Goal: Task Accomplishment & Management: Manage account settings

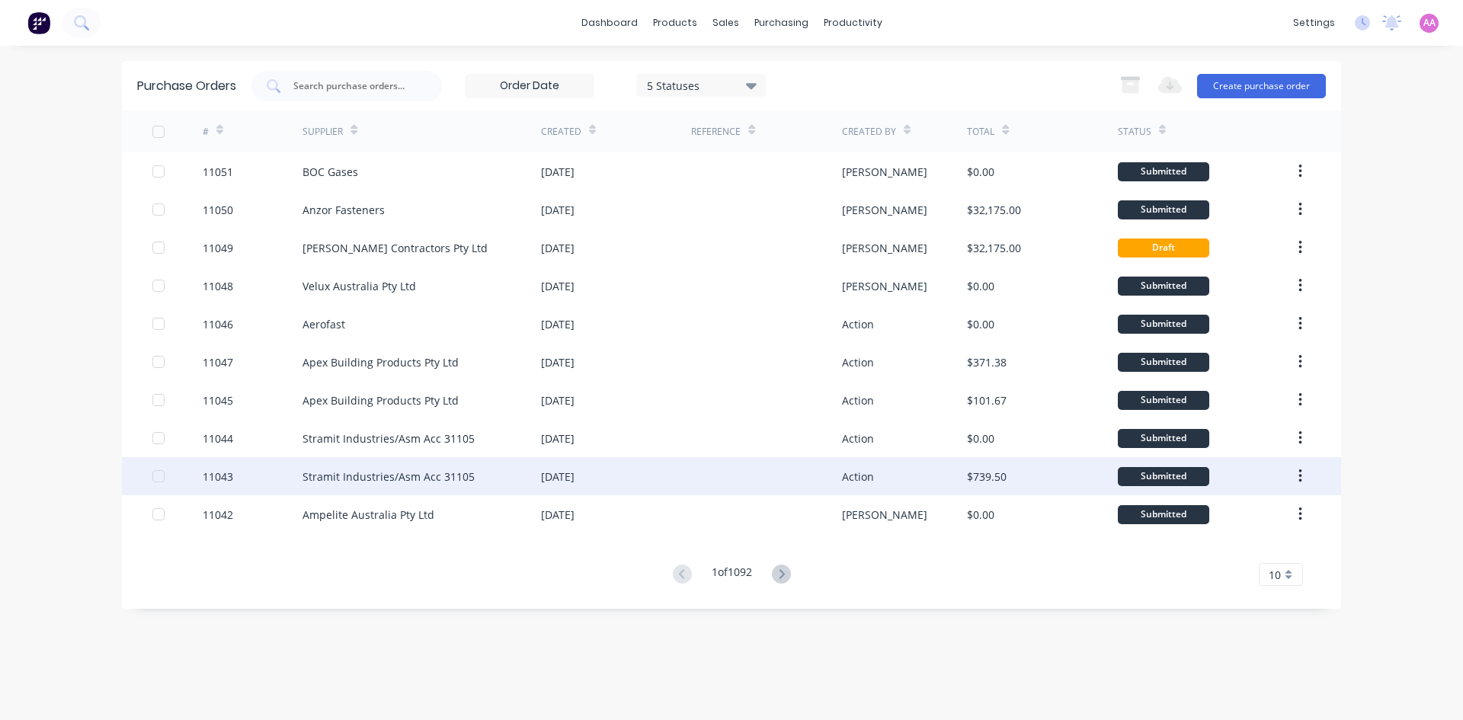
click at [354, 477] on div "Stramit Industries/Asm Acc 31105" at bounding box center [389, 477] width 172 height 16
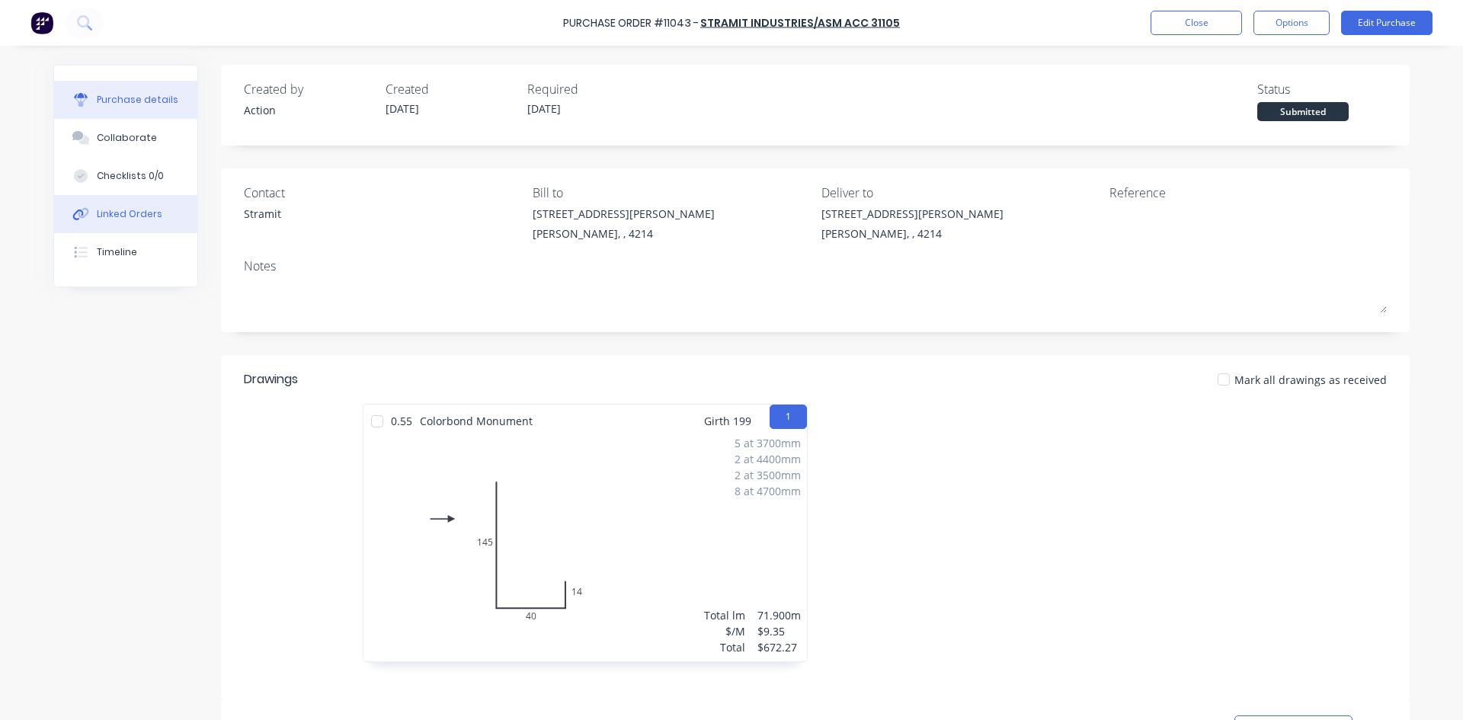
click at [113, 214] on div "Linked Orders" at bounding box center [130, 214] width 66 height 14
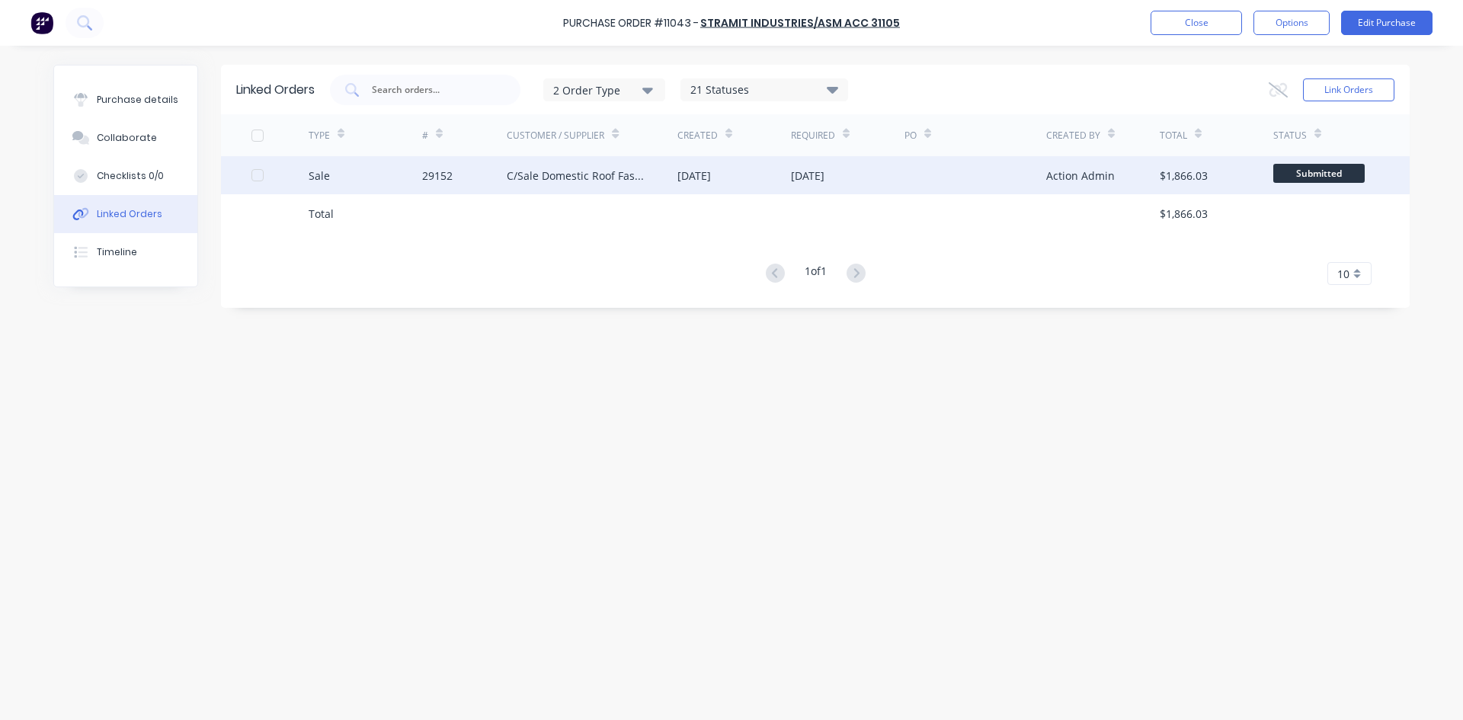
click at [516, 180] on div "C/Sale Domestic Roof Fascia Gutter Repairs" at bounding box center [577, 176] width 140 height 16
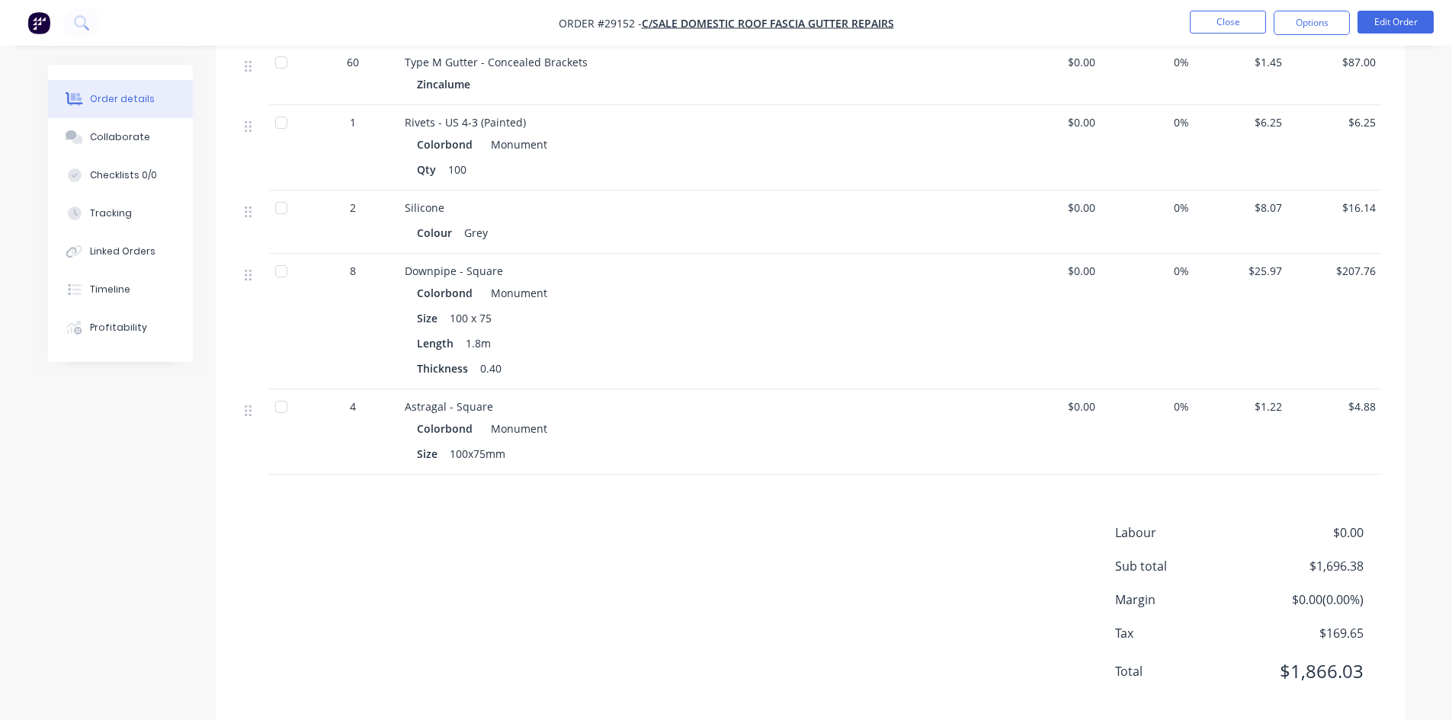
scroll to position [1065, 0]
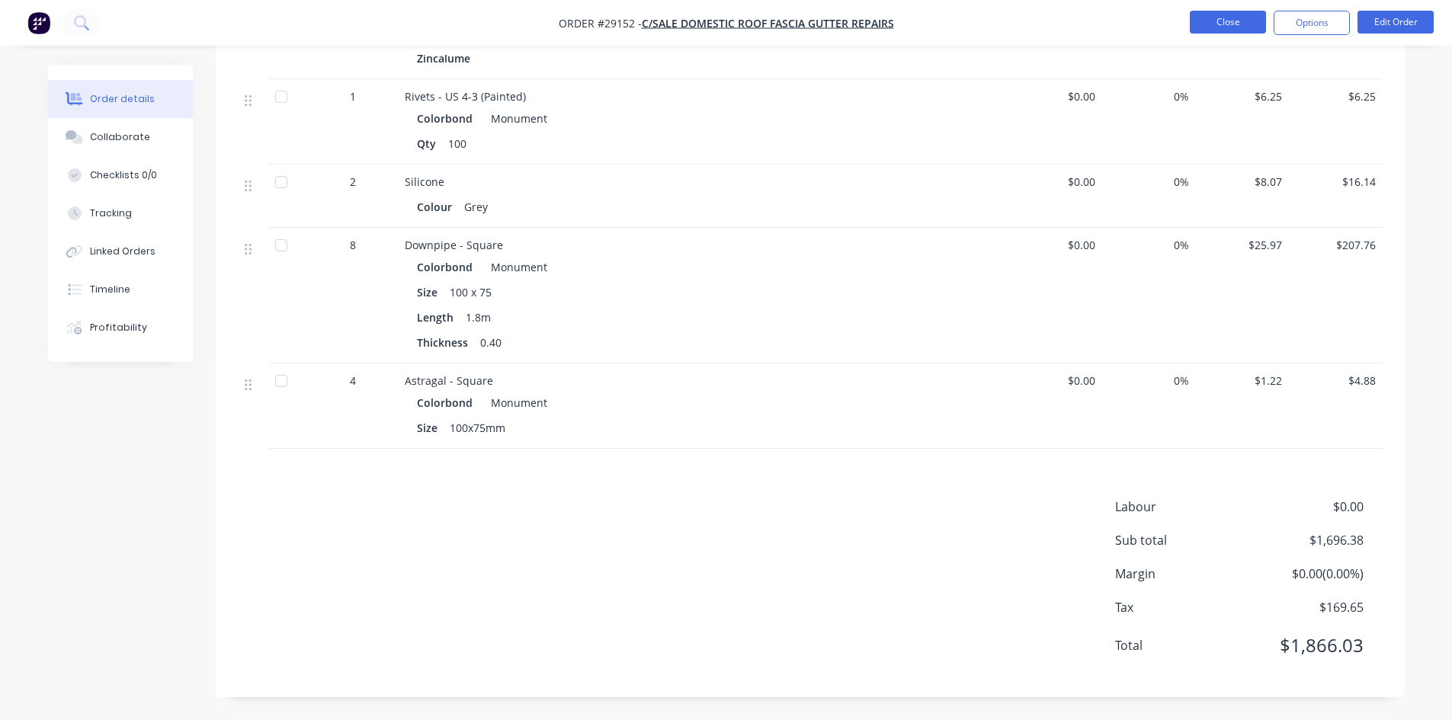
click at [1226, 27] on button "Close" at bounding box center [1228, 22] width 76 height 23
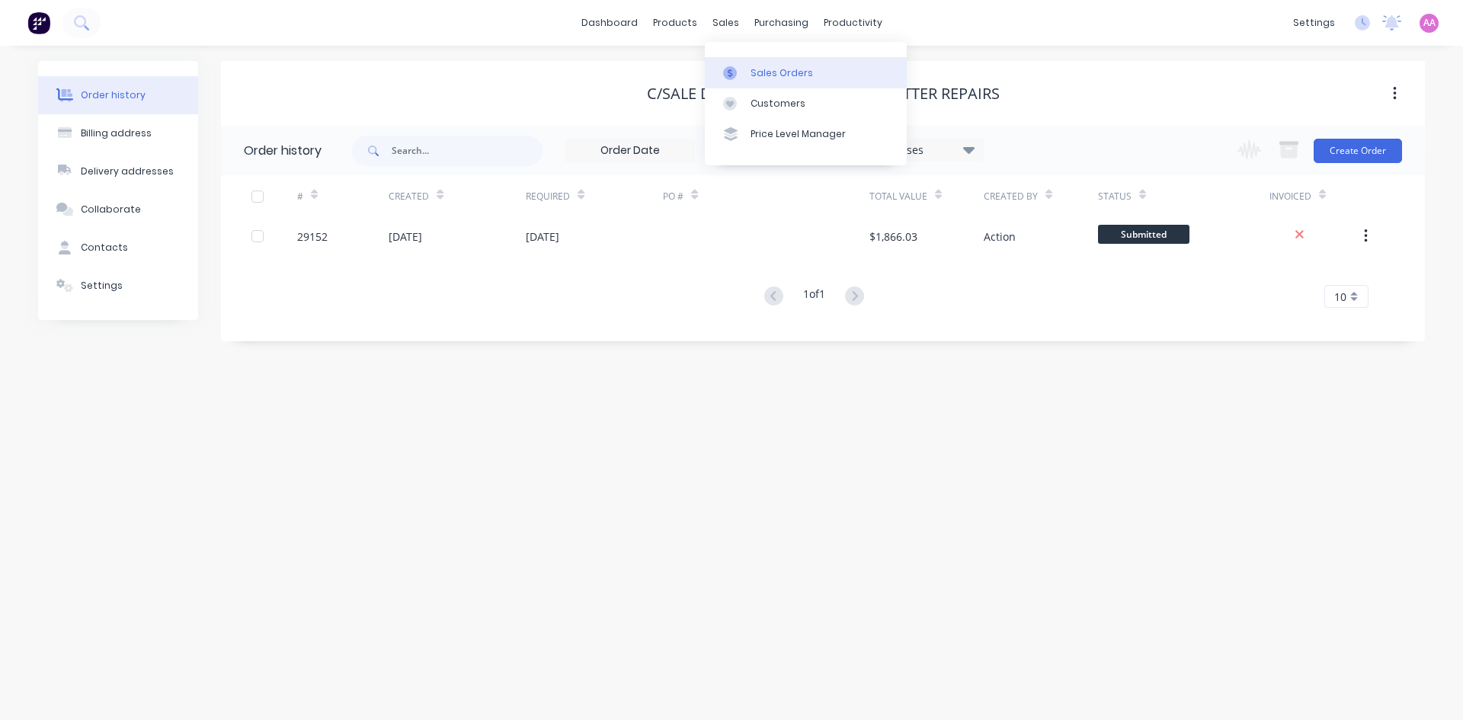
drag, startPoint x: 748, startPoint y: 77, endPoint x: 737, endPoint y: 78, distance: 11.5
click at [748, 77] on link "Sales Orders" at bounding box center [806, 72] width 202 height 30
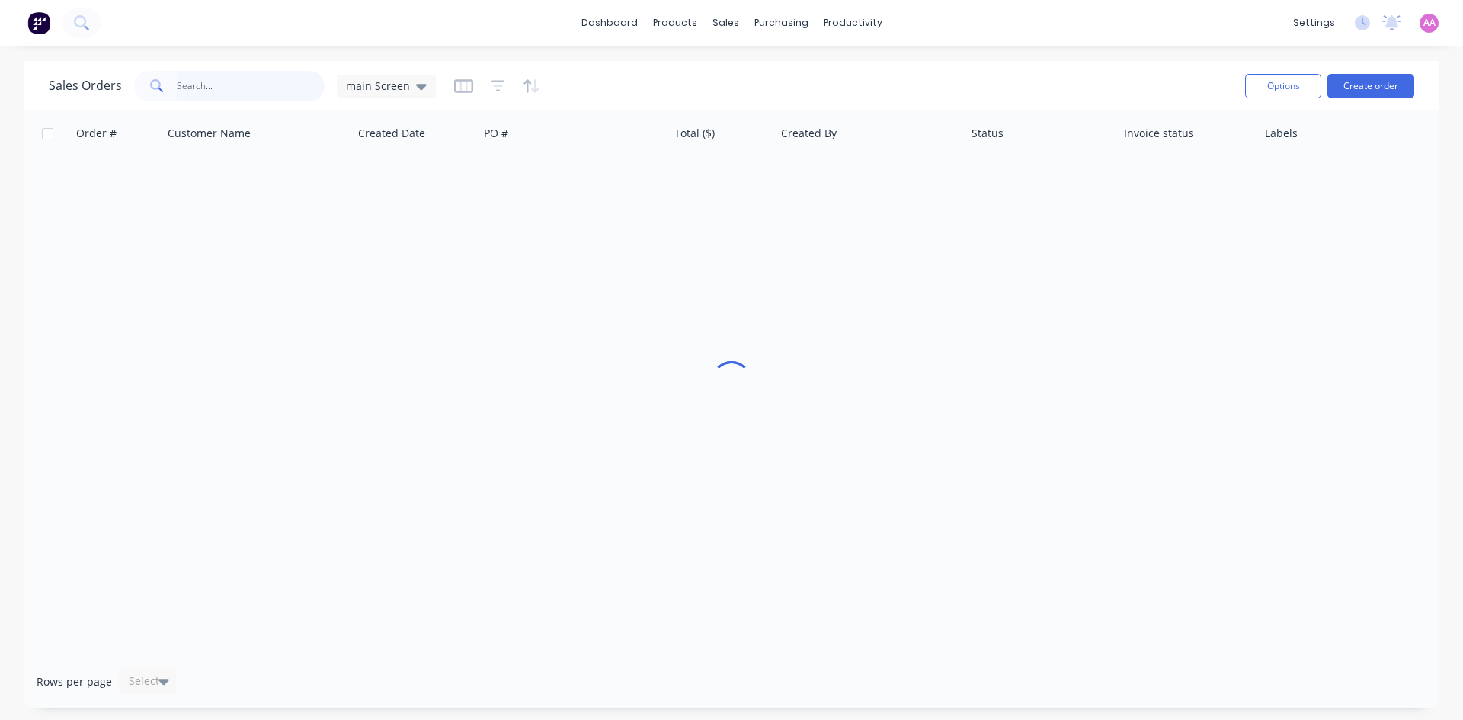
click at [242, 84] on input "text" at bounding box center [251, 86] width 149 height 30
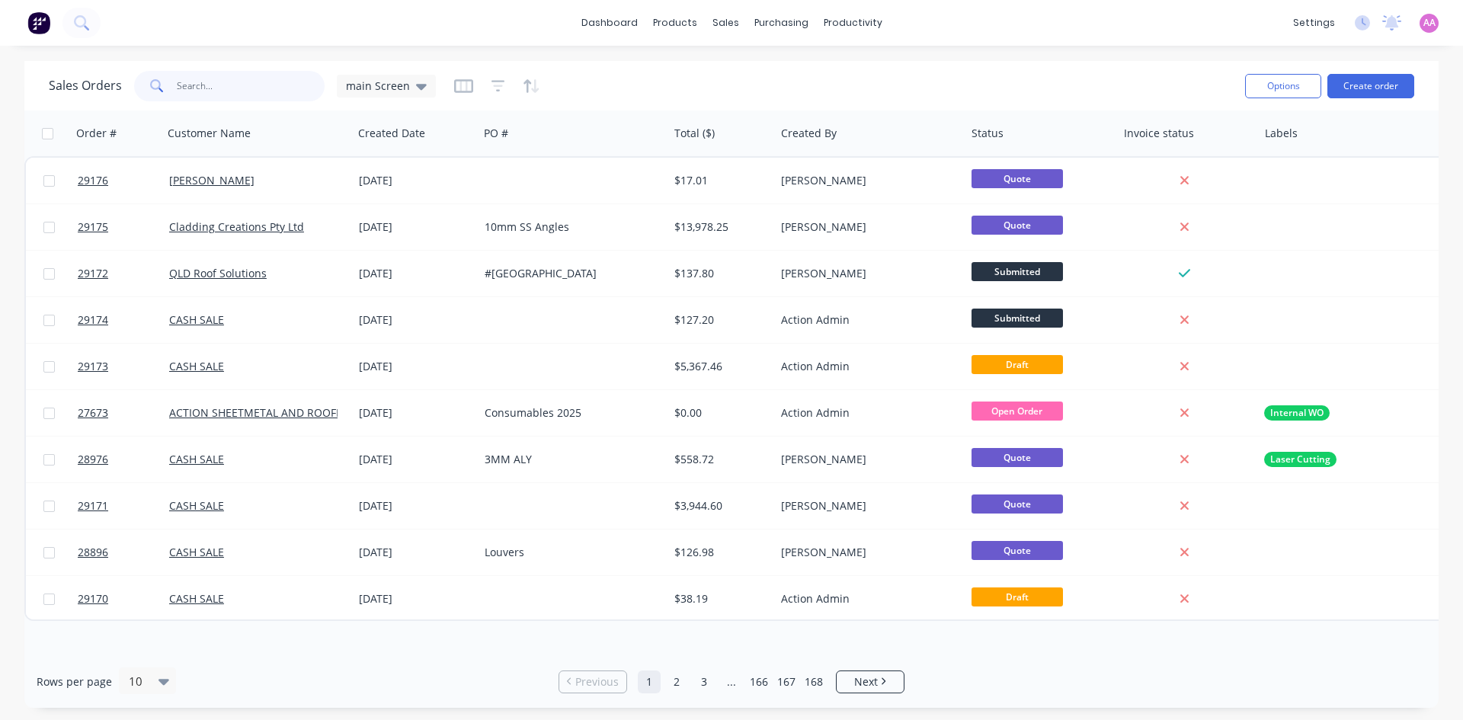
click at [218, 88] on input "text" at bounding box center [251, 86] width 149 height 30
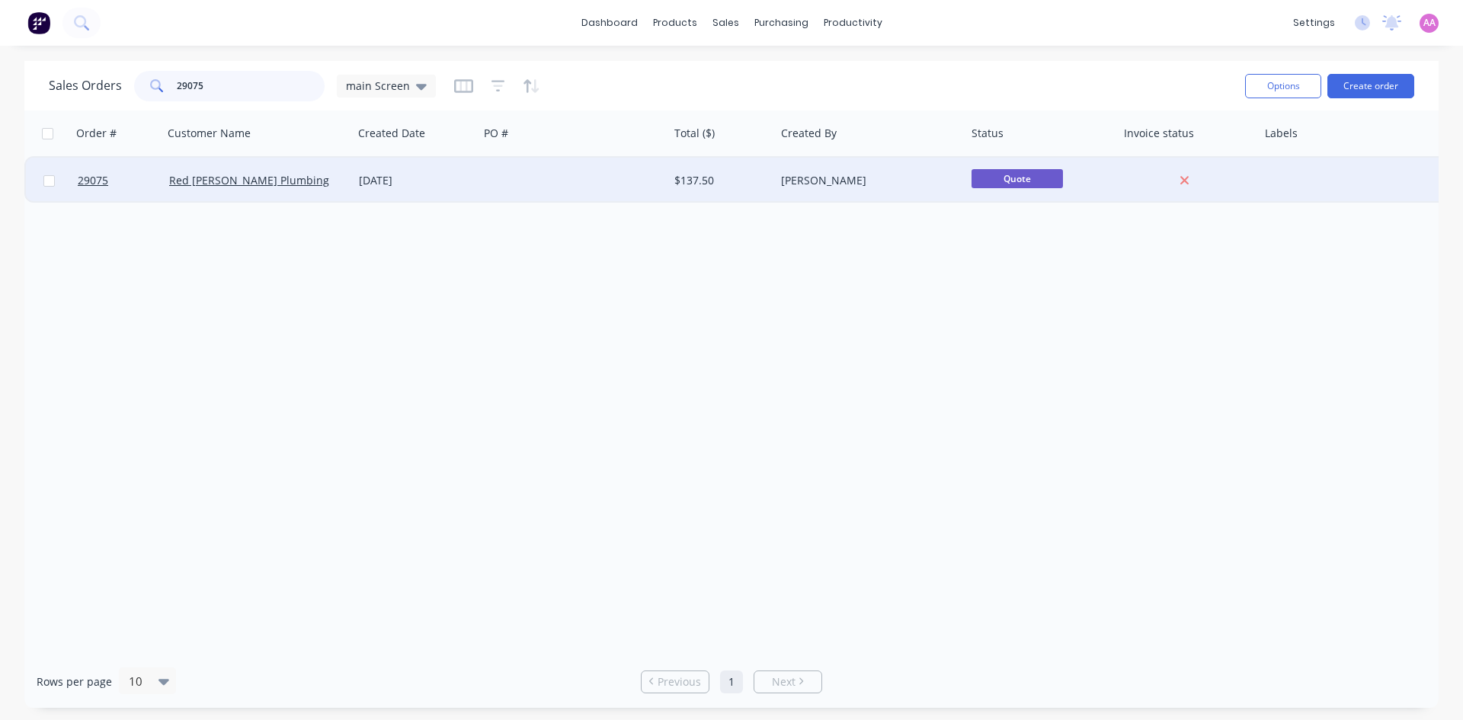
type input "29075"
click at [538, 184] on div at bounding box center [574, 181] width 190 height 46
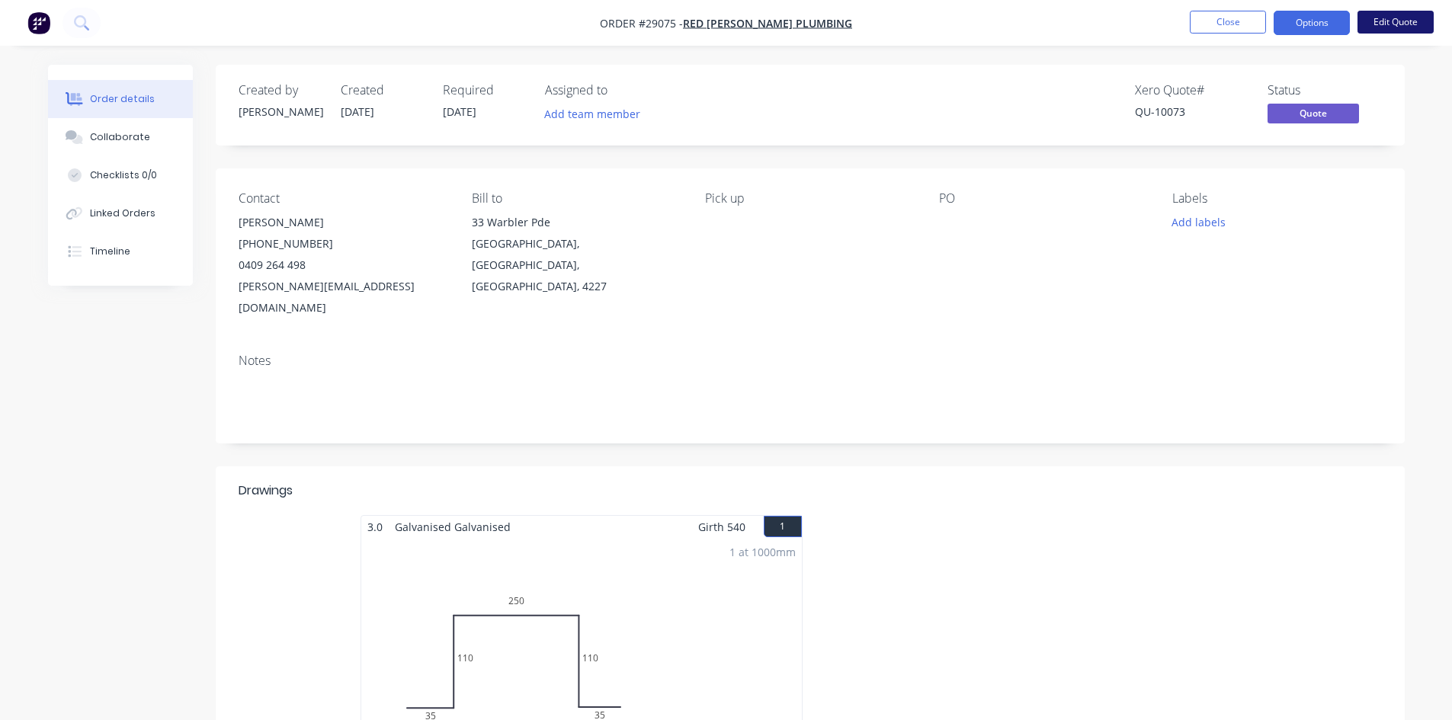
click at [1410, 16] on button "Edit Quote" at bounding box center [1395, 22] width 76 height 23
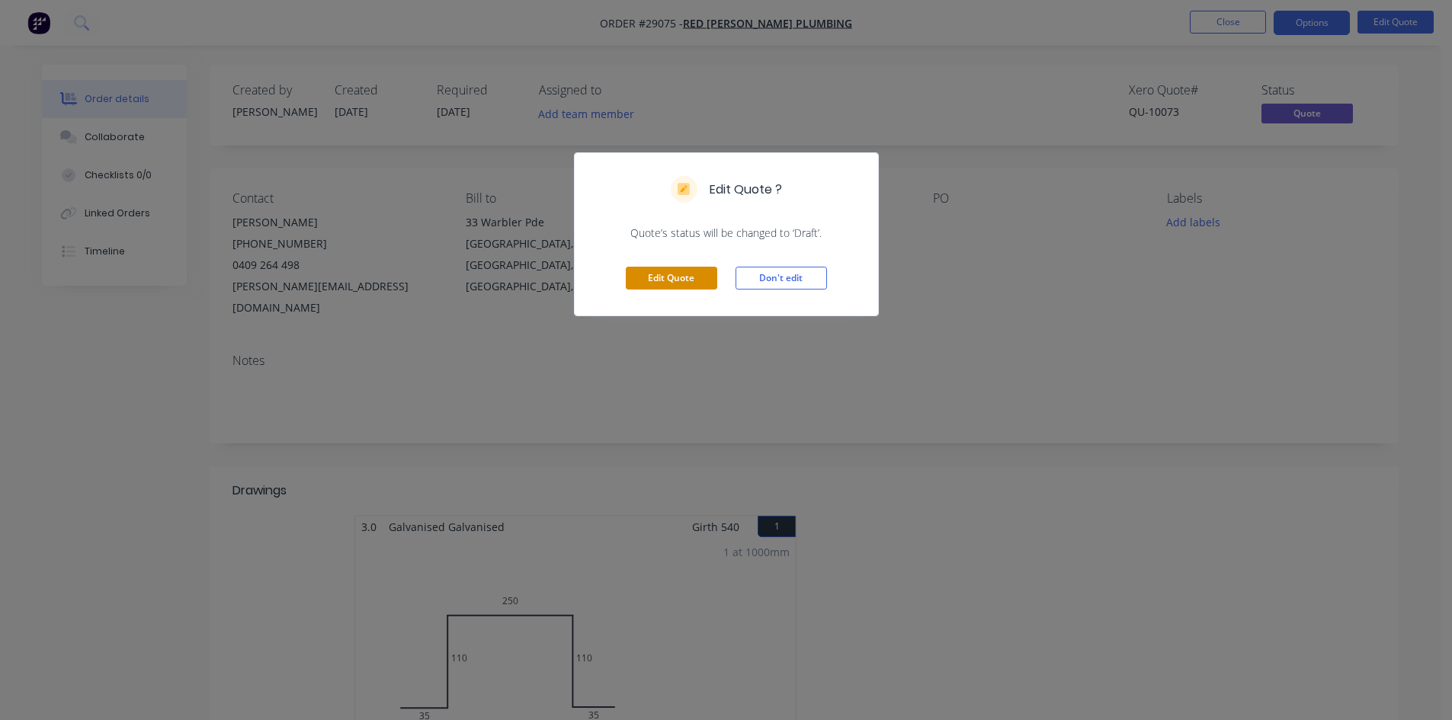
drag, startPoint x: 657, startPoint y: 277, endPoint x: 965, endPoint y: 271, distance: 307.9
click at [657, 277] on button "Edit Quote" at bounding box center [671, 278] width 91 height 23
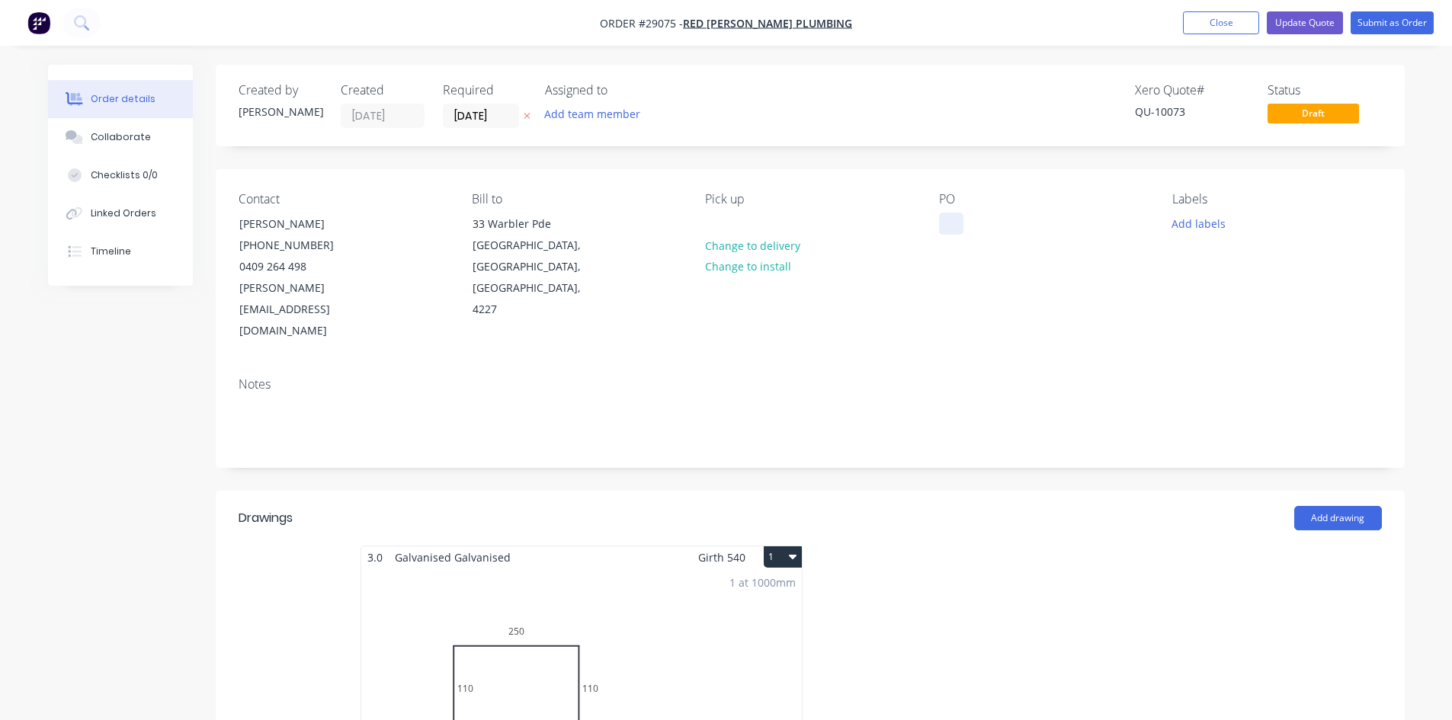
click at [950, 231] on div at bounding box center [951, 224] width 24 height 22
paste div
click at [490, 119] on input "04/10/25" at bounding box center [481, 115] width 75 height 23
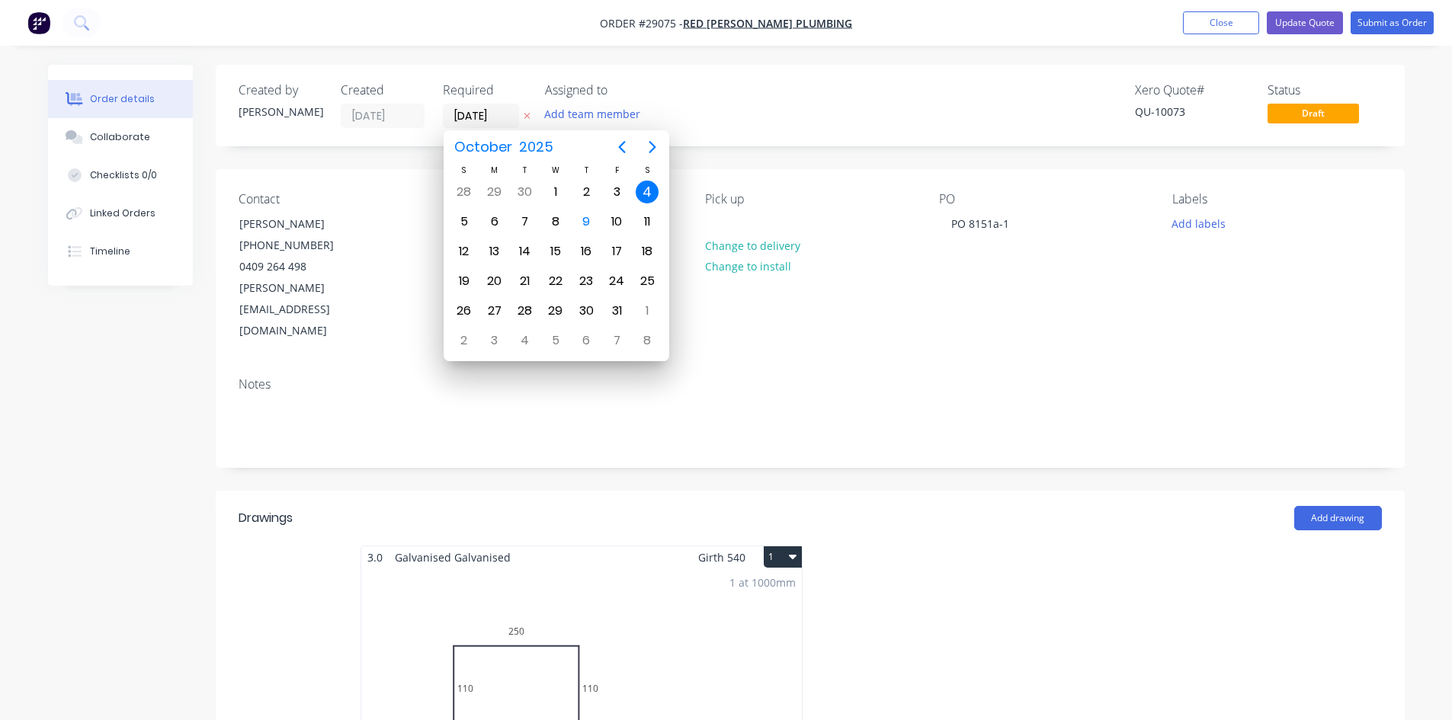
click at [645, 197] on div "4" at bounding box center [647, 192] width 23 height 23
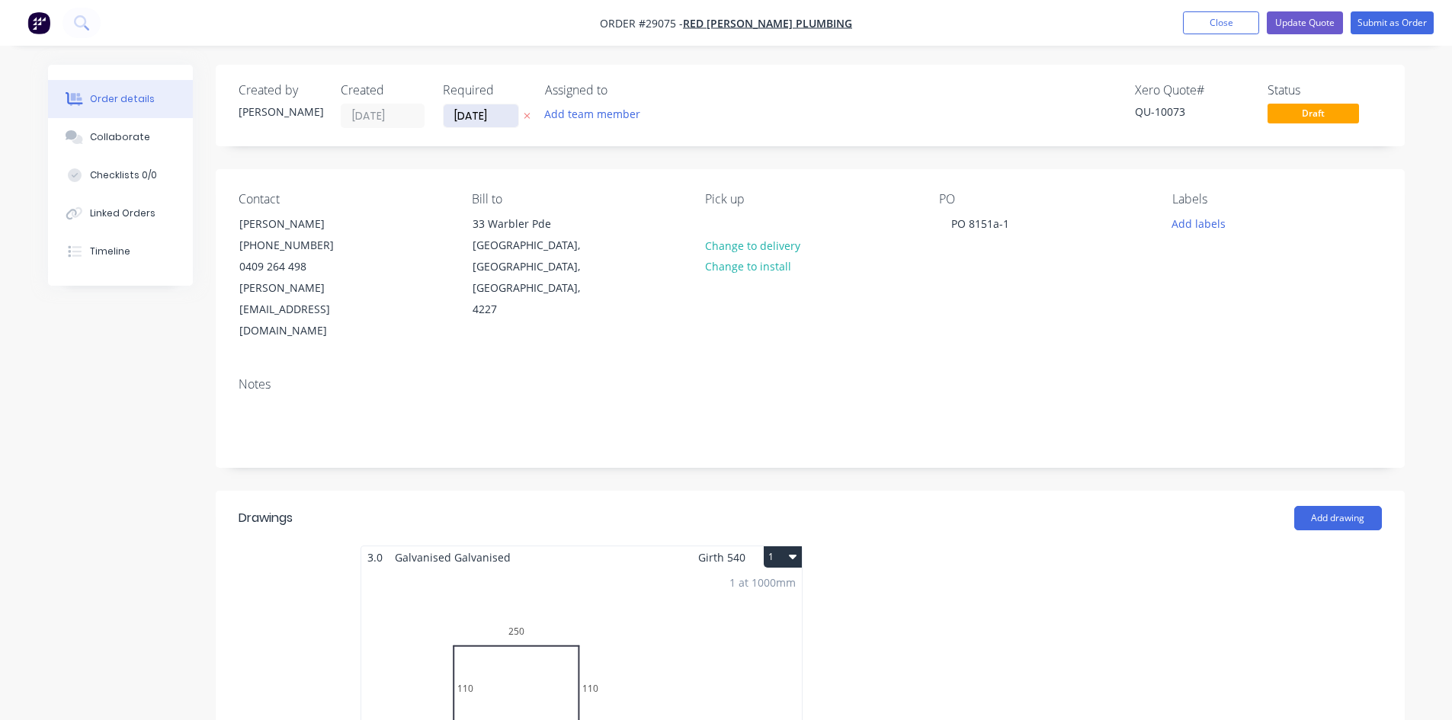
click at [490, 112] on input "04/10/25" at bounding box center [481, 115] width 75 height 23
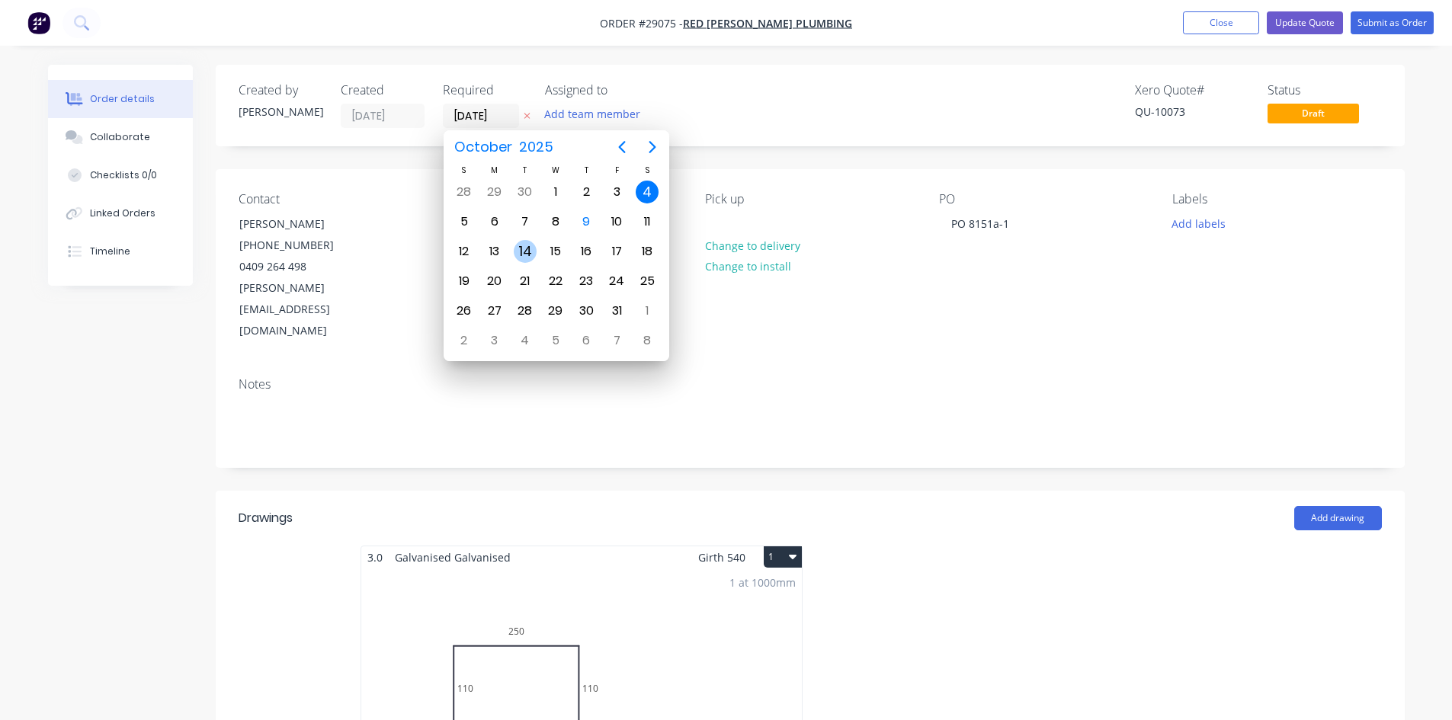
click at [528, 248] on div "14" at bounding box center [525, 251] width 23 height 23
type input "[DATE]"
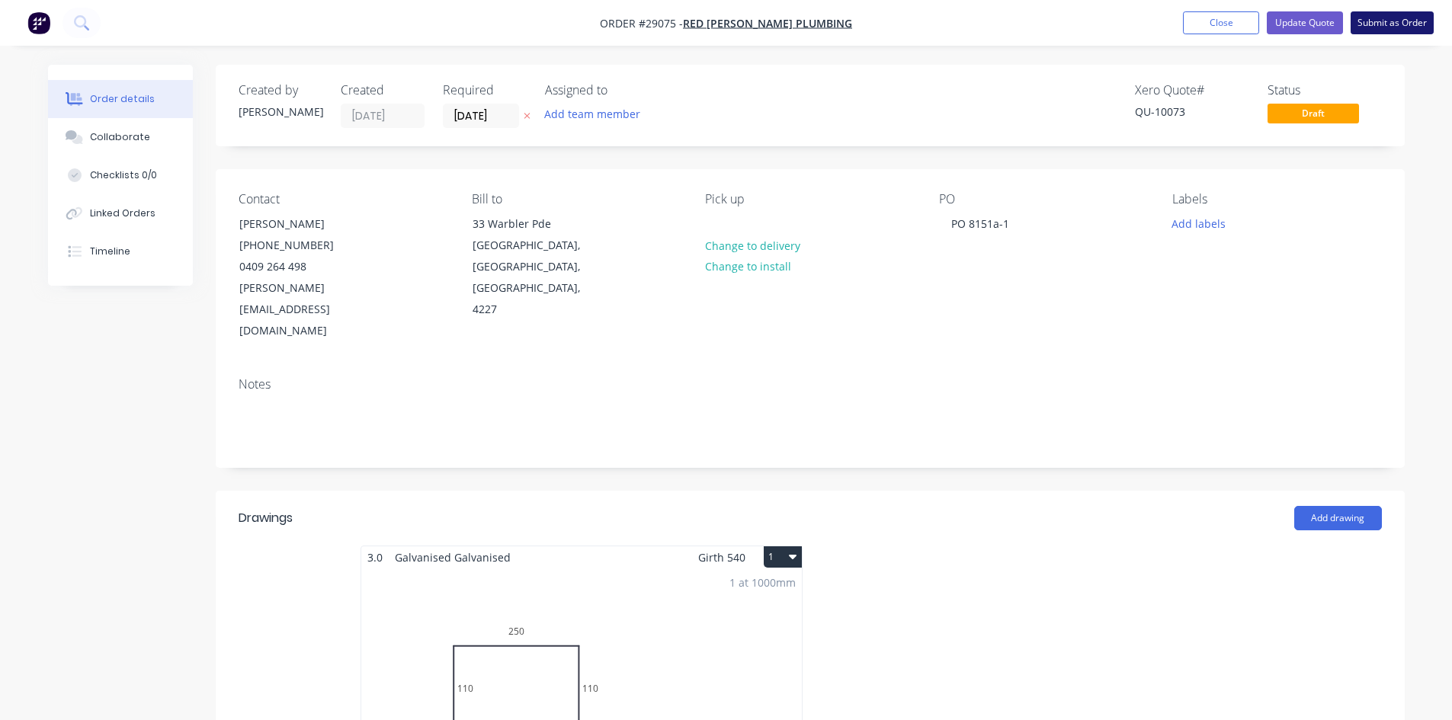
click at [1384, 25] on button "Submit as Order" at bounding box center [1391, 22] width 83 height 23
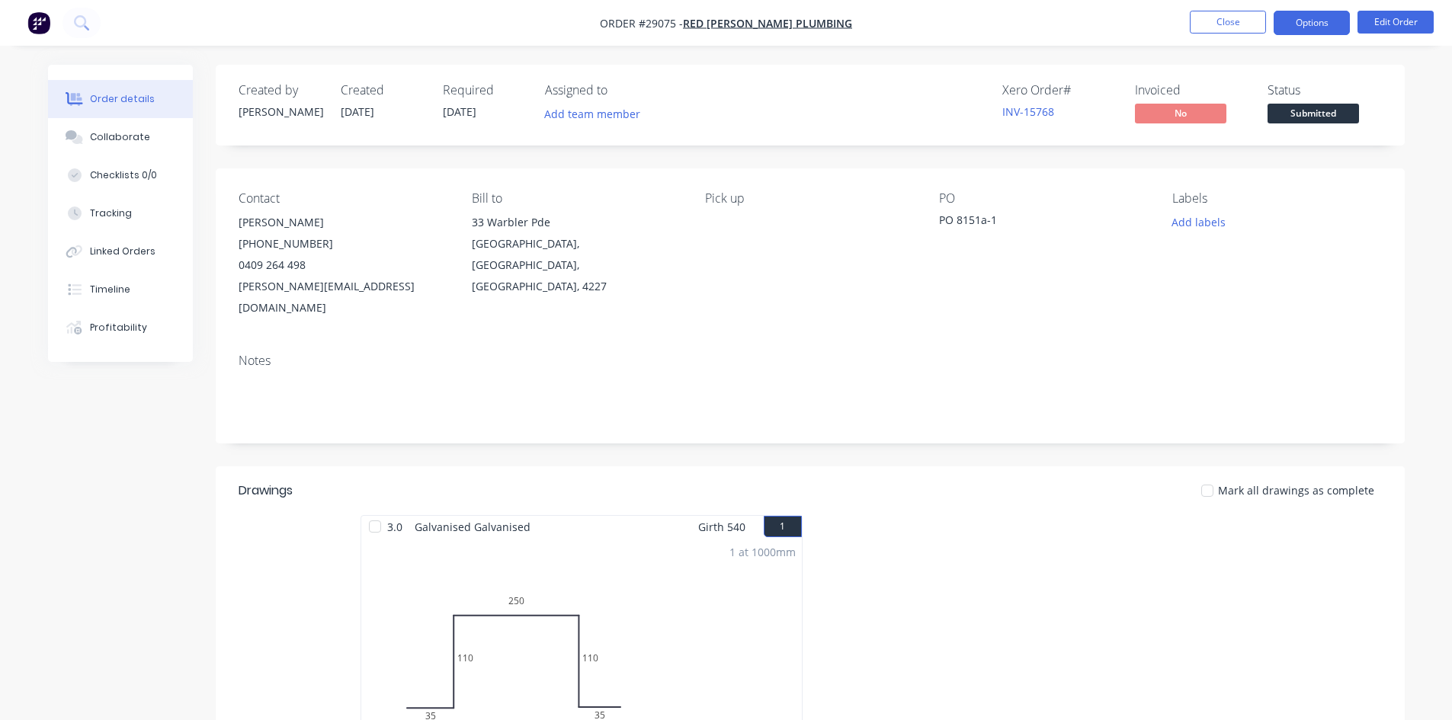
click at [1315, 22] on button "Options" at bounding box center [1311, 23] width 76 height 24
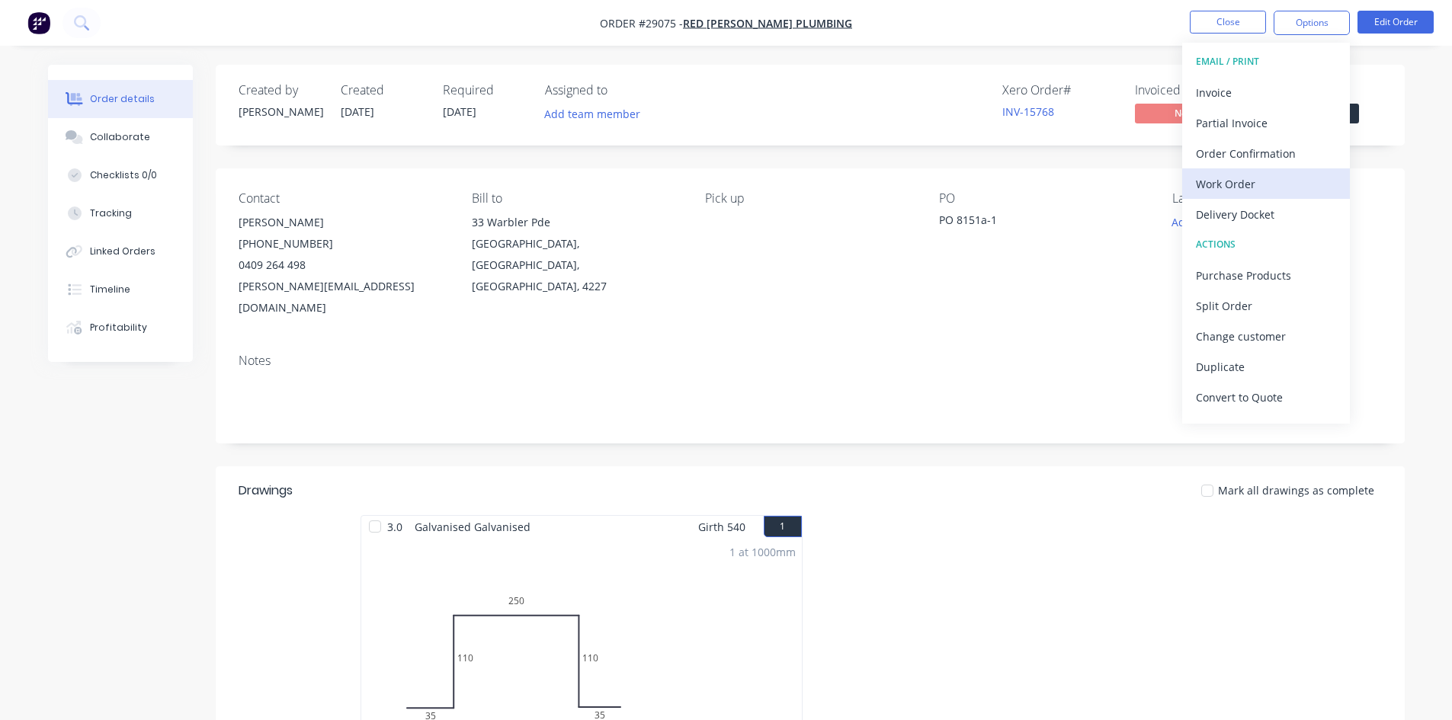
click at [1232, 181] on div "Work Order" at bounding box center [1266, 184] width 140 height 22
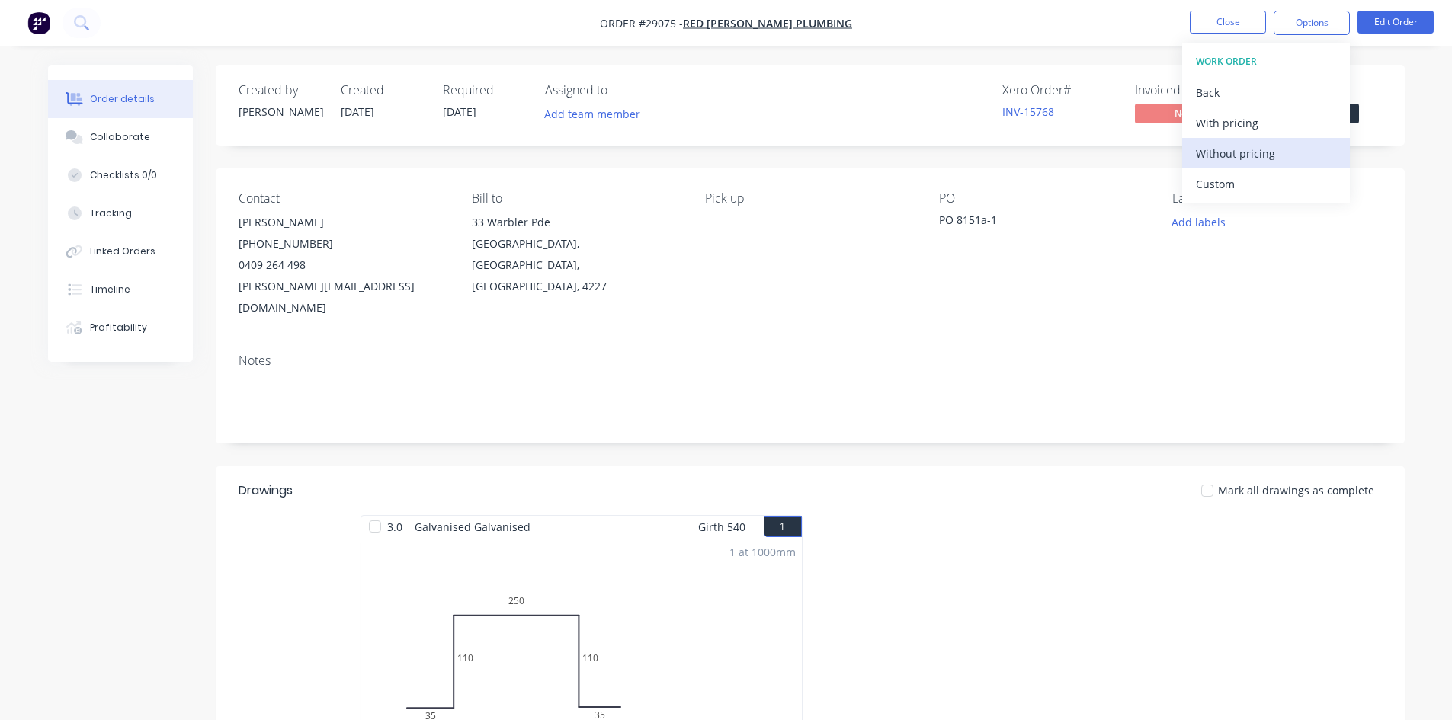
click at [1241, 155] on div "Without pricing" at bounding box center [1266, 154] width 140 height 22
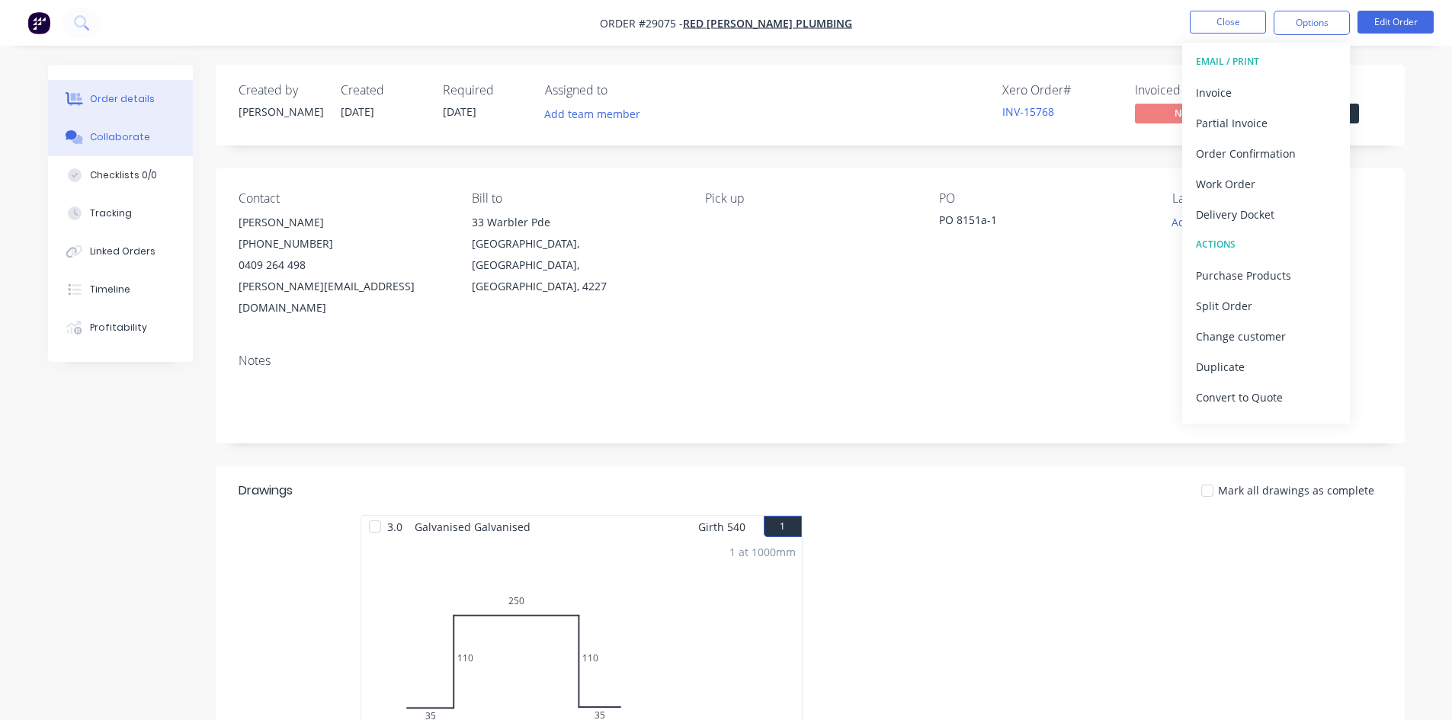
click at [114, 137] on div "Collaborate" at bounding box center [120, 137] width 60 height 14
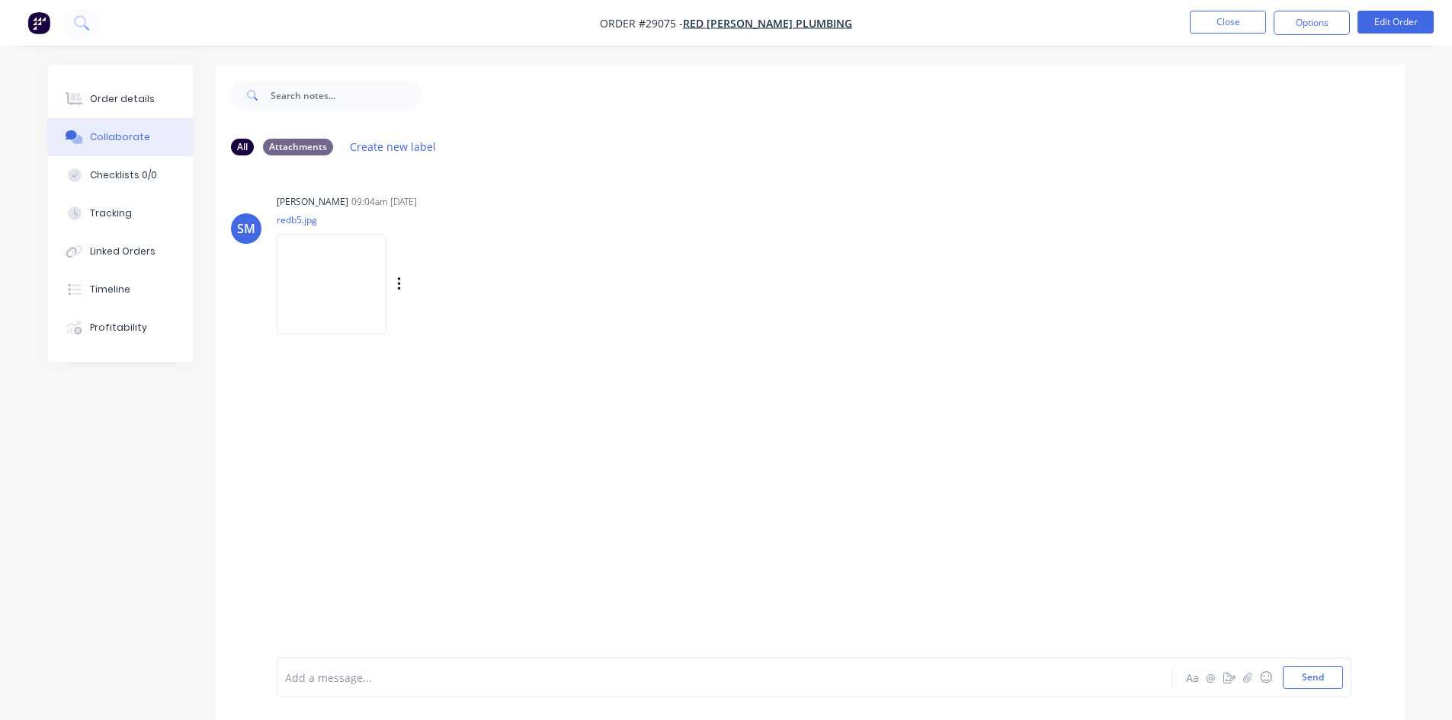
click at [335, 270] on img at bounding box center [332, 284] width 110 height 100
click at [1222, 25] on button "Close" at bounding box center [1228, 22] width 76 height 23
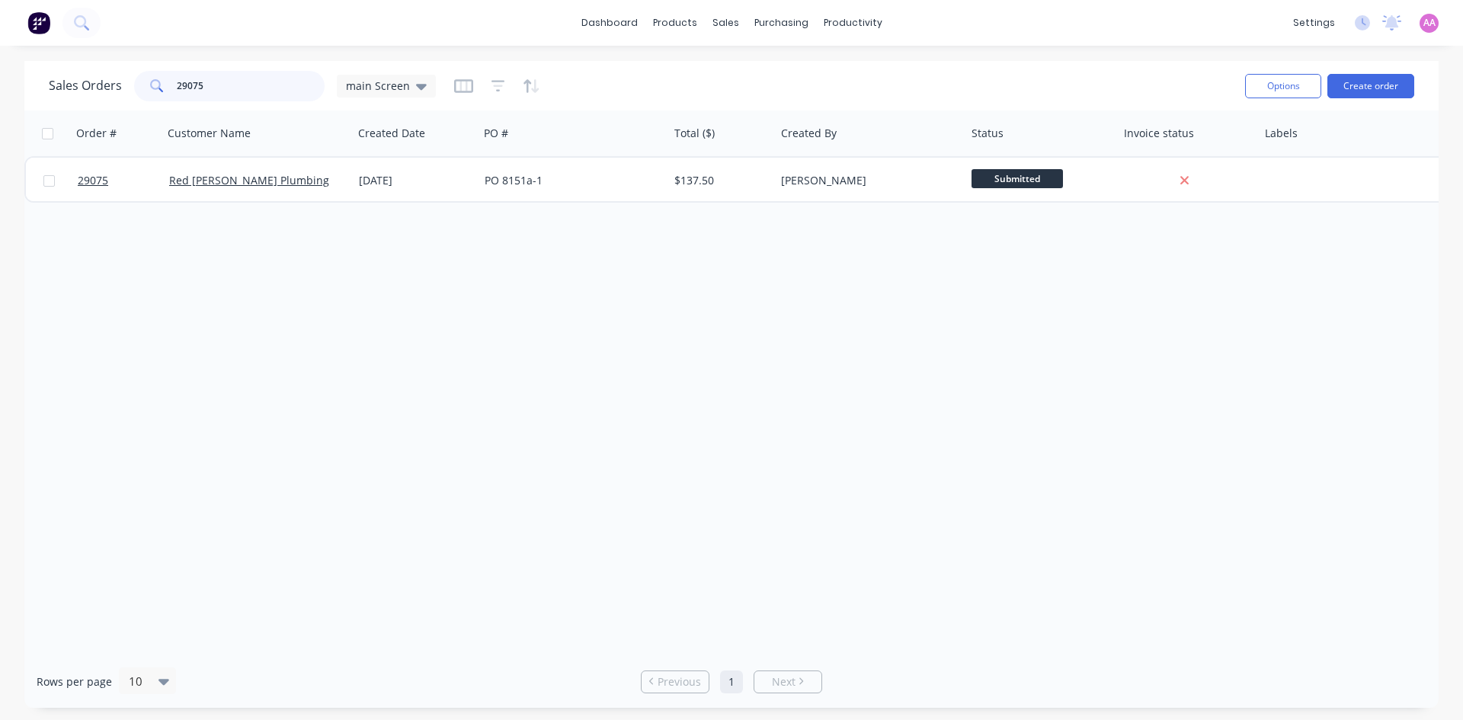
drag, startPoint x: 234, startPoint y: 91, endPoint x: 130, endPoint y: 91, distance: 103.6
click at [130, 91] on div "Sales Orders 29075 main Screen" at bounding box center [242, 86] width 387 height 30
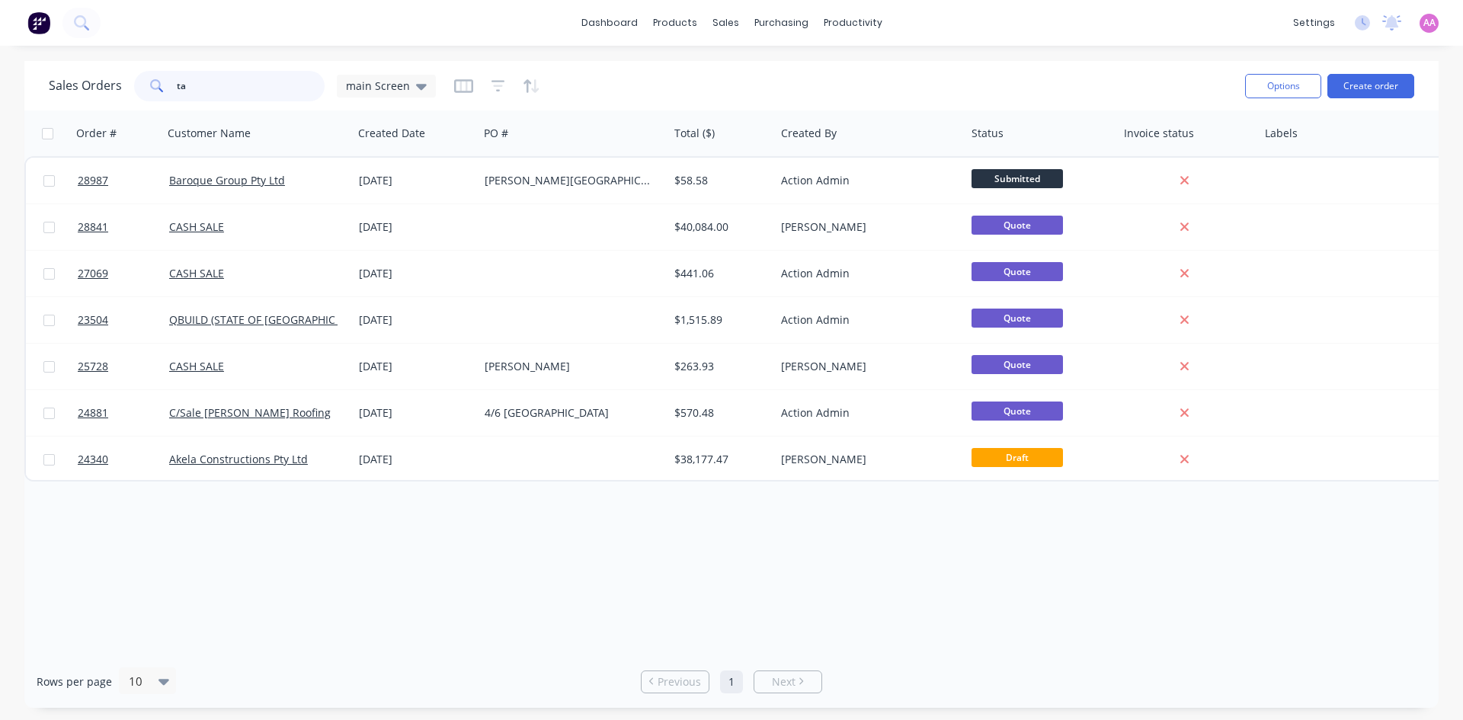
type input "t"
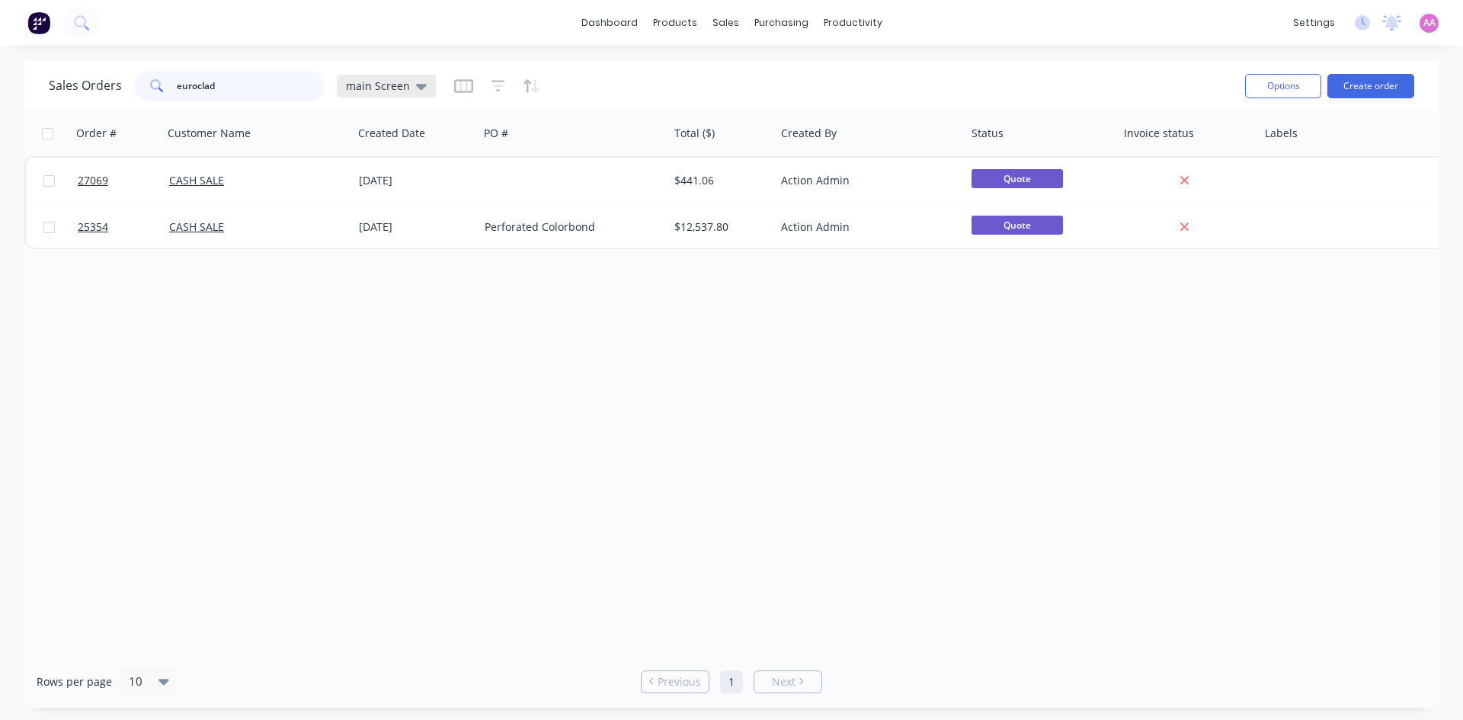
type input "euroclad"
click at [410, 85] on div "main Screen" at bounding box center [386, 86] width 81 height 14
click at [395, 304] on button "archived" at bounding box center [428, 308] width 174 height 18
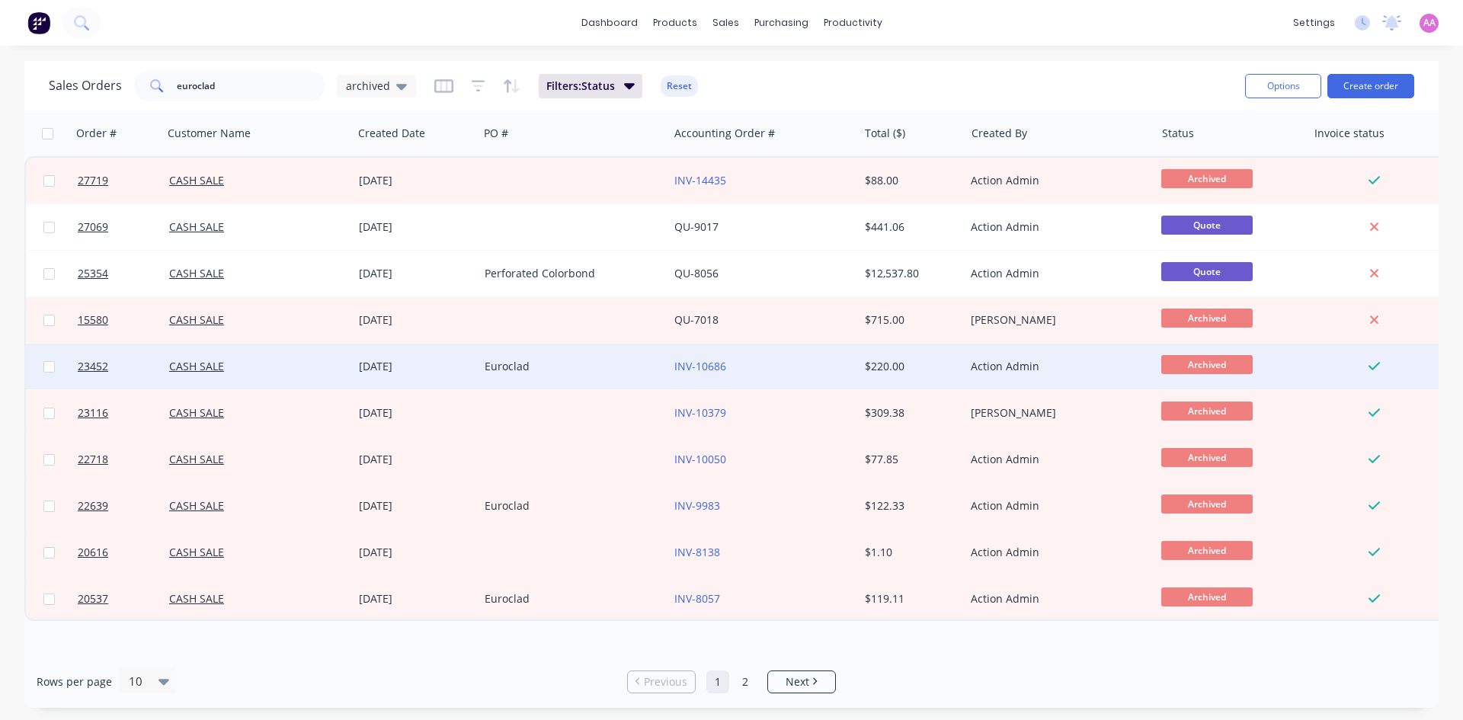
click at [576, 372] on div "Euroclad" at bounding box center [569, 366] width 169 height 15
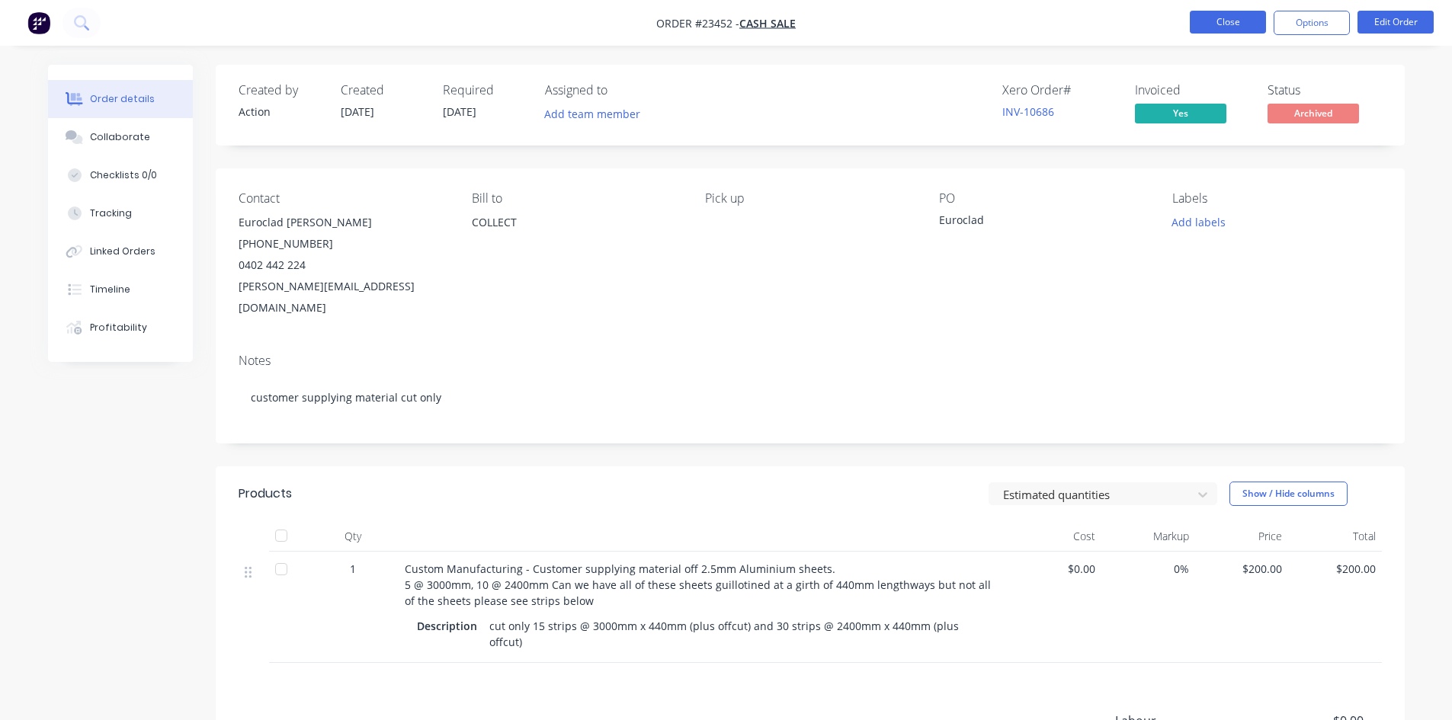
click at [1217, 14] on button "Close" at bounding box center [1228, 22] width 76 height 23
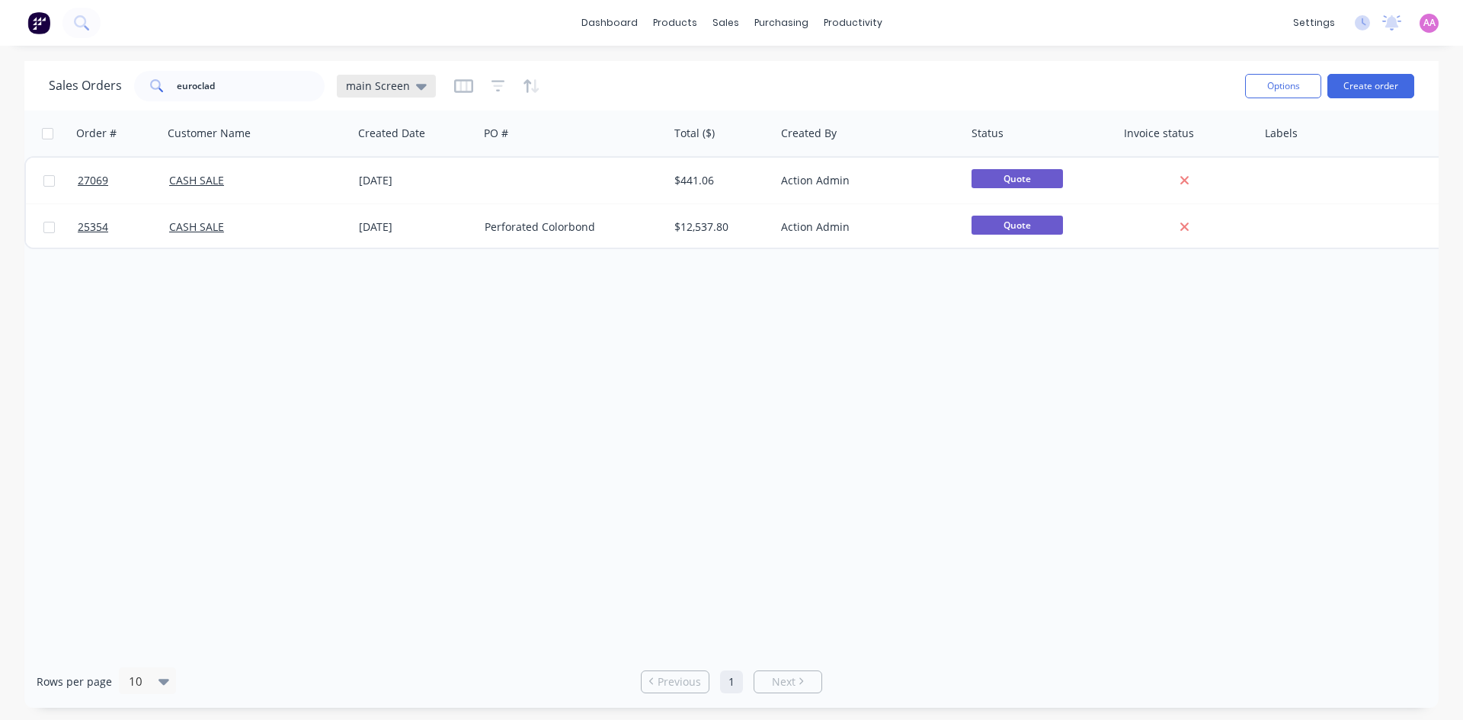
click at [387, 86] on span "main Screen" at bounding box center [378, 86] width 64 height 16
click at [375, 302] on button "archived" at bounding box center [428, 308] width 174 height 18
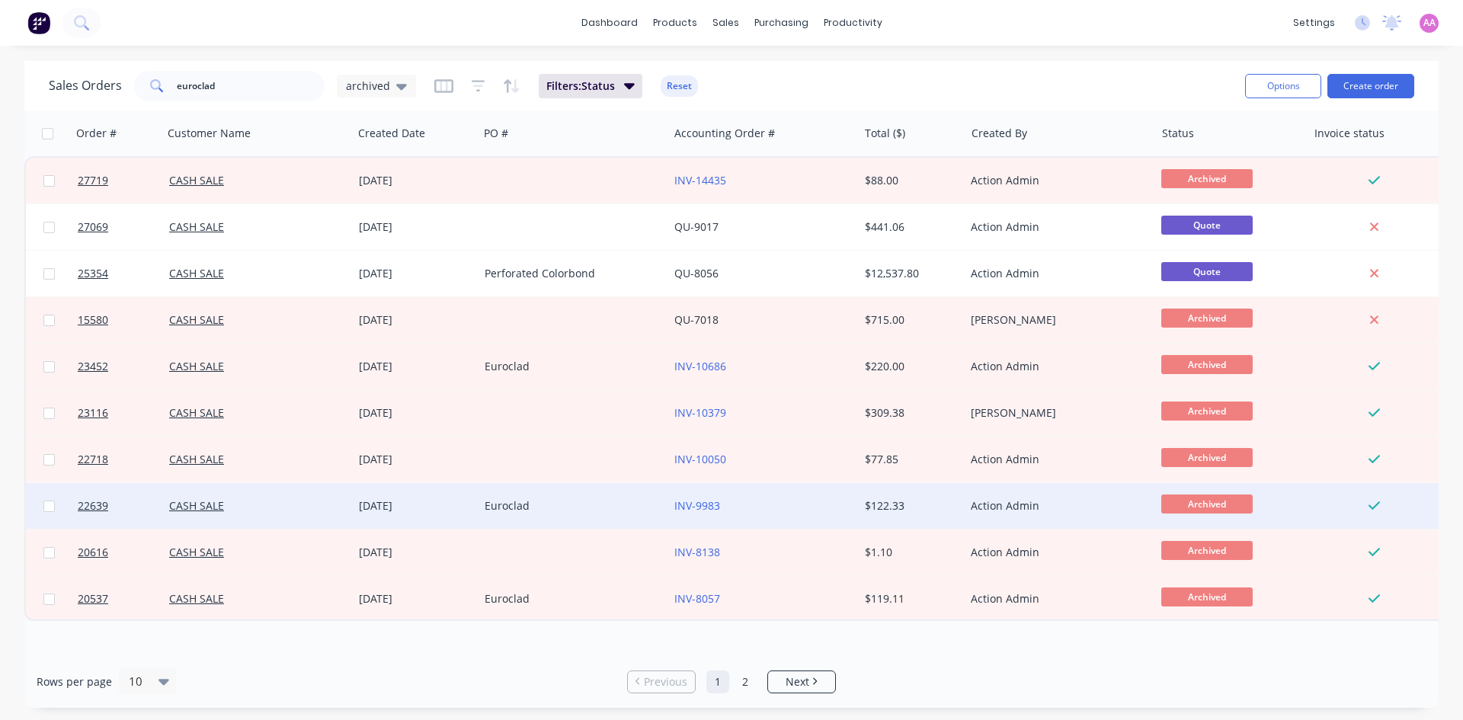
click at [531, 501] on div "Euroclad" at bounding box center [569, 505] width 169 height 15
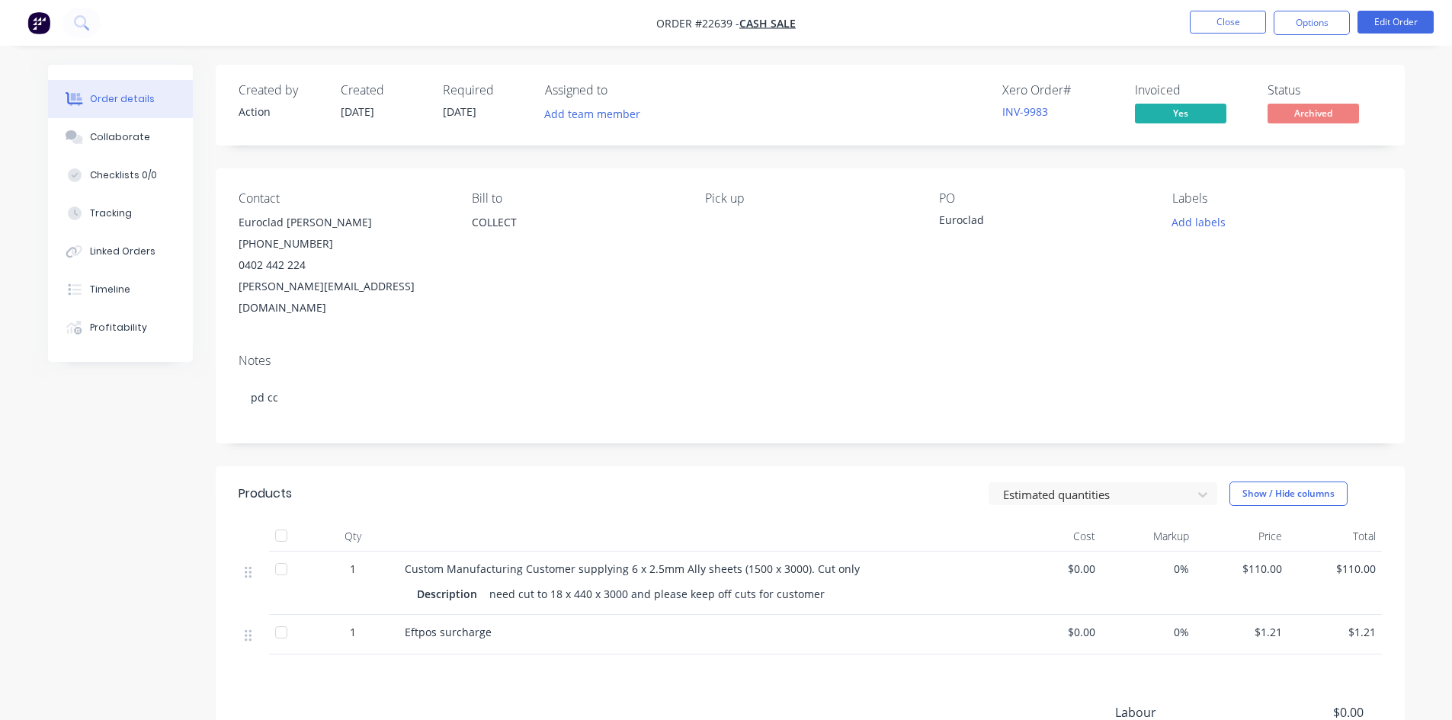
drag, startPoint x: 1311, startPoint y: 15, endPoint x: 1304, endPoint y: 40, distance: 25.3
click at [1311, 15] on button "Options" at bounding box center [1311, 23] width 76 height 24
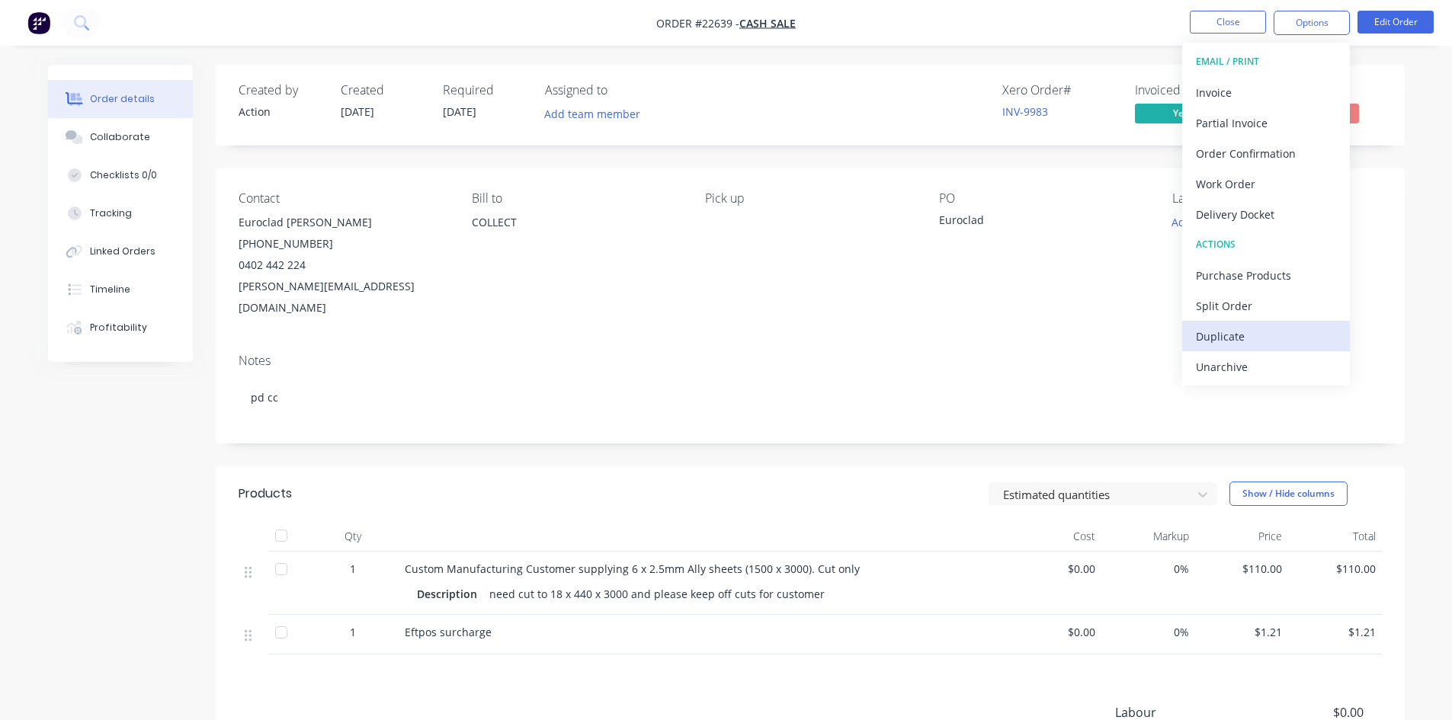
click at [1213, 330] on div "Duplicate" at bounding box center [1266, 336] width 140 height 22
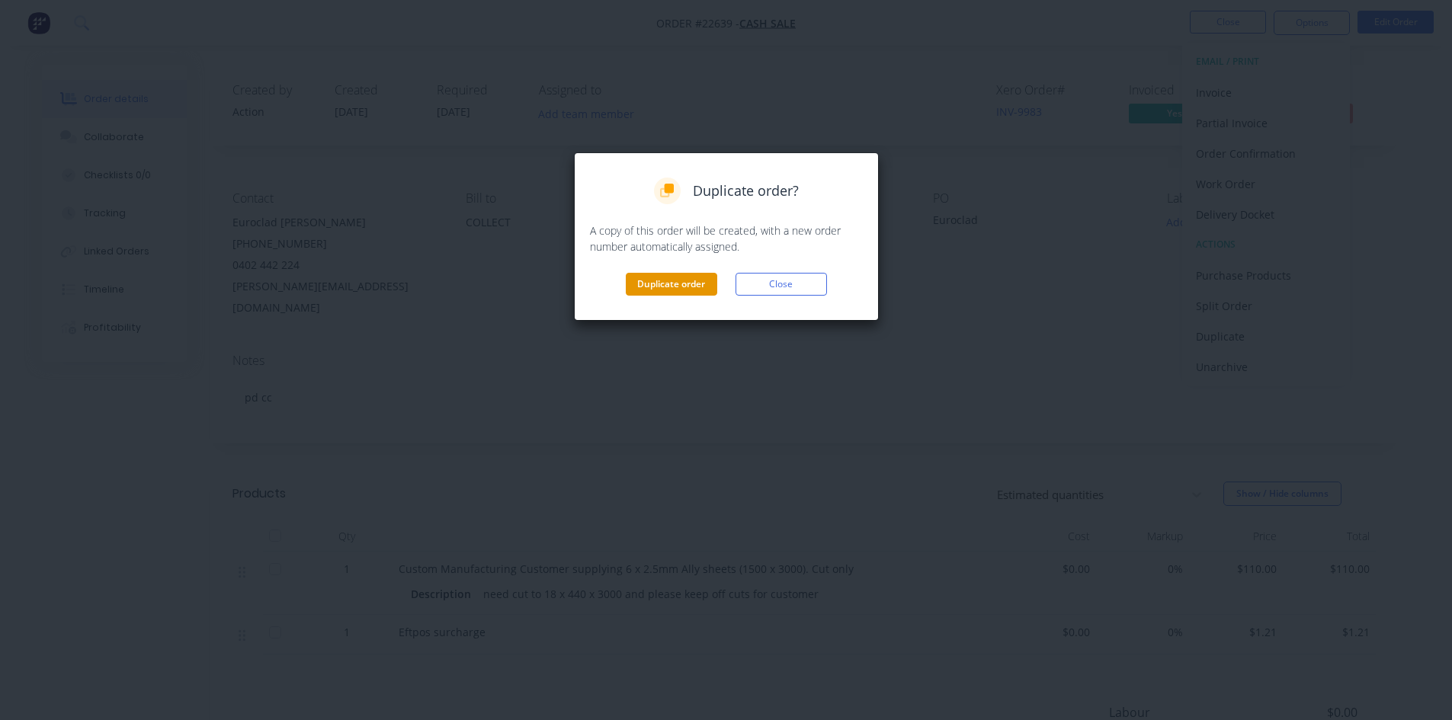
click at [668, 286] on button "Duplicate order" at bounding box center [671, 284] width 91 height 23
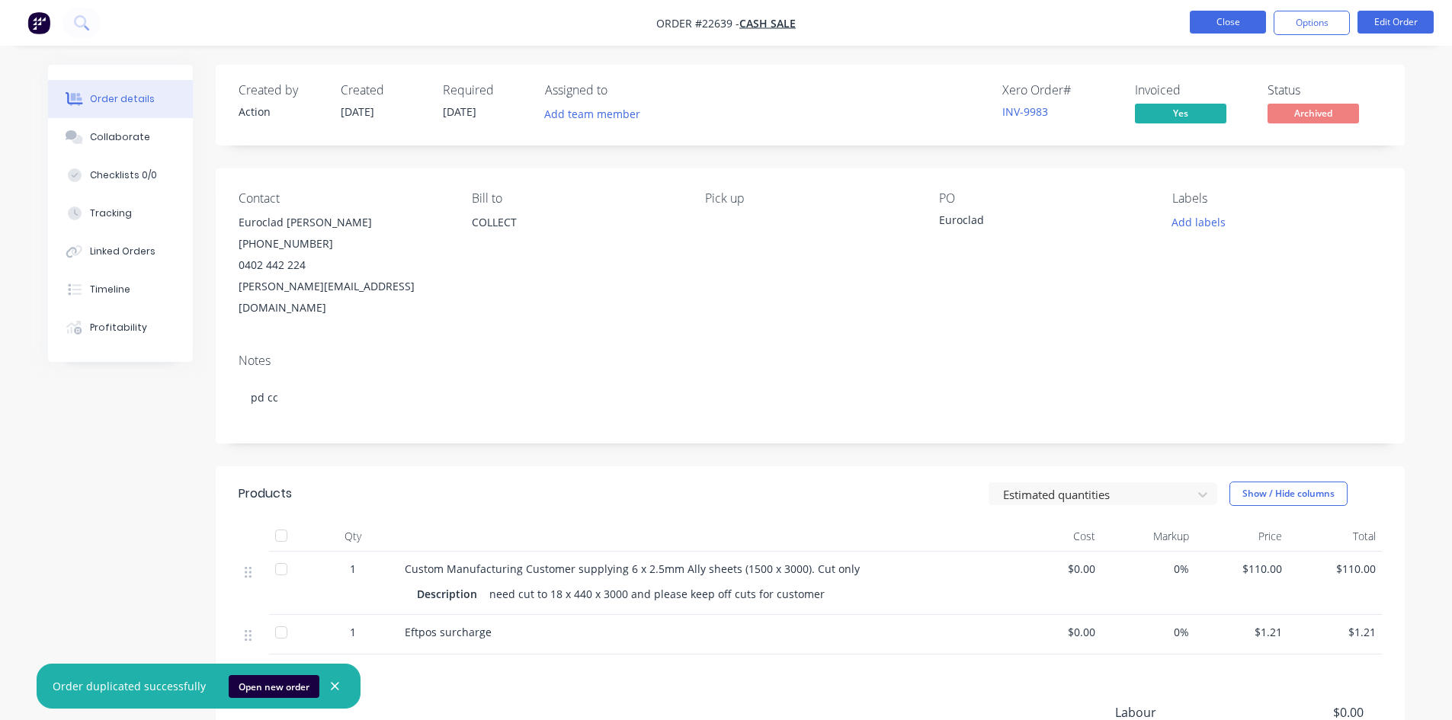
click at [1241, 24] on button "Close" at bounding box center [1228, 22] width 76 height 23
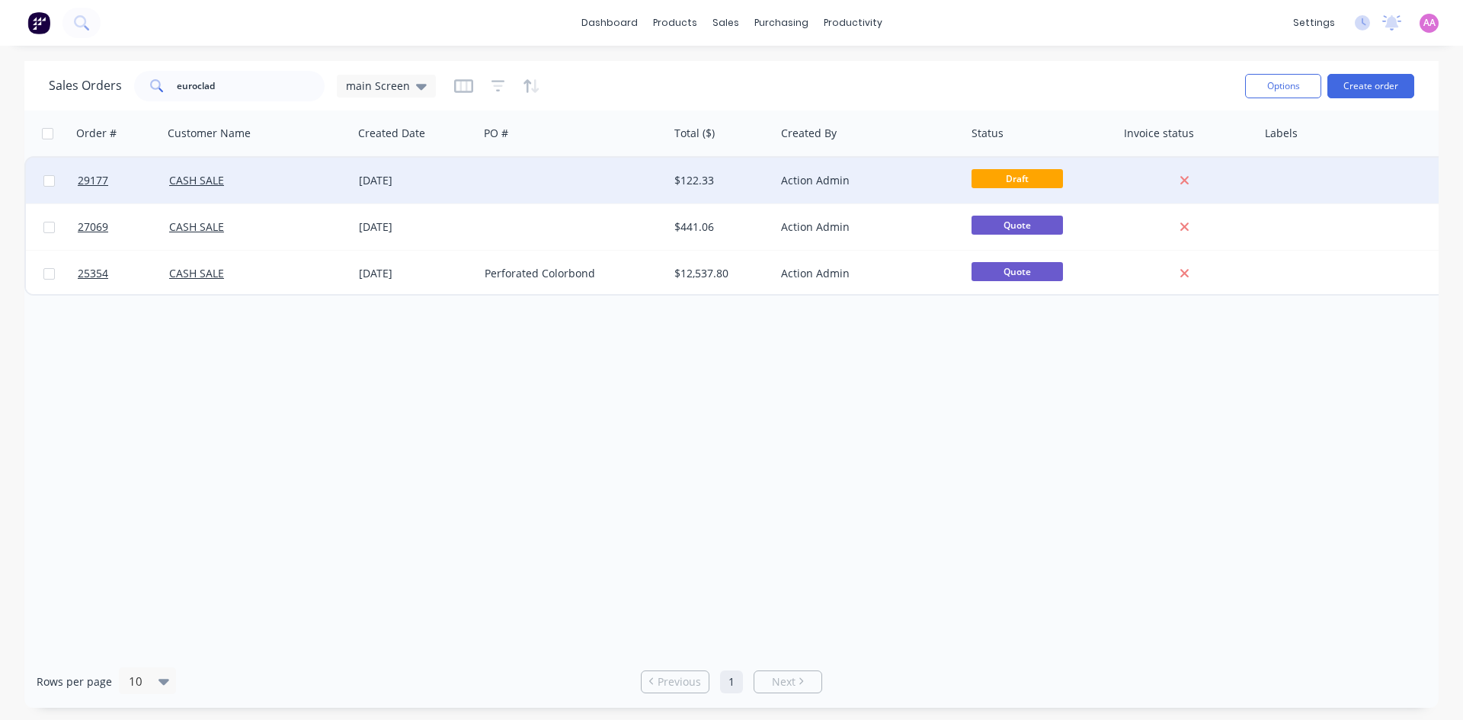
click at [566, 184] on div at bounding box center [574, 181] width 190 height 46
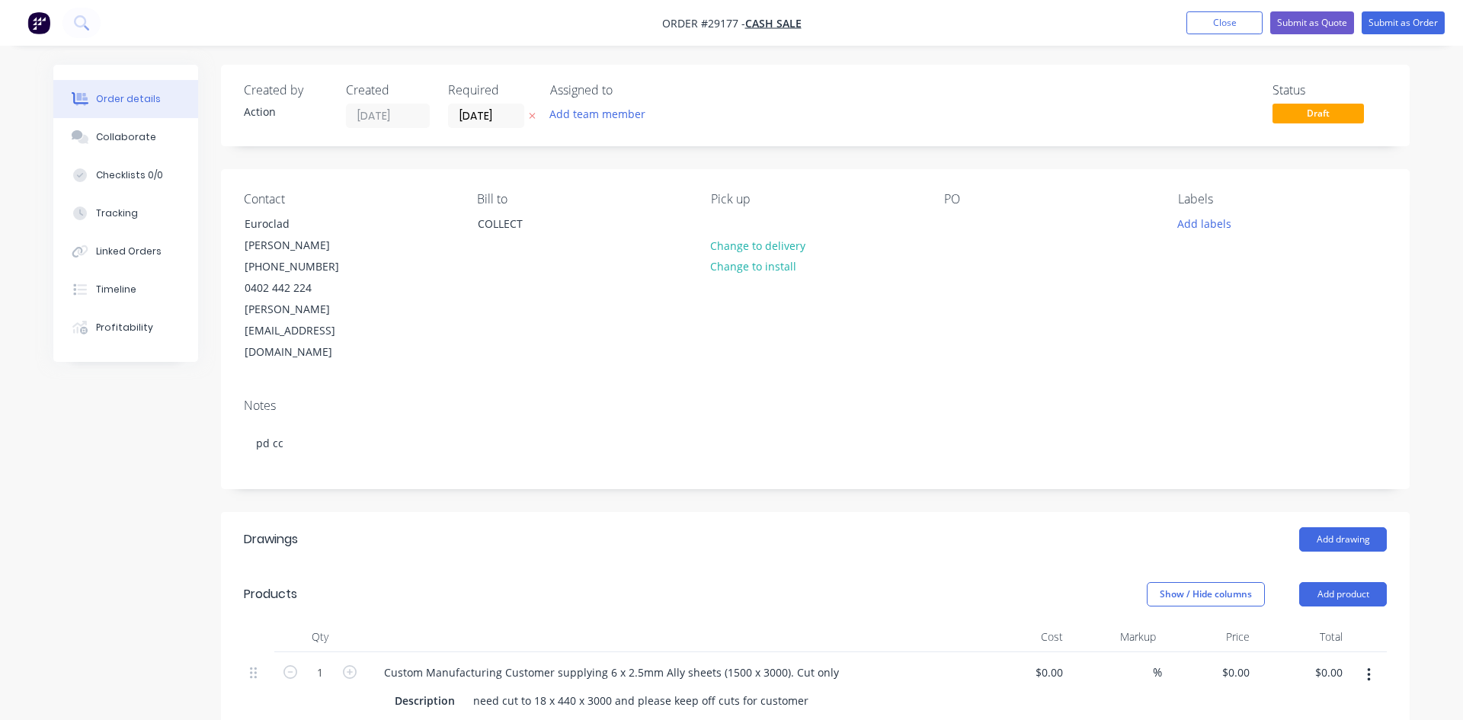
type input "$110.00"
type input "$1.21"
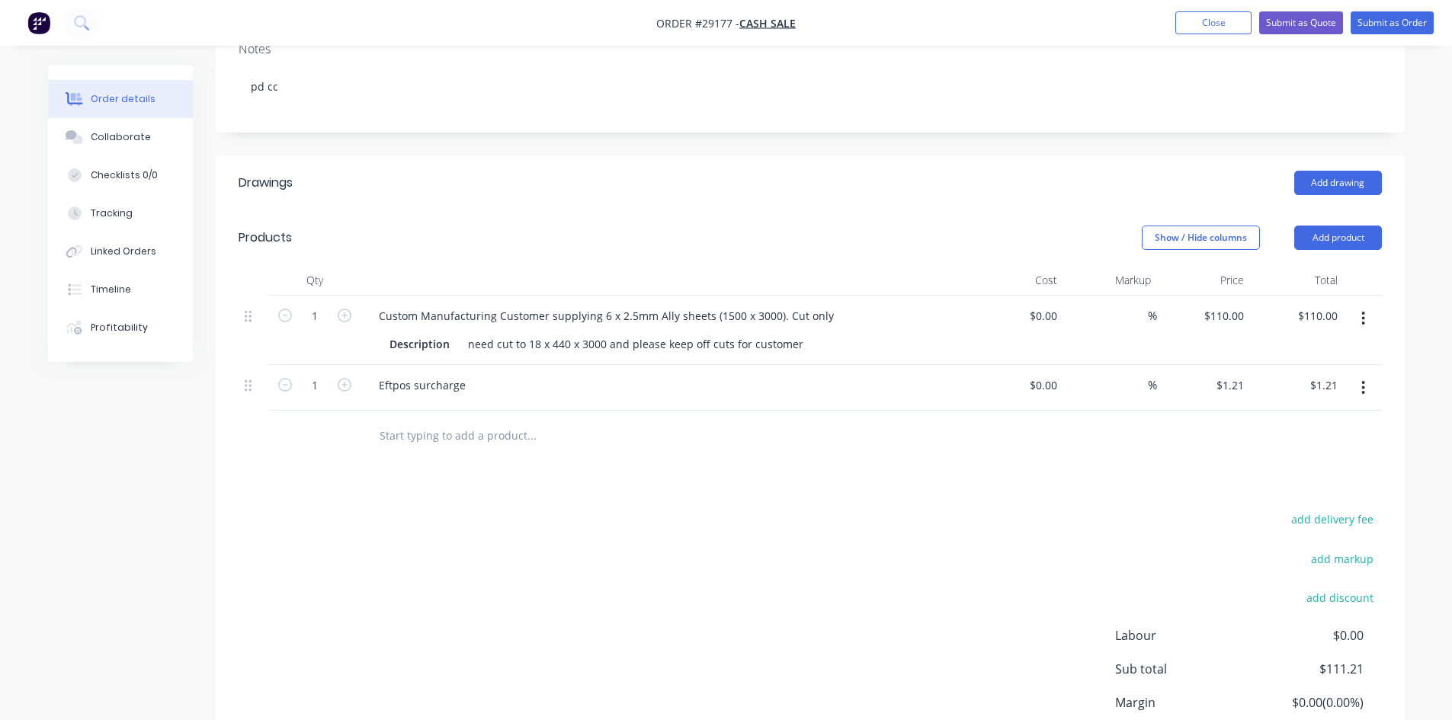
scroll to position [381, 0]
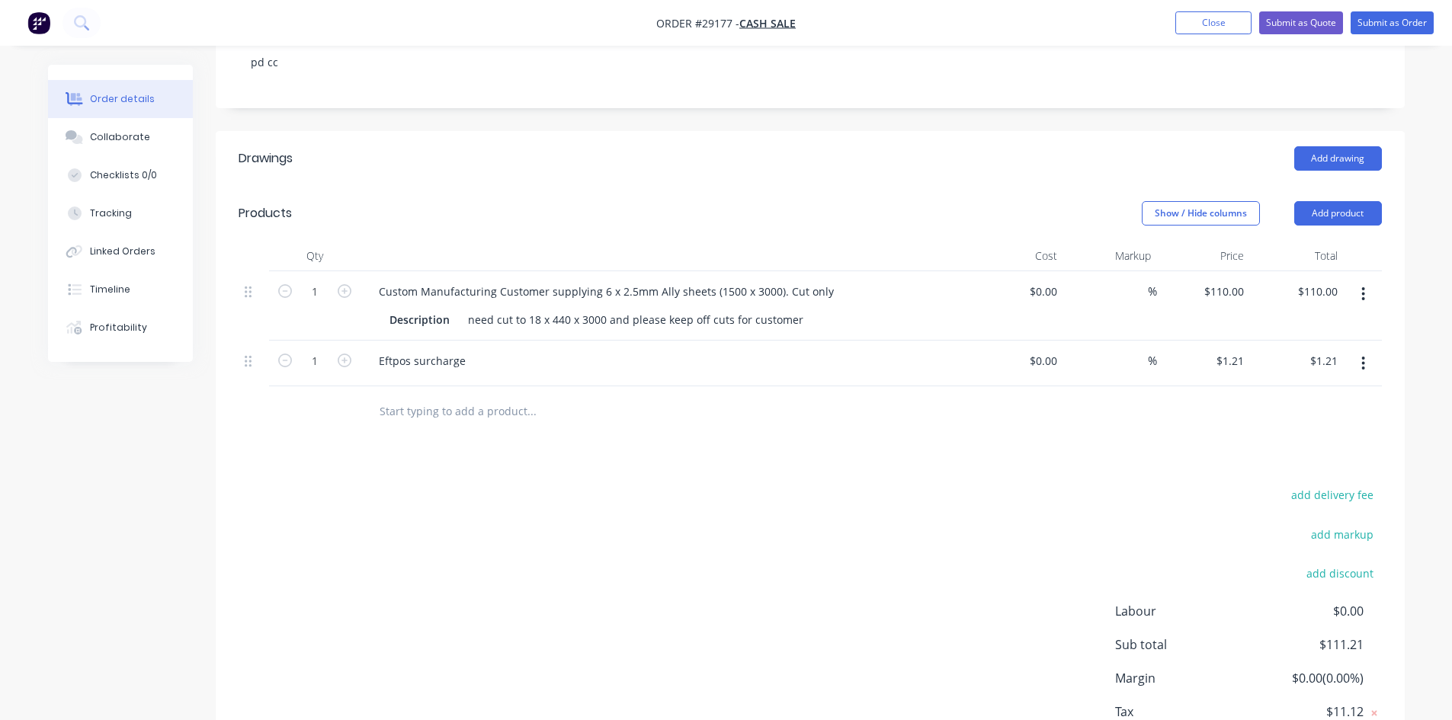
click at [1366, 350] on button "button" at bounding box center [1363, 363] width 36 height 27
click at [1277, 484] on div "Delete" at bounding box center [1309, 495] width 117 height 22
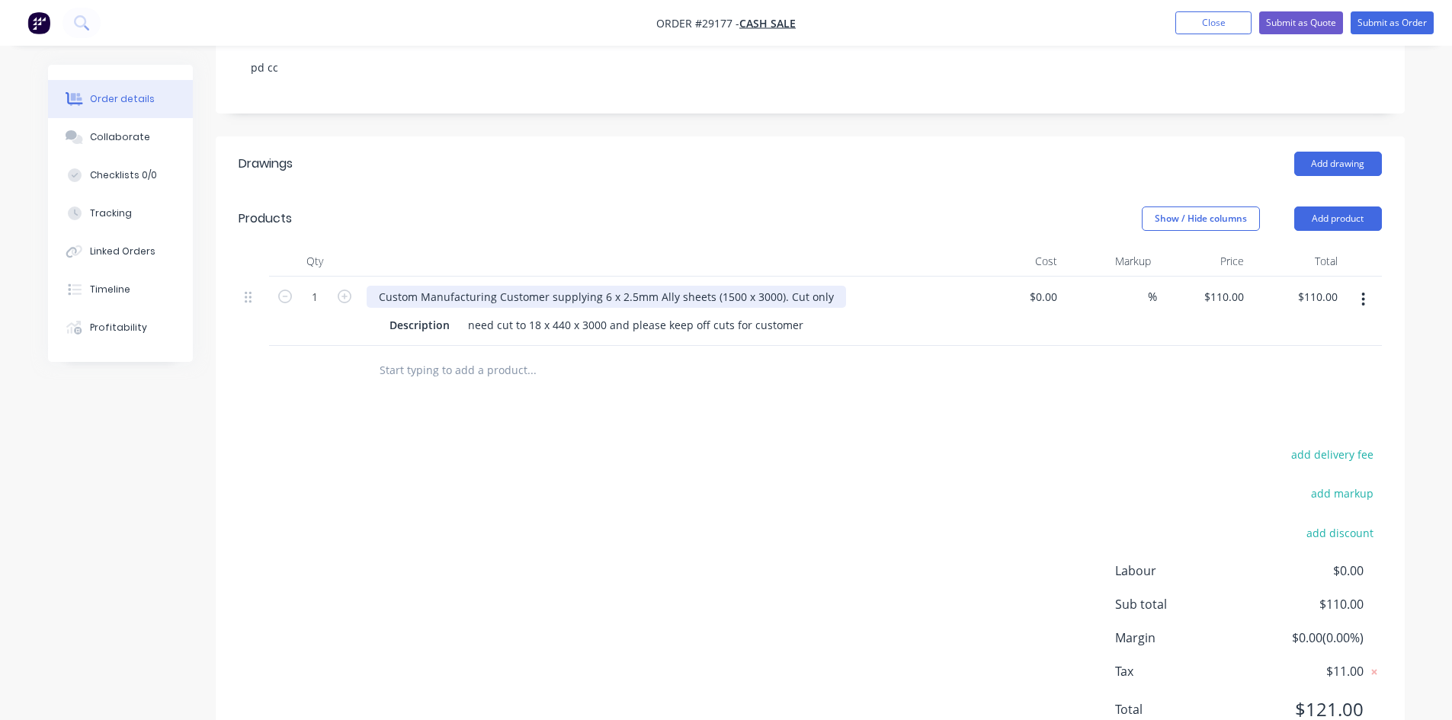
click at [604, 286] on div "Custom Manufacturing Customer supplying 6 x 2.5mm Ally sheets (1500 x 3000). Cu…" at bounding box center [606, 297] width 479 height 22
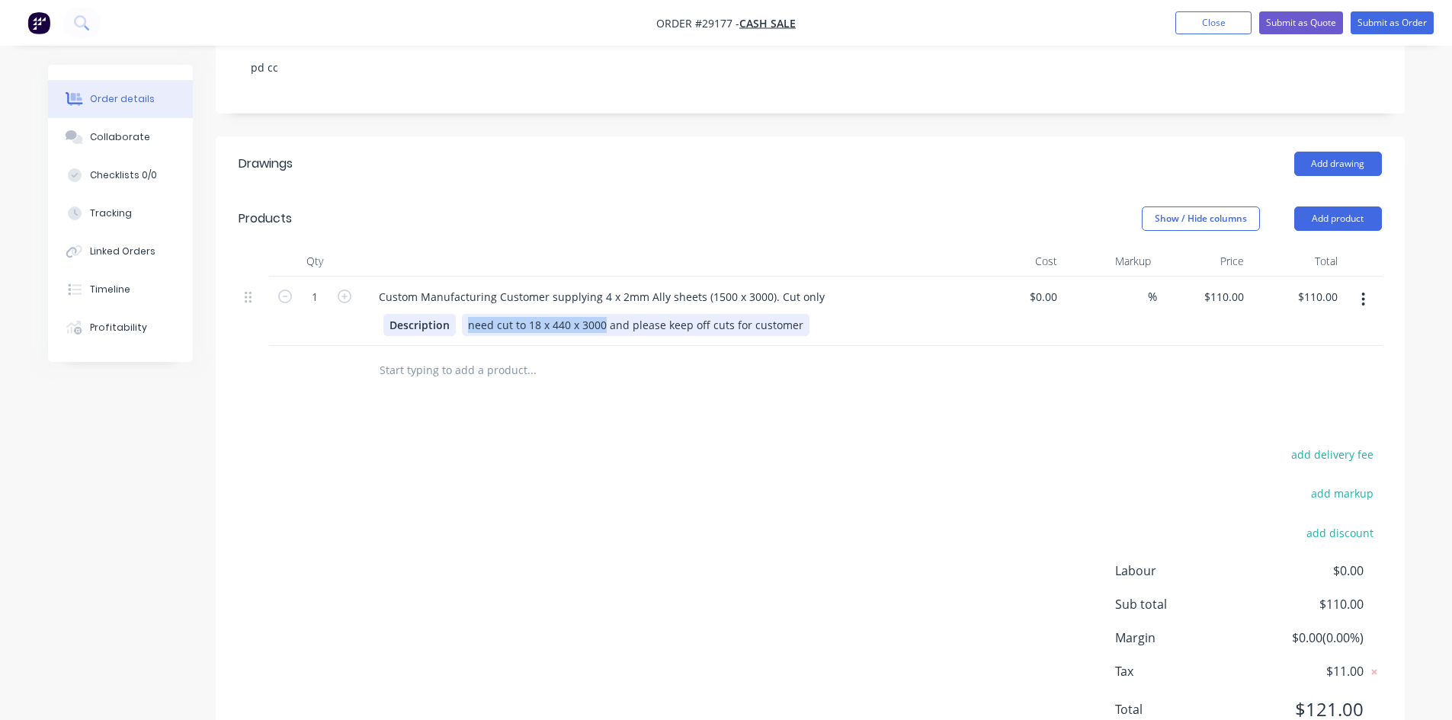
drag, startPoint x: 603, startPoint y: 261, endPoint x: 451, endPoint y: 263, distance: 151.7
click at [451, 314] on div "Description need cut to 18 x 440 x 3000 and please keep off cuts for customer" at bounding box center [662, 325] width 558 height 22
paste div
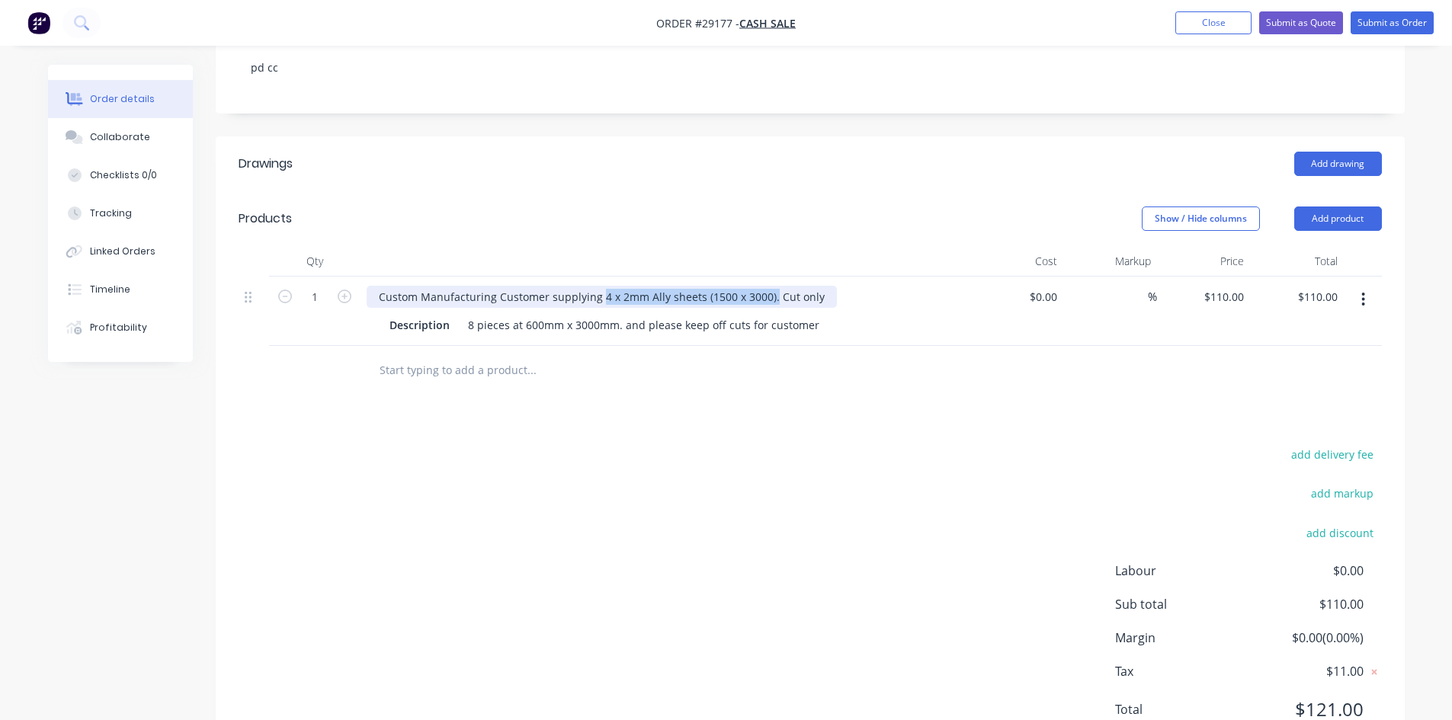
drag, startPoint x: 599, startPoint y: 235, endPoint x: 768, endPoint y: 241, distance: 169.3
click at [768, 286] on div "Custom Manufacturing Customer supplying 4 x 2mm Ally sheets (1500 x 3000). Cut …" at bounding box center [602, 297] width 470 height 22
click at [815, 342] on div "Drawings Add drawing Products Show / Hide columns Add product Qty Cost Markup P…" at bounding box center [810, 448] width 1189 height 625
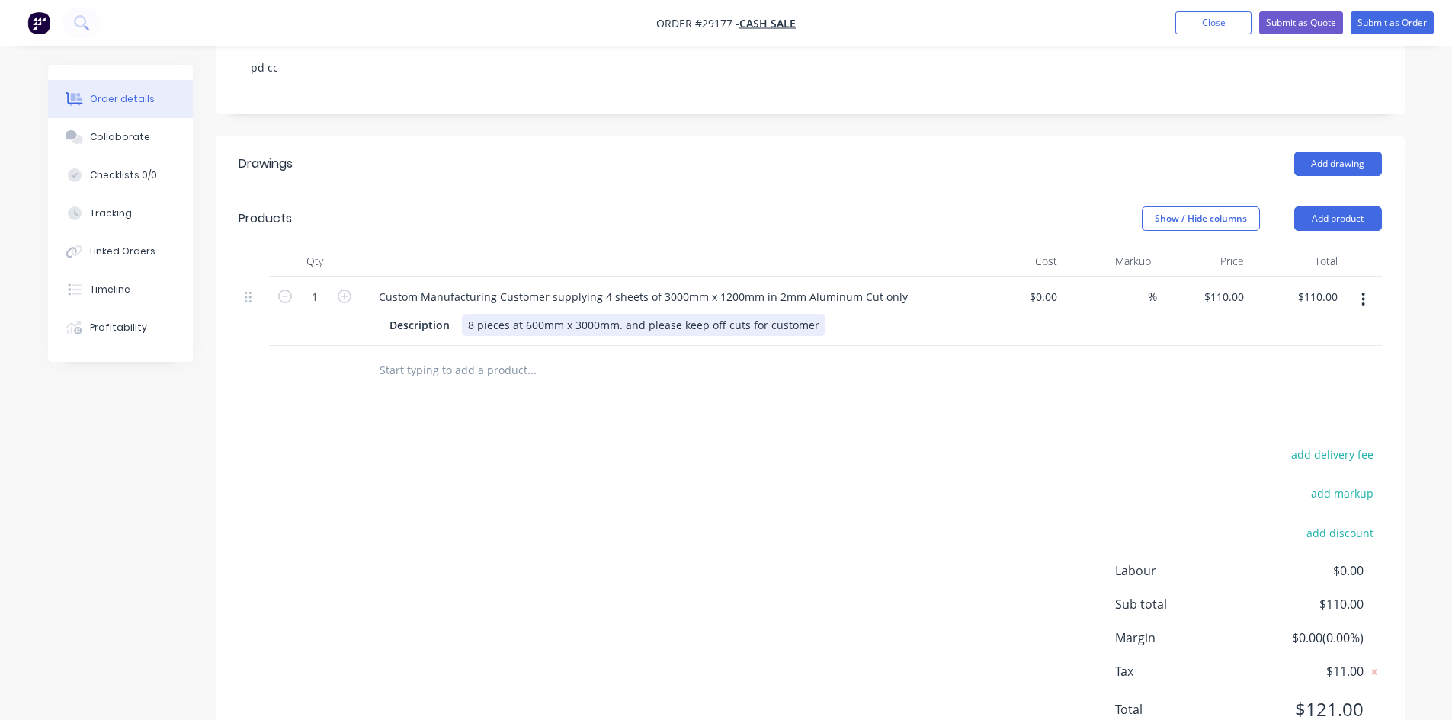
drag, startPoint x: 817, startPoint y: 262, endPoint x: 672, endPoint y: 268, distance: 144.9
click at [621, 314] on div "8 pieces at 600mm x 3000mm. and please keep off cuts for customer" at bounding box center [644, 325] width 364 height 22
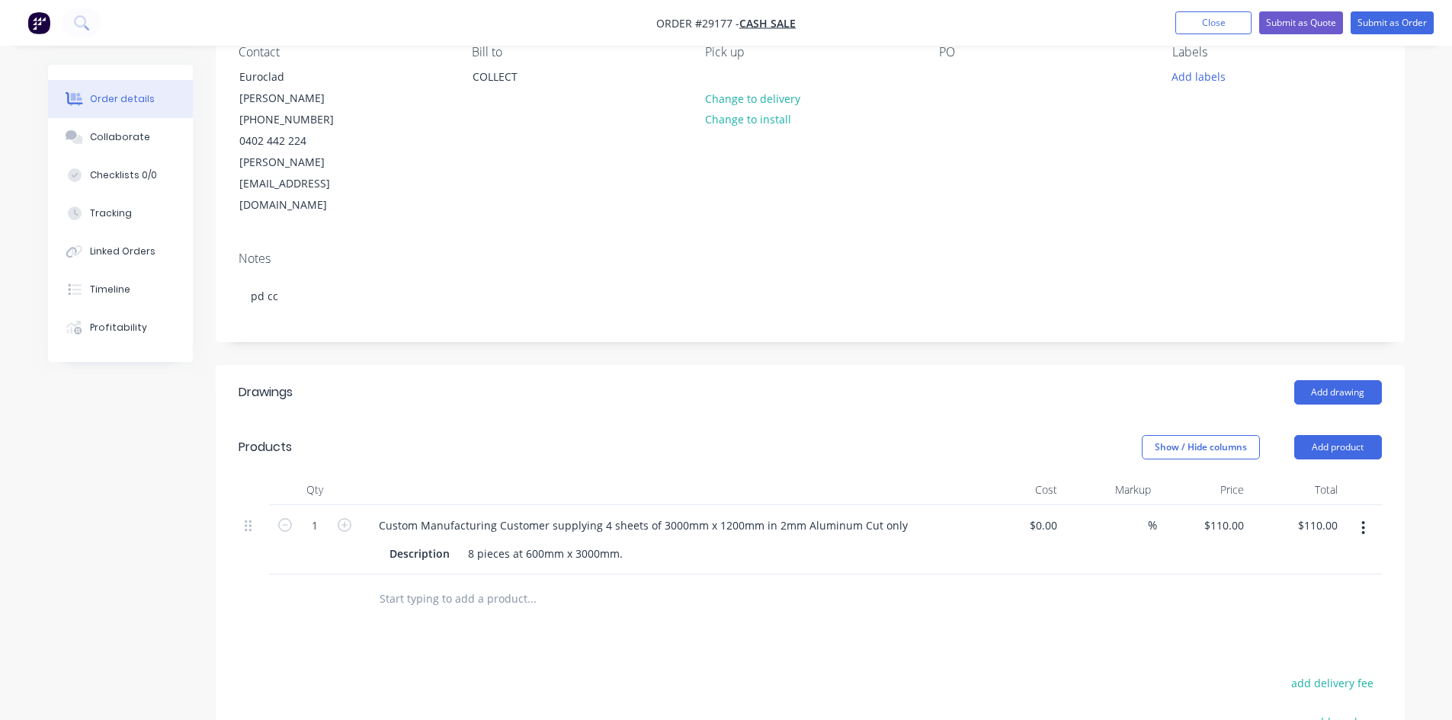
scroll to position [0, 0]
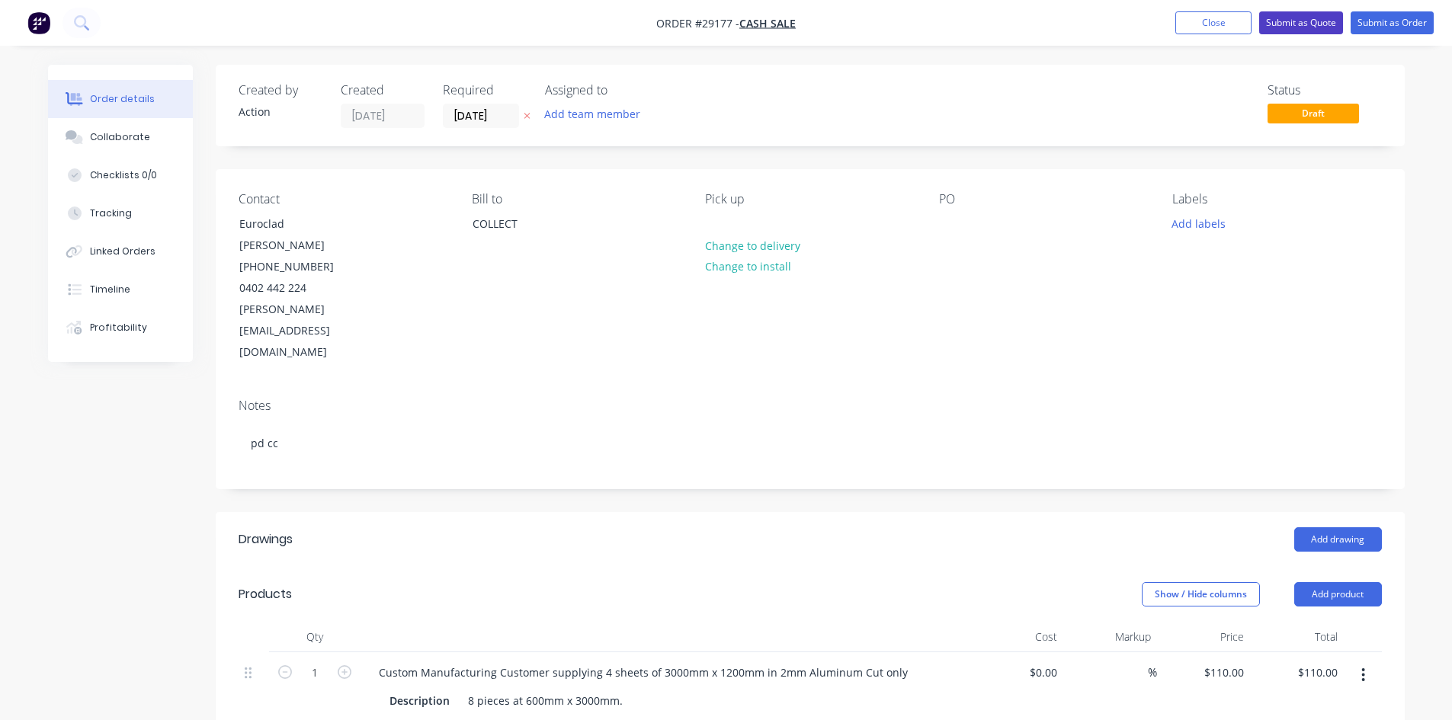
click at [1303, 12] on nav "Order #29177 - CASH SALE Add product Close Submit as Quote Submit as Order" at bounding box center [726, 23] width 1452 height 46
click at [1303, 16] on button "Submit as Quote" at bounding box center [1301, 22] width 84 height 23
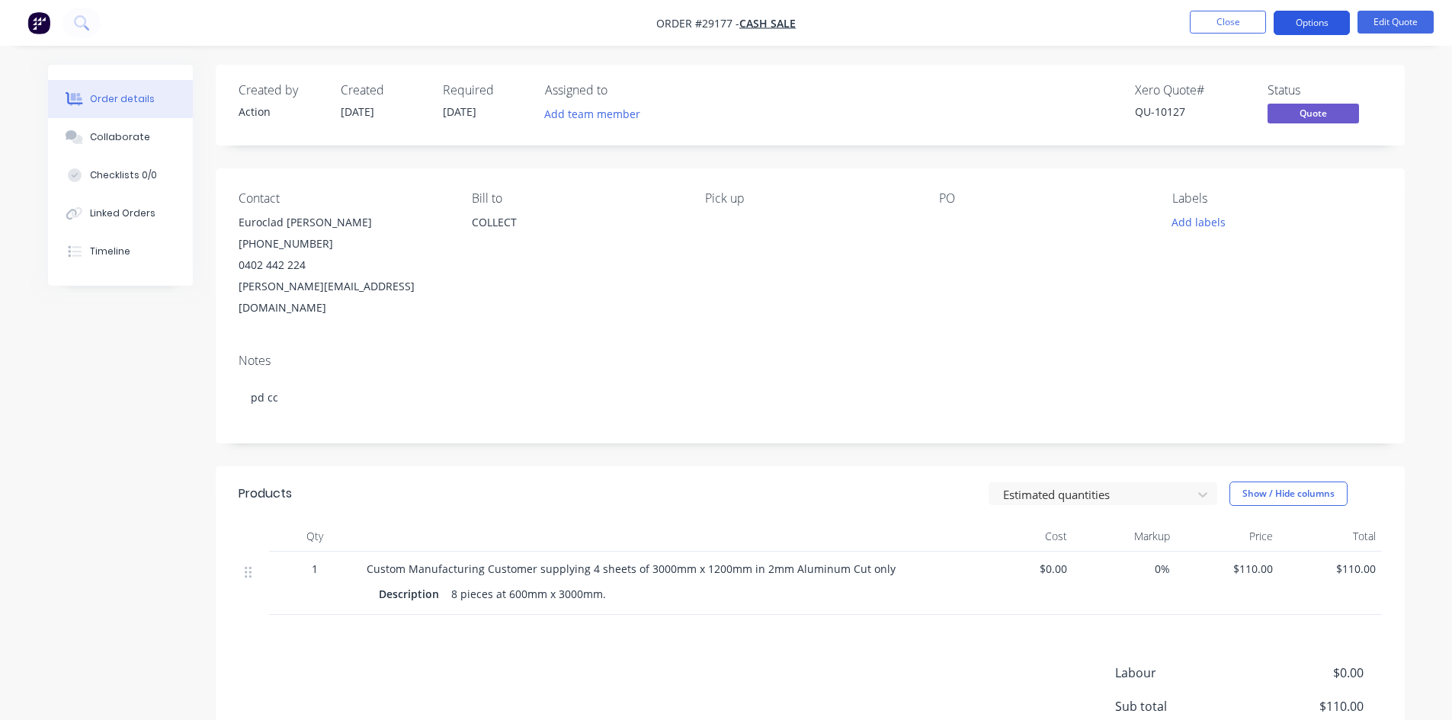
click at [1303, 24] on button "Options" at bounding box center [1311, 23] width 76 height 24
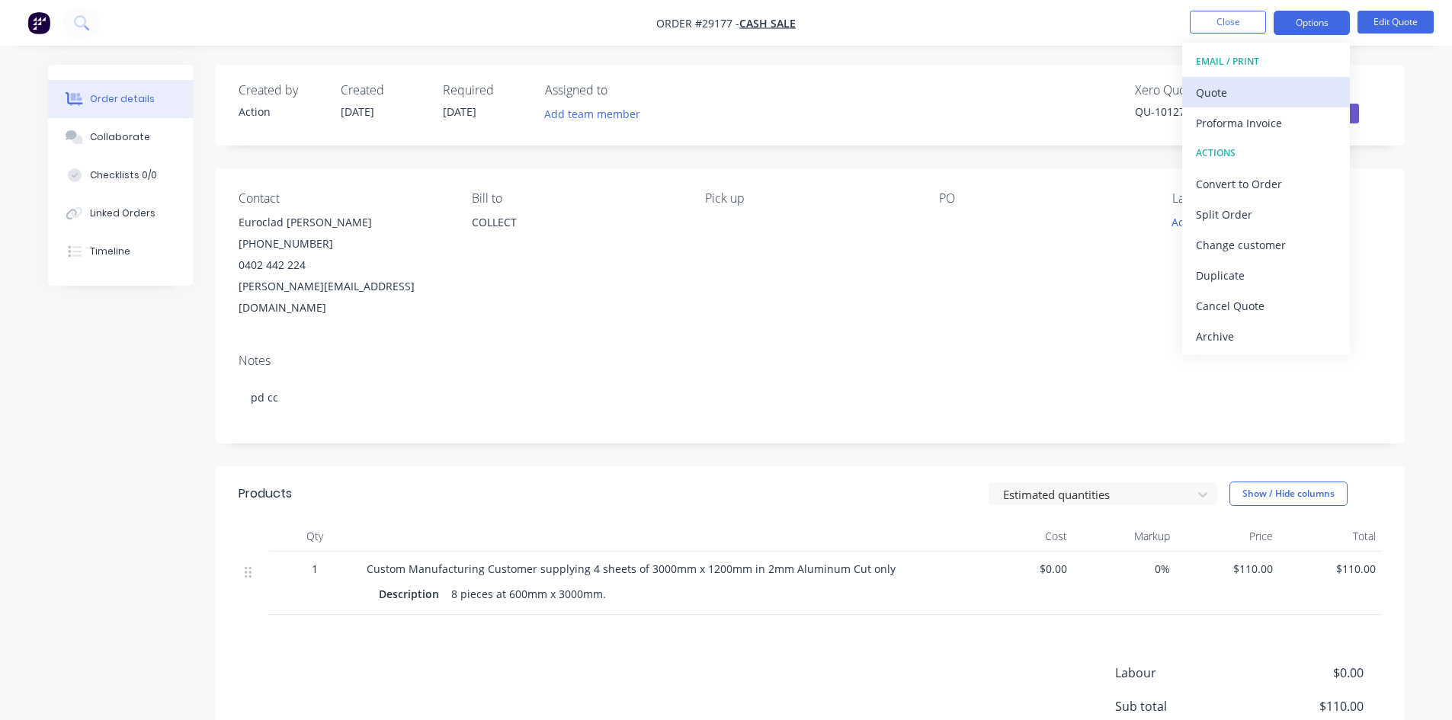
click at [1217, 98] on div "Quote" at bounding box center [1266, 93] width 140 height 22
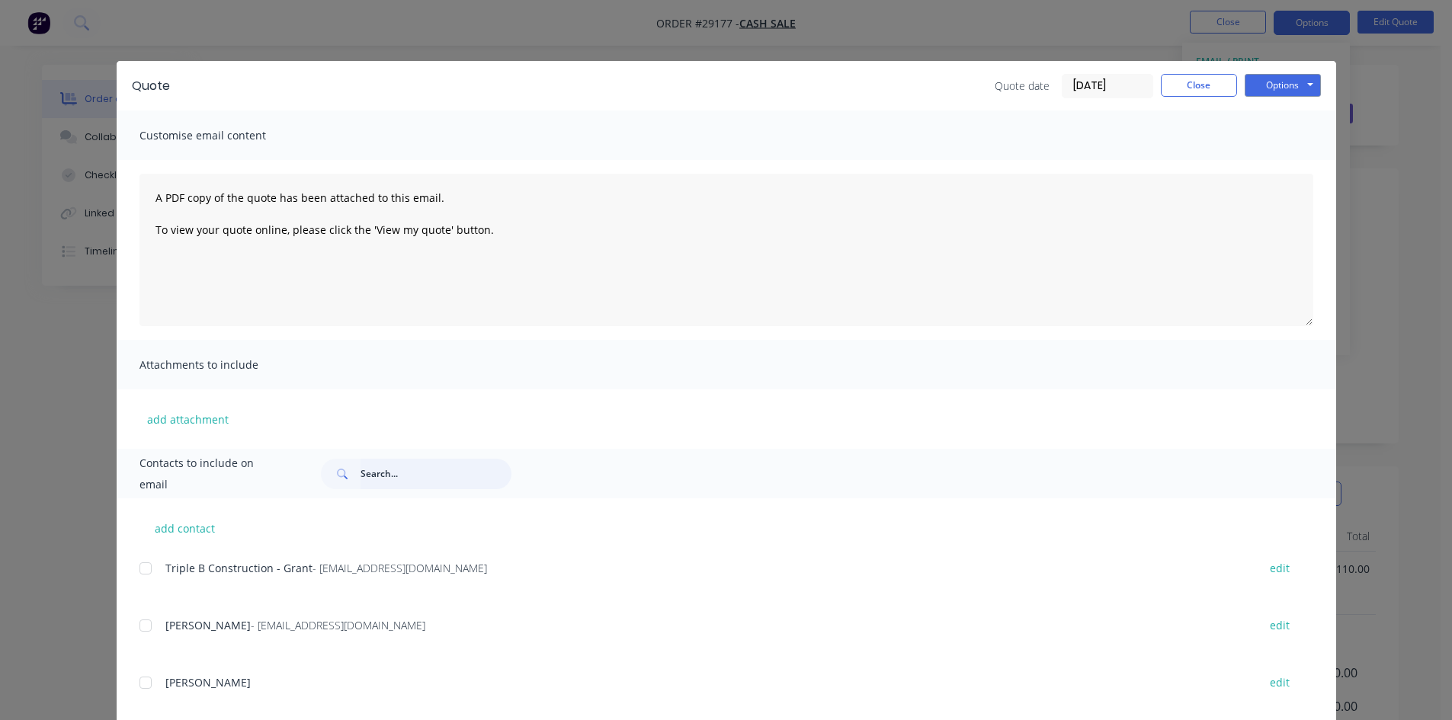
click at [394, 482] on input "text" at bounding box center [435, 474] width 151 height 30
click at [137, 569] on div at bounding box center [145, 568] width 30 height 30
type input "euro"
click at [1289, 83] on button "Options" at bounding box center [1283, 85] width 76 height 23
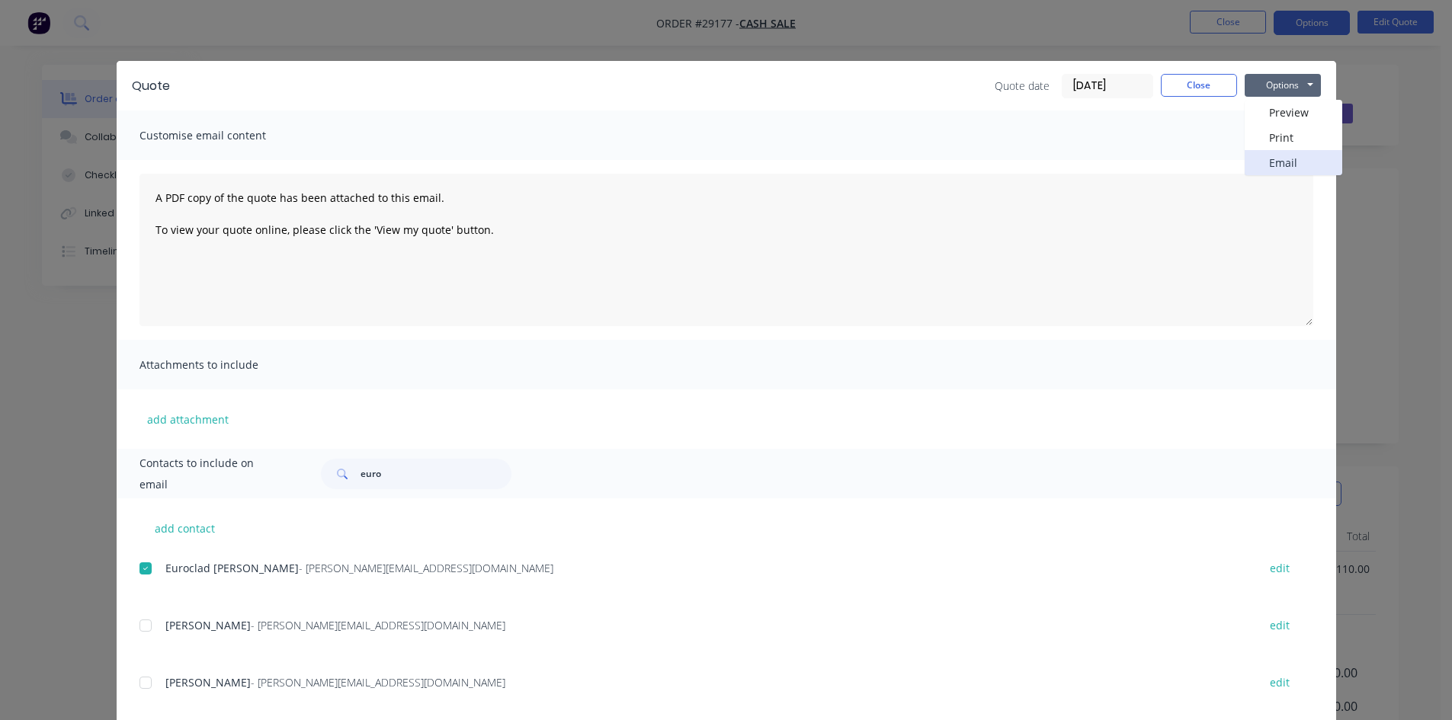
click at [1277, 162] on button "Email" at bounding box center [1294, 162] width 98 height 25
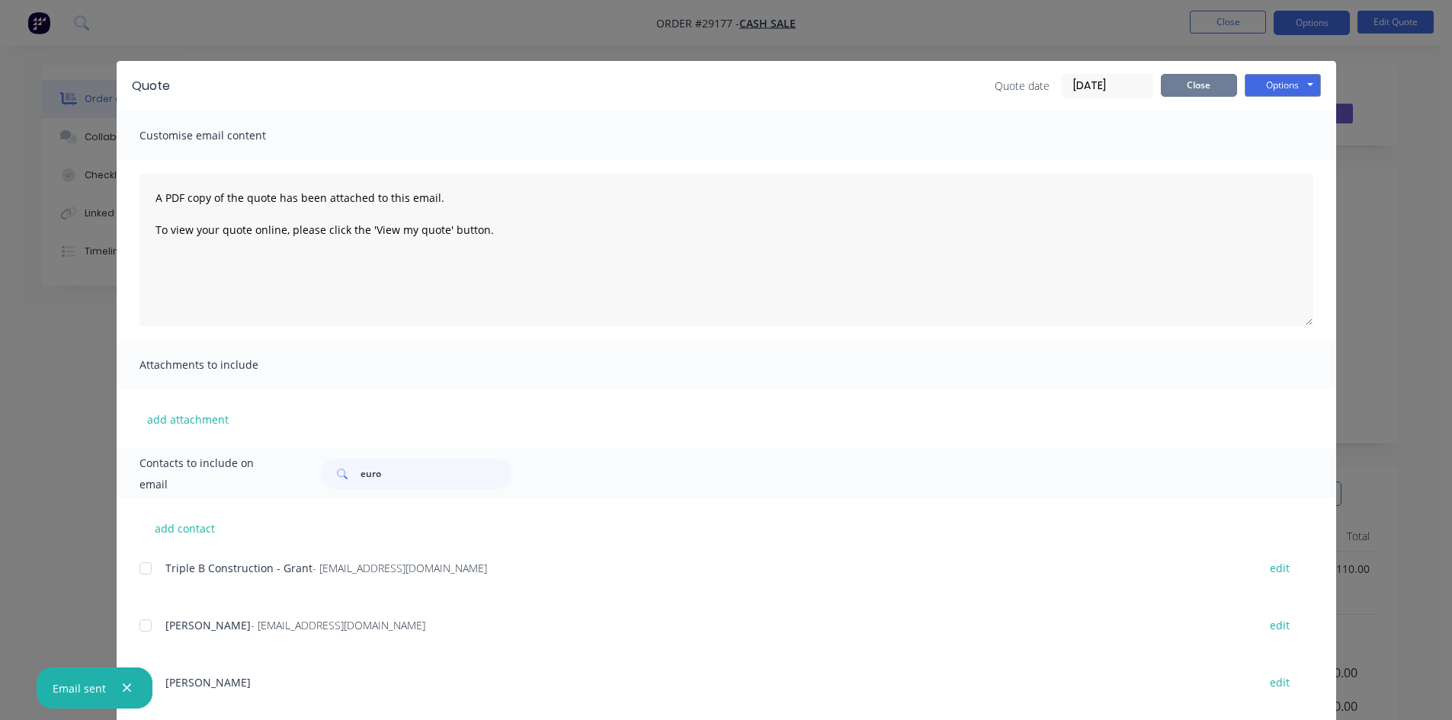
drag, startPoint x: 1202, startPoint y: 91, endPoint x: 1194, endPoint y: 94, distance: 8.0
click at [1202, 91] on button "Close" at bounding box center [1199, 85] width 76 height 23
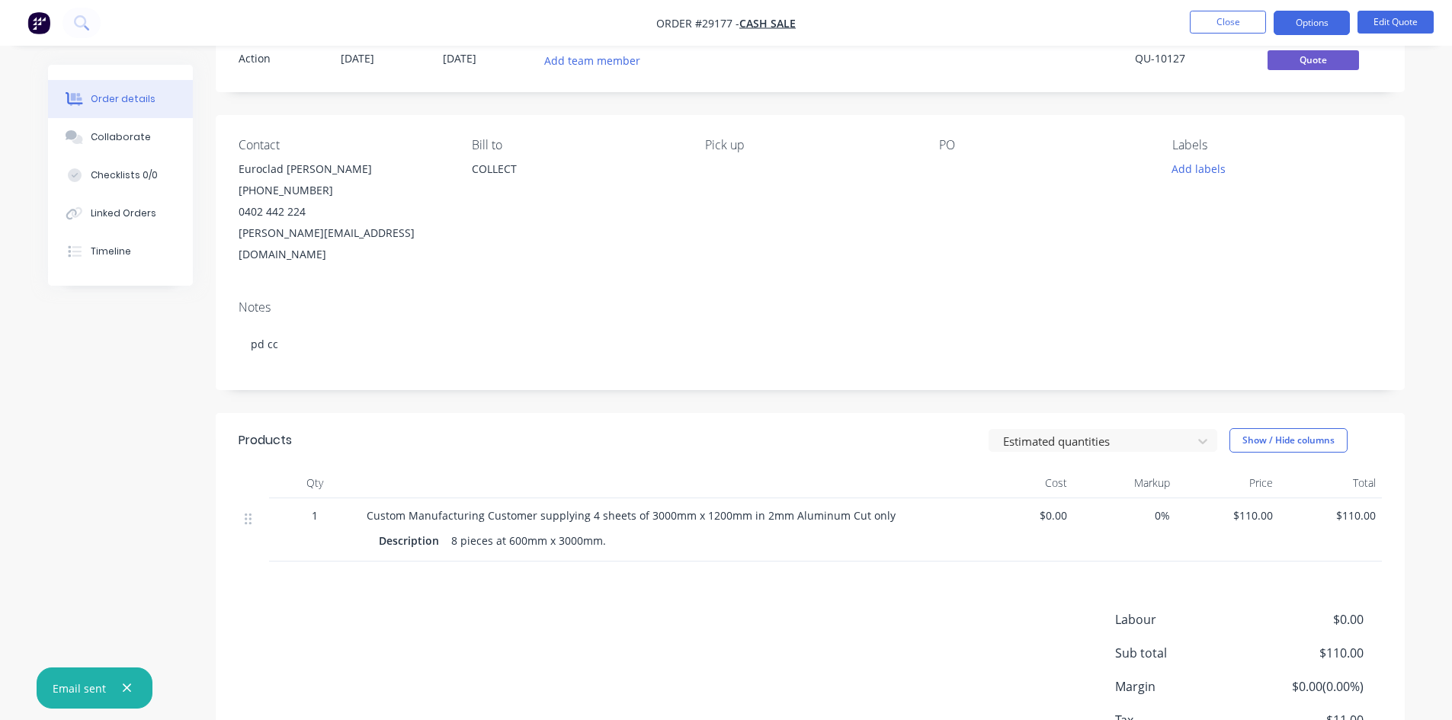
scroll to position [145, 0]
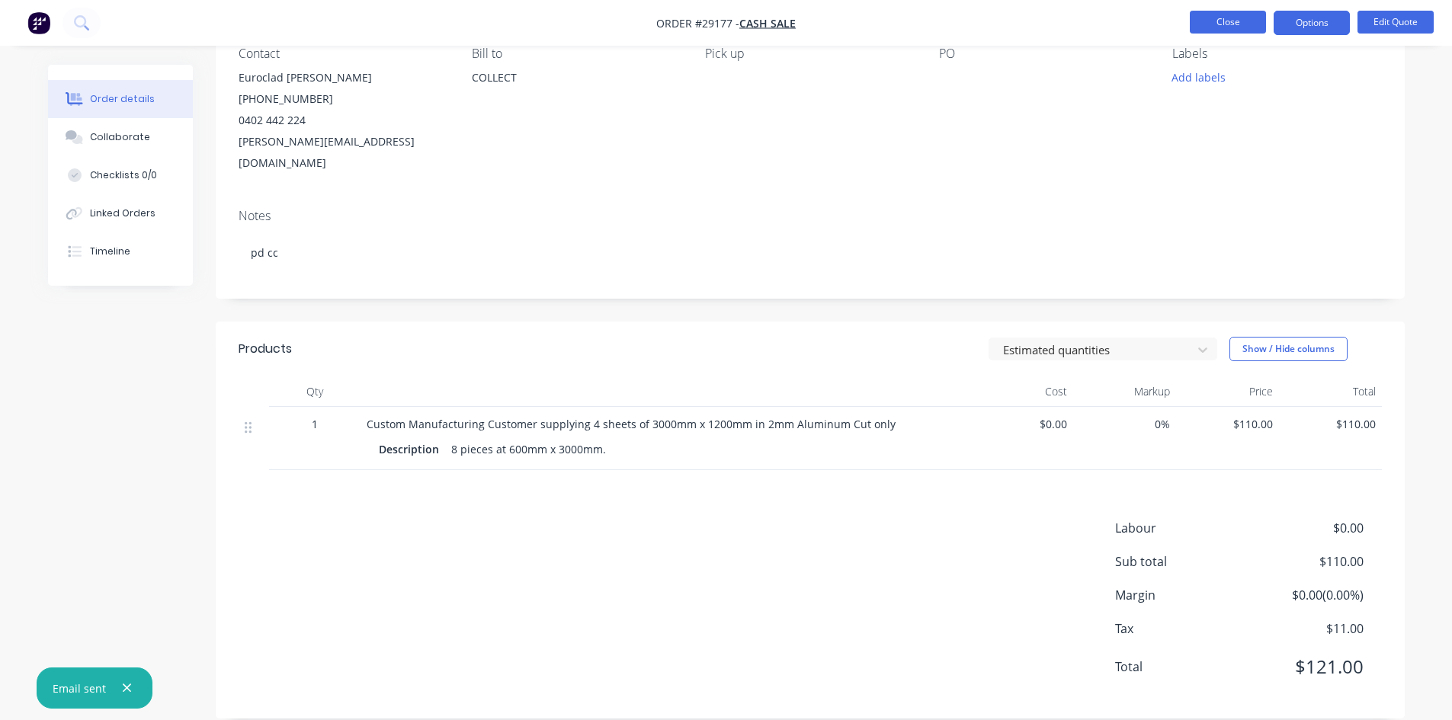
click at [1226, 24] on button "Close" at bounding box center [1228, 22] width 76 height 23
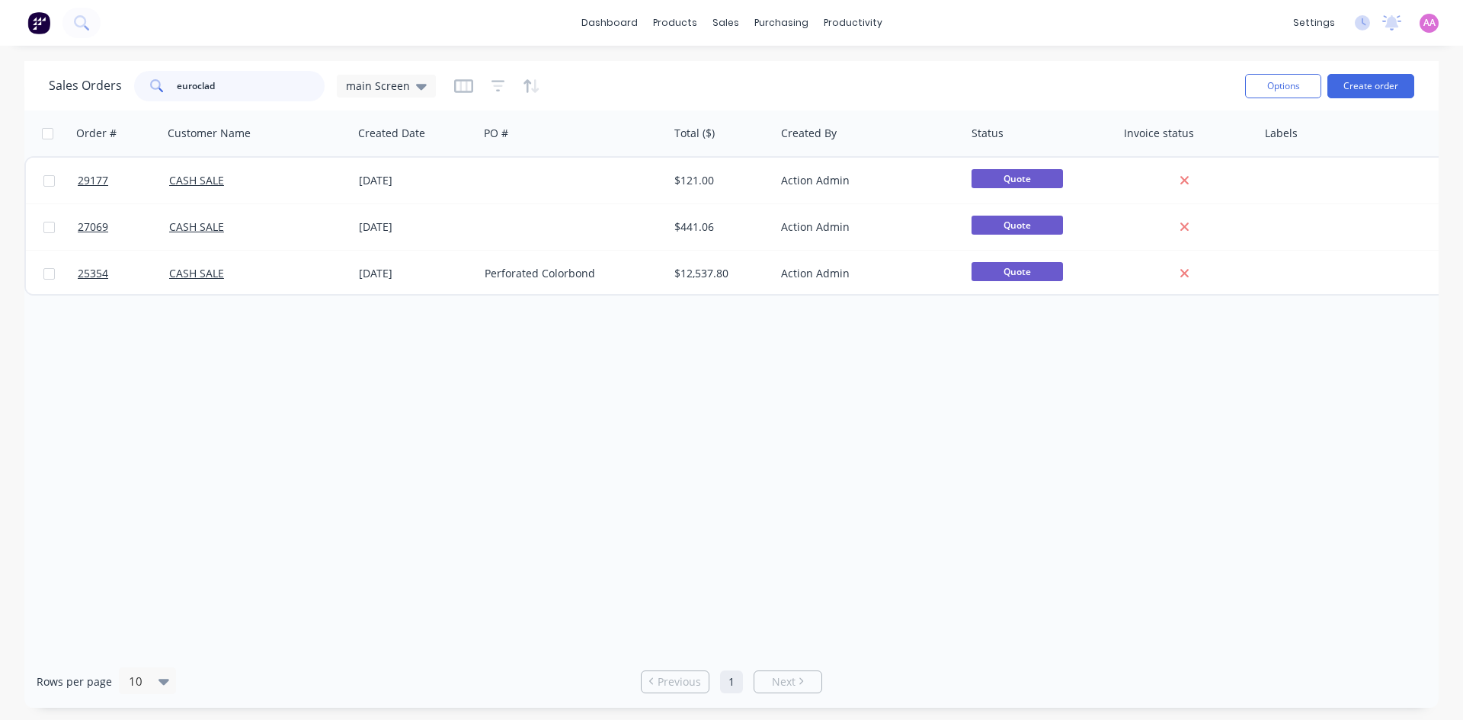
click at [146, 78] on div "euroclad" at bounding box center [229, 86] width 191 height 30
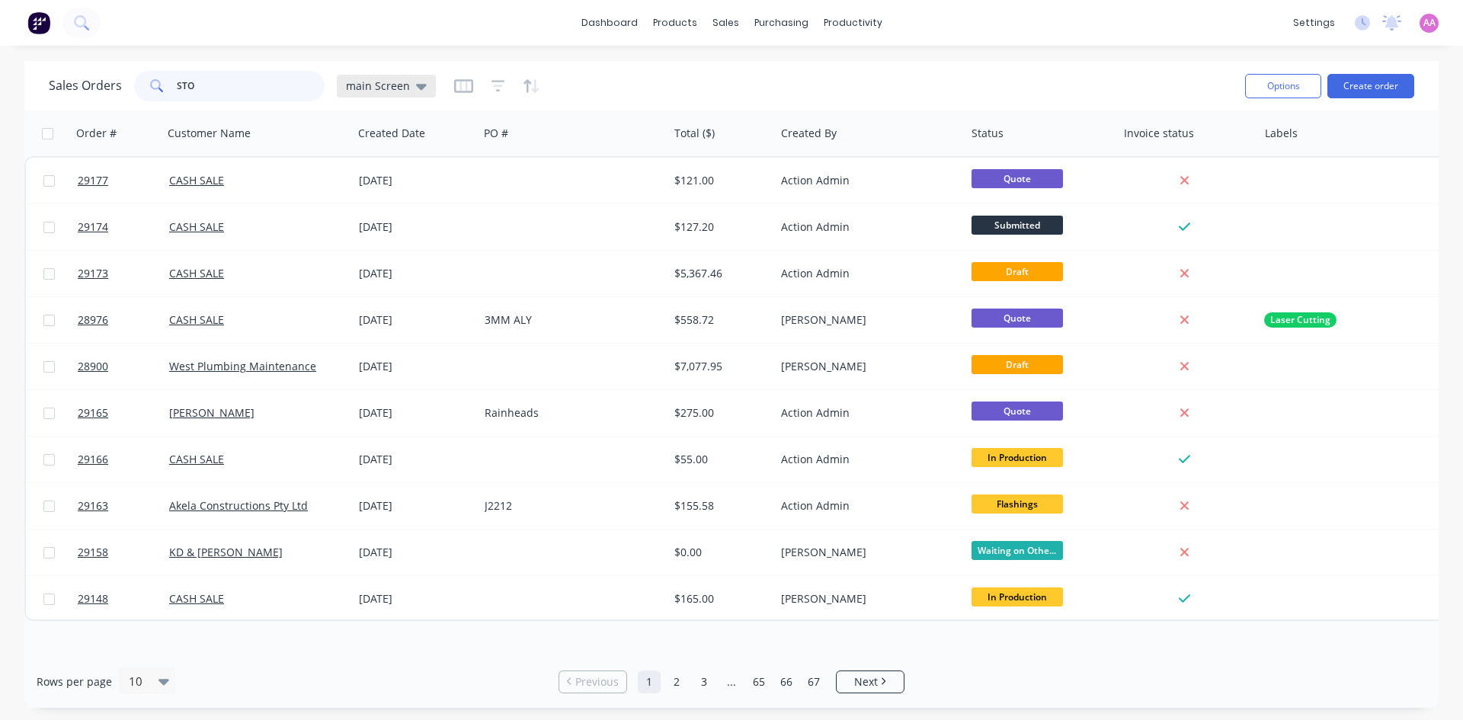
type input "STO"
click at [374, 84] on span "main Screen" at bounding box center [378, 86] width 64 height 16
click at [373, 313] on button "archived" at bounding box center [428, 308] width 174 height 18
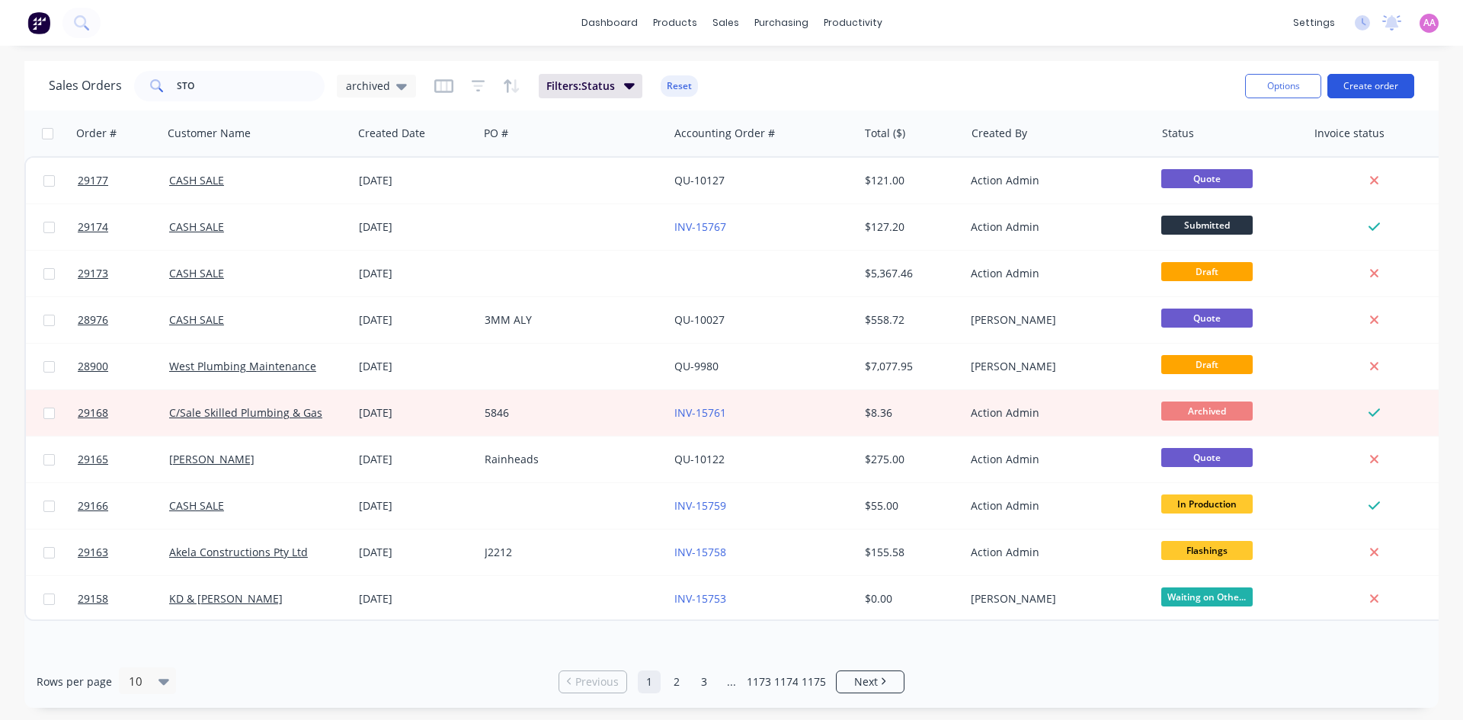
click at [1389, 91] on button "Create order" at bounding box center [1371, 86] width 87 height 24
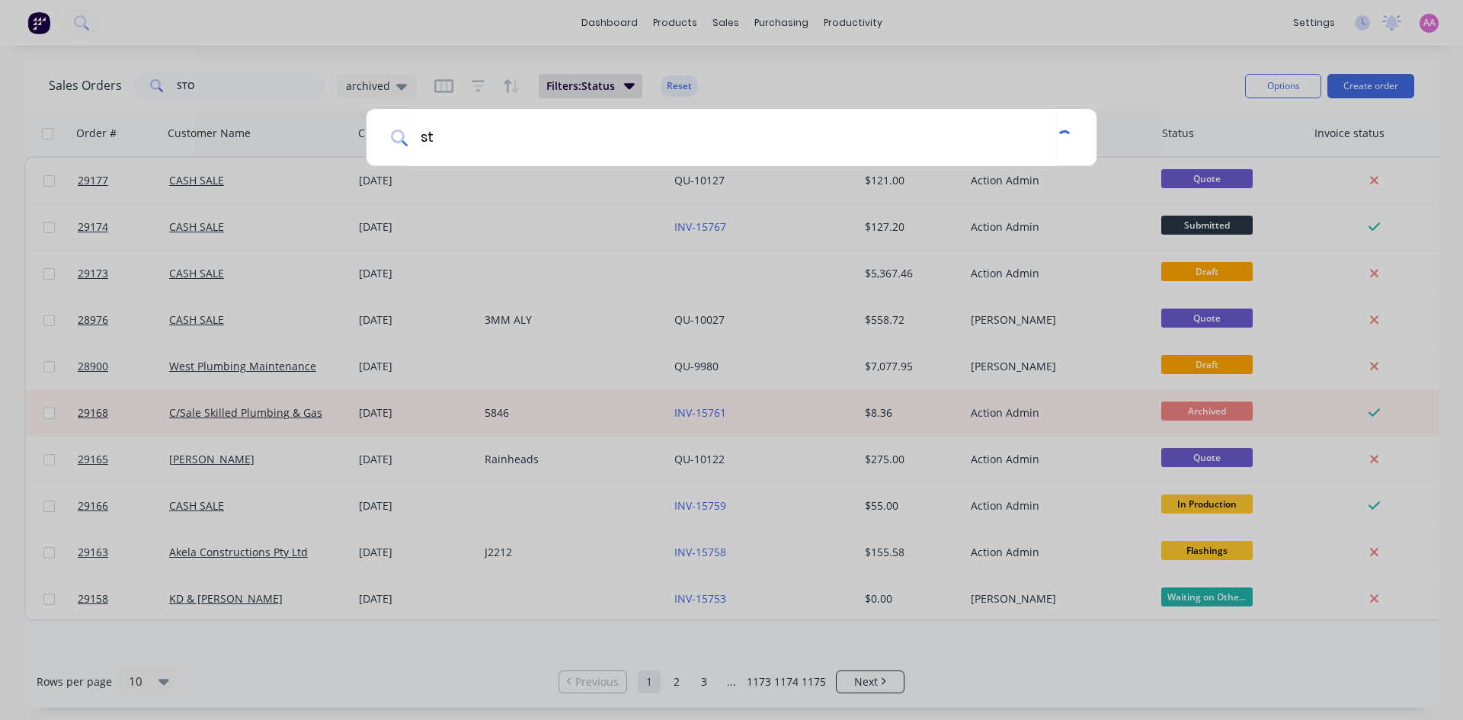
type input "s"
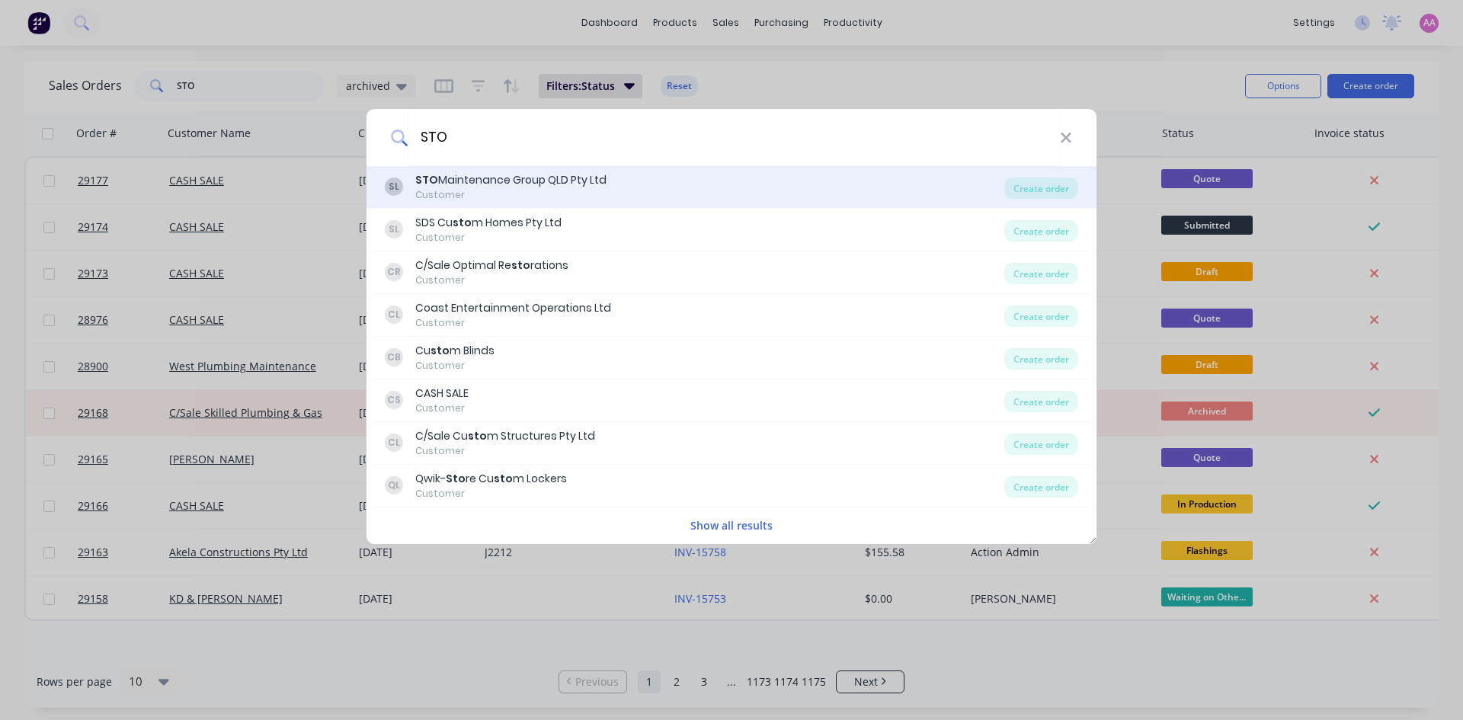
type input "STO"
click at [594, 185] on div "STO Maintenance Group QLD Pty Ltd" at bounding box center [510, 180] width 191 height 16
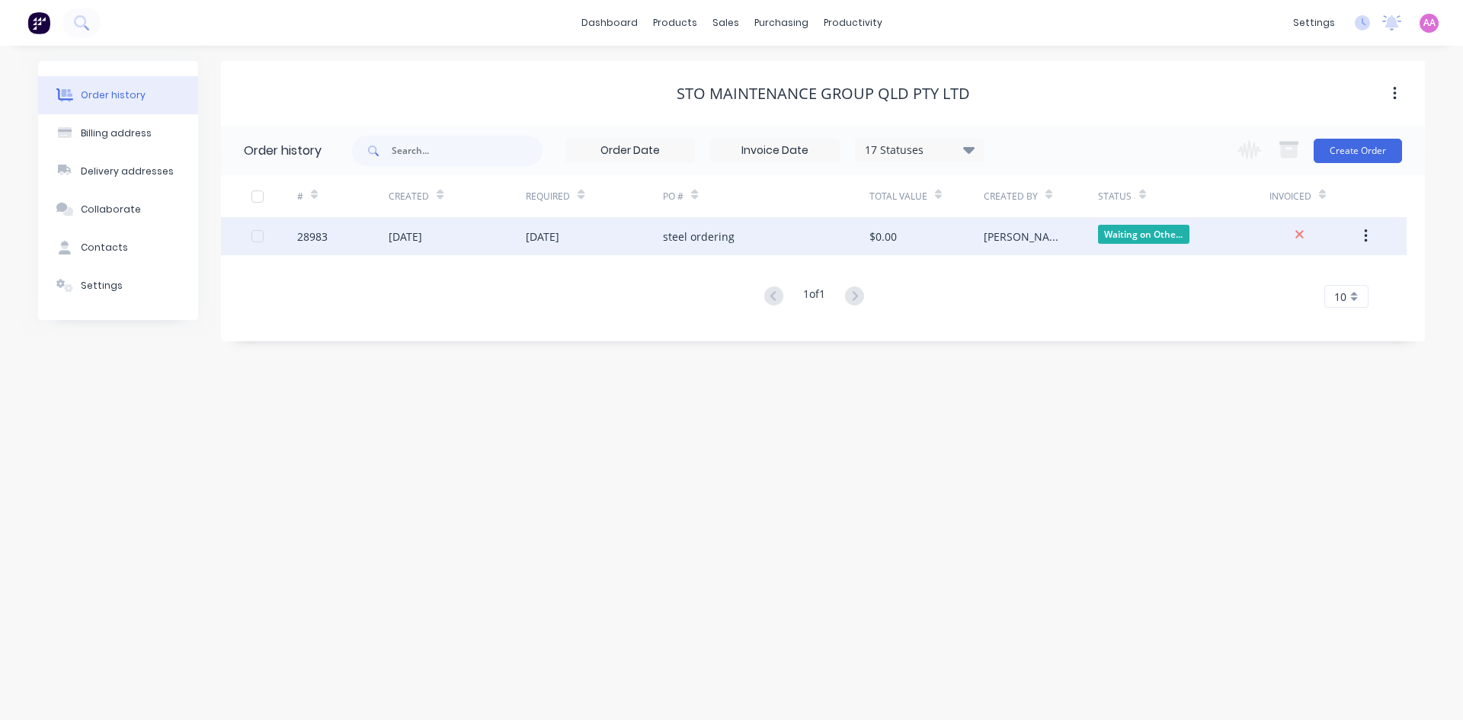
click at [712, 238] on div "steel ordering" at bounding box center [699, 237] width 72 height 16
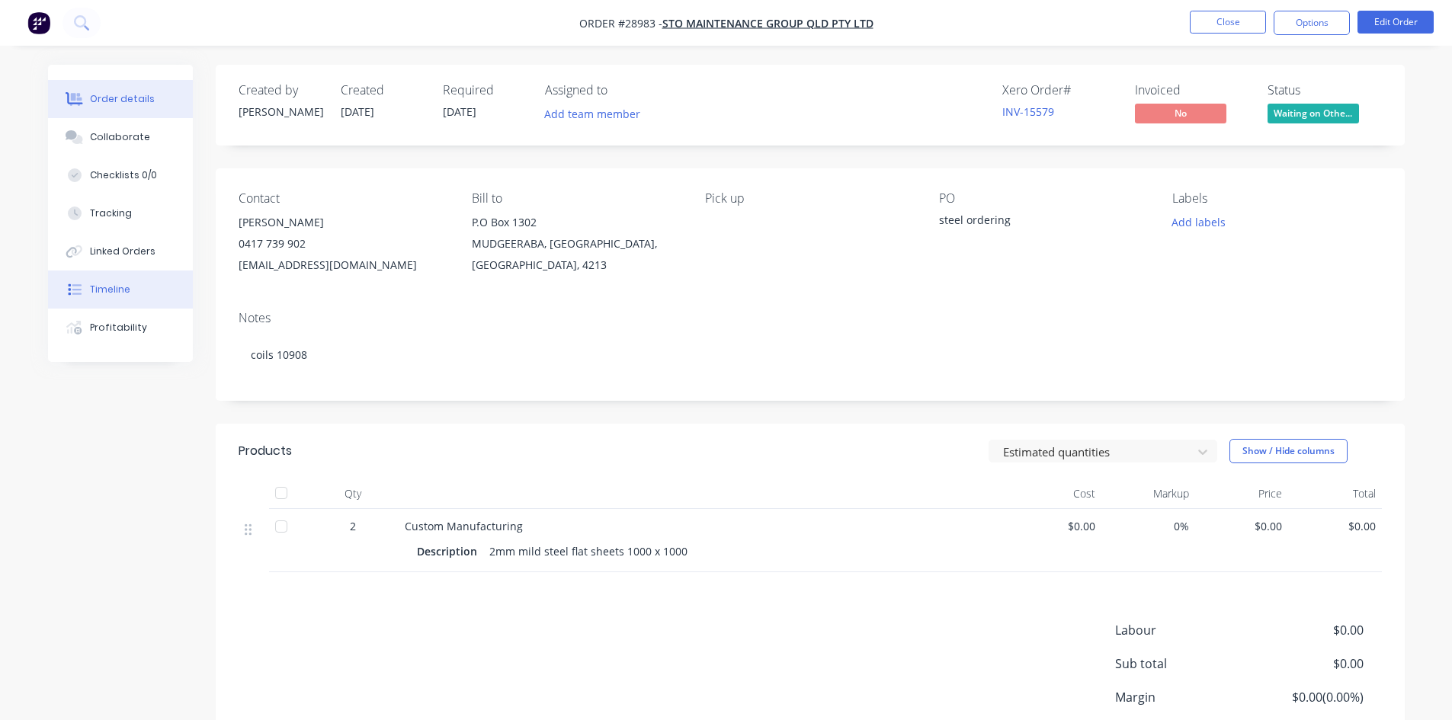
click at [124, 296] on div "Timeline" at bounding box center [110, 290] width 40 height 14
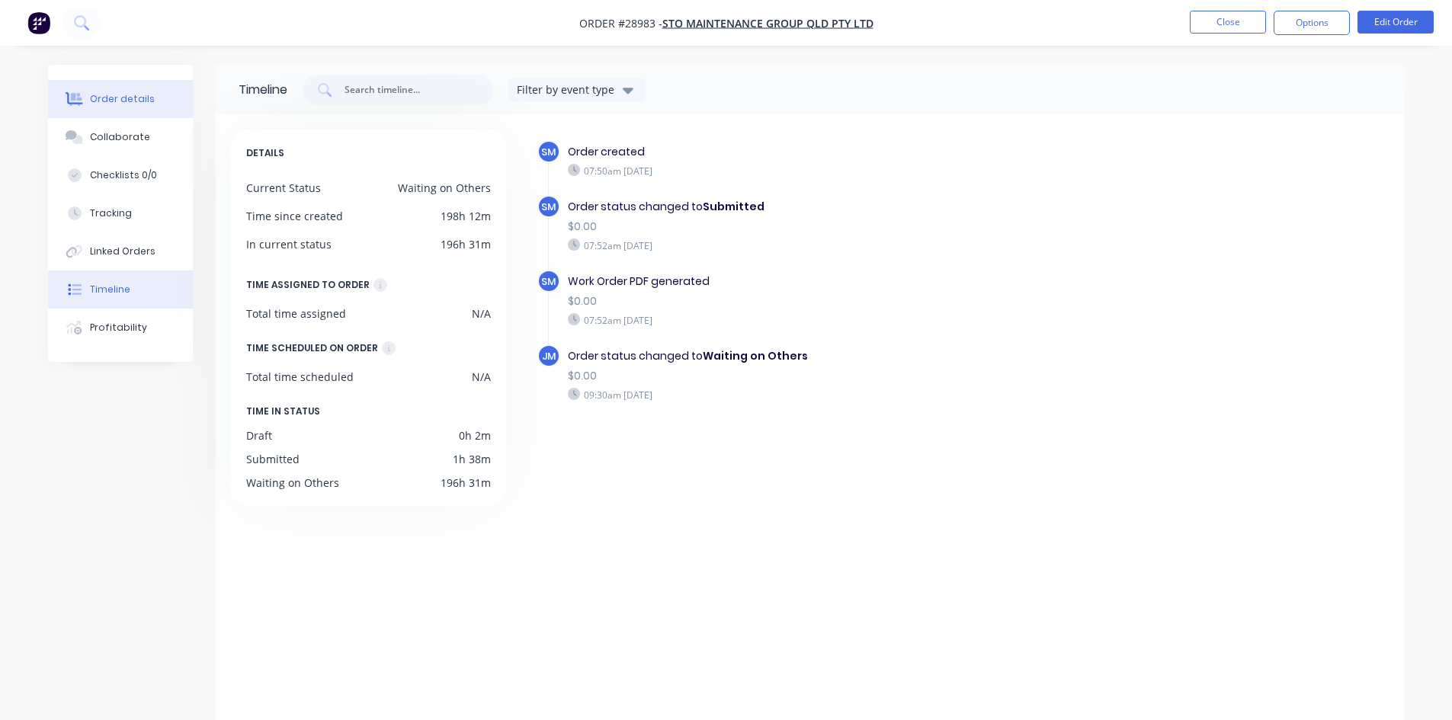
click at [126, 100] on div "Order details" at bounding box center [122, 99] width 65 height 14
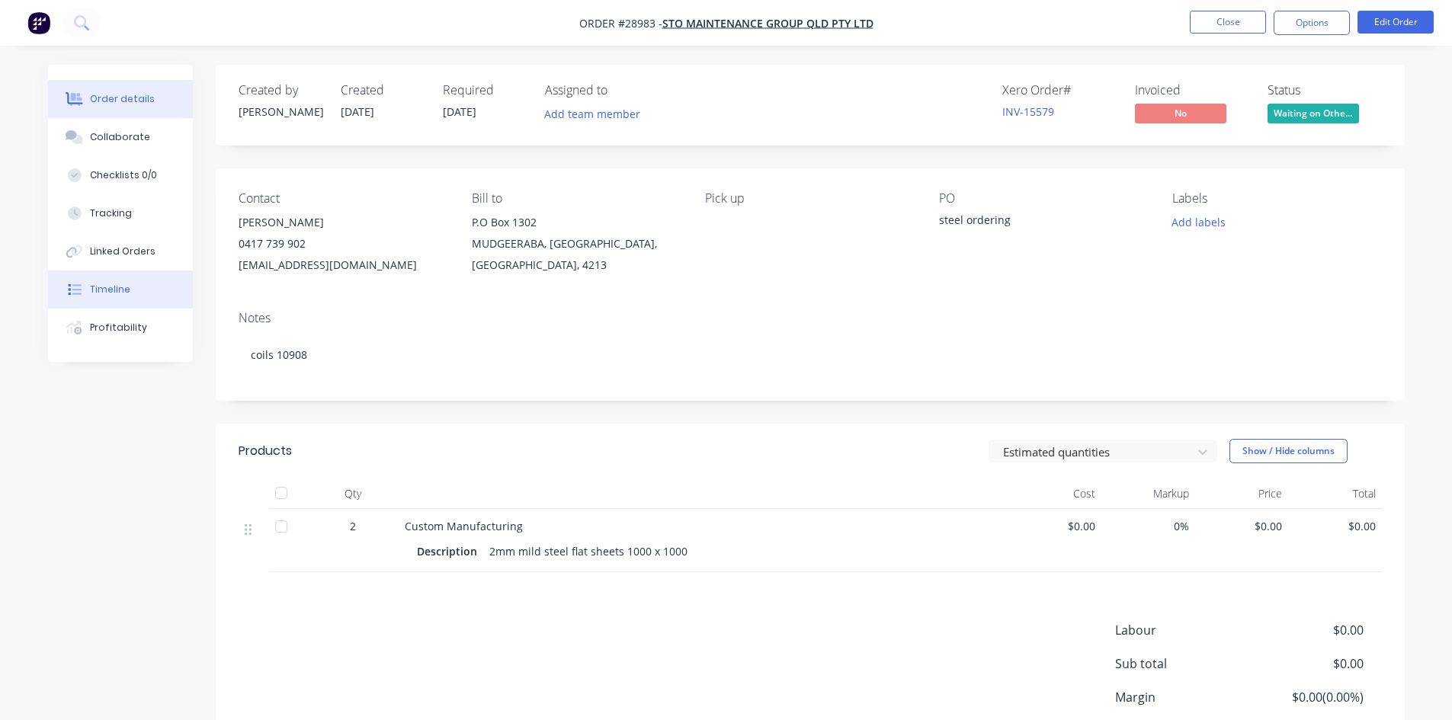
drag, startPoint x: 119, startPoint y: 296, endPoint x: 133, endPoint y: 303, distance: 16.4
click at [119, 296] on div "Timeline" at bounding box center [110, 290] width 40 height 14
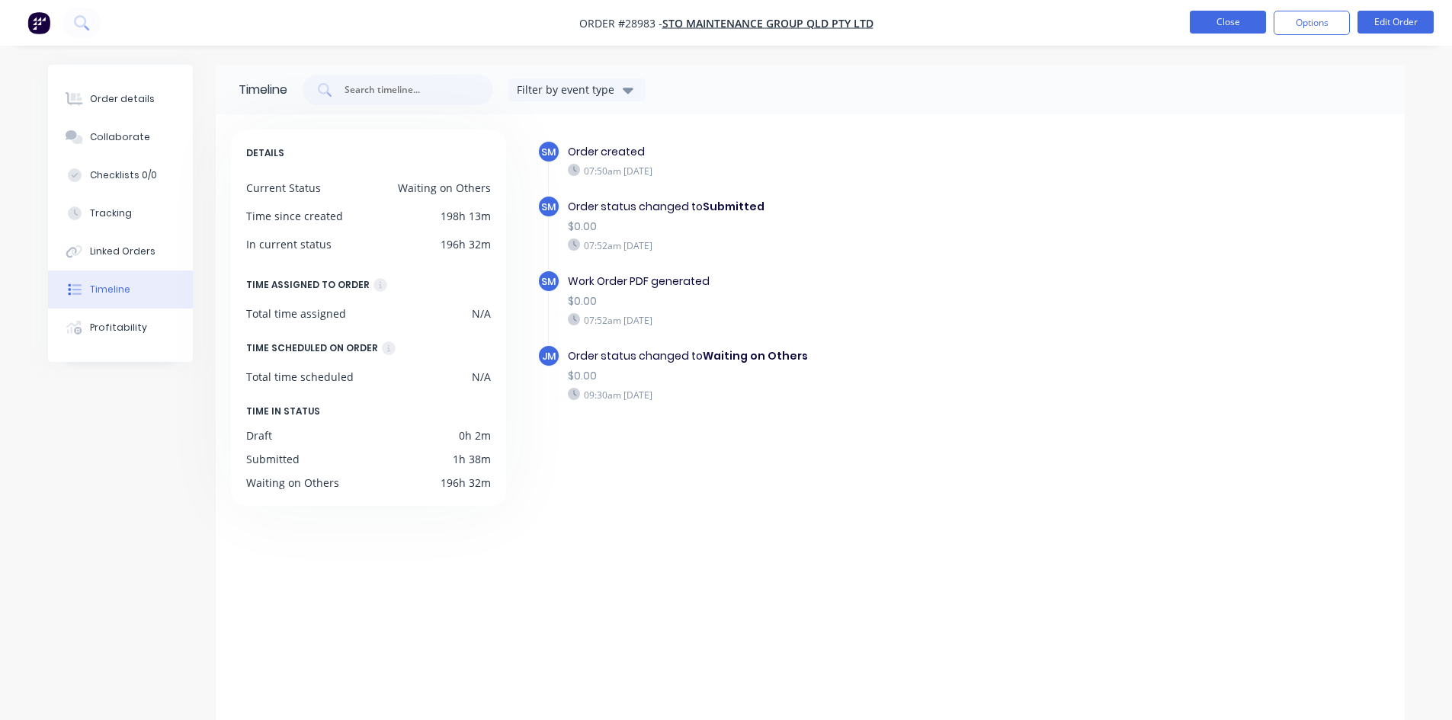
click at [1211, 24] on button "Close" at bounding box center [1228, 22] width 76 height 23
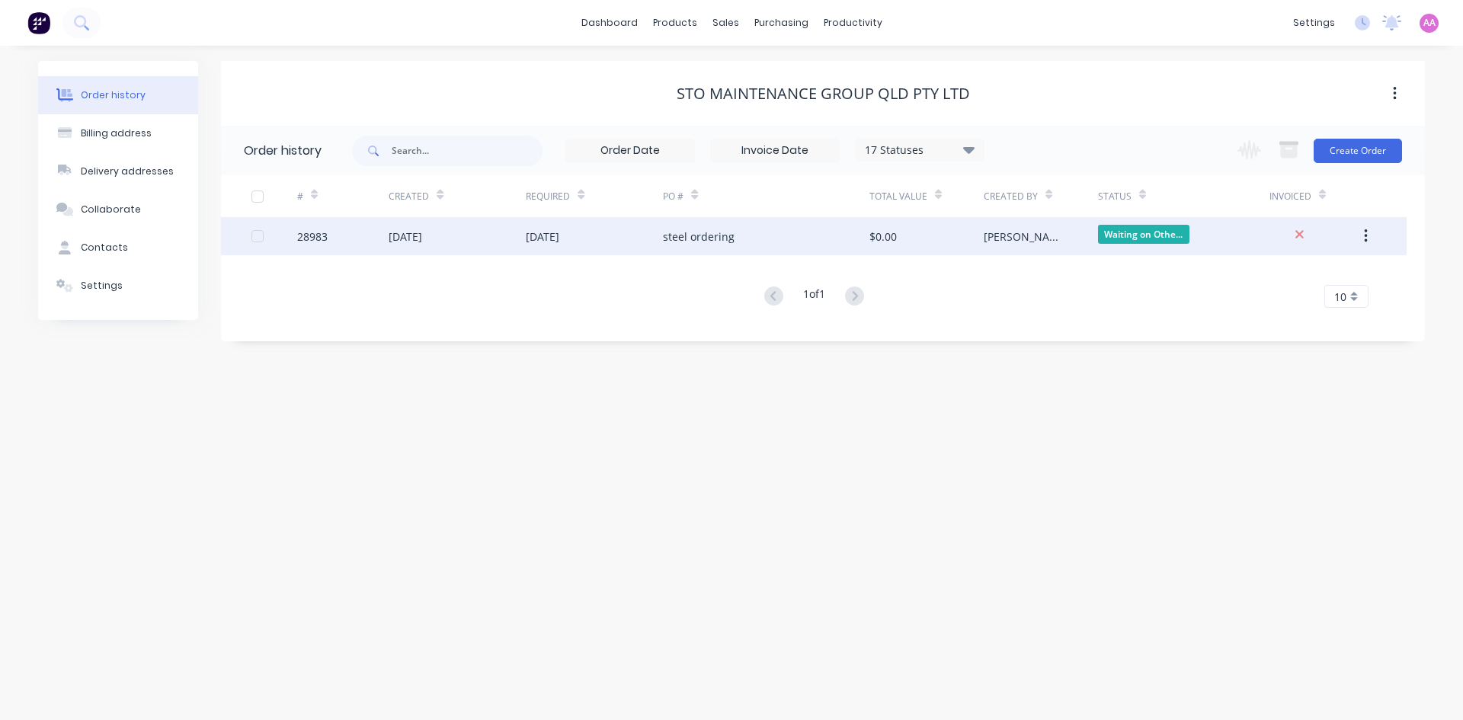
click at [650, 237] on div "[DATE]" at bounding box center [594, 236] width 137 height 38
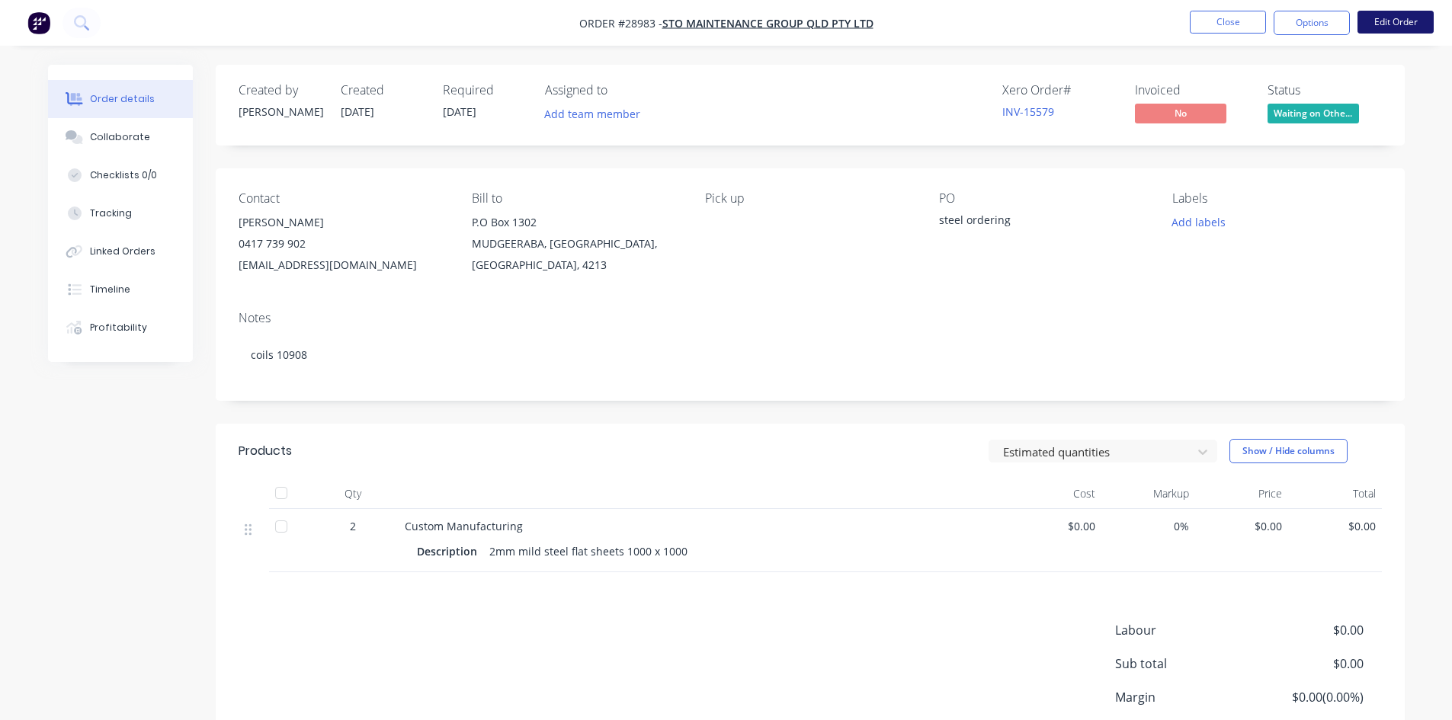
click at [1374, 15] on button "Edit Order" at bounding box center [1395, 22] width 76 height 23
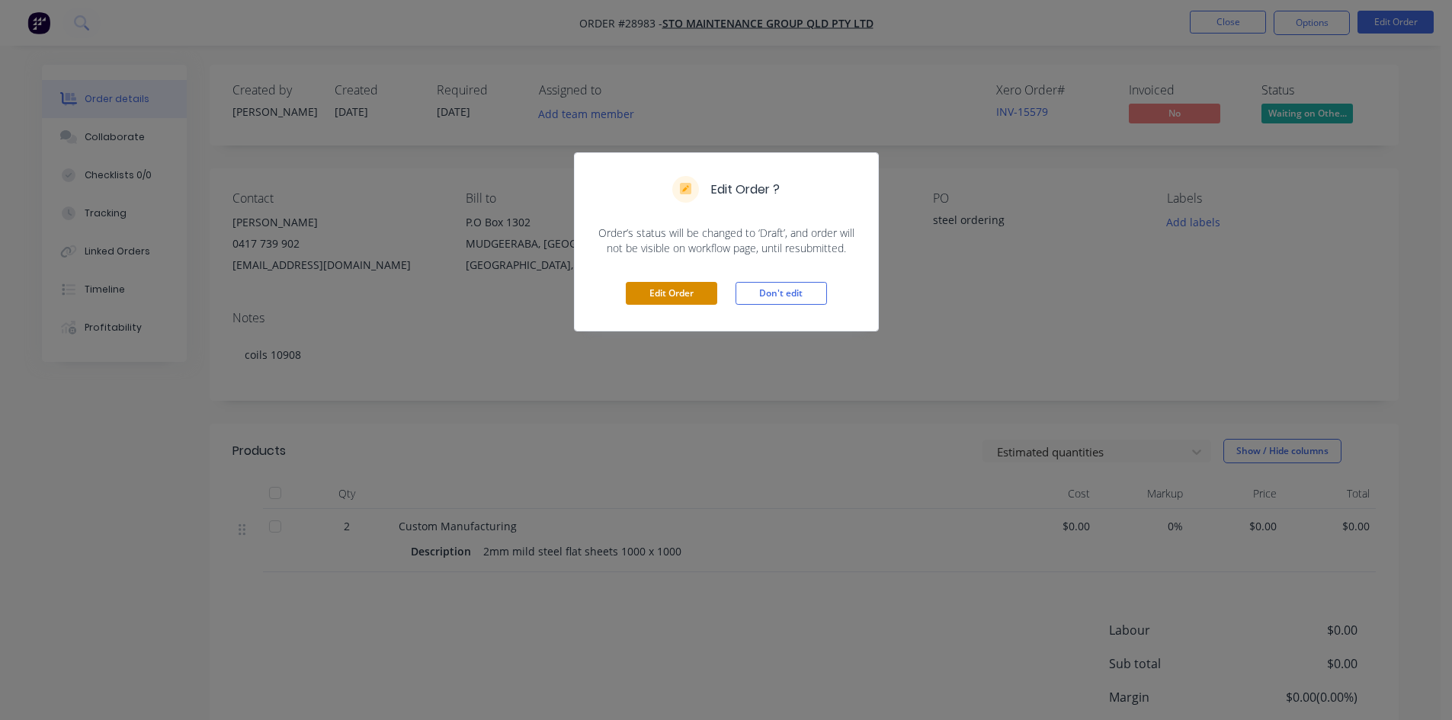
click at [664, 296] on button "Edit Order" at bounding box center [671, 293] width 91 height 23
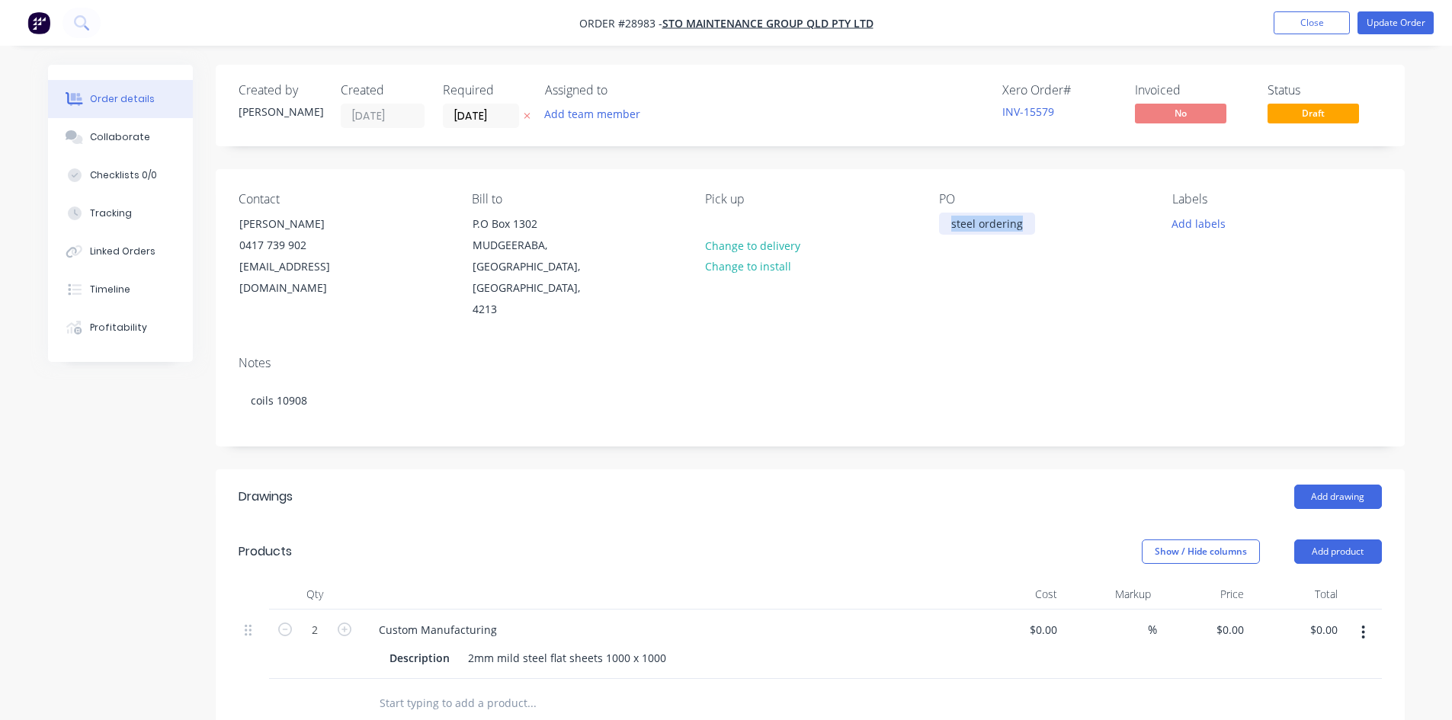
drag, startPoint x: 1027, startPoint y: 226, endPoint x: 779, endPoint y: 230, distance: 247.7
click at [779, 230] on div "Contact Dave 0417 739 902 gm@sto-group.com.au Bill to P.O Box 1302 MUDGEERABA, …" at bounding box center [810, 256] width 1189 height 175
paste div
click at [543, 356] on div "Notes" at bounding box center [810, 363] width 1143 height 14
click at [1325, 23] on button "Close" at bounding box center [1311, 22] width 76 height 23
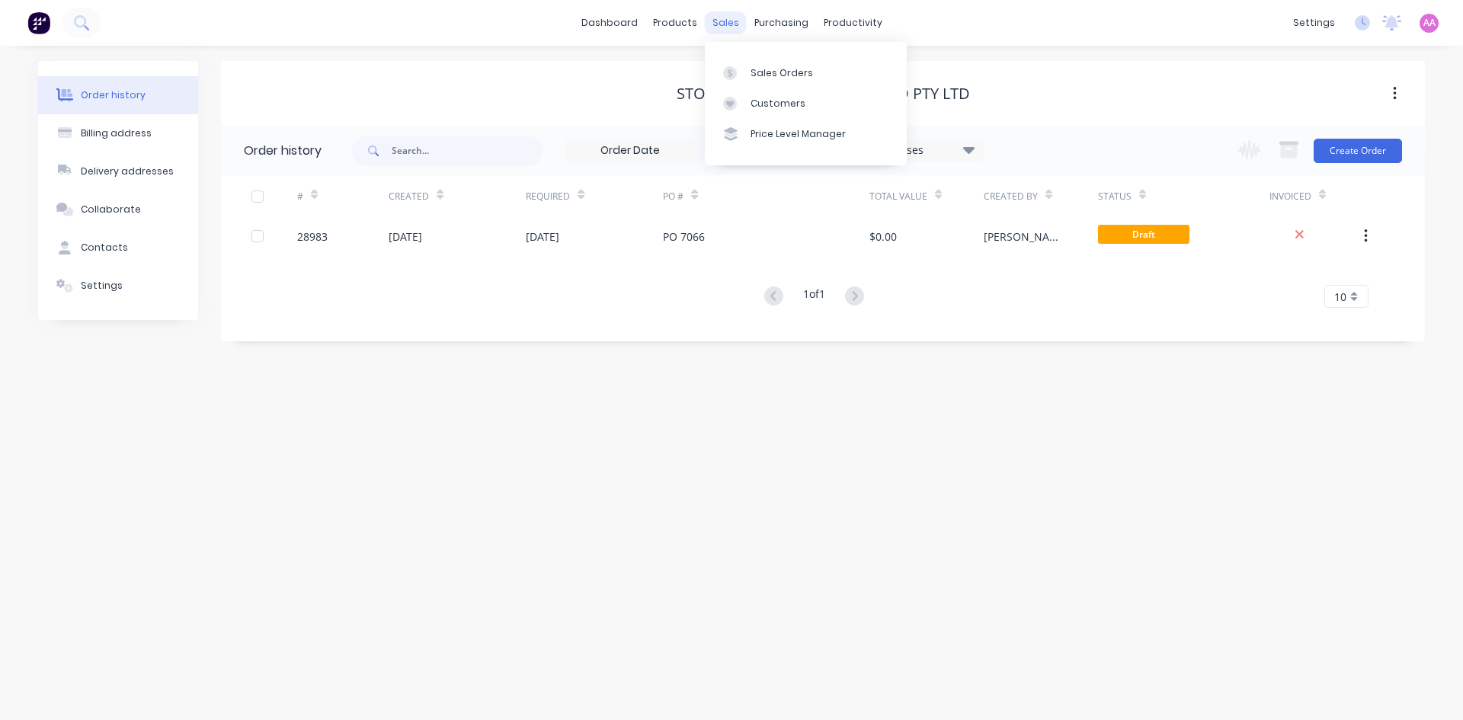
click at [712, 23] on div "sales" at bounding box center [726, 22] width 42 height 23
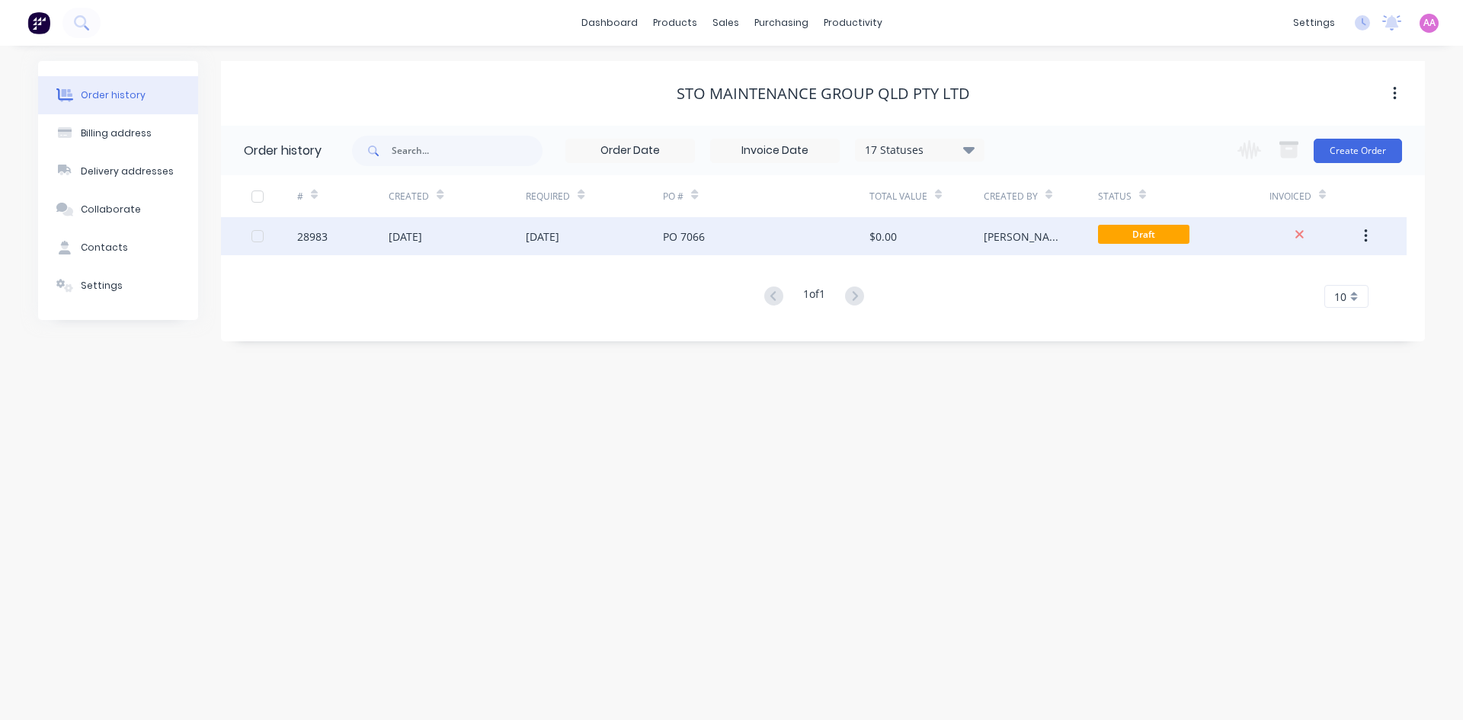
click at [591, 232] on div "[DATE]" at bounding box center [594, 236] width 137 height 38
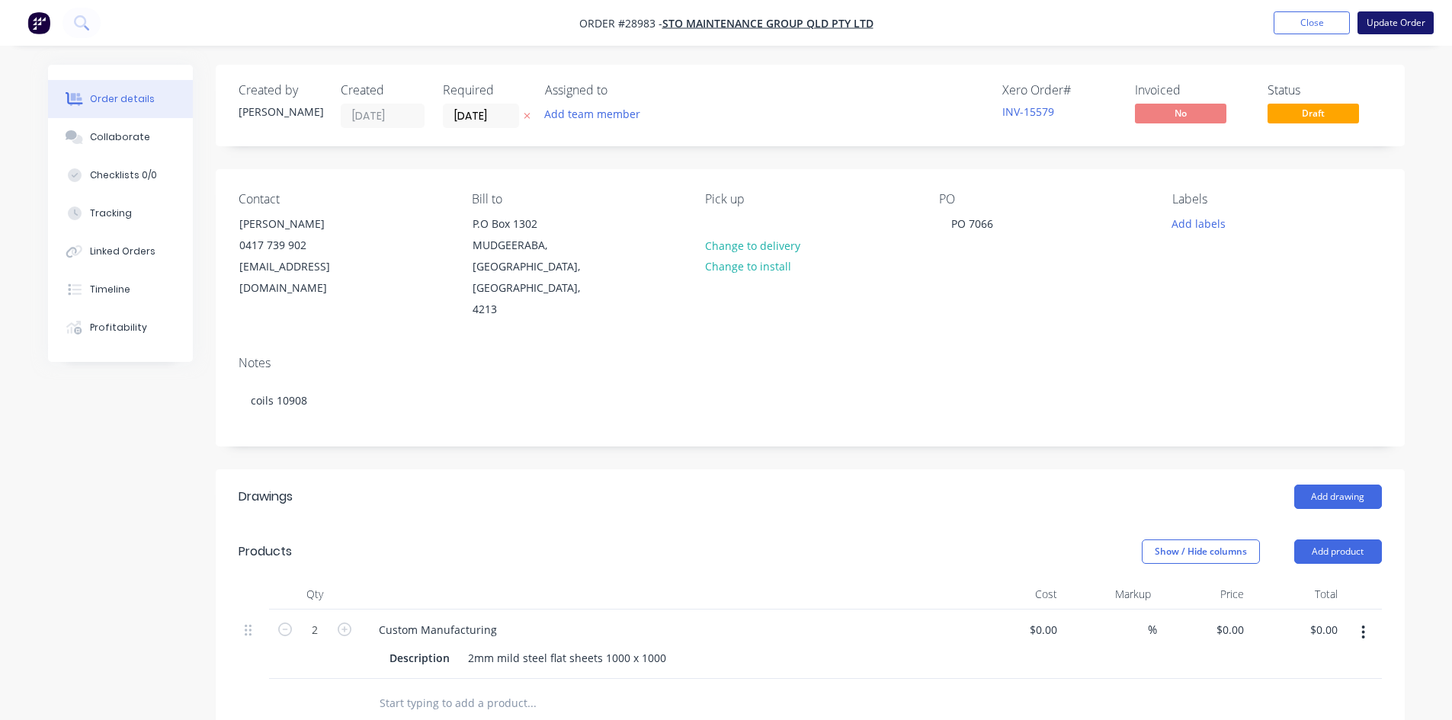
click at [1409, 23] on button "Update Order" at bounding box center [1395, 22] width 76 height 23
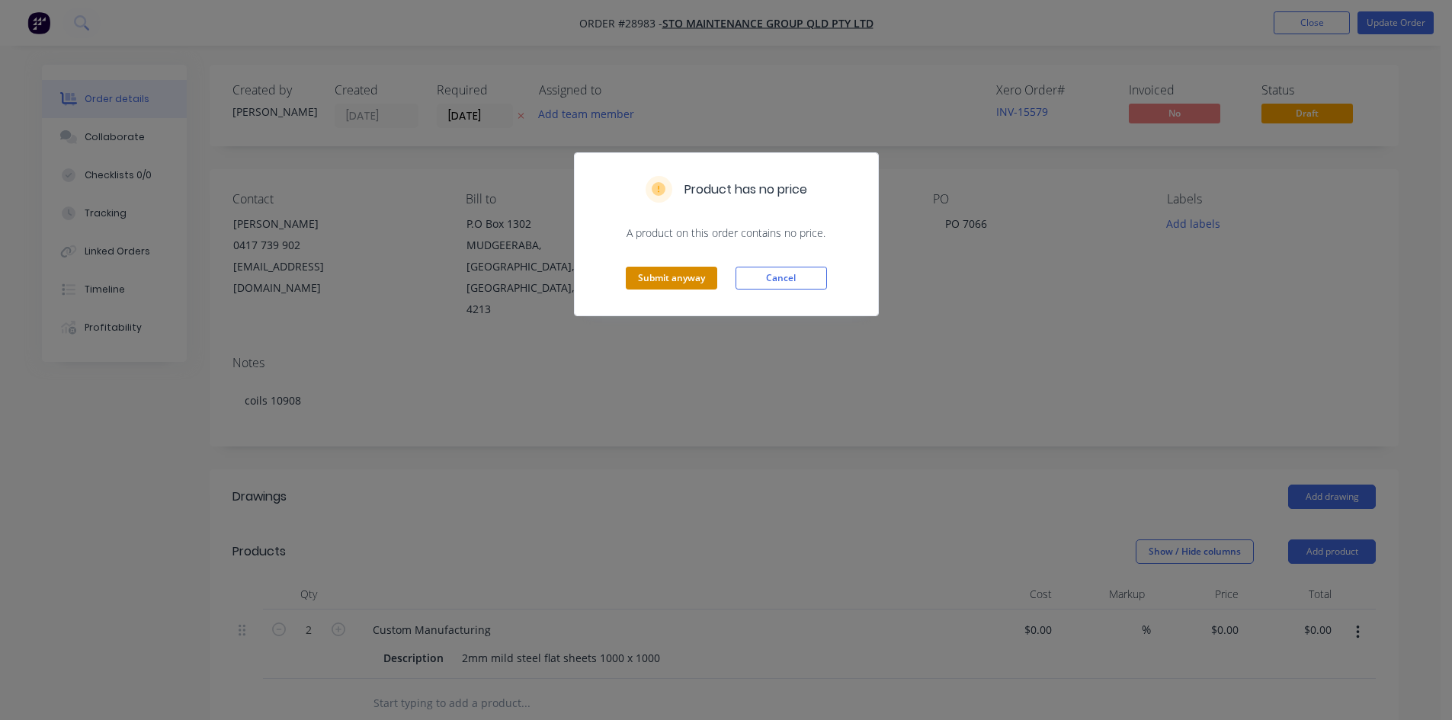
click at [654, 277] on button "Submit anyway" at bounding box center [671, 278] width 91 height 23
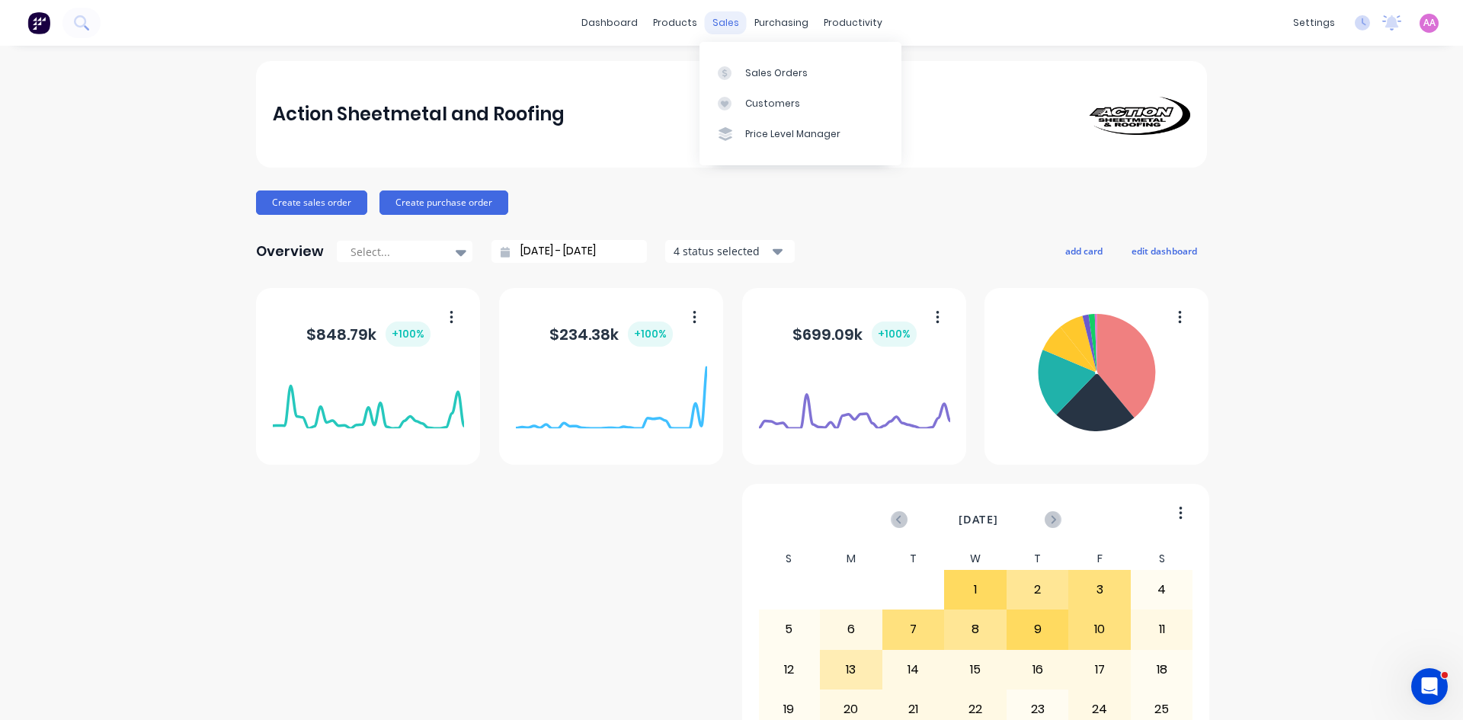
click at [719, 25] on div "sales" at bounding box center [726, 22] width 42 height 23
click at [748, 73] on div "Sales Orders" at bounding box center [776, 73] width 62 height 14
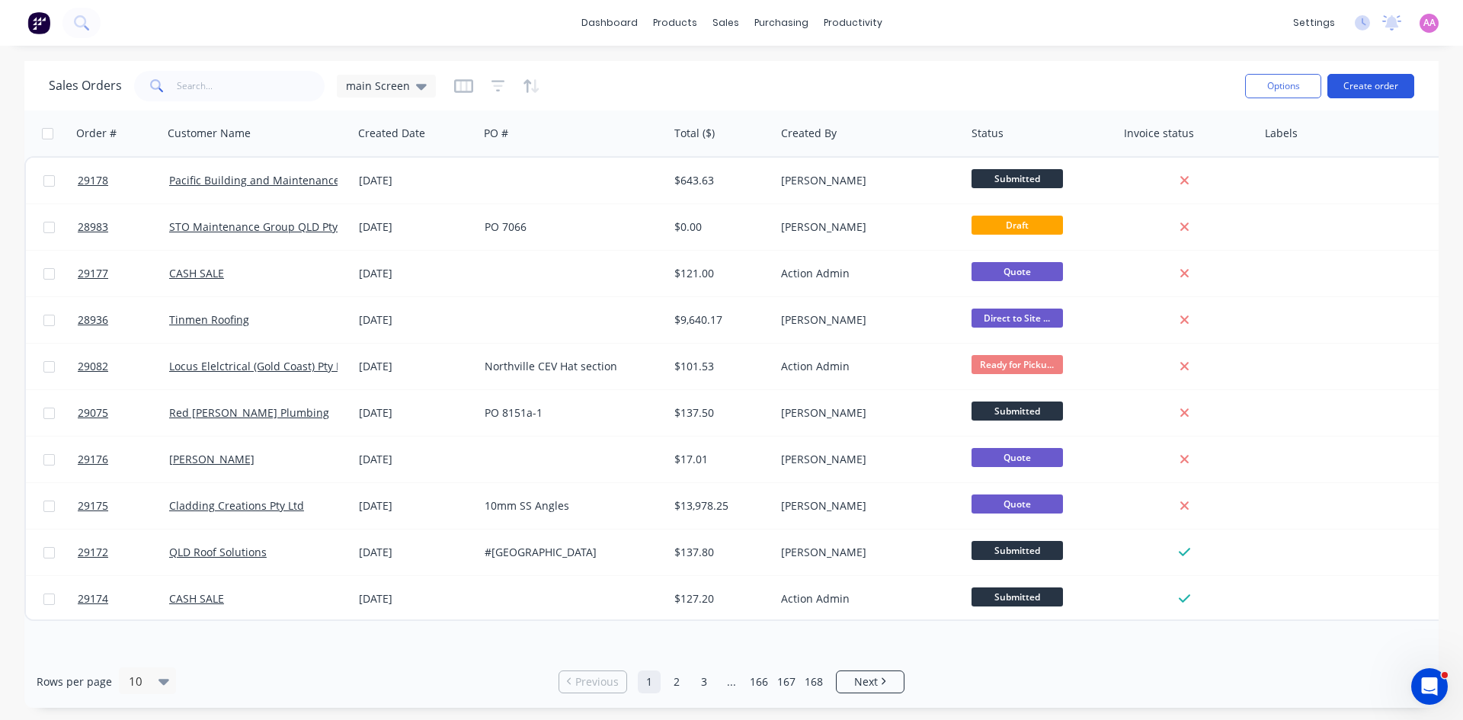
click at [1394, 80] on button "Create order" at bounding box center [1371, 86] width 87 height 24
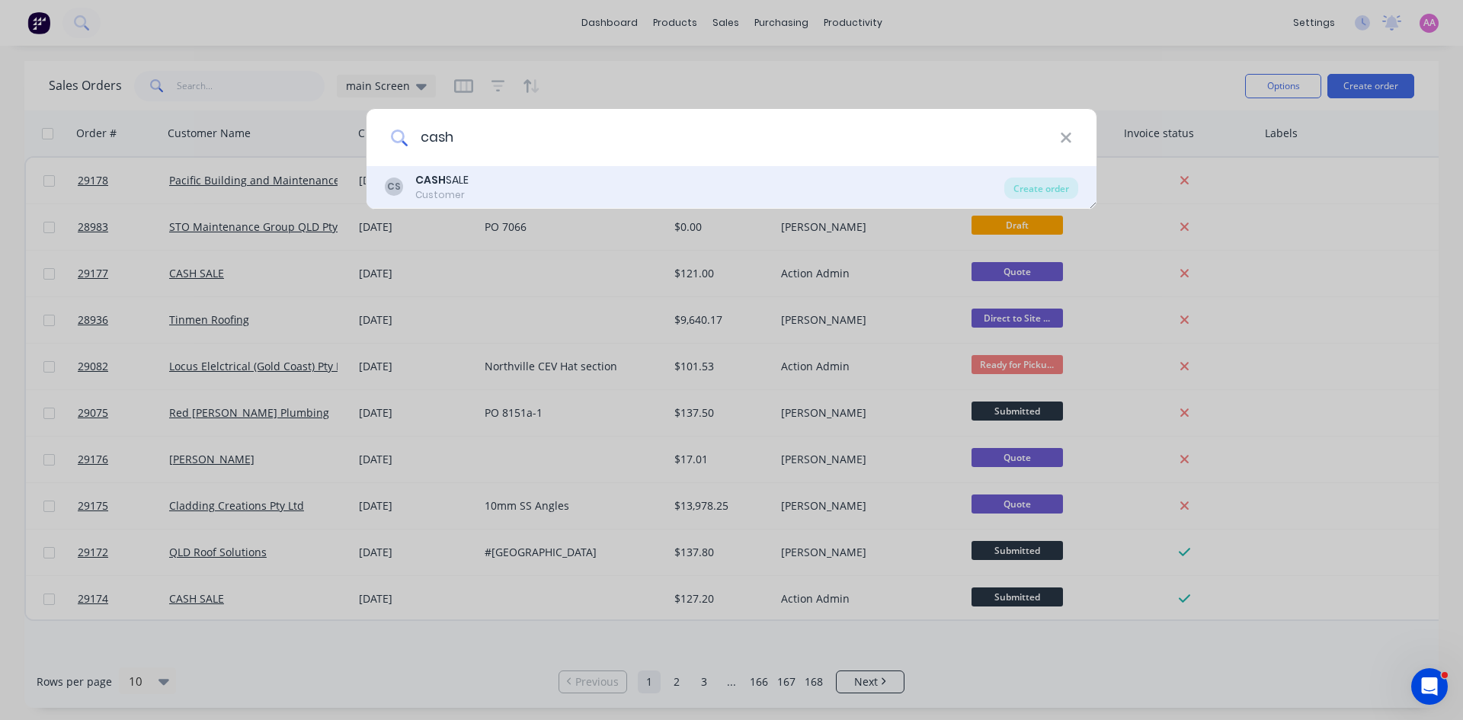
type input "cash"
click at [474, 181] on div "CS CASH SALE Customer" at bounding box center [695, 187] width 620 height 30
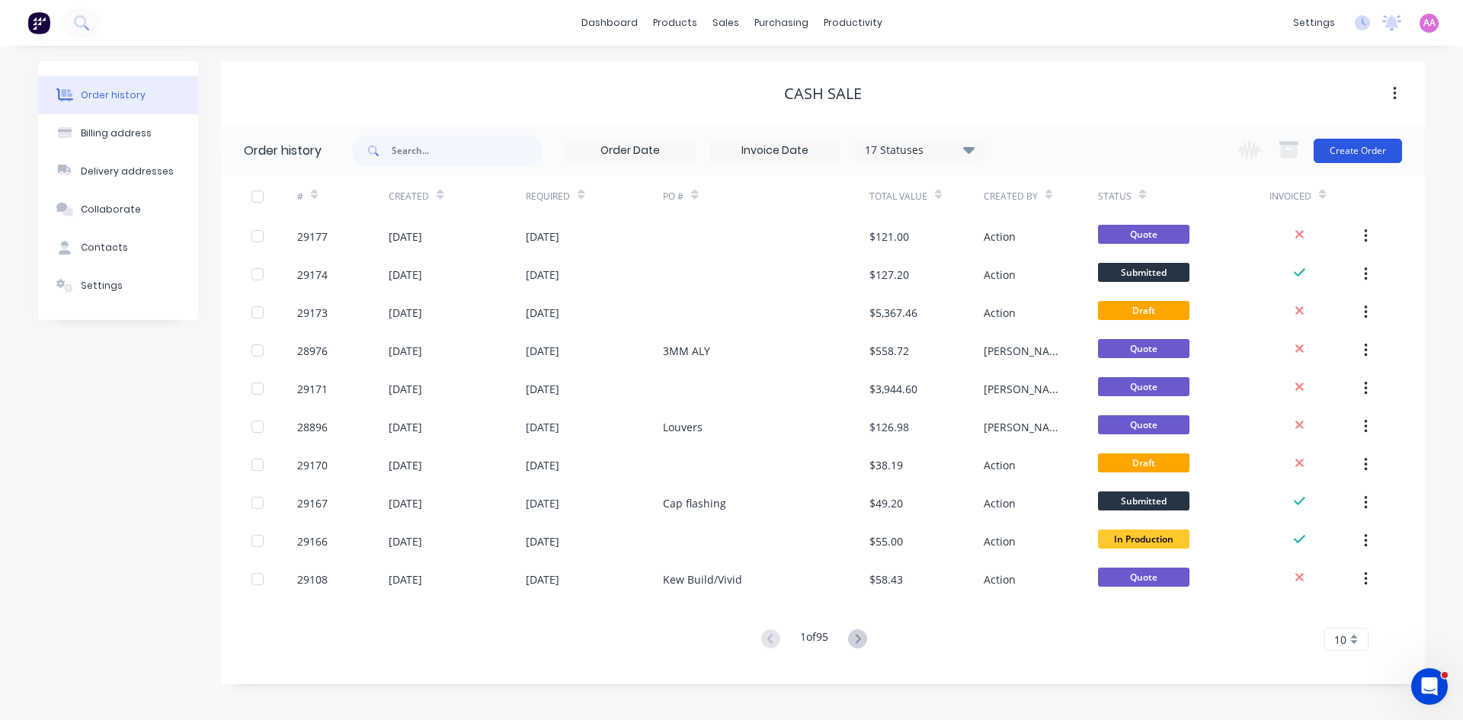
click at [1338, 157] on button "Create Order" at bounding box center [1358, 151] width 88 height 24
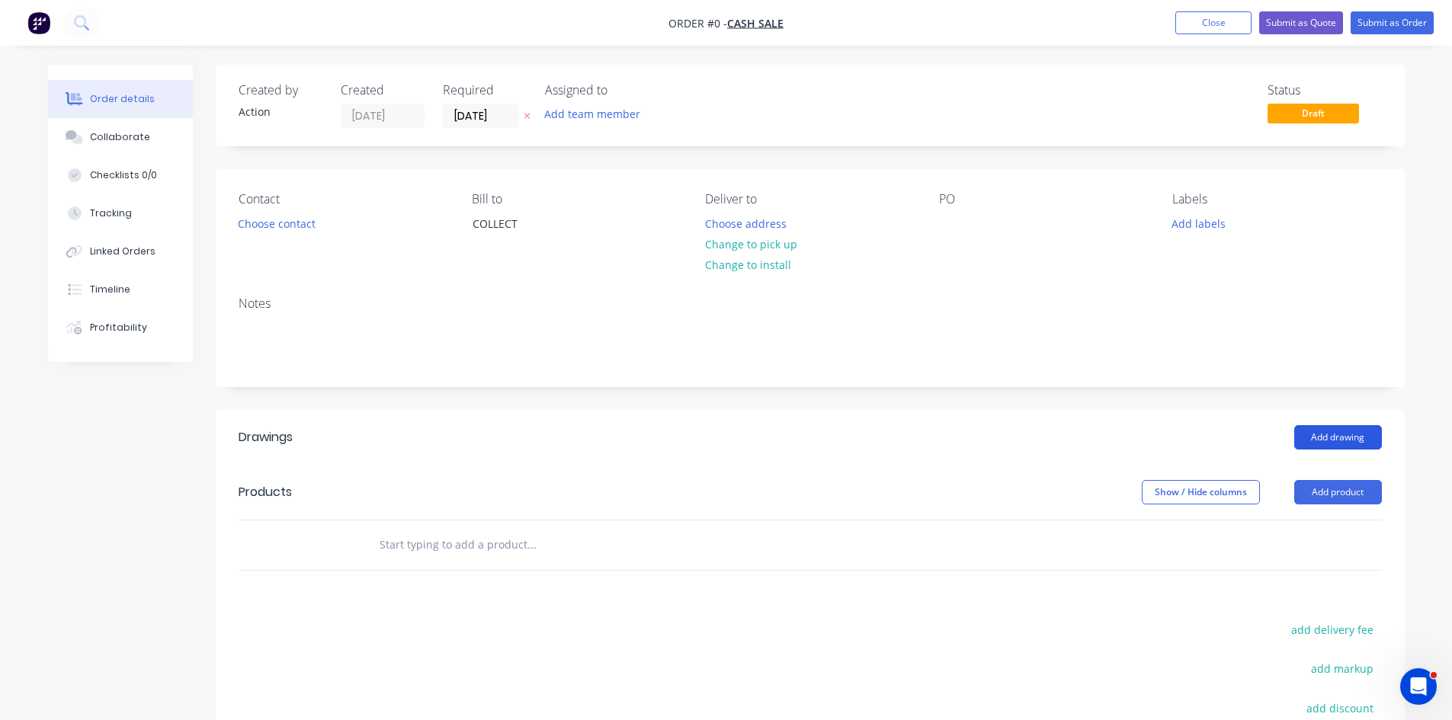
click at [1338, 432] on button "Add drawing" at bounding box center [1338, 437] width 88 height 24
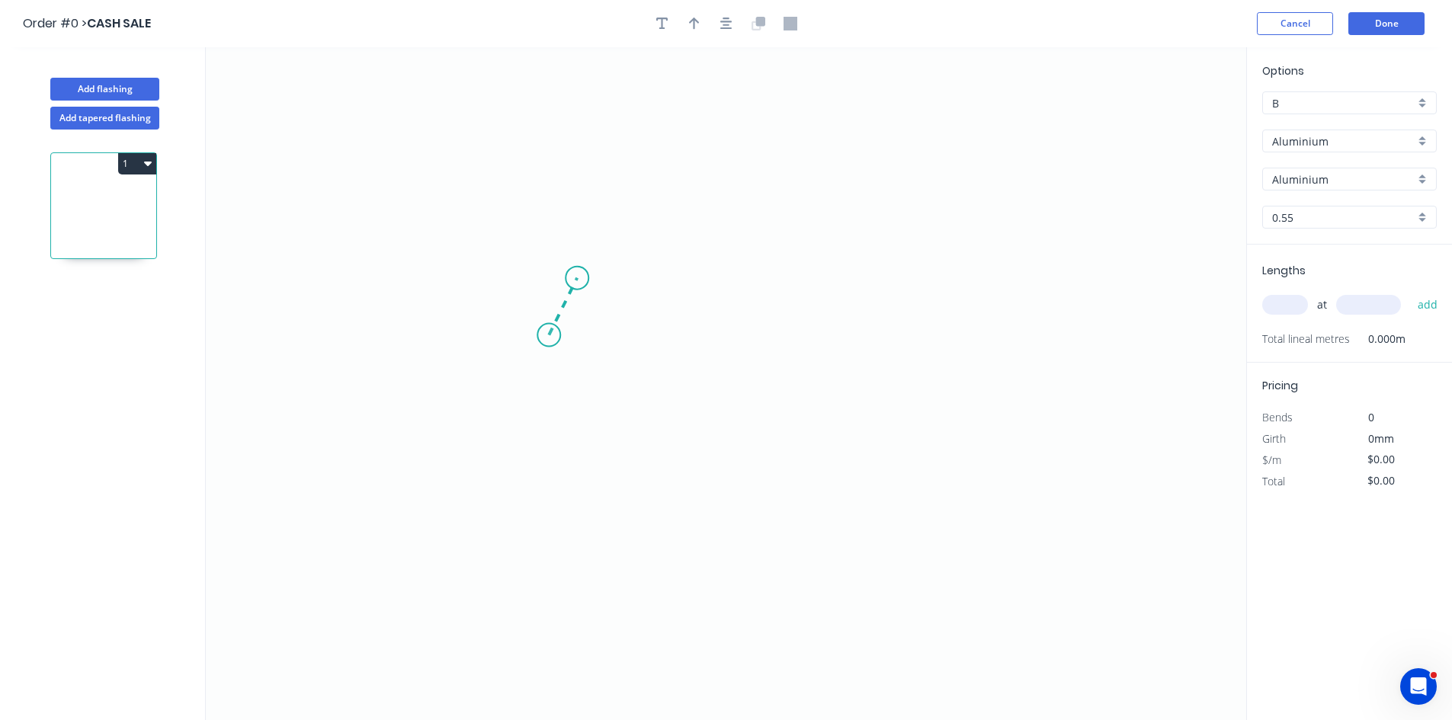
drag, startPoint x: 549, startPoint y: 335, endPoint x: 577, endPoint y: 278, distance: 63.7
click at [577, 278] on icon "0" at bounding box center [726, 383] width 1040 height 673
click at [848, 269] on icon "0 ?" at bounding box center [726, 383] width 1040 height 673
click at [828, 416] on icon "0 ? ? ? º" at bounding box center [726, 383] width 1040 height 673
drag, startPoint x: 847, startPoint y: 271, endPoint x: 838, endPoint y: 251, distance: 21.8
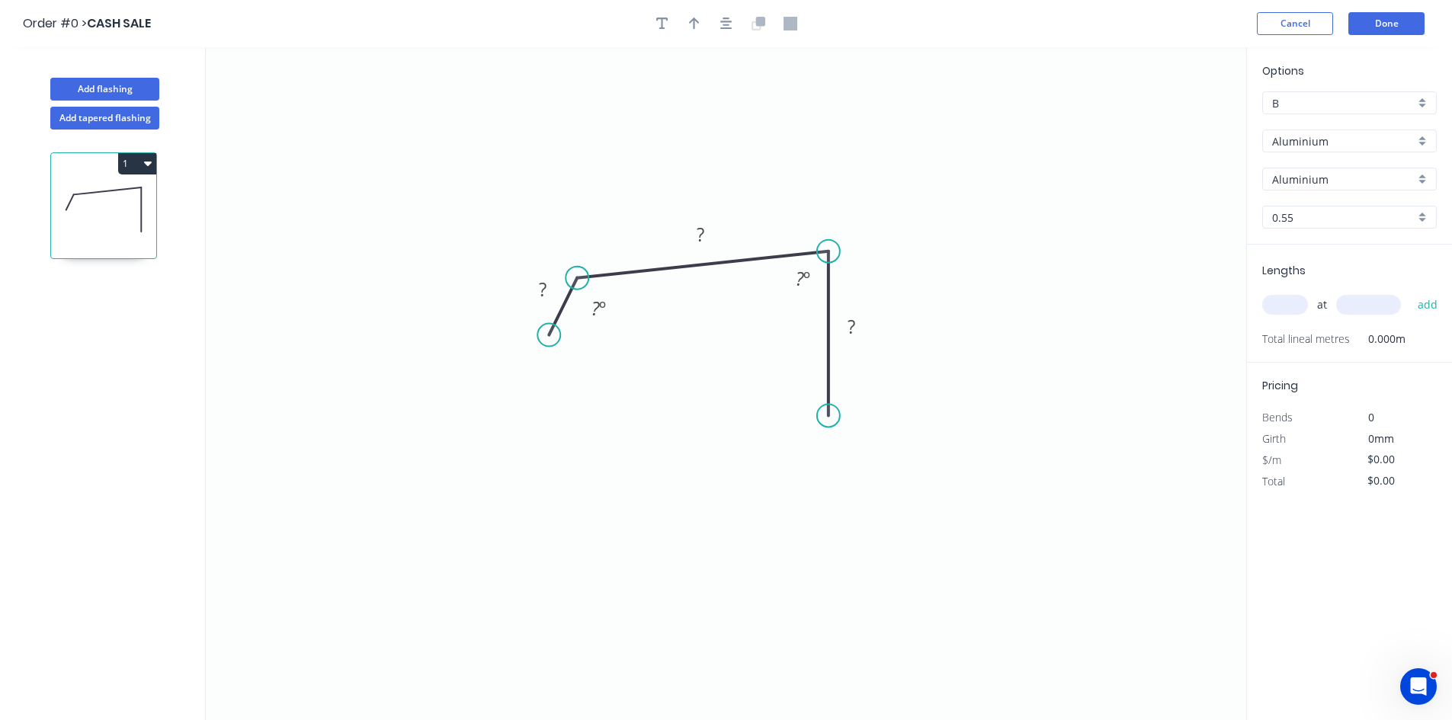
click at [838, 251] on circle at bounding box center [828, 251] width 23 height 23
click at [546, 289] on tspan "?" at bounding box center [543, 289] width 8 height 25
click at [875, 323] on rect at bounding box center [851, 326] width 50 height 31
click at [854, 332] on tspan "?" at bounding box center [851, 326] width 8 height 25
type input "$1.00"
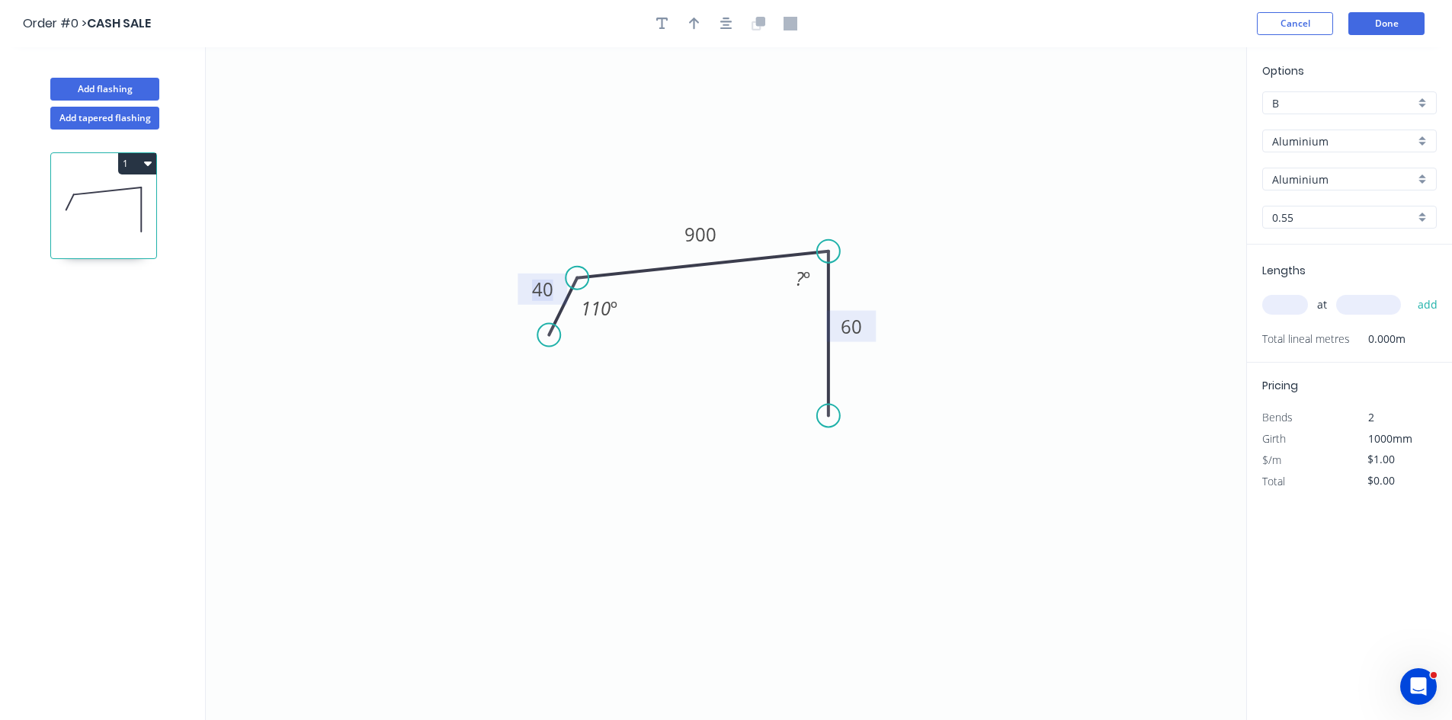
click at [860, 327] on tspan "60" at bounding box center [851, 326] width 21 height 25
click at [980, 315] on icon "0 40 900 100 110 º ? º" at bounding box center [726, 383] width 1040 height 673
click at [1283, 144] on input "Aluminium" at bounding box center [1343, 141] width 143 height 16
click at [1291, 191] on div "Colorbond" at bounding box center [1349, 197] width 173 height 27
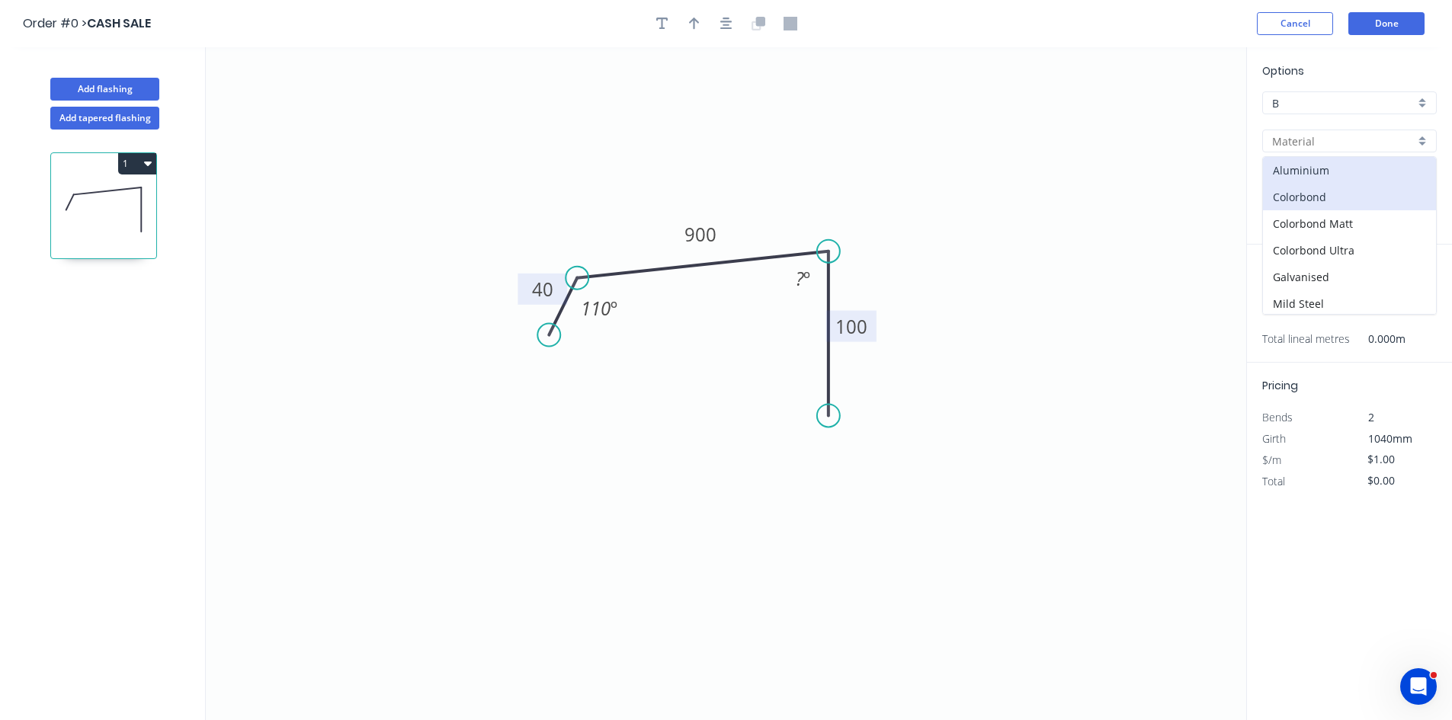
type input "Colorbond"
type input "Basalt"
type input "$38.70"
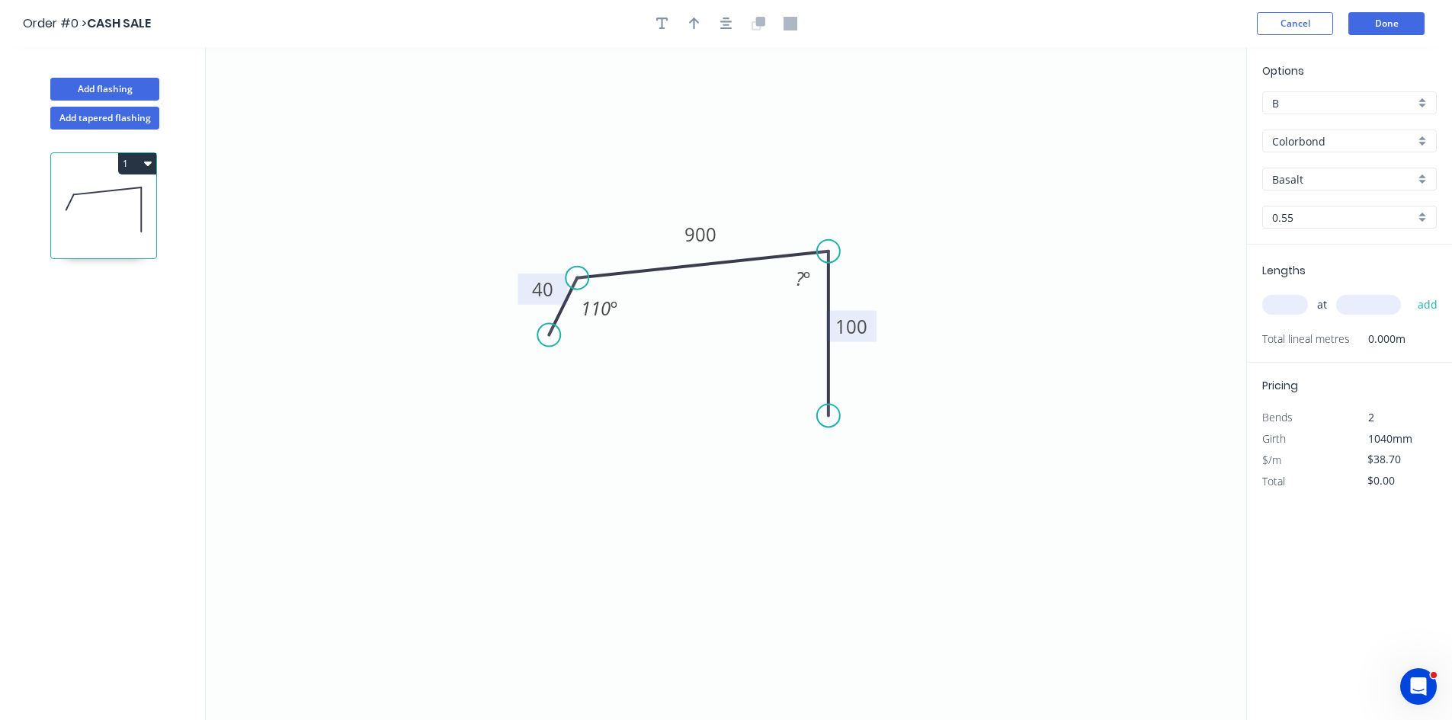
click at [1313, 179] on input "Basalt" at bounding box center [1343, 179] width 143 height 16
click at [1295, 325] on div "Surfmist" at bounding box center [1349, 331] width 173 height 27
type input "Surfmist"
click at [1285, 309] on input "text" at bounding box center [1285, 305] width 46 height 20
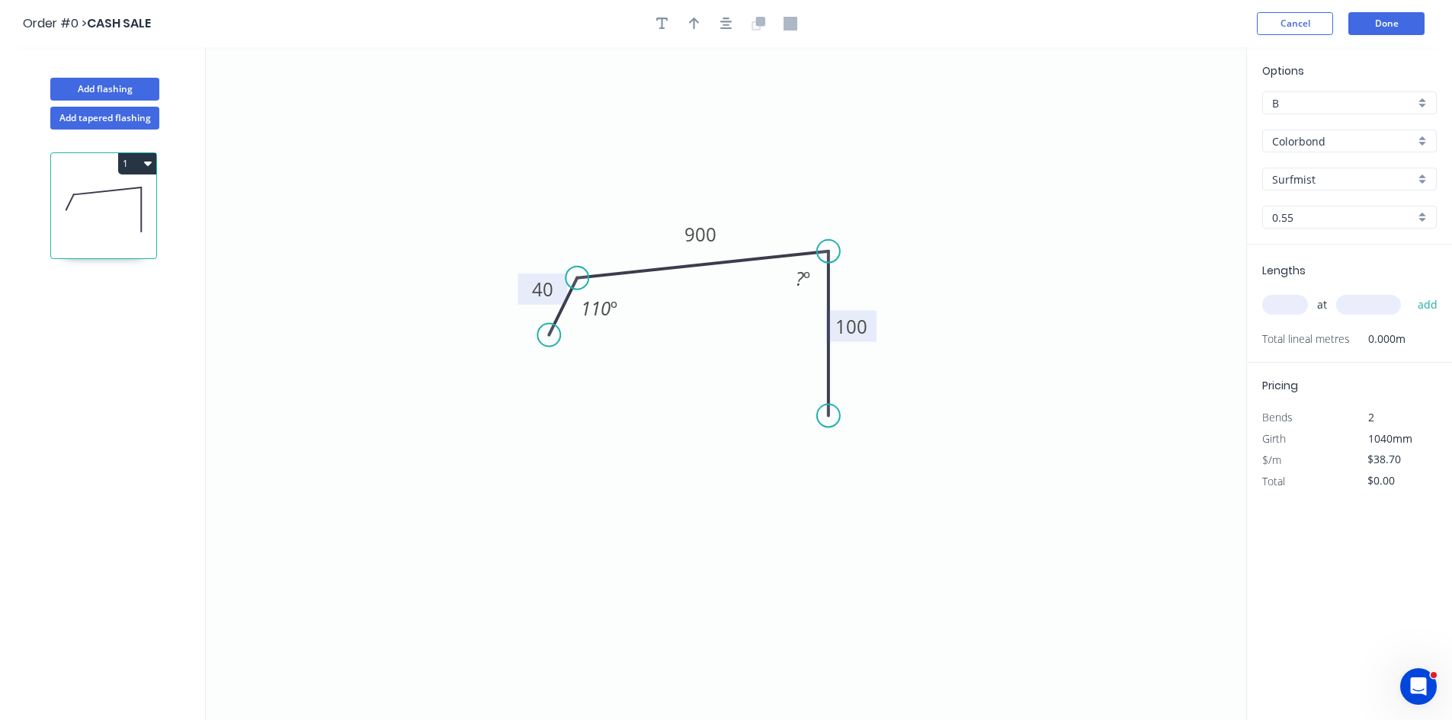
click at [1309, 184] on input "Surfmist" at bounding box center [1343, 179] width 143 height 16
click at [1309, 247] on div "Ironstone" at bounding box center [1349, 246] width 173 height 27
type input "Ironstone"
click at [1290, 302] on input "text" at bounding box center [1285, 305] width 46 height 20
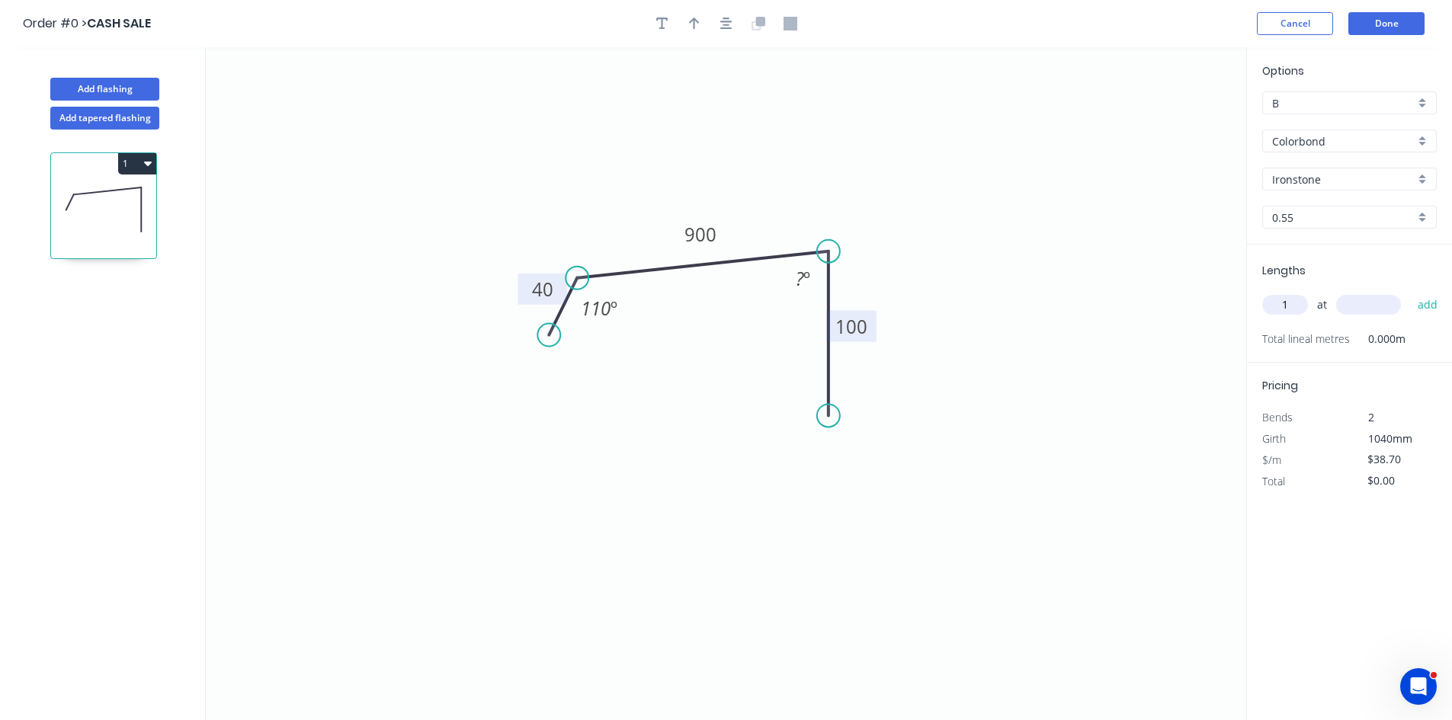
type input "1"
type input "3000"
click at [1410, 292] on button "add" at bounding box center [1428, 305] width 36 height 26
type input "$116.10"
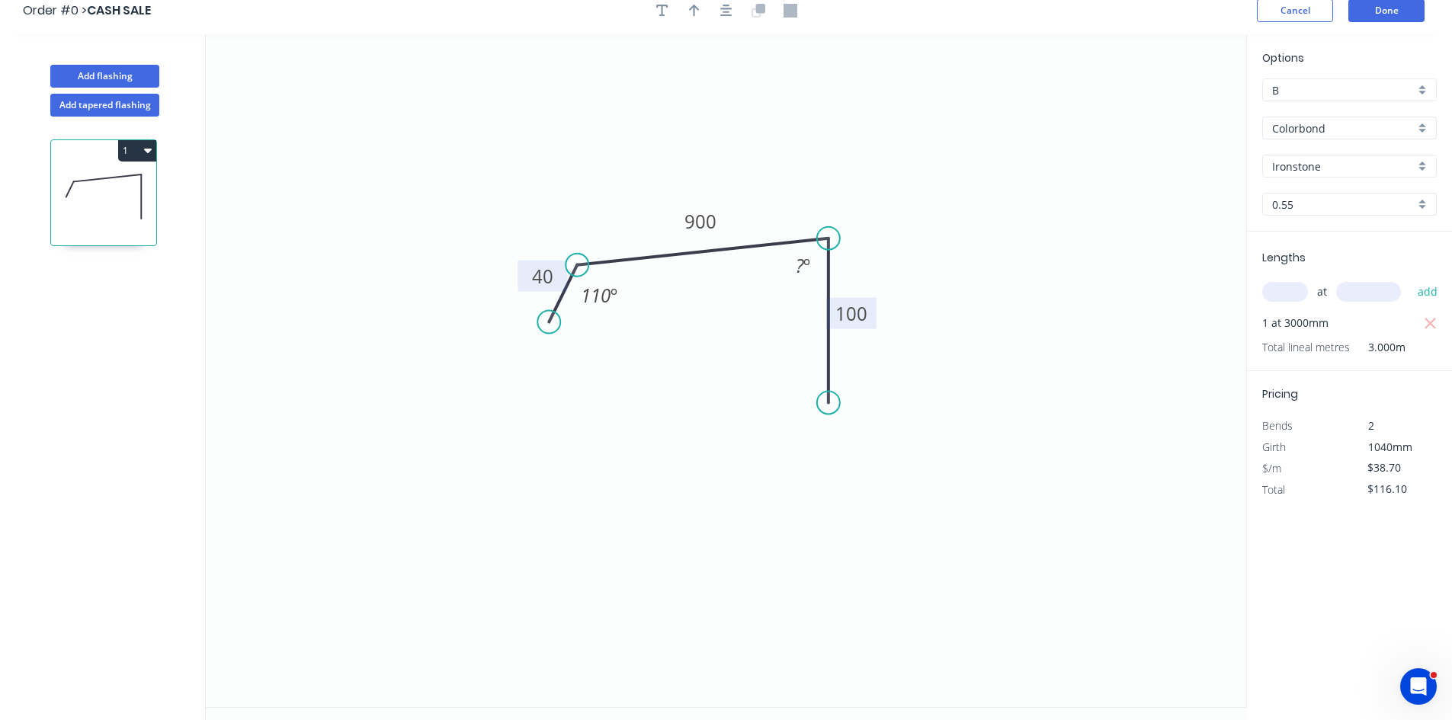
scroll to position [0, 0]
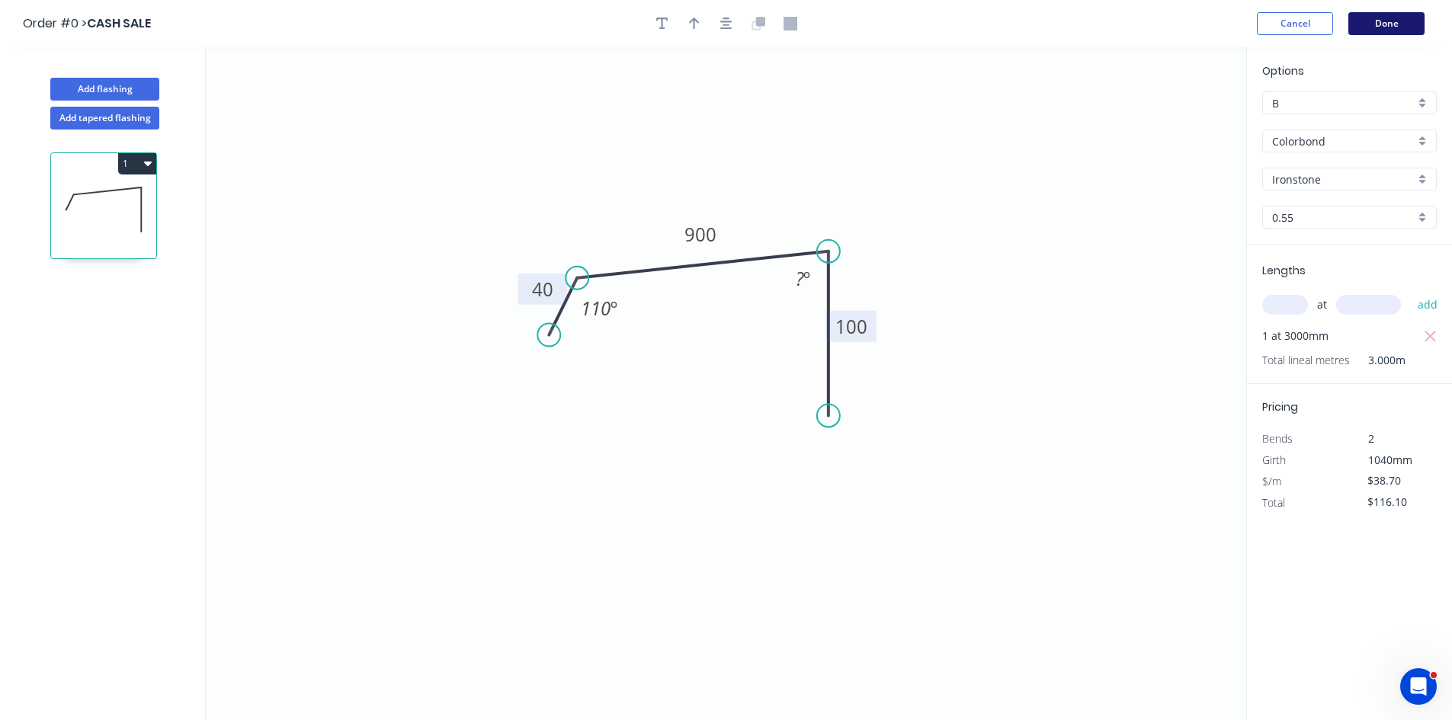
click at [1396, 29] on button "Done" at bounding box center [1386, 23] width 76 height 23
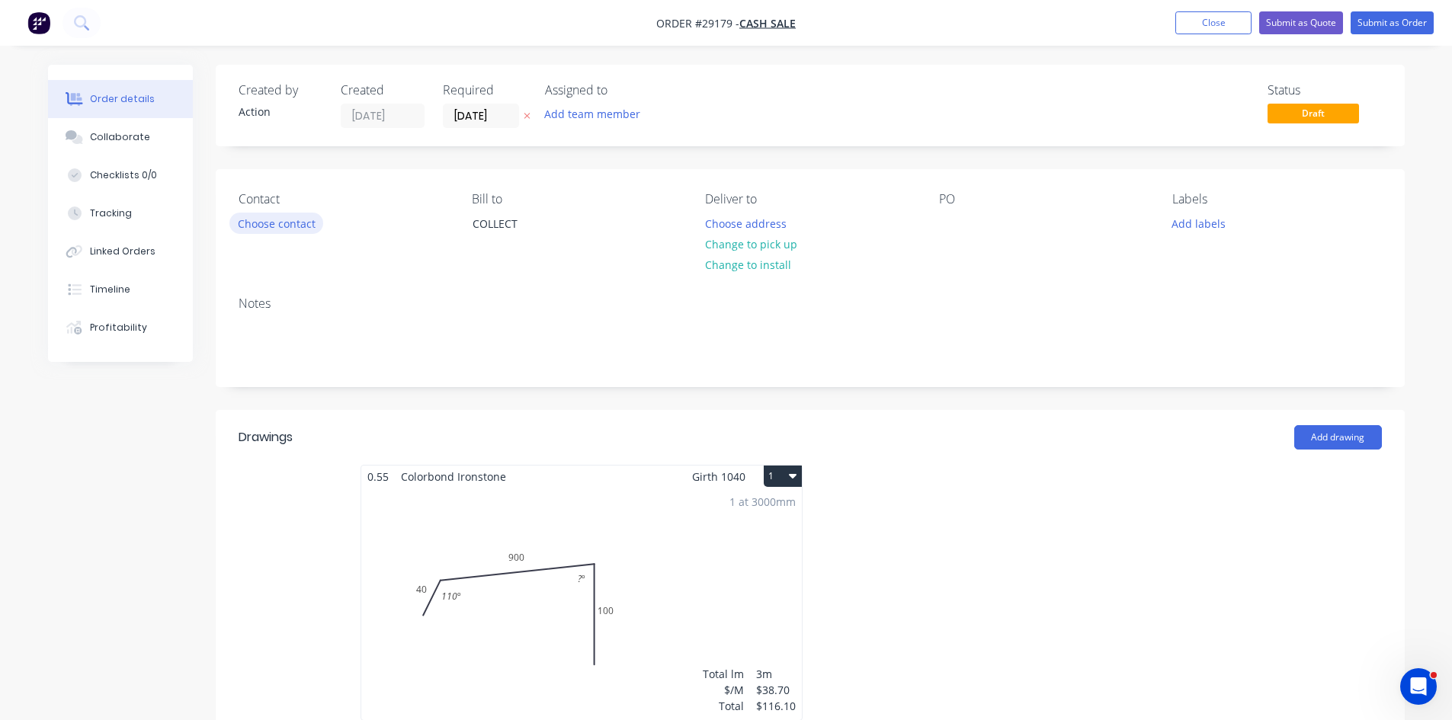
click at [267, 219] on button "Choose contact" at bounding box center [276, 223] width 94 height 21
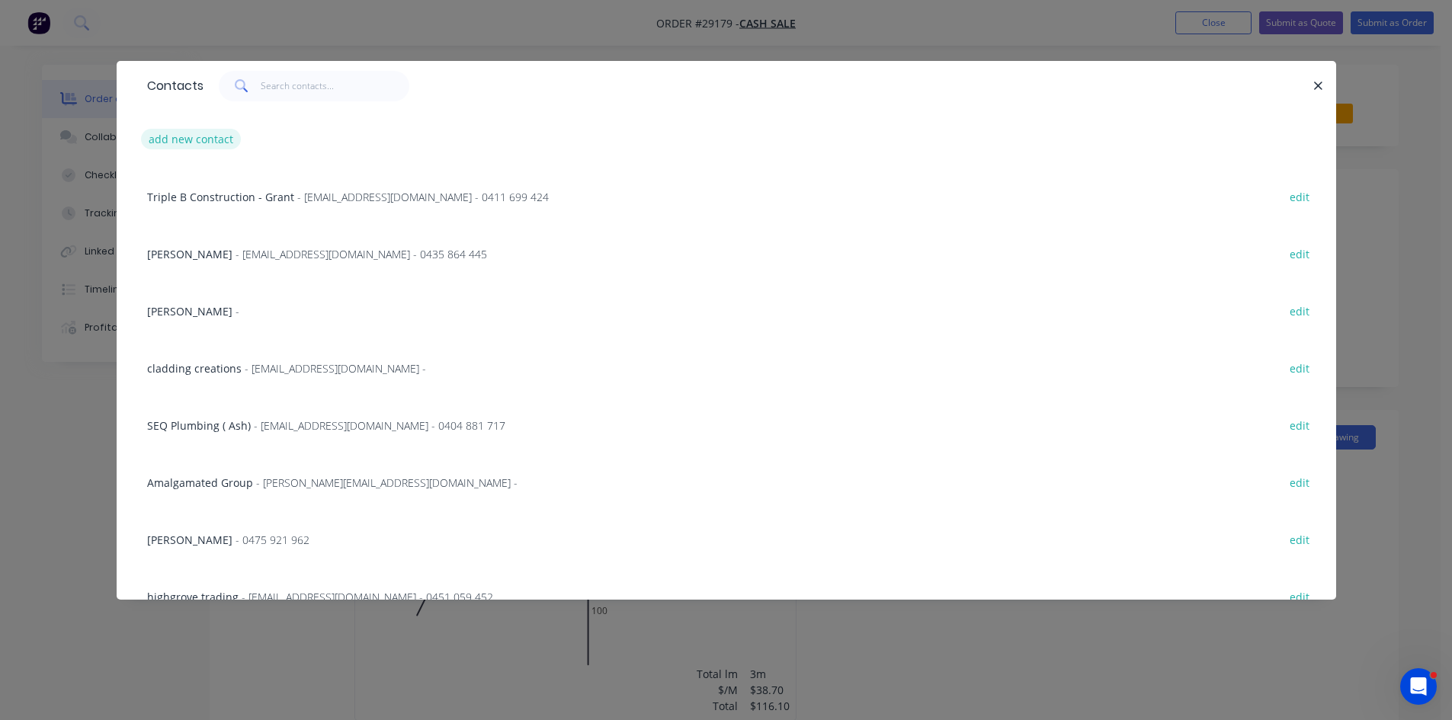
click at [200, 142] on button "add new contact" at bounding box center [191, 139] width 101 height 21
select select "AU"
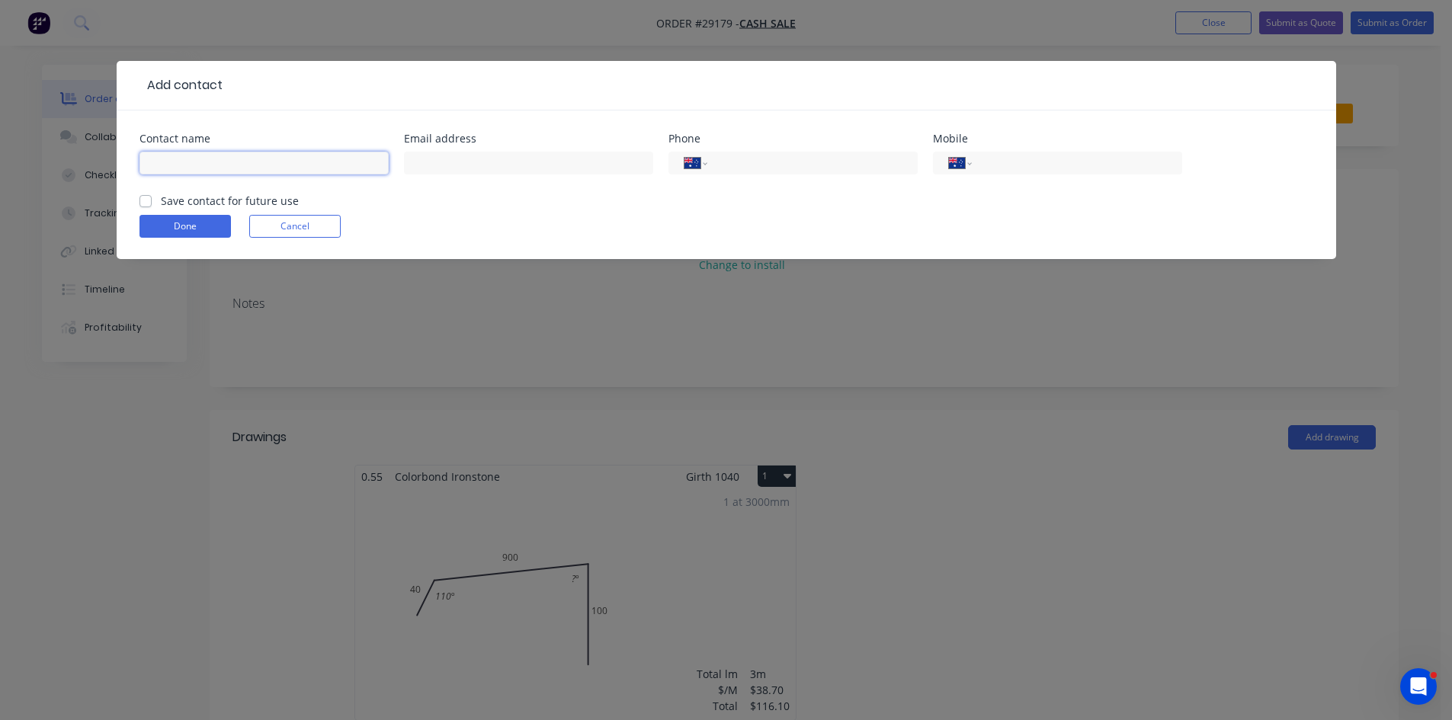
click at [227, 164] on input "text" at bounding box center [263, 163] width 249 height 23
drag, startPoint x: 533, startPoint y: 336, endPoint x: 460, endPoint y: 314, distance: 76.4
click at [533, 336] on div "Add contact Contact name Email address Phone International Afghanistan Åland Is…" at bounding box center [726, 360] width 1452 height 720
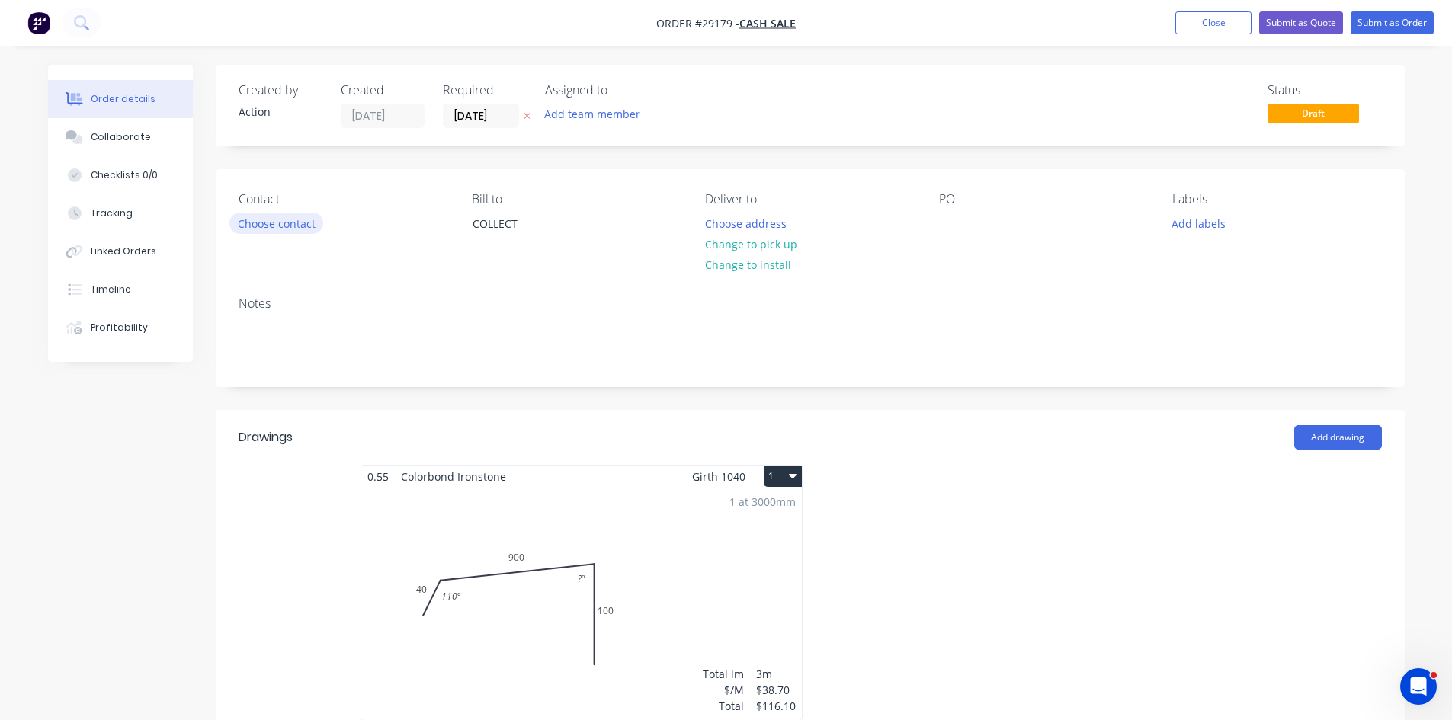
click at [286, 229] on button "Choose contact" at bounding box center [276, 223] width 94 height 21
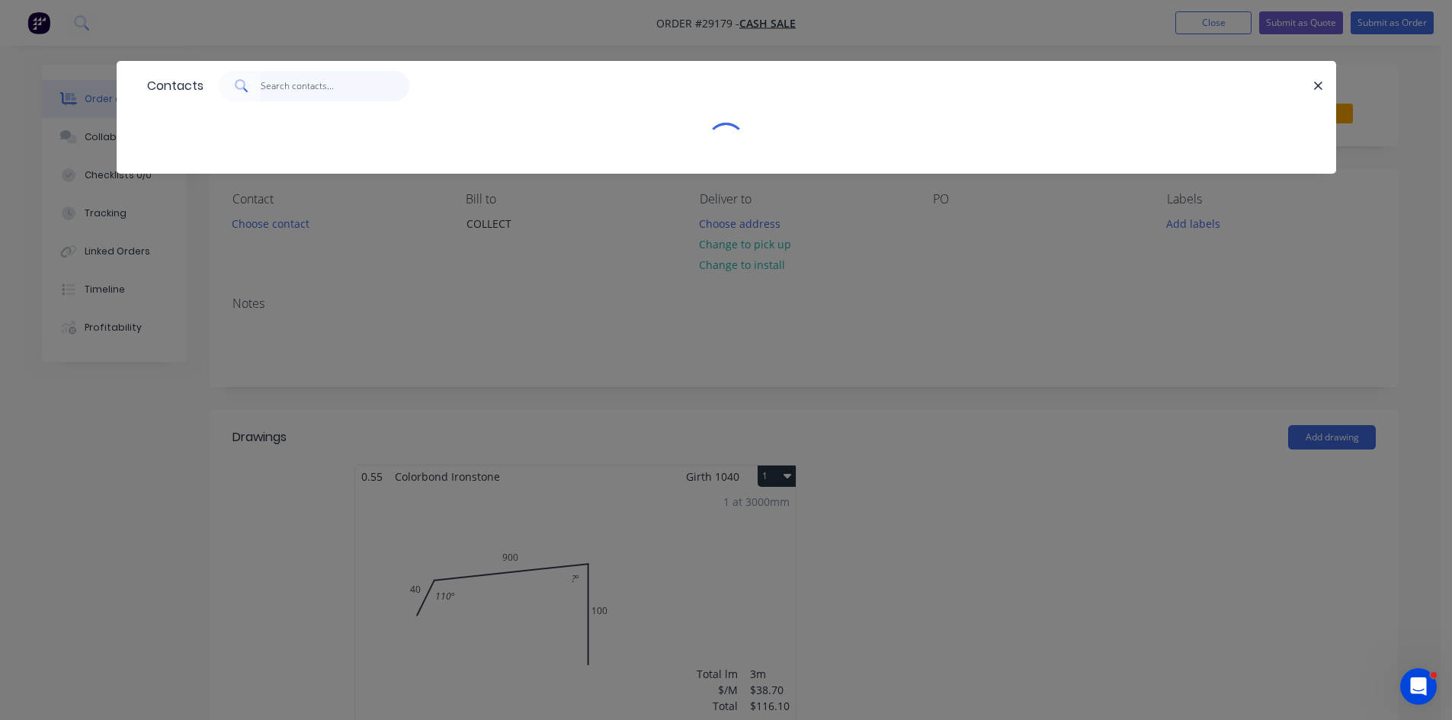
click at [327, 88] on input "text" at bounding box center [335, 86] width 149 height 30
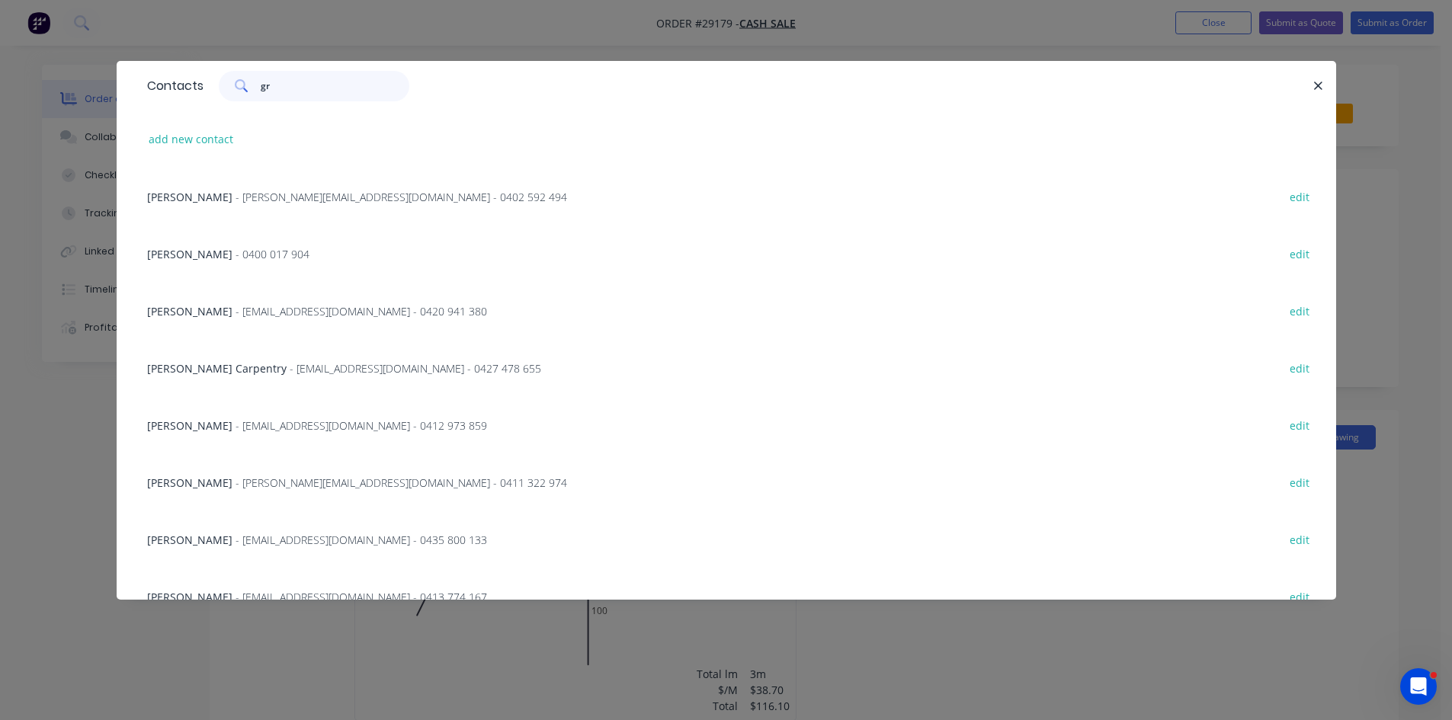
type input "g"
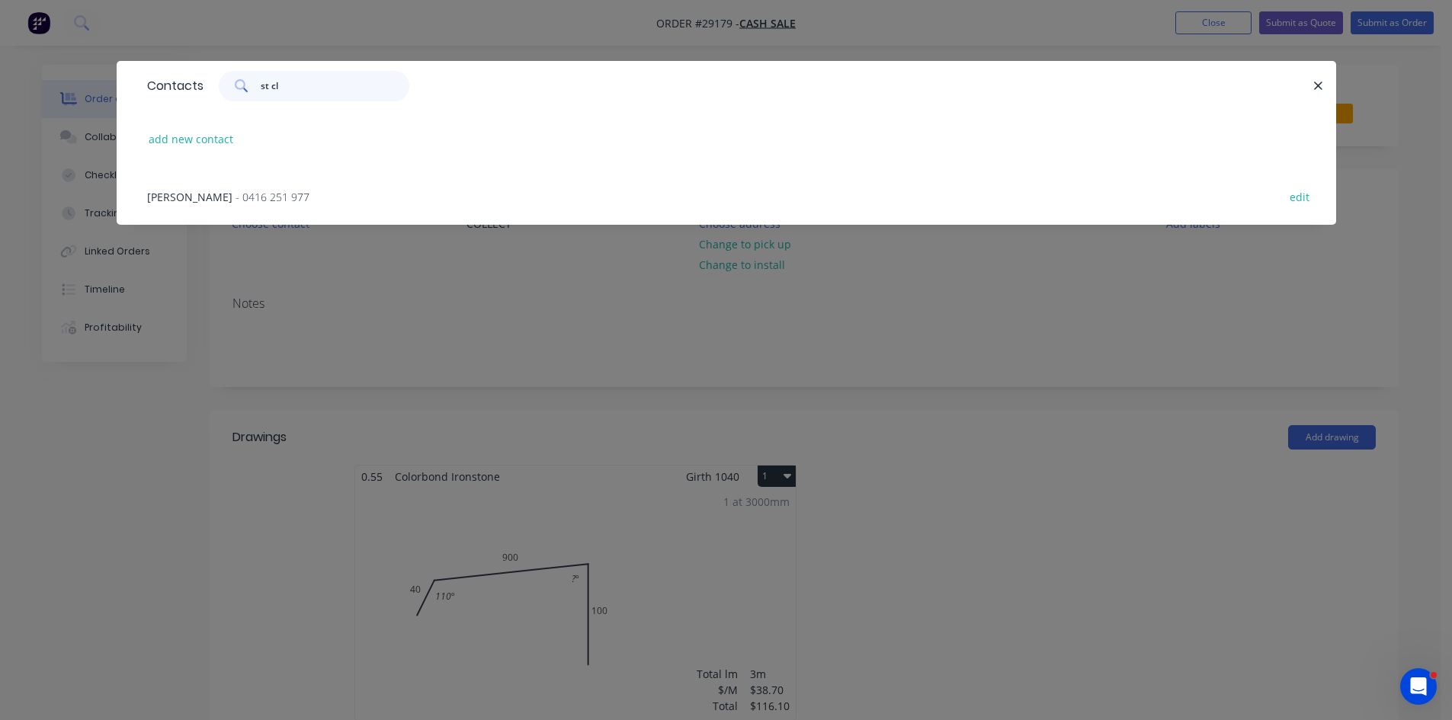
type input "st cl"
click at [284, 199] on span "- 0416 251 977" at bounding box center [272, 197] width 74 height 14
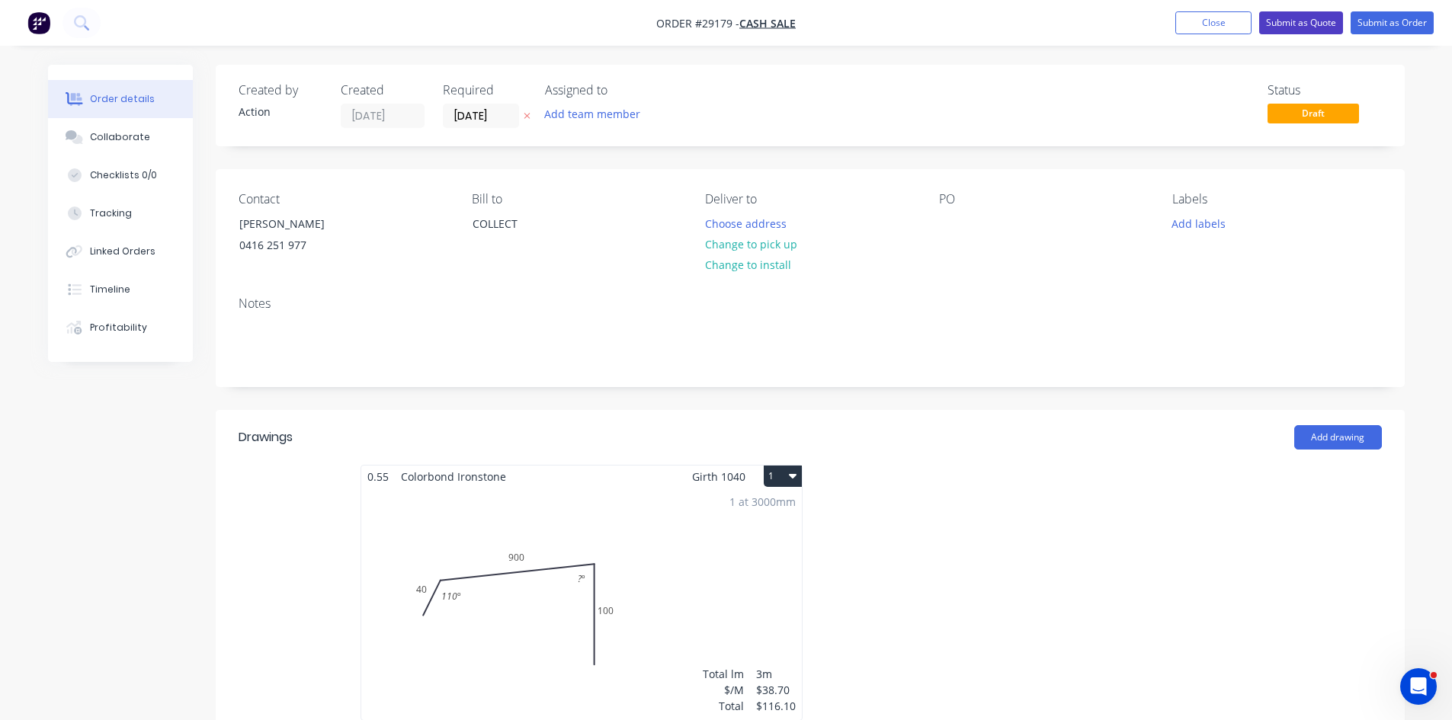
click at [1298, 18] on button "Submit as Quote" at bounding box center [1301, 22] width 84 height 23
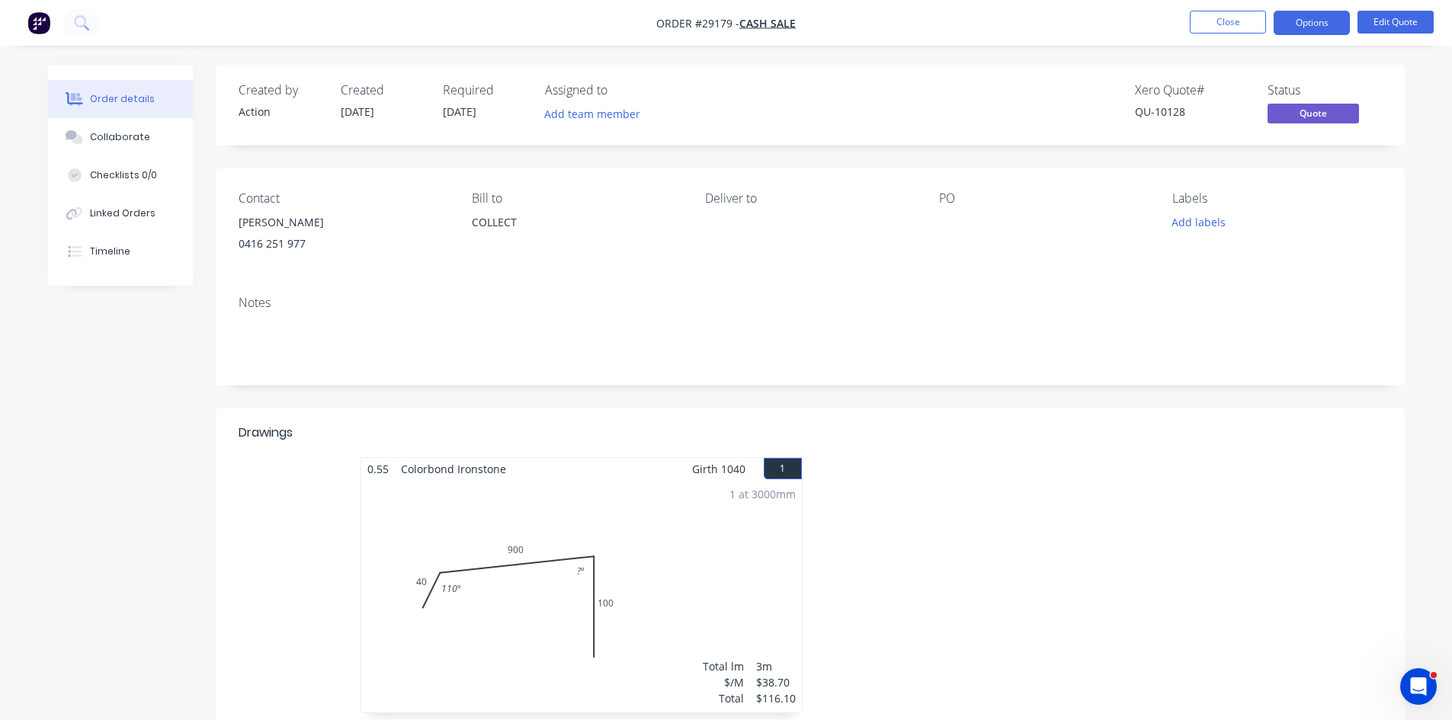
click at [1298, 22] on button "Options" at bounding box center [1311, 23] width 76 height 24
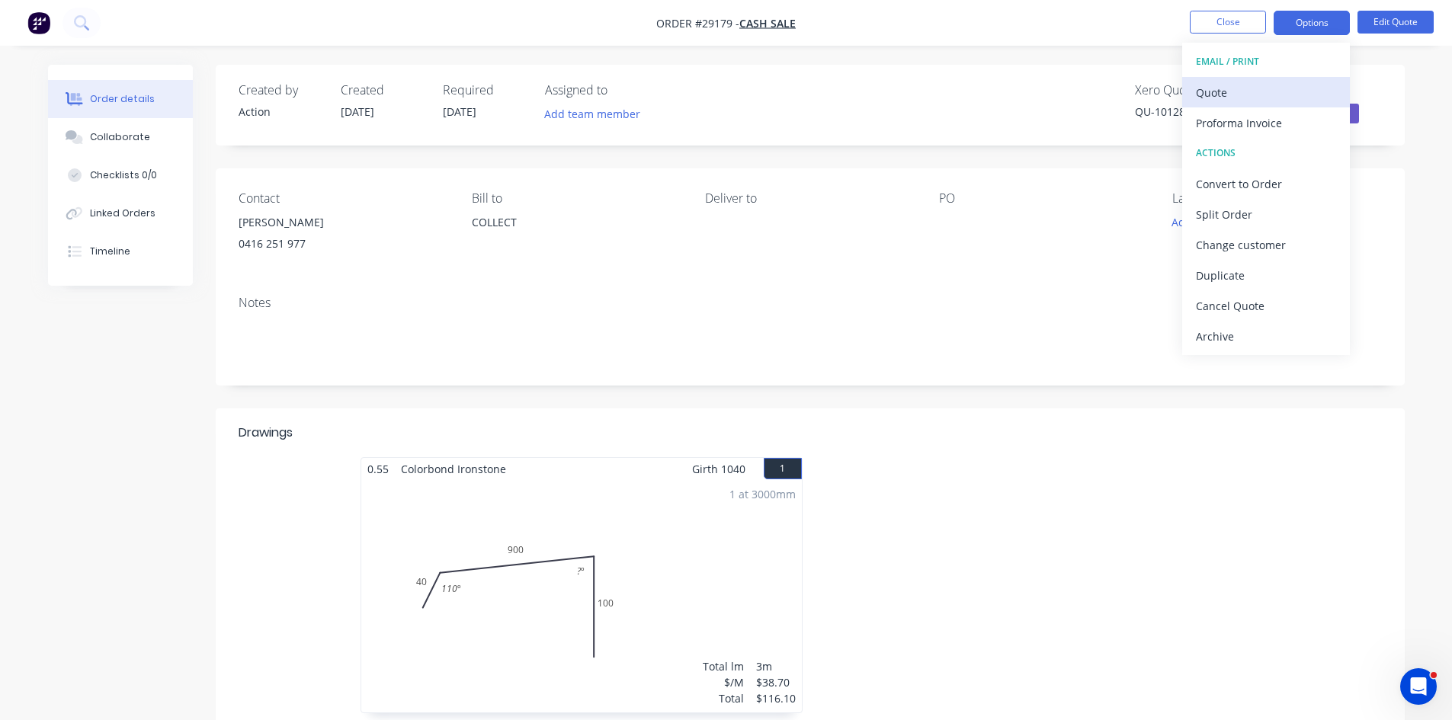
click at [1231, 101] on div "Quote" at bounding box center [1266, 93] width 140 height 22
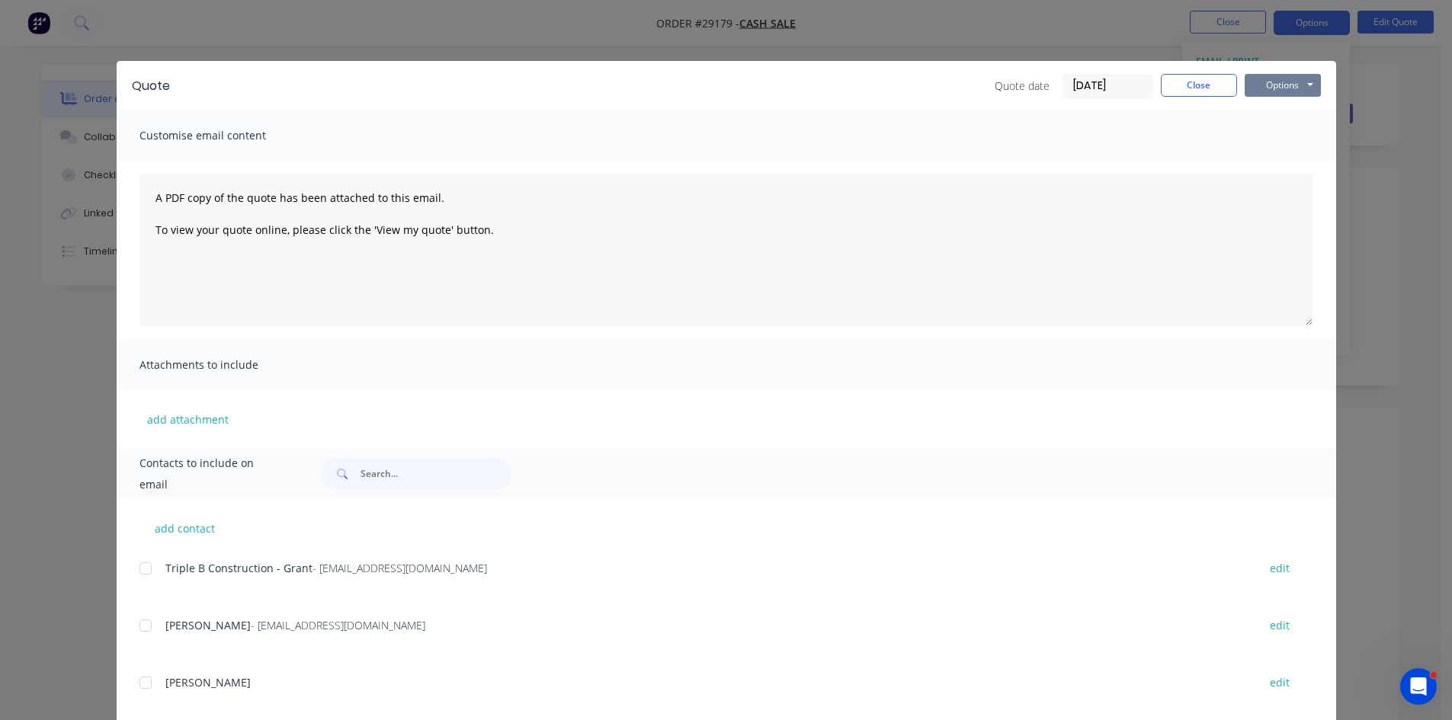
click at [1294, 87] on button "Options" at bounding box center [1283, 85] width 76 height 23
click at [1289, 141] on button "Print" at bounding box center [1294, 137] width 98 height 25
click at [1191, 85] on button "Close" at bounding box center [1199, 85] width 76 height 23
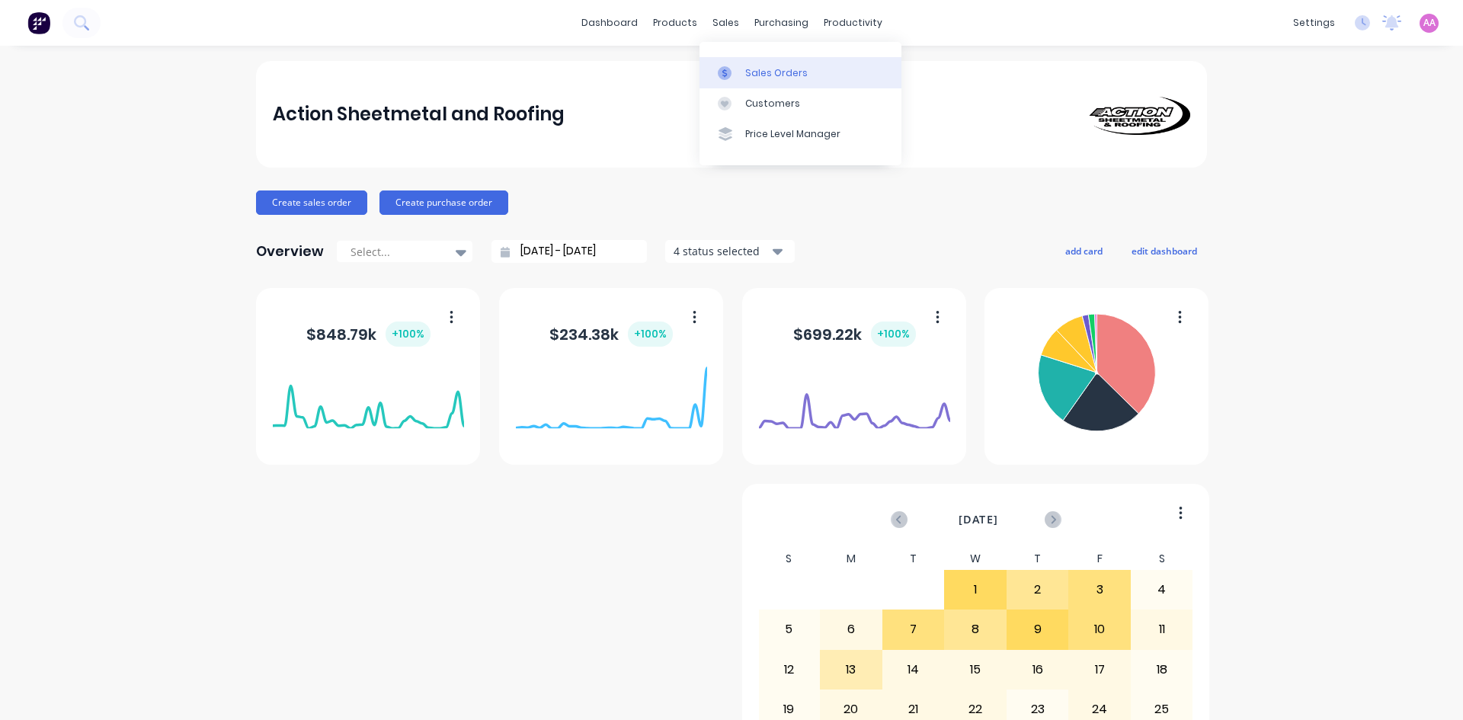
click at [758, 72] on div "Sales Orders" at bounding box center [776, 73] width 62 height 14
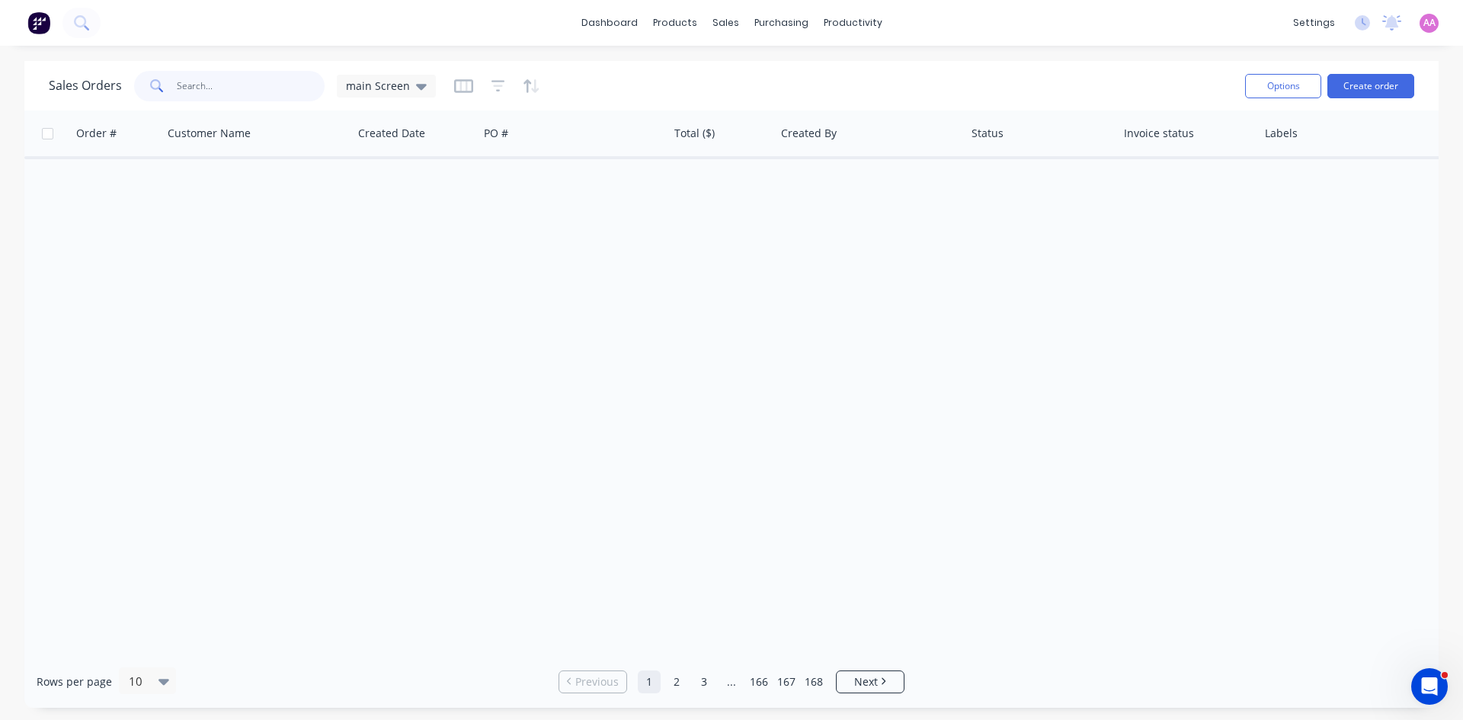
click at [206, 84] on input "text" at bounding box center [251, 86] width 149 height 30
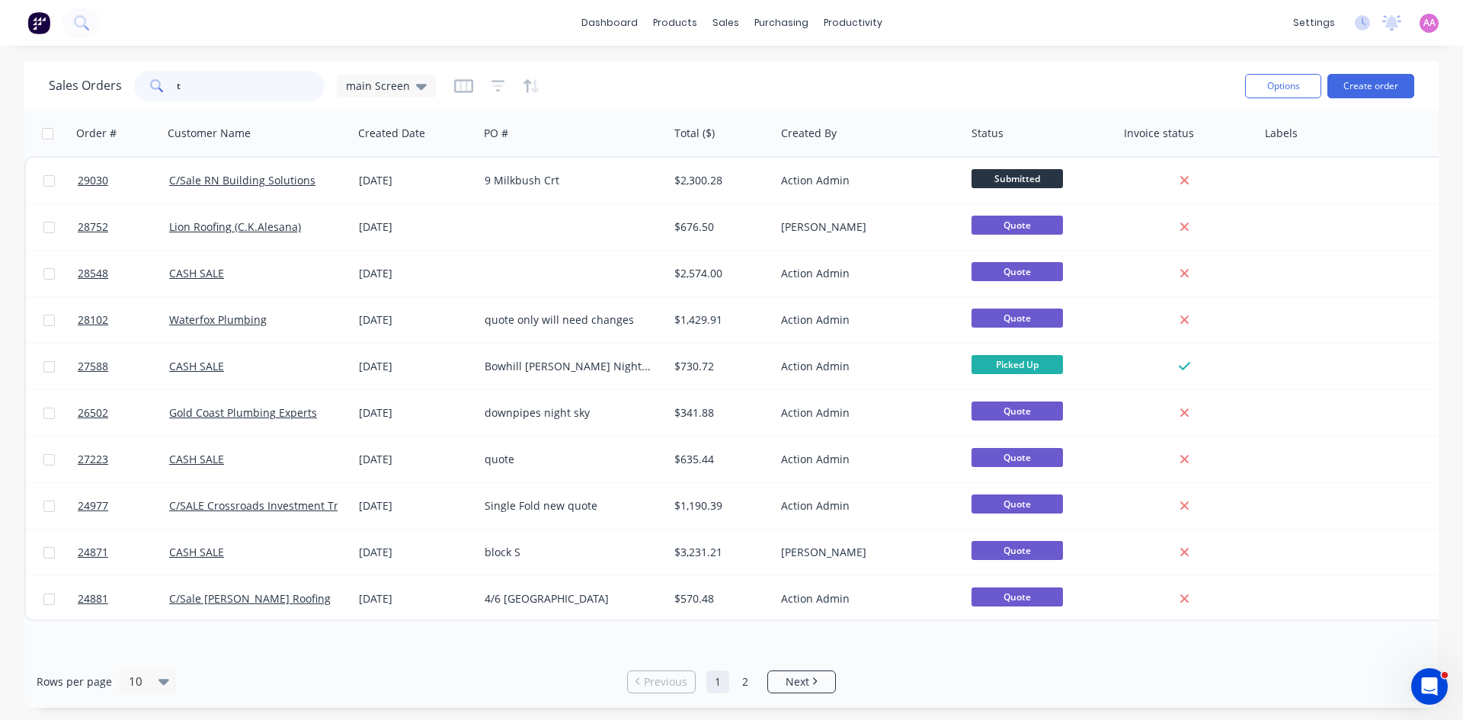
type input "t"
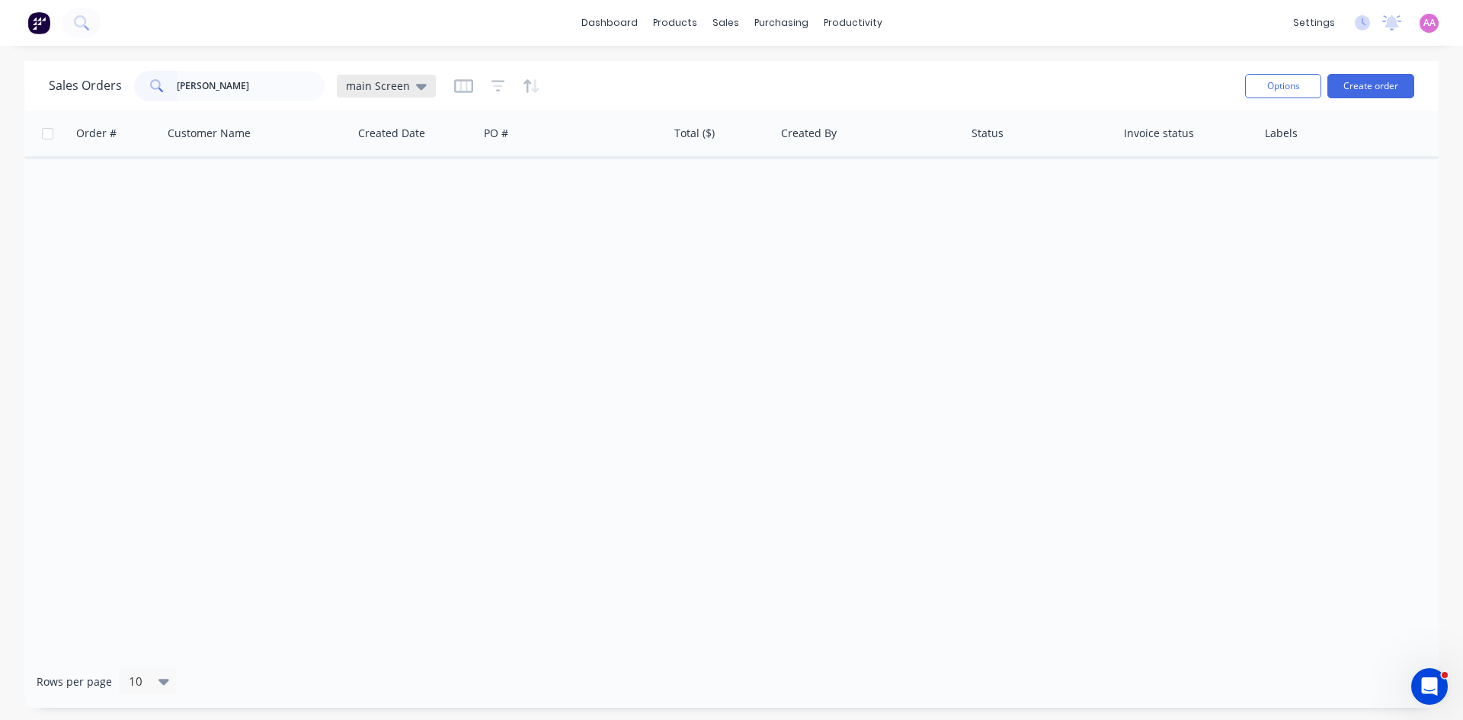
click at [416, 90] on icon at bounding box center [421, 86] width 11 height 17
click at [393, 301] on button "archived" at bounding box center [428, 308] width 174 height 18
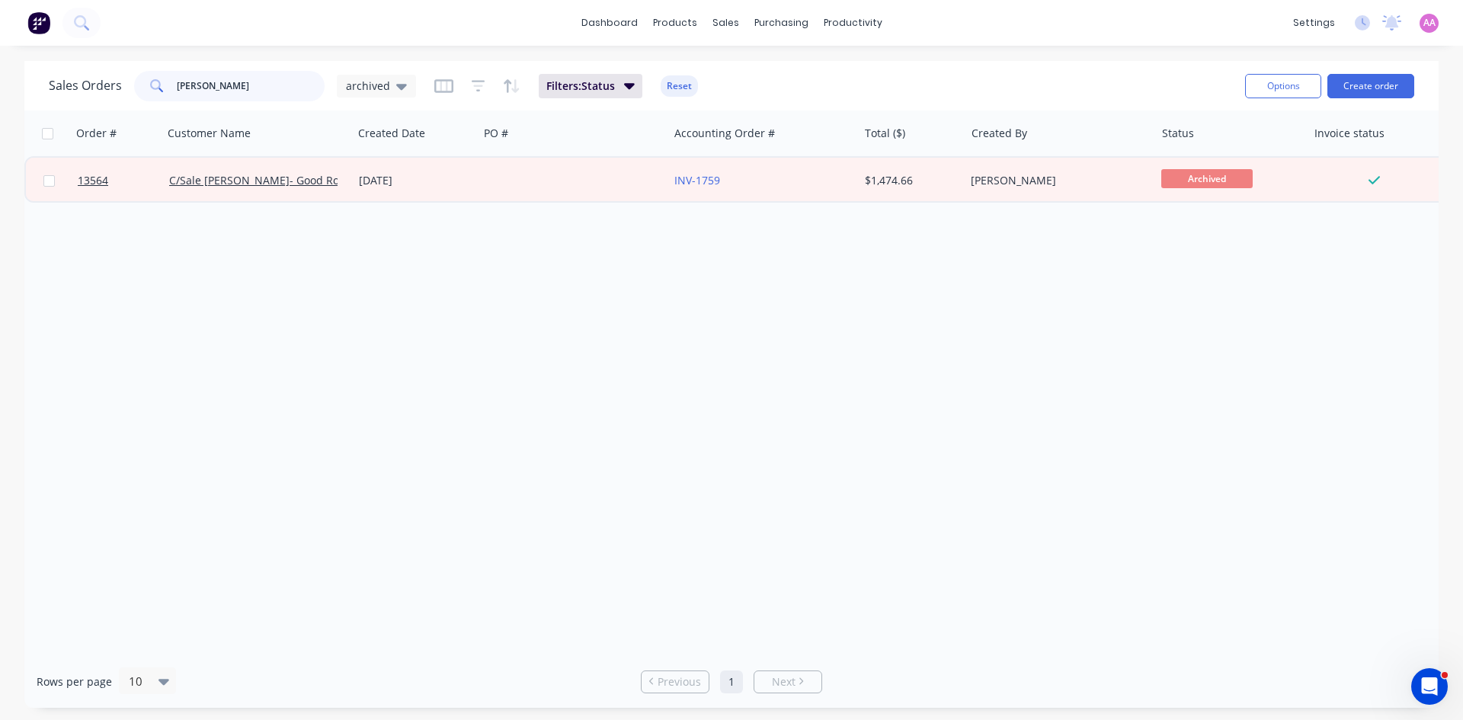
drag, startPoint x: 220, startPoint y: 81, endPoint x: 147, endPoint y: 70, distance: 73.9
click at [147, 71] on div "sato" at bounding box center [229, 86] width 191 height 30
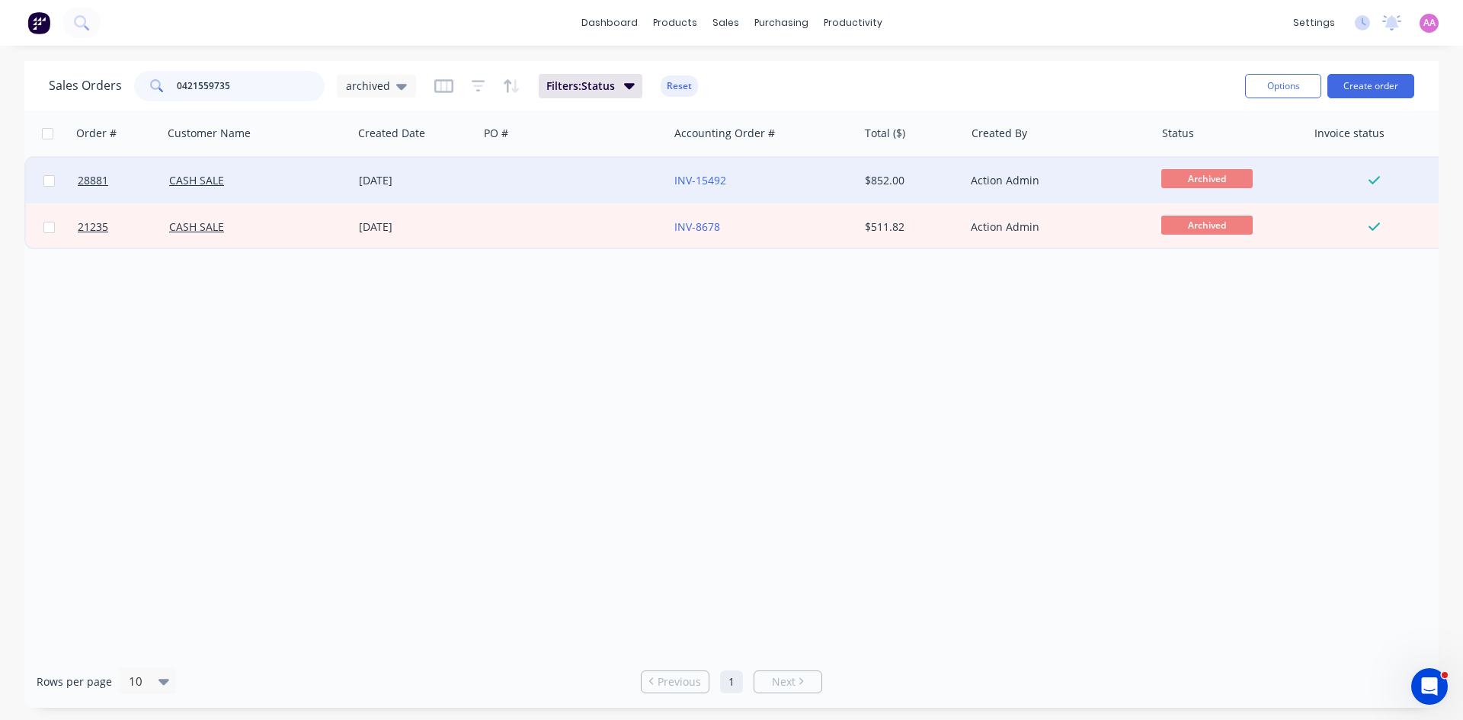
type input "0421559735"
click at [519, 181] on div at bounding box center [574, 181] width 190 height 46
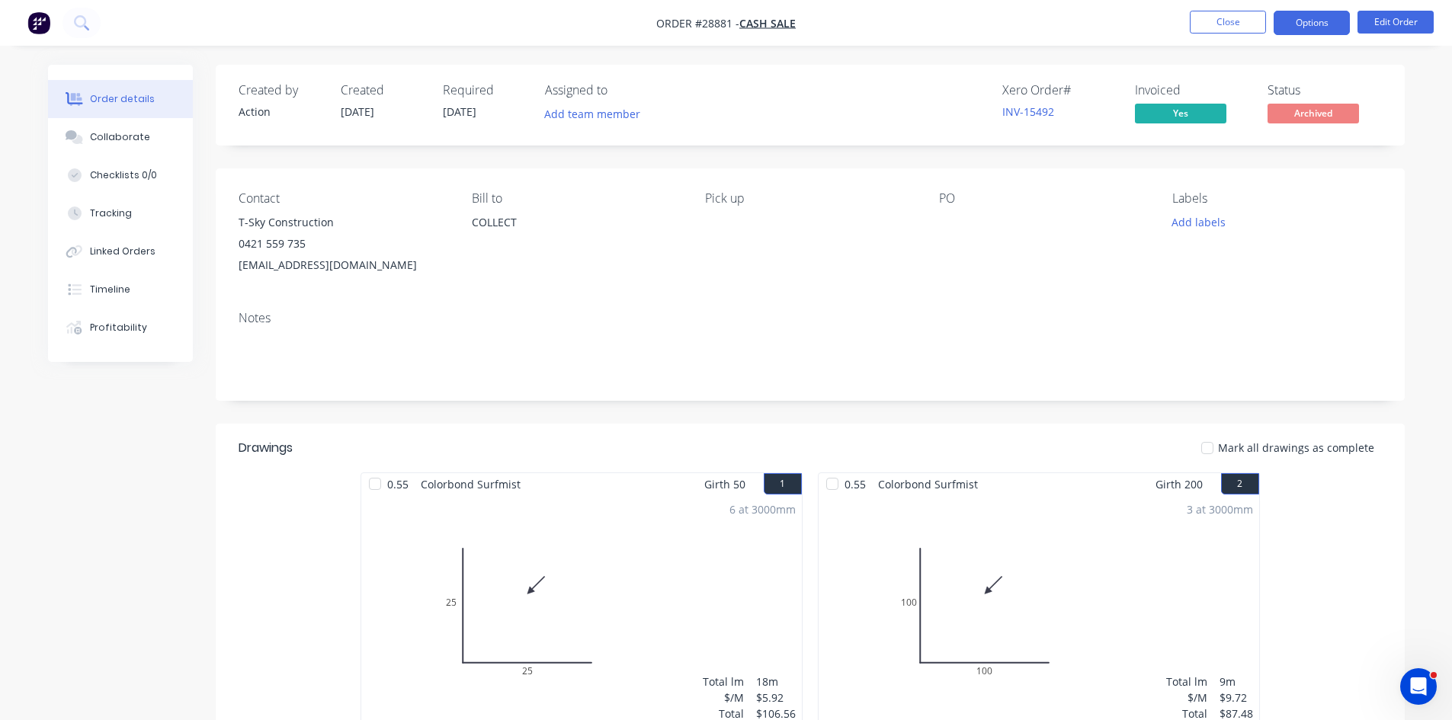
click at [1297, 26] on button "Options" at bounding box center [1311, 23] width 76 height 24
click at [809, 258] on div "Pick up" at bounding box center [809, 233] width 209 height 85
click at [1222, 18] on button "Close" at bounding box center [1228, 22] width 76 height 23
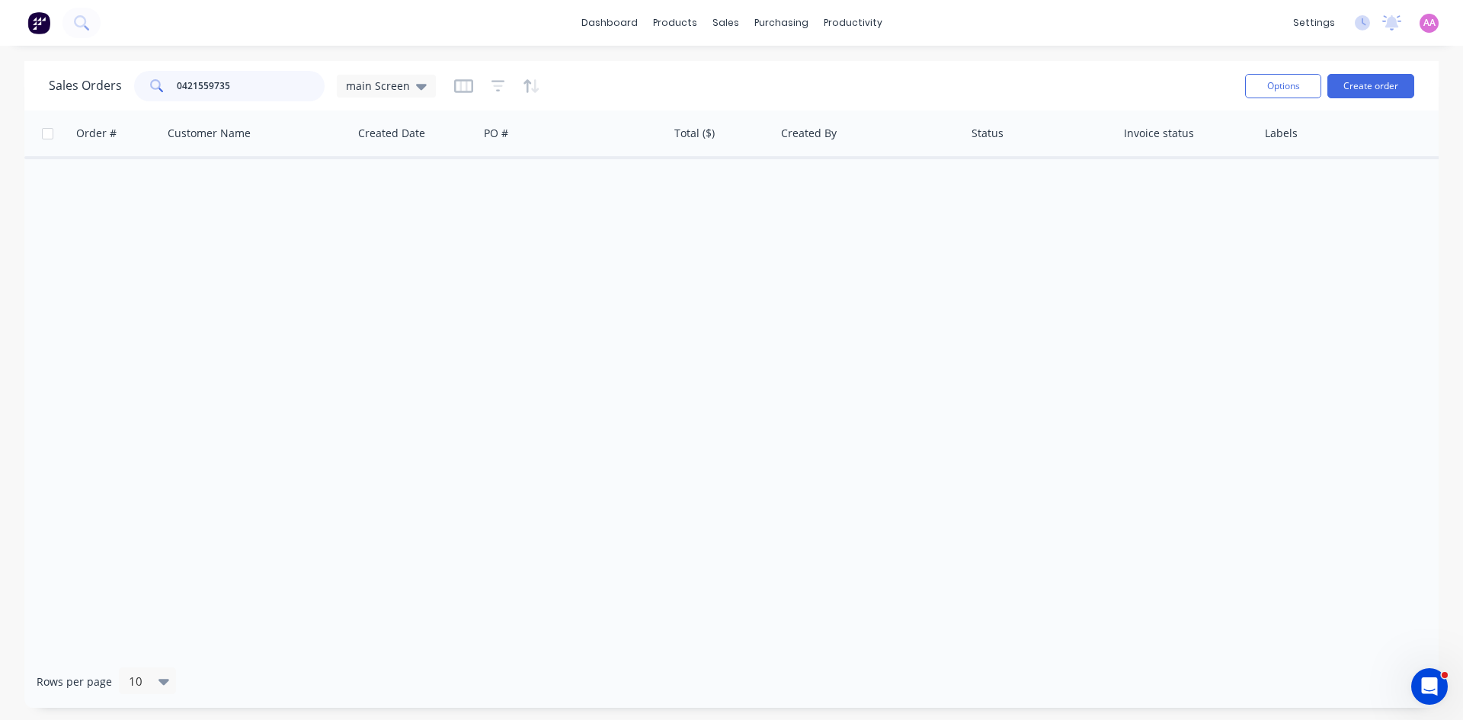
drag, startPoint x: 232, startPoint y: 89, endPoint x: 107, endPoint y: 85, distance: 125.0
click at [107, 85] on div "Sales Orders 0421559735 main Screen" at bounding box center [242, 86] width 387 height 30
click at [1361, 91] on button "Create order" at bounding box center [1371, 86] width 87 height 24
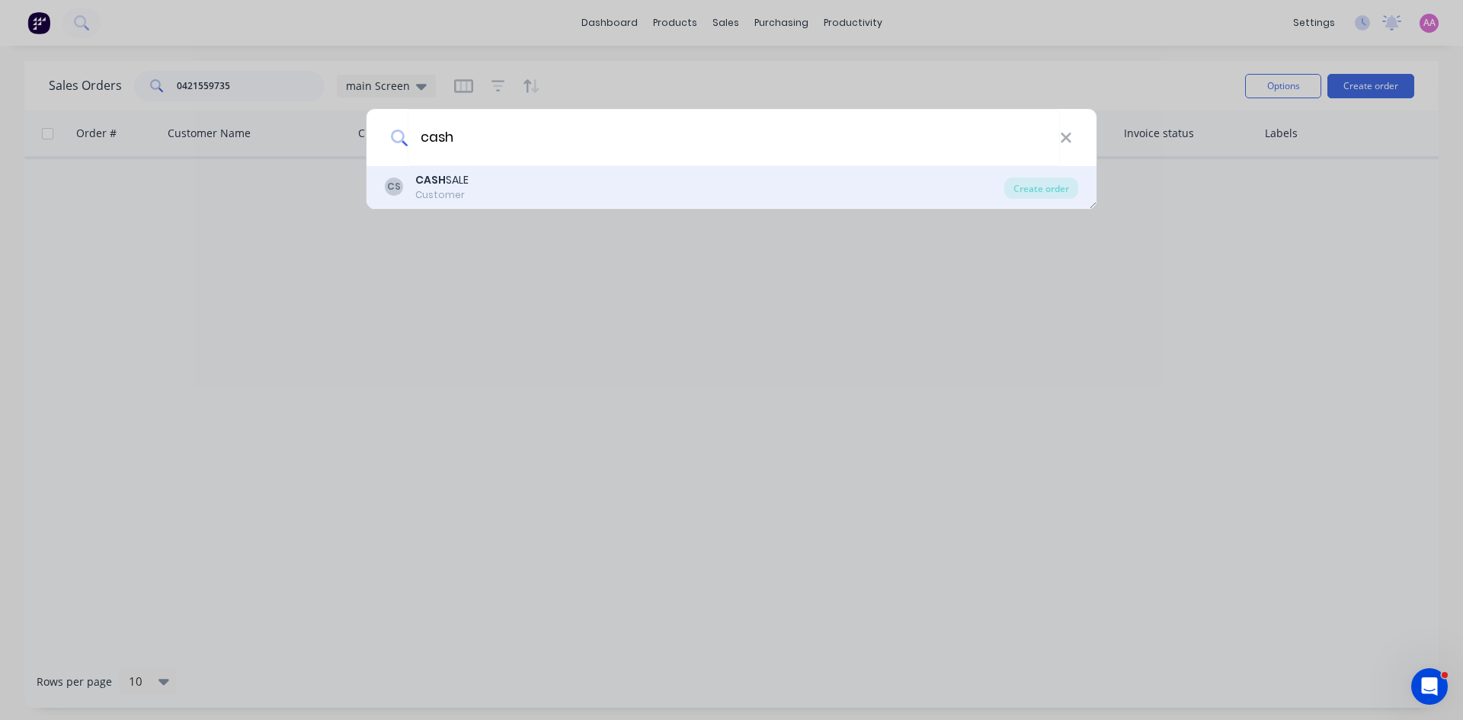
type input "cash"
click at [436, 182] on b "CASH" at bounding box center [430, 179] width 30 height 15
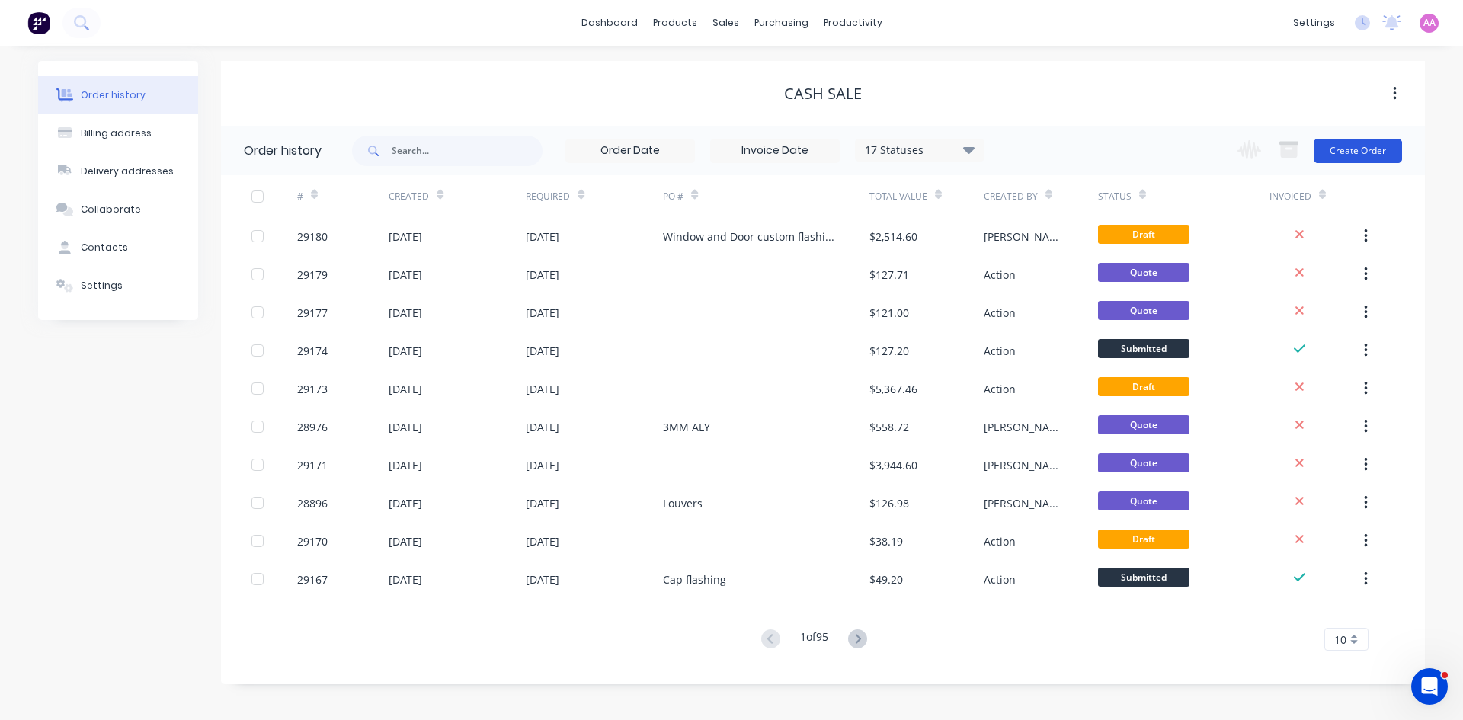
click at [1358, 141] on button "Create Order" at bounding box center [1358, 151] width 88 height 24
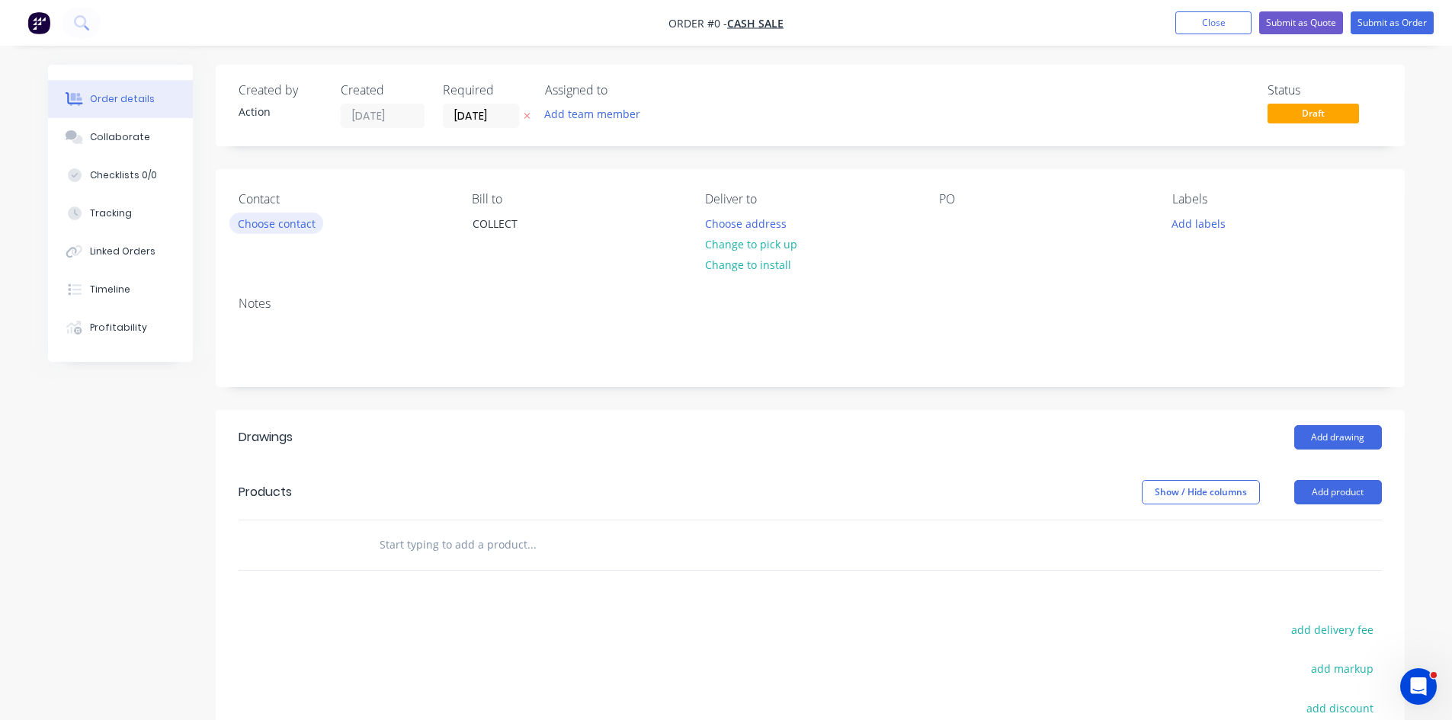
click at [261, 219] on button "Choose contact" at bounding box center [276, 223] width 94 height 21
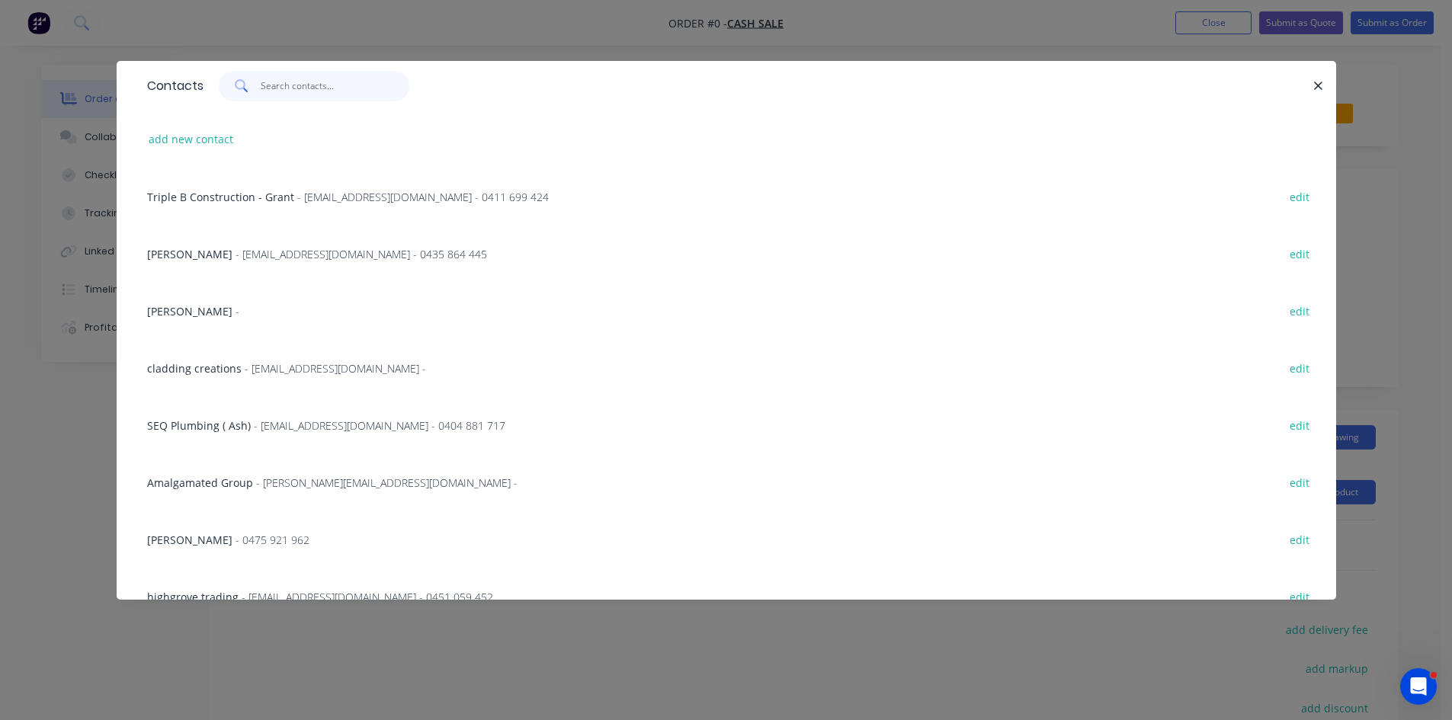
click at [332, 79] on input "text" at bounding box center [335, 86] width 149 height 30
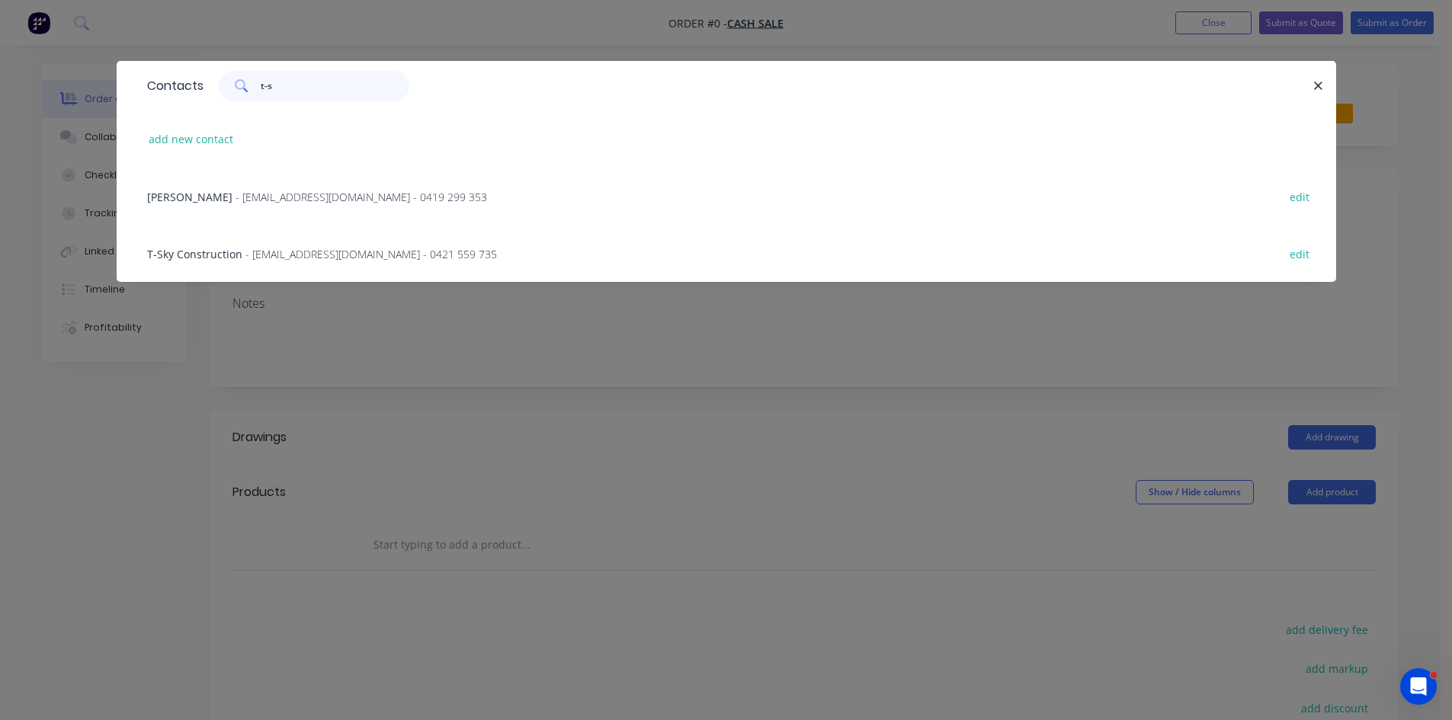
type input "t-s"
click at [309, 253] on span "- tskyconstruction@gmail.com - 0421 559 735" at bounding box center [370, 254] width 251 height 14
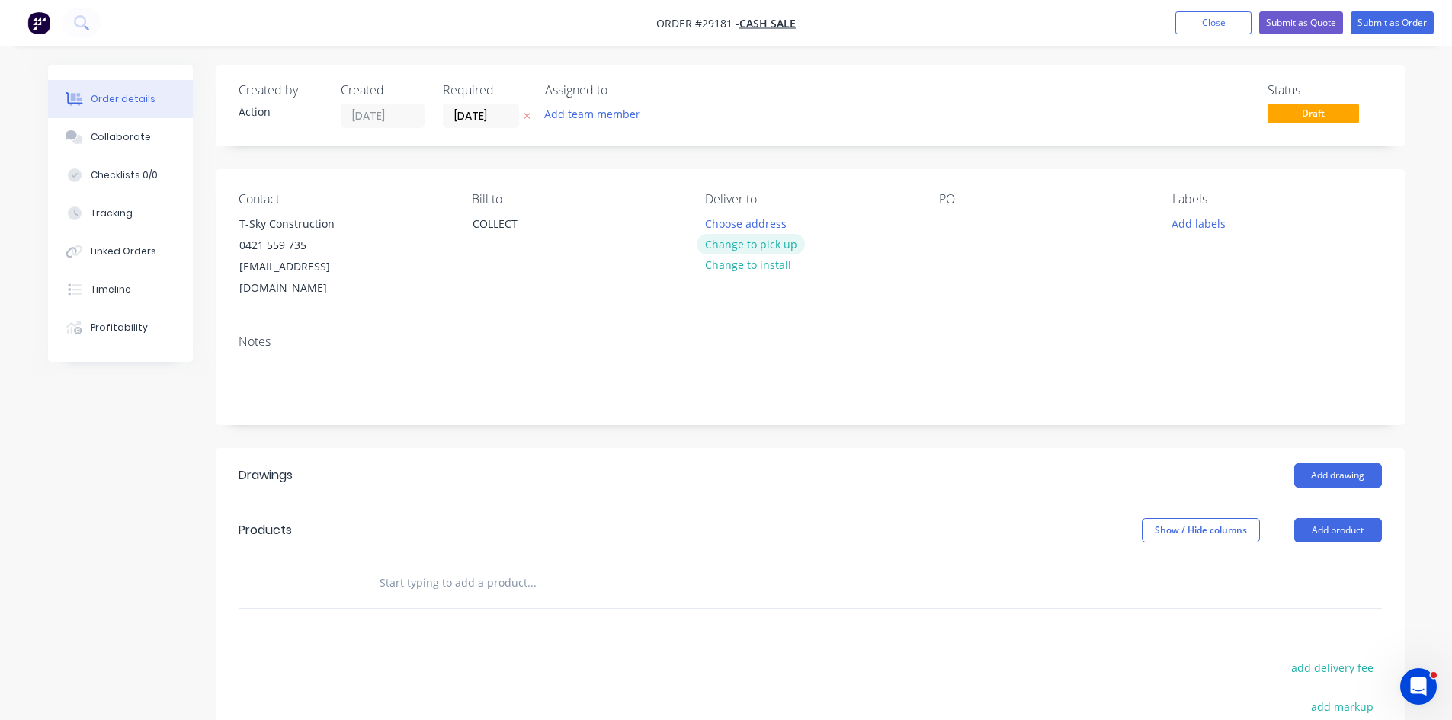
click at [742, 245] on button "Change to pick up" at bounding box center [751, 244] width 108 height 21
click at [1326, 463] on button "Add drawing" at bounding box center [1338, 475] width 88 height 24
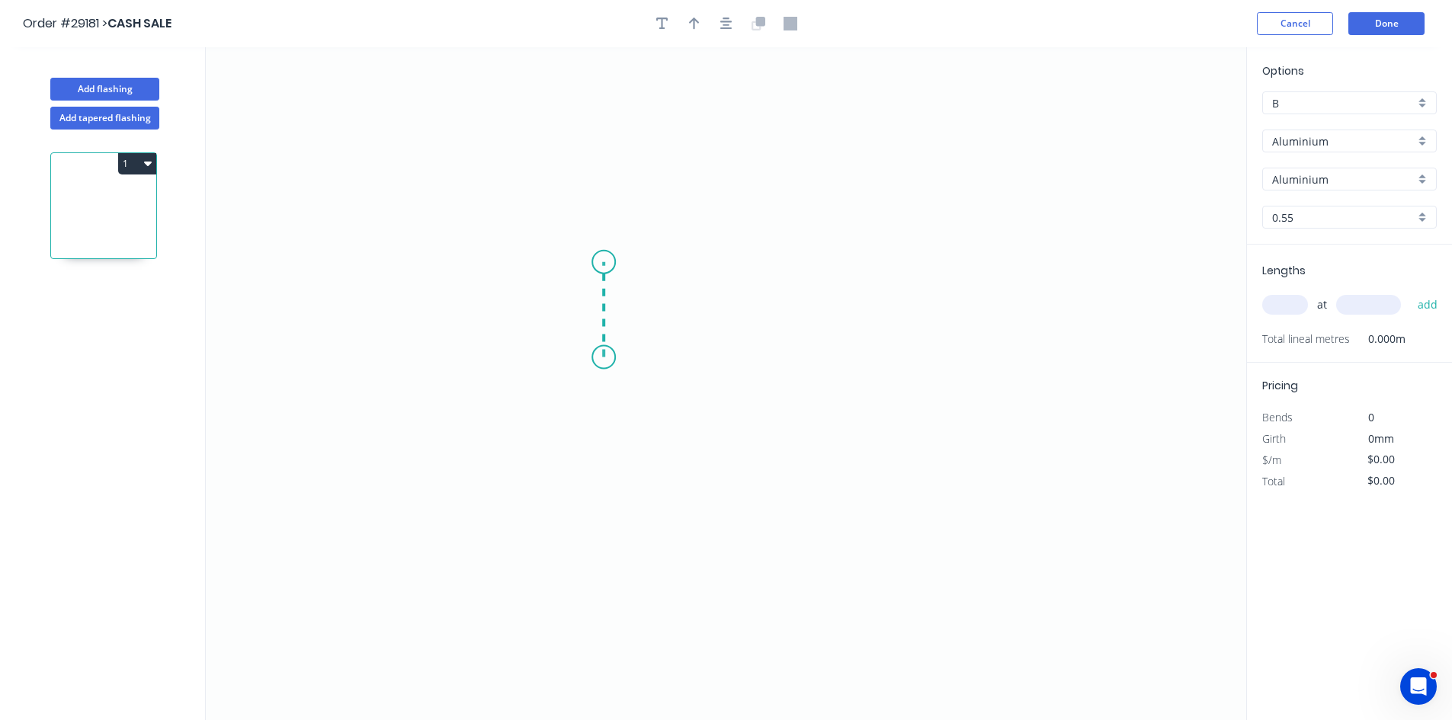
drag, startPoint x: 604, startPoint y: 357, endPoint x: 605, endPoint y: 262, distance: 95.3
click at [605, 262] on icon "0" at bounding box center [726, 383] width 1040 height 673
click at [835, 276] on icon "0 ?" at bounding box center [726, 383] width 1040 height 673
click at [827, 367] on icon "0 ? ?" at bounding box center [726, 383] width 1040 height 673
click at [575, 304] on rect at bounding box center [580, 303] width 30 height 21
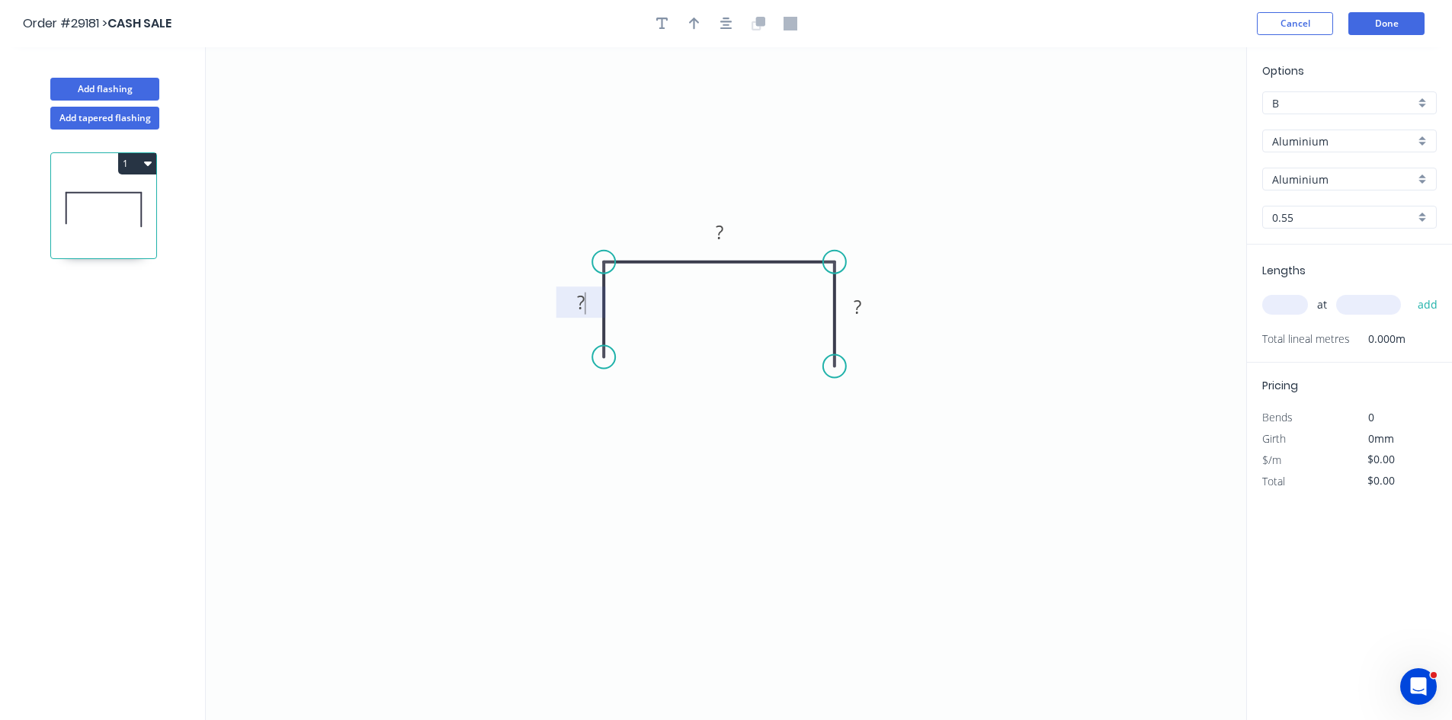
click at [591, 309] on rect at bounding box center [580, 303] width 30 height 21
click at [697, 18] on icon "button" at bounding box center [694, 24] width 11 height 14
type input "$1.00"
drag, startPoint x: 1171, startPoint y: 120, endPoint x: 815, endPoint y: 225, distance: 371.1
click at [826, 217] on icon at bounding box center [833, 192] width 14 height 49
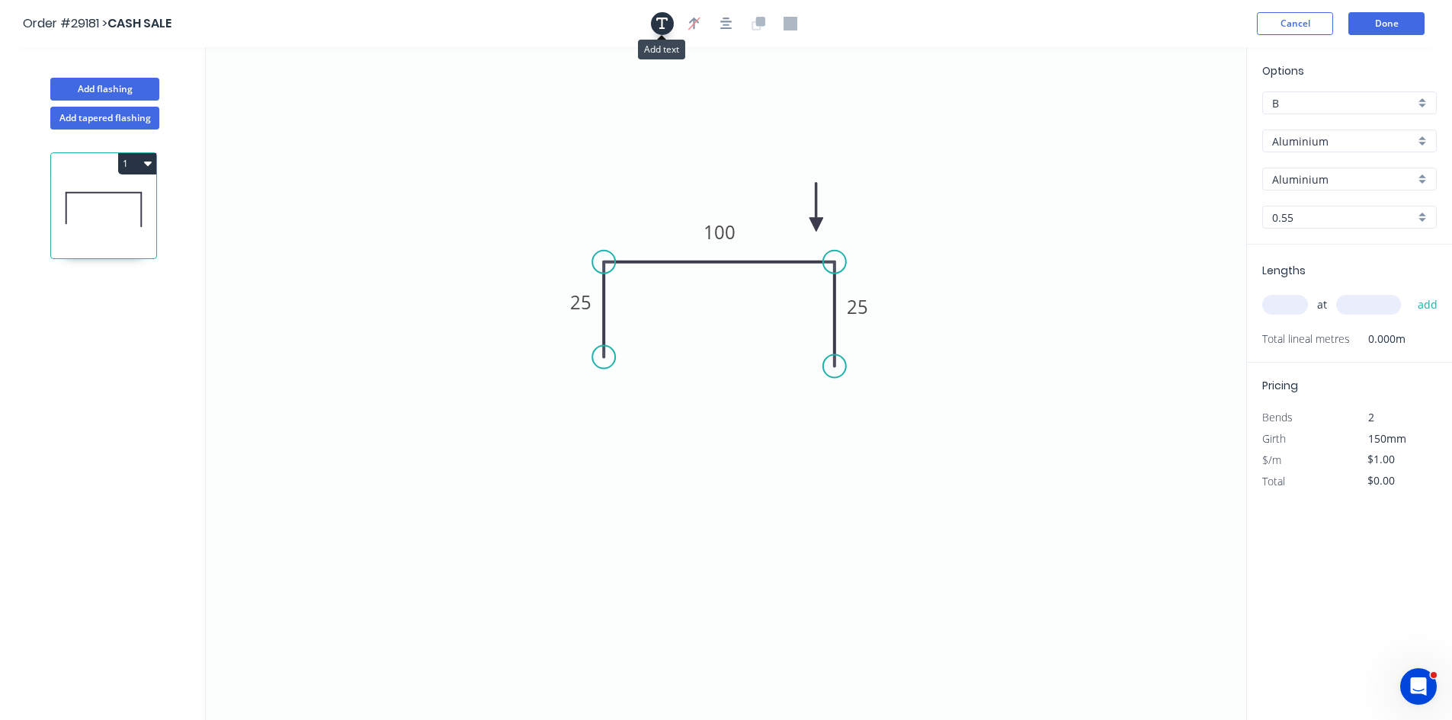
click at [668, 22] on button "button" at bounding box center [662, 23] width 23 height 23
drag, startPoint x: 302, startPoint y: 104, endPoint x: 624, endPoint y: 176, distance: 330.4
click at [624, 176] on textarea at bounding box center [620, 183] width 123 height 56
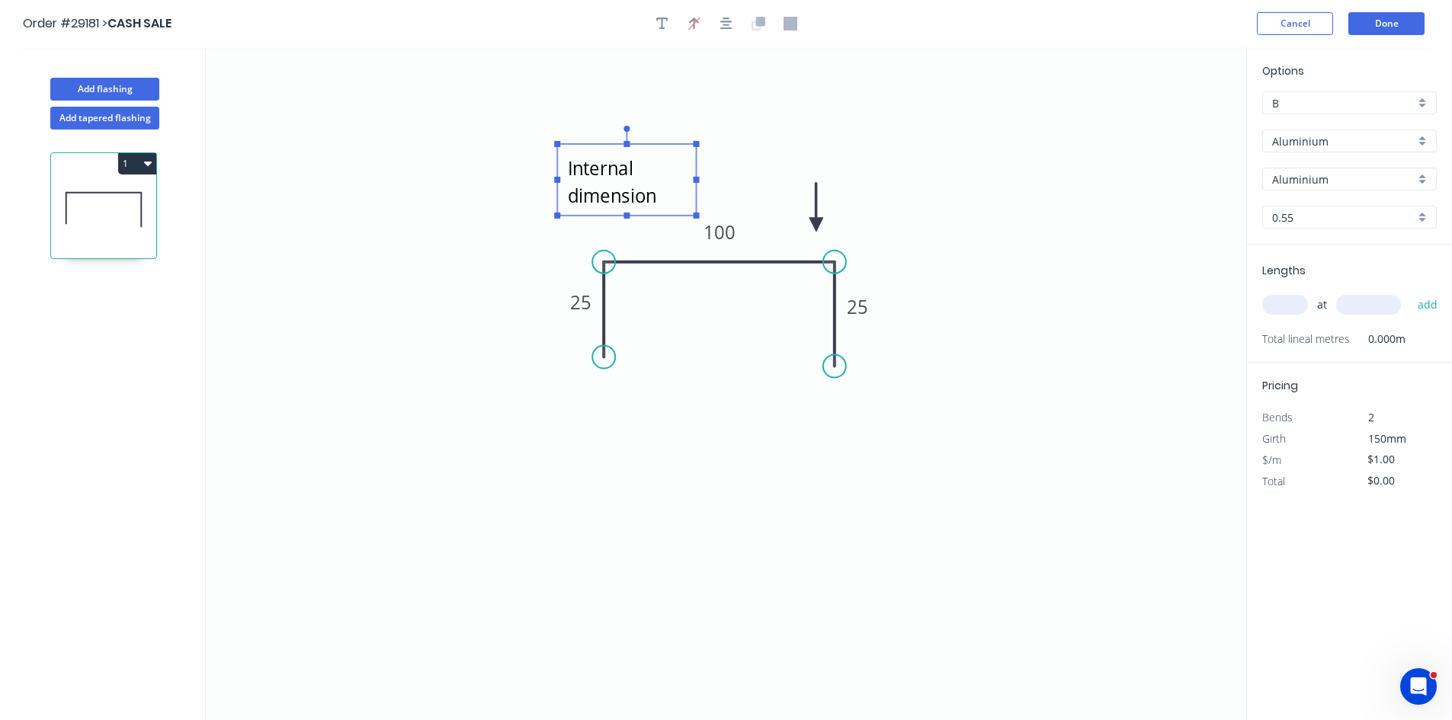
click at [974, 305] on icon "Internal dimension 25 100 25" at bounding box center [726, 383] width 1040 height 673
type textarea "Internal dimension"
click at [1296, 128] on div "Options B B Aluminium Aluminium Aluminium Aluminium 0.55 0.55" at bounding box center [1349, 153] width 205 height 182
click at [1286, 145] on input "Aluminium" at bounding box center [1343, 141] width 143 height 16
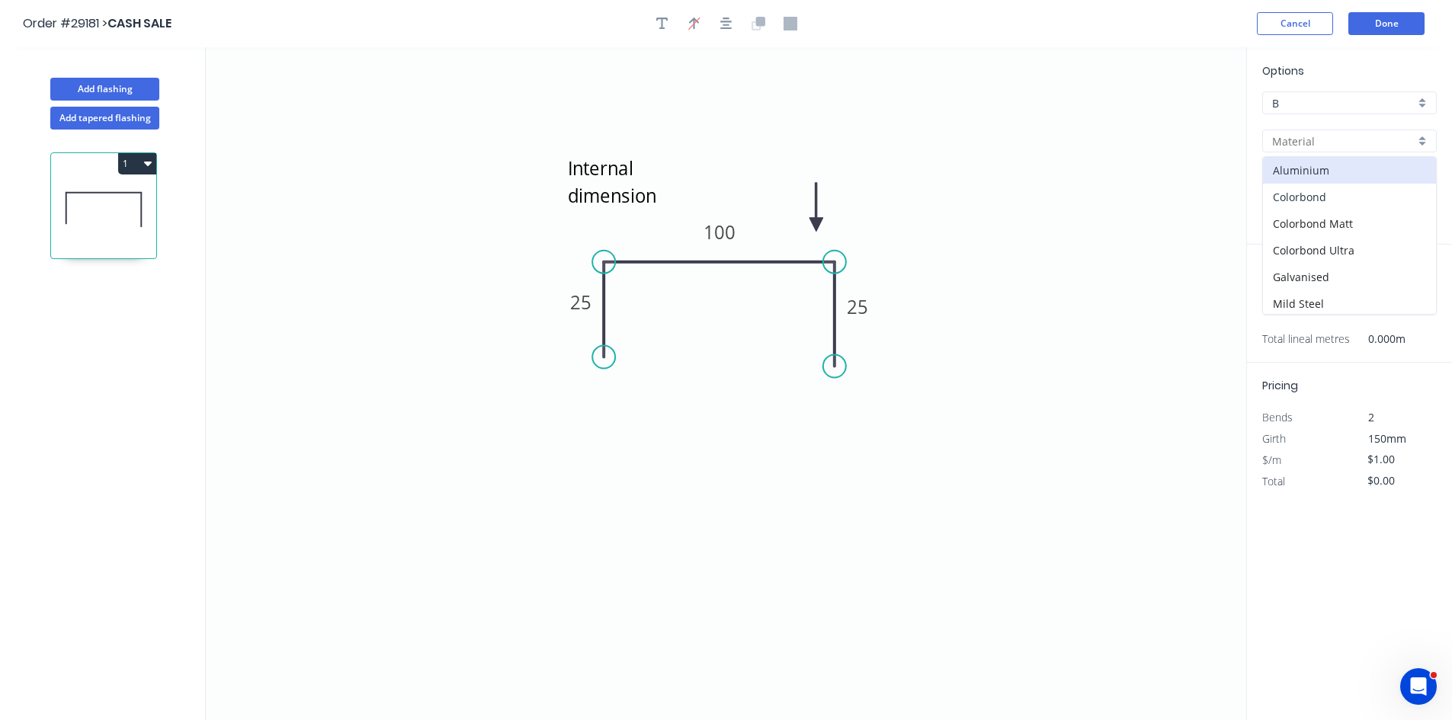
click at [1271, 191] on div "Colorbond" at bounding box center [1349, 197] width 173 height 27
type input "Colorbond"
type input "Basalt"
type input "$8.29"
drag, startPoint x: 1299, startPoint y: 170, endPoint x: 1302, endPoint y: 178, distance: 8.2
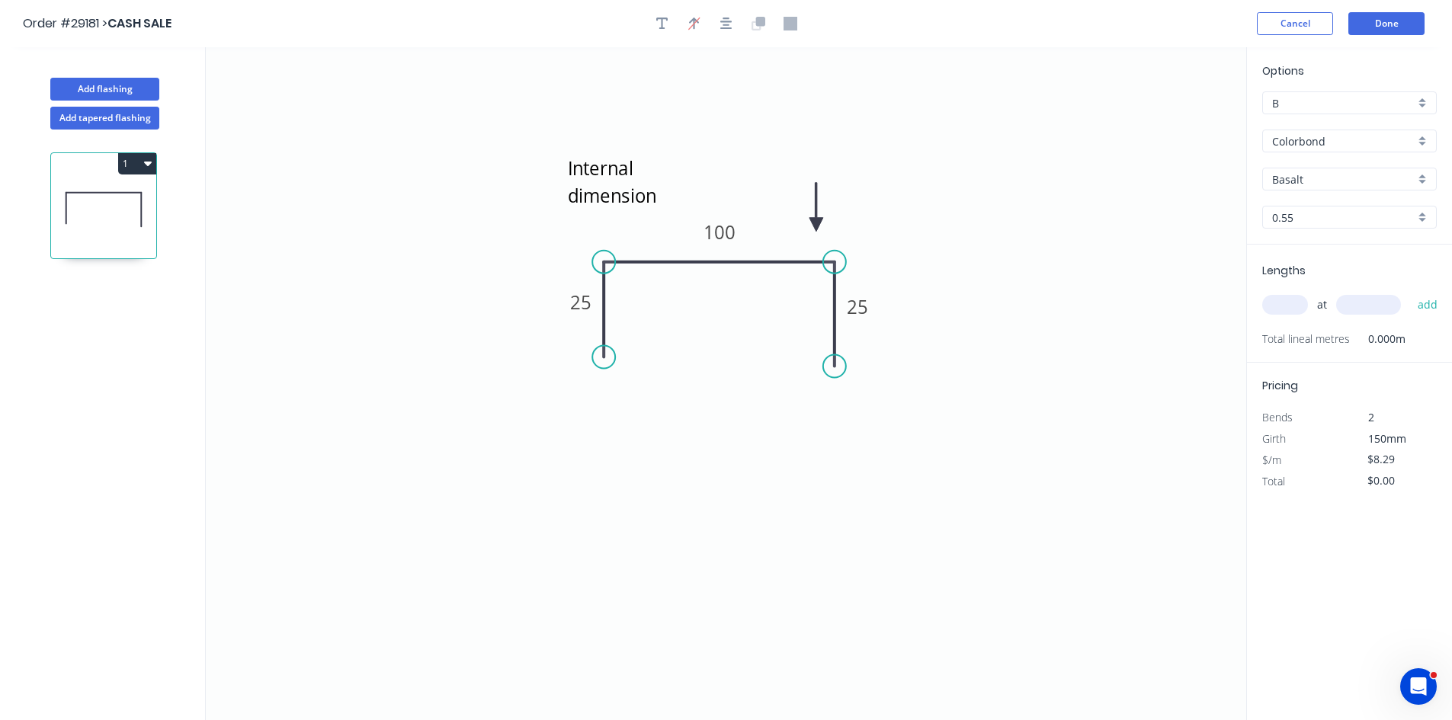
click at [1300, 170] on div "Basalt" at bounding box center [1349, 179] width 175 height 23
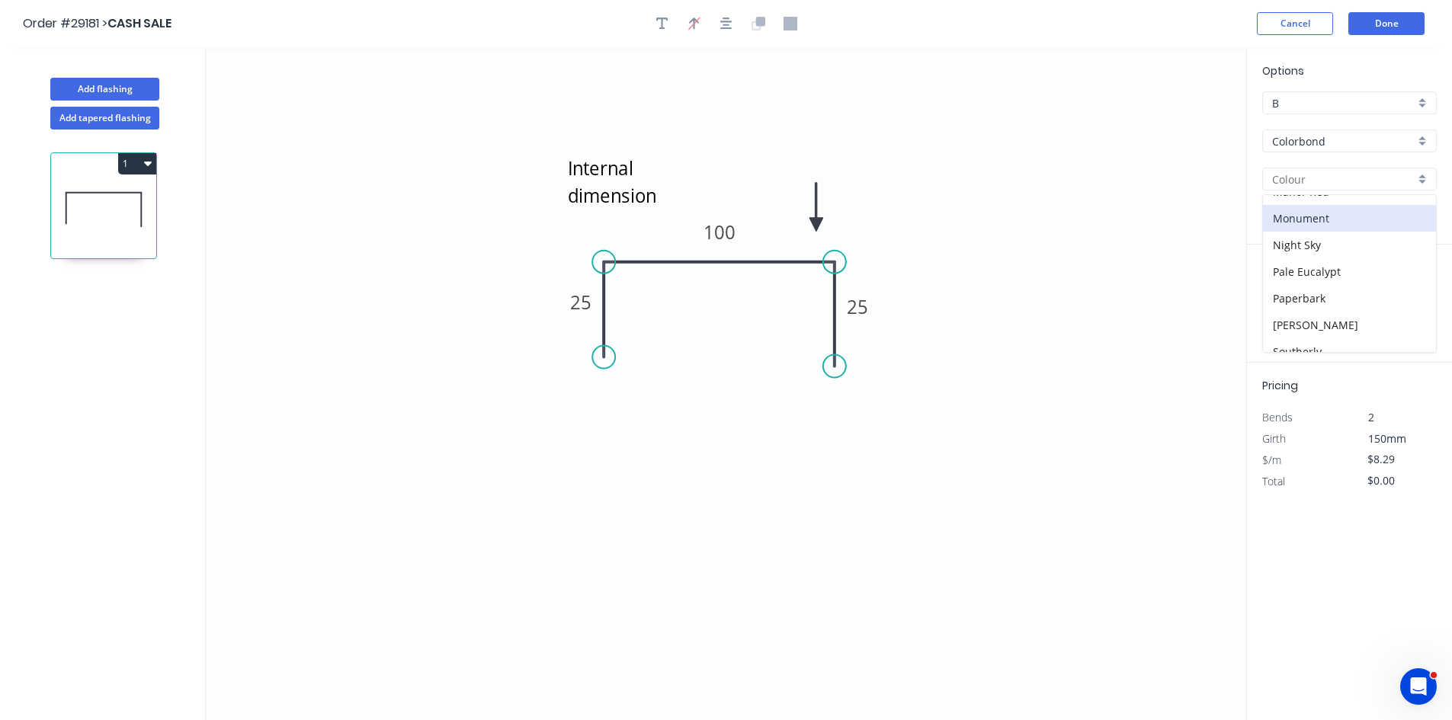
scroll to position [533, 0]
click at [1302, 213] on div "Surfmist" at bounding box center [1349, 208] width 173 height 27
type input "Surfmist"
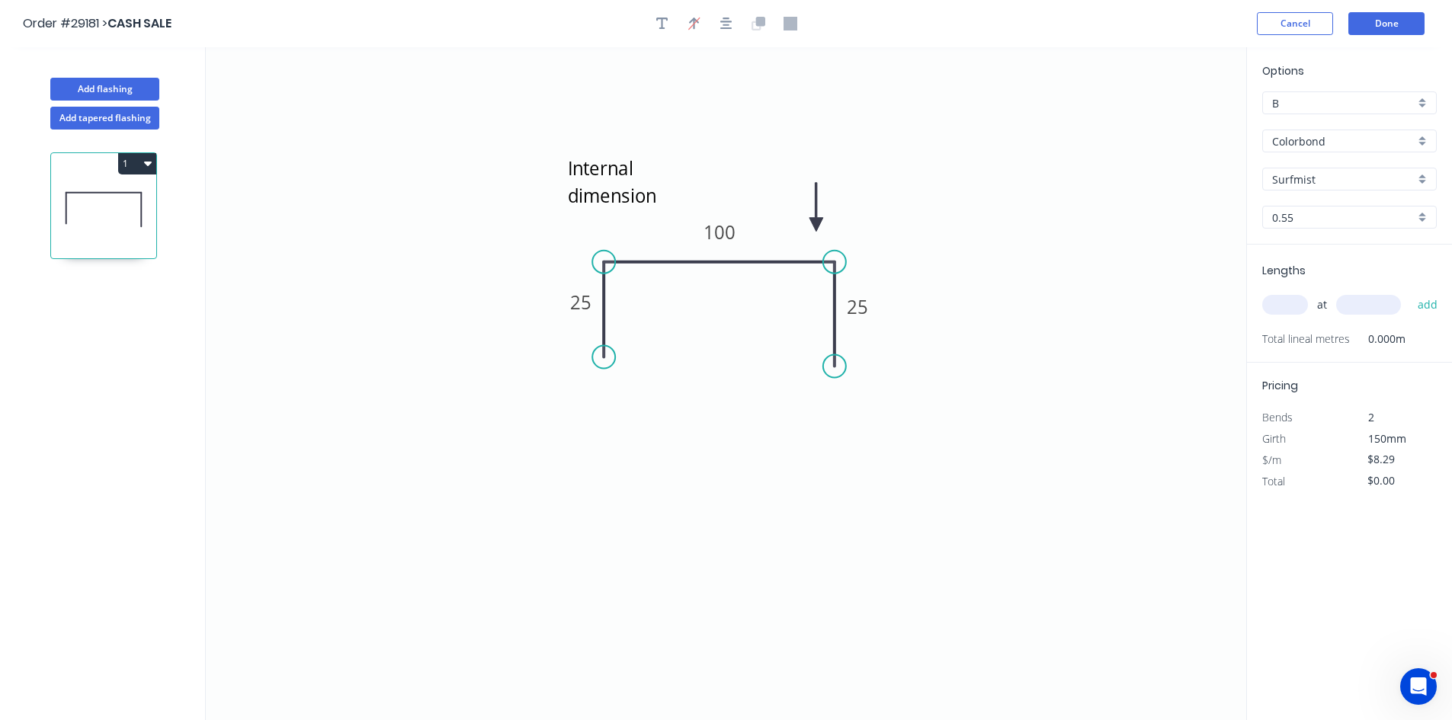
click at [1277, 308] on input "text" at bounding box center [1285, 305] width 46 height 20
type input "1"
type input "30"
click at [1299, 306] on input "1" at bounding box center [1285, 305] width 46 height 20
type input "2"
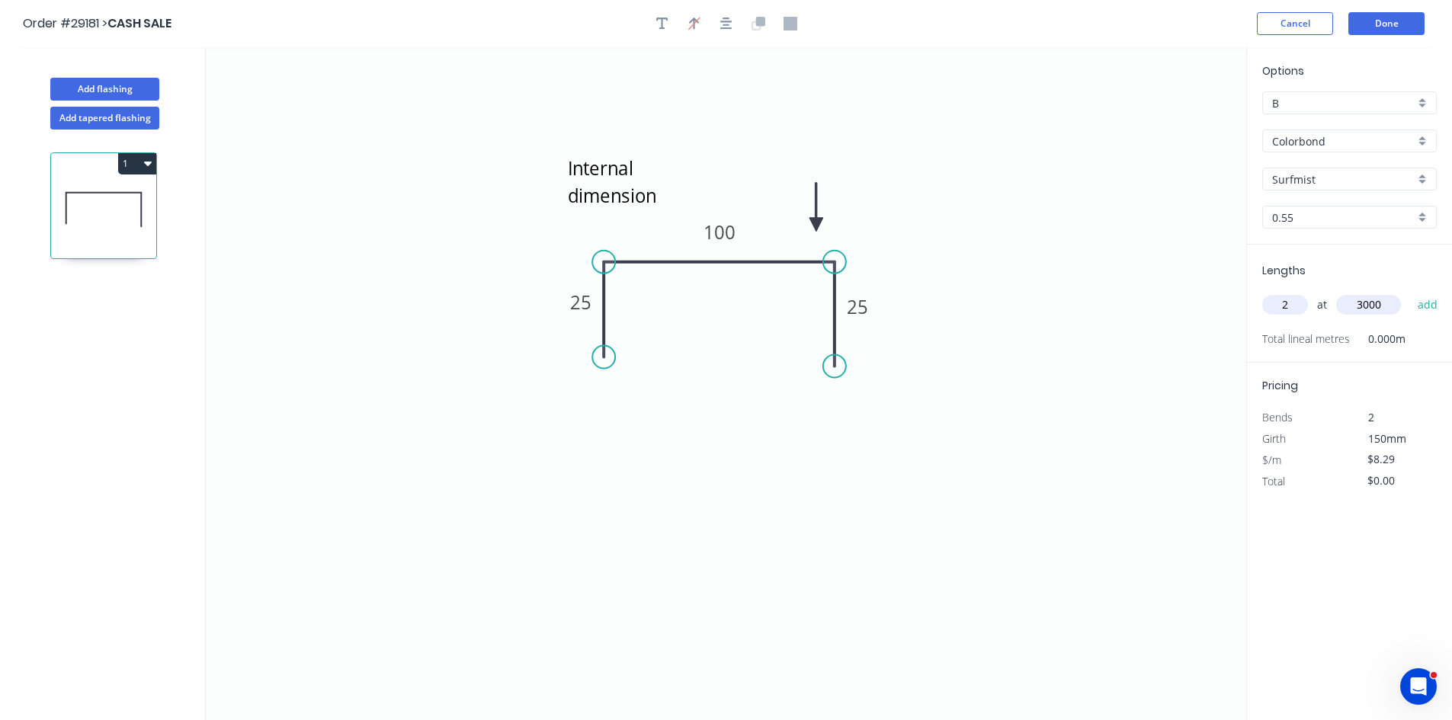
type input "3000"
click at [1410, 292] on button "add" at bounding box center [1428, 305] width 36 height 26
type input "$49.74"
drag, startPoint x: 114, startPoint y: 79, endPoint x: 127, endPoint y: 97, distance: 22.3
click at [113, 79] on button "Add flashing" at bounding box center [104, 89] width 109 height 23
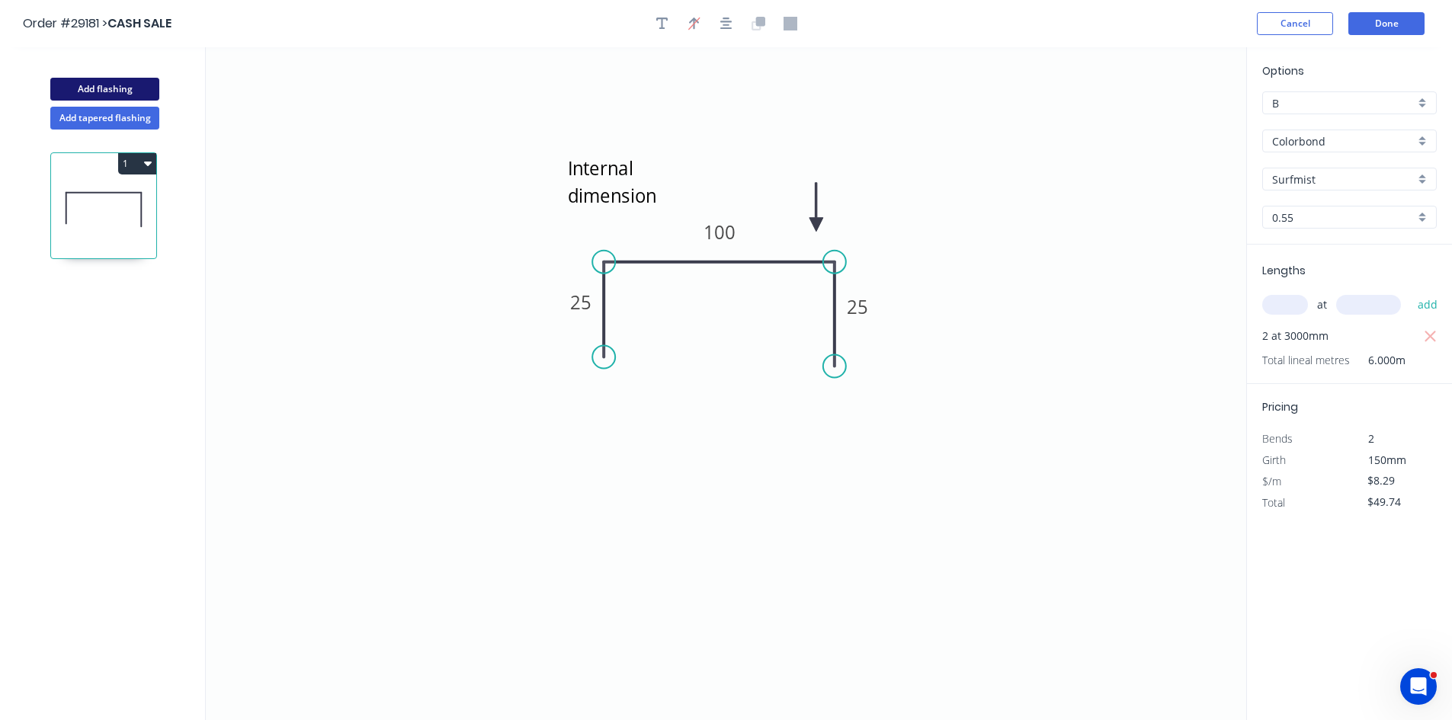
type input "$0.00"
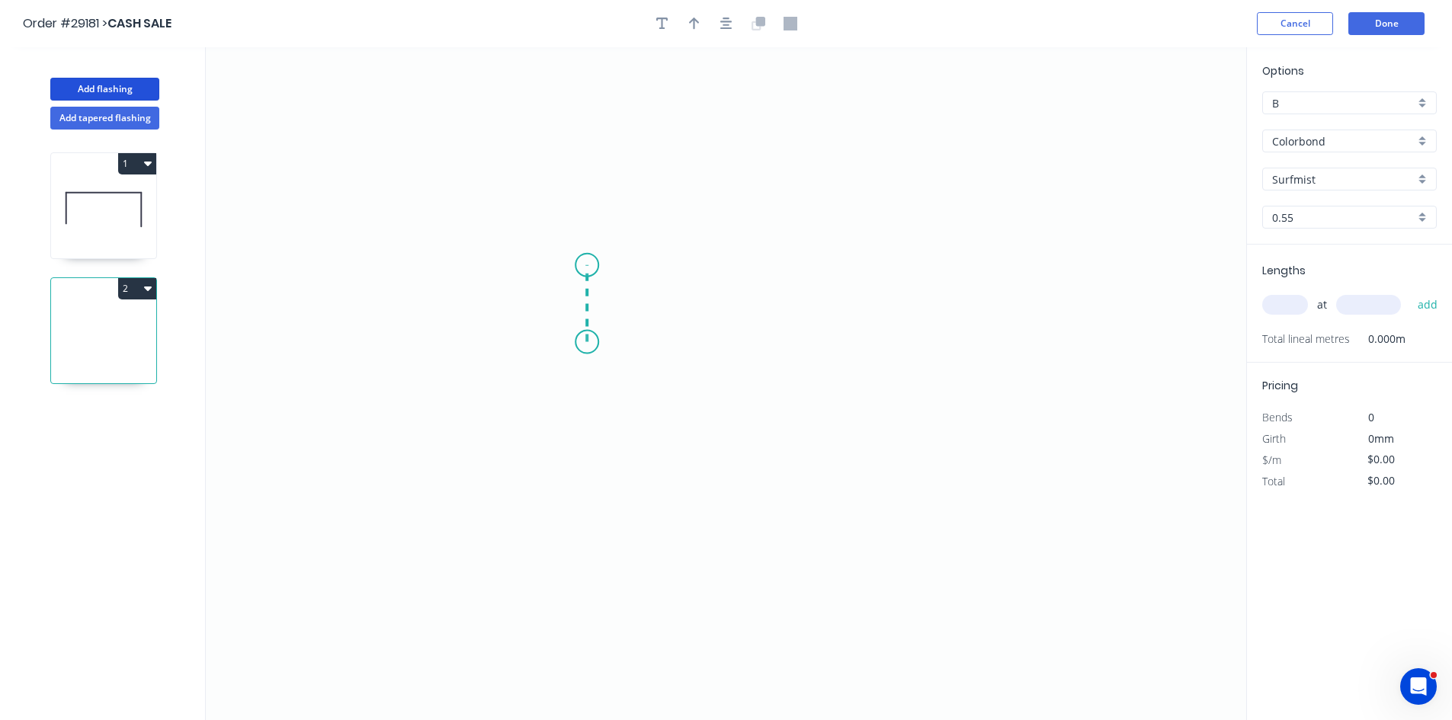
drag, startPoint x: 587, startPoint y: 342, endPoint x: 591, endPoint y: 265, distance: 77.1
click at [591, 265] on icon "0" at bounding box center [726, 383] width 1040 height 673
click at [769, 270] on icon "0 ?" at bounding box center [726, 383] width 1040 height 673
click at [575, 293] on rect at bounding box center [564, 297] width 30 height 21
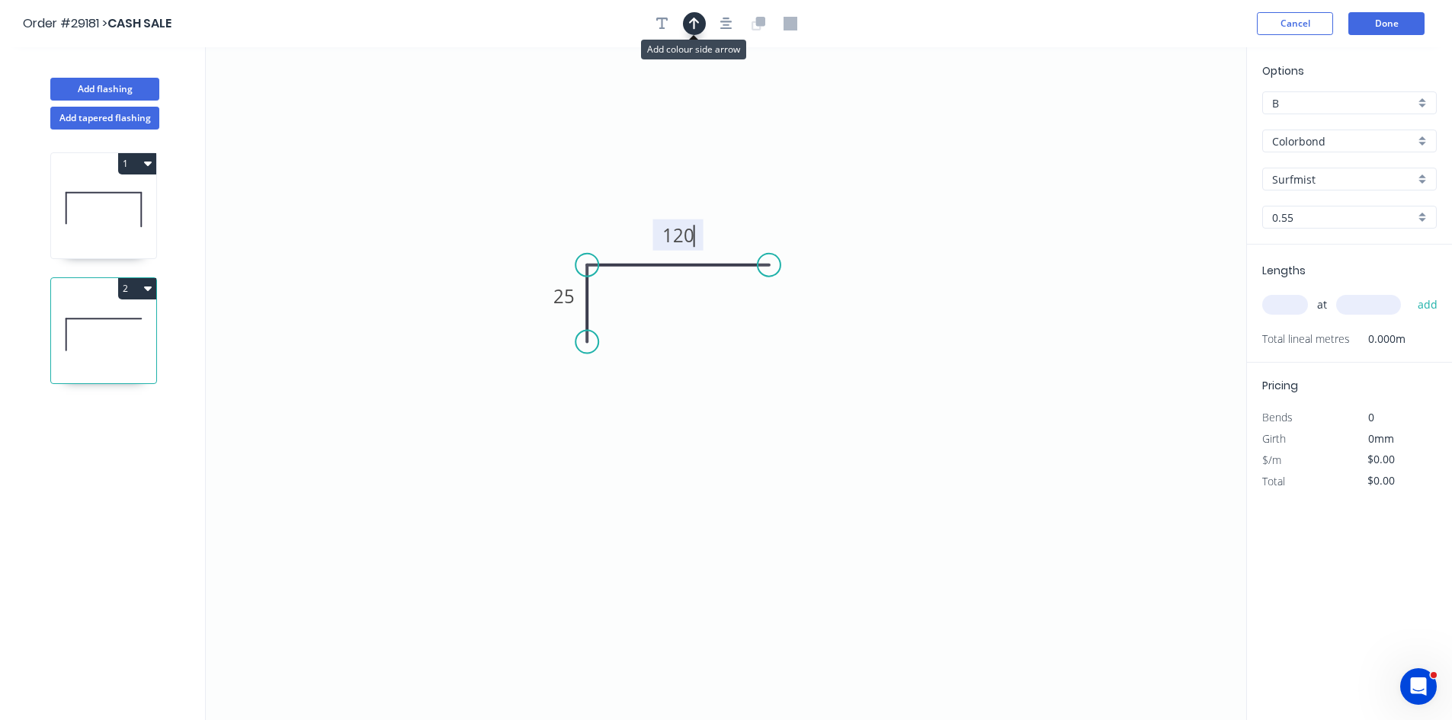
click at [696, 28] on icon "button" at bounding box center [694, 24] width 11 height 14
type input "$8.29"
drag, startPoint x: 1165, startPoint y: 122, endPoint x: 628, endPoint y: 225, distance: 547.0
click at [628, 225] on icon at bounding box center [628, 207] width 14 height 49
click at [1280, 303] on input "text" at bounding box center [1285, 305] width 46 height 20
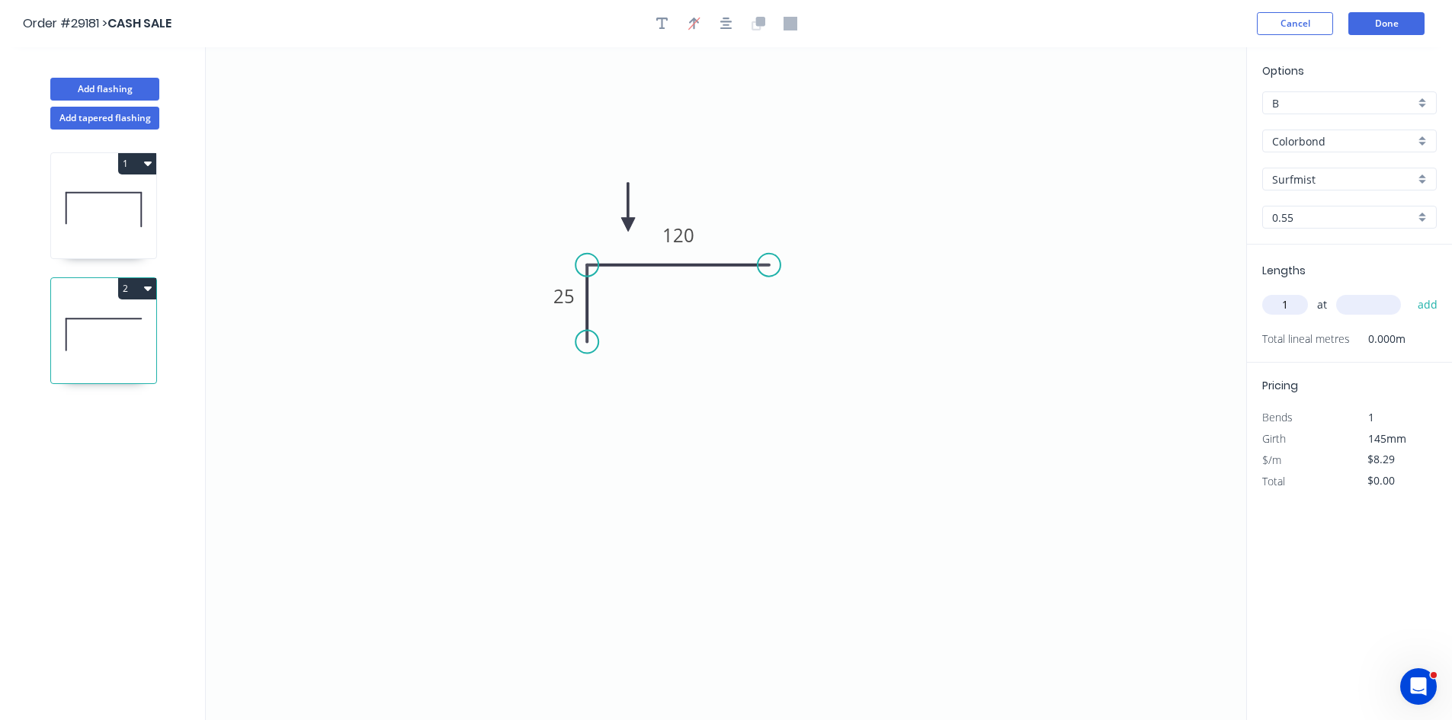
type input "1"
type input "3000"
click at [1410, 292] on button "add" at bounding box center [1428, 305] width 36 height 26
type input "$24.87"
click at [1369, 28] on button "Done" at bounding box center [1386, 23] width 76 height 23
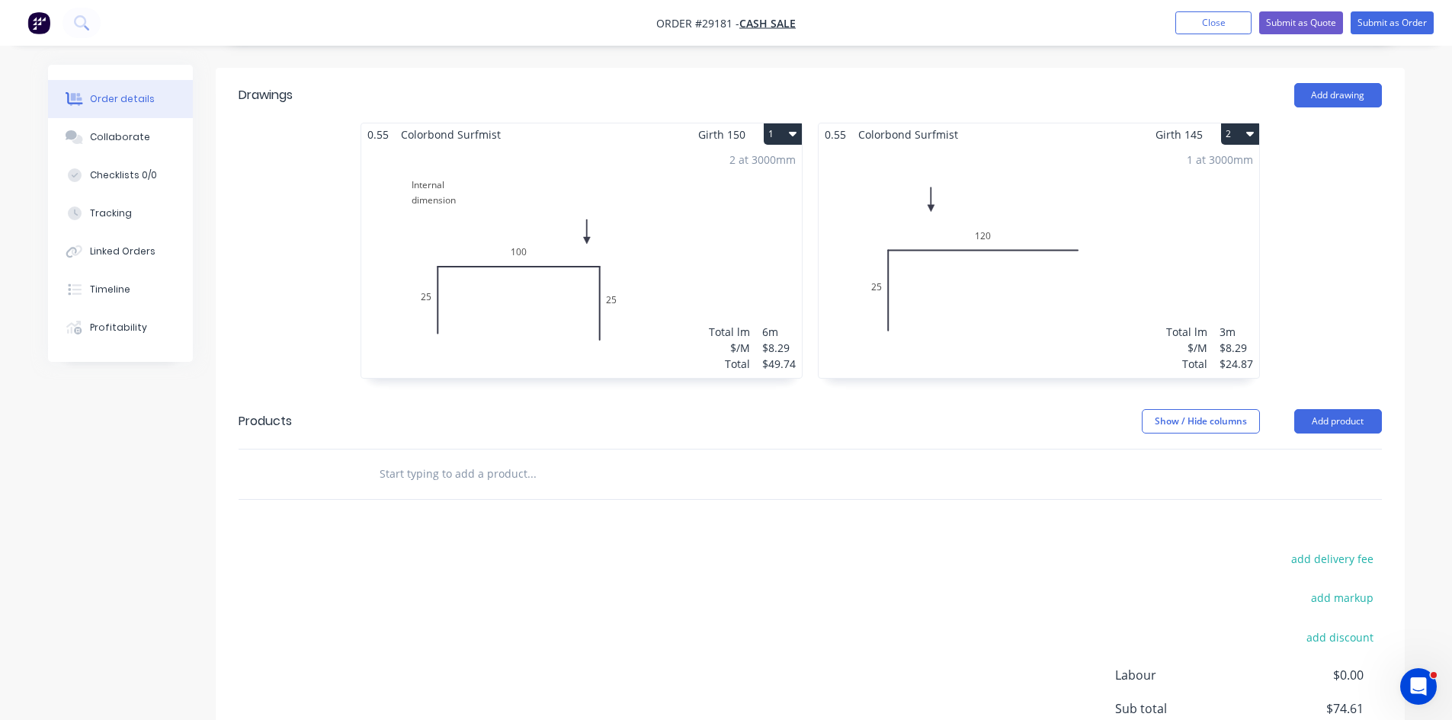
scroll to position [381, 0]
click at [1350, 408] on button "Add product" at bounding box center [1338, 420] width 88 height 24
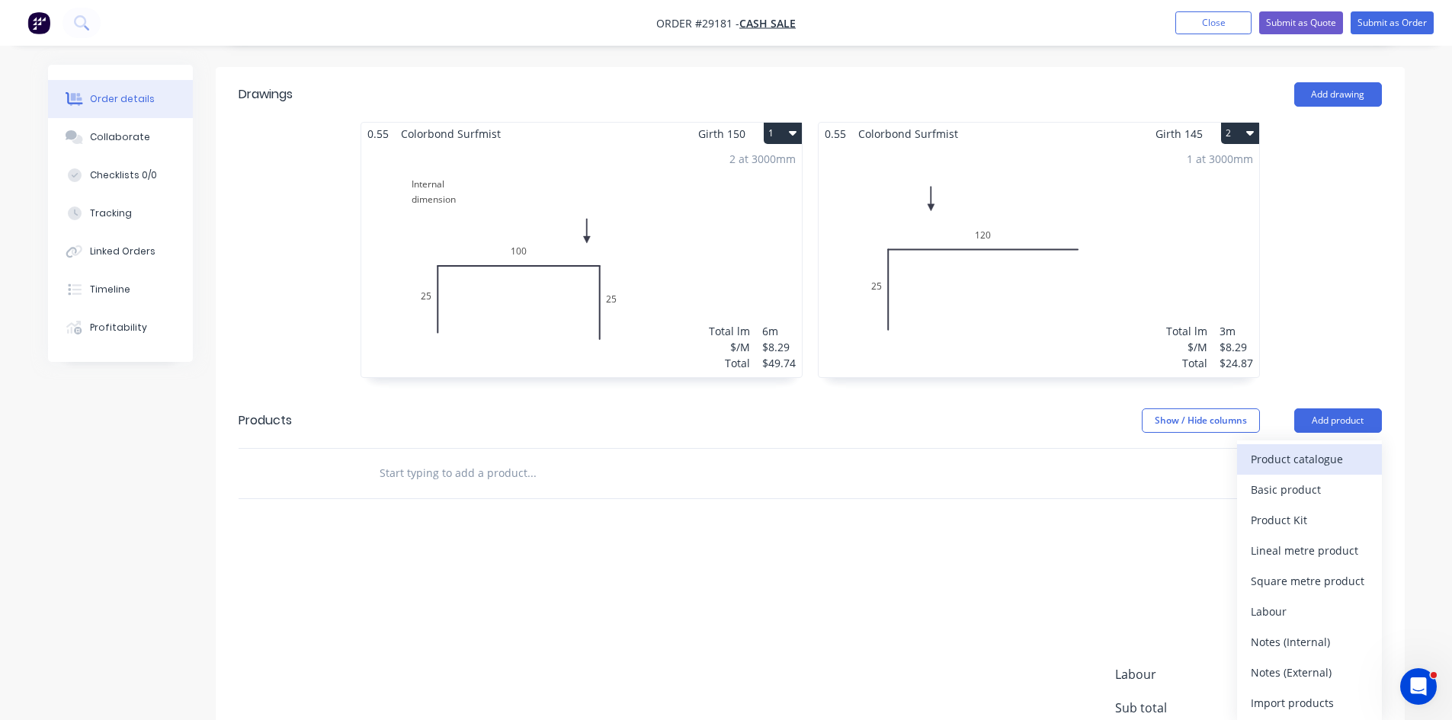
click at [1298, 448] on div "Product catalogue" at bounding box center [1309, 459] width 117 height 22
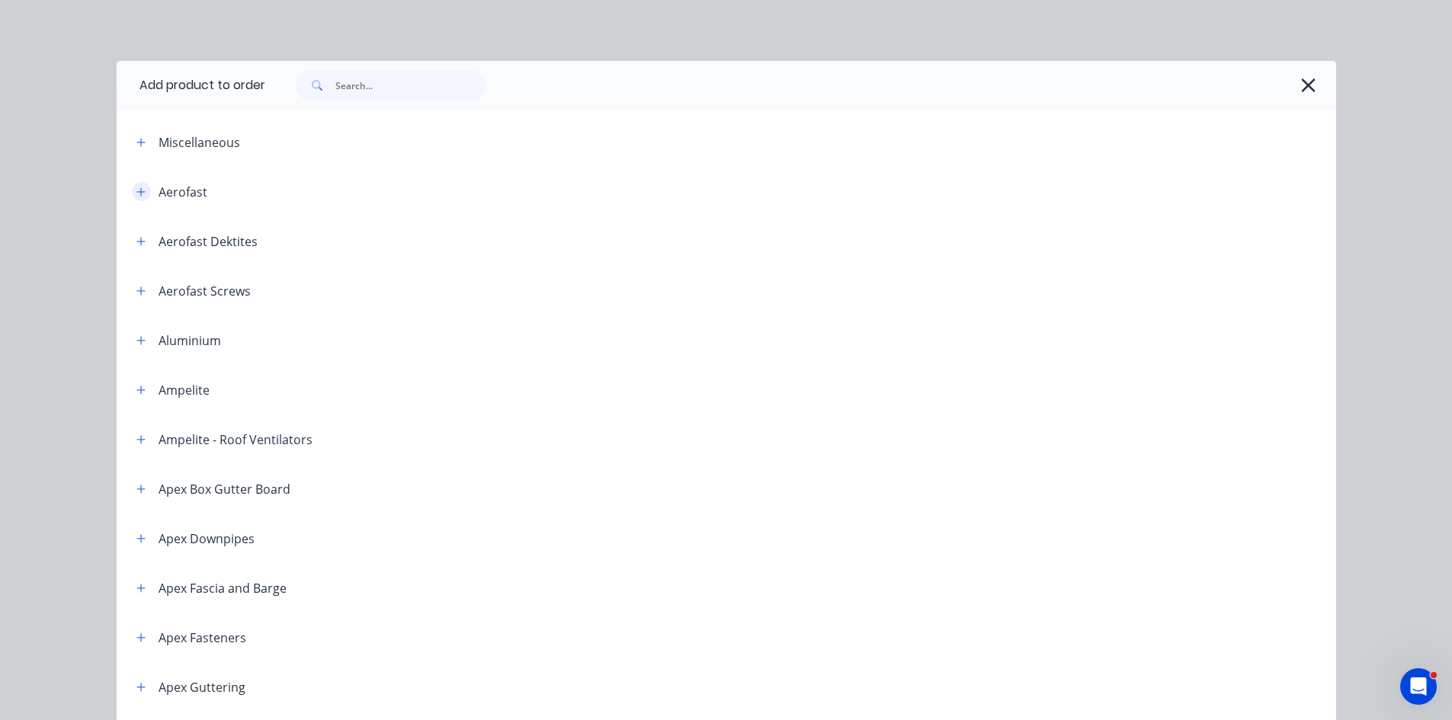
click at [136, 191] on icon "button" at bounding box center [140, 192] width 9 height 11
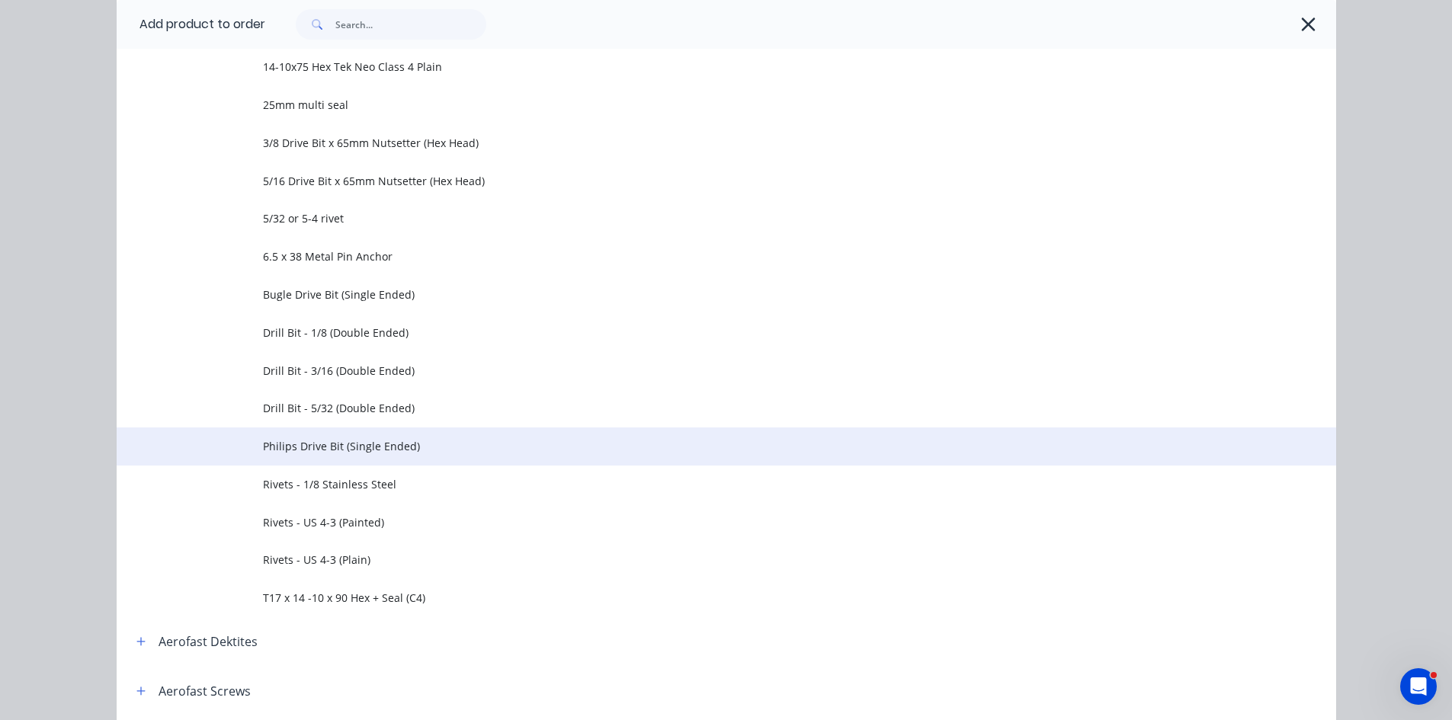
scroll to position [457, 0]
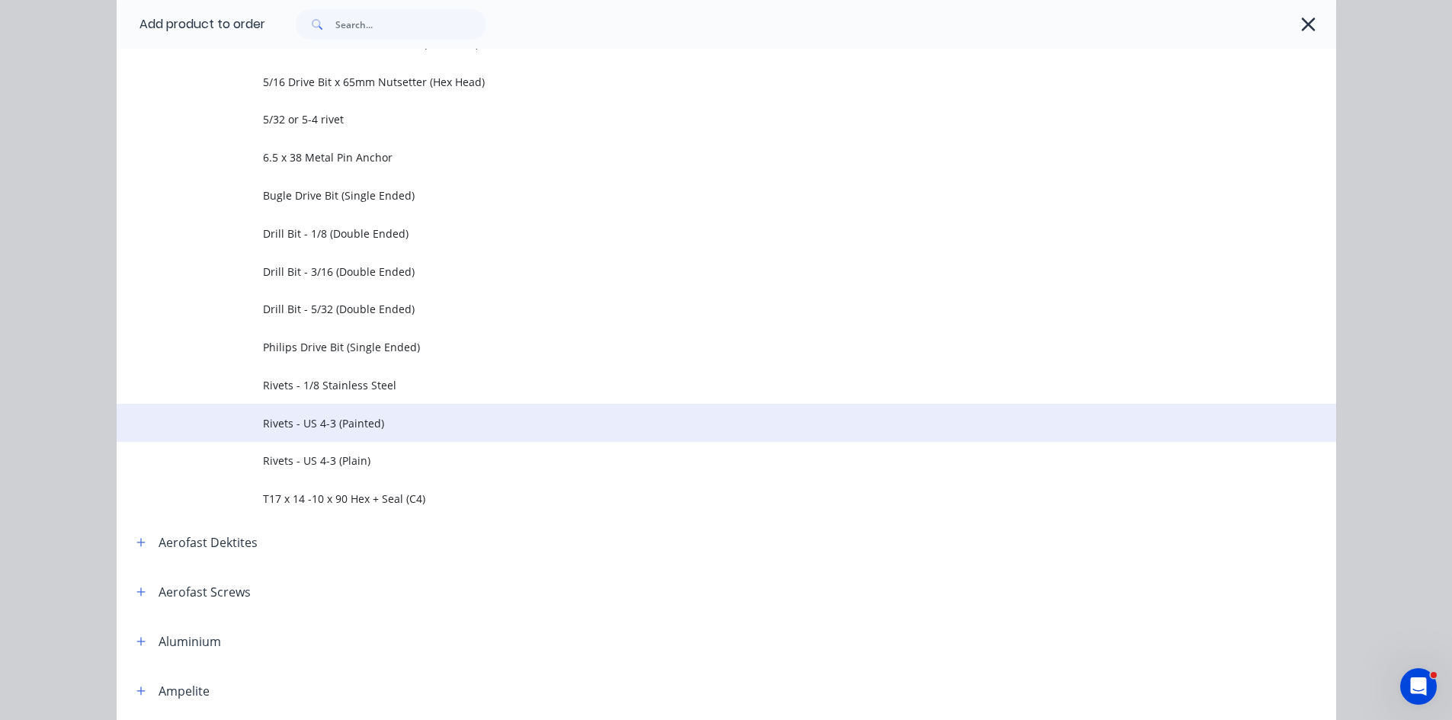
click at [316, 423] on span "Rivets - US 4-3 (Painted)" at bounding box center [692, 423] width 858 height 16
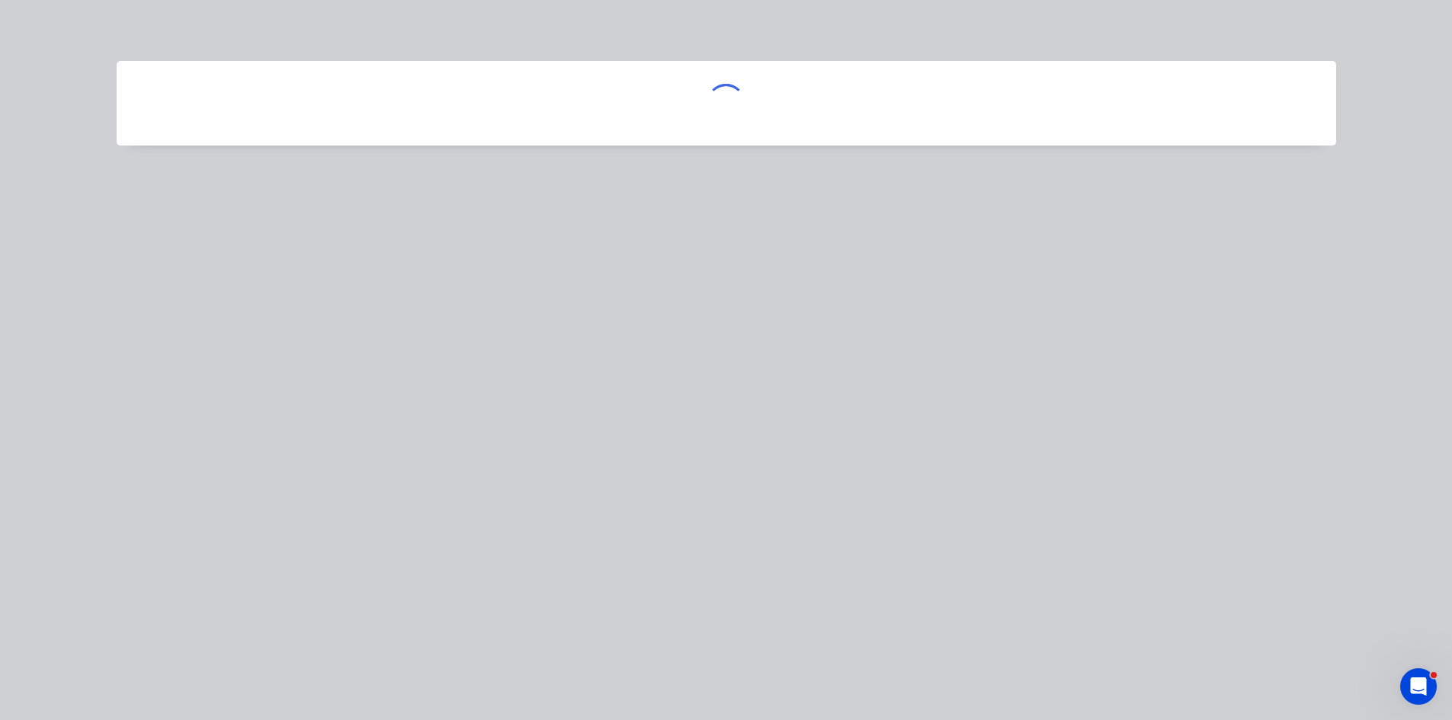
scroll to position [0, 0]
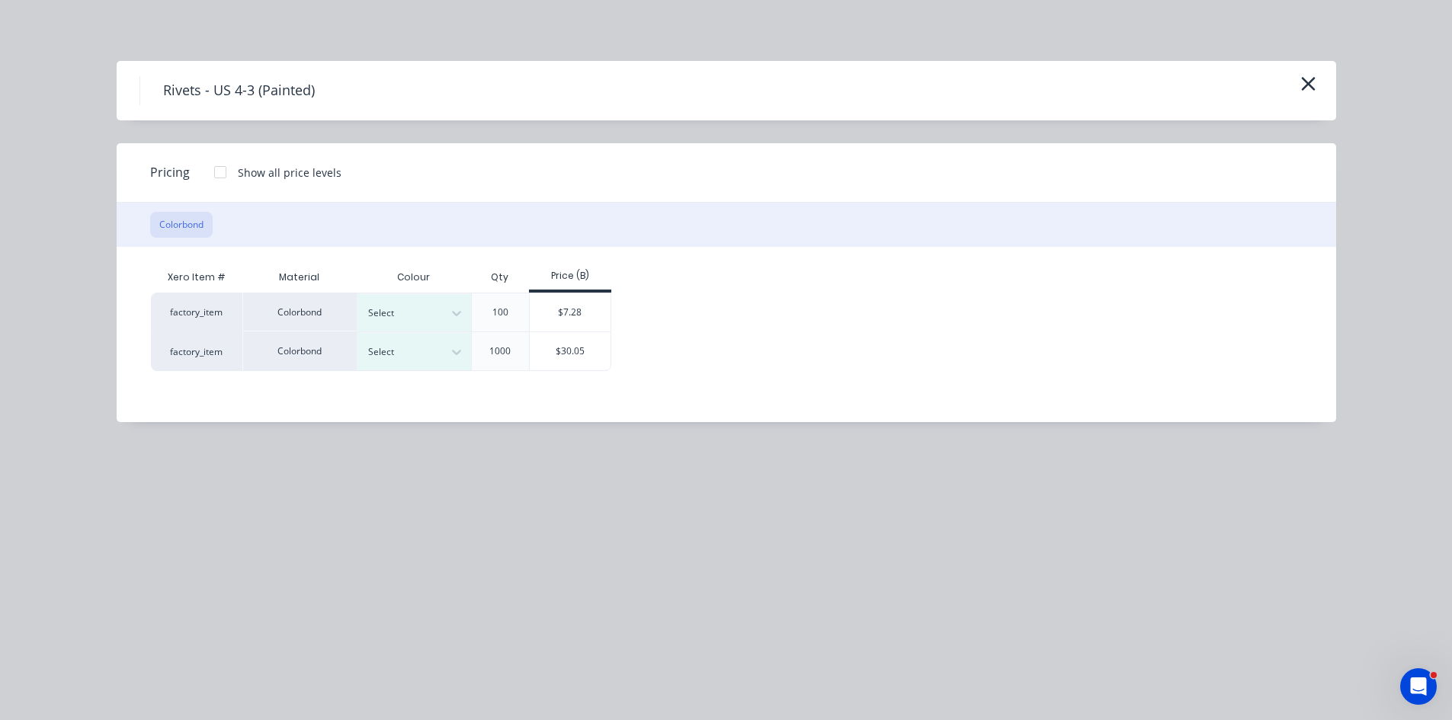
click at [415, 304] on div "Select" at bounding box center [399, 313] width 85 height 20
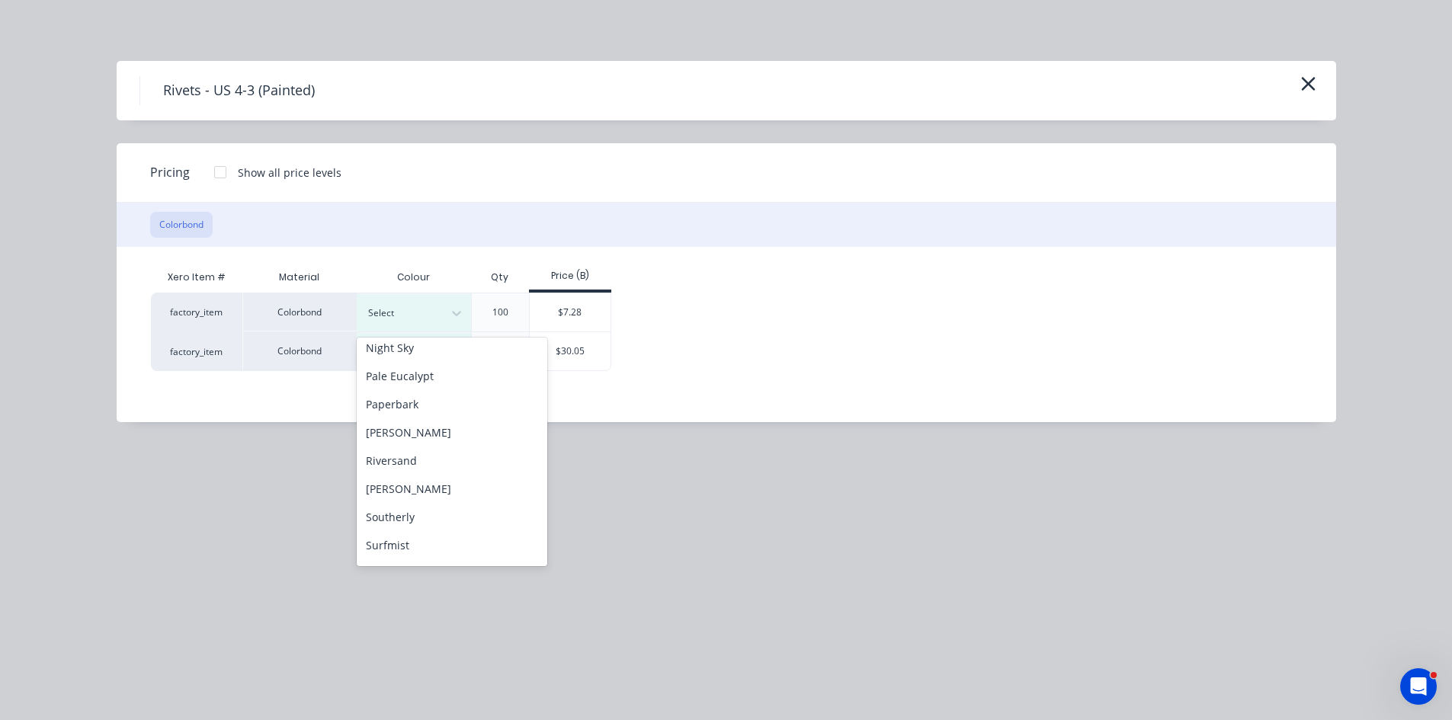
scroll to position [533, 0]
click at [402, 497] on div "Surfmist" at bounding box center [452, 498] width 191 height 28
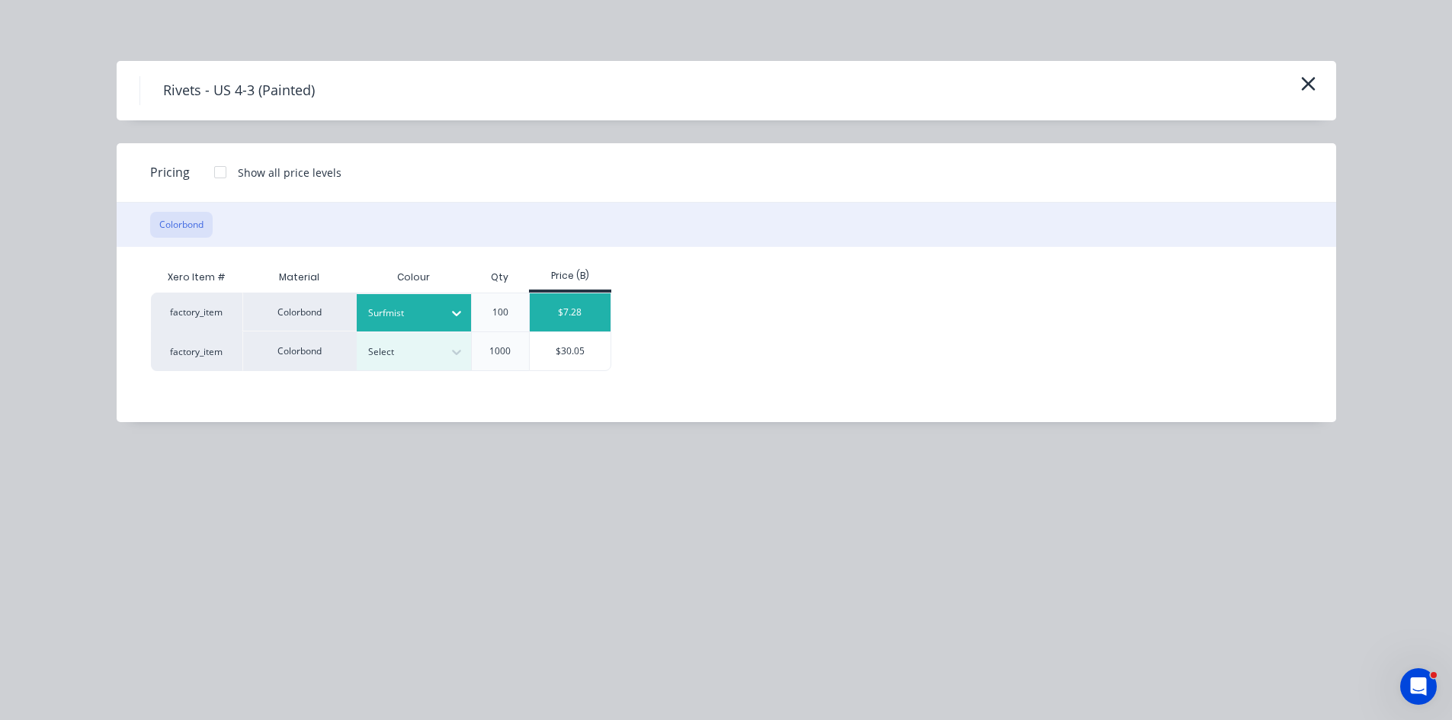
click at [554, 313] on div "$7.28" at bounding box center [571, 312] width 82 height 38
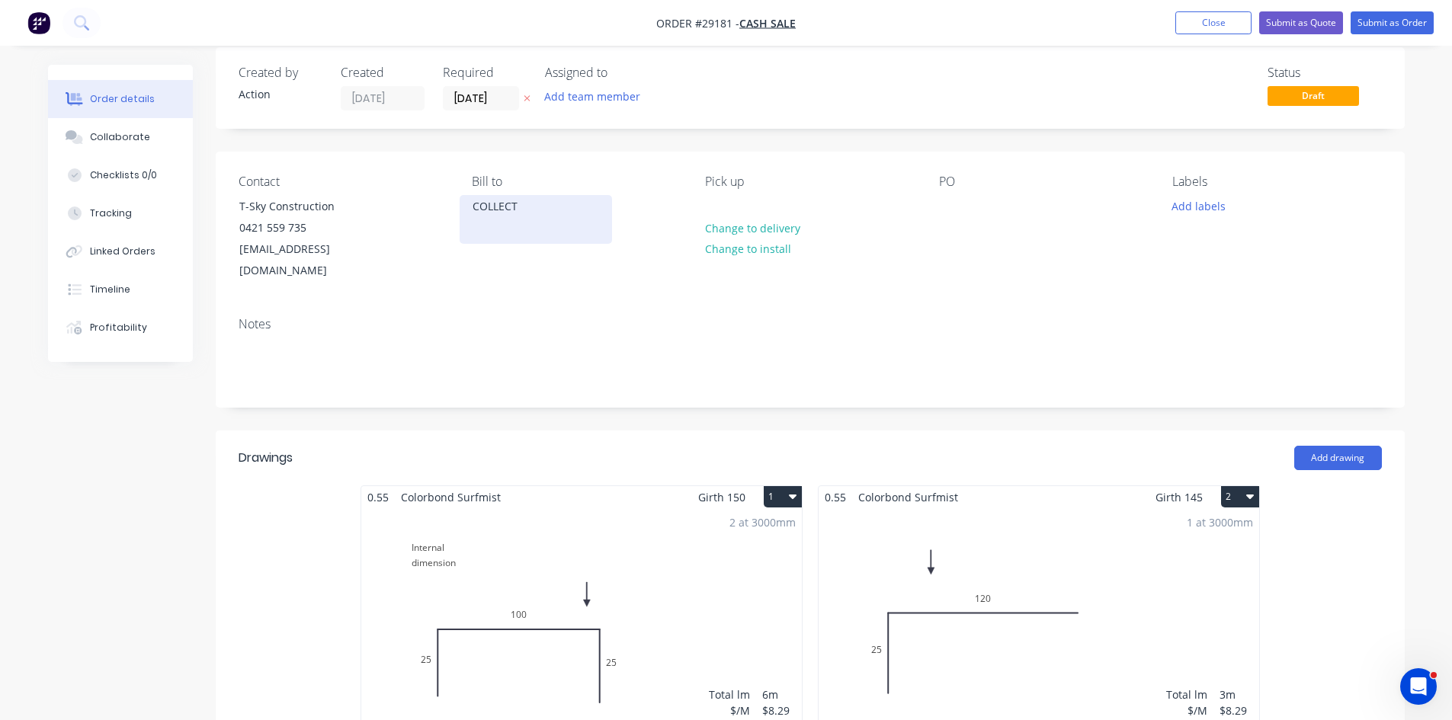
scroll to position [0, 0]
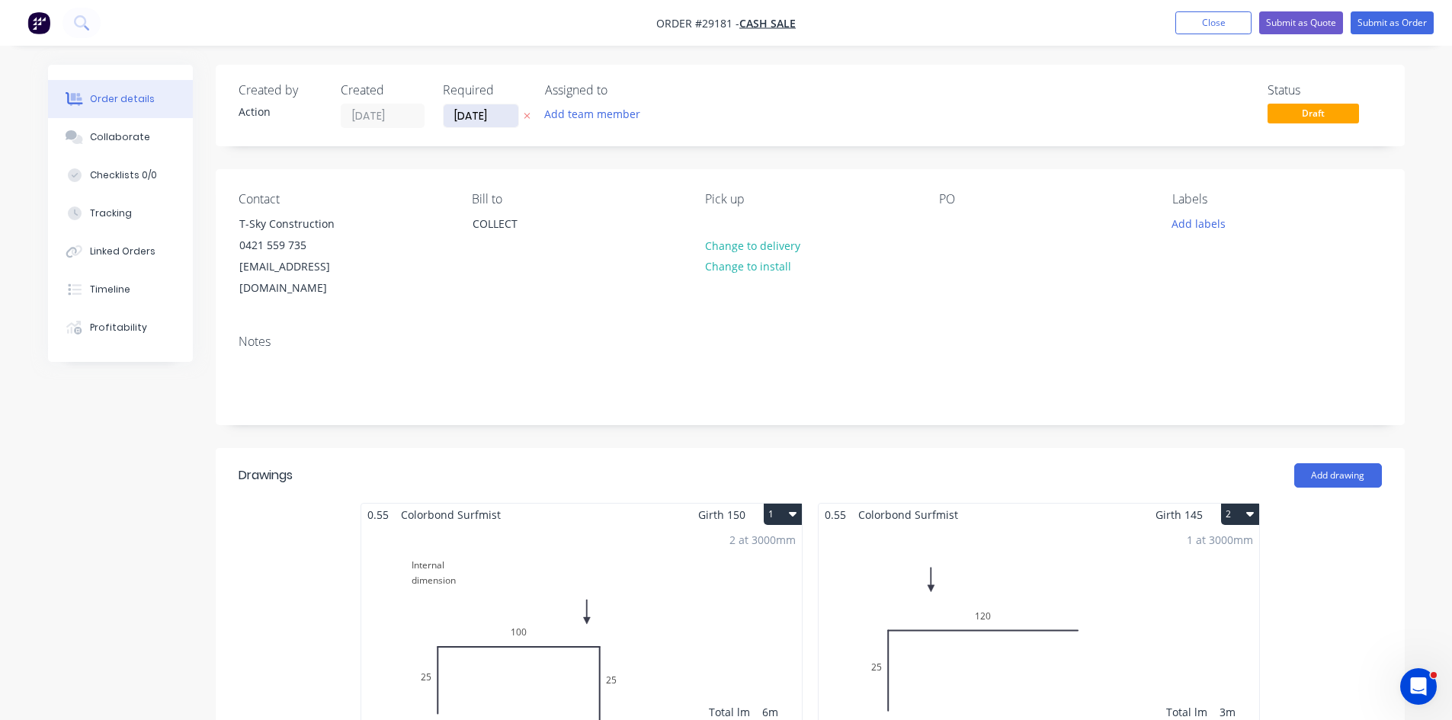
click at [481, 120] on input "09/10/25" at bounding box center [481, 115] width 75 height 23
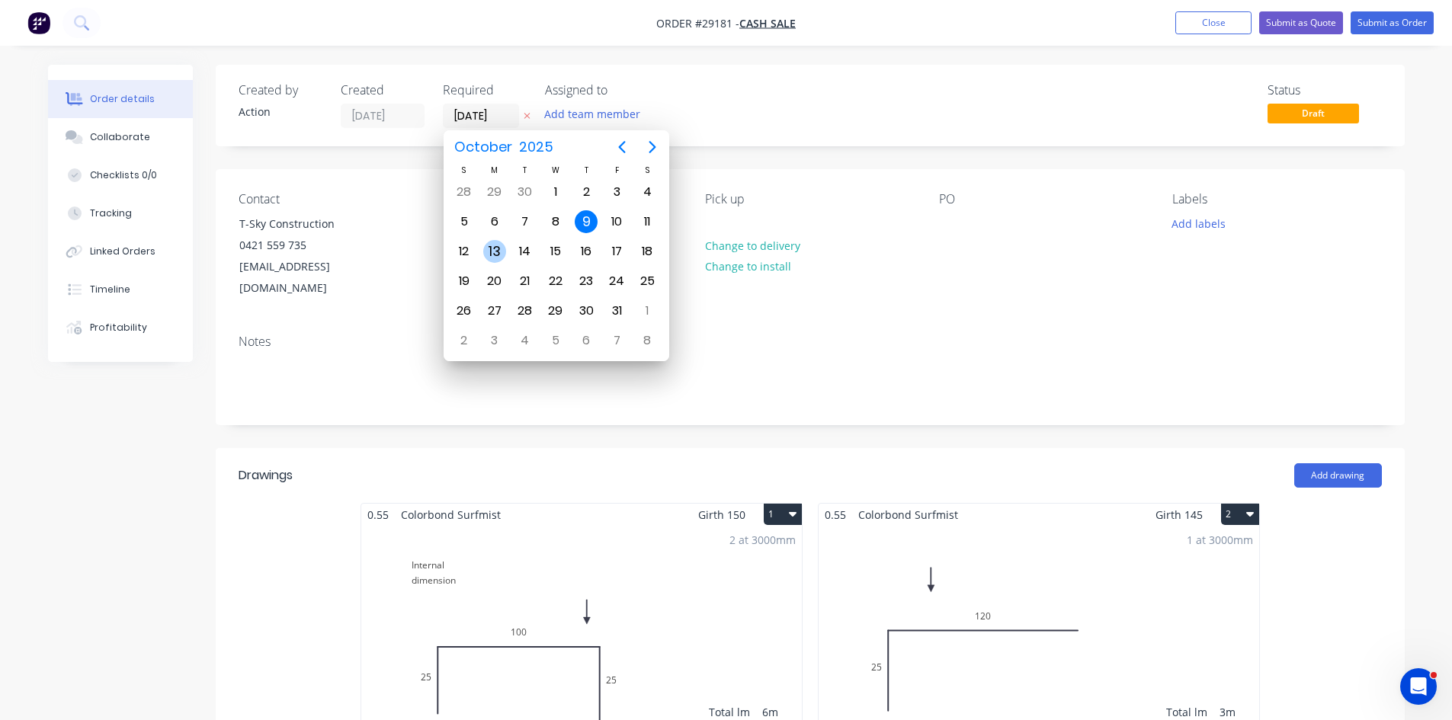
click at [495, 253] on div "13" at bounding box center [494, 251] width 23 height 23
type input "13/10/25"
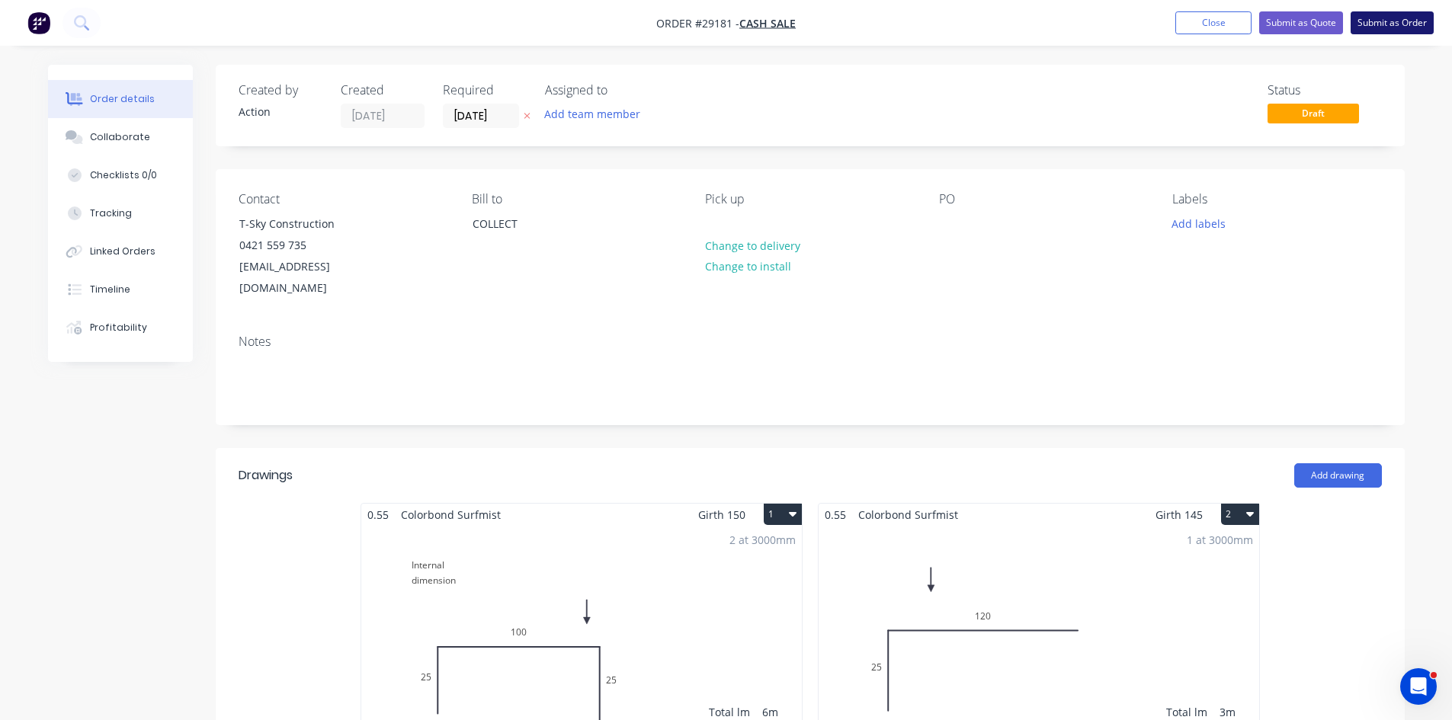
click at [1388, 20] on button "Submit as Order" at bounding box center [1391, 22] width 83 height 23
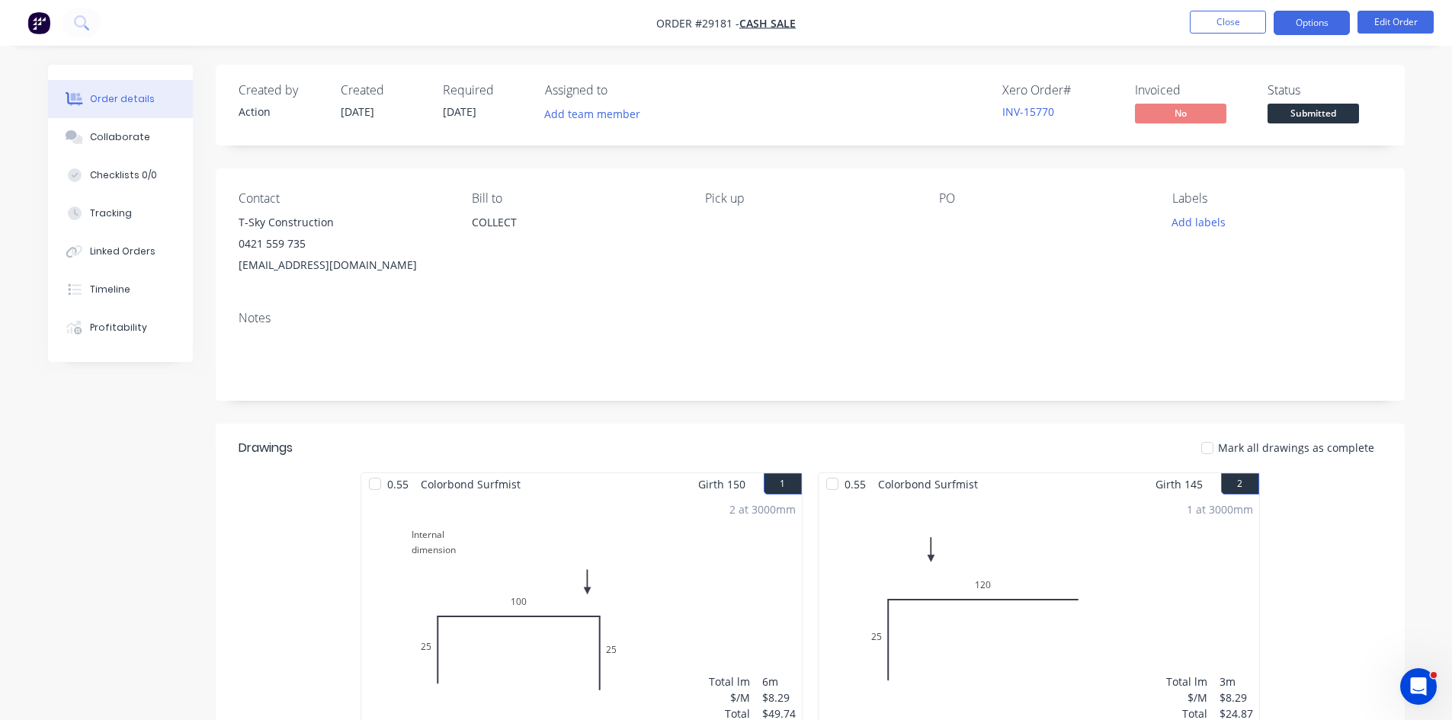
click at [1324, 20] on button "Options" at bounding box center [1311, 23] width 76 height 24
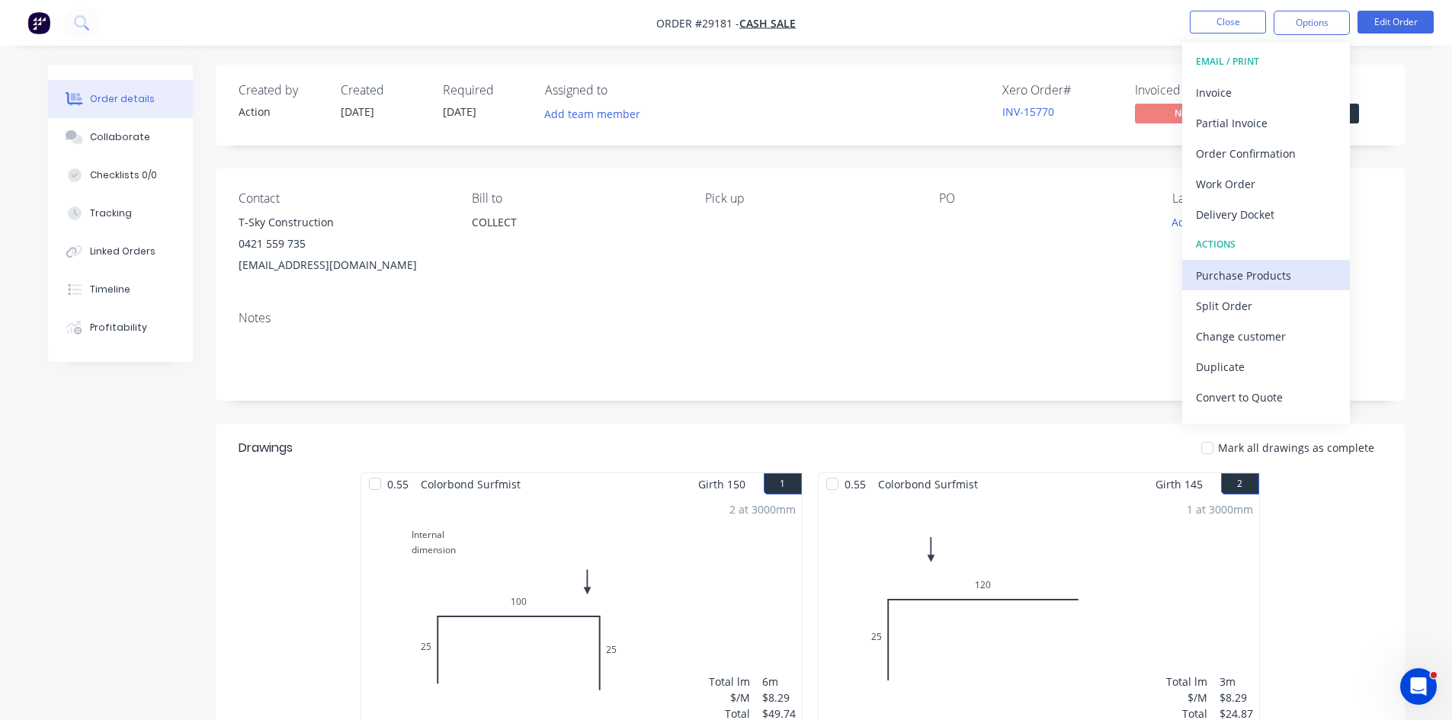
click at [1226, 267] on div "Purchase Products" at bounding box center [1266, 275] width 140 height 22
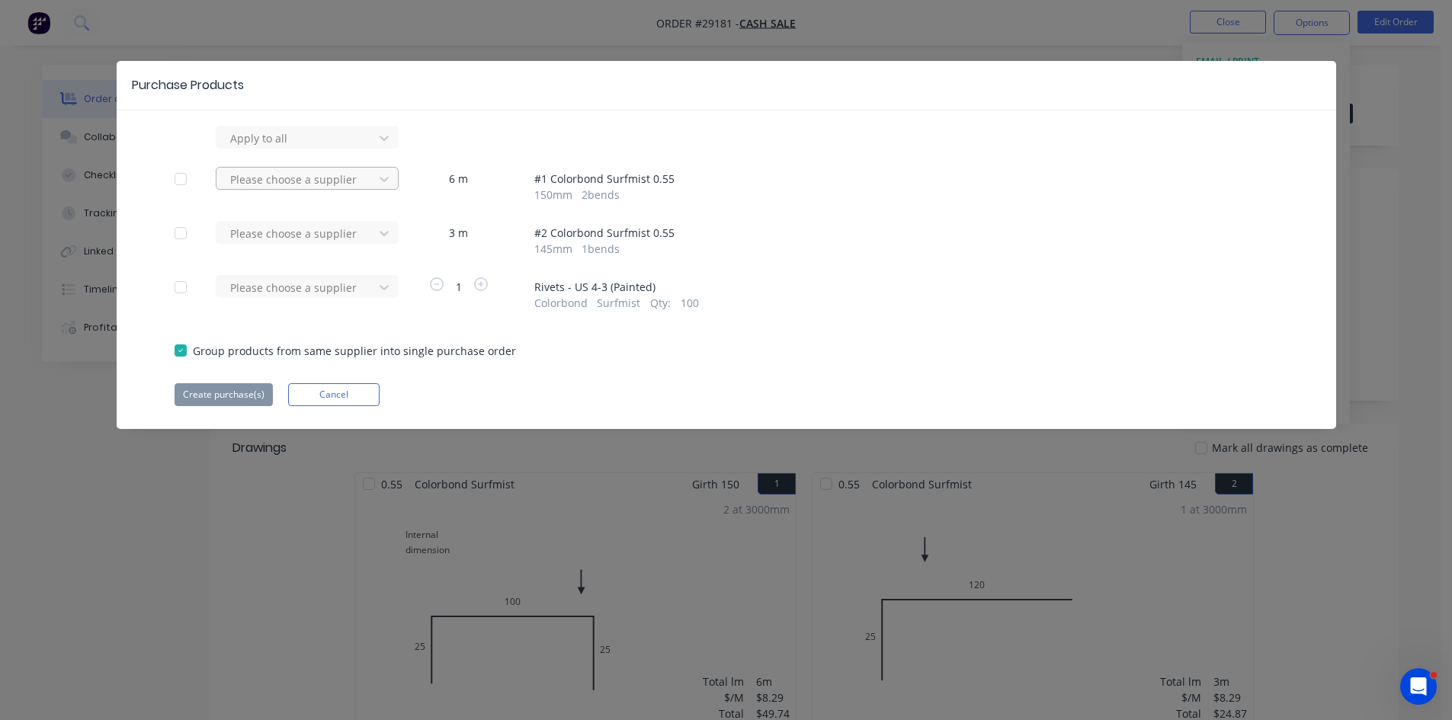
click at [272, 180] on div at bounding box center [297, 179] width 137 height 19
type input "apex"
click at [275, 232] on div "Apex Building Products Pty Ltd" at bounding box center [307, 235] width 183 height 28
click at [275, 232] on div at bounding box center [297, 233] width 137 height 19
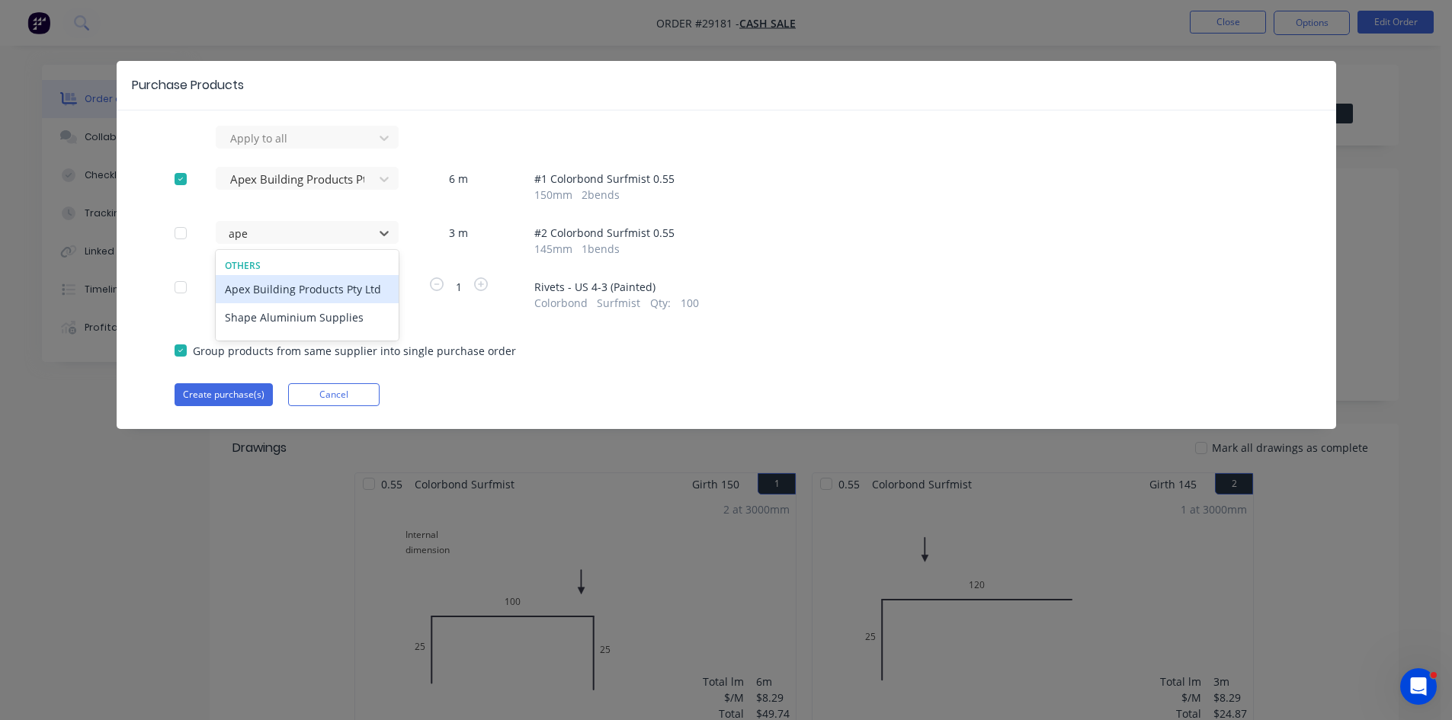
type input "apex"
click at [264, 292] on div "Apex Building Products Pty Ltd" at bounding box center [307, 289] width 183 height 28
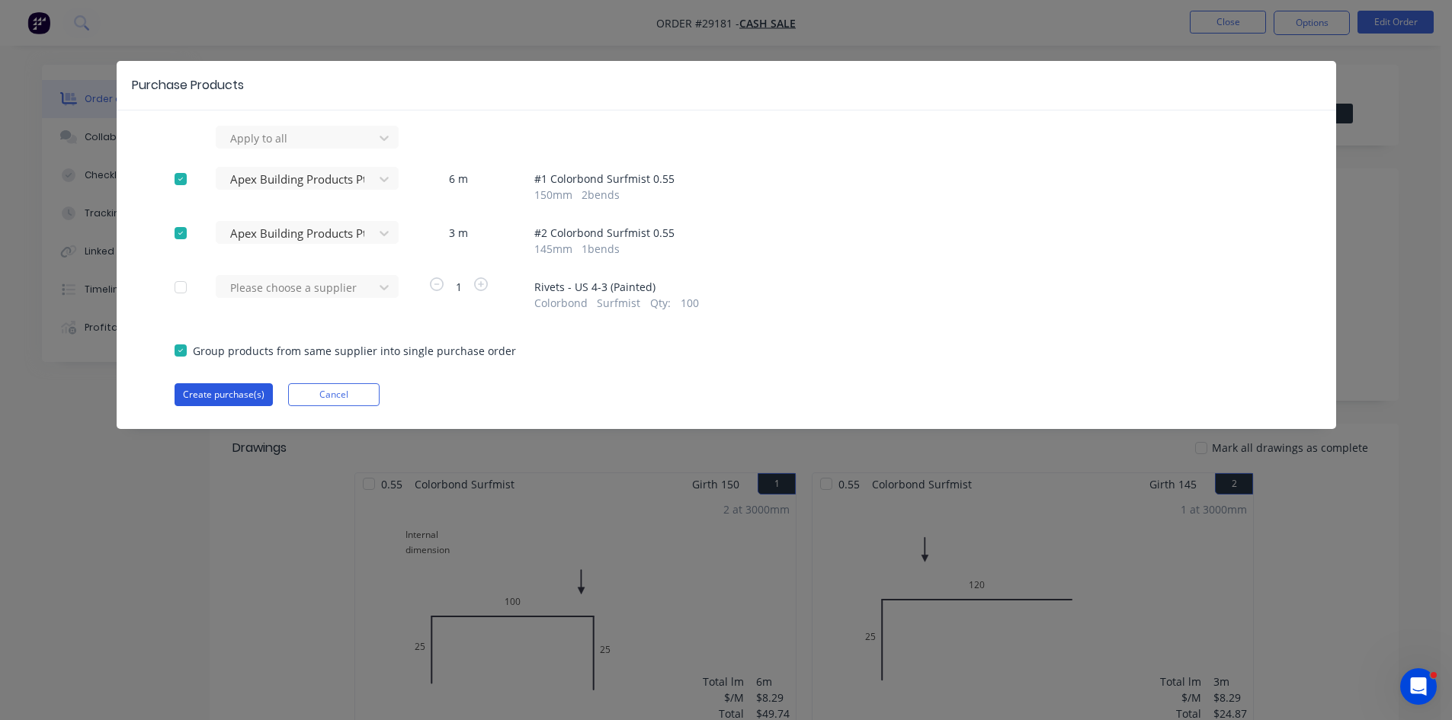
click at [223, 402] on button "Create purchase(s)" at bounding box center [224, 394] width 98 height 23
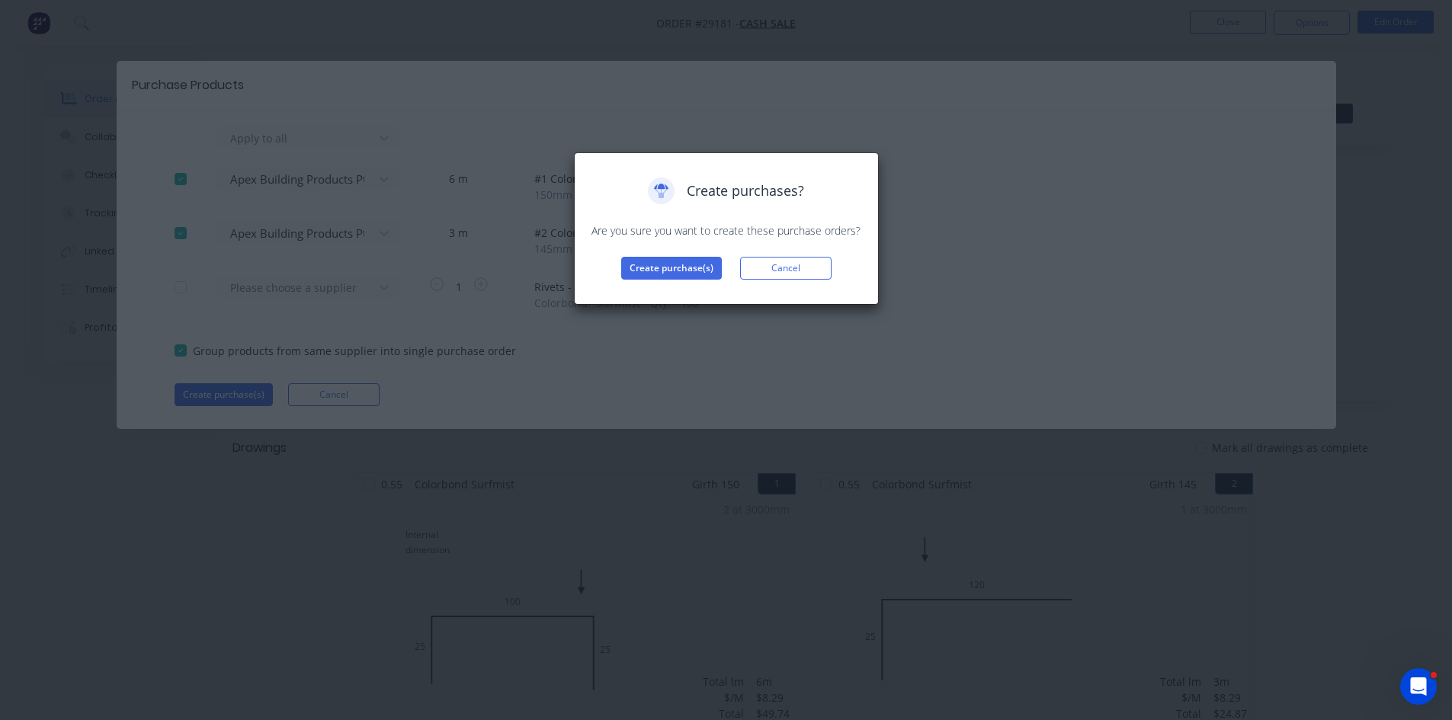
click at [646, 284] on div "Create purchases? Are you sure you want to create these purchase orders? Create…" at bounding box center [726, 228] width 305 height 152
click at [672, 269] on button "Create purchase(s)" at bounding box center [671, 268] width 101 height 23
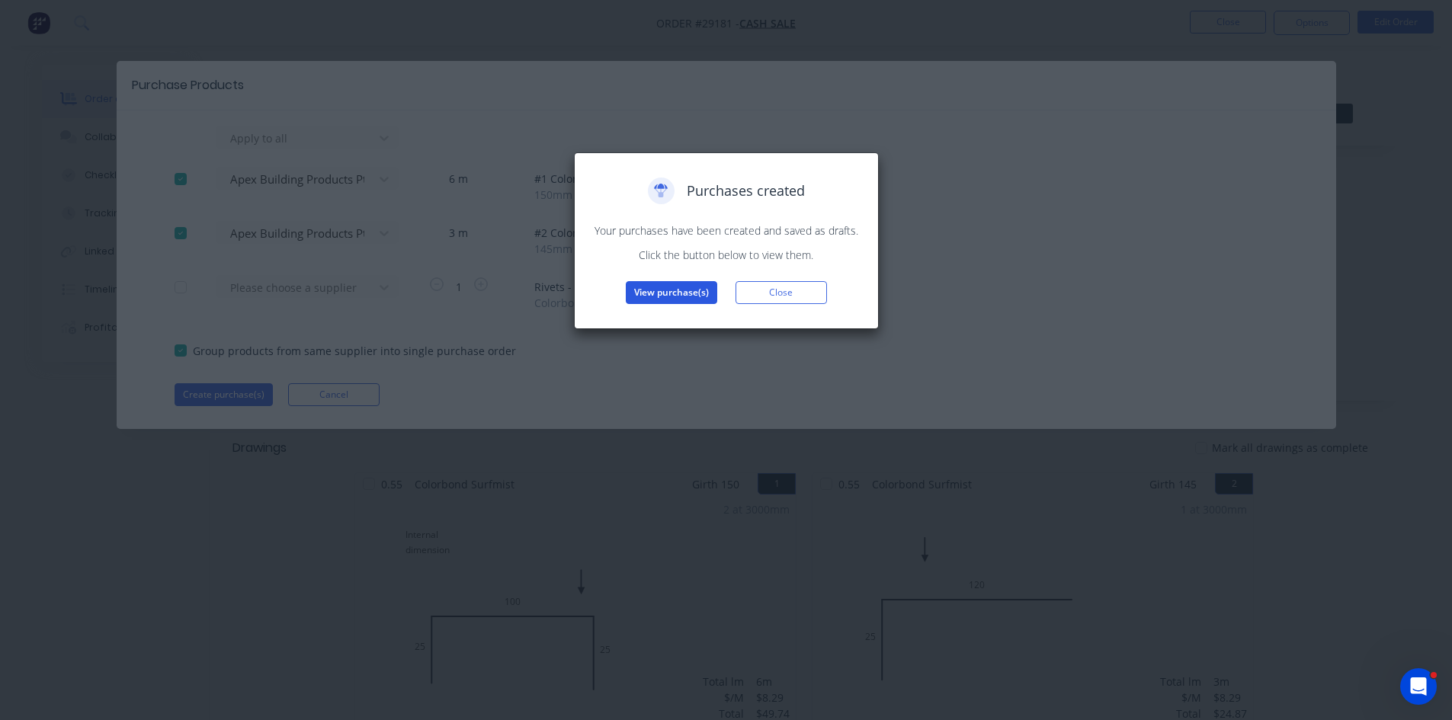
click at [652, 281] on button "View purchase(s)" at bounding box center [671, 292] width 91 height 23
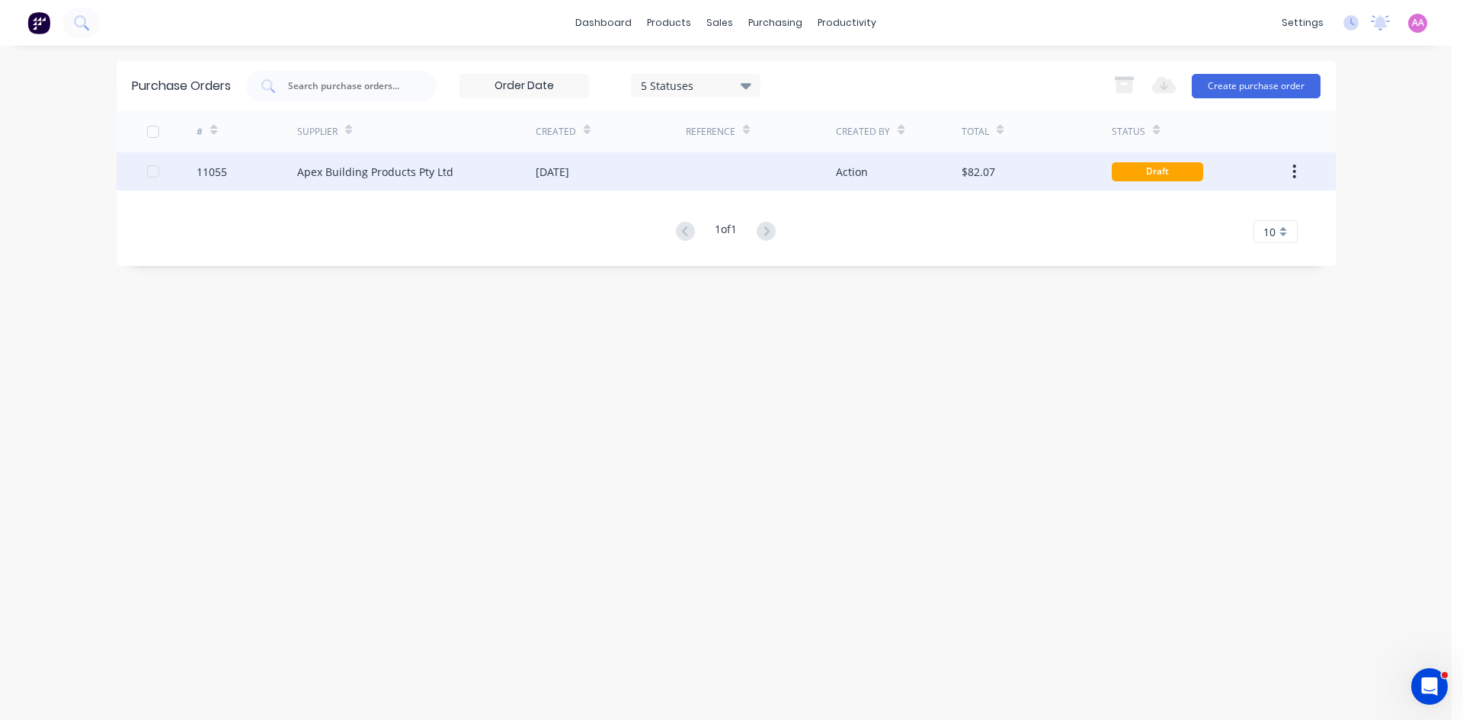
click at [364, 175] on div "Apex Building Products Pty Ltd" at bounding box center [375, 172] width 156 height 16
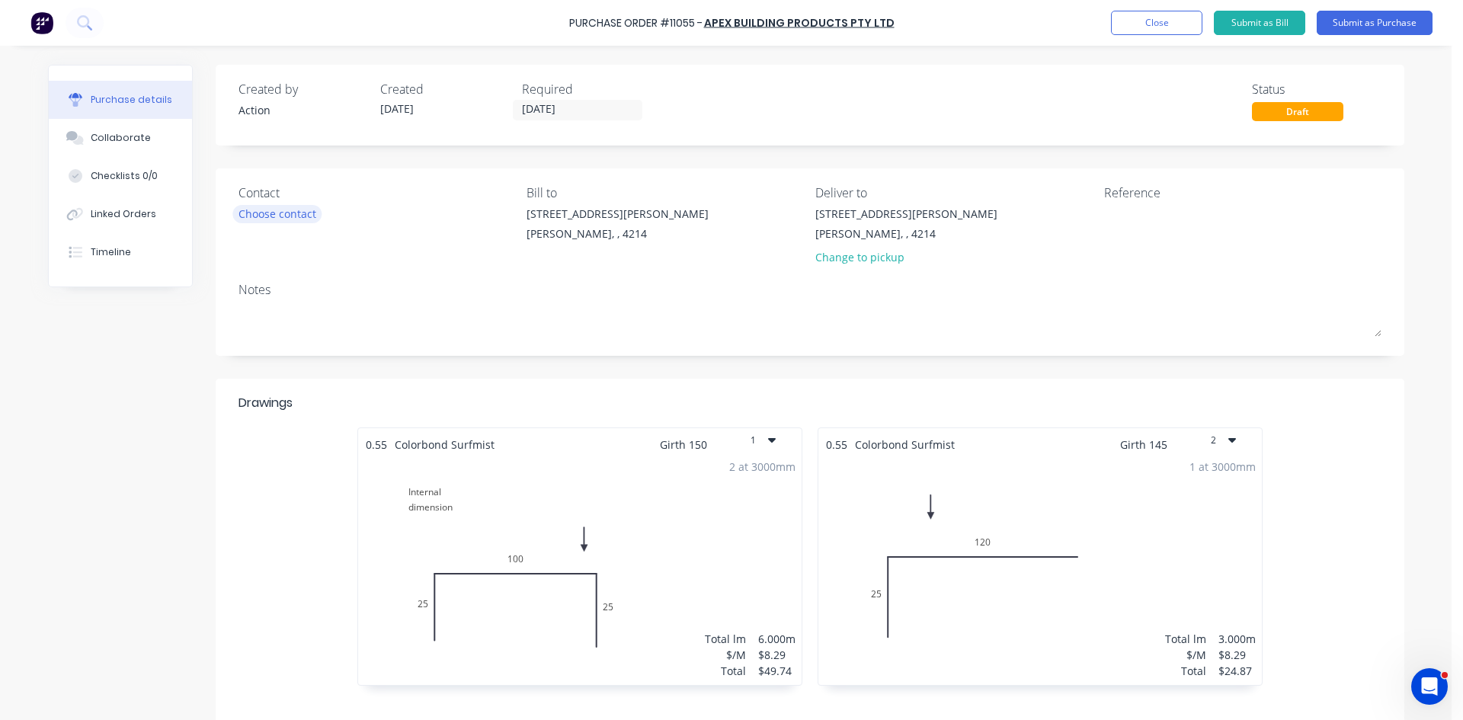
click at [293, 213] on div "Choose contact" at bounding box center [278, 214] width 78 height 16
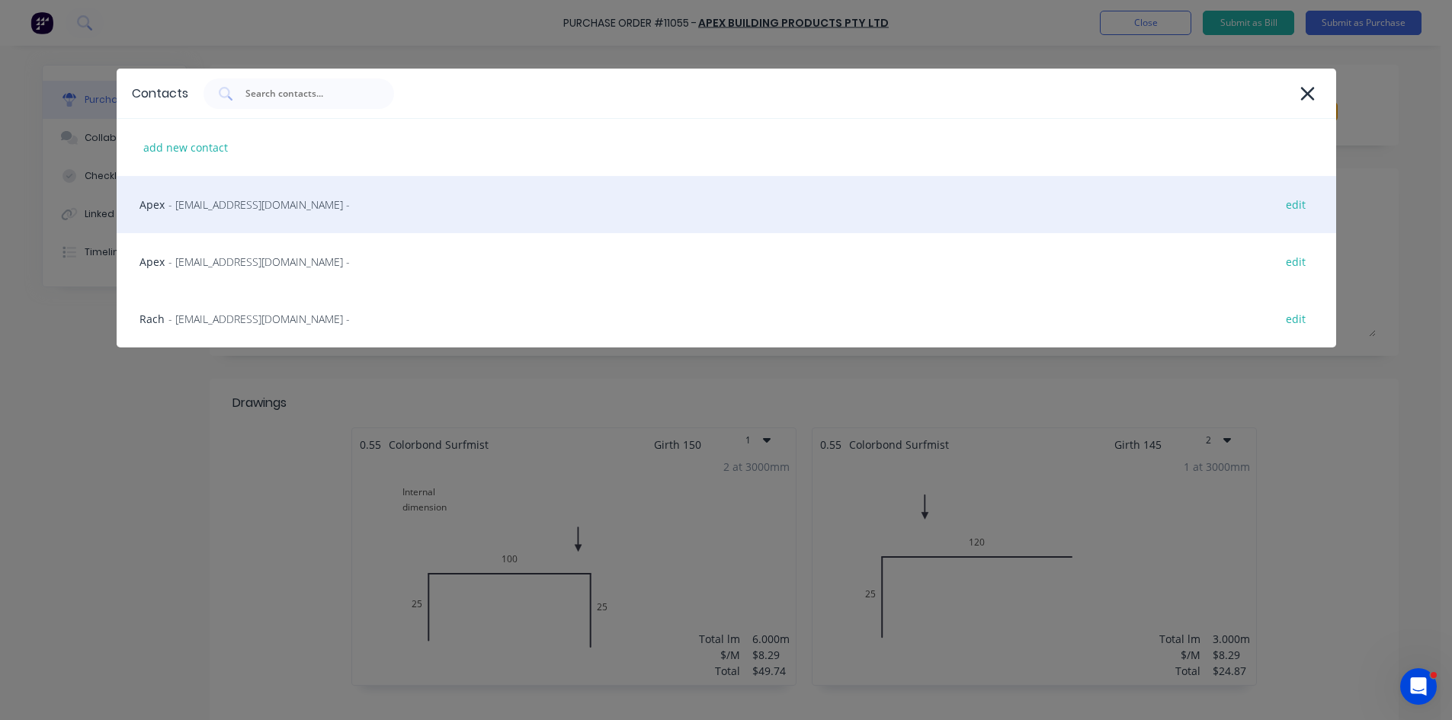
drag, startPoint x: 244, startPoint y: 201, endPoint x: 473, endPoint y: 166, distance: 231.3
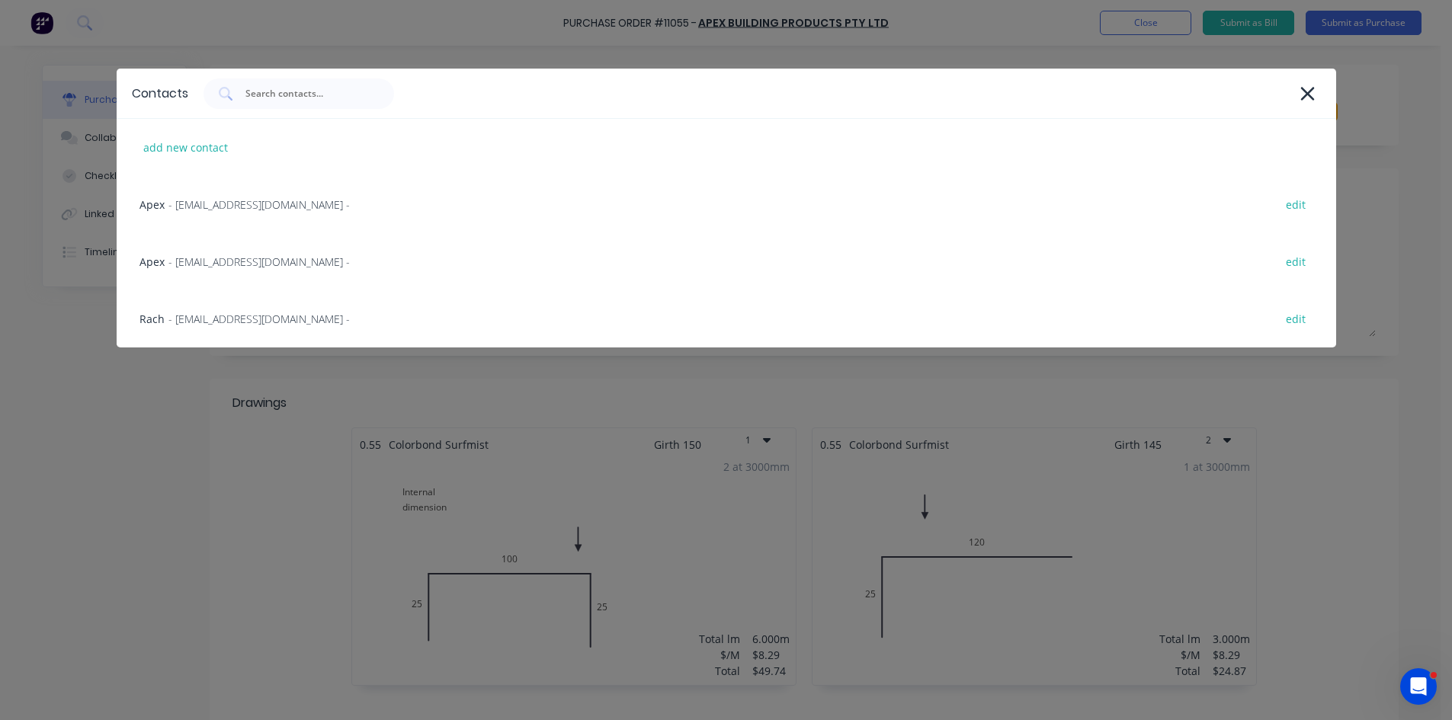
click at [244, 200] on span "- salesgc@apexsteel.com.au -" at bounding box center [258, 205] width 181 height 16
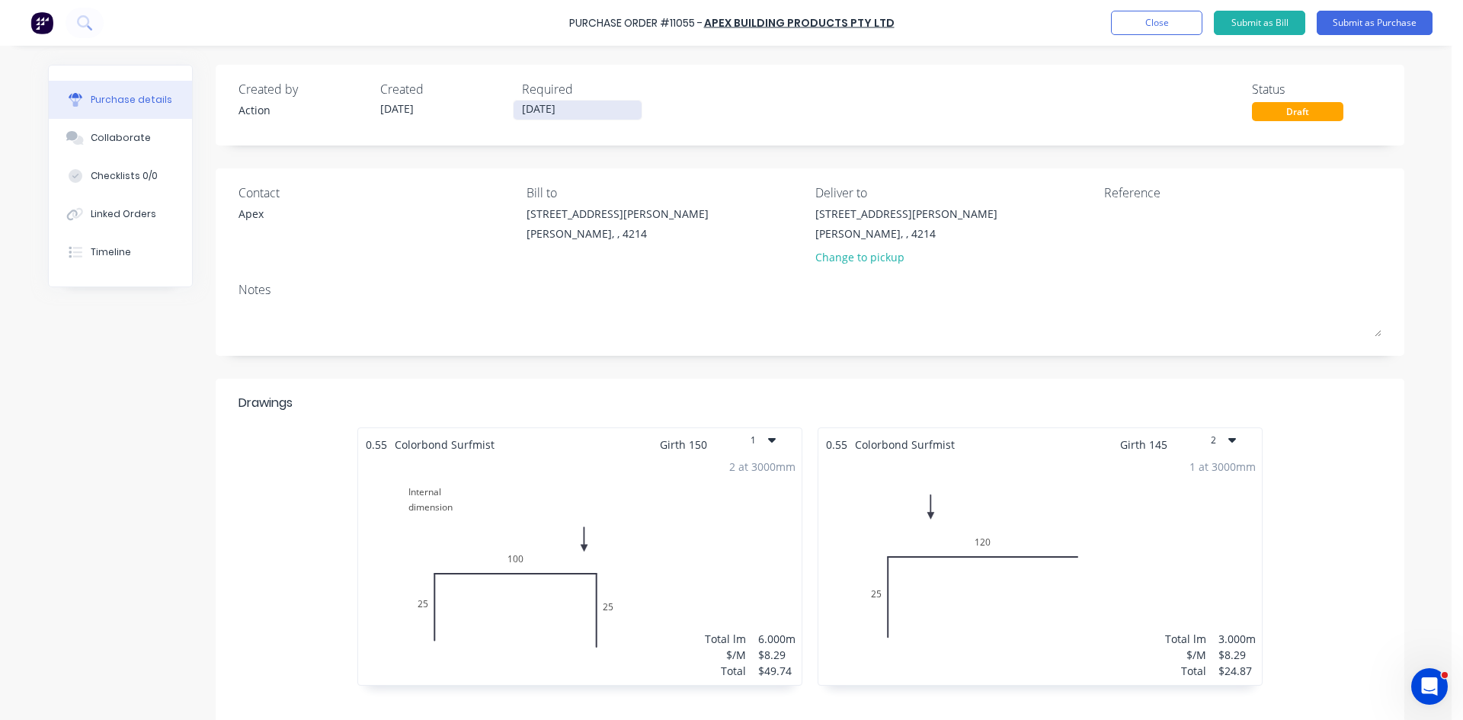
drag, startPoint x: 556, startPoint y: 113, endPoint x: 590, endPoint y: 110, distance: 33.7
click at [558, 111] on input "09/10/25" at bounding box center [578, 110] width 128 height 19
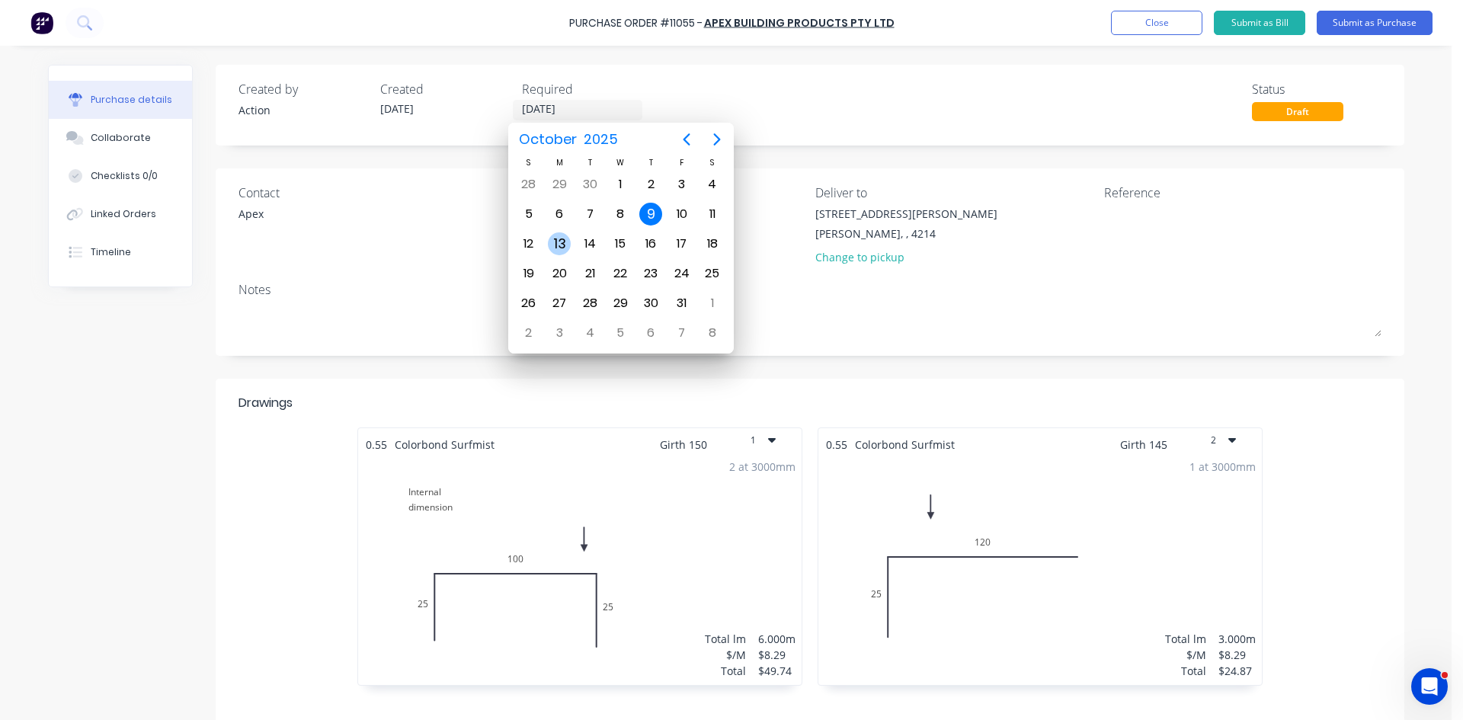
click at [556, 243] on div "13" at bounding box center [559, 243] width 23 height 23
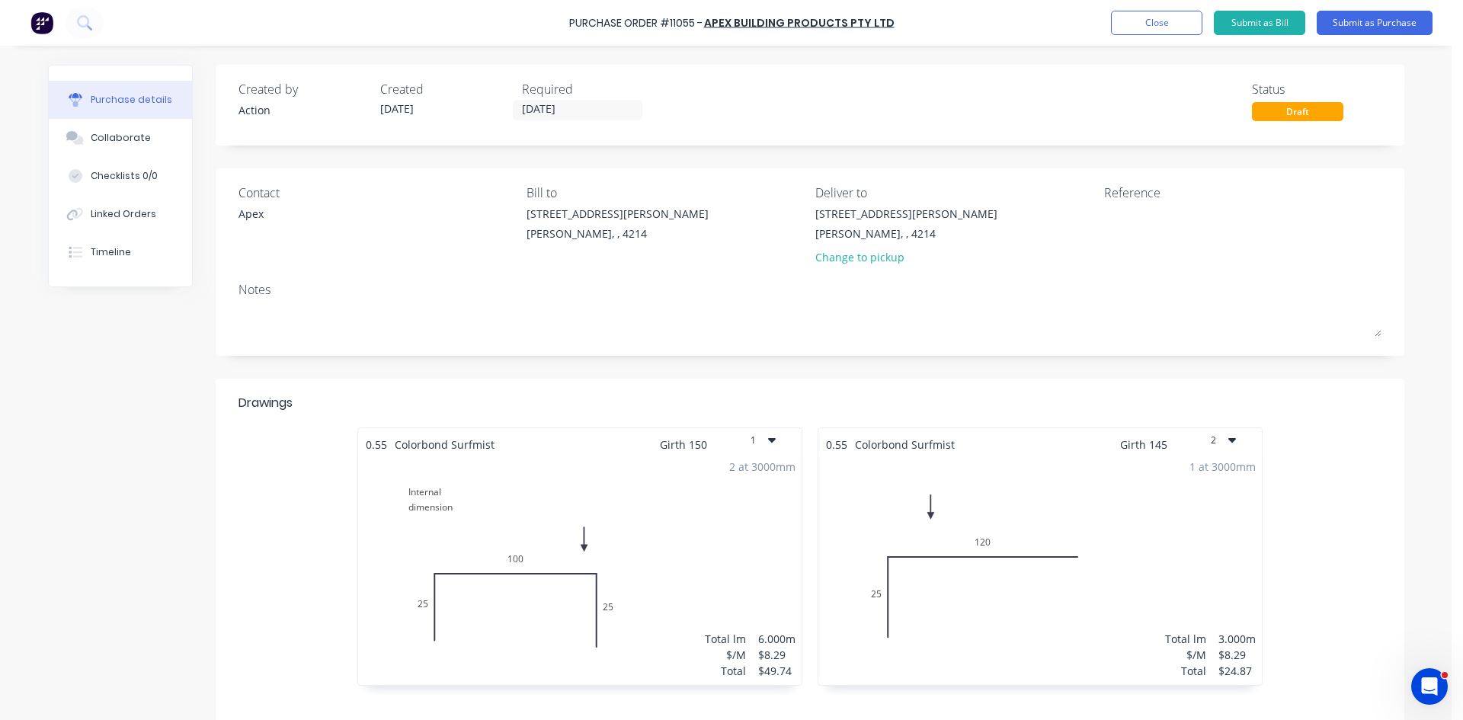
type input "13/10/25"
click at [1369, 18] on button "Submit as Purchase" at bounding box center [1375, 23] width 116 height 24
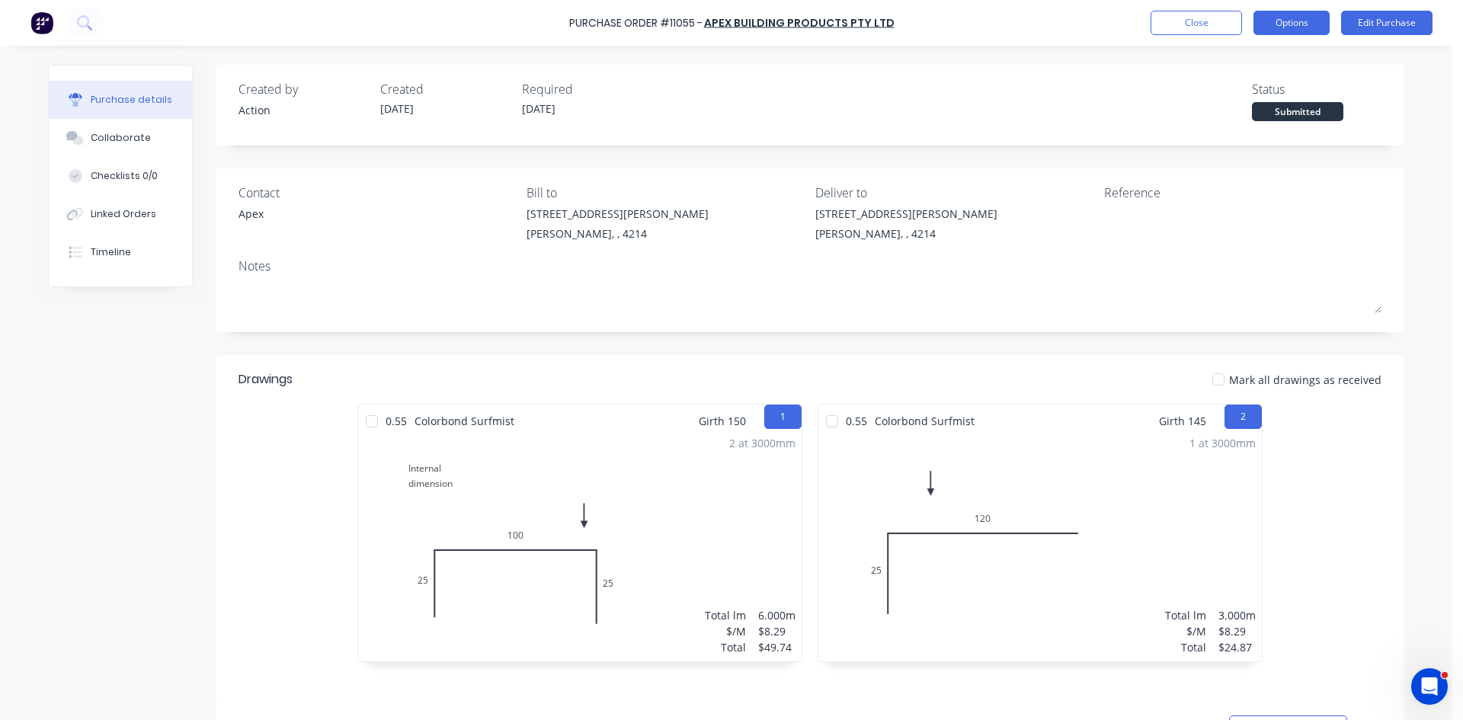
click at [1300, 23] on button "Options" at bounding box center [1292, 23] width 76 height 24
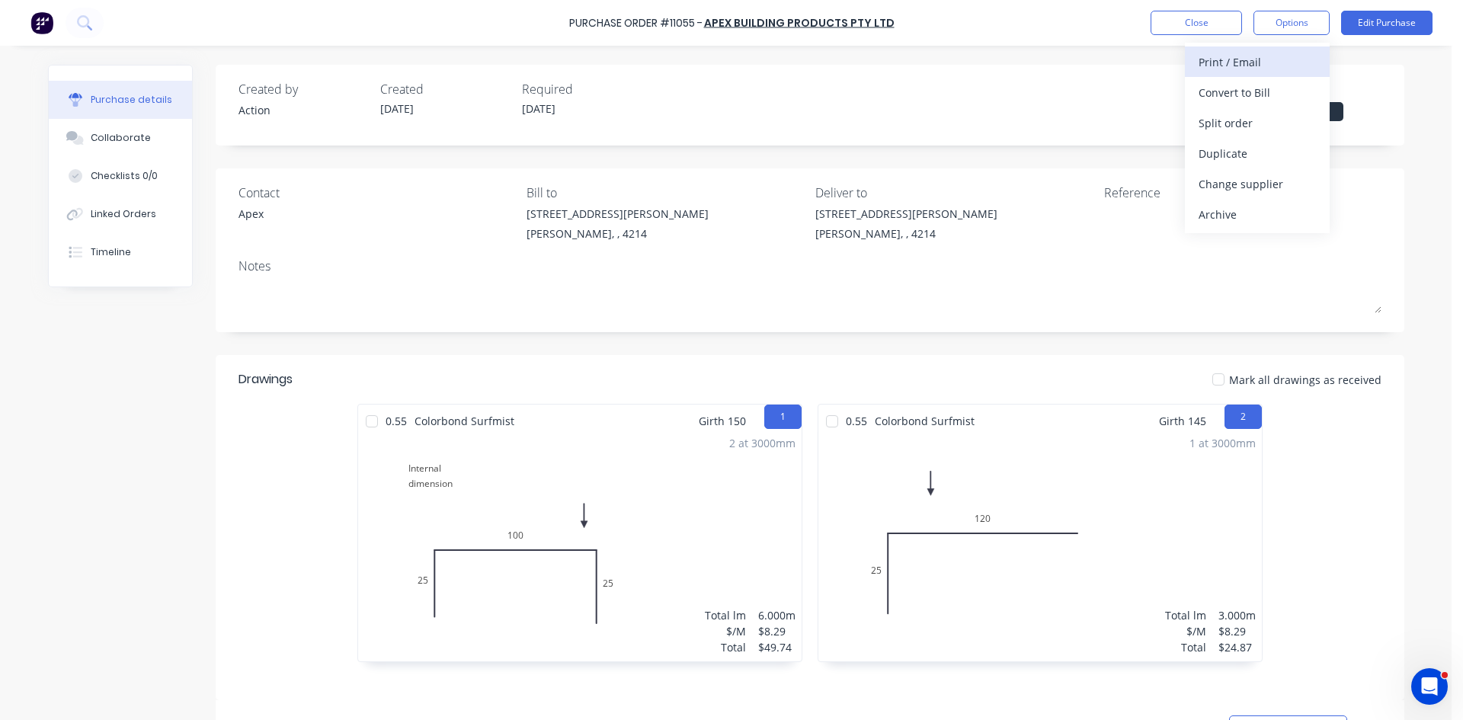
click at [1267, 50] on button "Print / Email" at bounding box center [1257, 61] width 145 height 30
click at [1235, 116] on div "Without pricing" at bounding box center [1257, 123] width 117 height 22
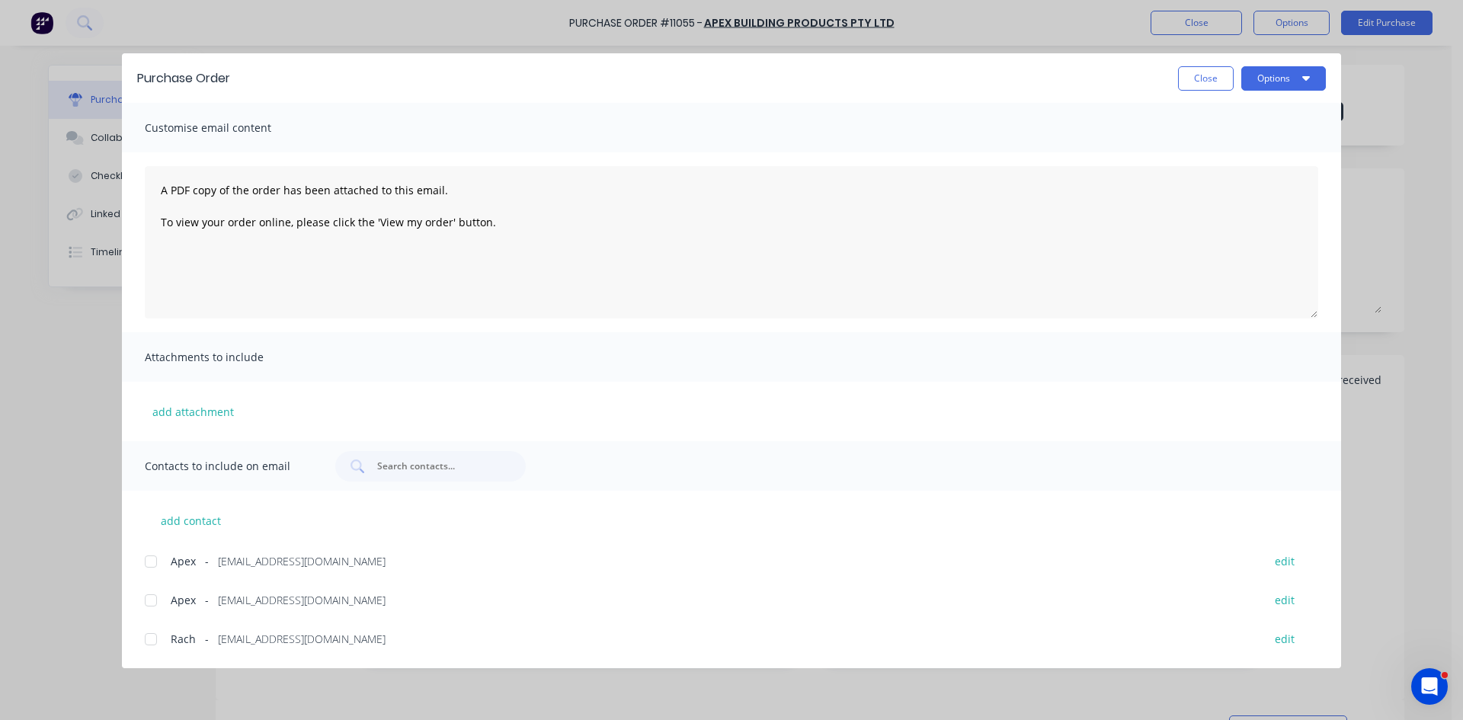
drag, startPoint x: 152, startPoint y: 559, endPoint x: 610, endPoint y: 326, distance: 514.3
click at [155, 556] on div at bounding box center [151, 561] width 30 height 30
click at [1263, 75] on button "Options" at bounding box center [1283, 78] width 85 height 24
click at [1214, 191] on button "Email" at bounding box center [1253, 178] width 145 height 30
click at [1209, 88] on button "Close" at bounding box center [1206, 78] width 56 height 24
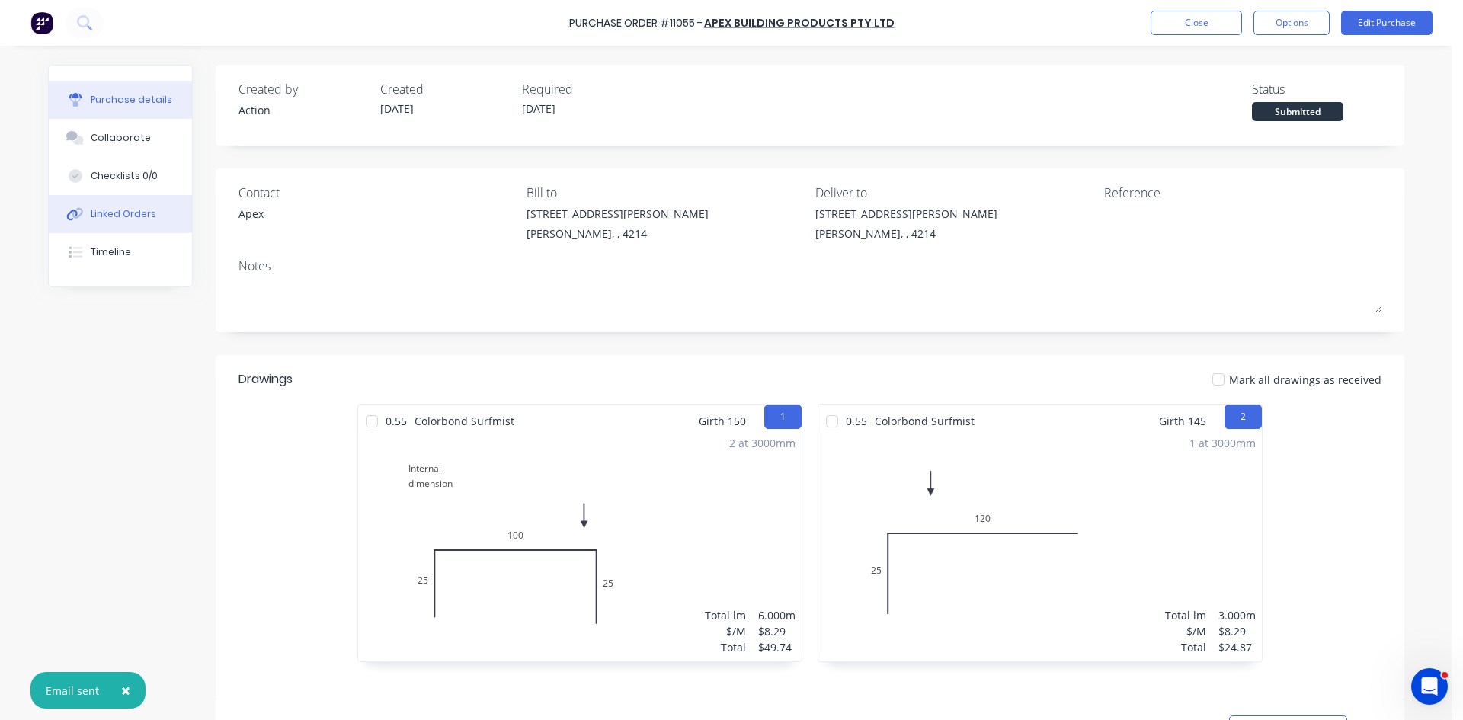
click at [154, 214] on button "Linked Orders" at bounding box center [120, 214] width 143 height 38
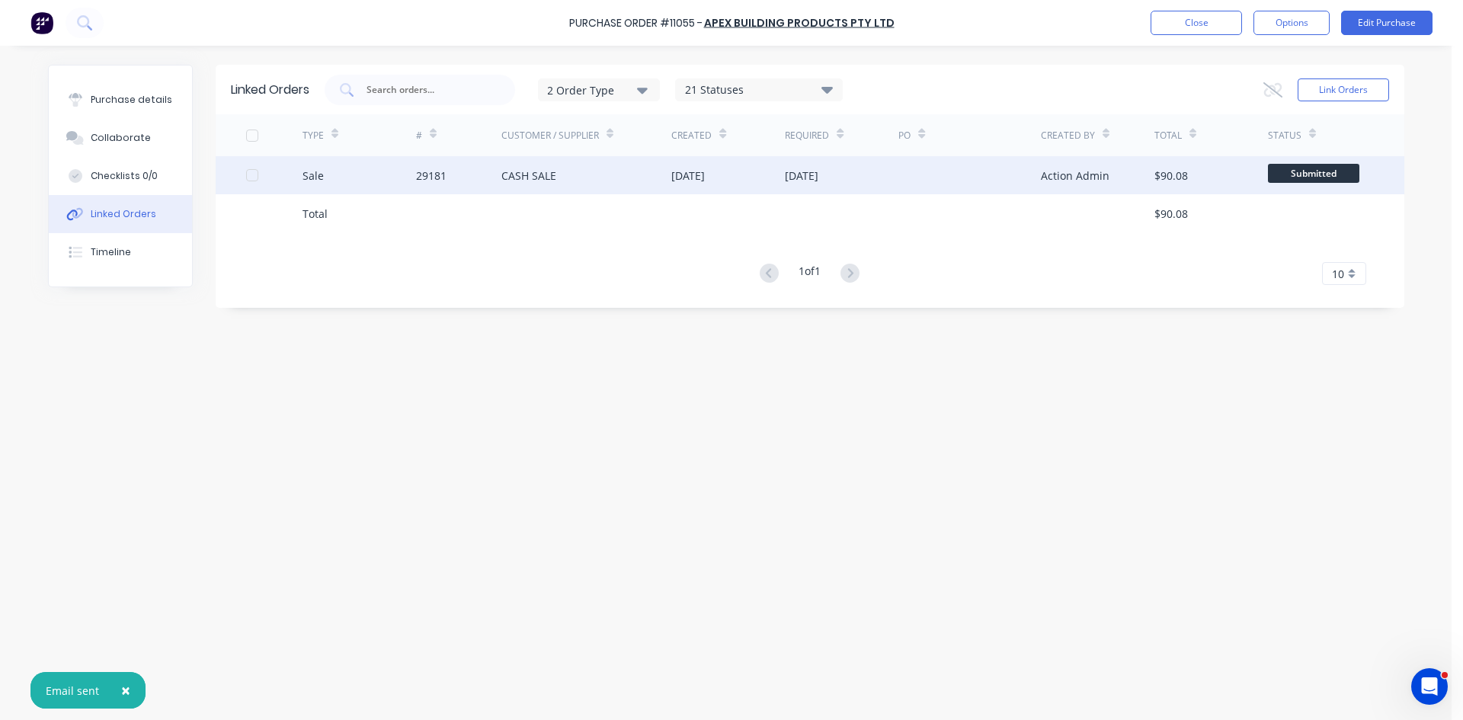
click at [512, 168] on div "CASH SALE" at bounding box center [528, 176] width 55 height 16
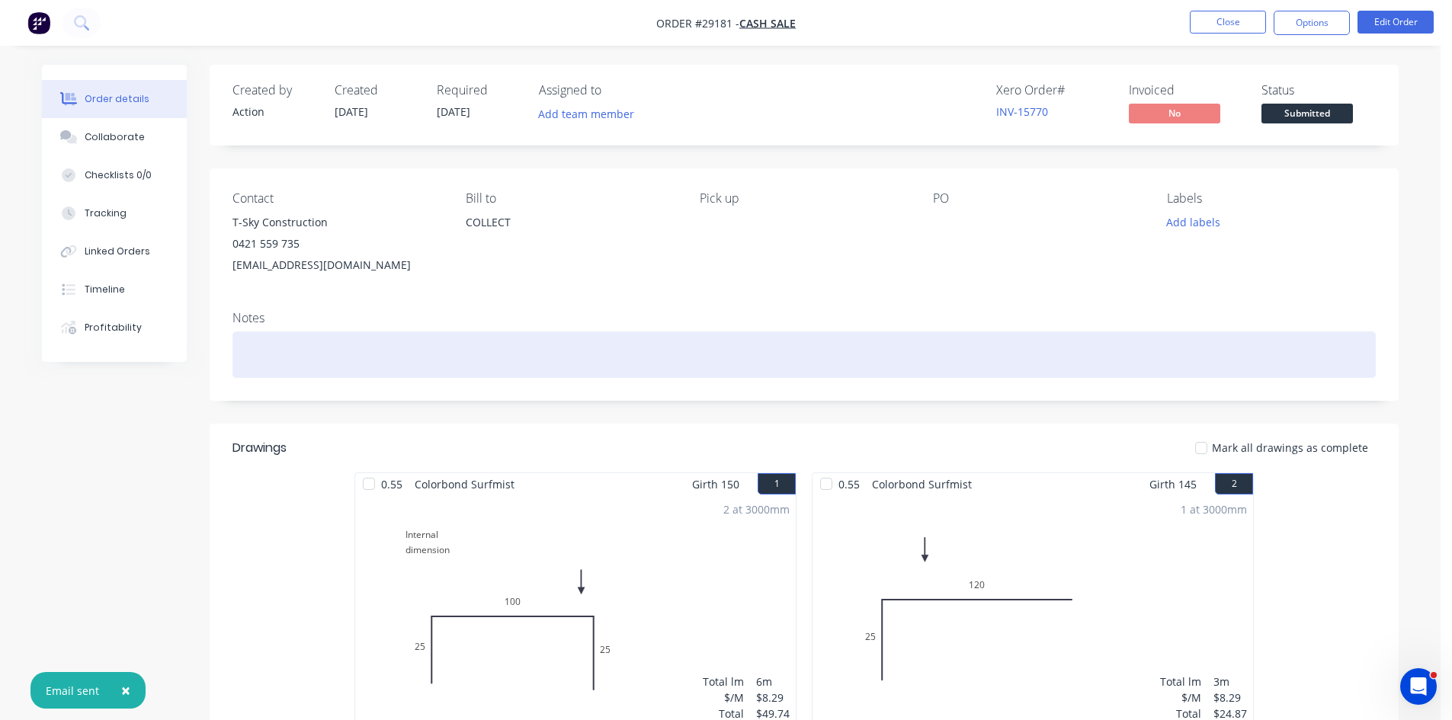
click at [255, 349] on div at bounding box center [803, 355] width 1143 height 46
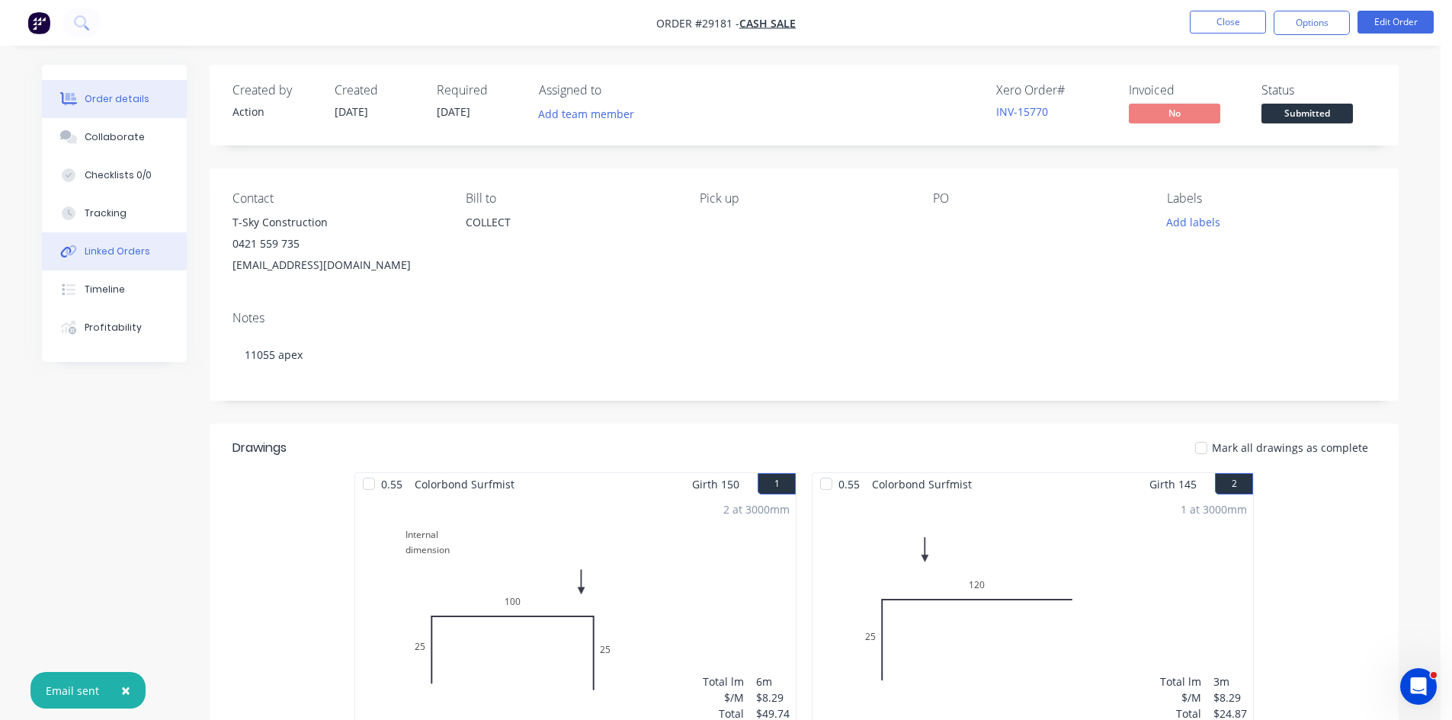
click at [149, 254] on button "Linked Orders" at bounding box center [114, 251] width 145 height 38
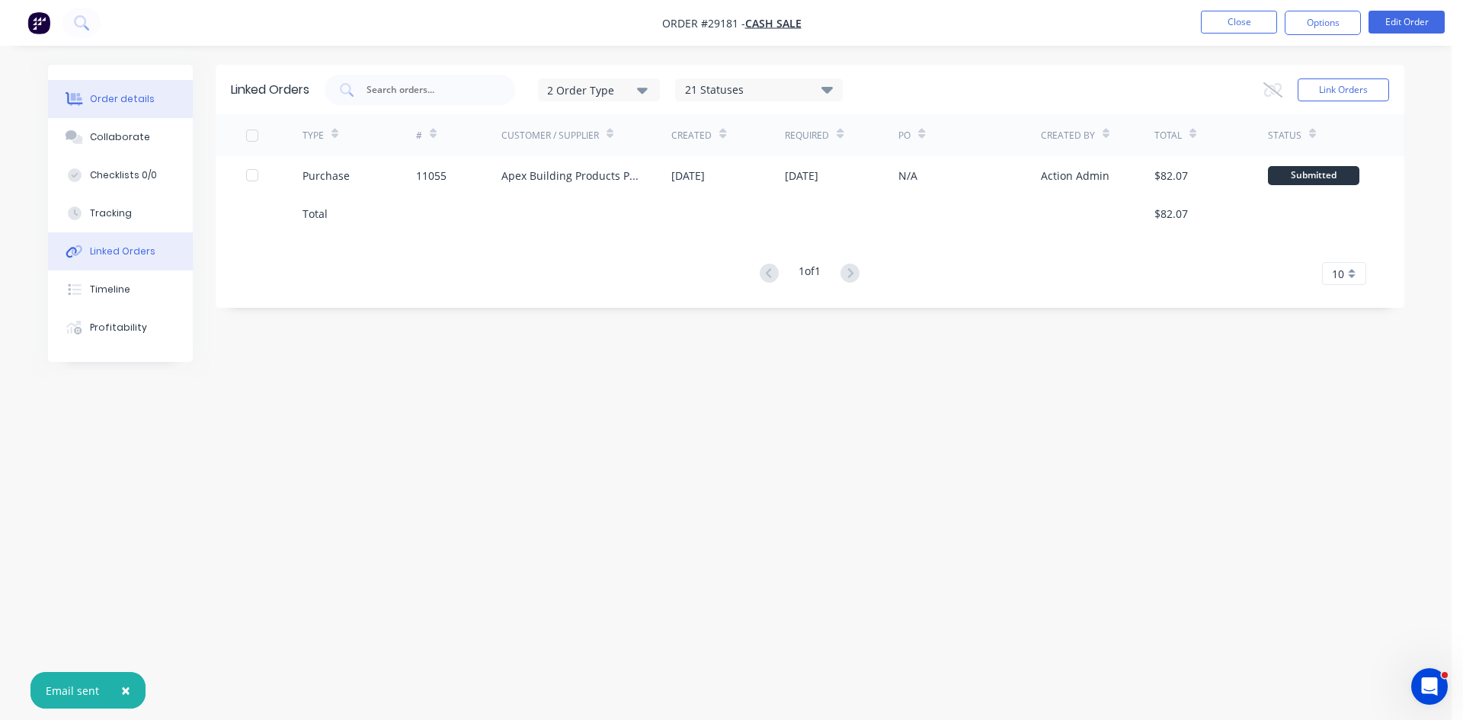
click at [107, 93] on div "Order details" at bounding box center [122, 99] width 65 height 14
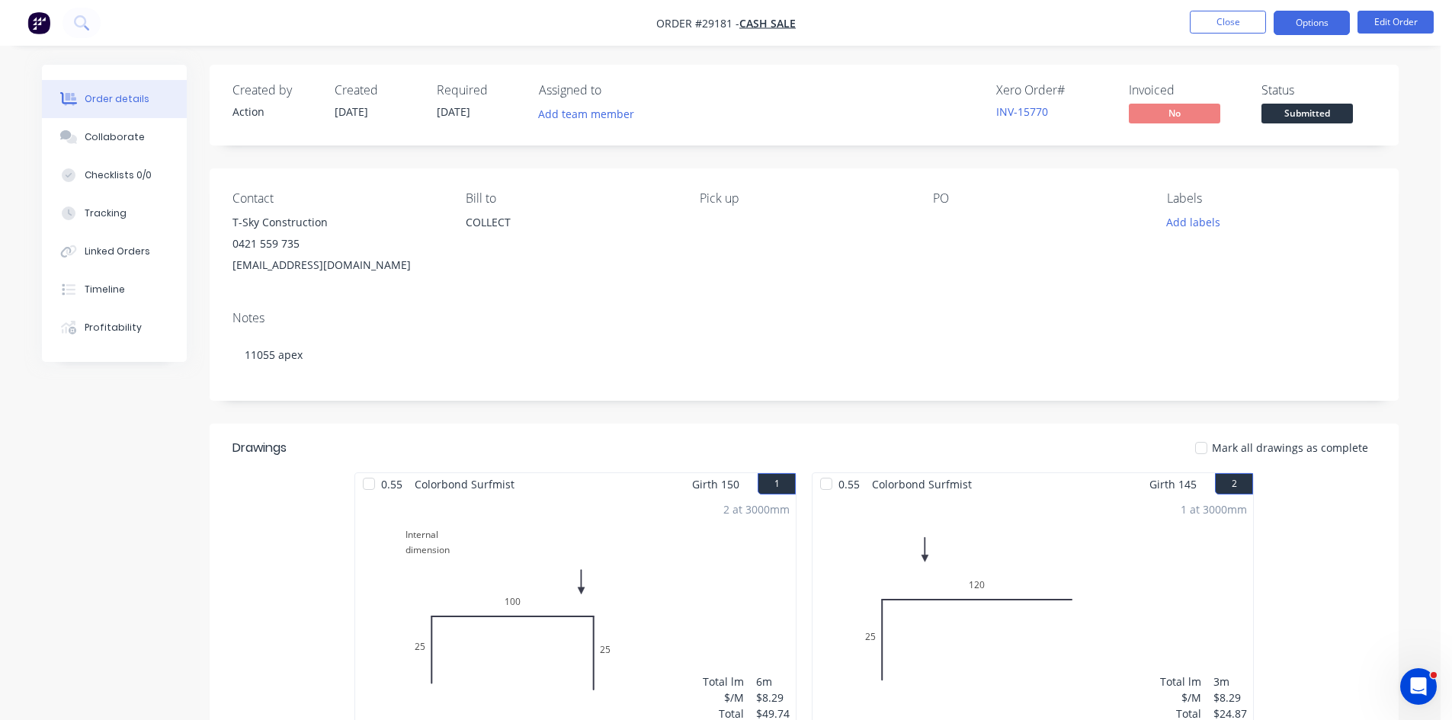
click at [1297, 27] on button "Options" at bounding box center [1311, 23] width 76 height 24
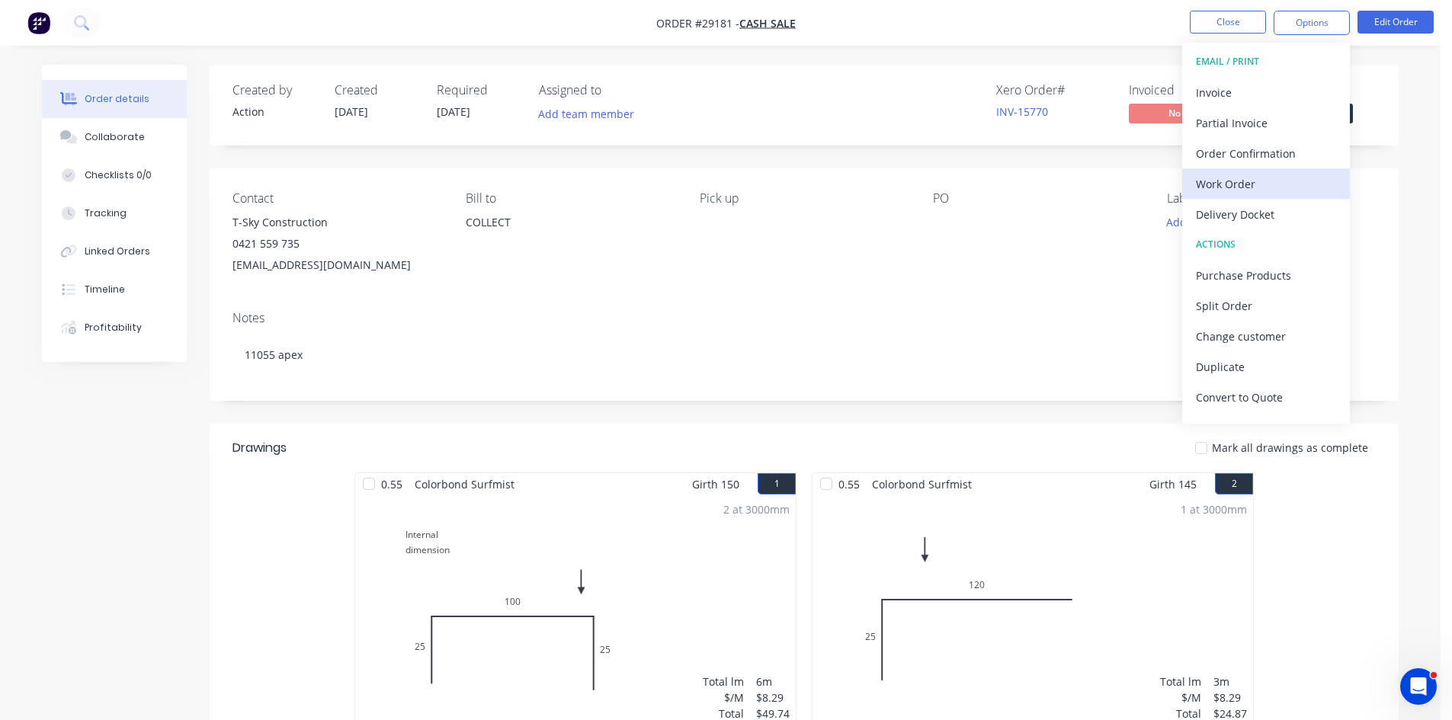
click at [1258, 188] on div "Work Order" at bounding box center [1266, 184] width 140 height 22
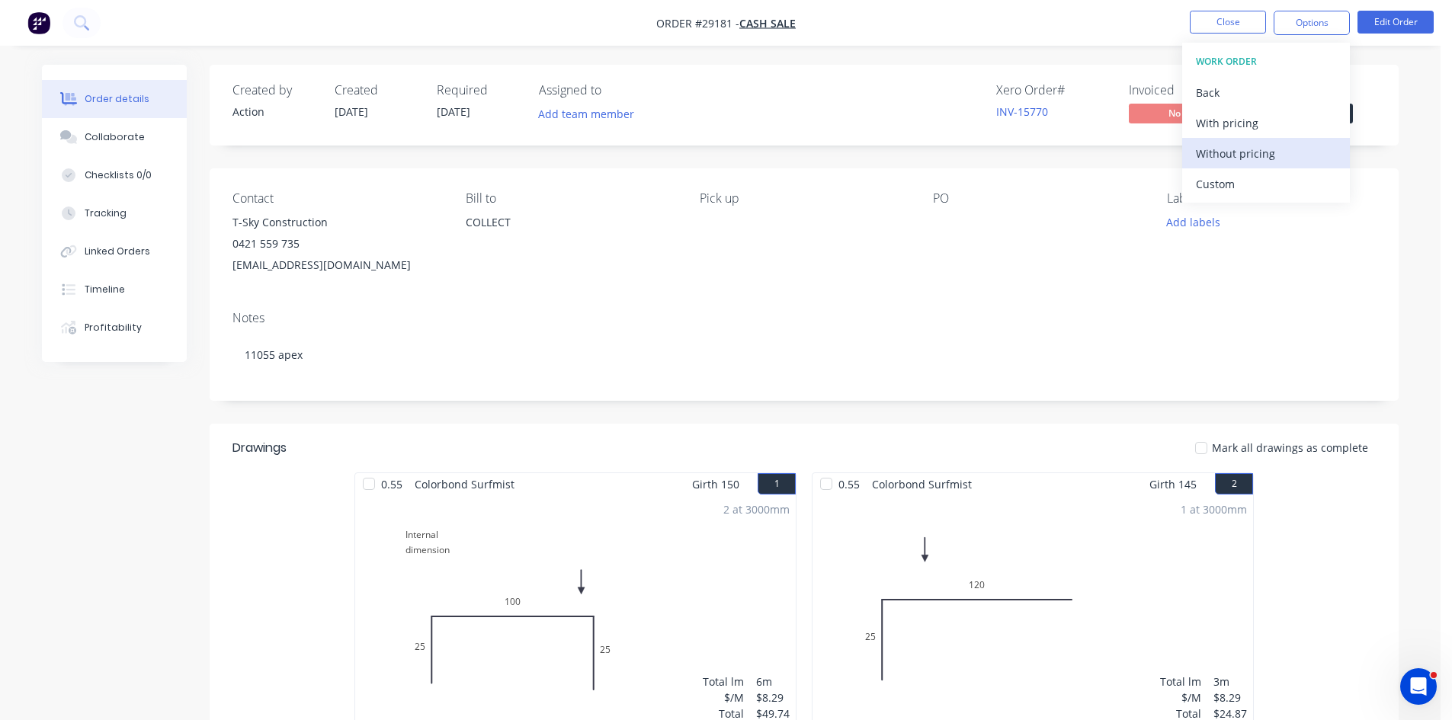
click at [1258, 158] on div "Without pricing" at bounding box center [1266, 154] width 140 height 22
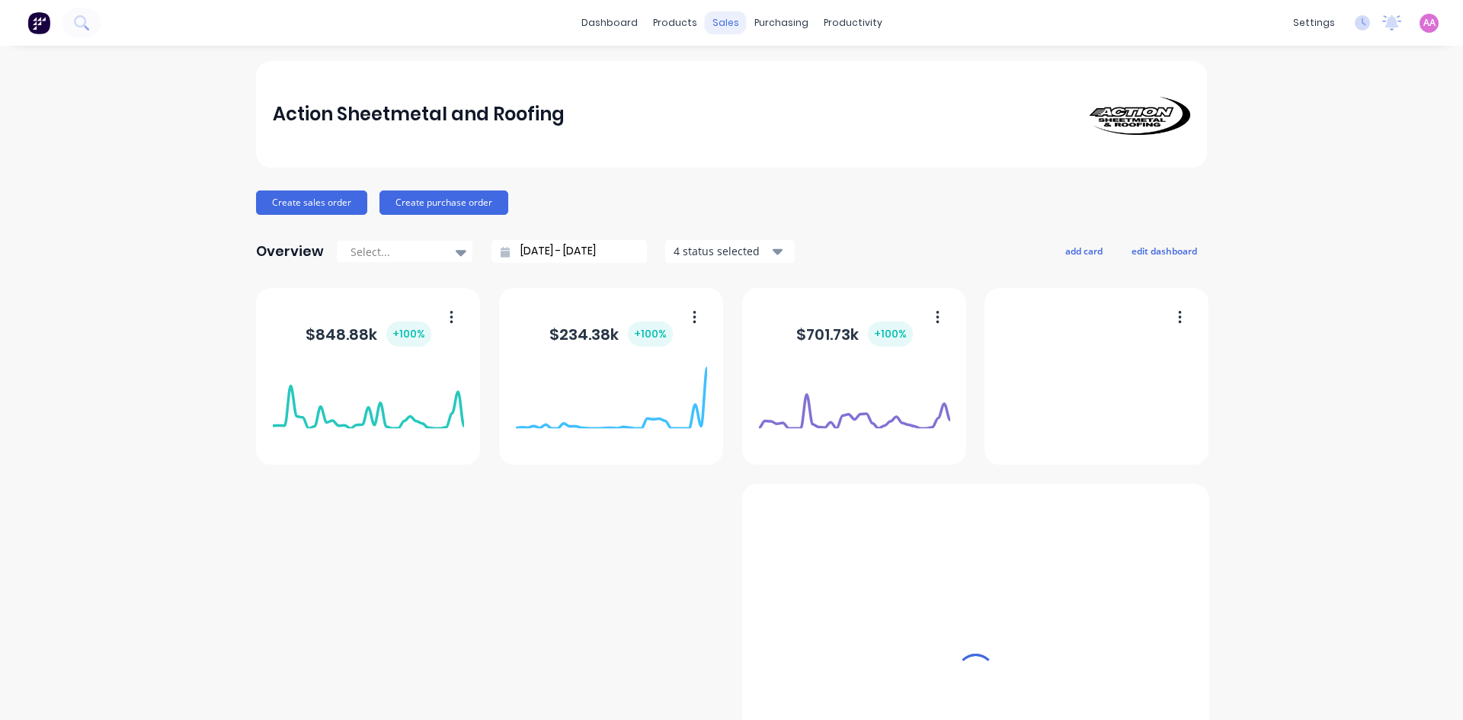
click at [723, 4] on div "dashboard products sales purchasing productivity dashboard products Product Cat…" at bounding box center [731, 23] width 1463 height 46
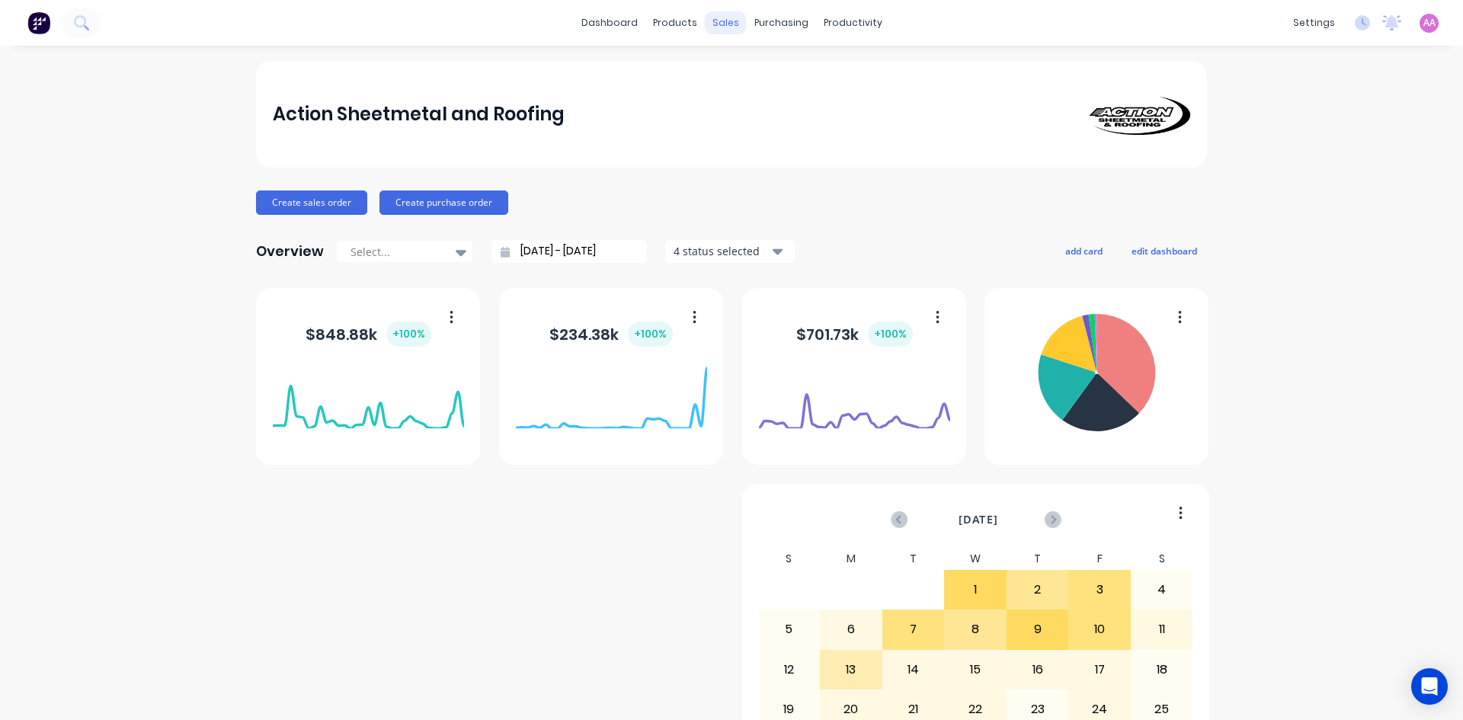
click at [722, 21] on div "sales" at bounding box center [726, 22] width 42 height 23
click at [764, 75] on div "Sales Orders" at bounding box center [776, 73] width 62 height 14
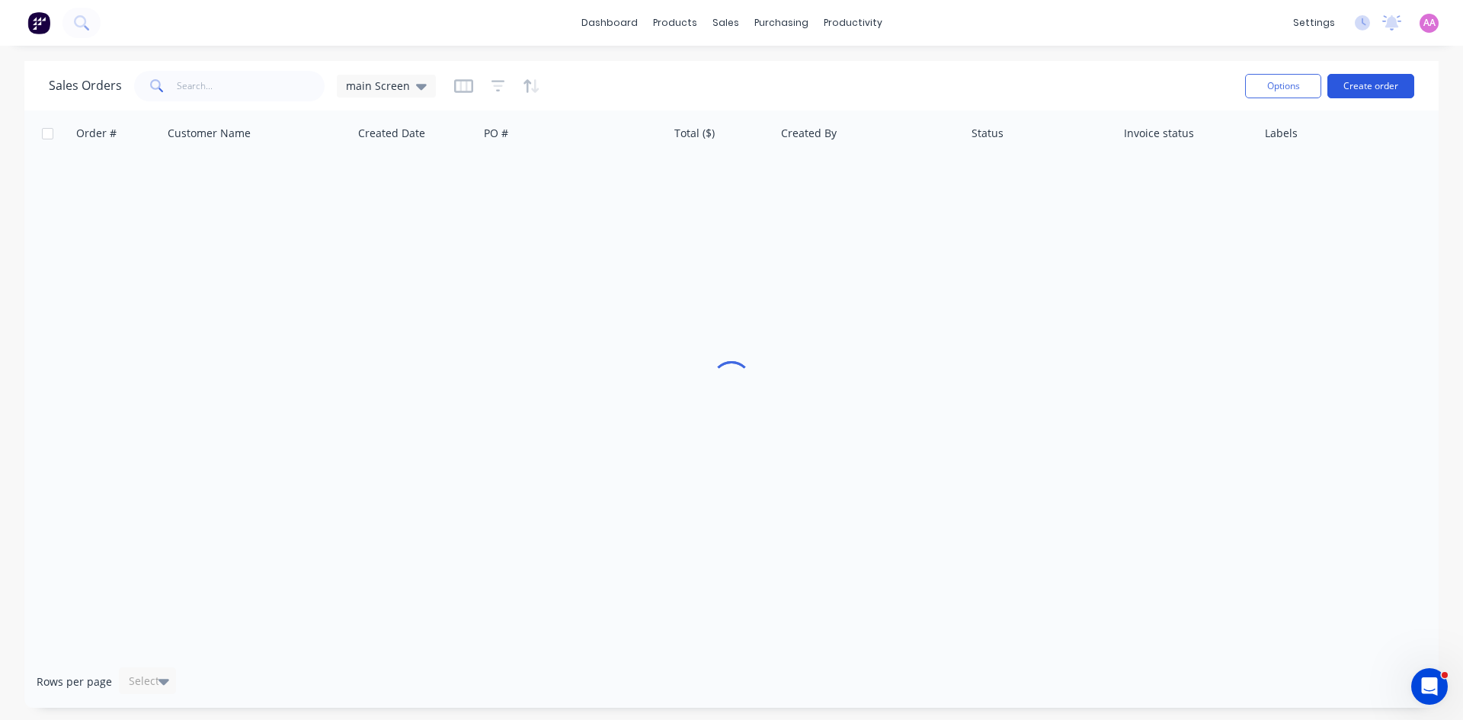
click at [1381, 78] on button "Create order" at bounding box center [1371, 86] width 87 height 24
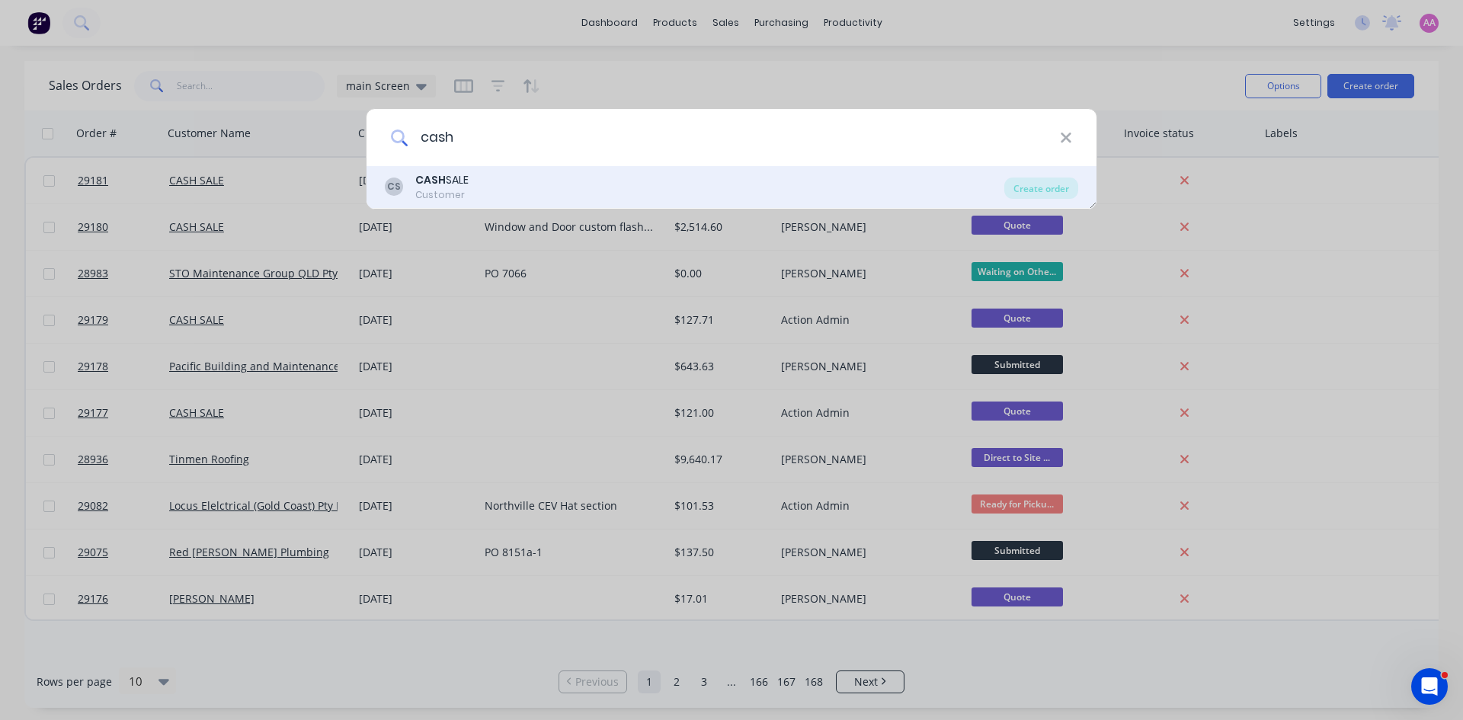
type input "cash"
click at [489, 191] on div "CS CASH SALE Customer" at bounding box center [695, 187] width 620 height 30
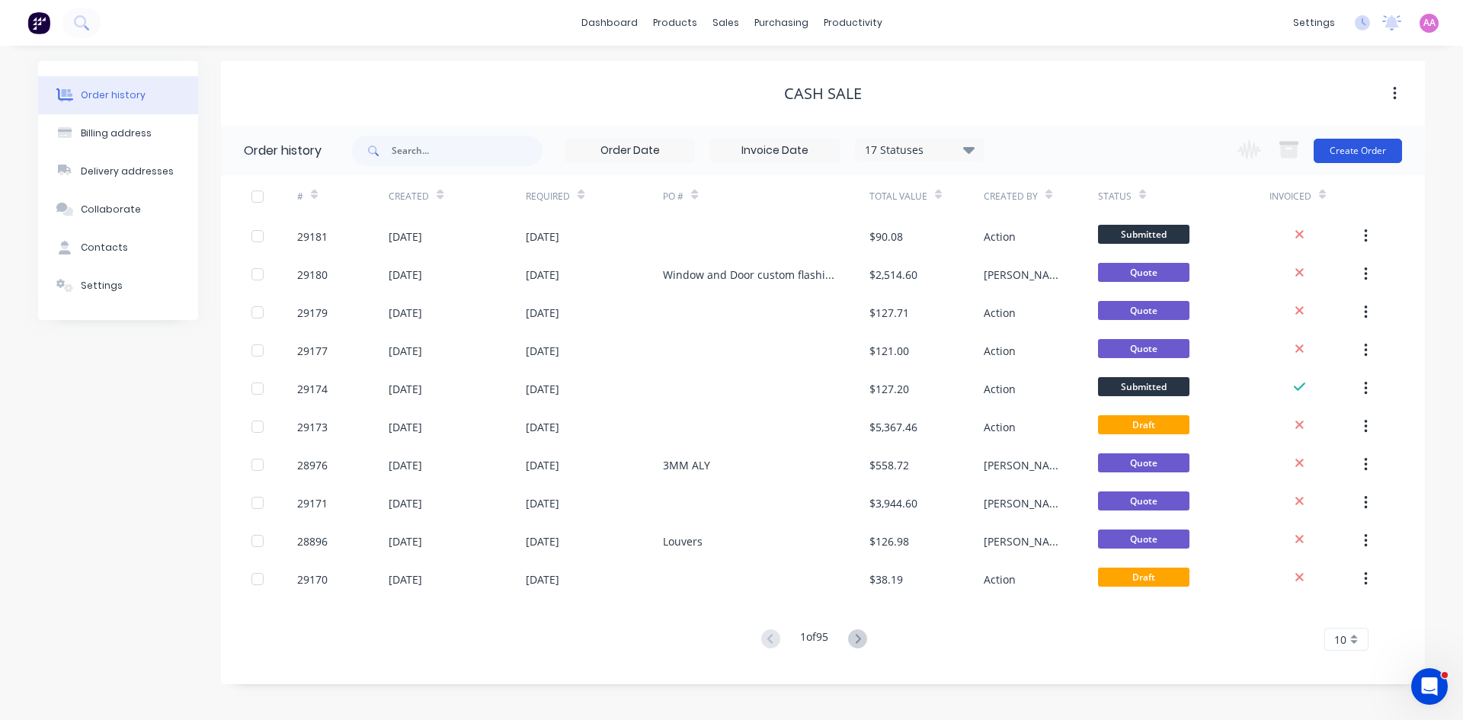
click at [1348, 146] on button "Create Order" at bounding box center [1358, 151] width 88 height 24
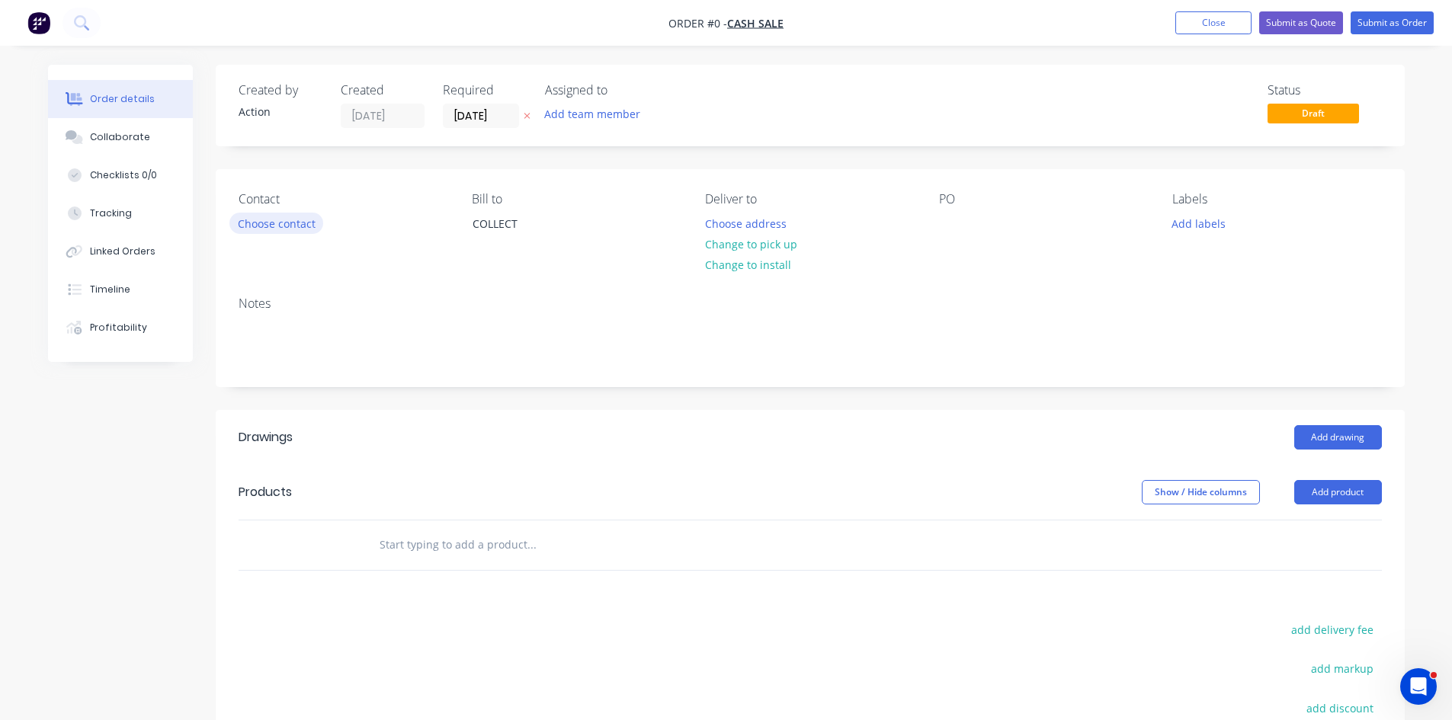
click at [267, 214] on button "Choose contact" at bounding box center [276, 223] width 94 height 21
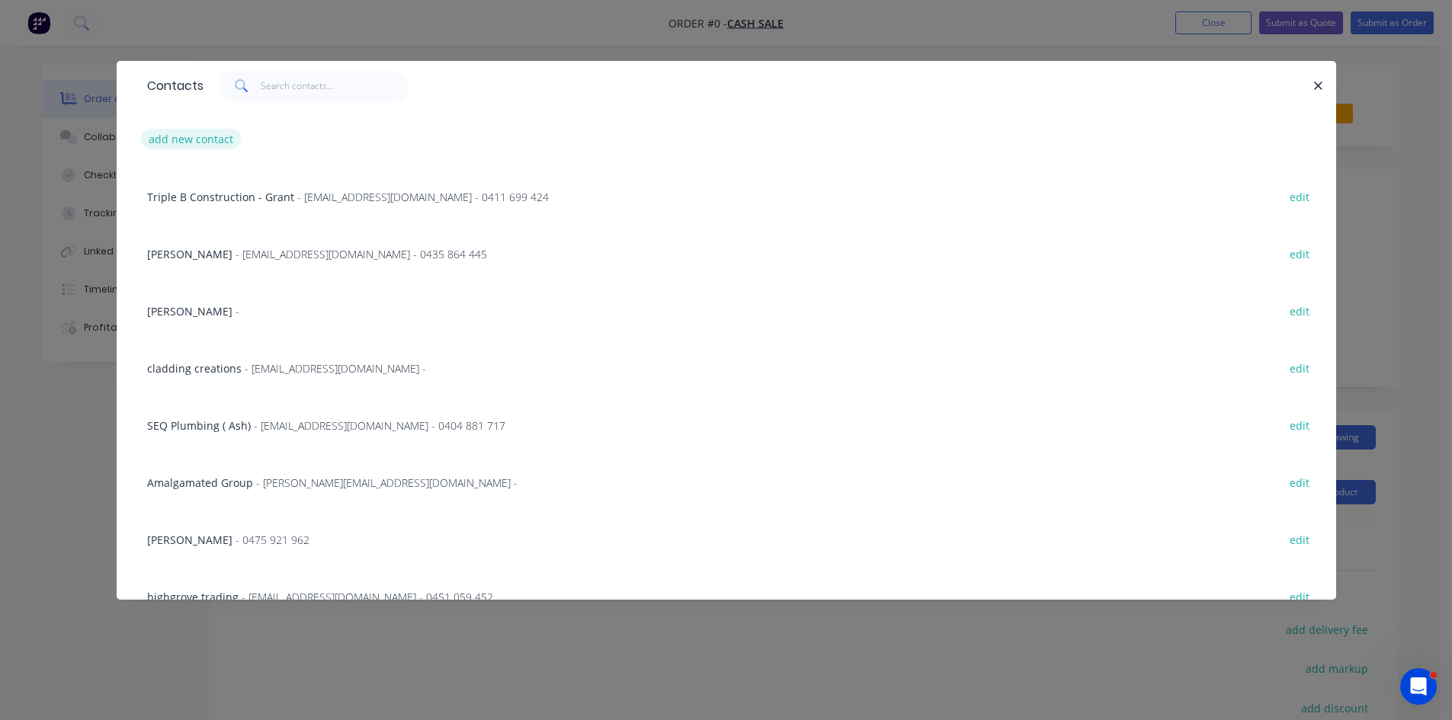
click at [197, 143] on button "add new contact" at bounding box center [191, 139] width 101 height 21
select select "AU"
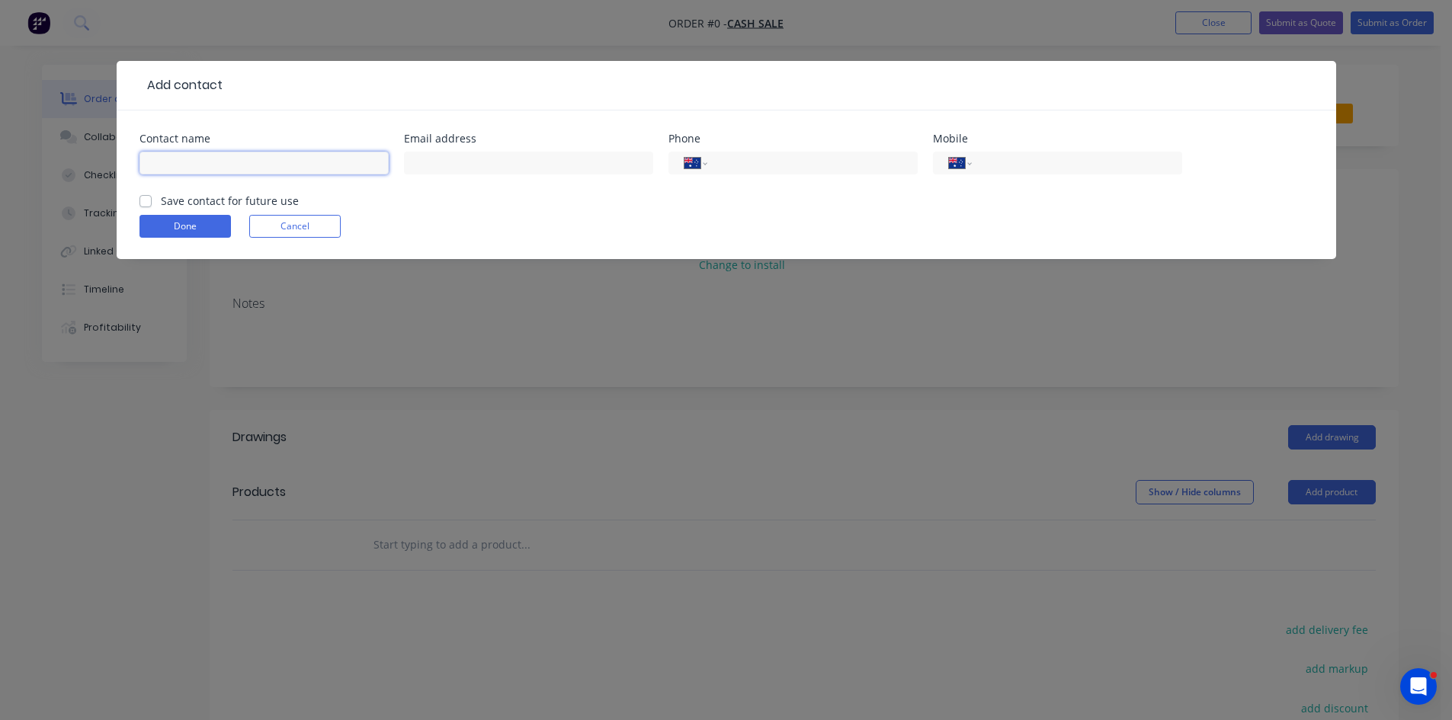
click at [243, 162] on input "text" at bounding box center [263, 163] width 249 height 23
type input "Tony Parkin"
drag, startPoint x: 470, startPoint y: 155, endPoint x: 480, endPoint y: 154, distance: 9.9
click at [470, 155] on input "text" at bounding box center [528, 163] width 249 height 23
type input "tonyparkin89@outlook.com"
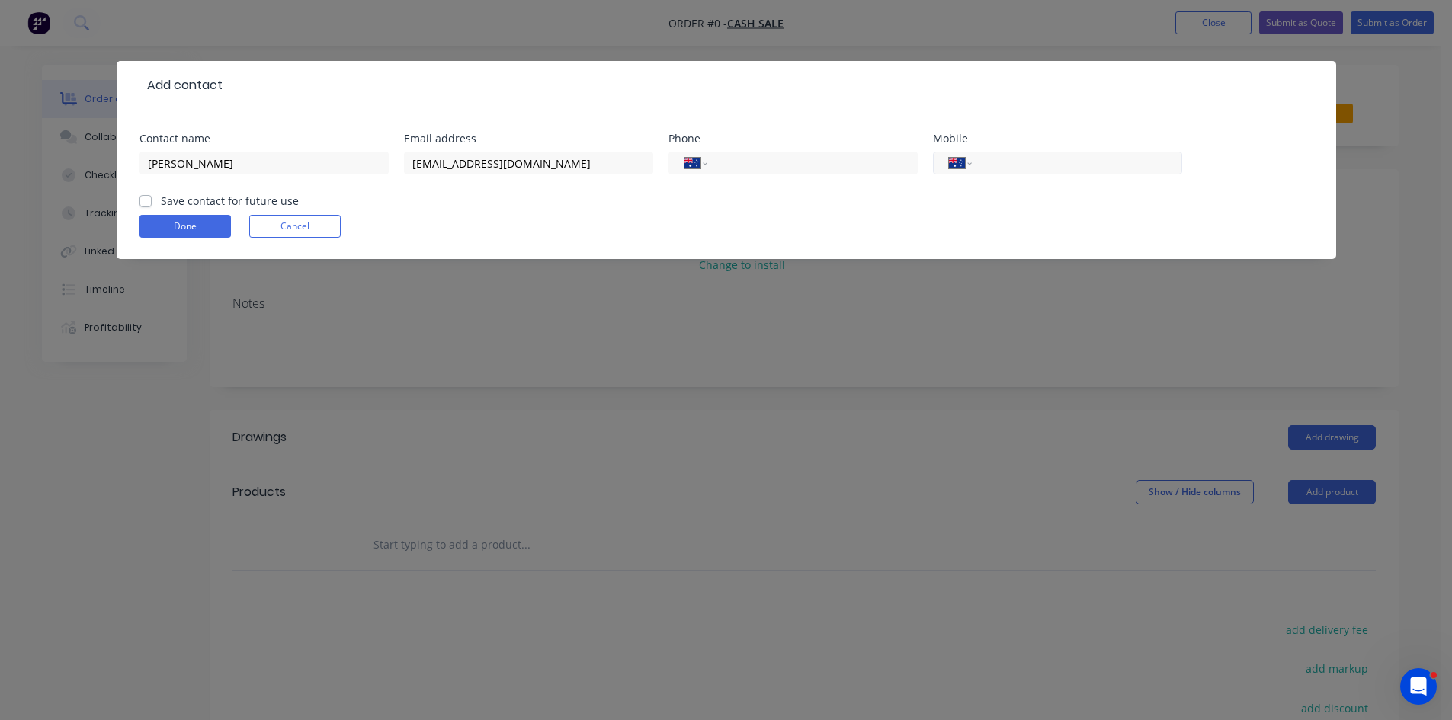
click at [1051, 161] on input "tel" at bounding box center [1073, 164] width 183 height 18
type input "0466 637 896"
click at [161, 200] on label "Save contact for future use" at bounding box center [230, 201] width 138 height 16
click at [146, 200] on input "Save contact for future use" at bounding box center [145, 200] width 12 height 14
checkbox input "true"
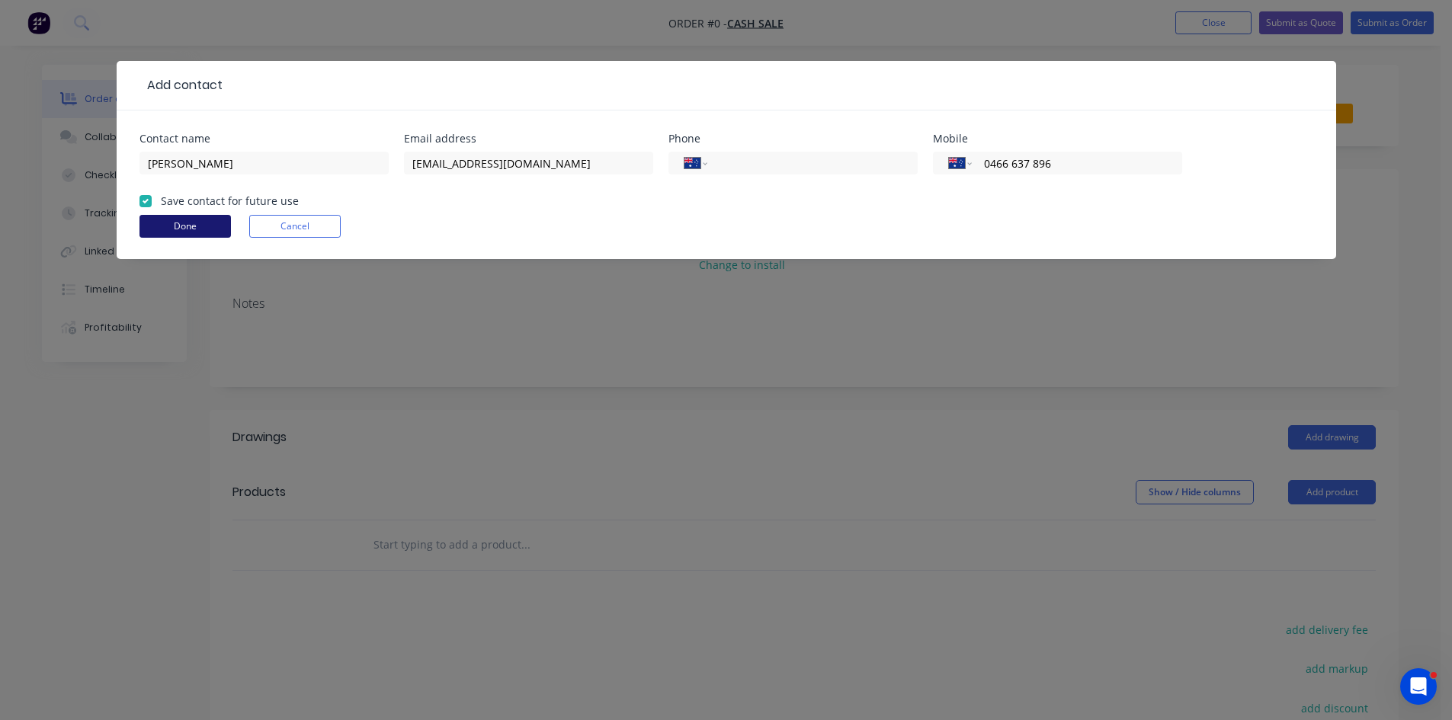
click at [207, 228] on button "Done" at bounding box center [184, 226] width 91 height 23
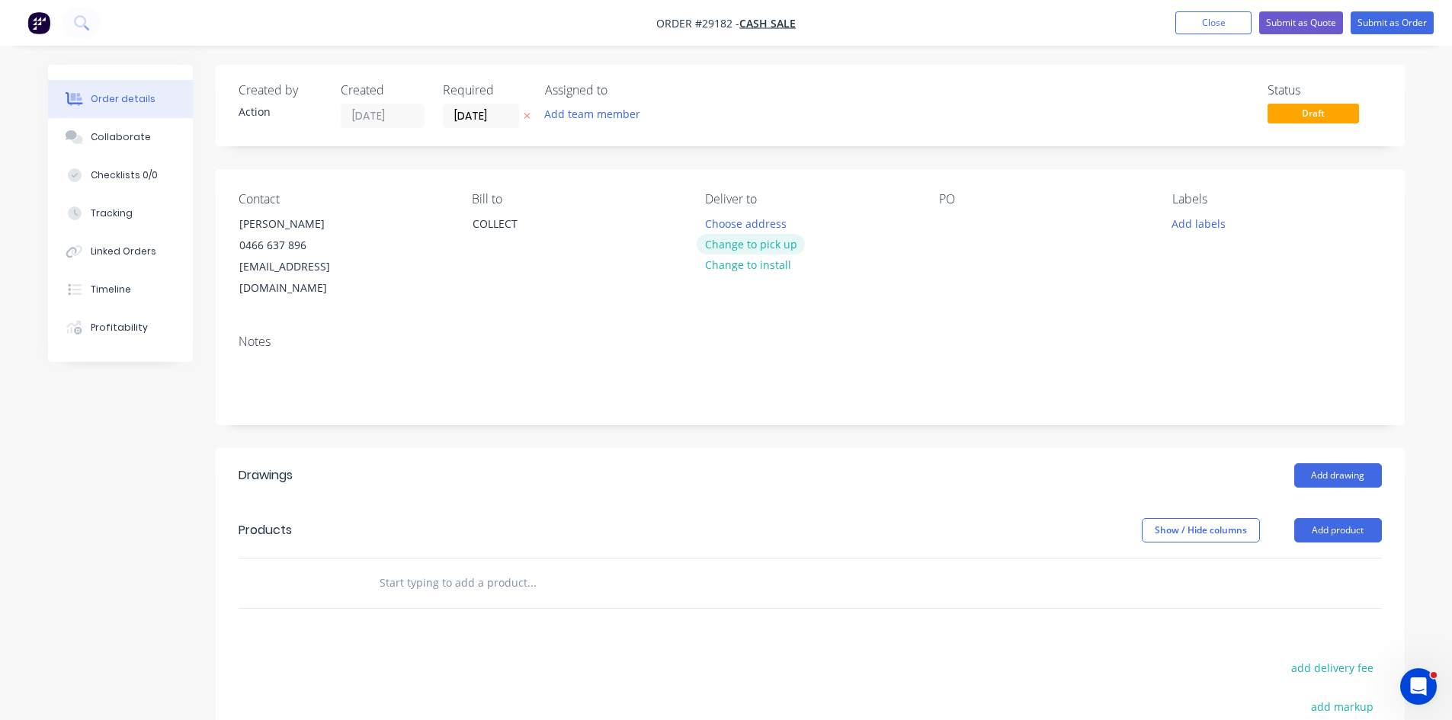
click at [760, 242] on button "Change to pick up" at bounding box center [751, 244] width 108 height 21
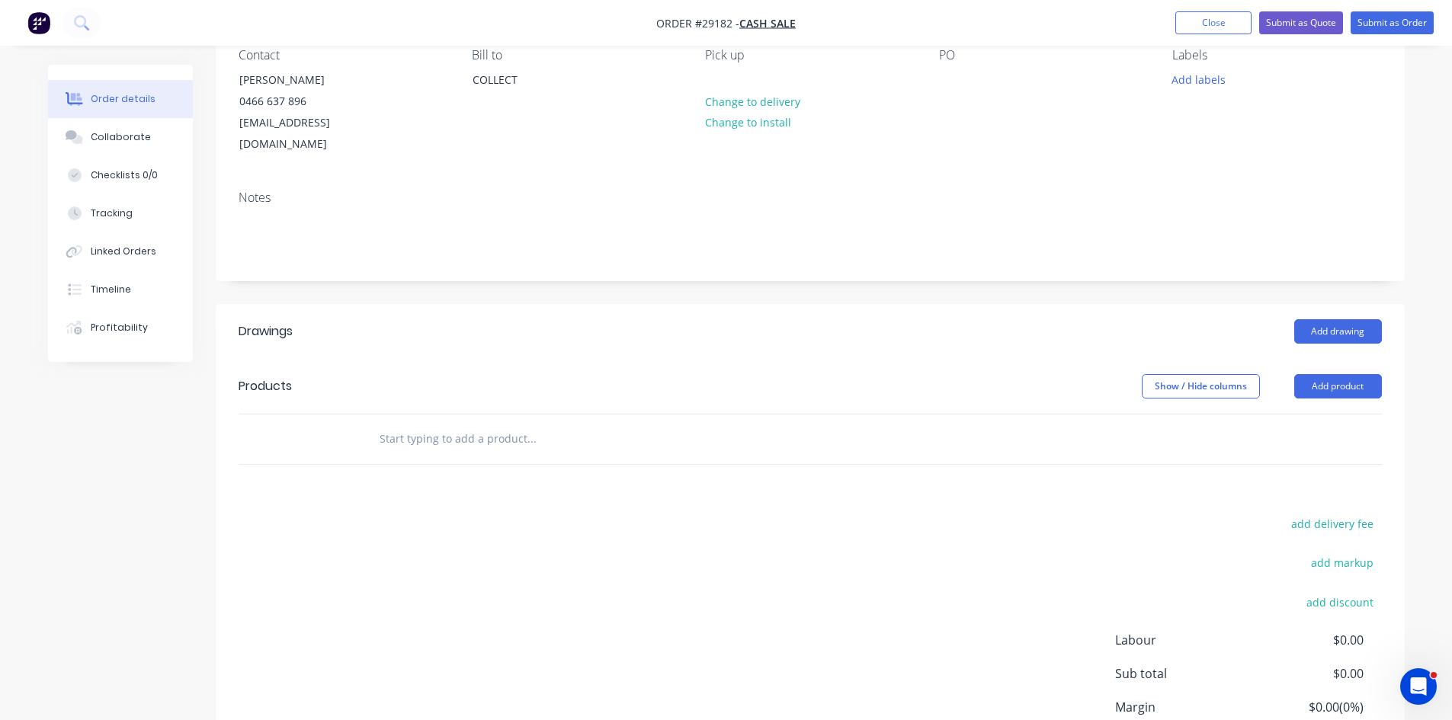
scroll to position [256, 0]
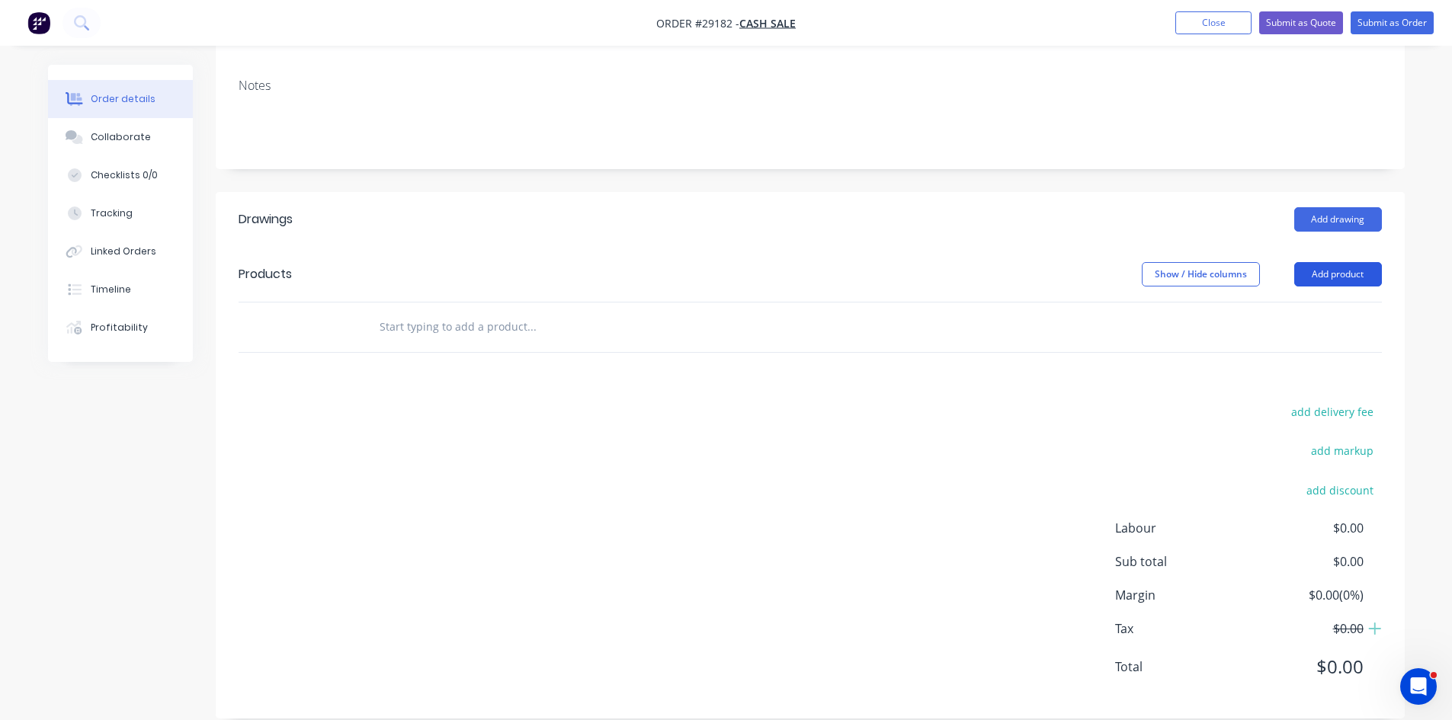
click at [1354, 262] on button "Add product" at bounding box center [1338, 274] width 88 height 24
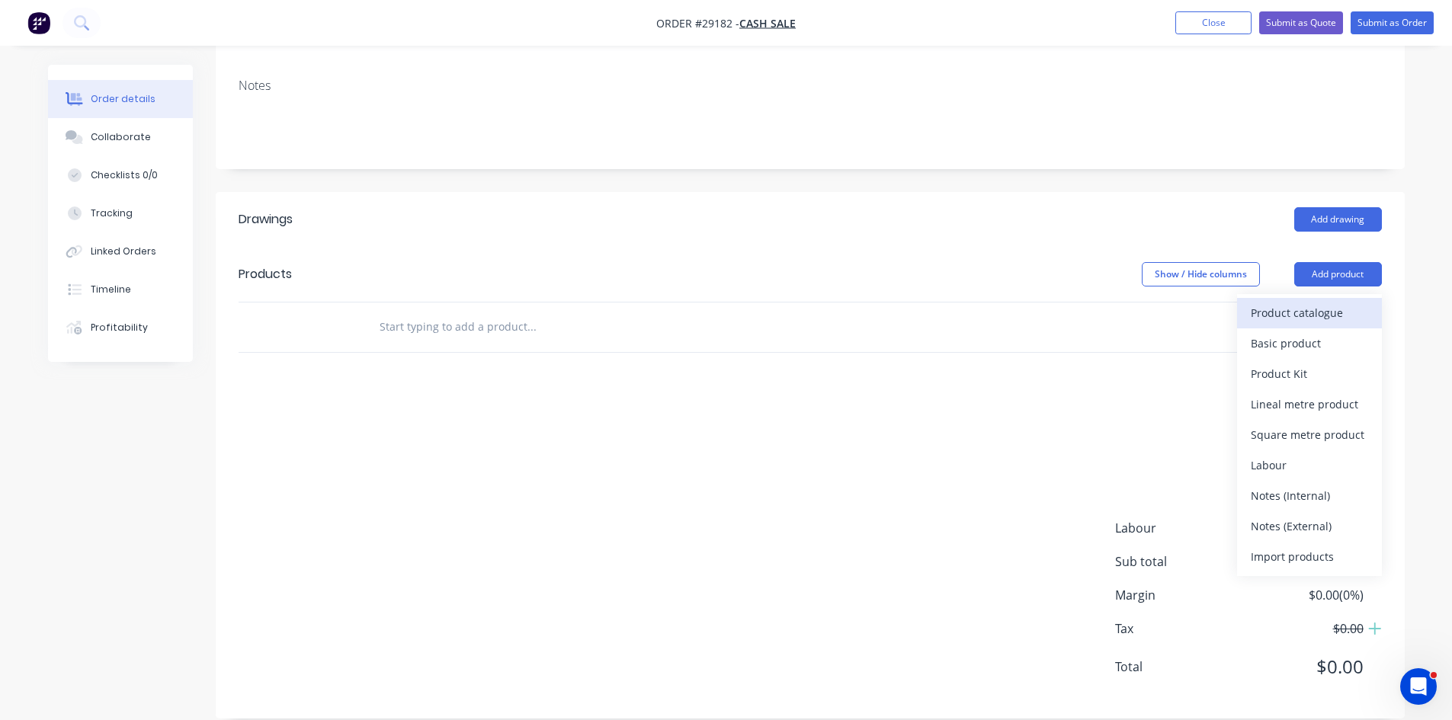
click at [1333, 302] on div "Product catalogue" at bounding box center [1309, 313] width 117 height 22
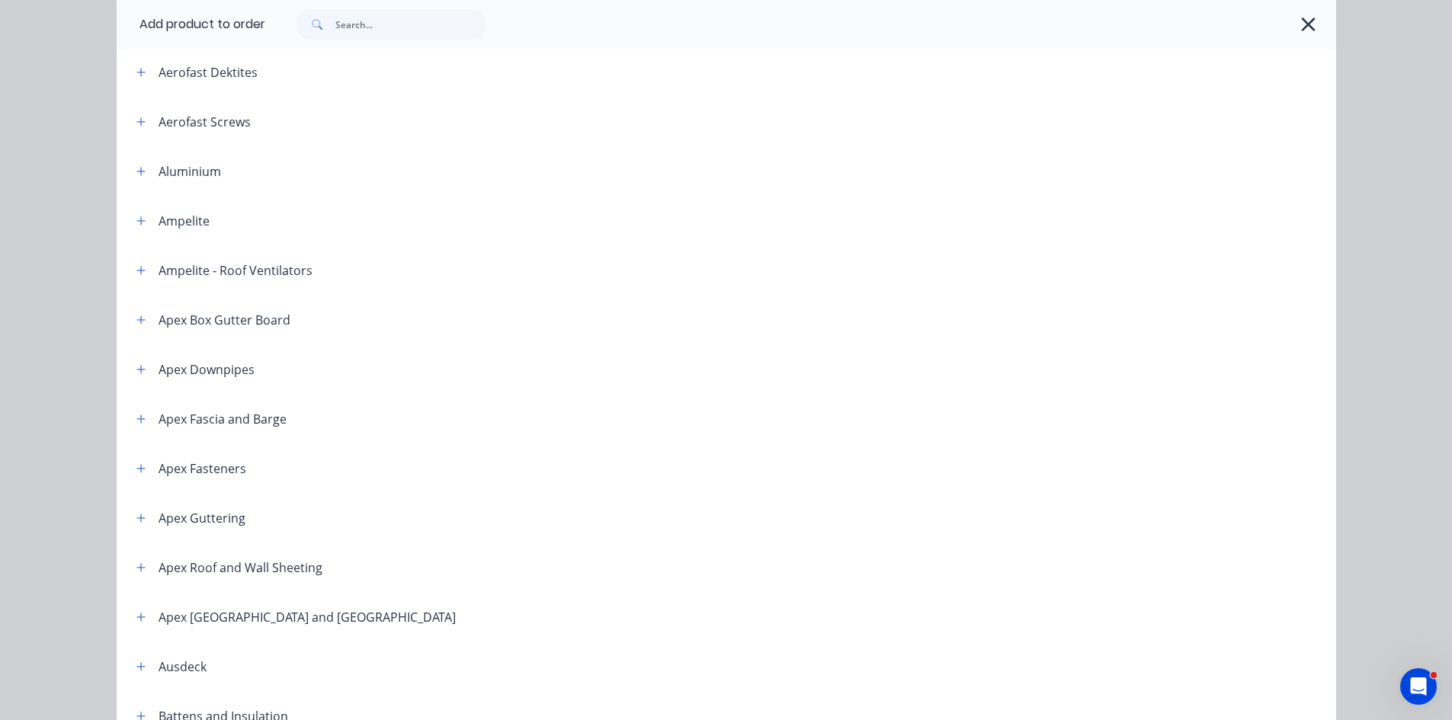
scroll to position [0, 0]
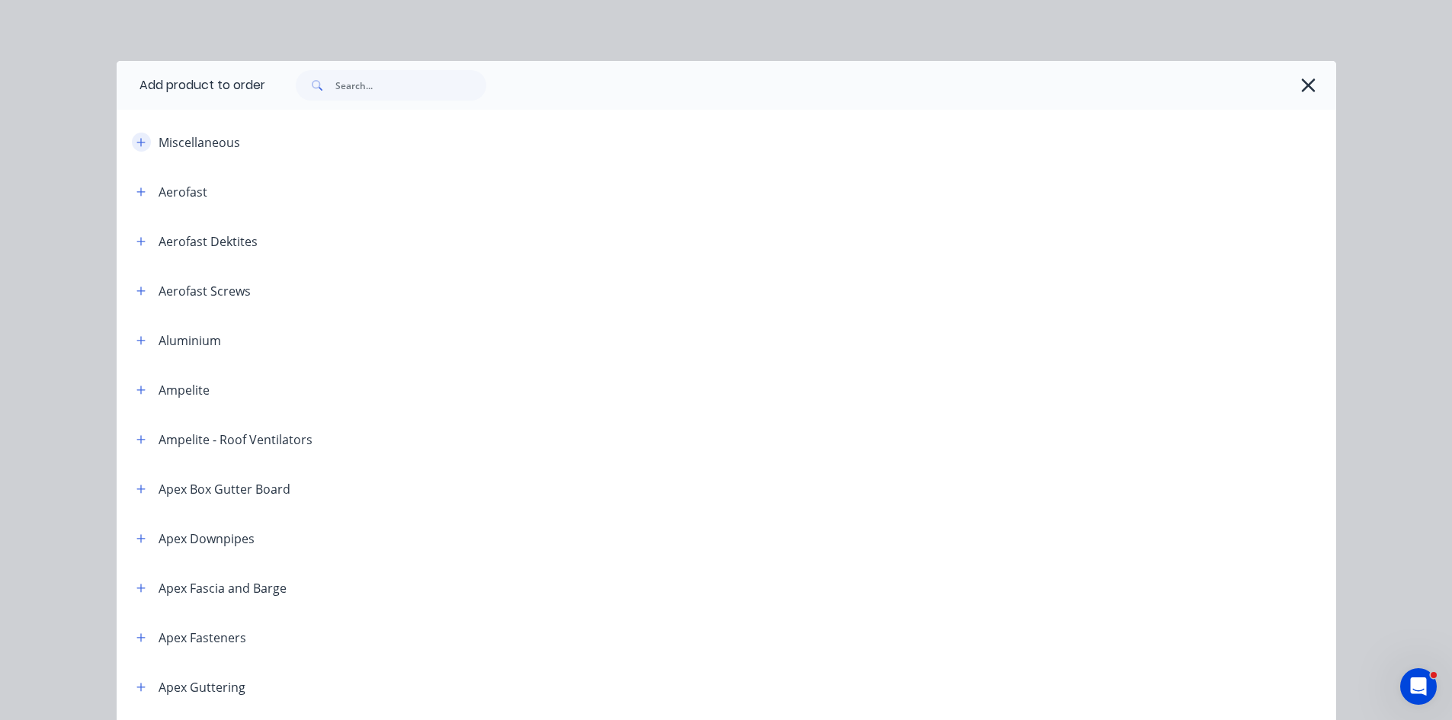
click at [136, 140] on icon "button" at bounding box center [140, 142] width 9 height 11
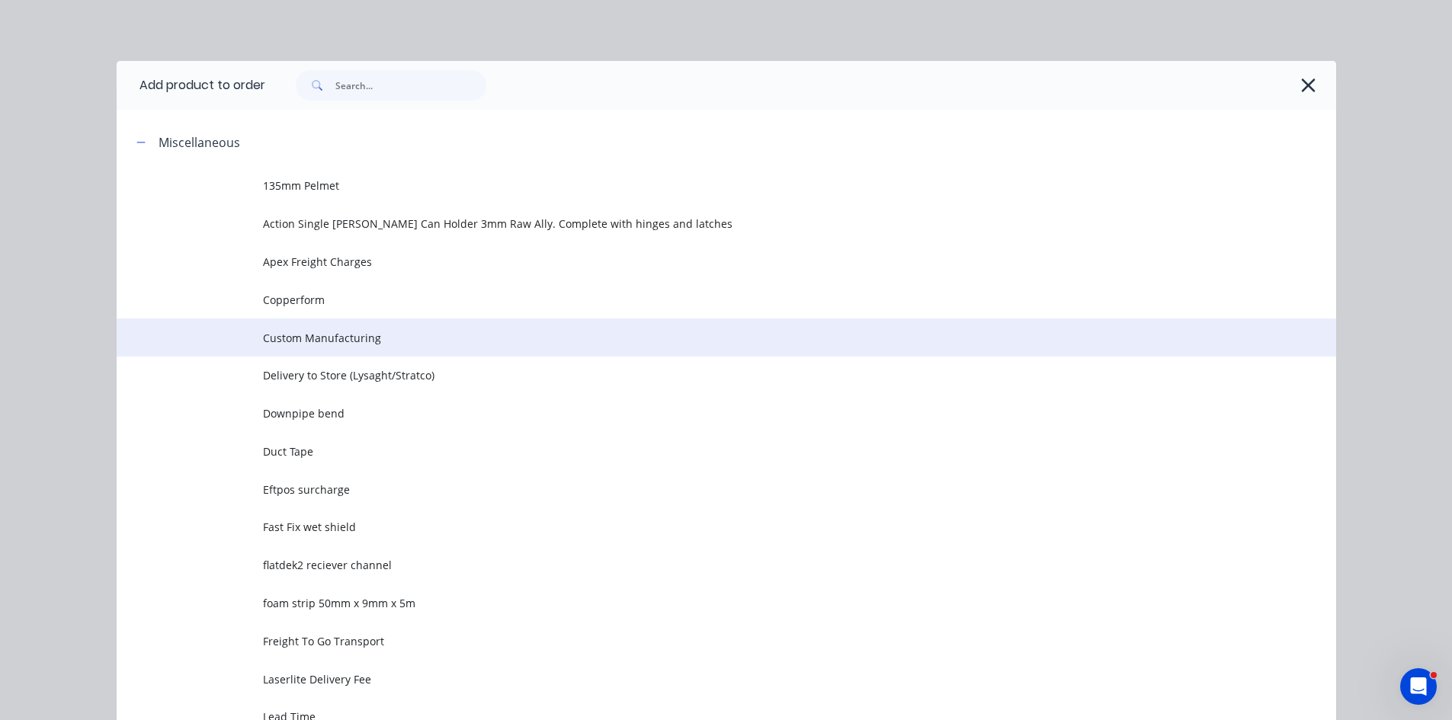
click at [335, 340] on span "Custom Manufacturing" at bounding box center [692, 338] width 858 height 16
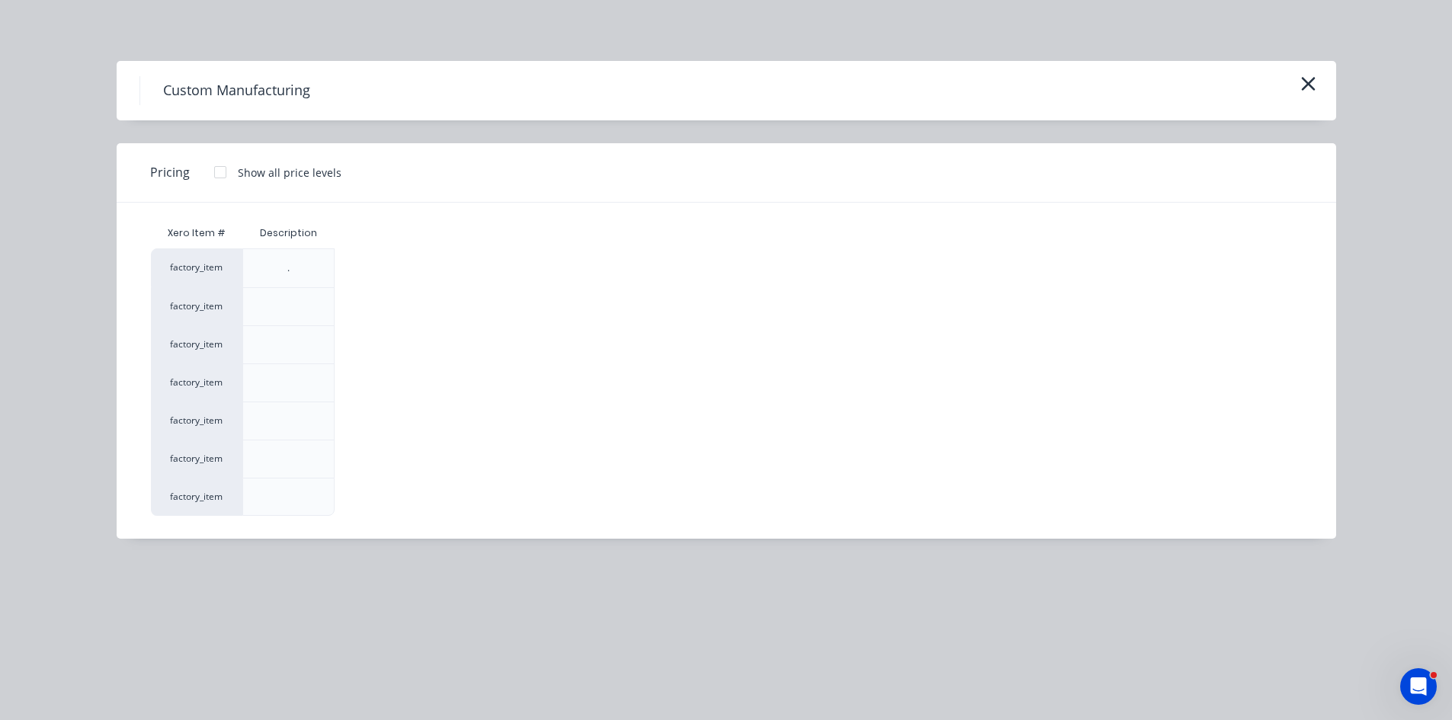
click at [216, 177] on div at bounding box center [220, 172] width 30 height 30
click at [391, 277] on div "$0.00" at bounding box center [376, 268] width 82 height 38
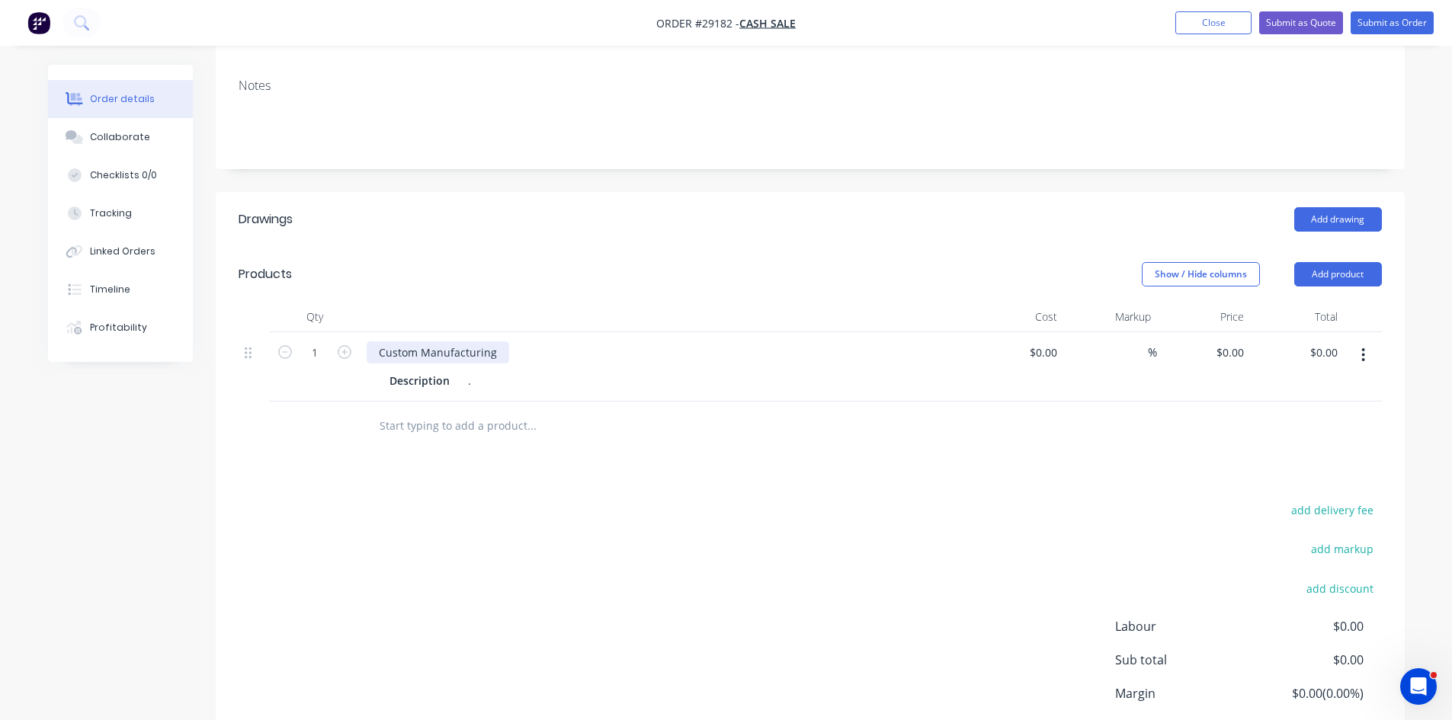
click at [501, 341] on div "Custom Manufacturing" at bounding box center [438, 352] width 143 height 22
click at [1242, 341] on input "0" at bounding box center [1232, 352] width 35 height 22
type input "$293.31"
click at [508, 341] on div "Custom Manufacturing" at bounding box center [665, 352] width 597 height 22
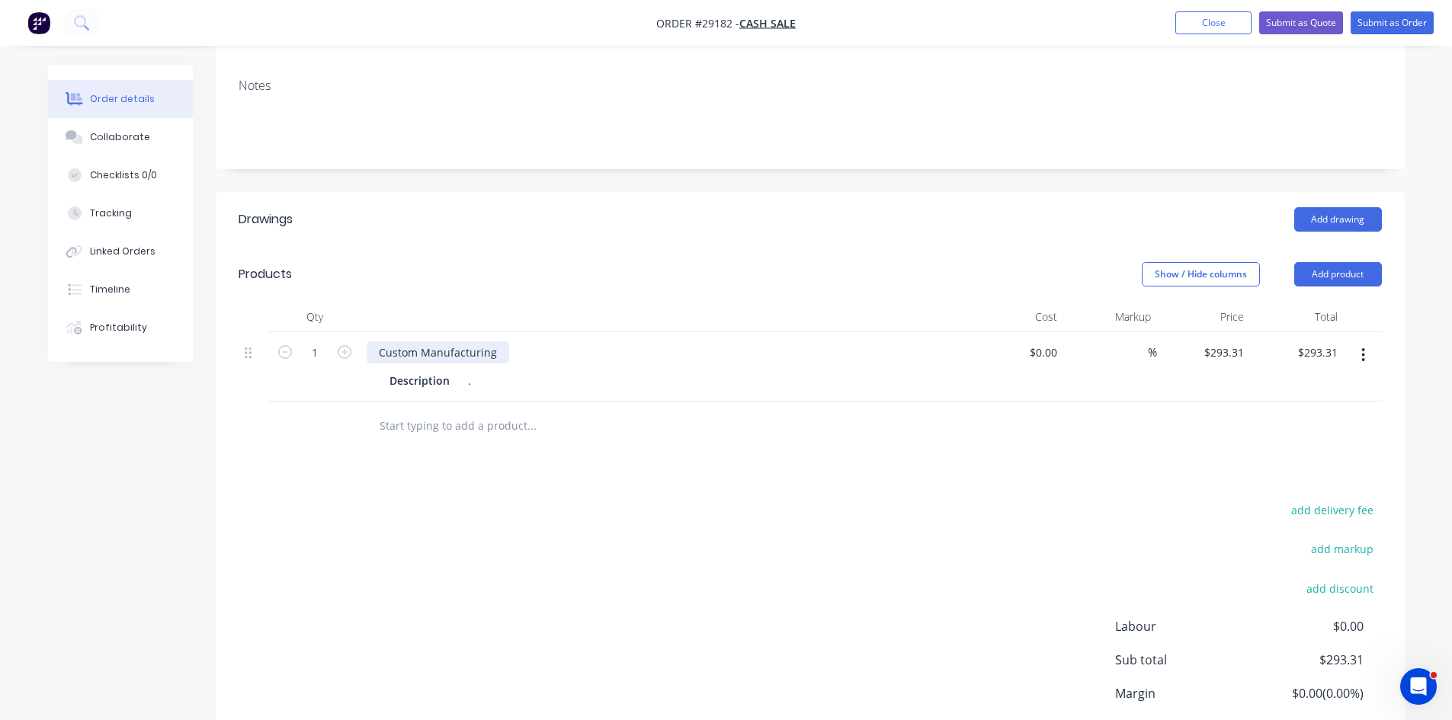
click at [501, 341] on div "Custom Manufacturing" at bounding box center [438, 352] width 143 height 22
click at [469, 370] on div "." at bounding box center [473, 381] width 23 height 22
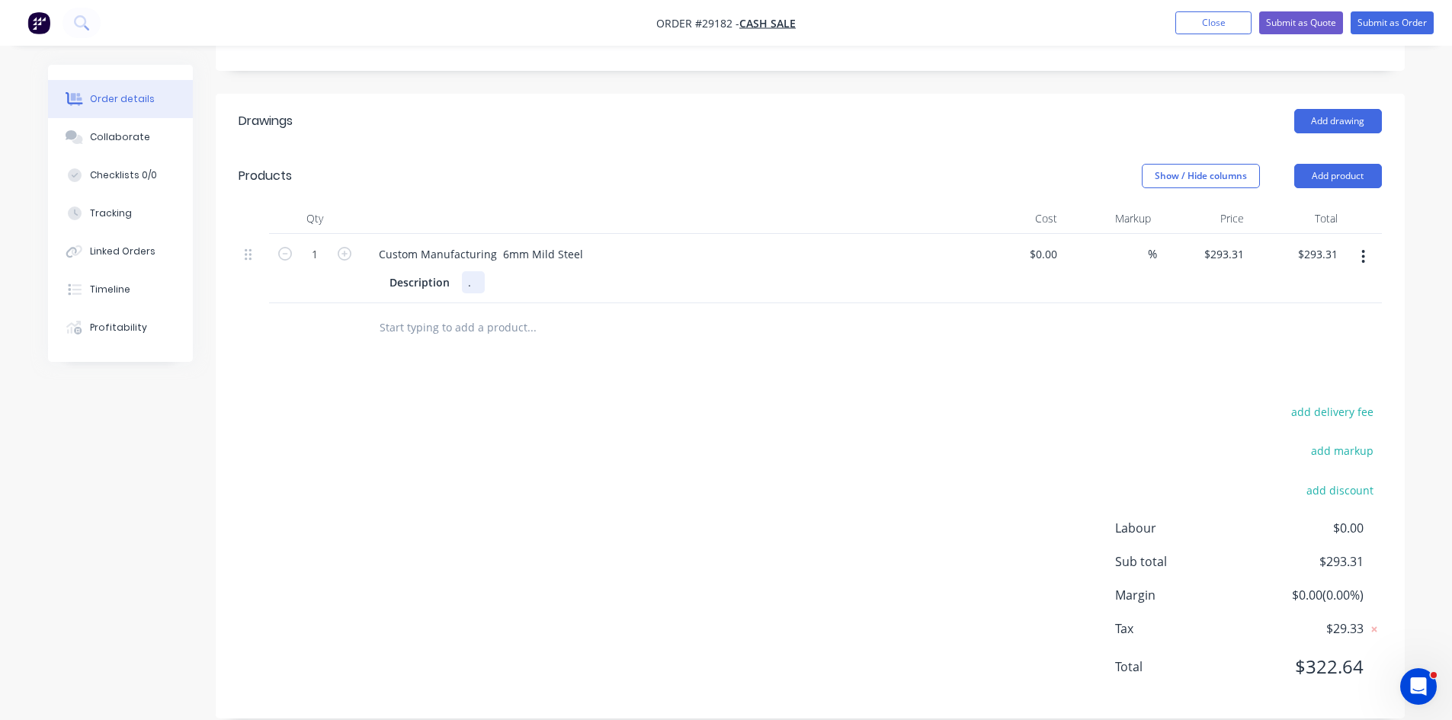
click at [474, 271] on div "." at bounding box center [473, 282] width 23 height 22
click at [556, 350] on div "Drawings Add drawing Products Show / Hide columns Add product Qty Cost Markup P…" at bounding box center [810, 406] width 1189 height 625
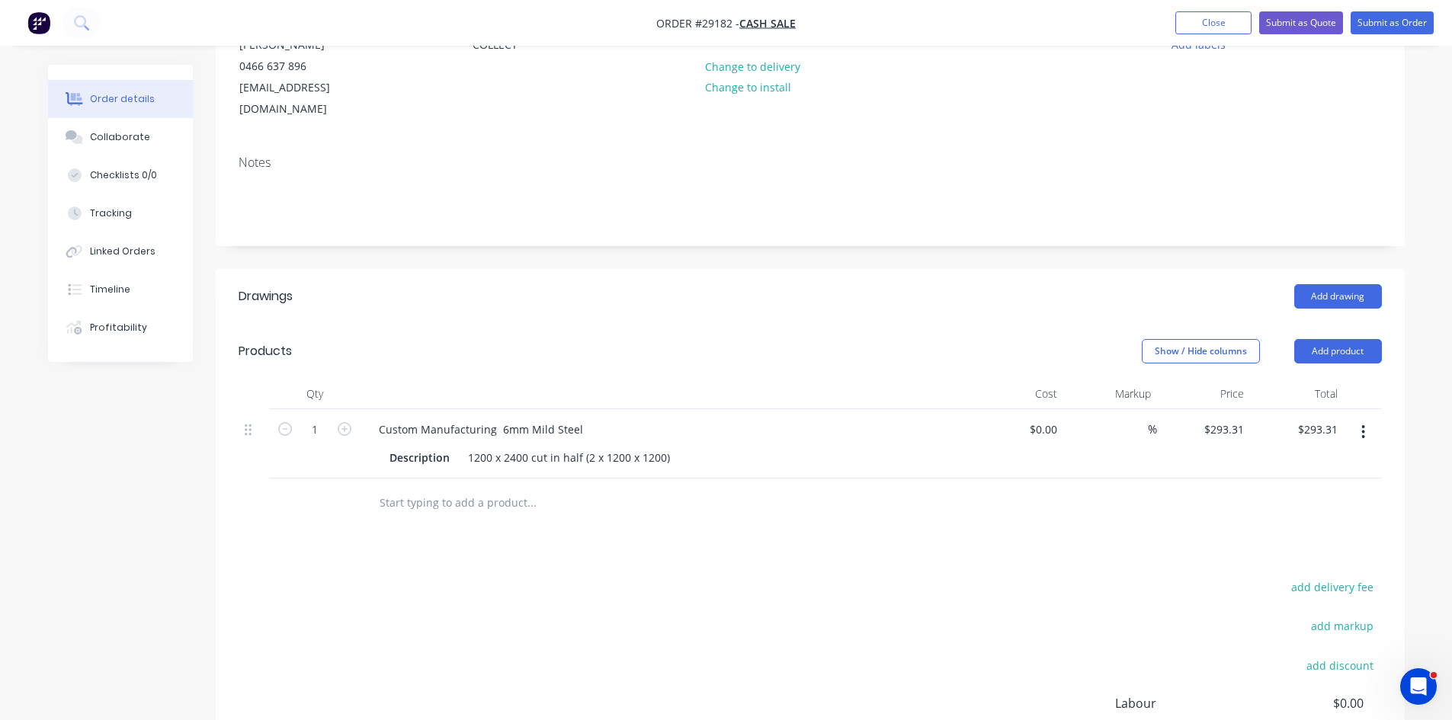
scroll to position [0, 0]
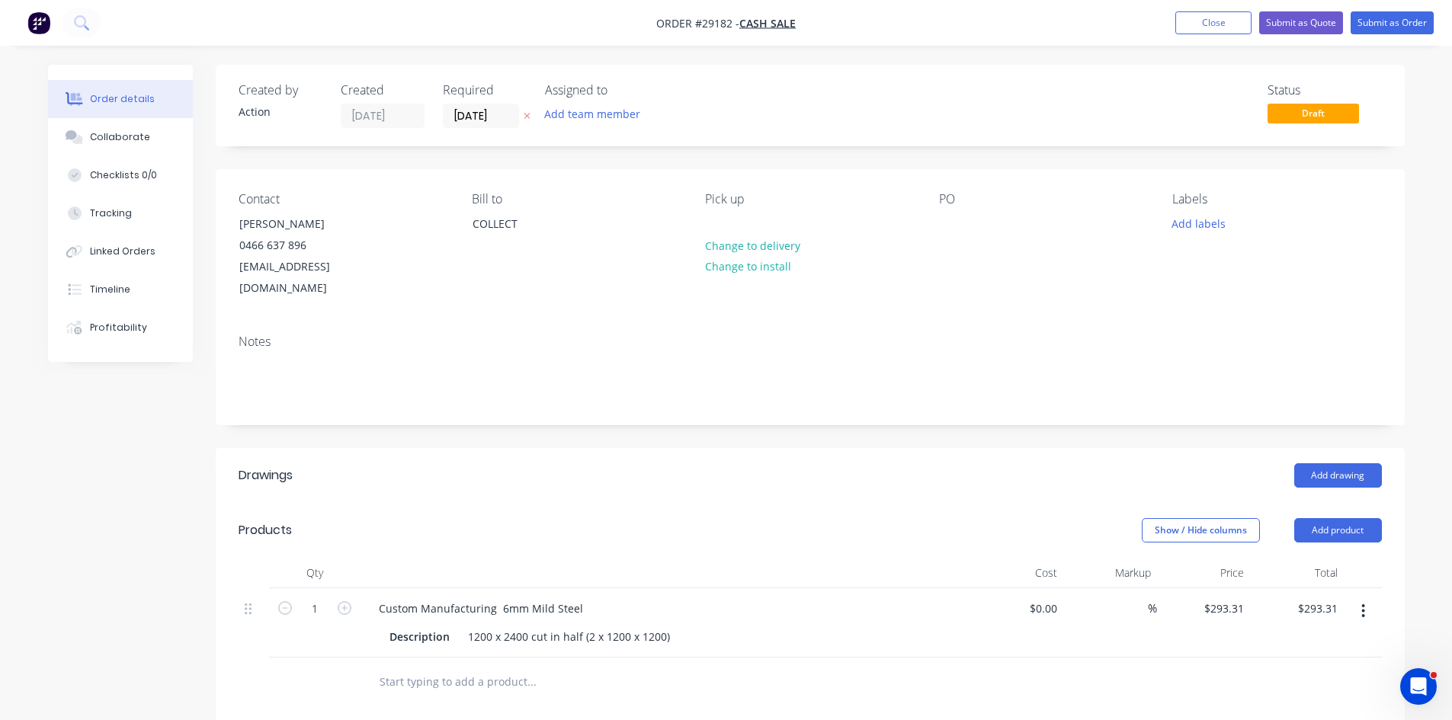
drag, startPoint x: 489, startPoint y: 117, endPoint x: 491, endPoint y: 133, distance: 15.3
click at [489, 117] on input "[DATE]" at bounding box center [481, 115] width 75 height 23
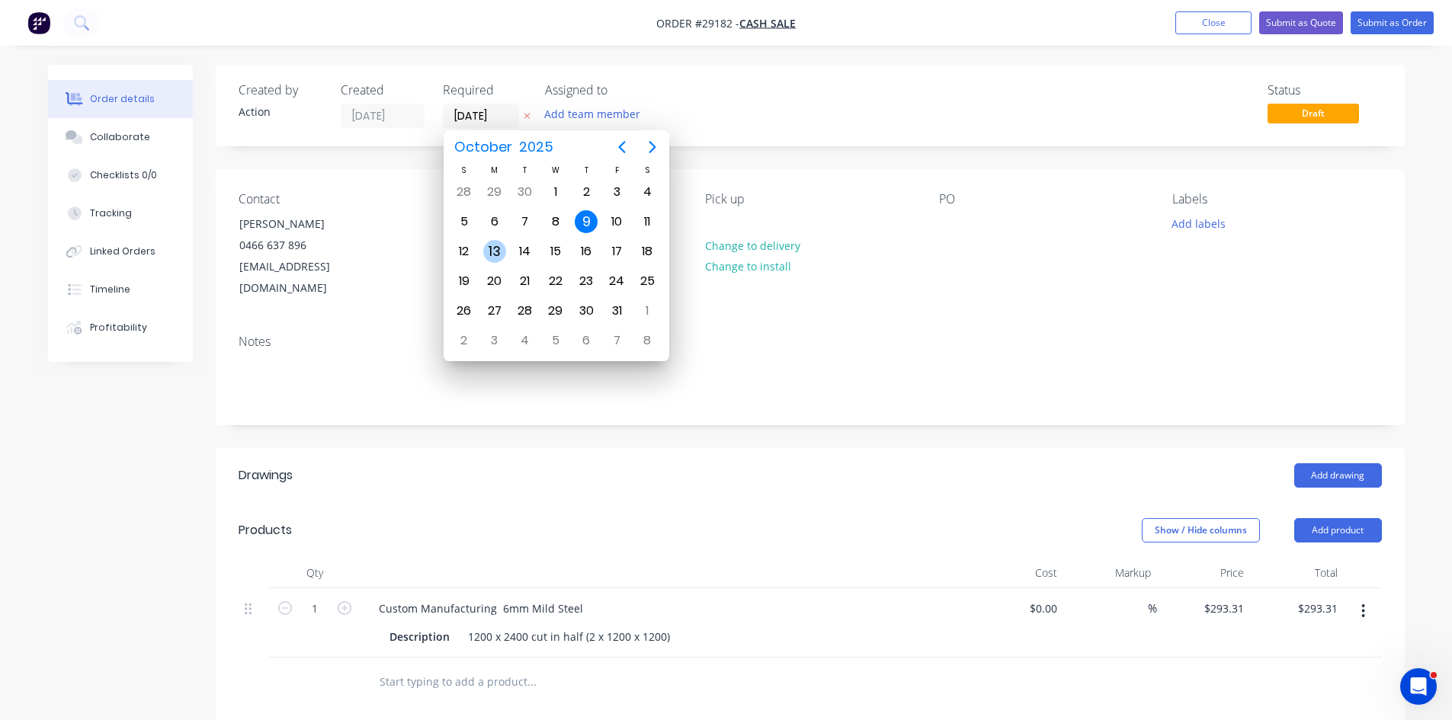
click at [497, 255] on div "13" at bounding box center [494, 251] width 23 height 23
type input "13/10/25"
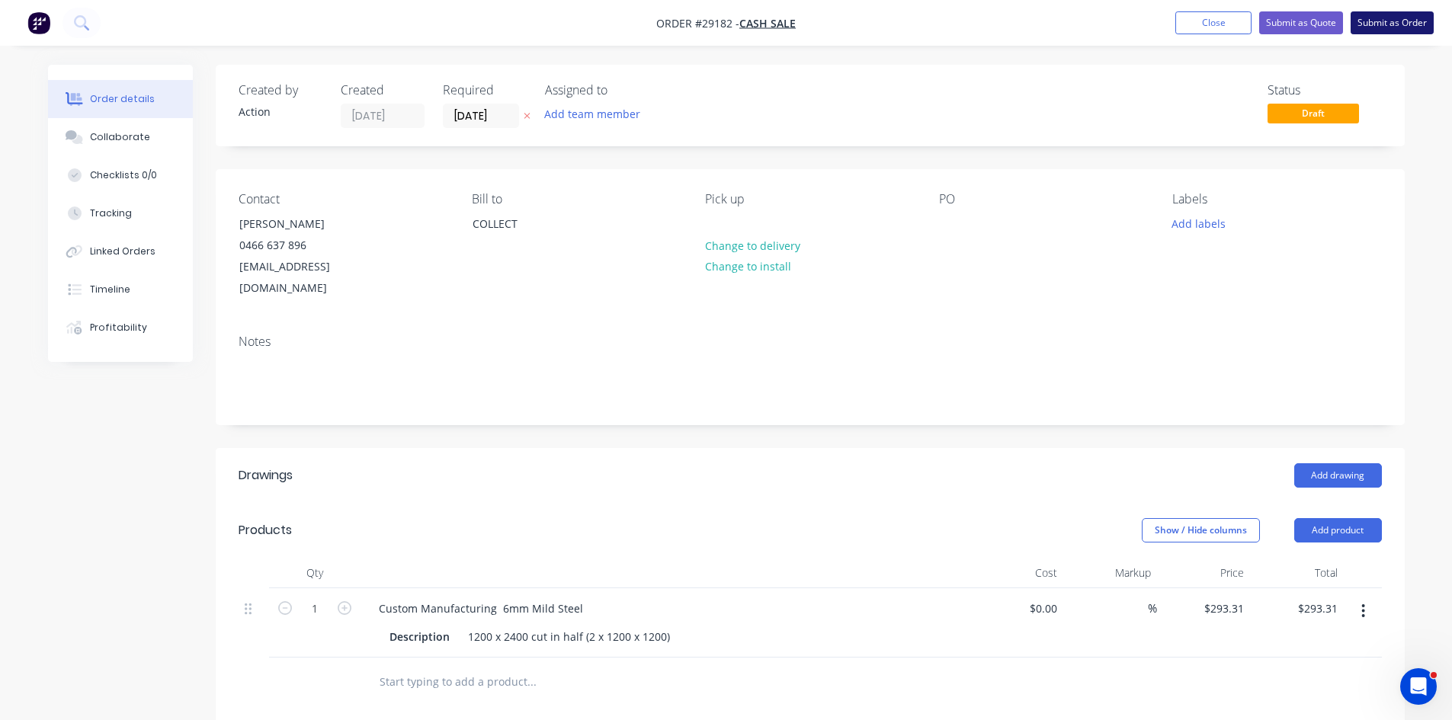
click at [1377, 22] on button "Submit as Order" at bounding box center [1391, 22] width 83 height 23
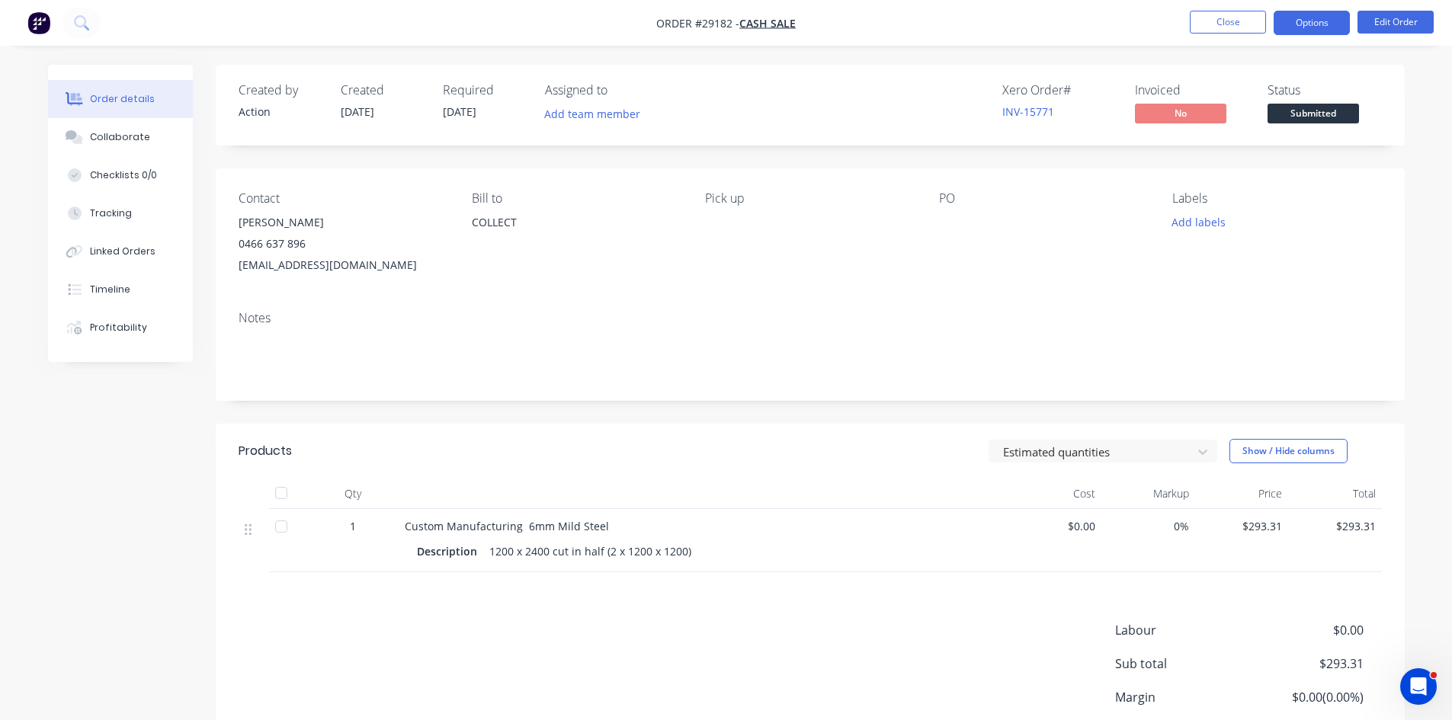
click at [1327, 23] on button "Options" at bounding box center [1311, 23] width 76 height 24
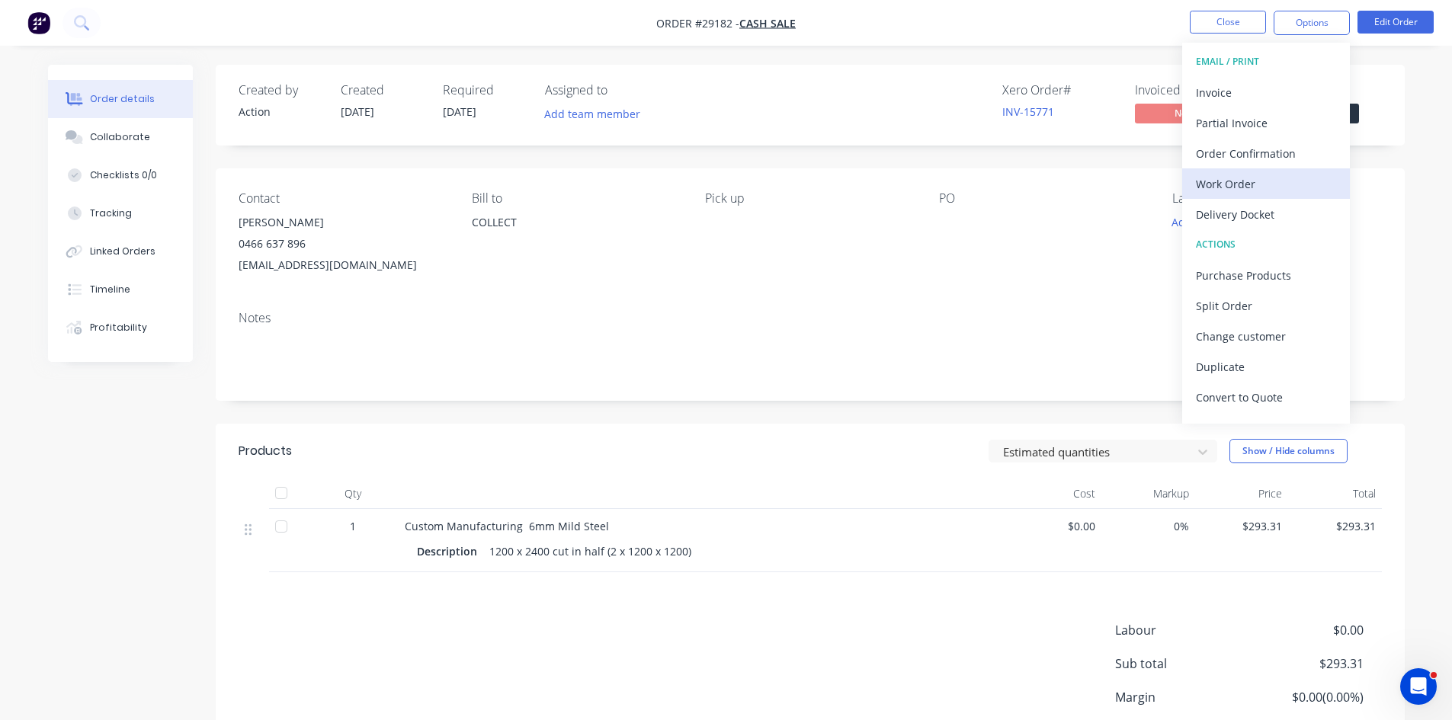
click at [1236, 191] on div "Work Order" at bounding box center [1266, 184] width 140 height 22
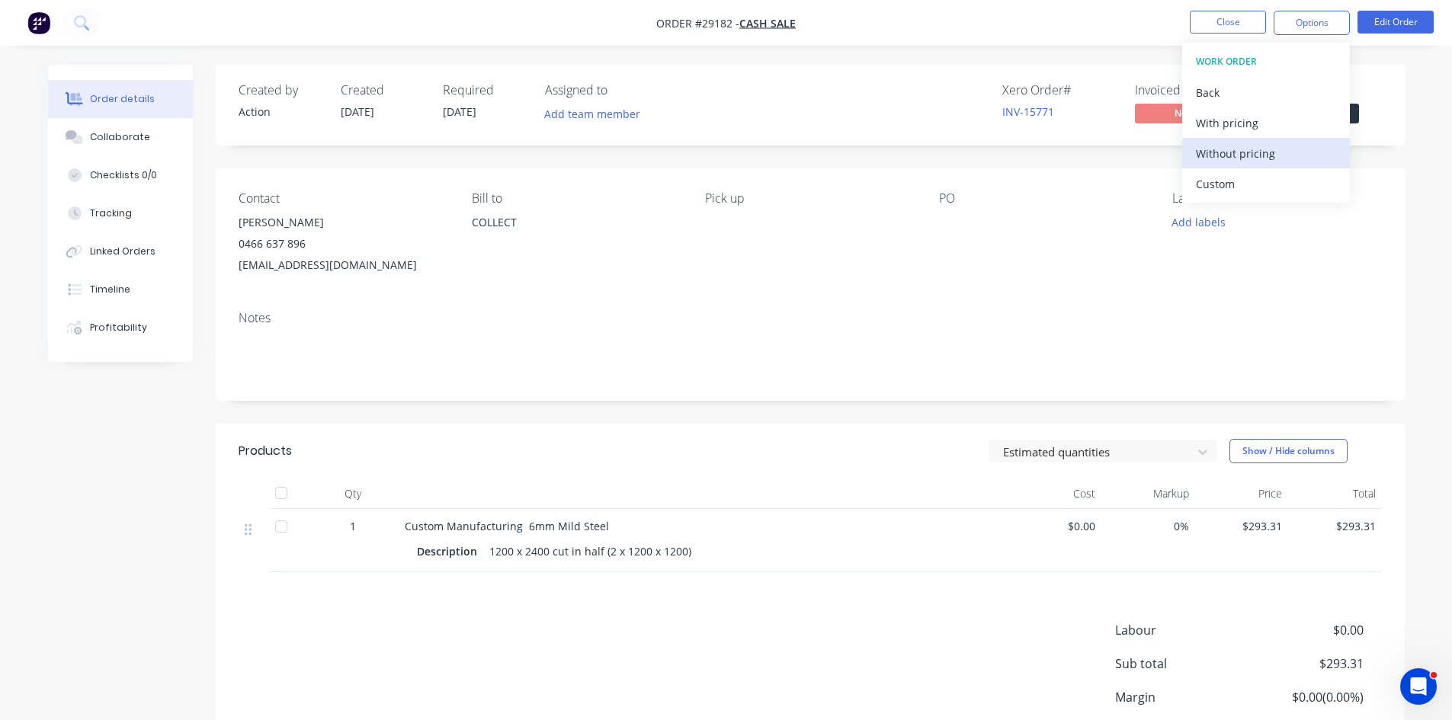
click at [1277, 153] on div "Without pricing" at bounding box center [1266, 154] width 140 height 22
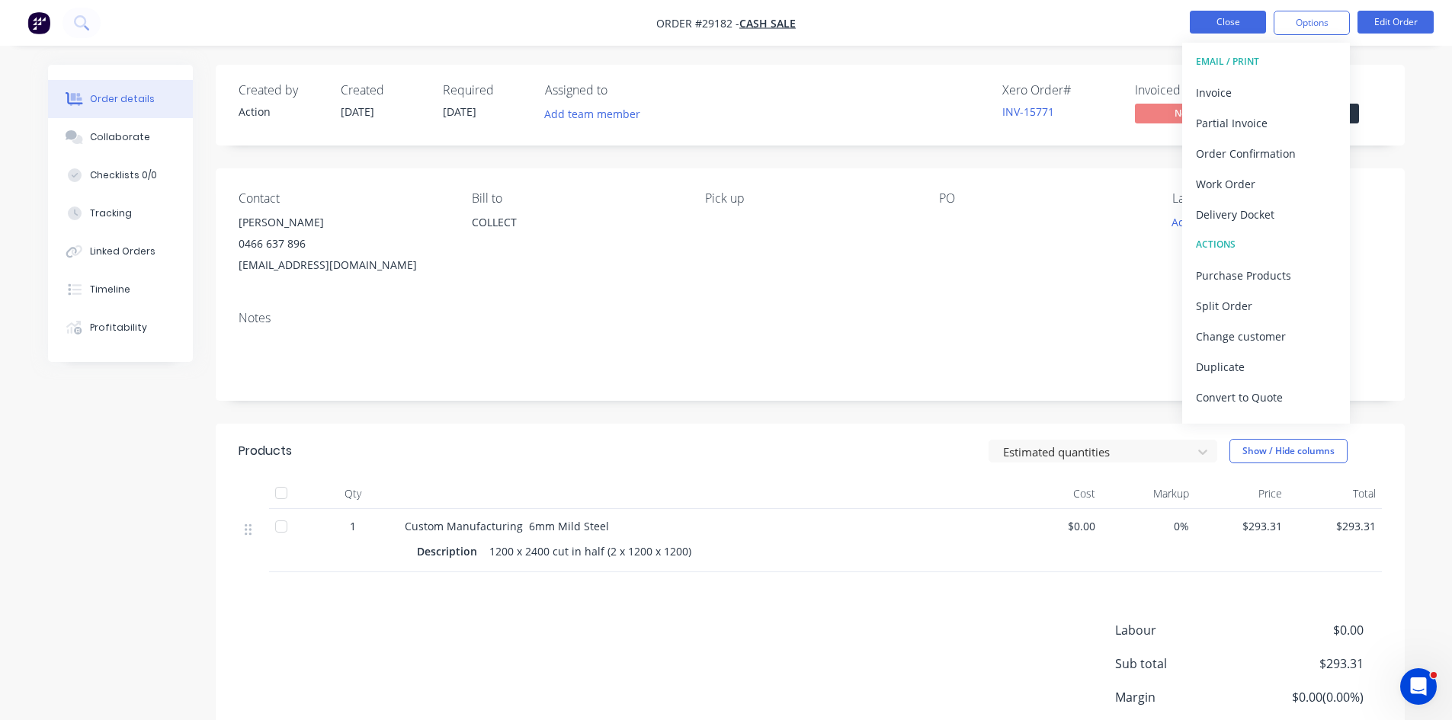
click at [1219, 21] on button "Close" at bounding box center [1228, 22] width 76 height 23
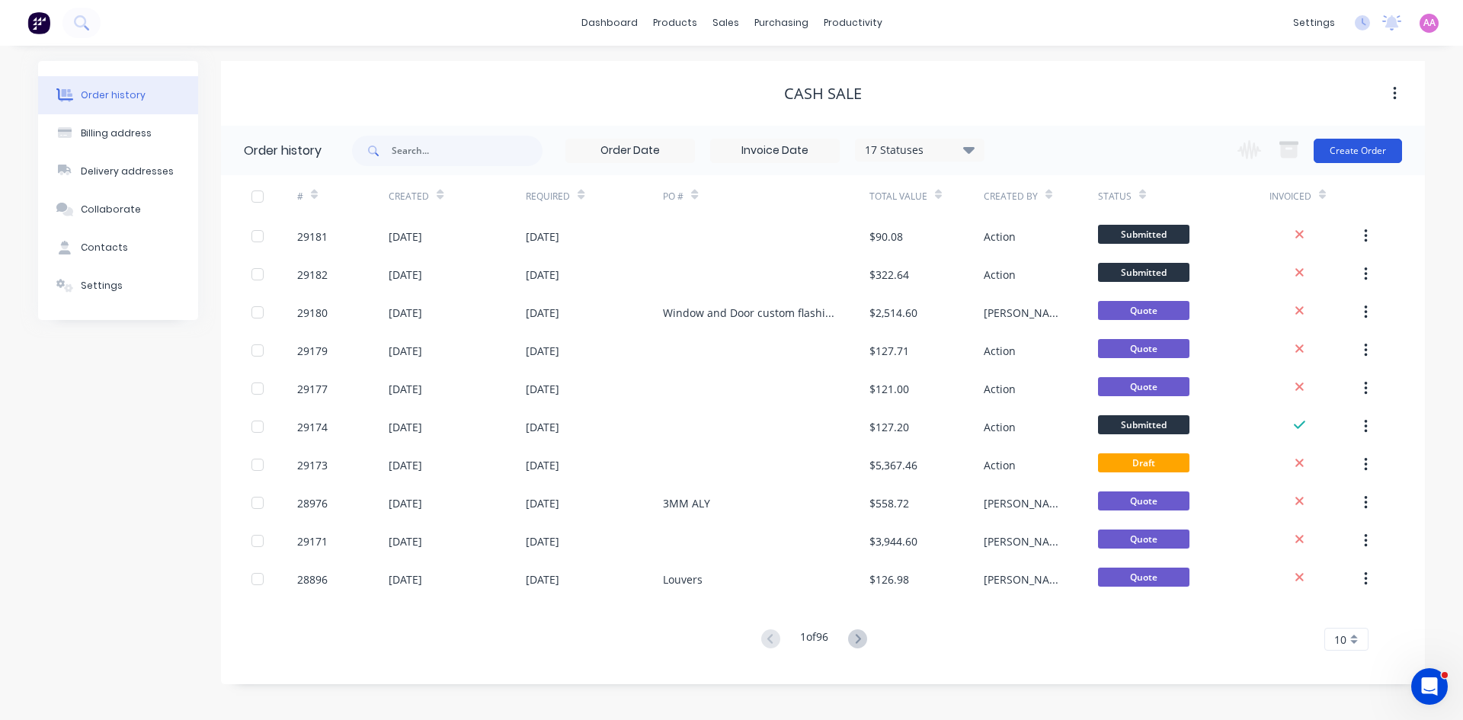
click at [1355, 149] on button "Create Order" at bounding box center [1358, 151] width 88 height 24
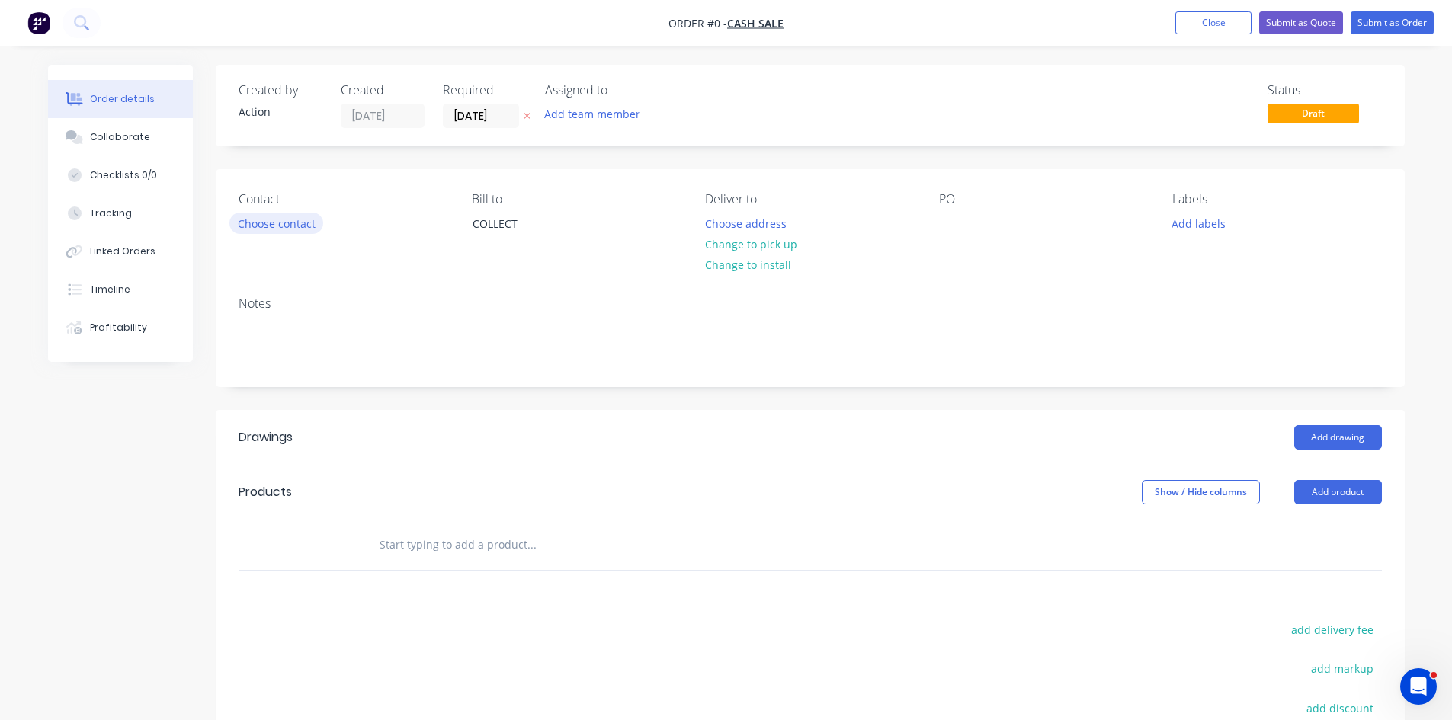
click at [258, 217] on button "Choose contact" at bounding box center [276, 223] width 94 height 21
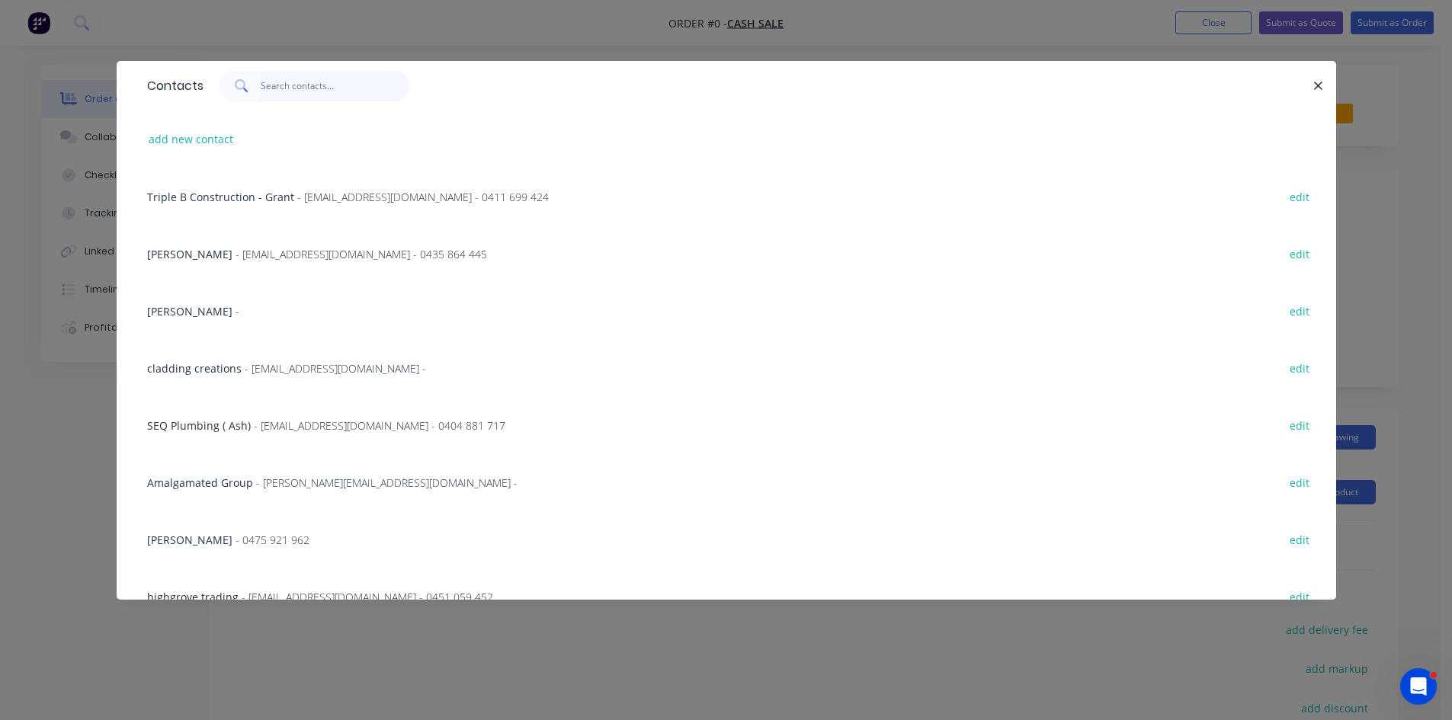
click at [309, 82] on input "text" at bounding box center [335, 86] width 149 height 30
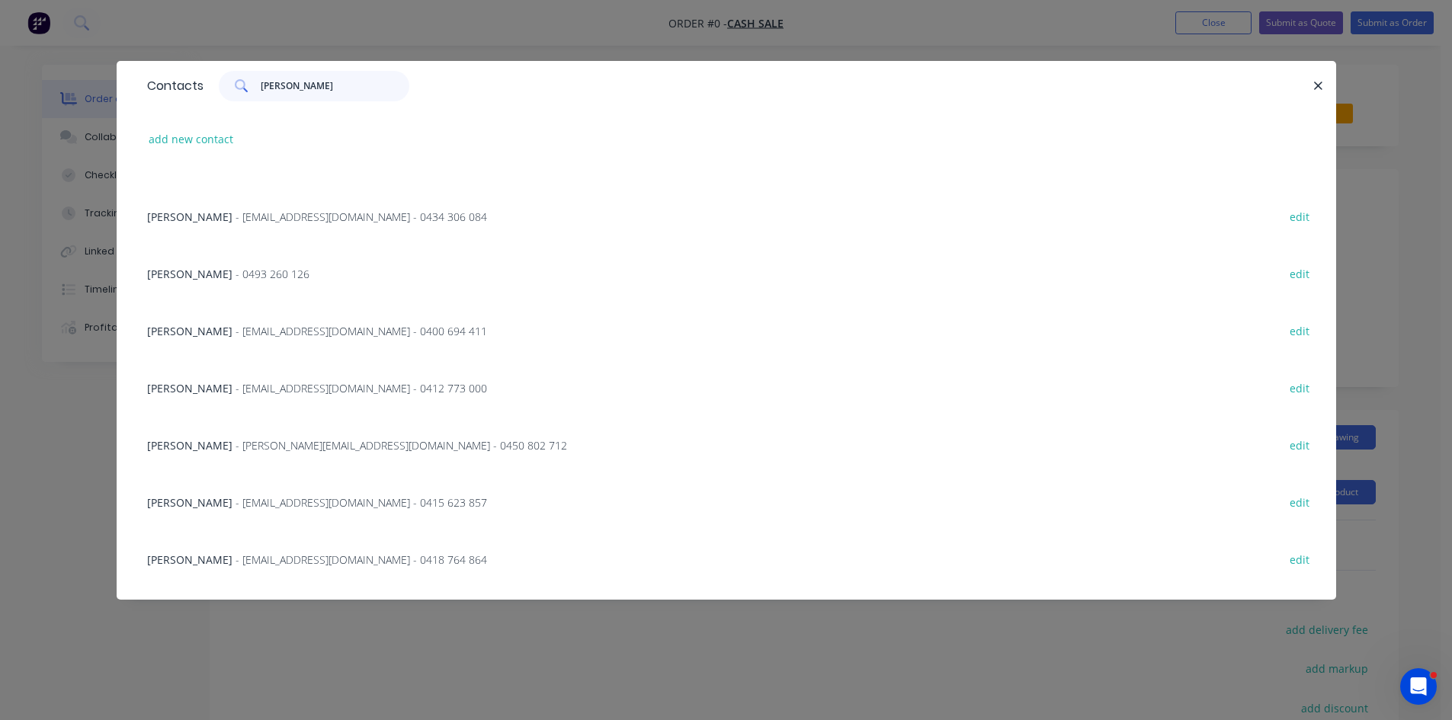
scroll to position [1454, 0]
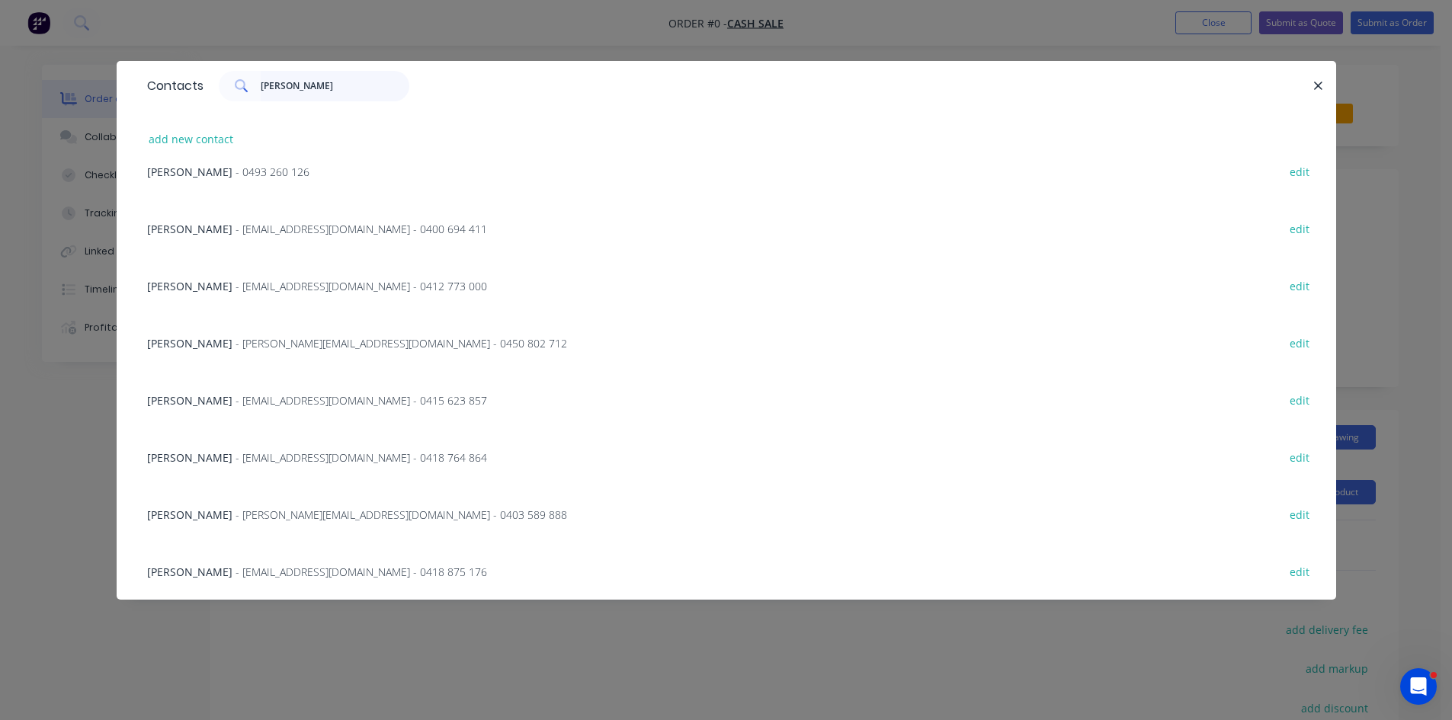
click at [316, 91] on input "robert" at bounding box center [335, 86] width 149 height 30
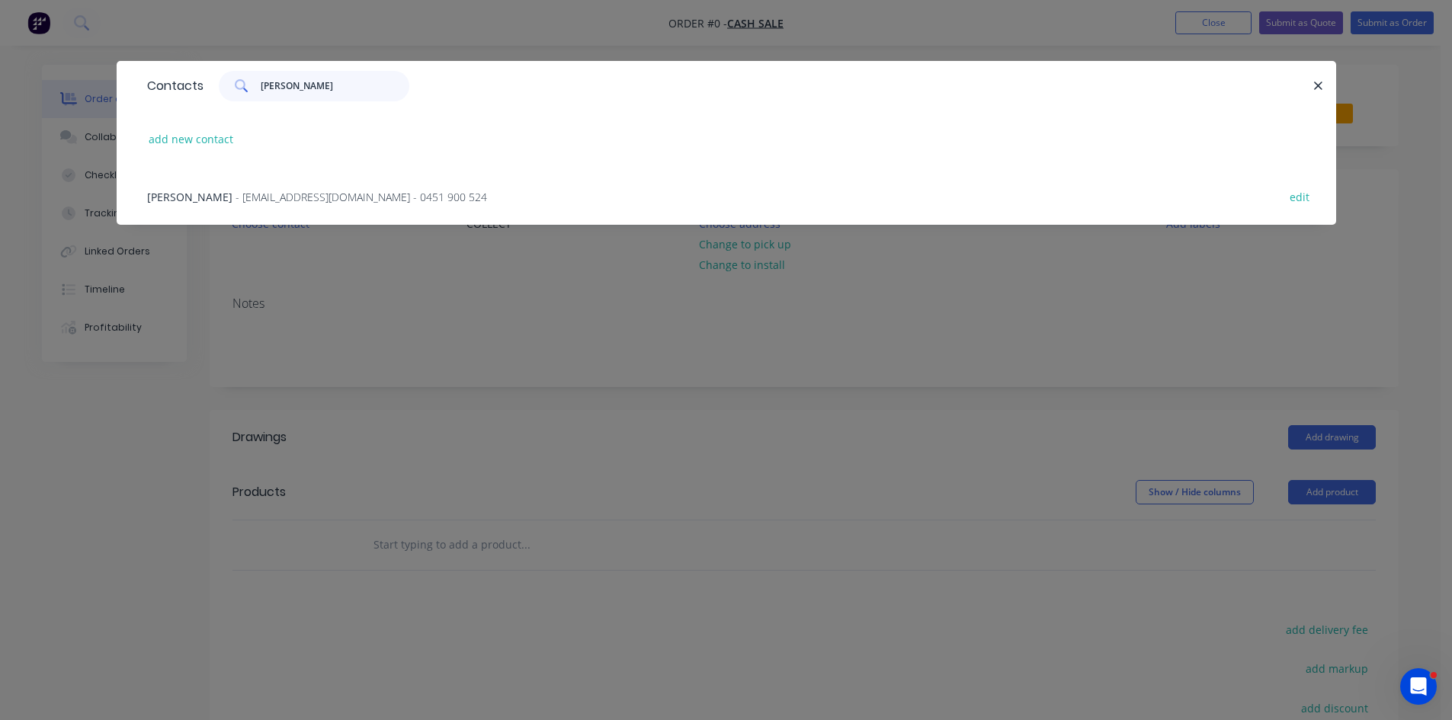
scroll to position [0, 0]
type input "robert mur"
drag, startPoint x: 303, startPoint y: 205, endPoint x: 312, endPoint y: 203, distance: 10.2
click at [303, 203] on div "Robert Murphy - rob_murphy01@hotmail.com - 0451 900 524 edit" at bounding box center [726, 196] width 1174 height 57
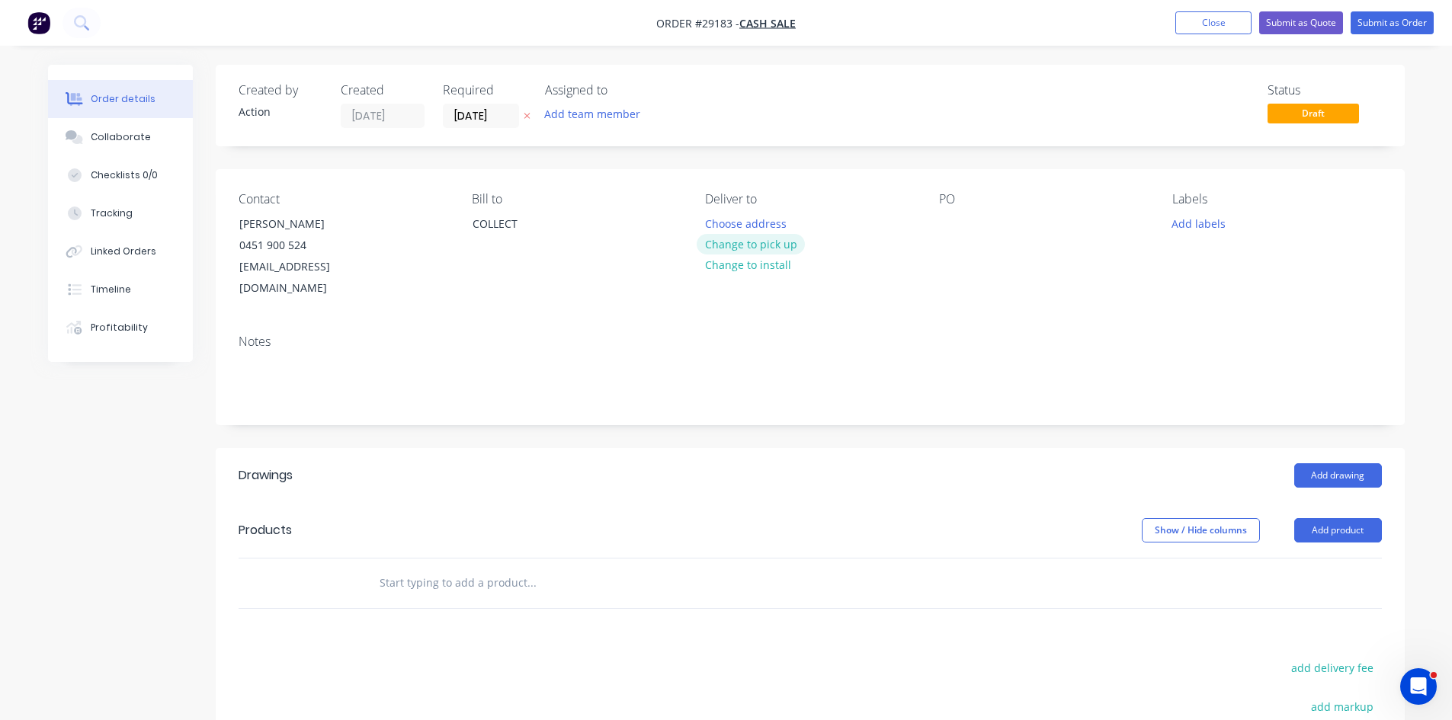
click at [777, 239] on button "Change to pick up" at bounding box center [751, 244] width 108 height 21
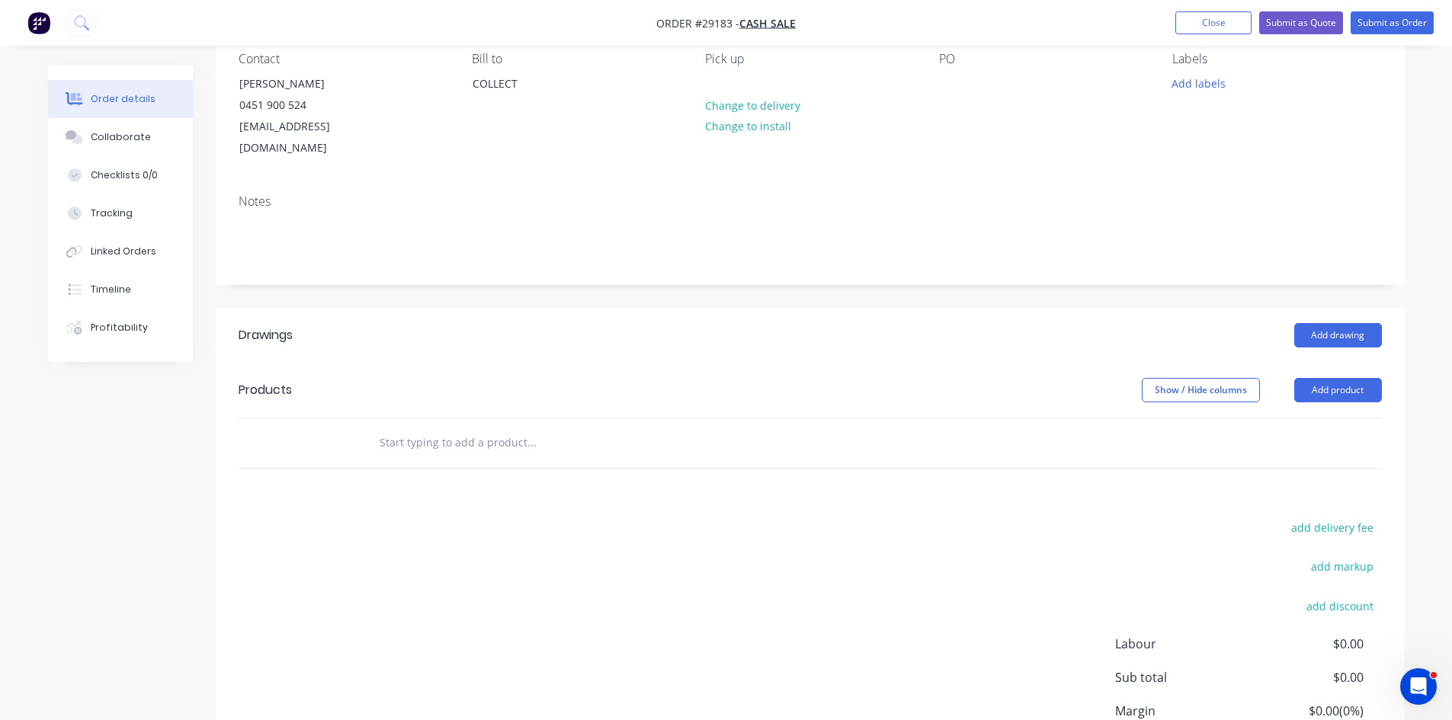
scroll to position [256, 0]
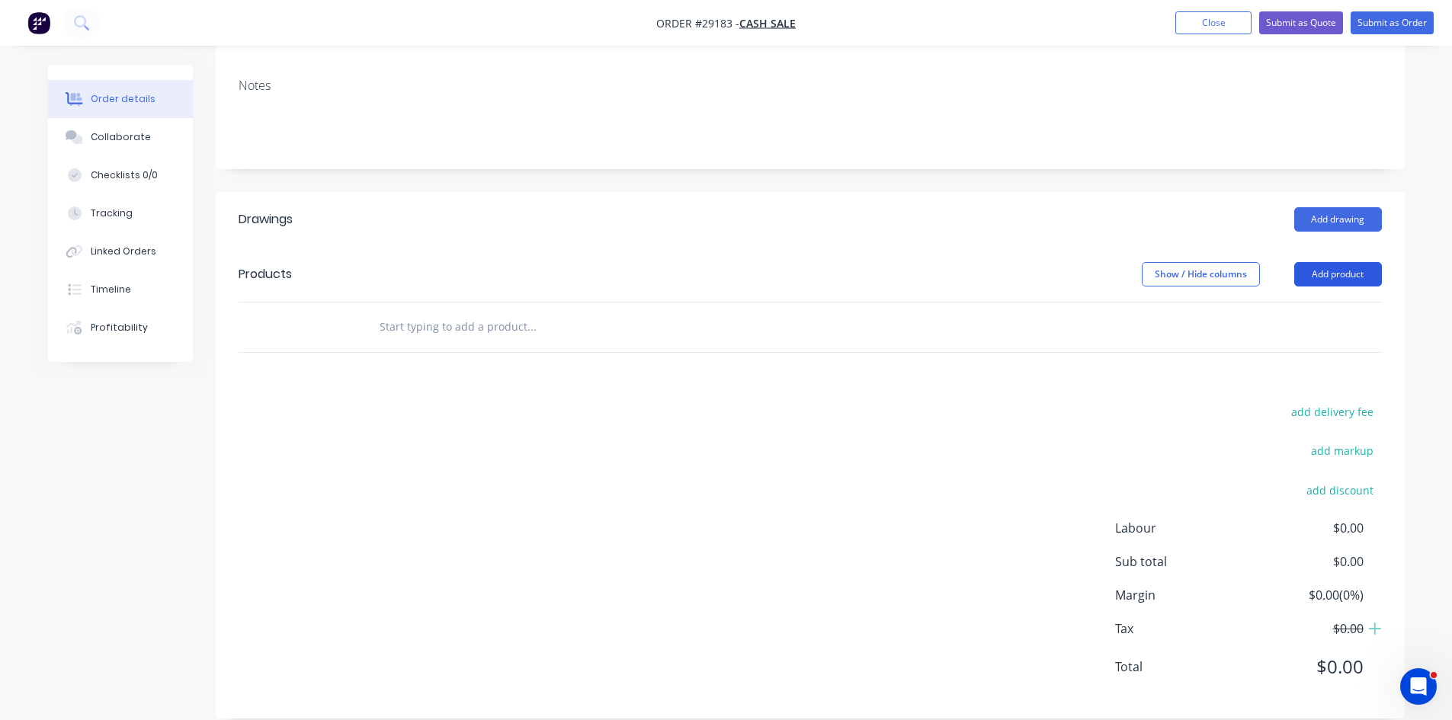
click at [1322, 262] on button "Add product" at bounding box center [1338, 274] width 88 height 24
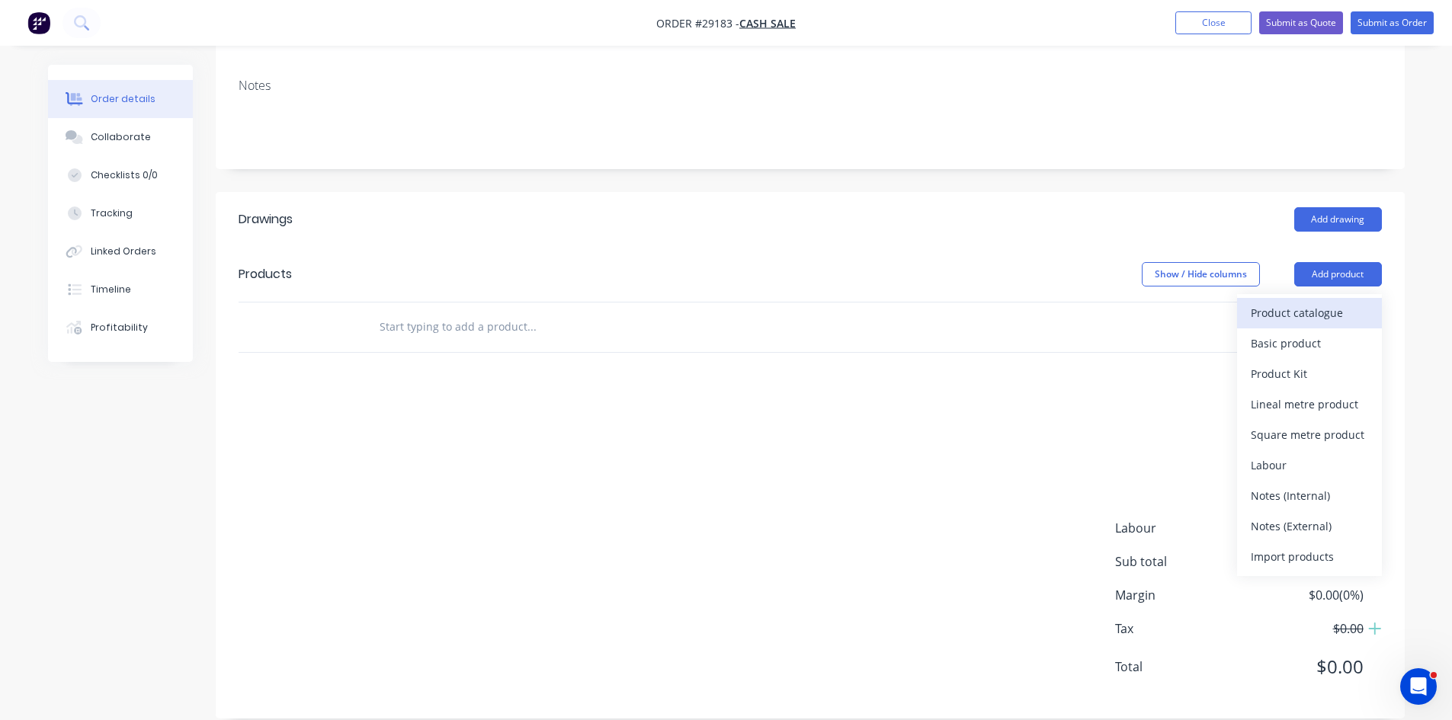
click at [1298, 302] on div "Product catalogue" at bounding box center [1309, 313] width 117 height 22
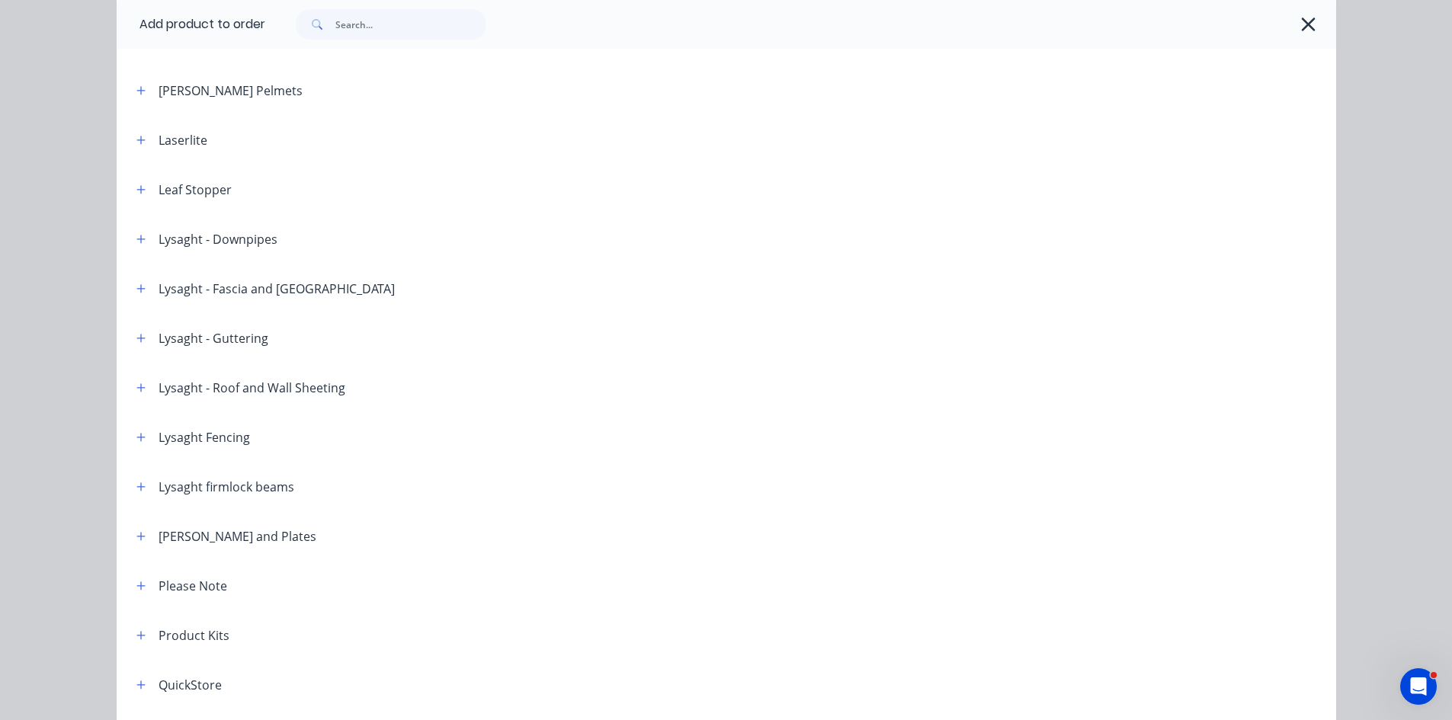
scroll to position [1296, 0]
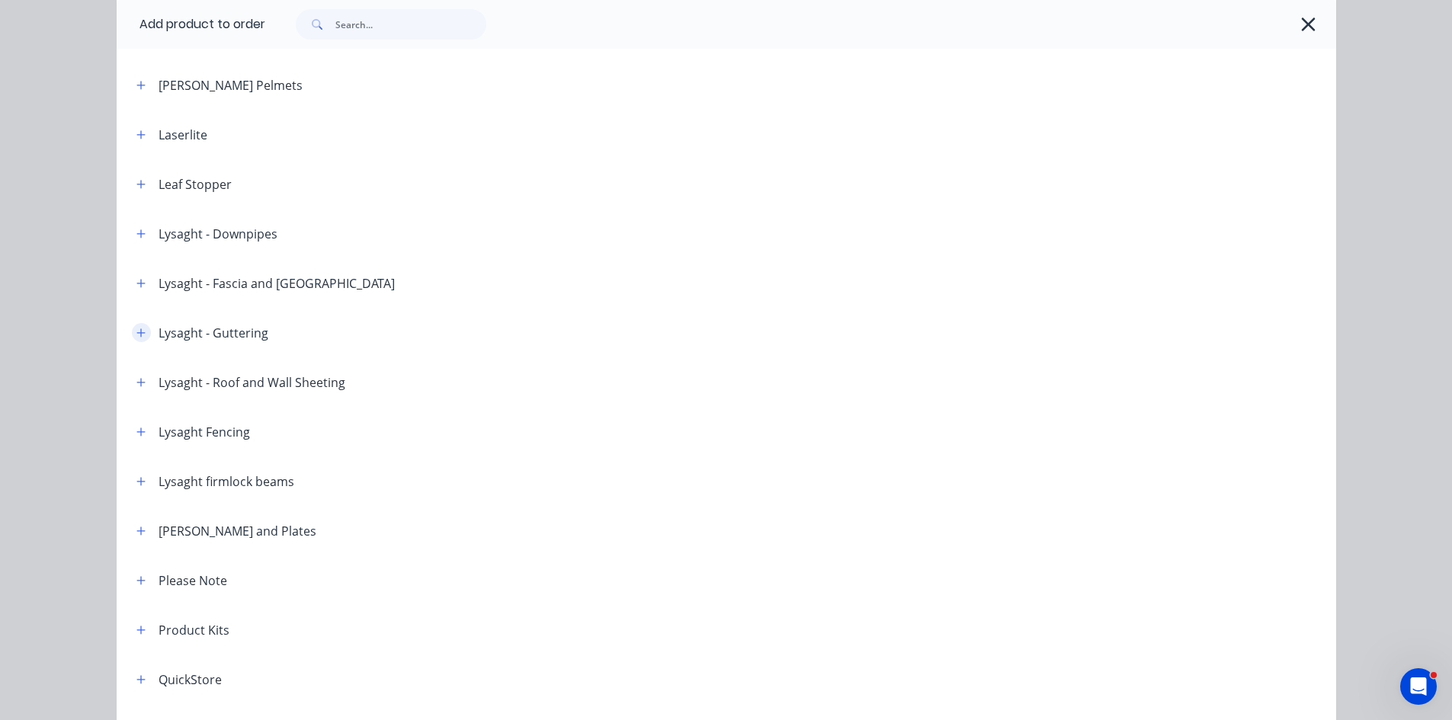
click at [137, 335] on icon "button" at bounding box center [140, 333] width 9 height 11
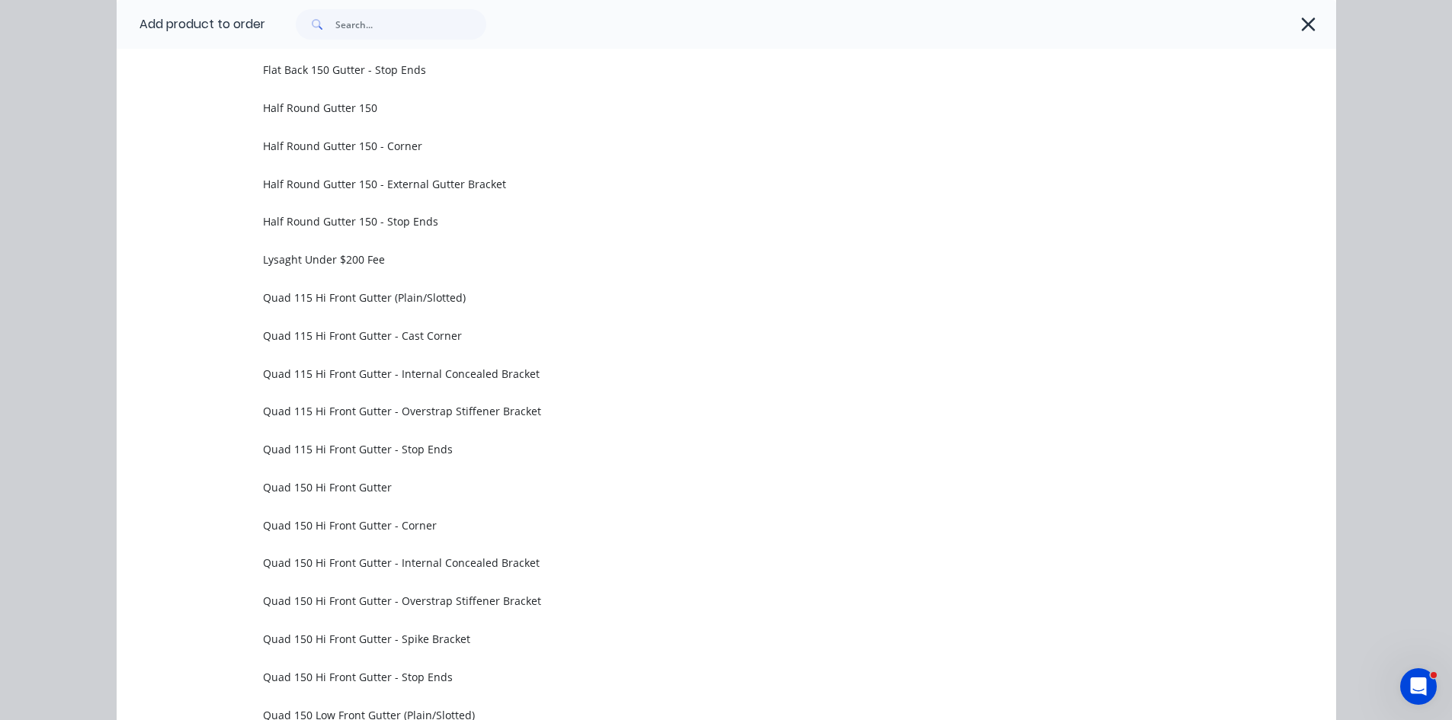
scroll to position [2134, 0]
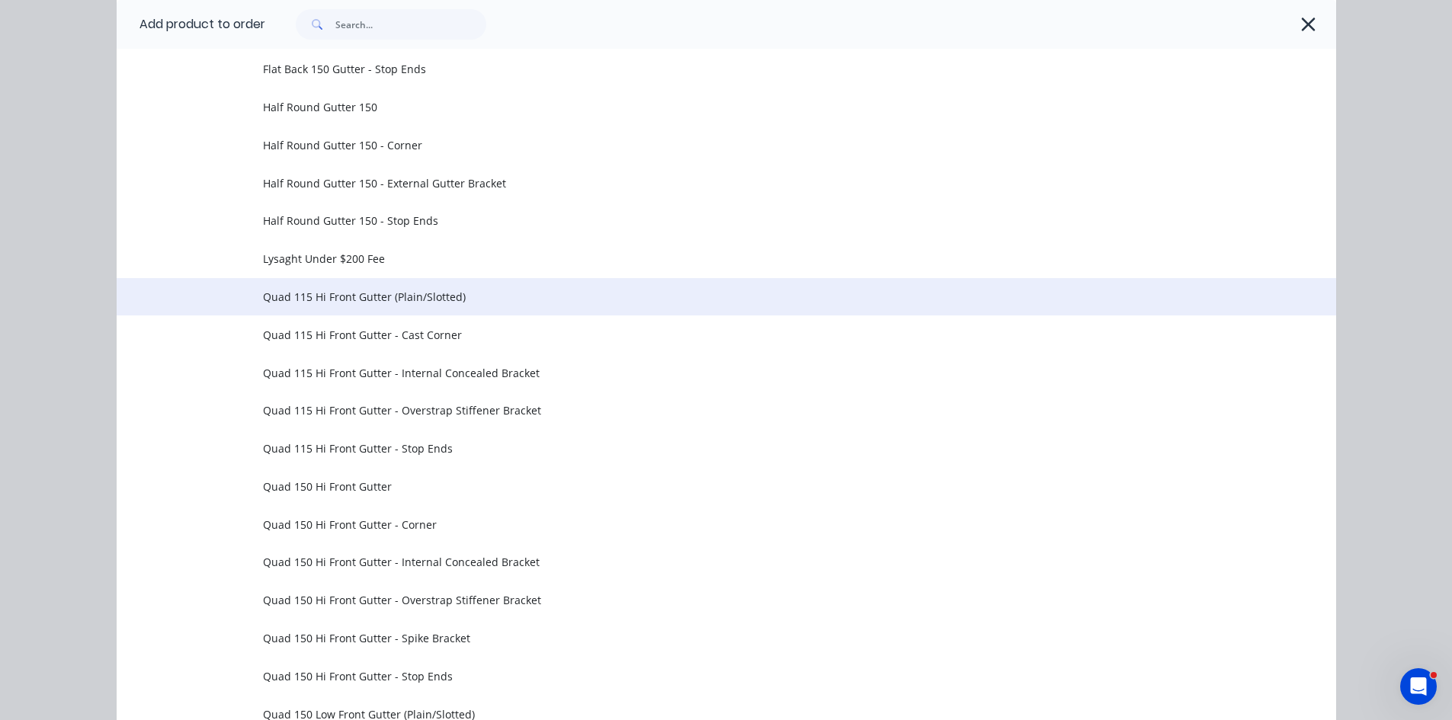
click at [341, 304] on span "Quad 115 Hi Front Gutter (Plain/Slotted)" at bounding box center [692, 297] width 858 height 16
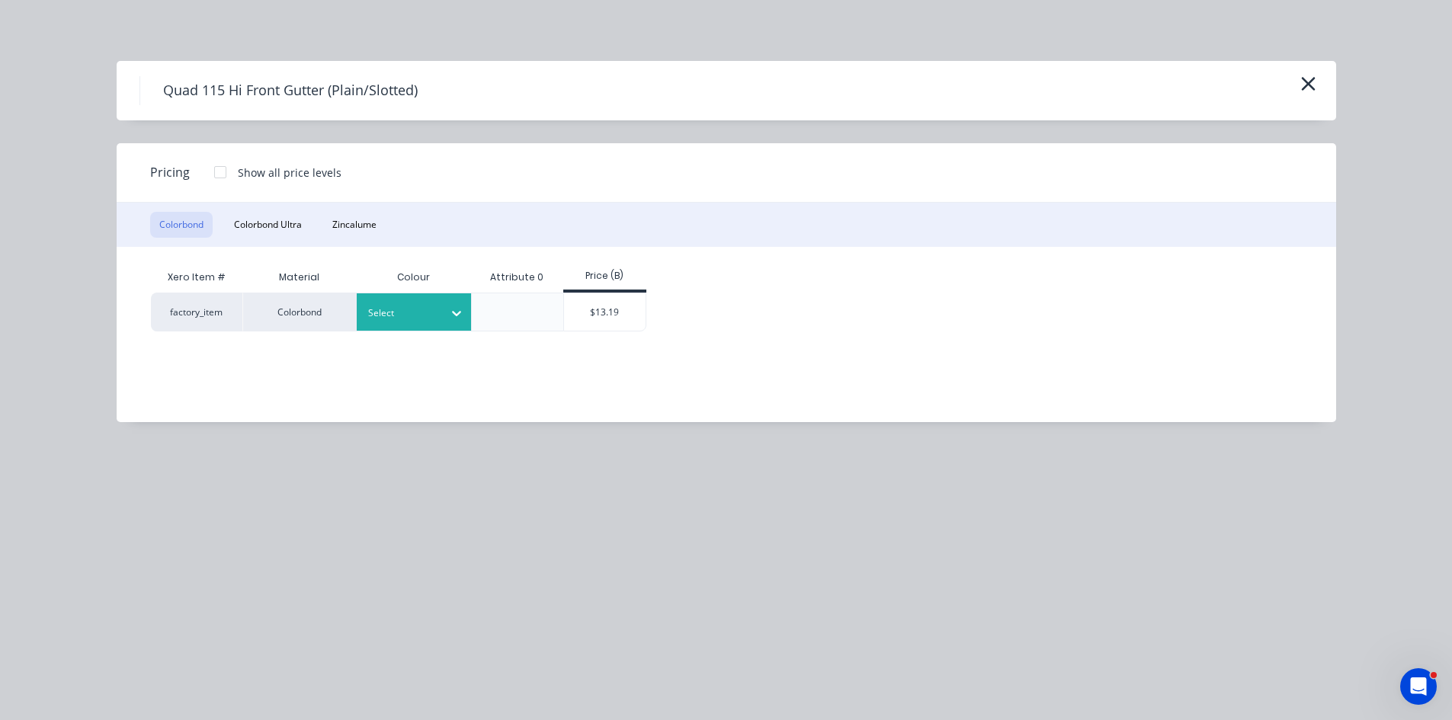
click at [435, 312] on div at bounding box center [402, 313] width 69 height 17
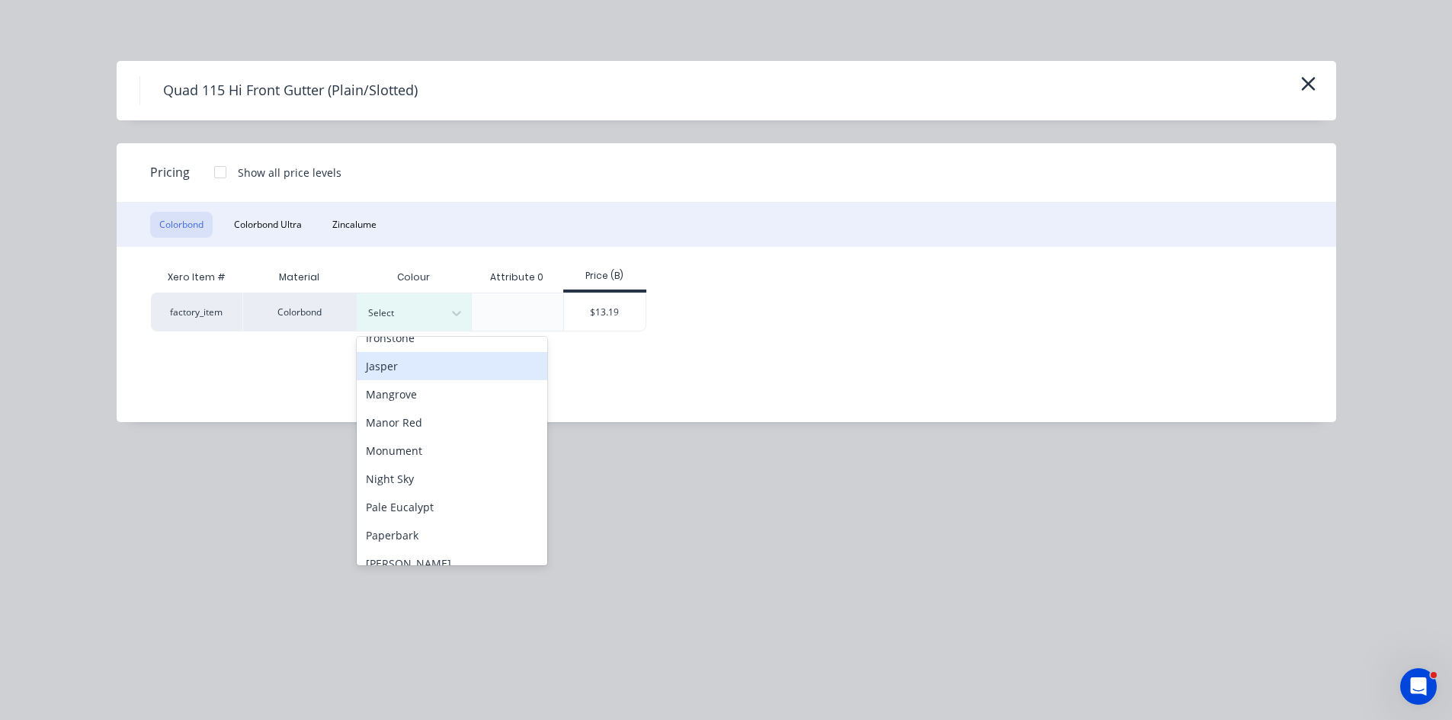
scroll to position [381, 0]
click at [386, 386] on div "Manor Red" at bounding box center [452, 396] width 191 height 28
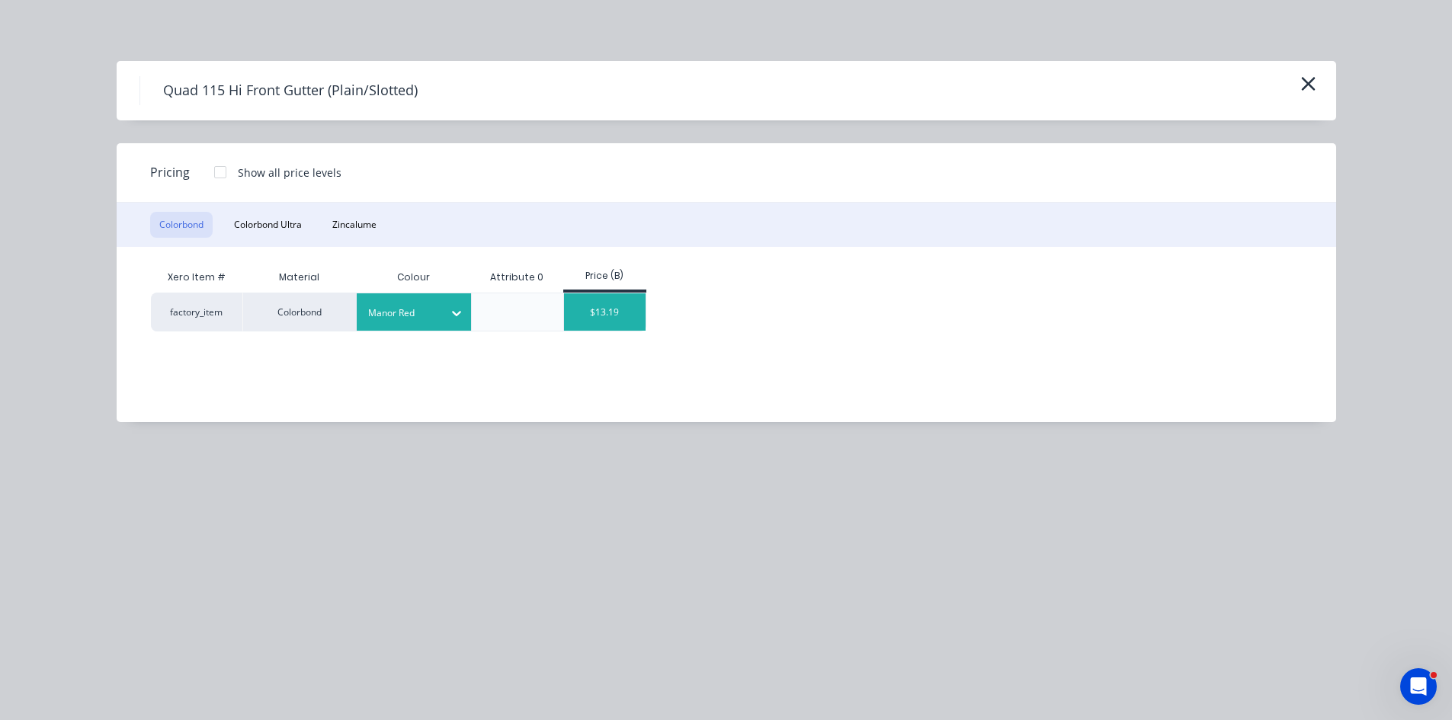
click at [601, 306] on div "$13.19" at bounding box center [605, 311] width 82 height 37
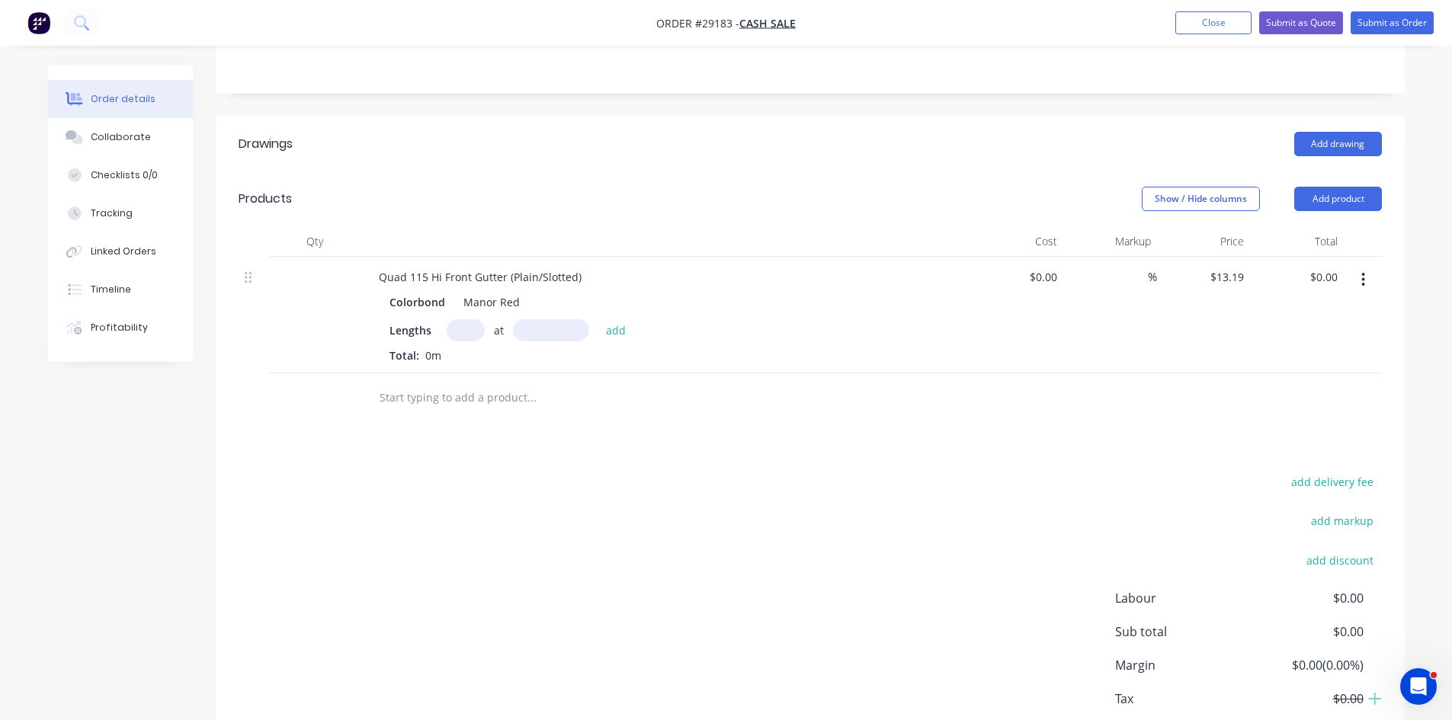
scroll to position [332, 0]
click at [541, 265] on div "Quad 115 Hi Front Gutter (Plain/Slotted)" at bounding box center [480, 276] width 227 height 22
drag, startPoint x: 474, startPoint y: 306, endPoint x: 507, endPoint y: 356, distance: 60.0
click at [474, 319] on input "text" at bounding box center [466, 330] width 38 height 22
type input "1"
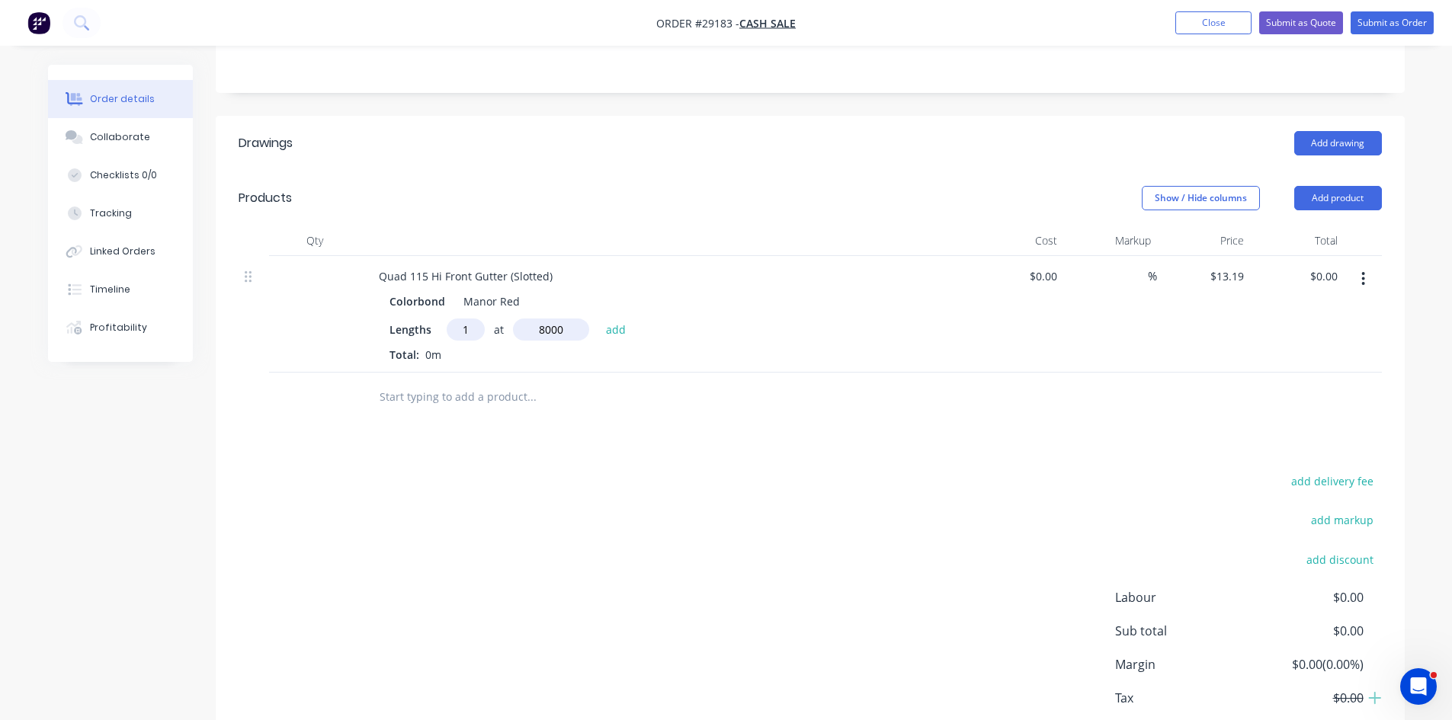
type input "8000"
click at [598, 319] on button "add" at bounding box center [616, 329] width 36 height 21
type input "$105.52"
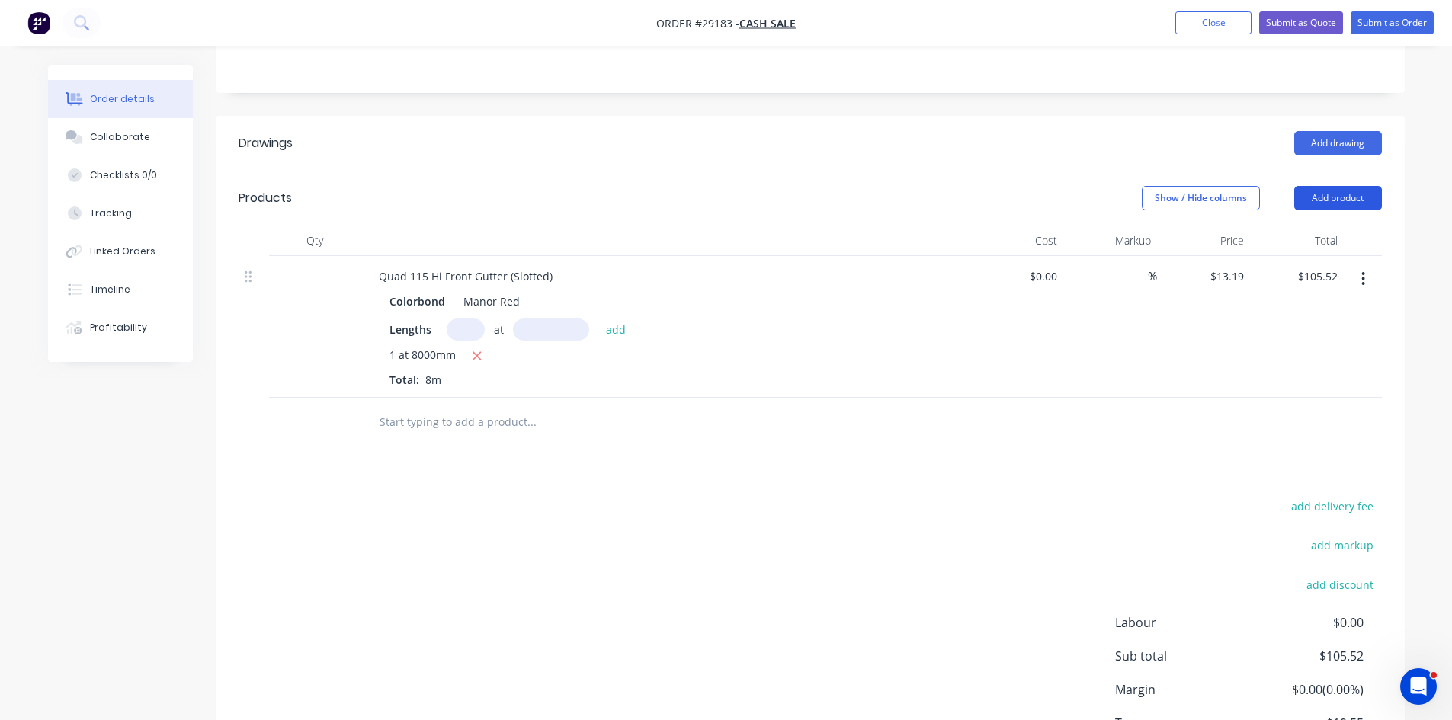
click at [1318, 186] on button "Add product" at bounding box center [1338, 198] width 88 height 24
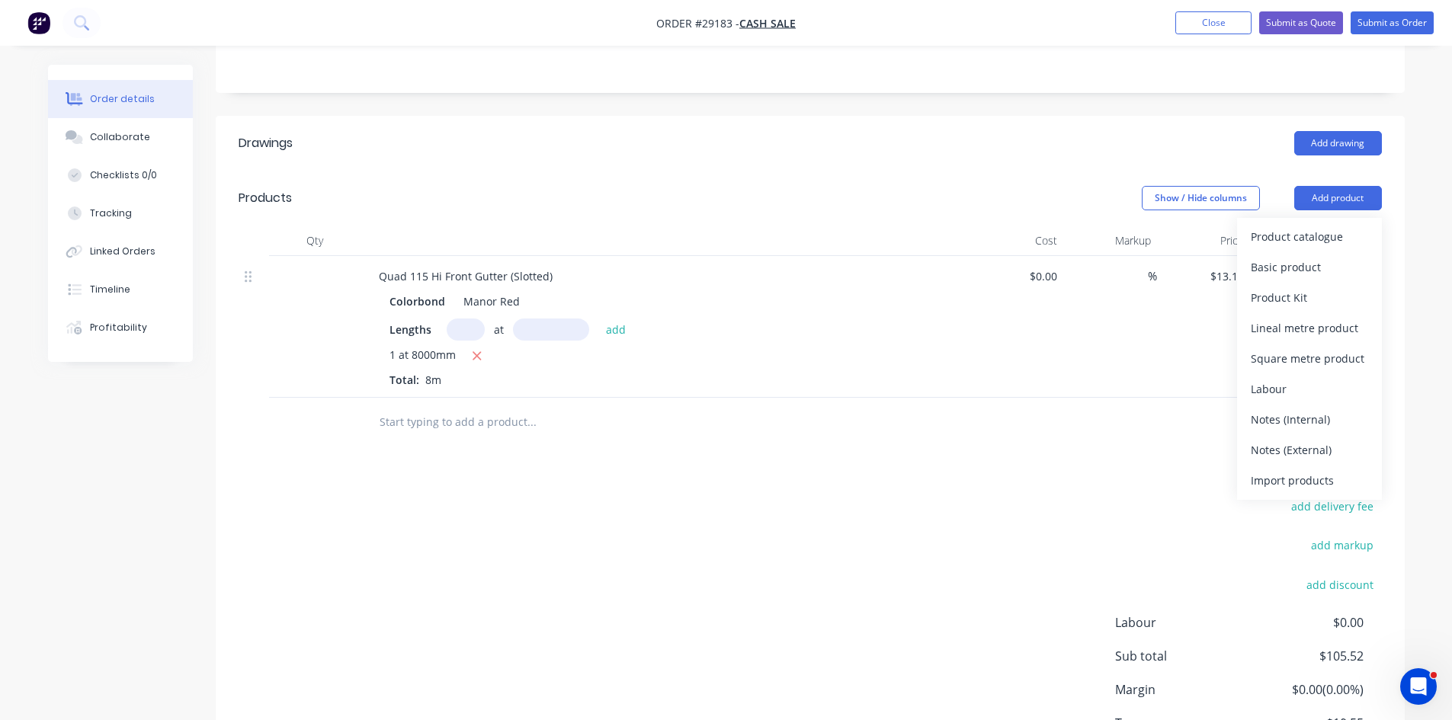
click at [1305, 226] on div "Product catalogue" at bounding box center [1309, 237] width 117 height 22
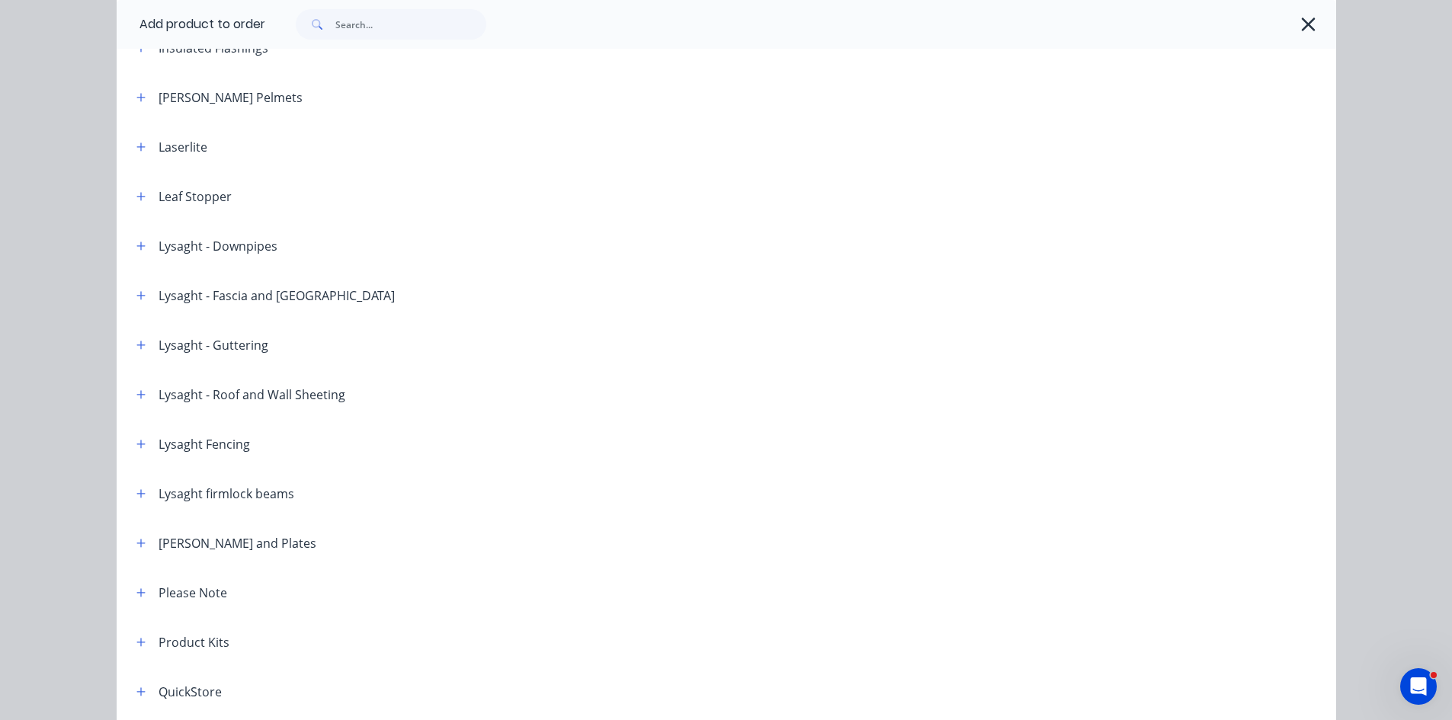
scroll to position [1296, 0]
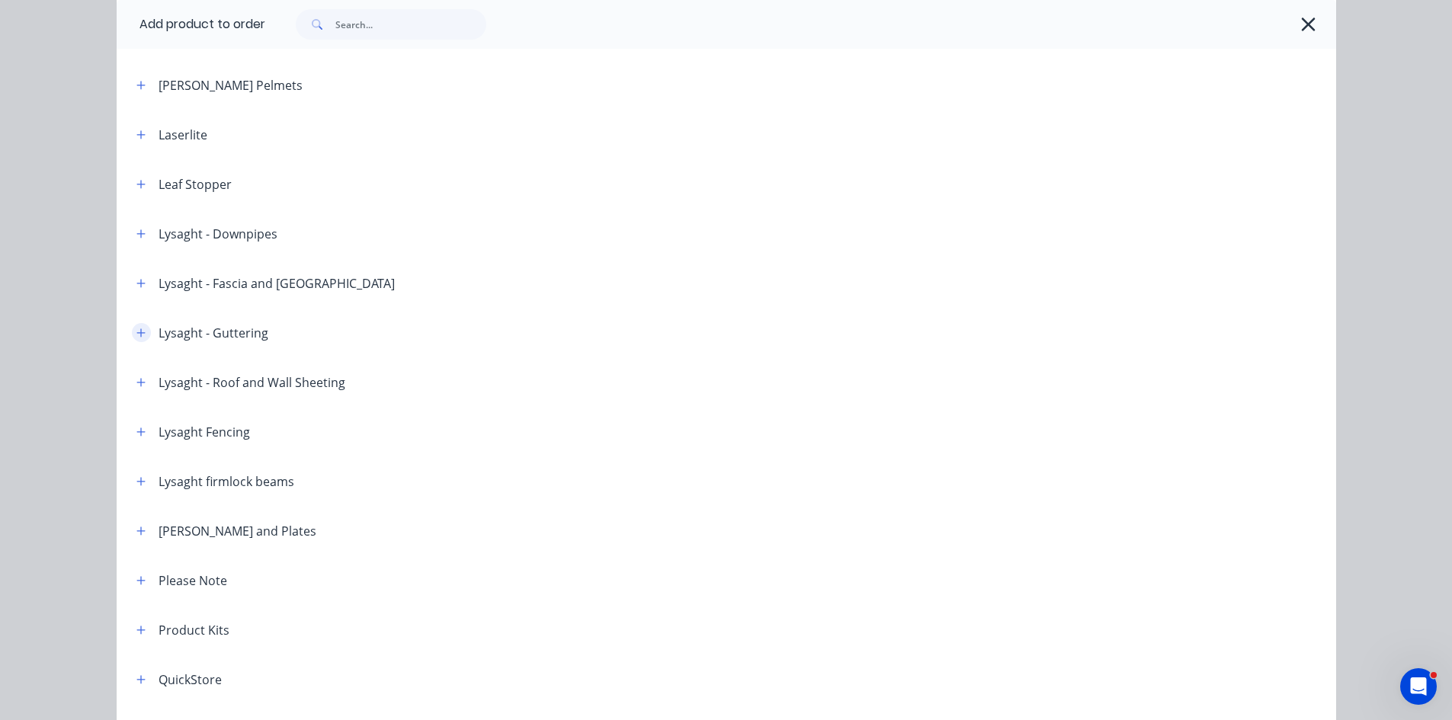
click at [138, 330] on icon "button" at bounding box center [140, 333] width 9 height 11
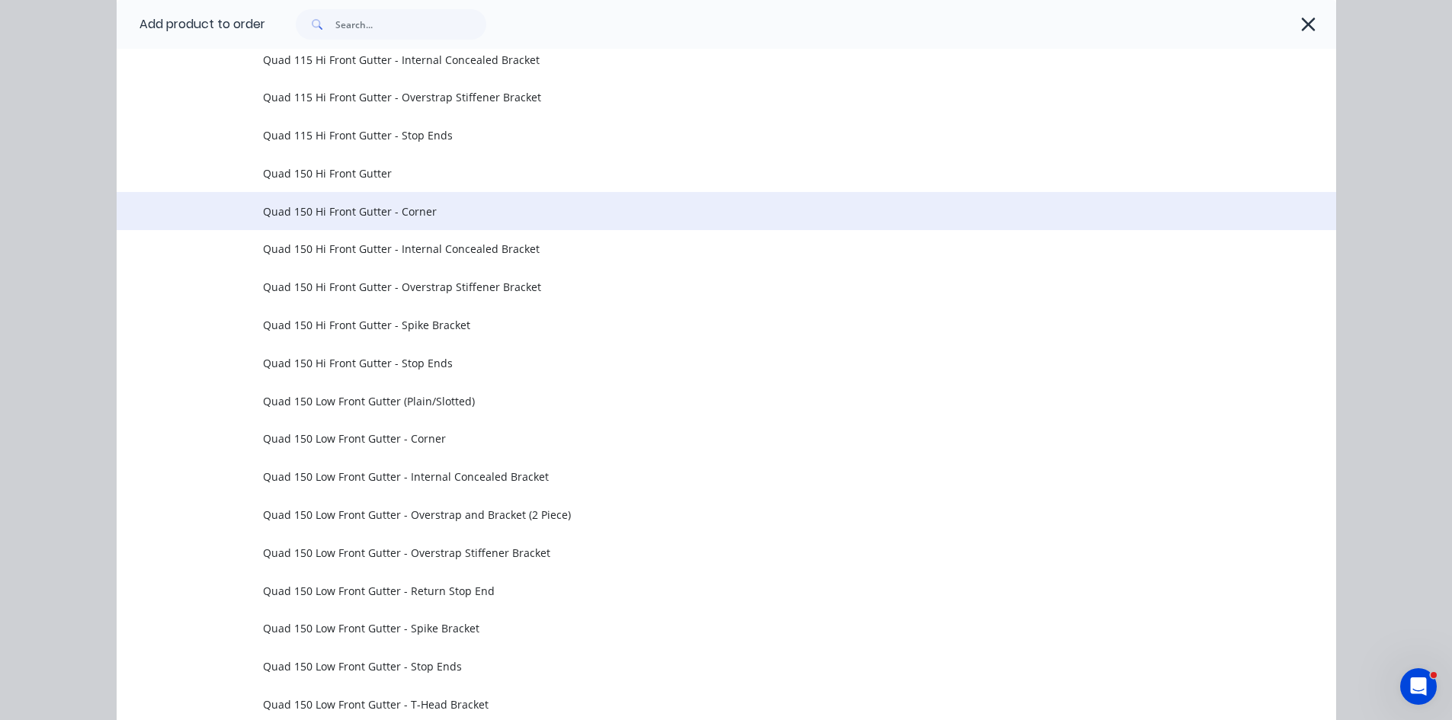
scroll to position [2286, 0]
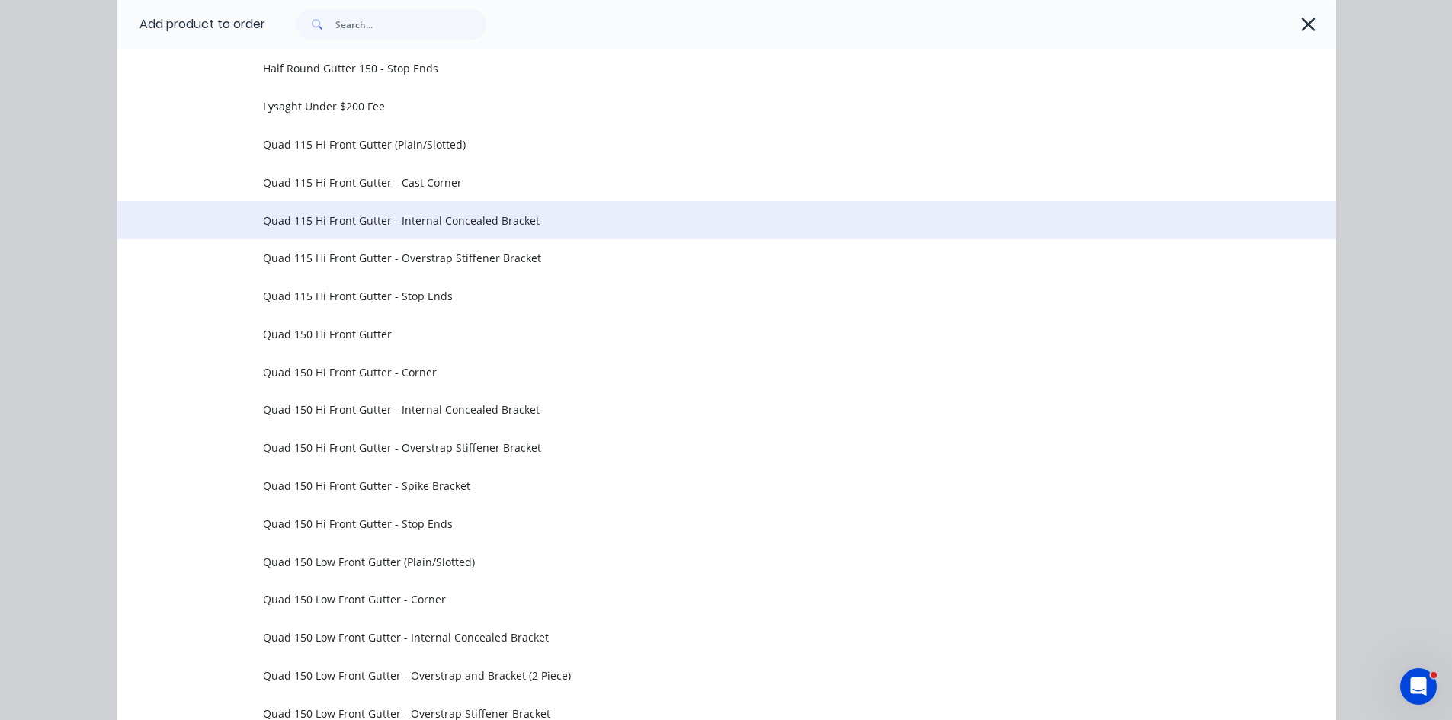
click at [354, 223] on span "Quad 115 Hi Front Gutter - Internal Concealed Bracket" at bounding box center [692, 221] width 858 height 16
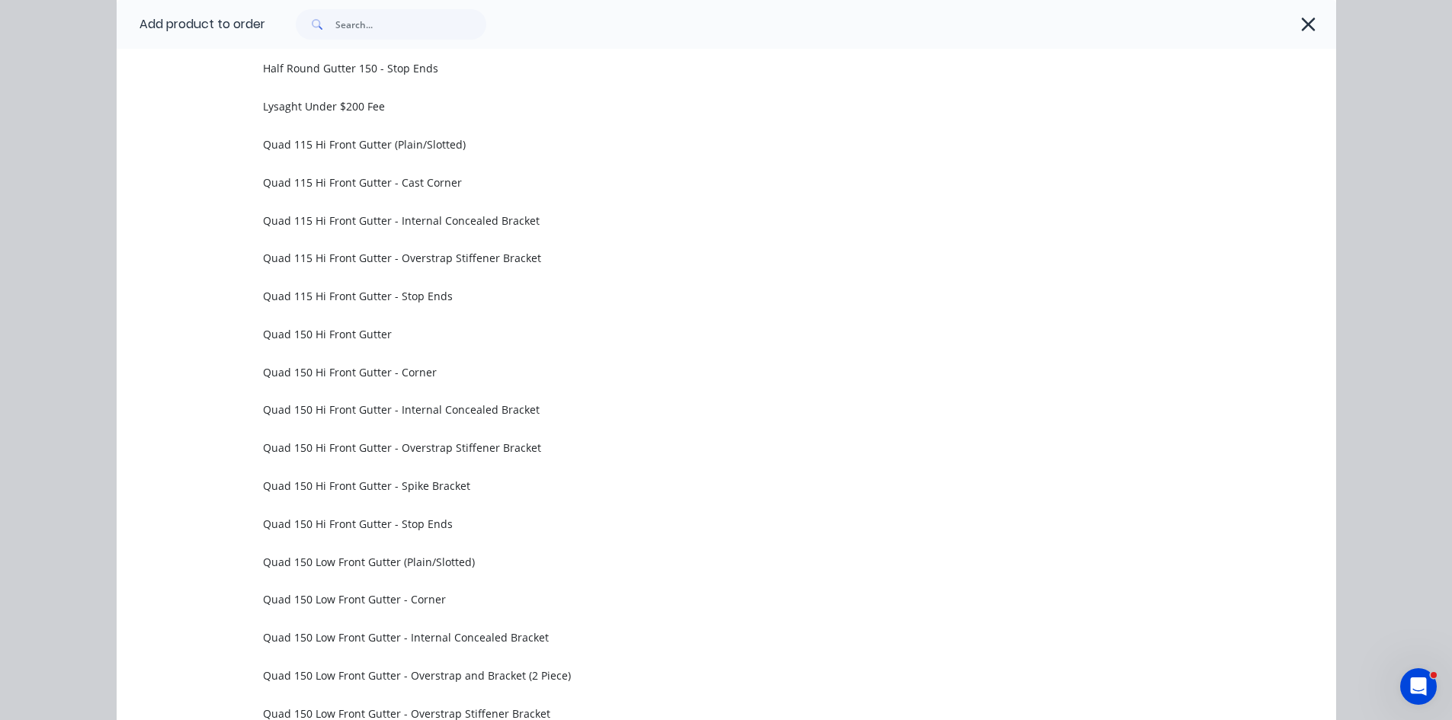
scroll to position [0, 0]
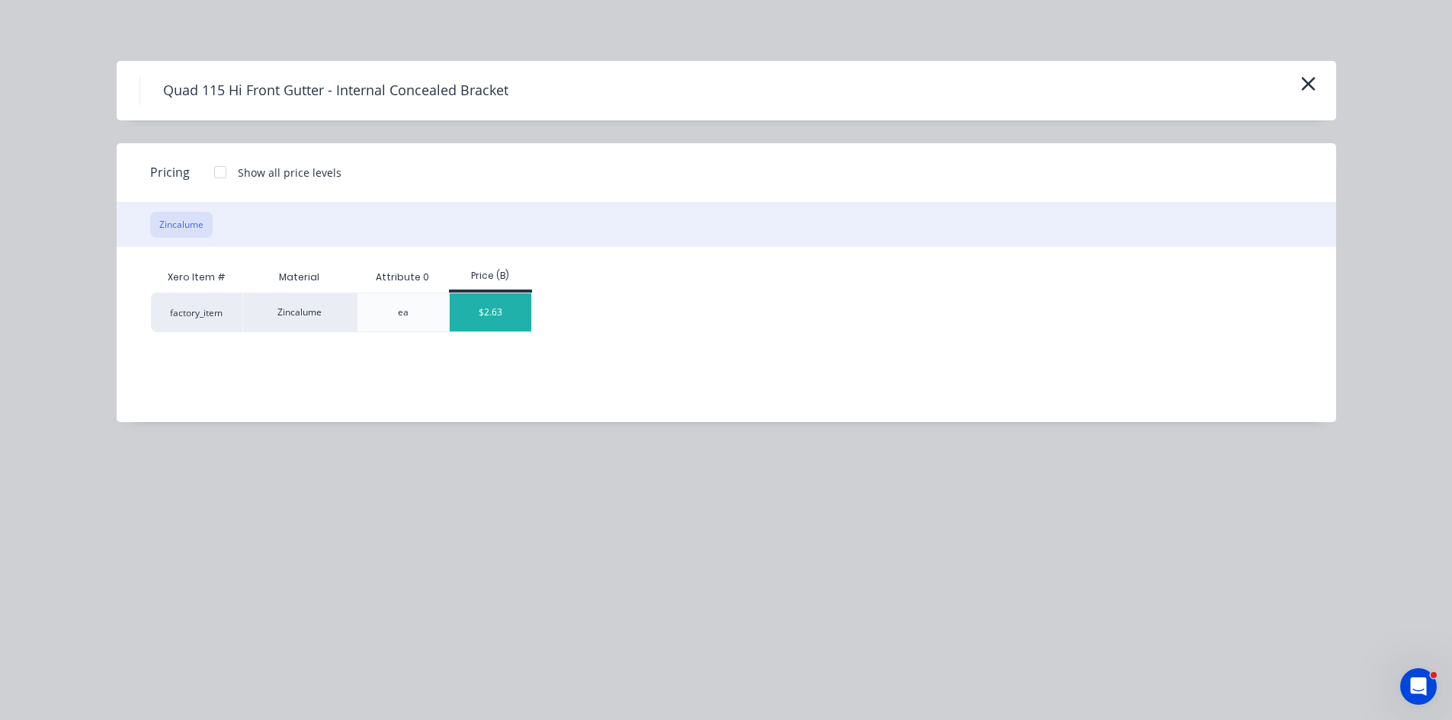
click at [492, 314] on div "$2.63" at bounding box center [491, 312] width 82 height 38
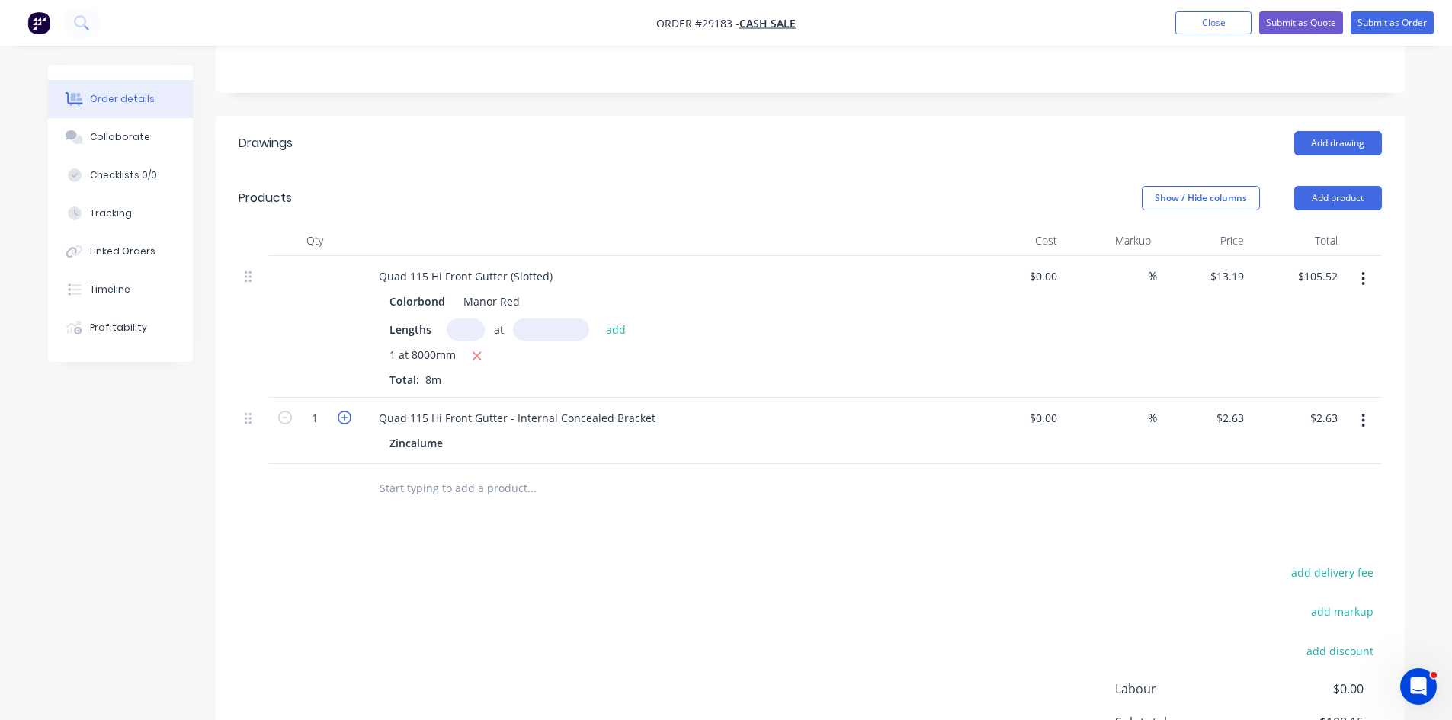
click at [348, 411] on icon "button" at bounding box center [345, 418] width 14 height 14
type input "2"
type input "$5.26"
click at [348, 411] on icon "button" at bounding box center [345, 418] width 14 height 14
type input "3"
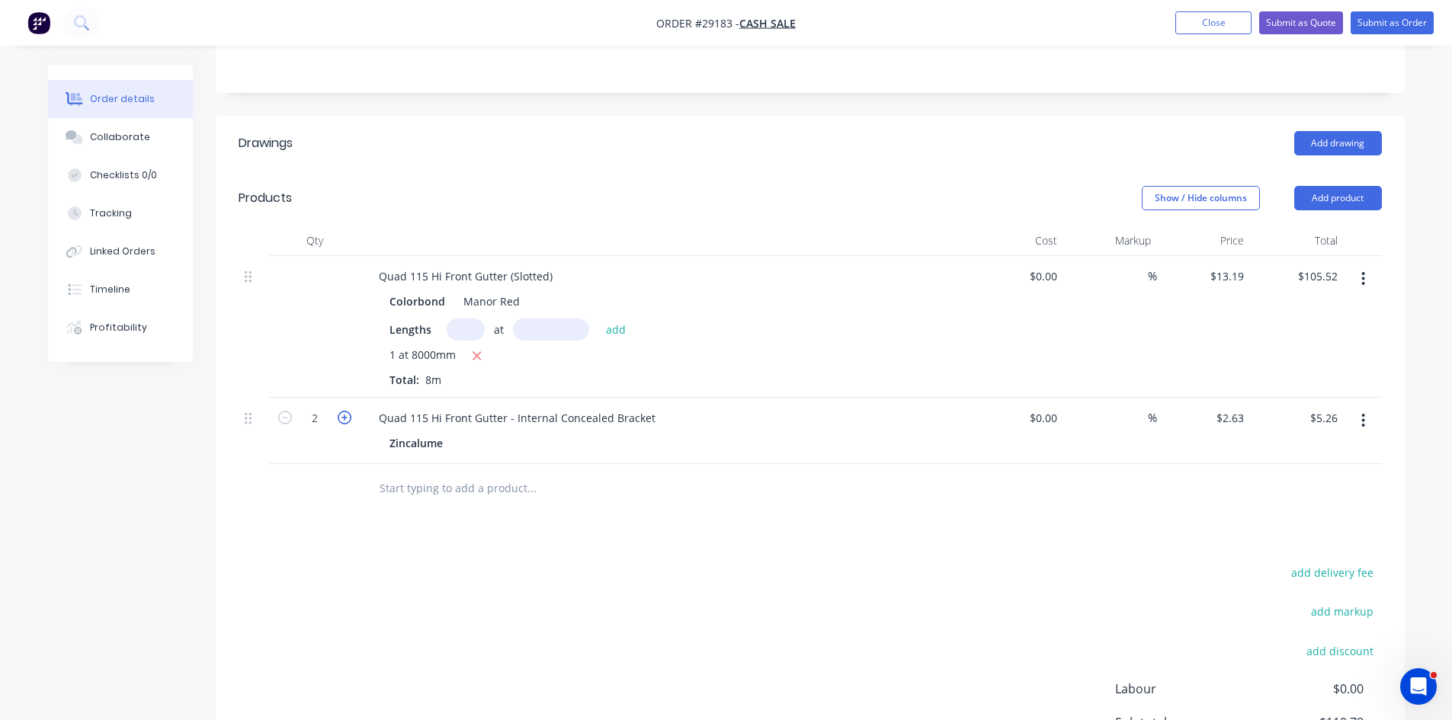
type input "$7.89"
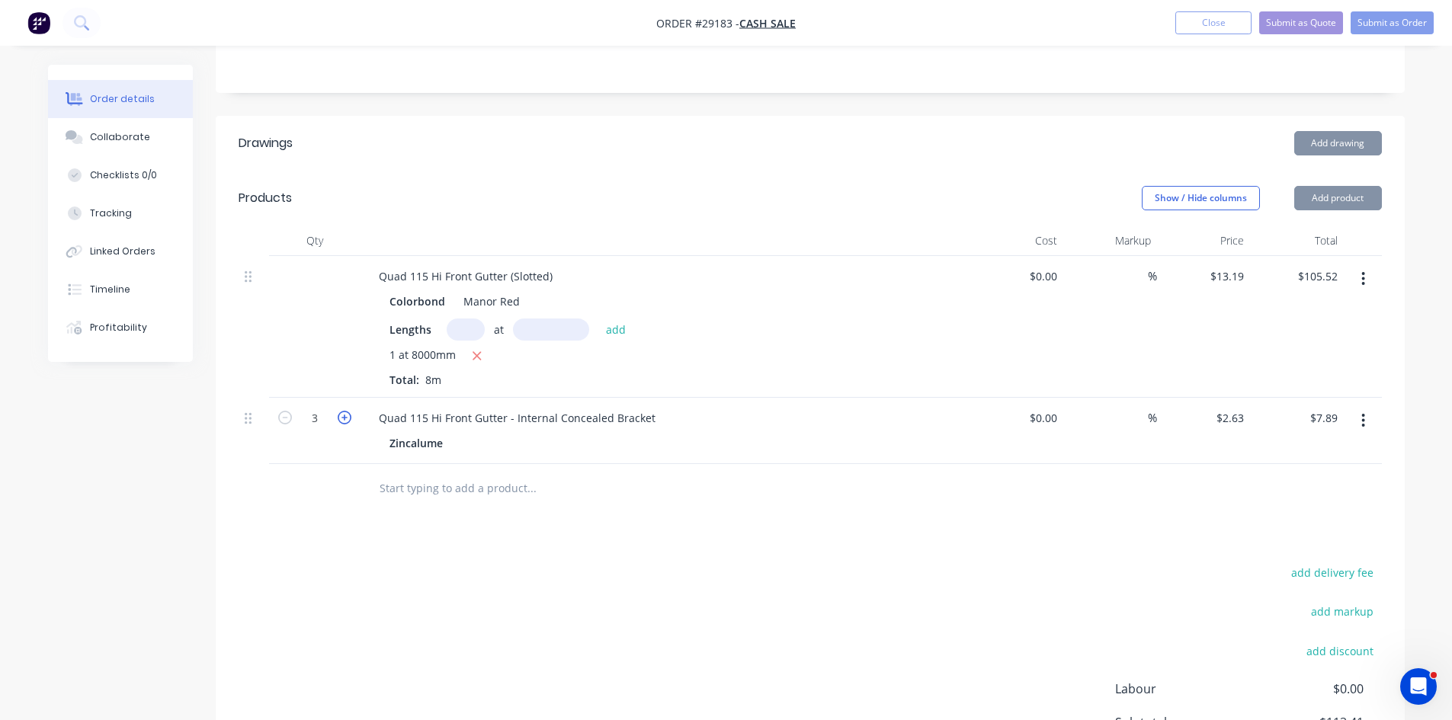
click at [348, 411] on icon "button" at bounding box center [345, 418] width 14 height 14
type input "4"
type input "$10.52"
click at [348, 411] on icon "button" at bounding box center [345, 418] width 14 height 14
type input "5"
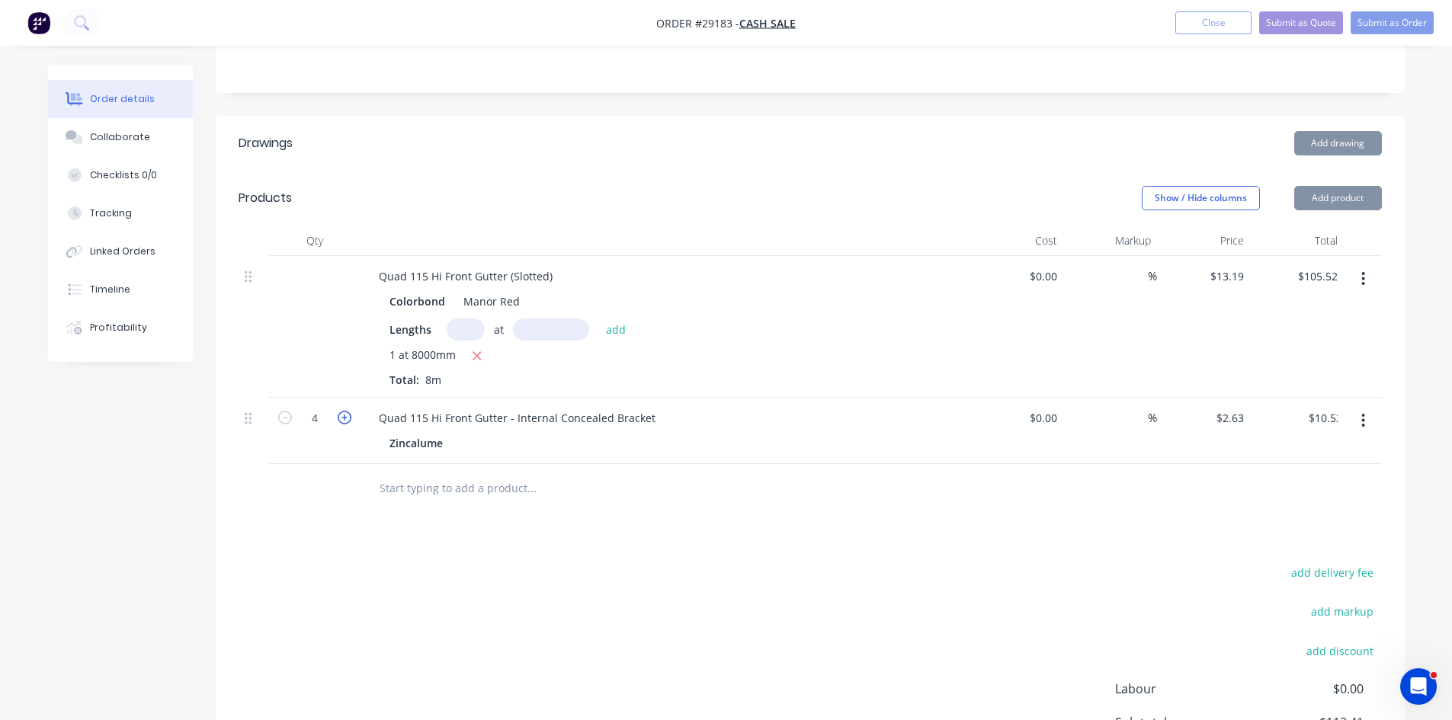
type input "$13.15"
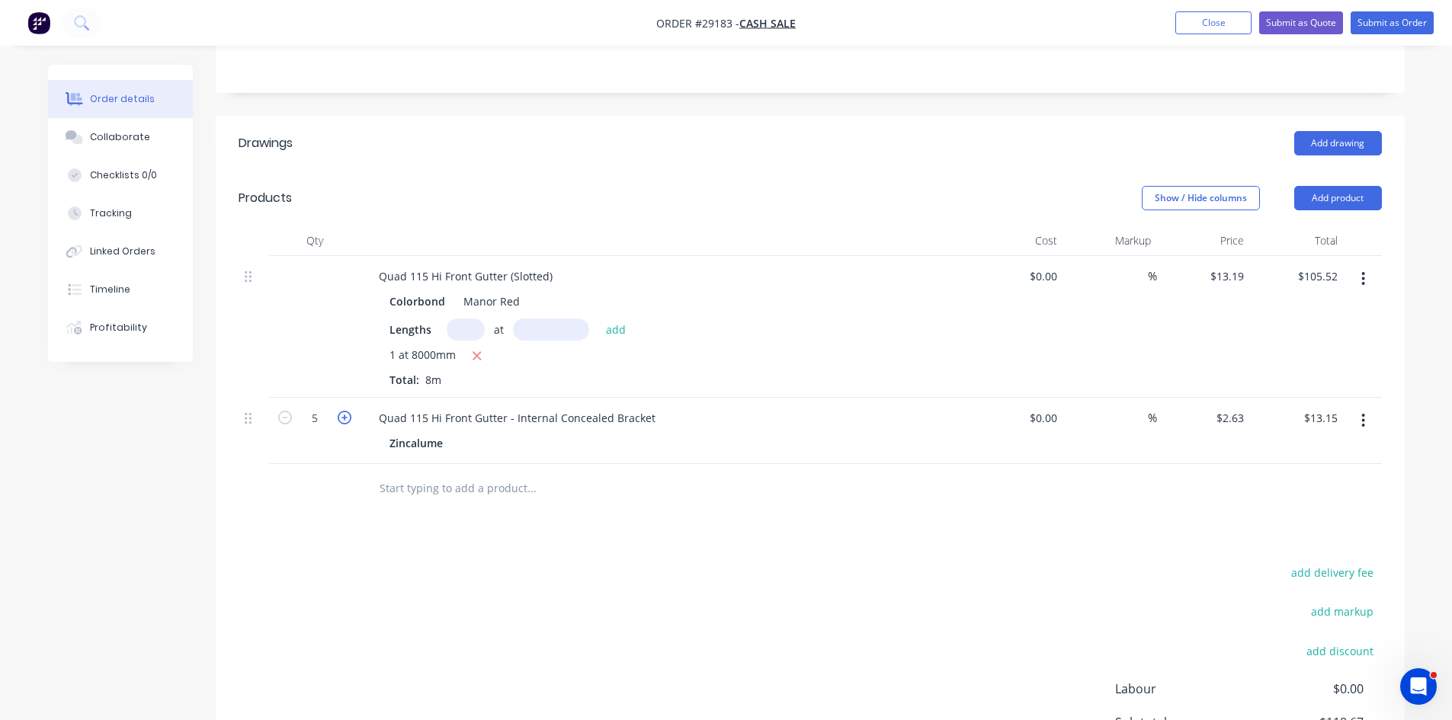
click at [348, 411] on icon "button" at bounding box center [345, 418] width 14 height 14
type input "6"
type input "$15.78"
click at [348, 411] on icon "button" at bounding box center [345, 418] width 14 height 14
type input "7"
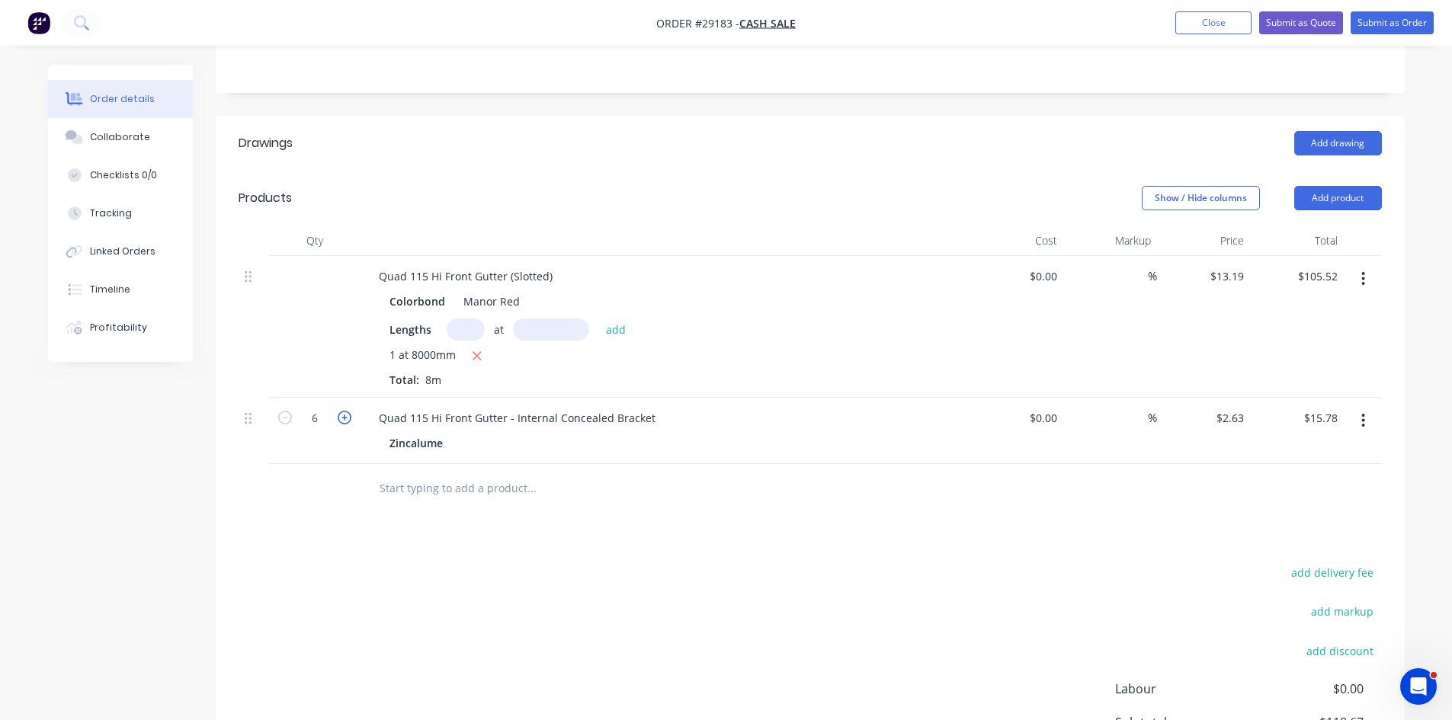
type input "$18.41"
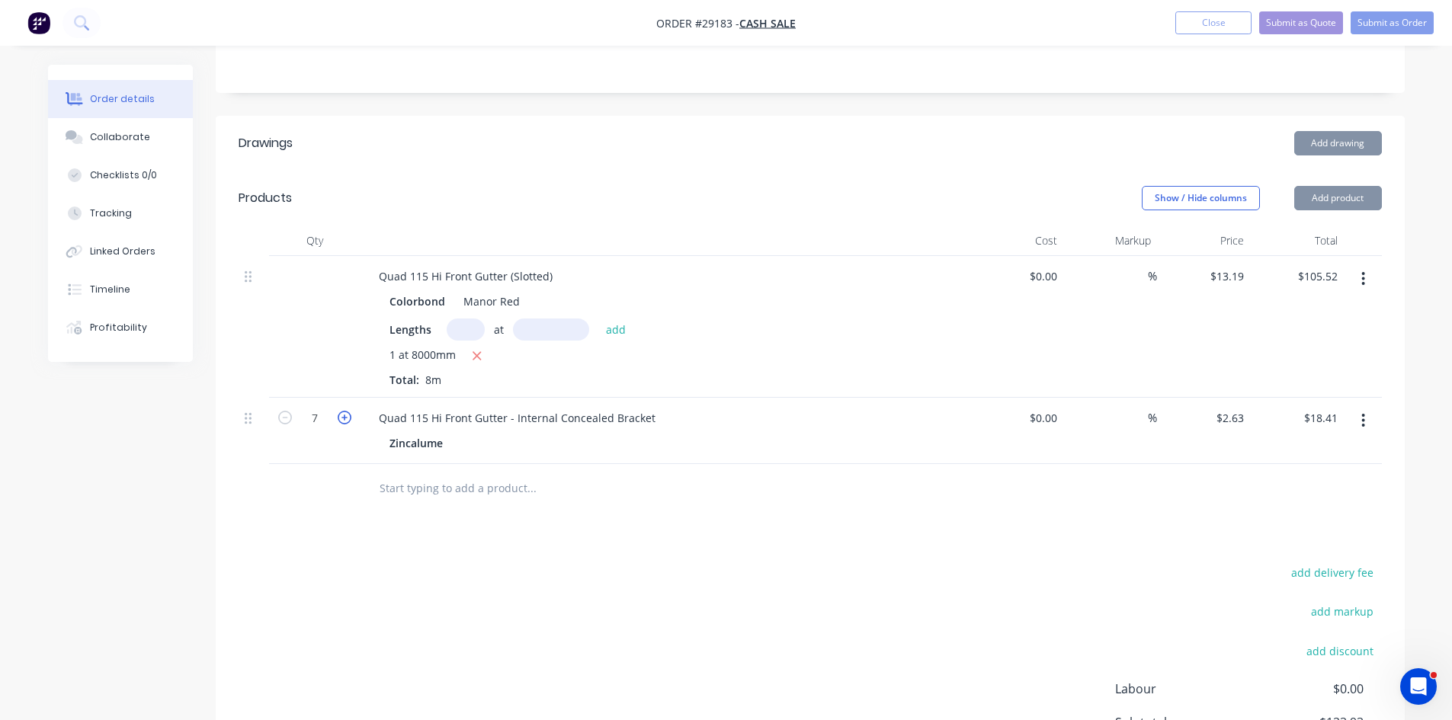
click at [348, 411] on icon "button" at bounding box center [345, 418] width 14 height 14
type input "8"
type input "$21.04"
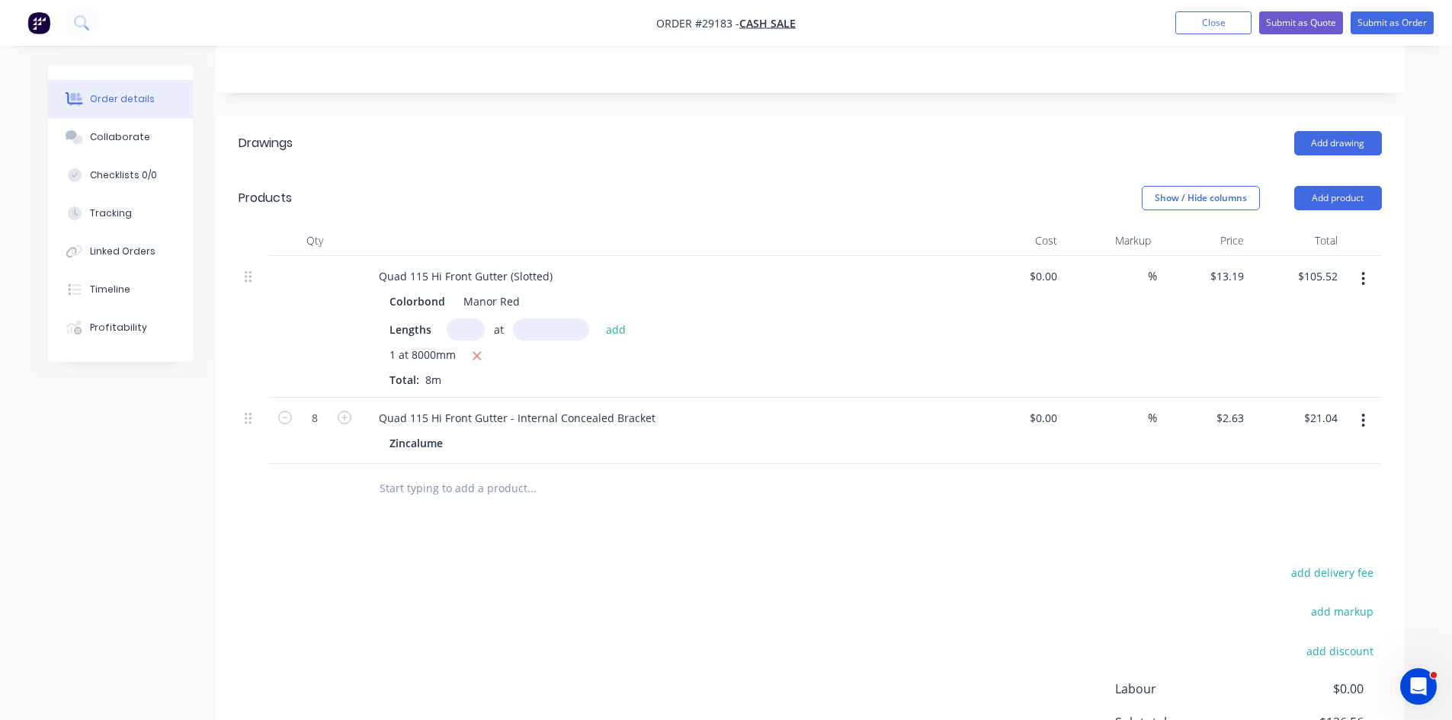
click at [1342, 171] on header "Products Show / Hide columns Add product" at bounding box center [810, 198] width 1189 height 55
click at [1341, 186] on button "Add product" at bounding box center [1338, 198] width 88 height 24
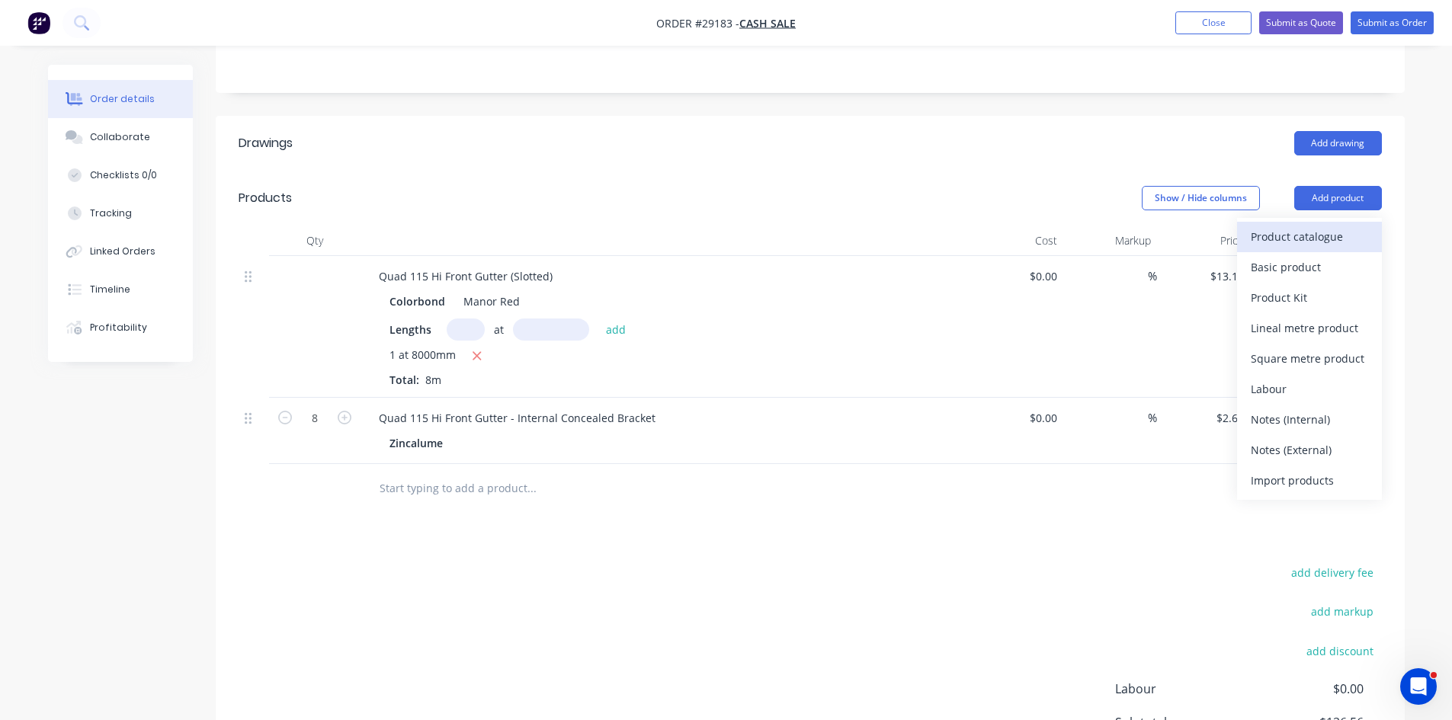
click at [1310, 226] on div "Product catalogue" at bounding box center [1309, 237] width 117 height 22
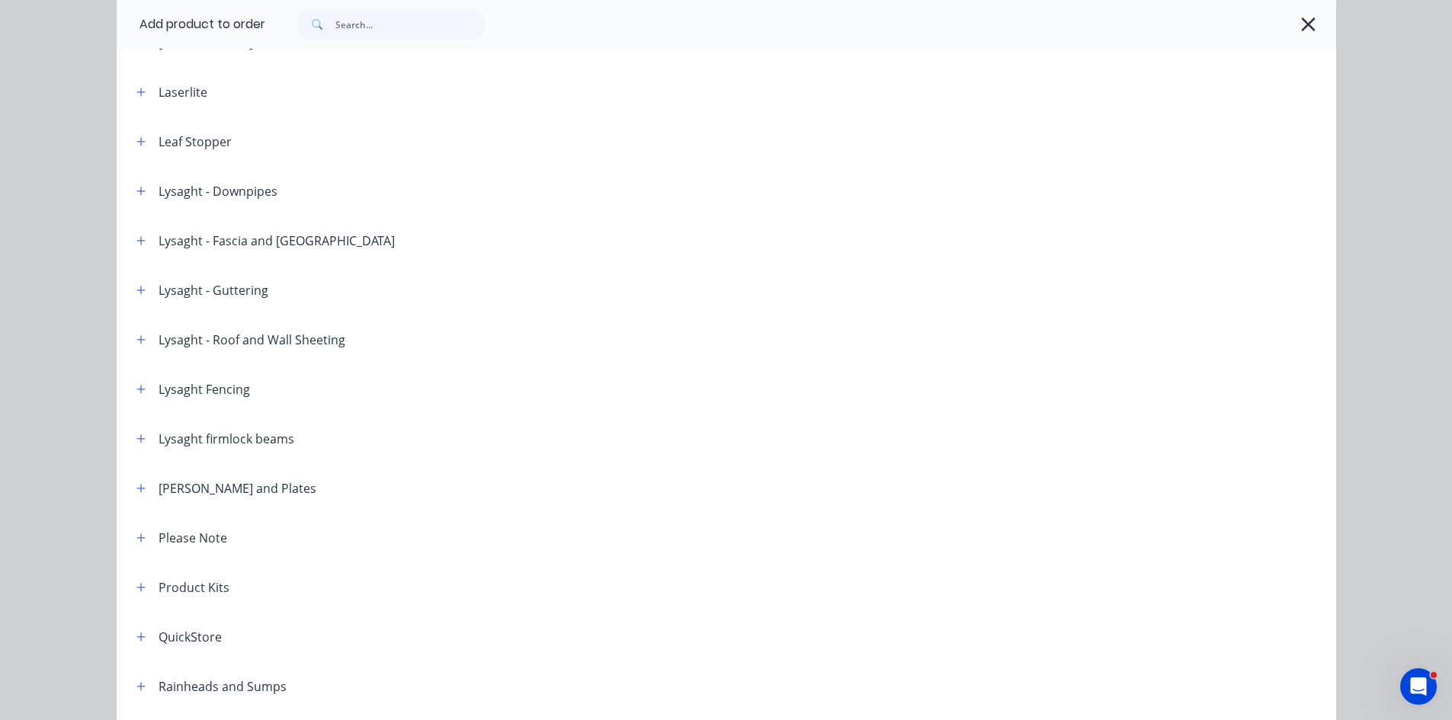
scroll to position [1448, 0]
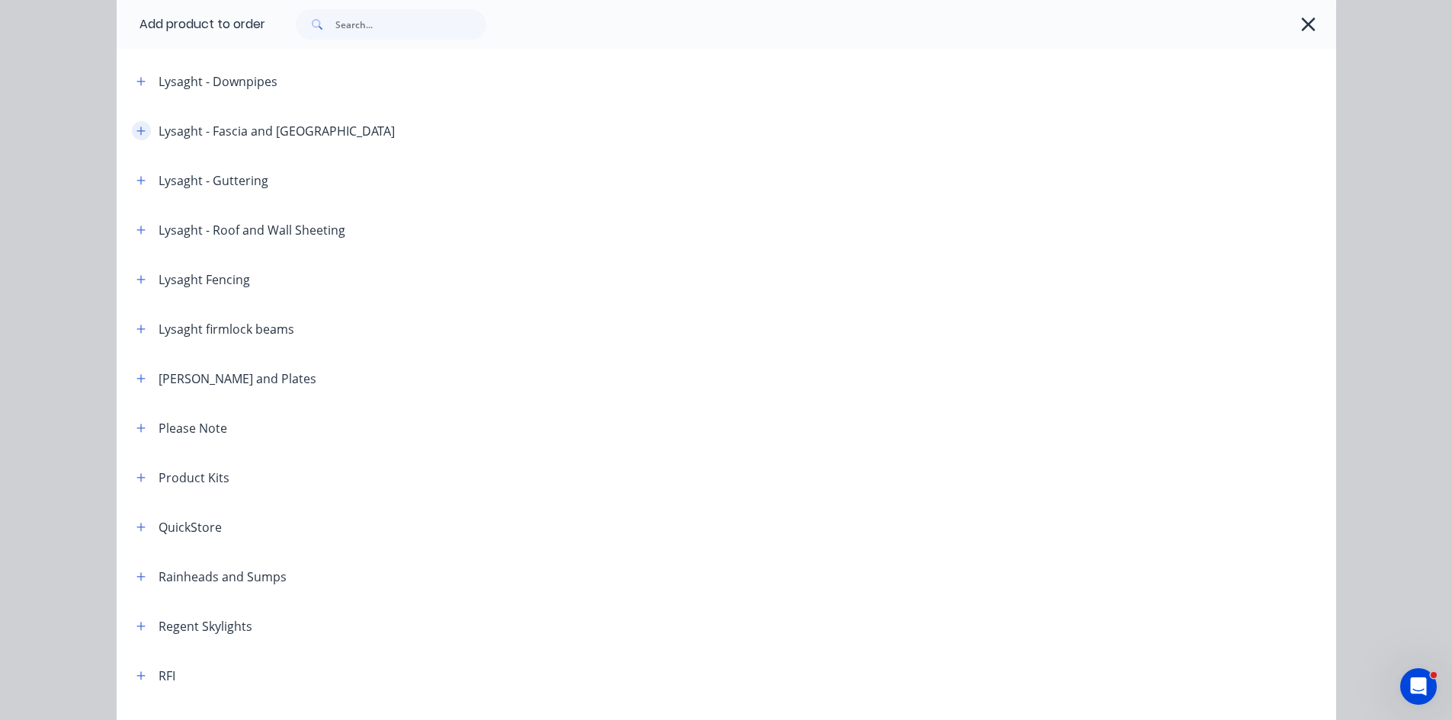
drag, startPoint x: 133, startPoint y: 129, endPoint x: 143, endPoint y: 130, distance: 9.3
click at [136, 128] on icon "button" at bounding box center [140, 131] width 9 height 11
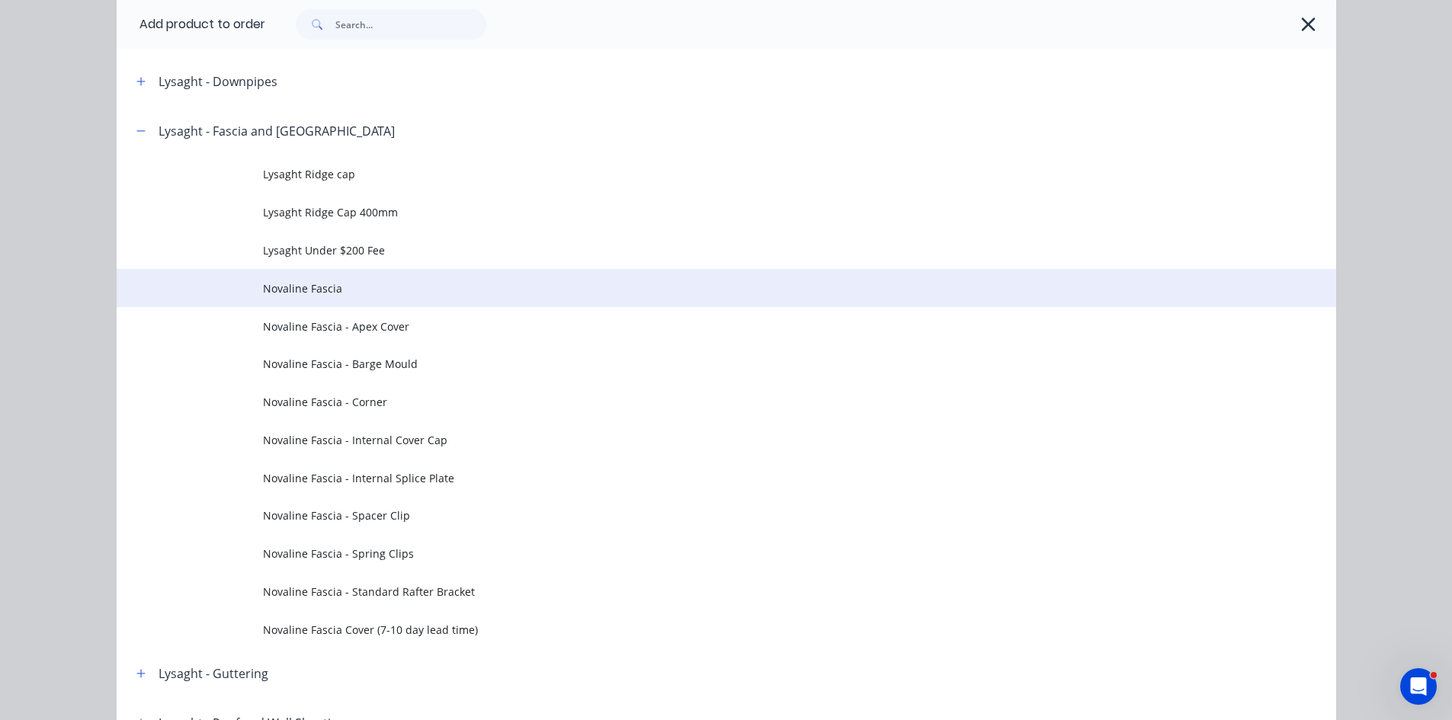
click at [330, 282] on span "Novaline Fascia" at bounding box center [692, 288] width 858 height 16
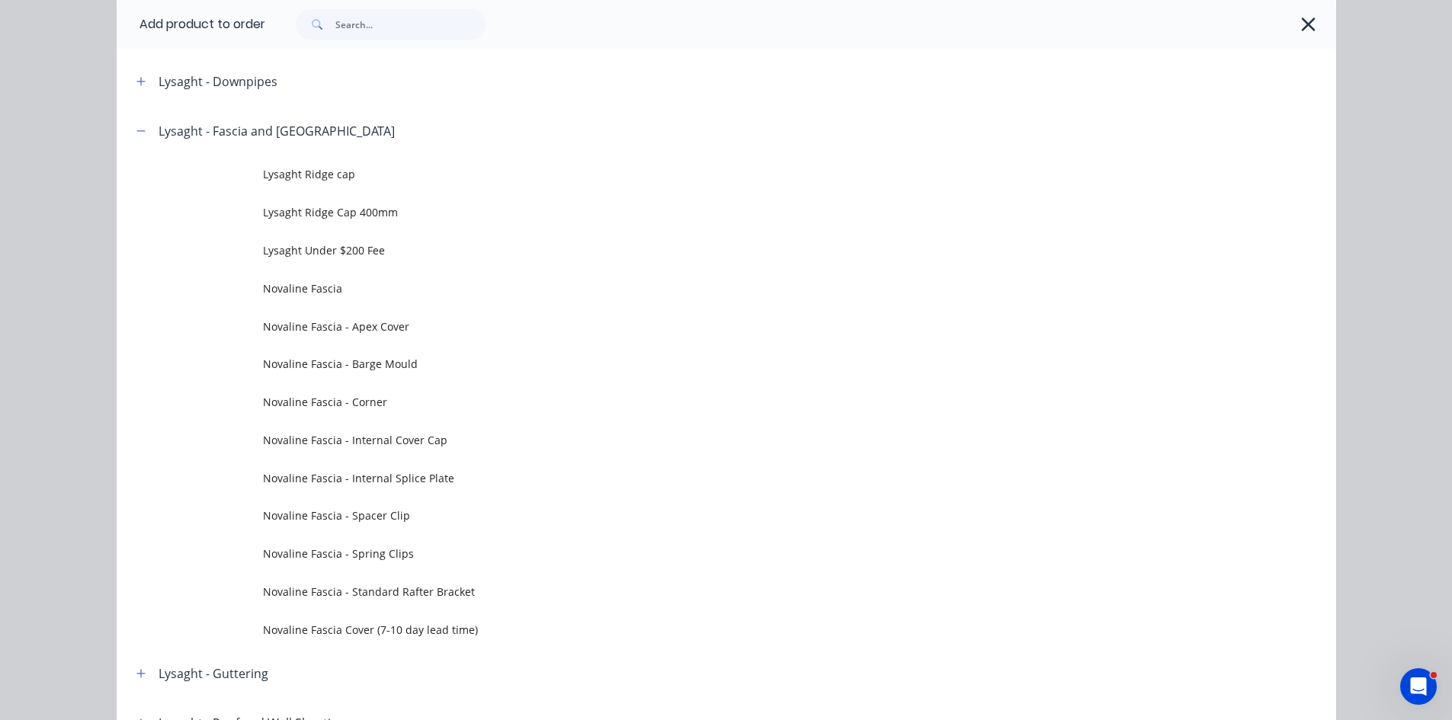
scroll to position [0, 0]
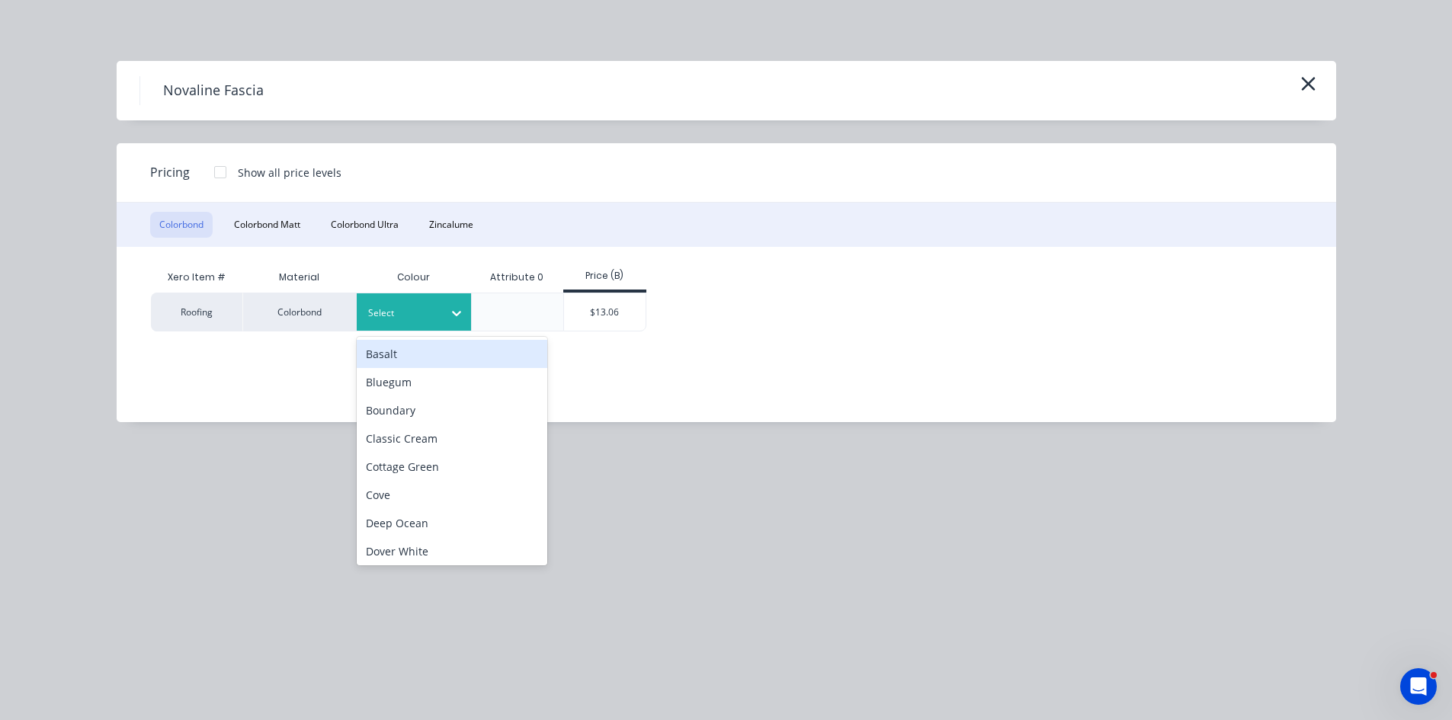
click at [398, 312] on div at bounding box center [402, 313] width 69 height 17
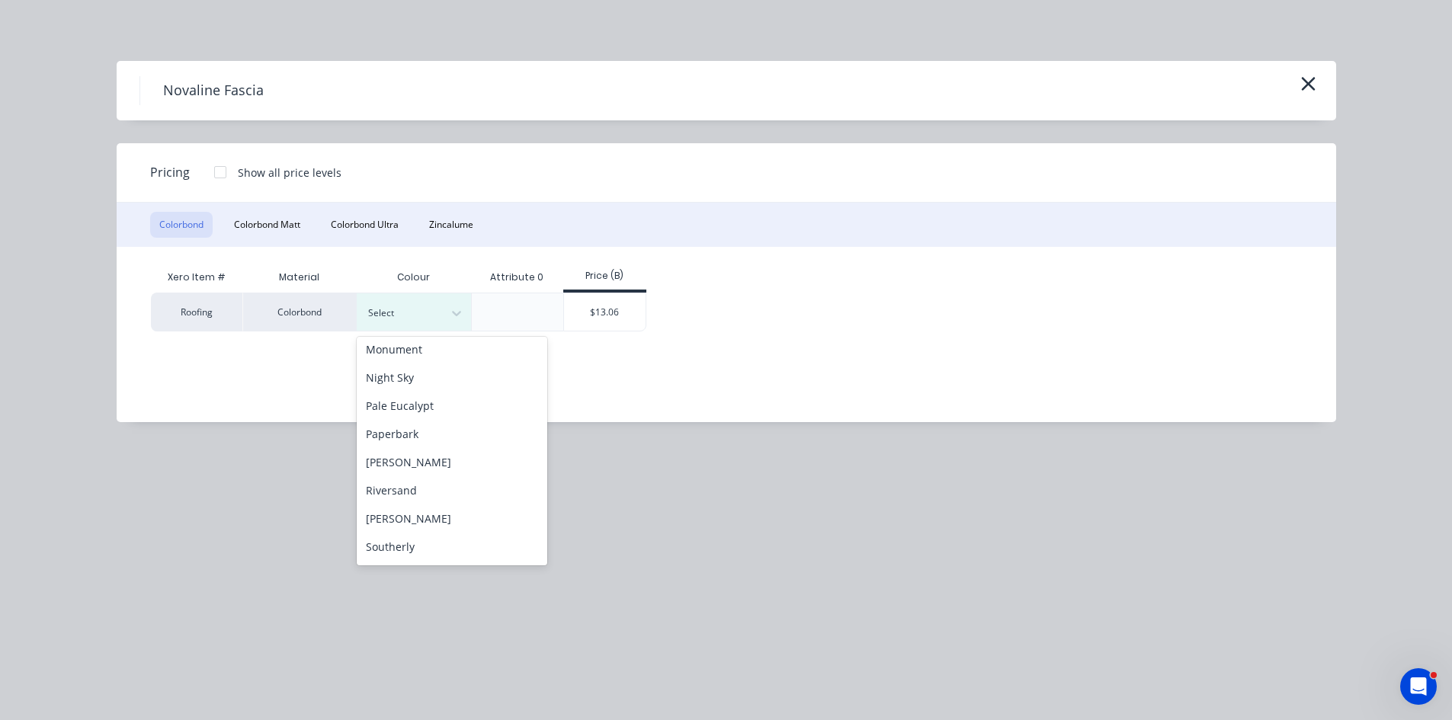
scroll to position [457, 0]
click at [382, 375] on div "Night Sky" at bounding box center [452, 376] width 191 height 28
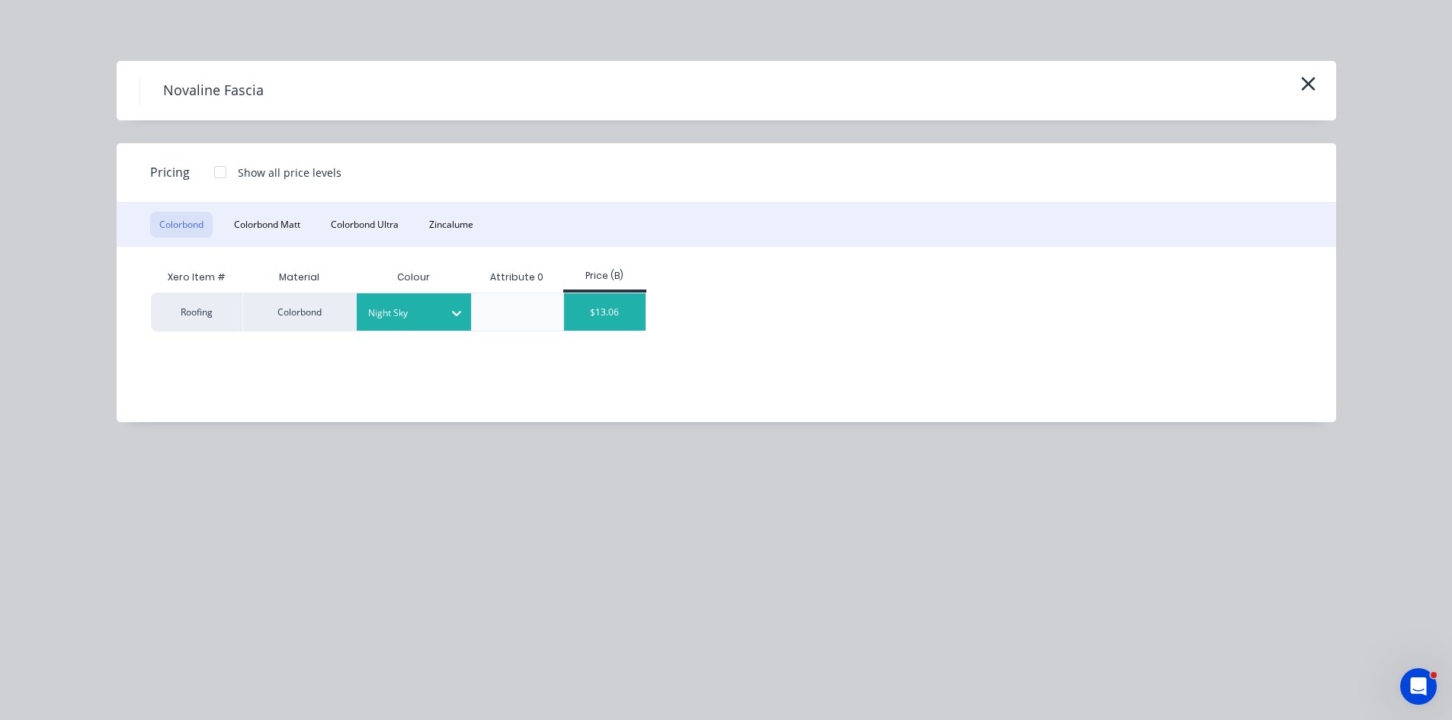
click at [593, 303] on div "$13.06" at bounding box center [605, 311] width 82 height 37
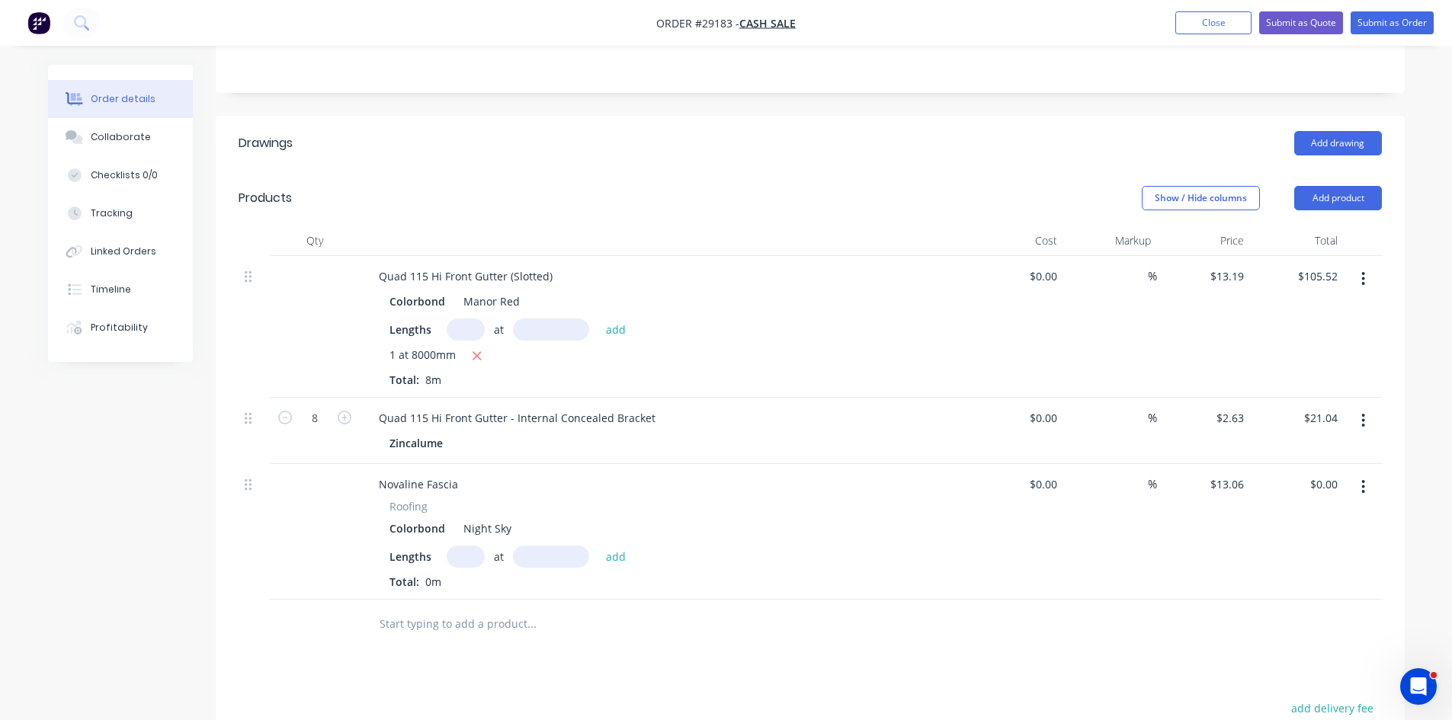
click at [473, 546] on input "text" at bounding box center [466, 557] width 38 height 22
type input "1"
type input "8000"
click at [598, 546] on button "add" at bounding box center [616, 556] width 36 height 21
type input "$104.48"
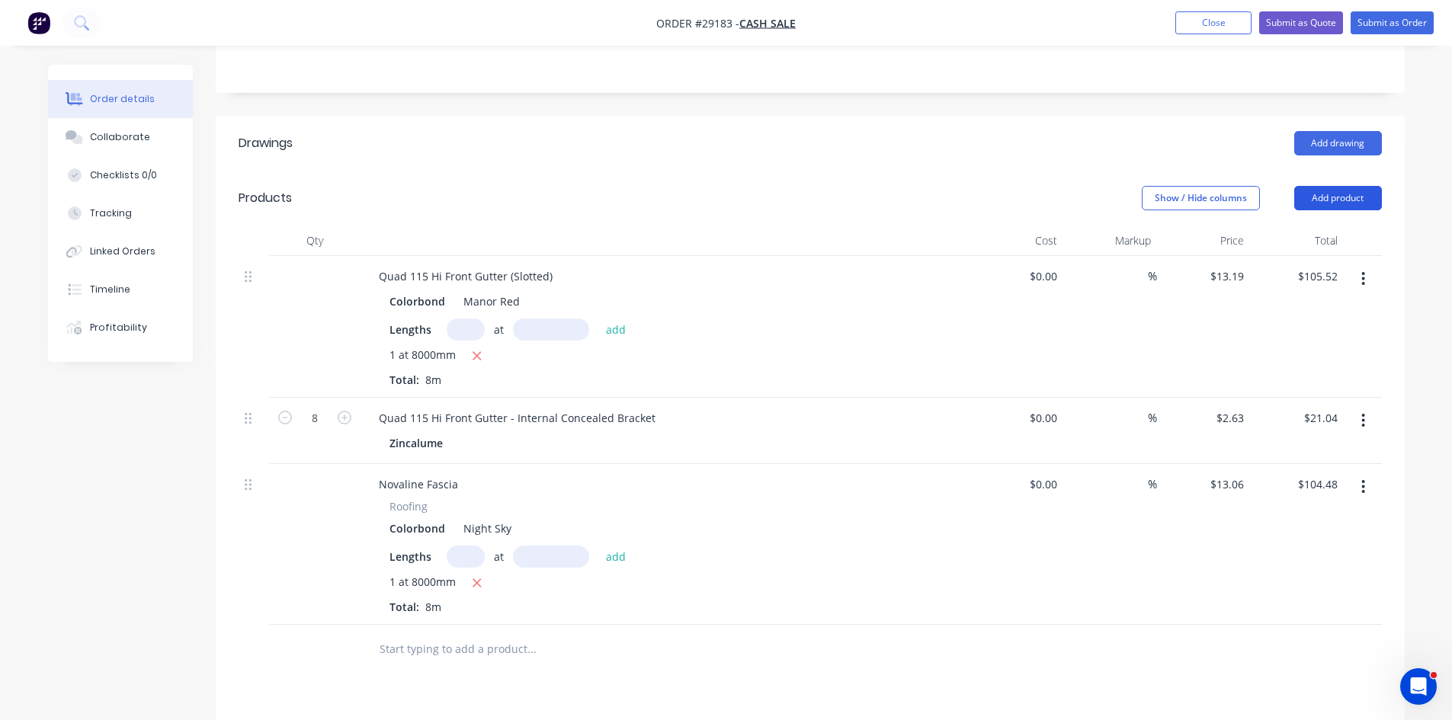
click at [1319, 186] on button "Add product" at bounding box center [1338, 198] width 88 height 24
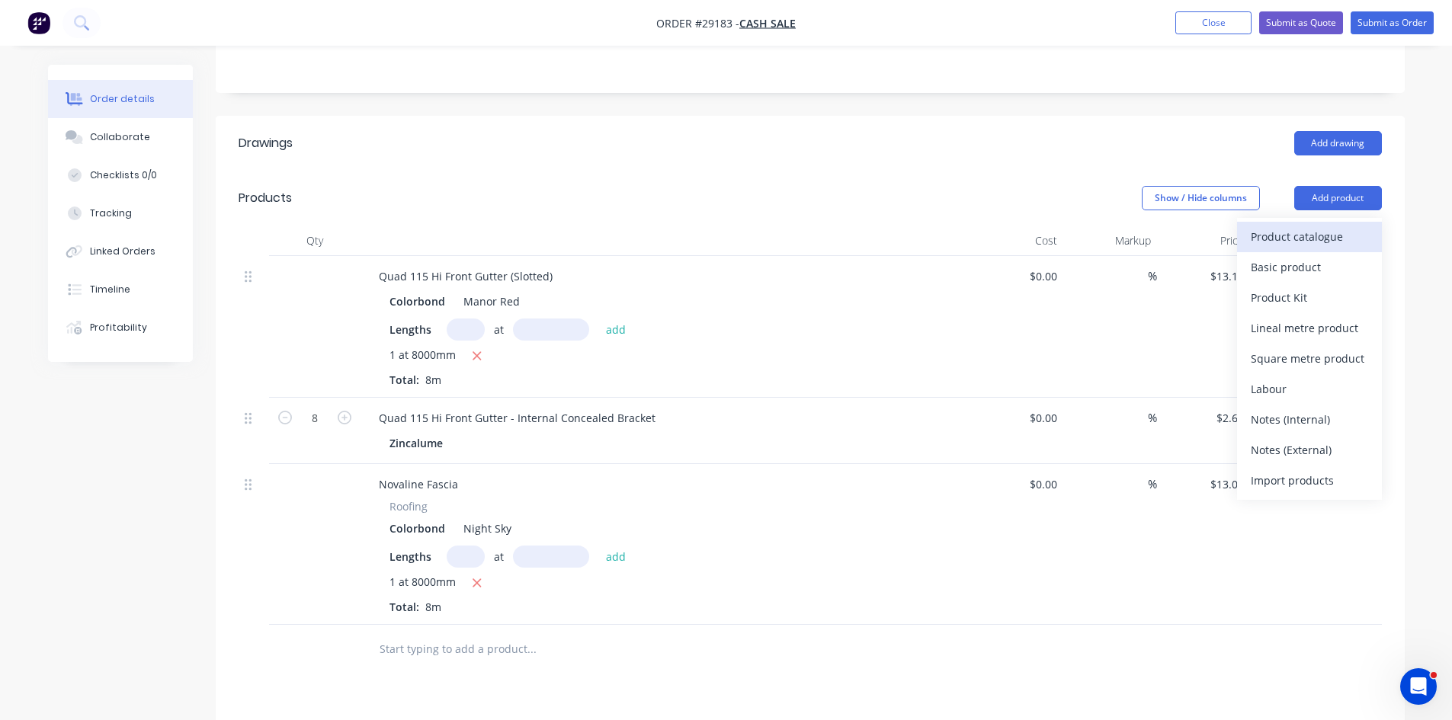
click at [1311, 226] on div "Product catalogue" at bounding box center [1309, 237] width 117 height 22
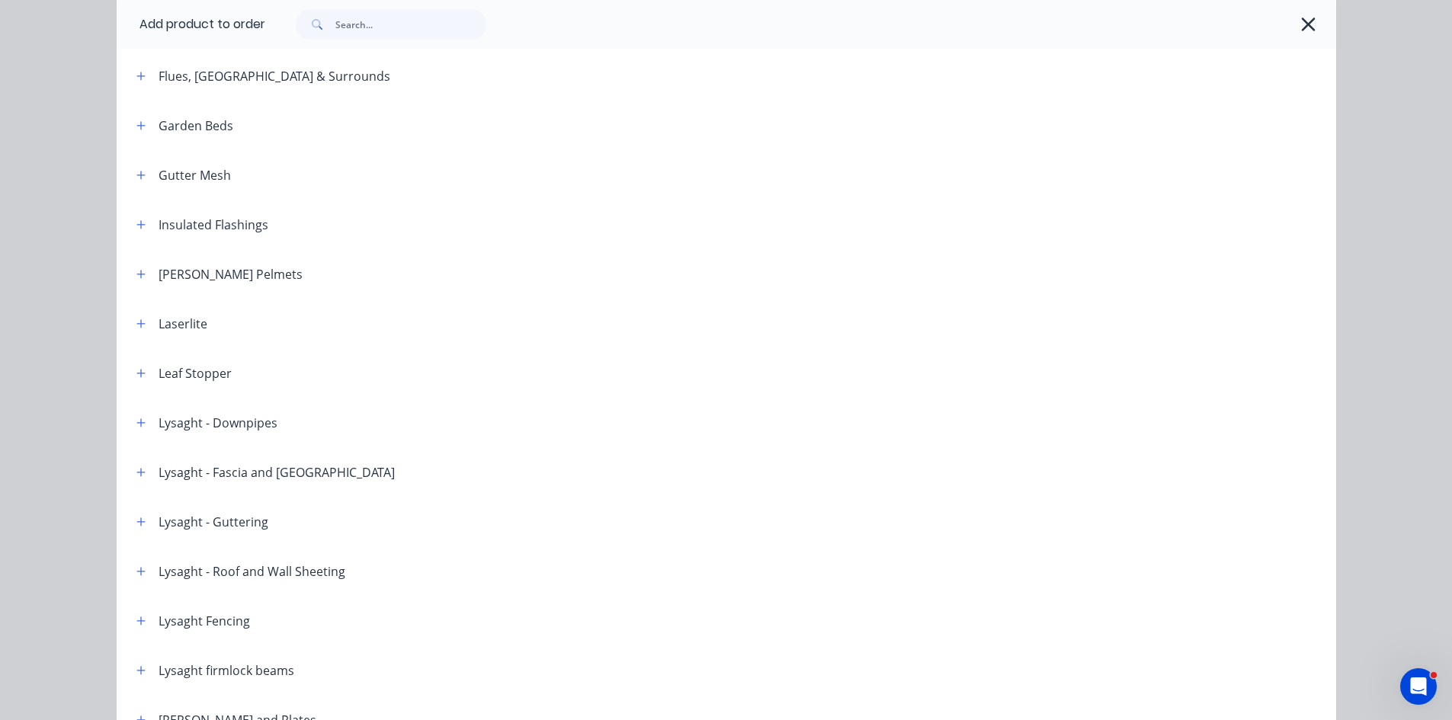
scroll to position [1143, 0]
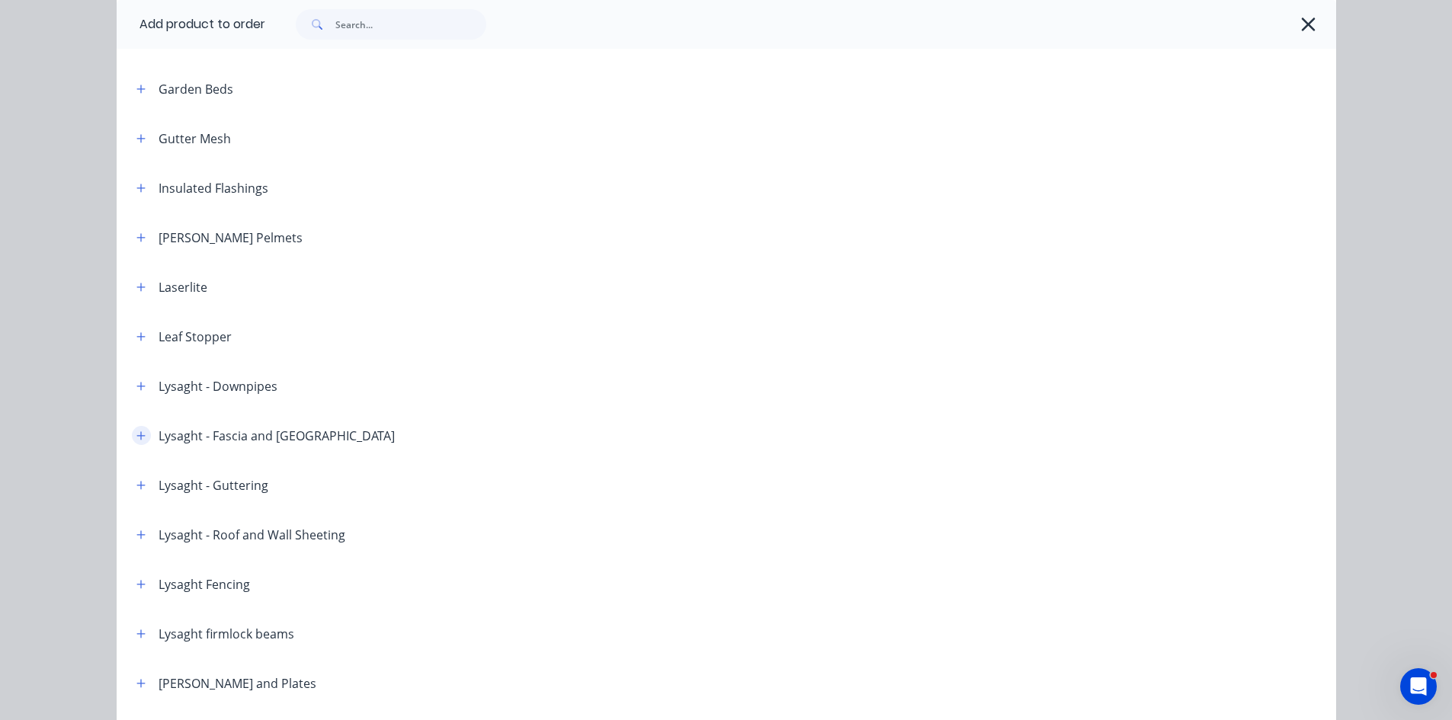
click at [136, 434] on icon "button" at bounding box center [140, 436] width 9 height 11
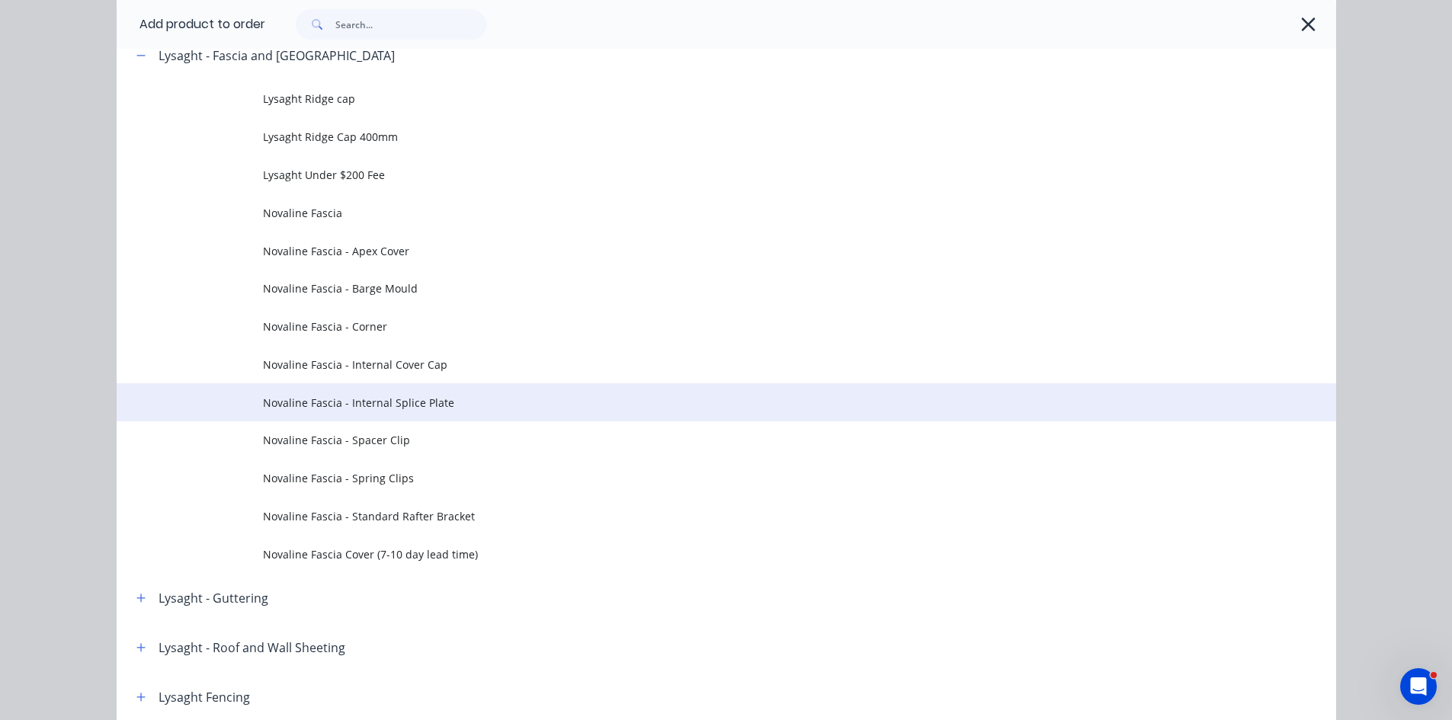
scroll to position [1524, 0]
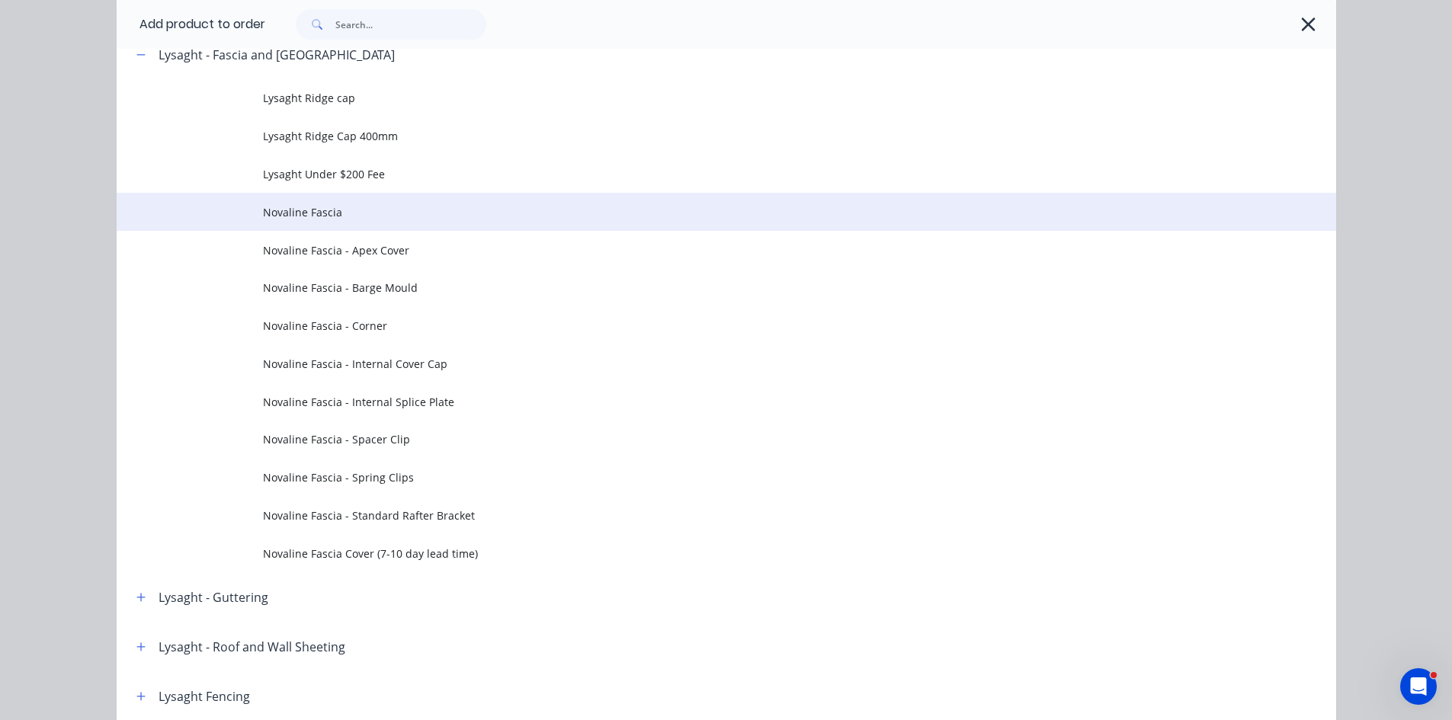
click at [274, 226] on td "Novaline Fascia" at bounding box center [799, 212] width 1073 height 38
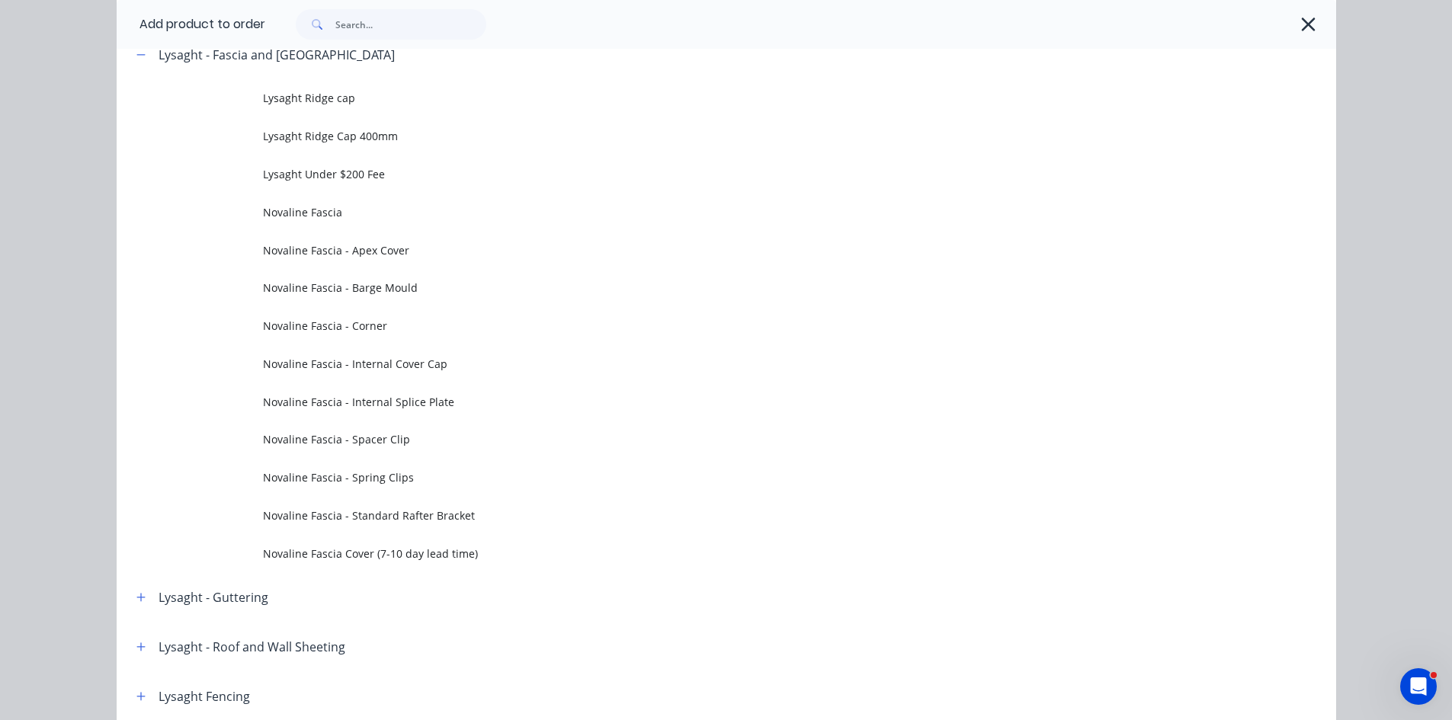
scroll to position [0, 0]
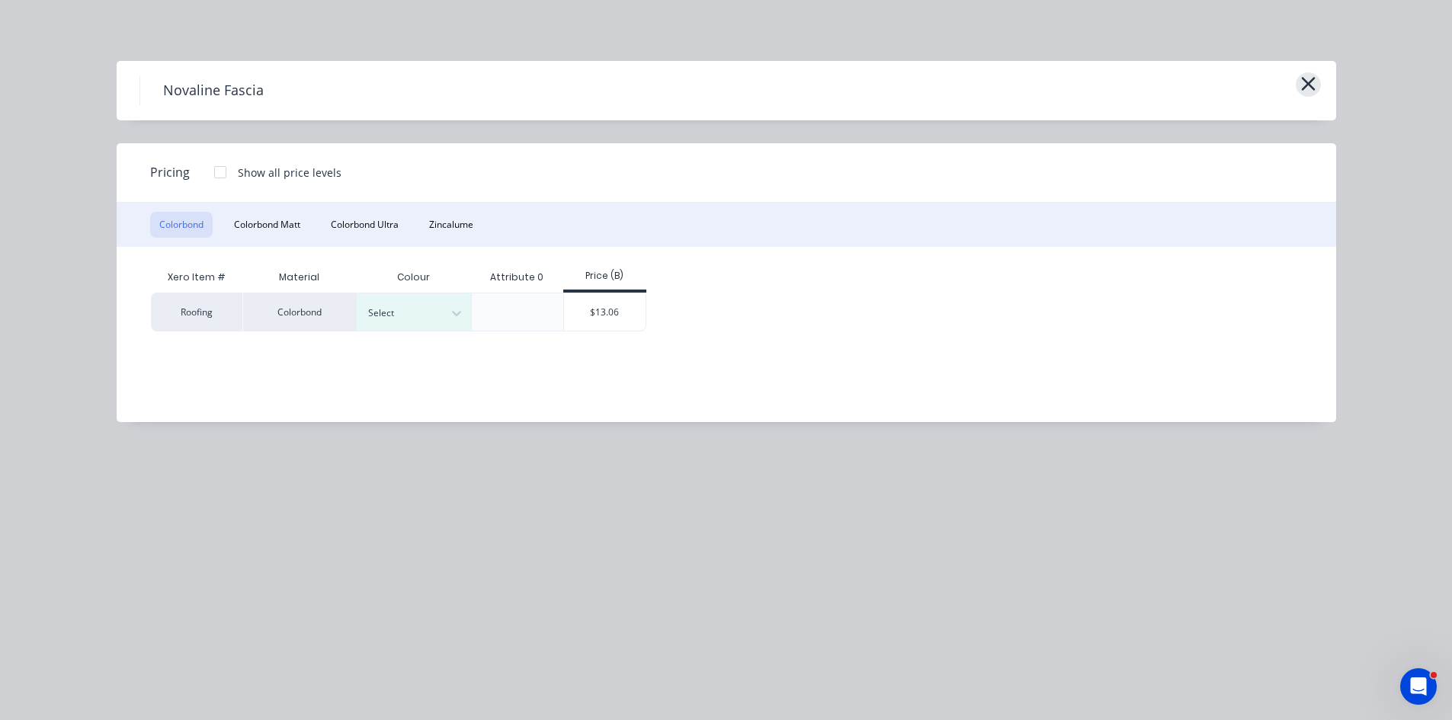
click at [1305, 82] on icon "button" at bounding box center [1308, 84] width 14 height 14
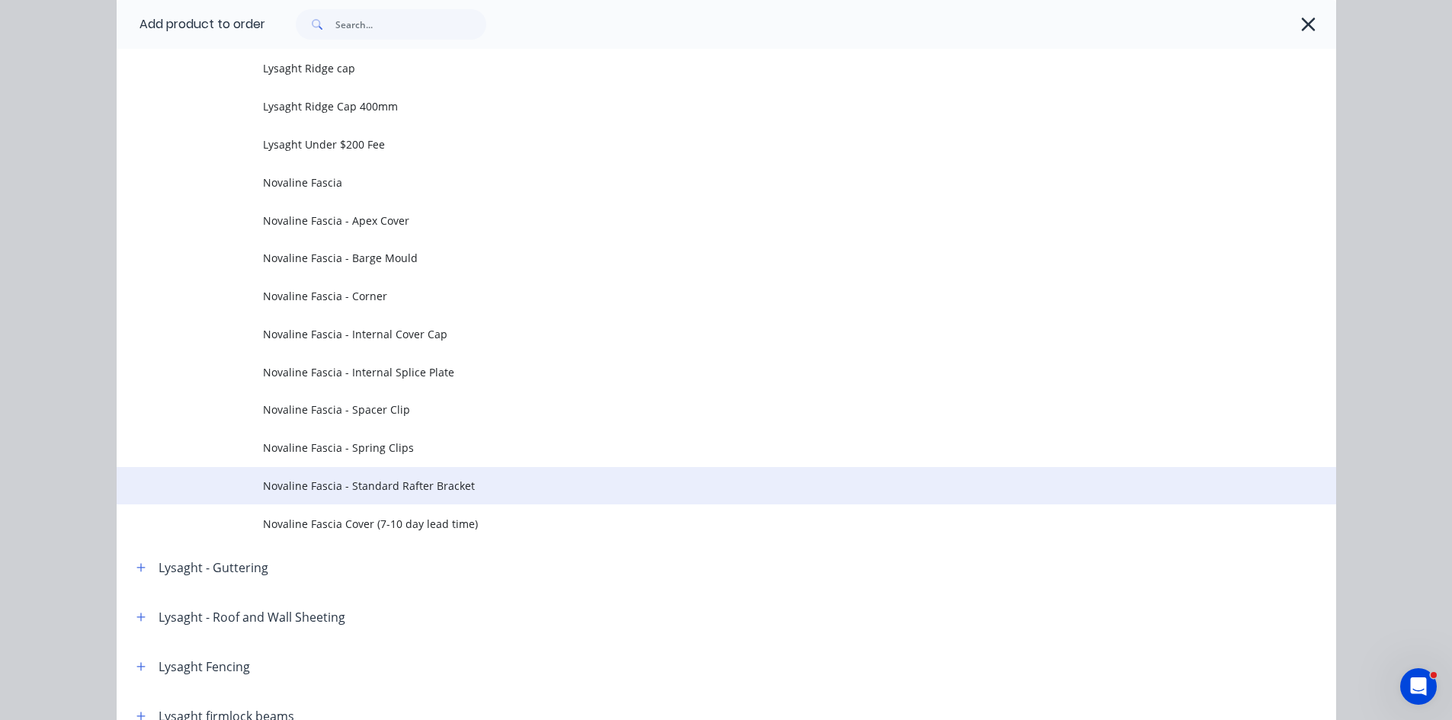
click at [327, 492] on span "Novaline Fascia - Standard Rafter Bracket" at bounding box center [692, 486] width 858 height 16
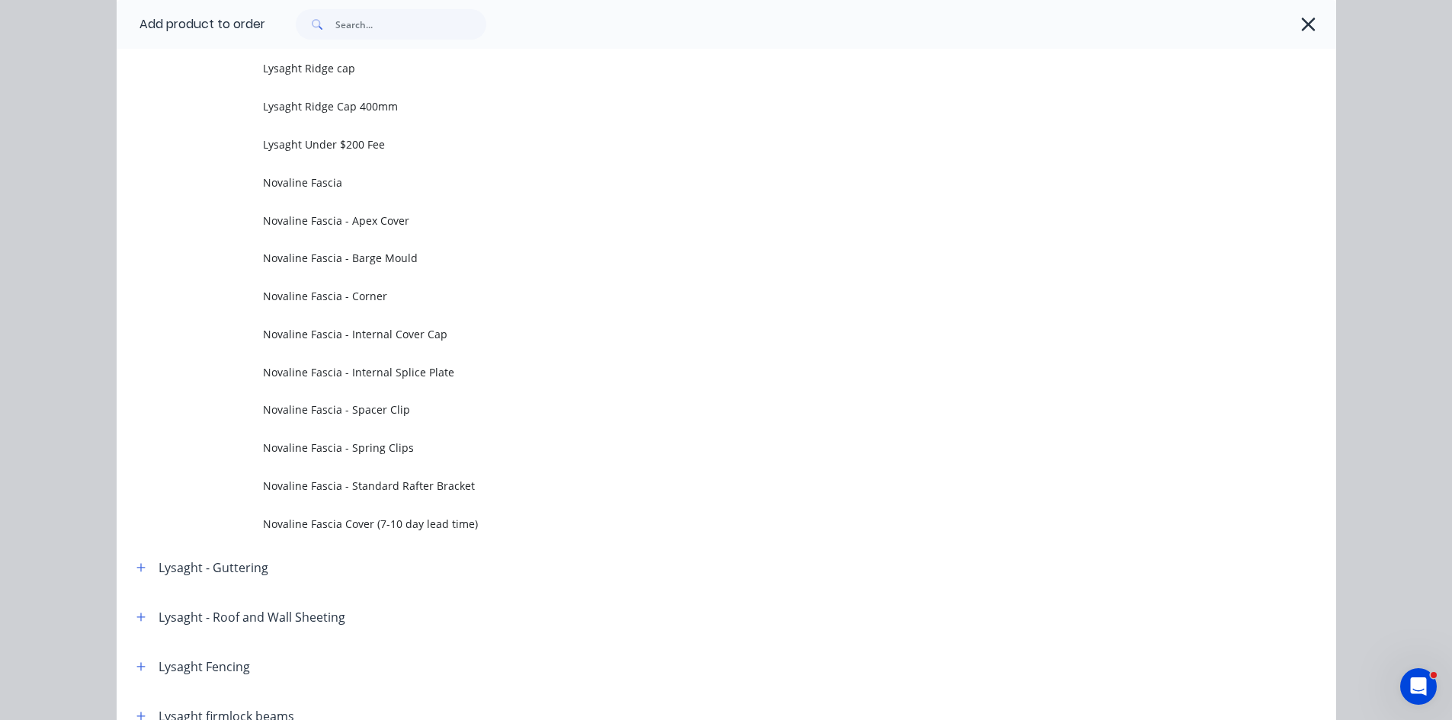
scroll to position [0, 0]
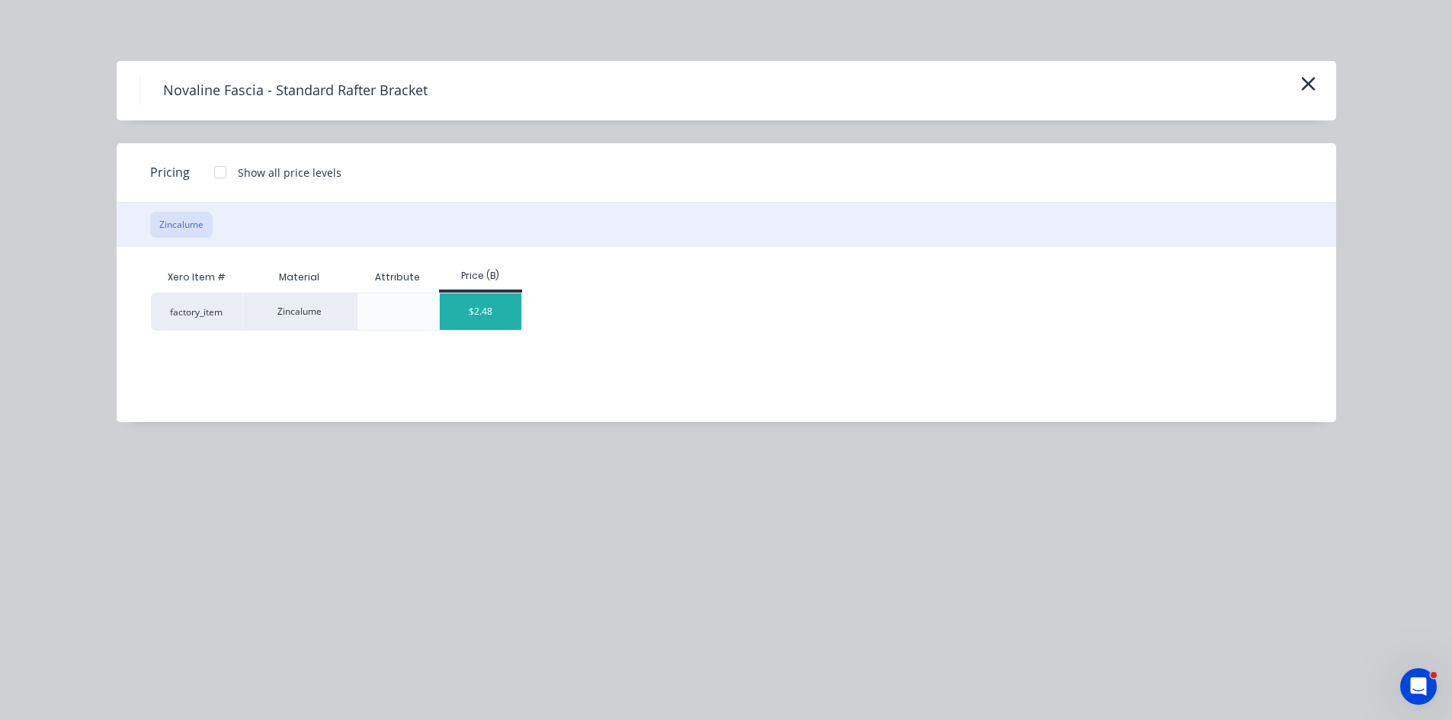
click at [489, 325] on div "$2.48" at bounding box center [481, 311] width 82 height 37
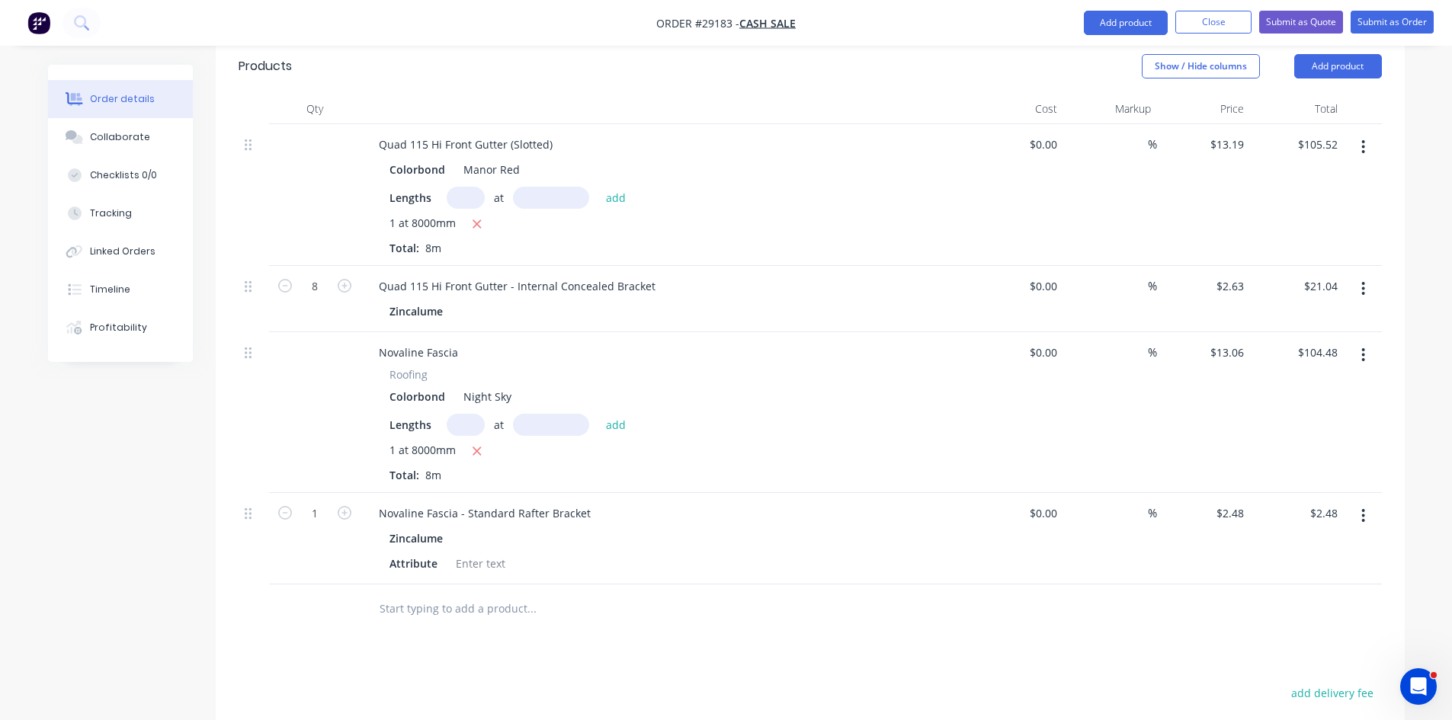
scroll to position [485, 0]
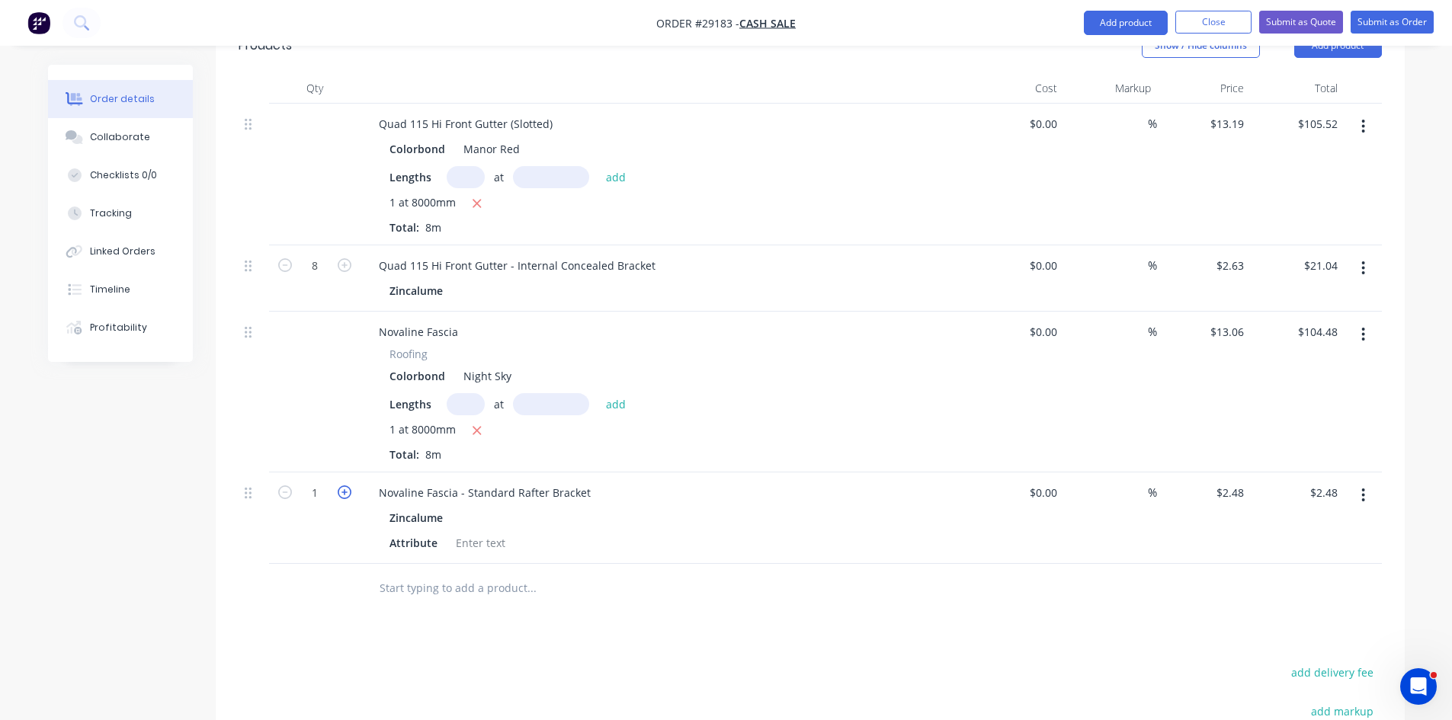
click at [347, 485] on icon "button" at bounding box center [345, 492] width 14 height 14
type input "2"
type input "$4.96"
click at [347, 485] on icon "button" at bounding box center [345, 492] width 14 height 14
type input "3"
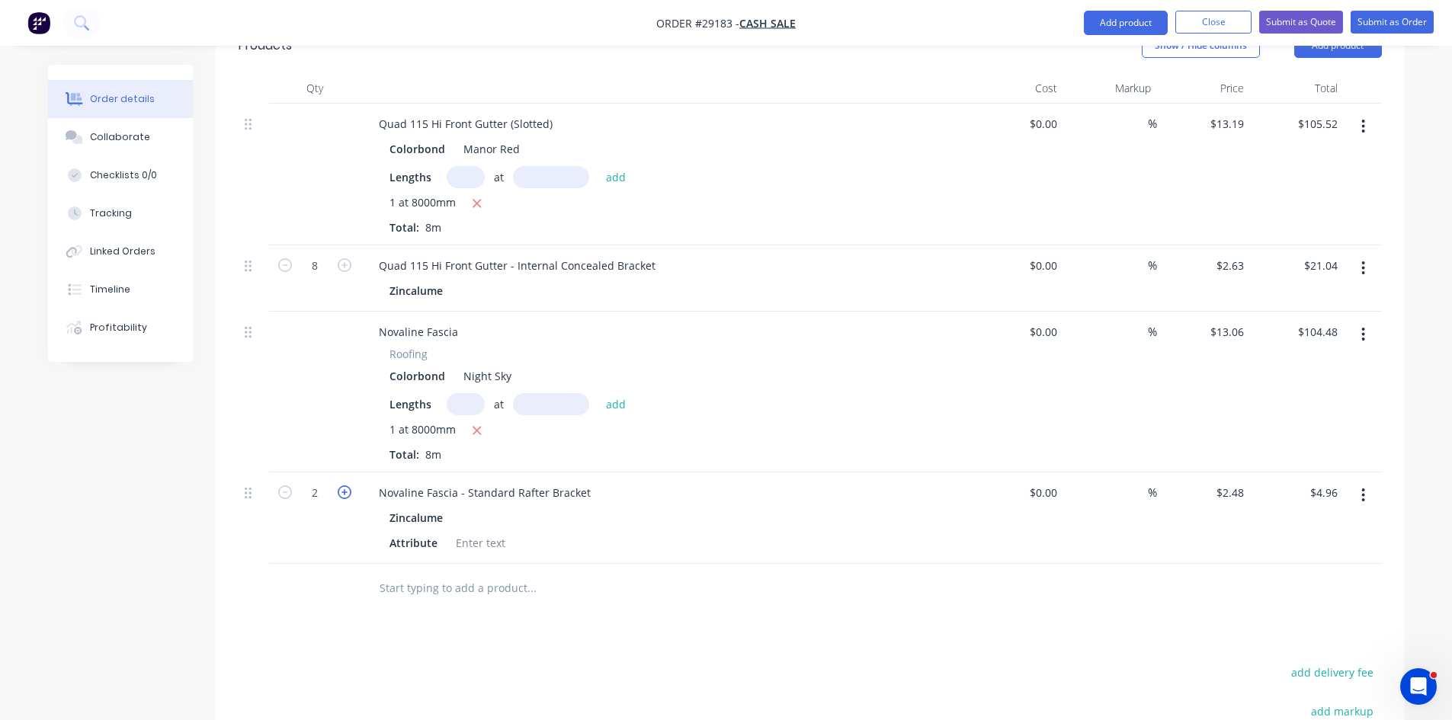
type input "$7.44"
click at [347, 485] on icon "button" at bounding box center [345, 492] width 14 height 14
type input "4"
type input "$9.92"
click at [347, 485] on icon "button" at bounding box center [345, 492] width 14 height 14
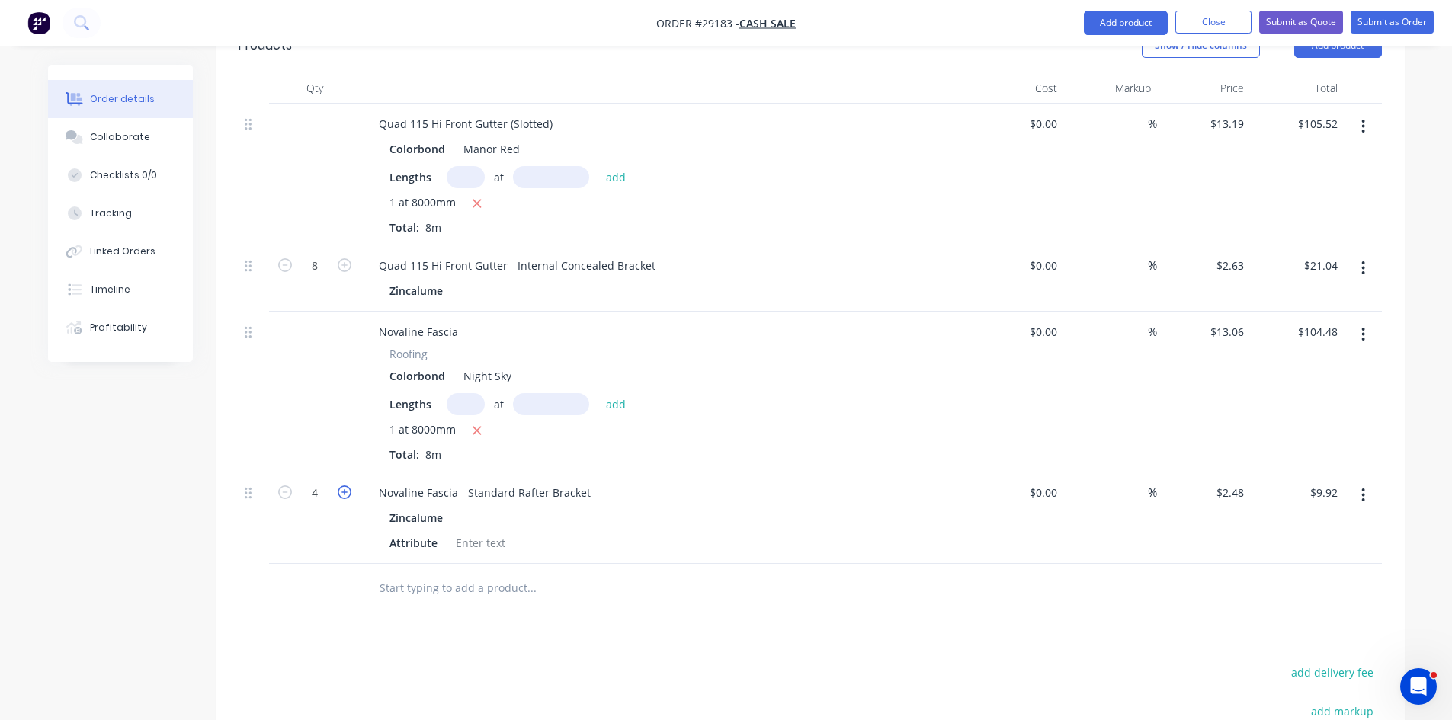
type input "5"
type input "$12.40"
click at [287, 258] on icon "button" at bounding box center [285, 265] width 14 height 14
type input "7"
type input "$18.41"
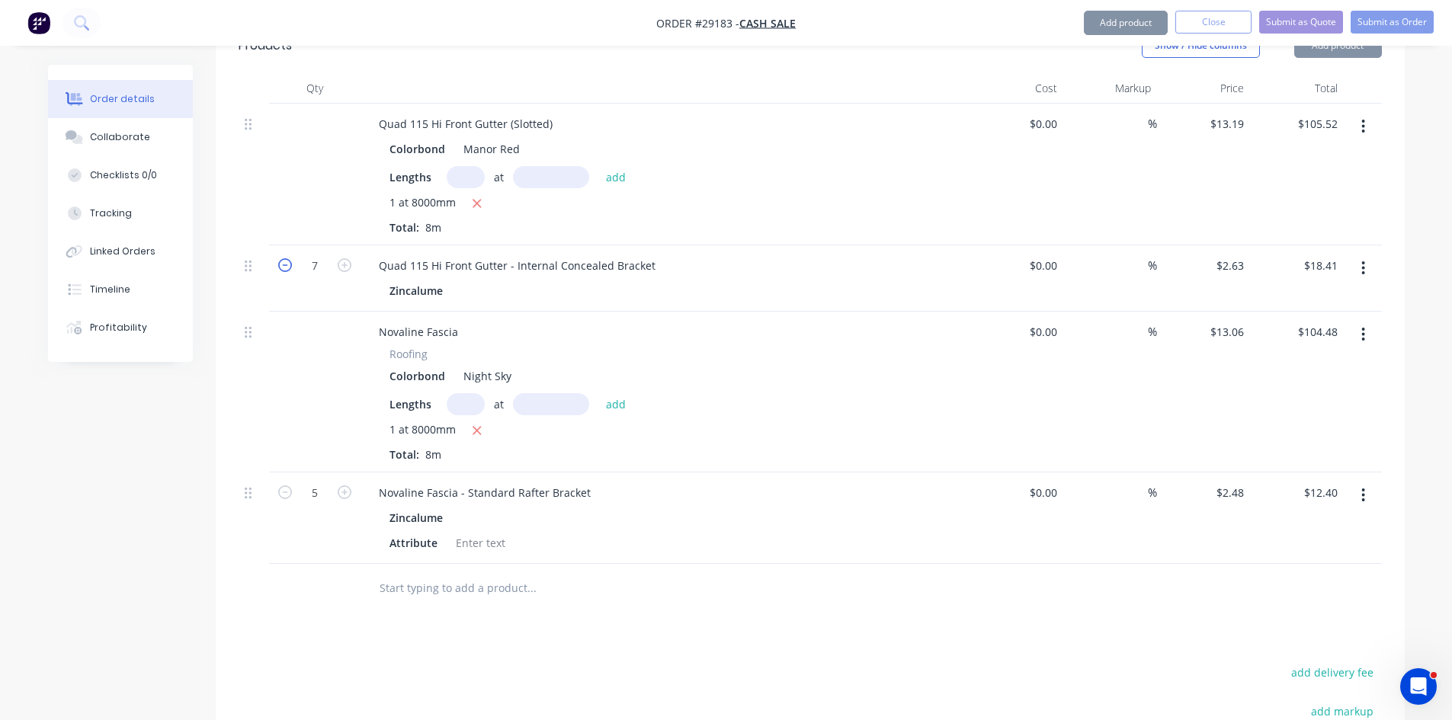
click at [287, 258] on icon "button" at bounding box center [285, 265] width 14 height 14
type input "6"
type input "$15.78"
click at [288, 258] on icon "button" at bounding box center [285, 265] width 14 height 14
type input "5"
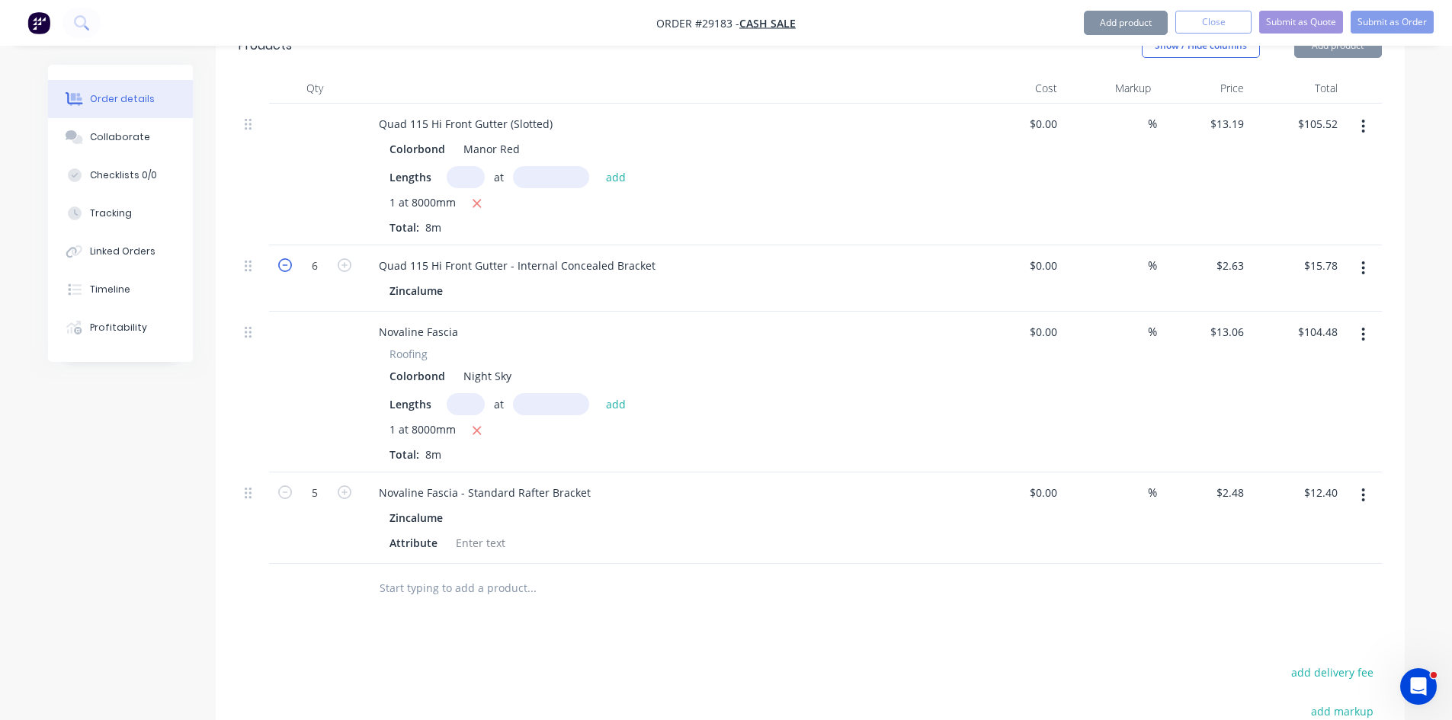
type input "$13.15"
click at [285, 258] on icon "button" at bounding box center [285, 265] width 14 height 14
type input "4"
type input "$10.52"
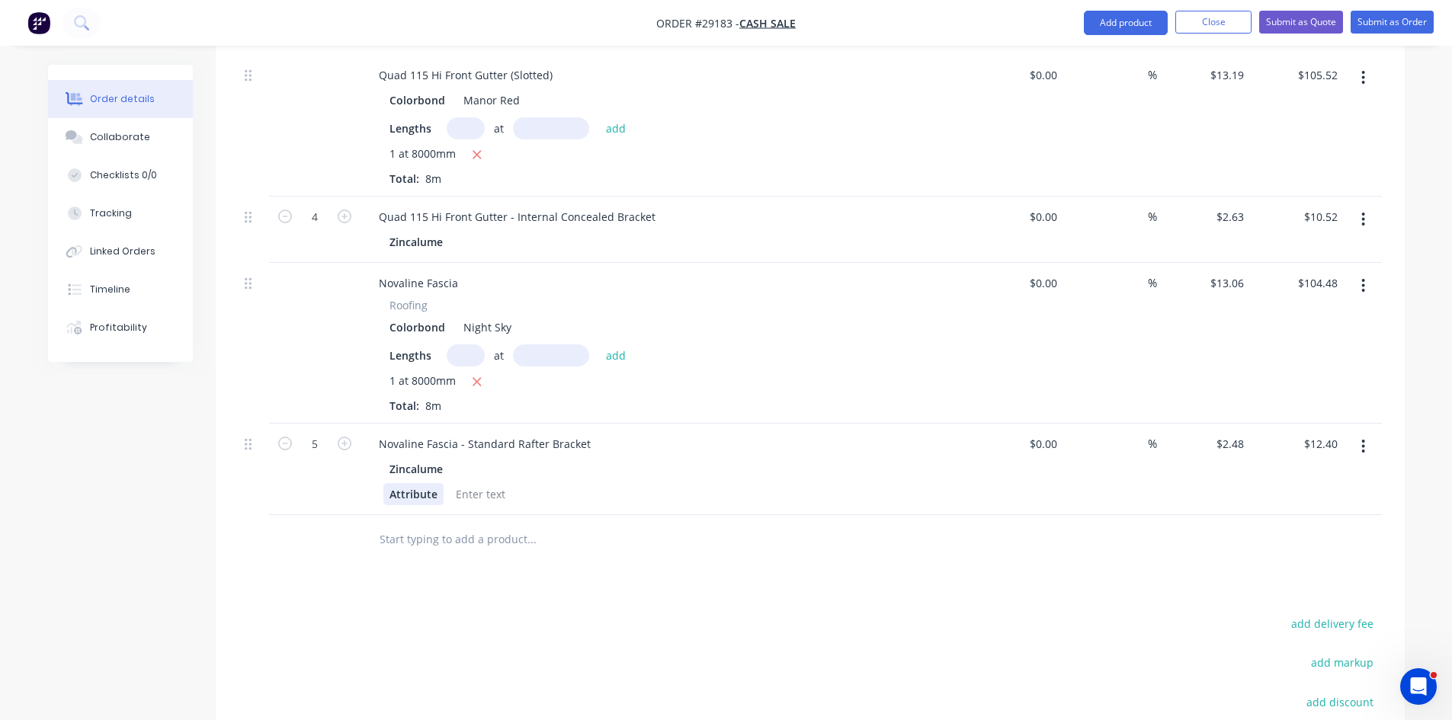
scroll to position [561, 0]
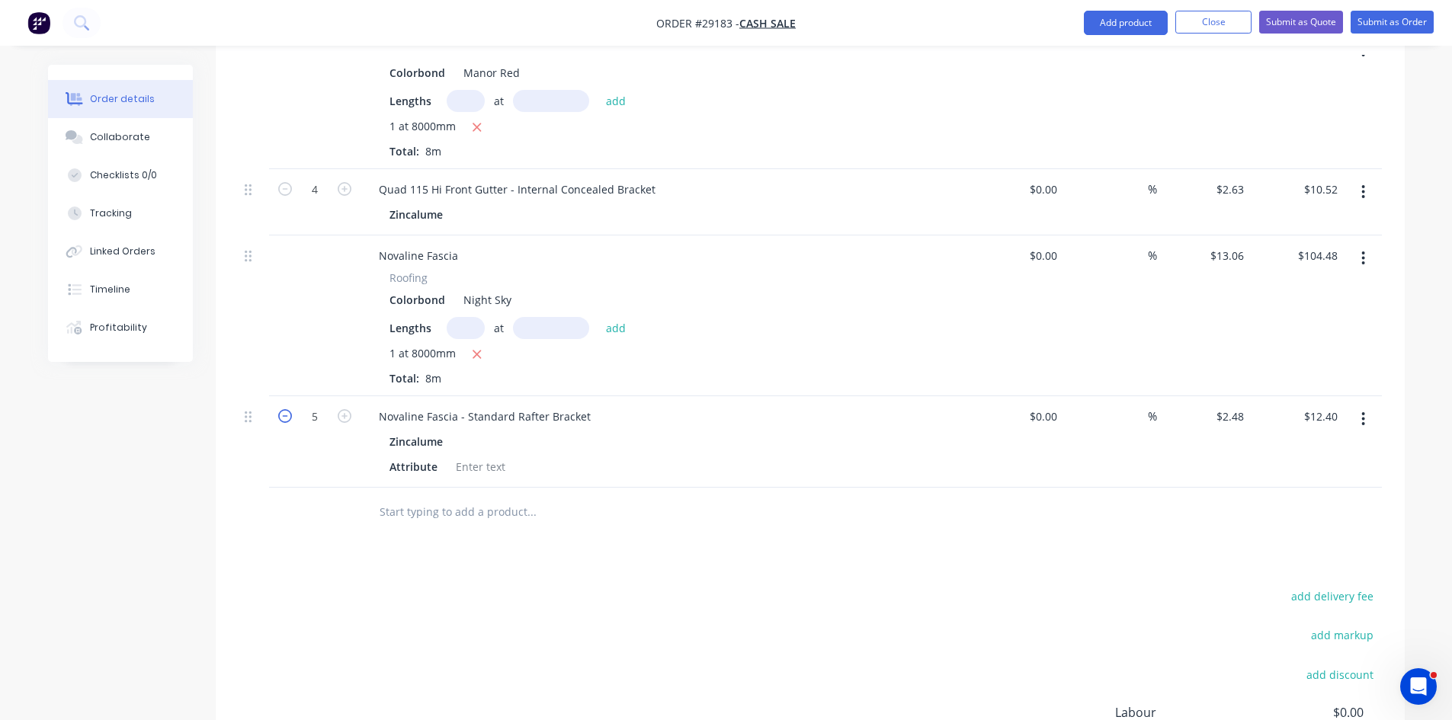
drag, startPoint x: 280, startPoint y: 390, endPoint x: 290, endPoint y: 389, distance: 10.0
click at [280, 409] on icon "button" at bounding box center [285, 416] width 14 height 14
type input "4"
type input "$9.92"
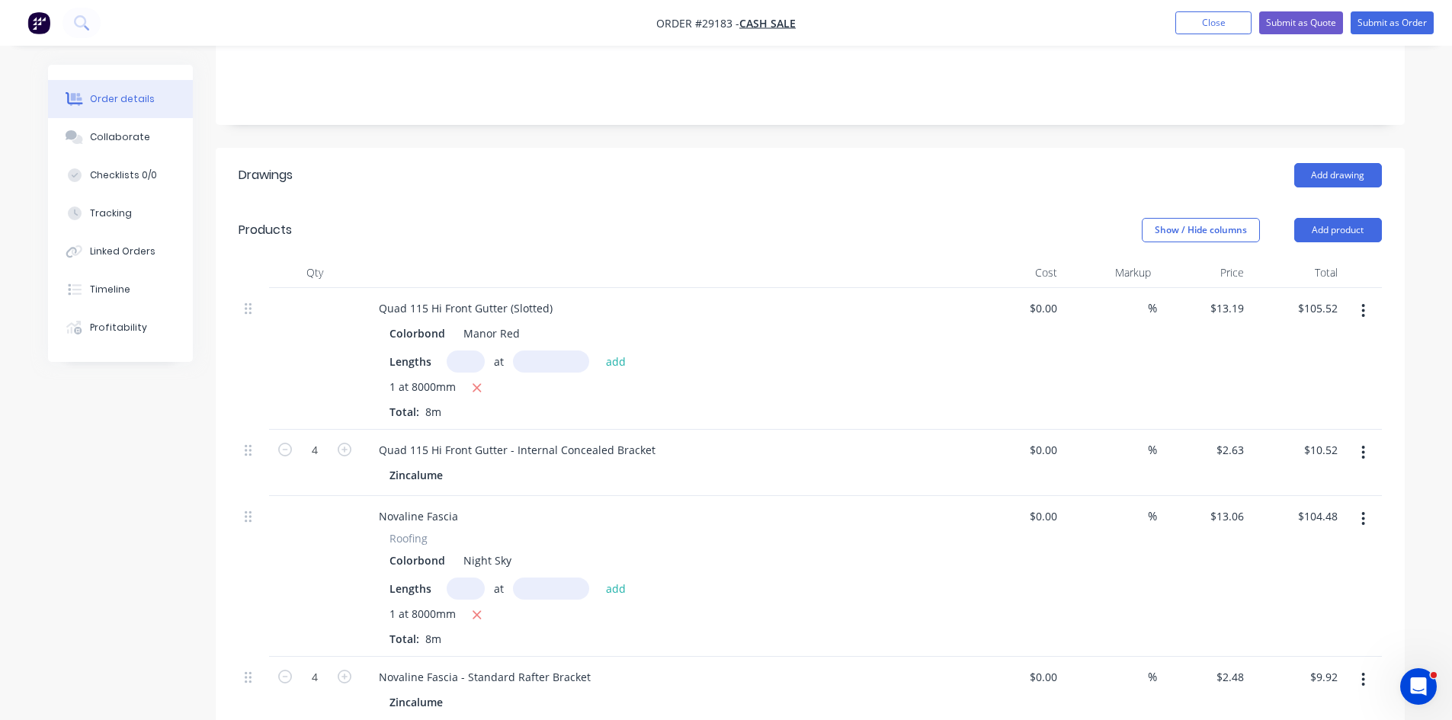
scroll to position [288, 0]
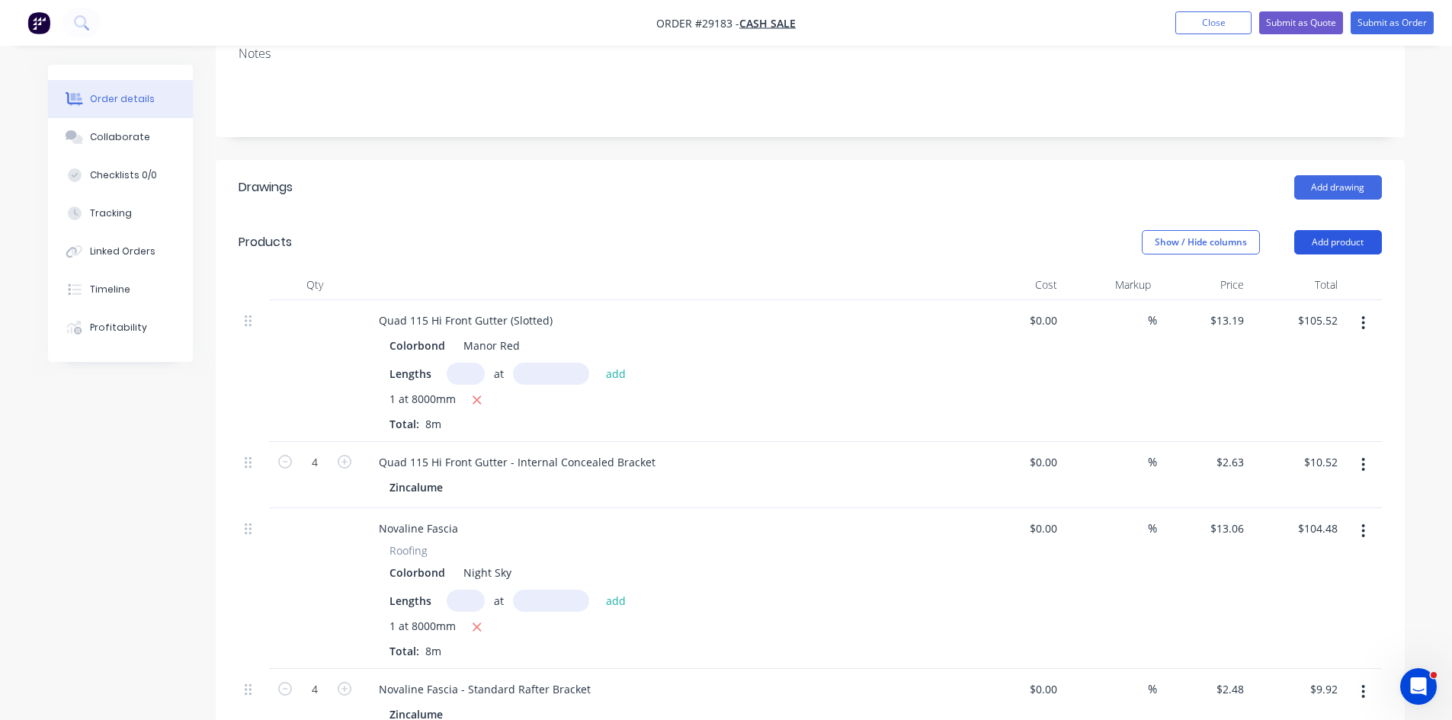
click at [1331, 230] on button "Add product" at bounding box center [1338, 242] width 88 height 24
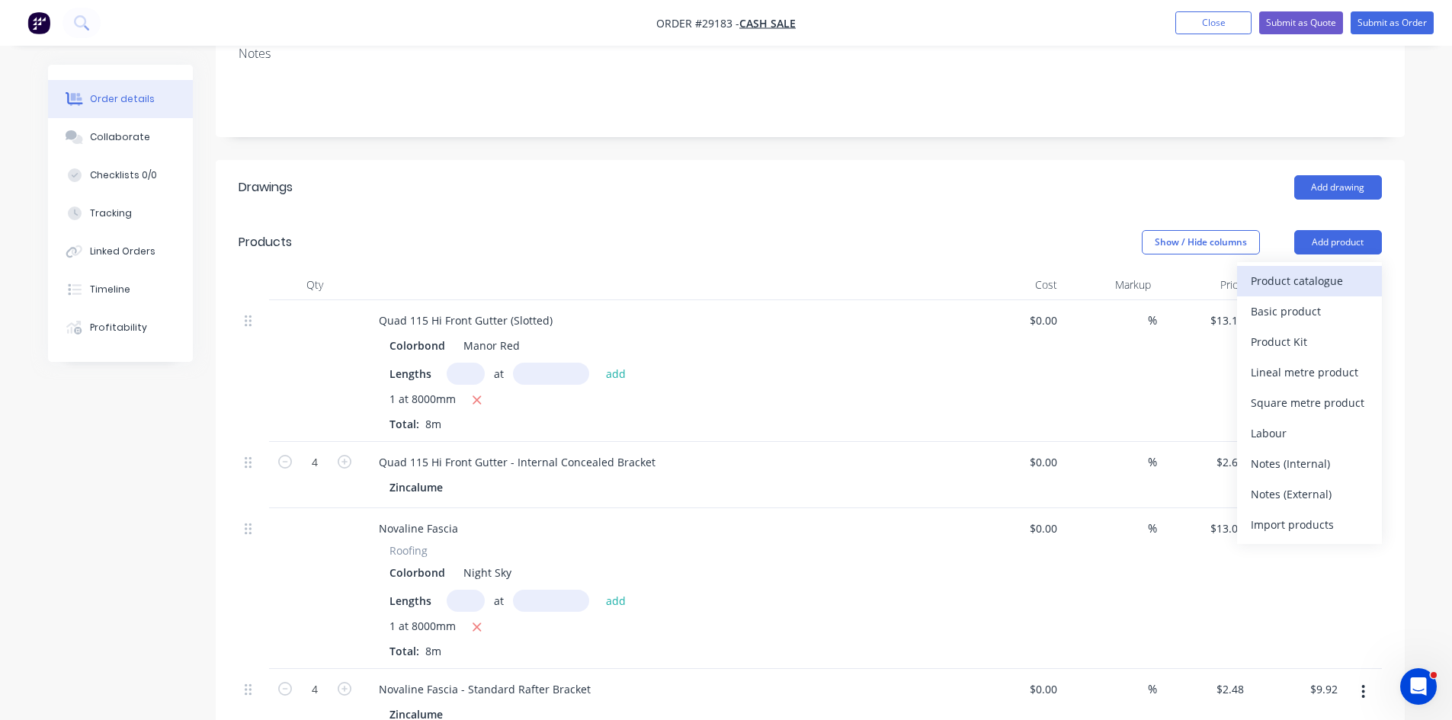
click at [1296, 270] on div "Product catalogue" at bounding box center [1309, 281] width 117 height 22
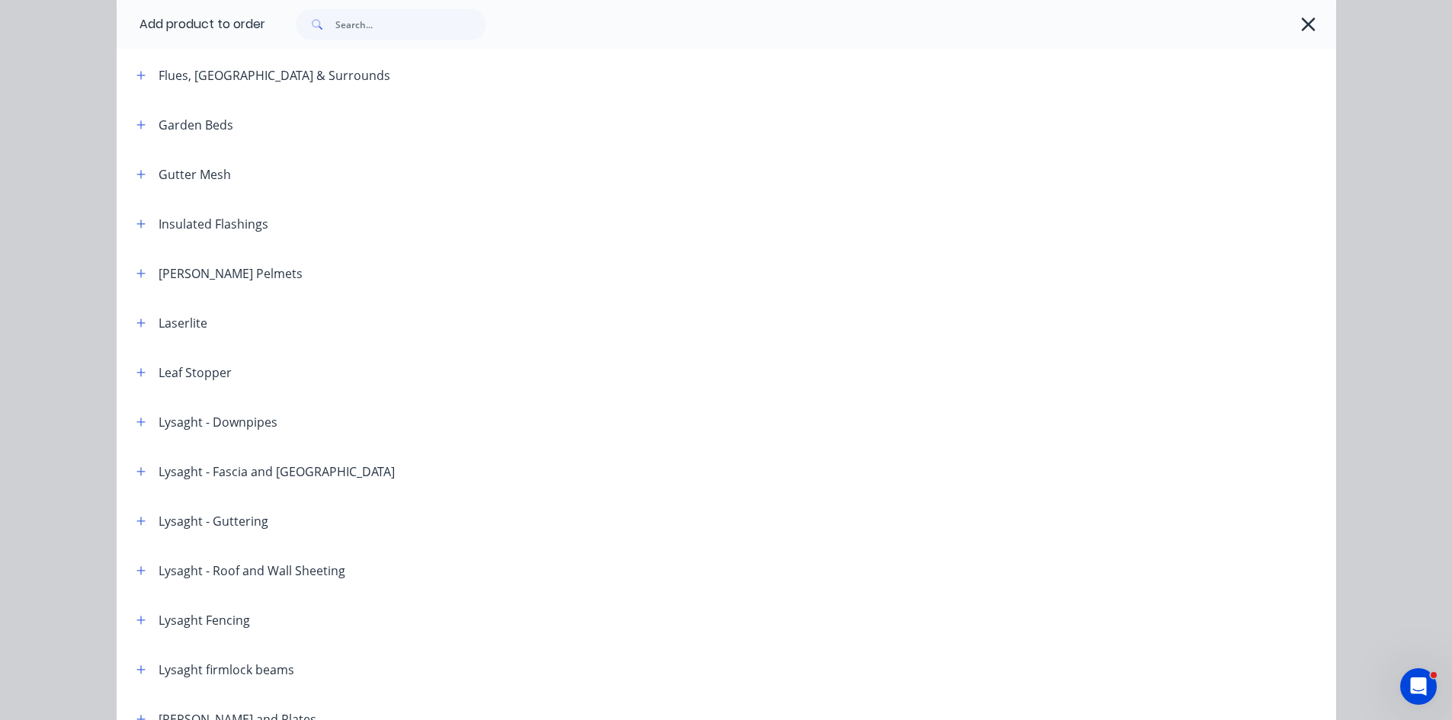
scroll to position [1143, 0]
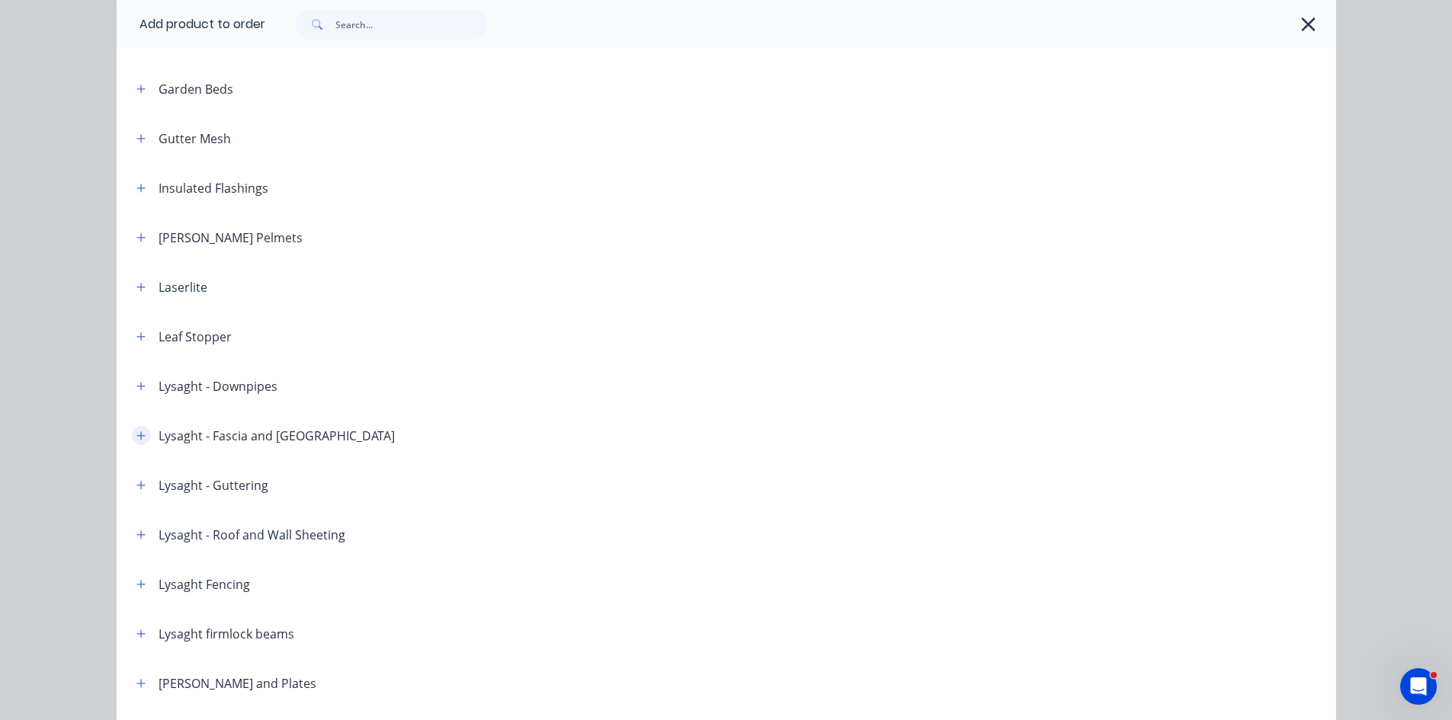
click at [136, 436] on icon "button" at bounding box center [140, 435] width 8 height 8
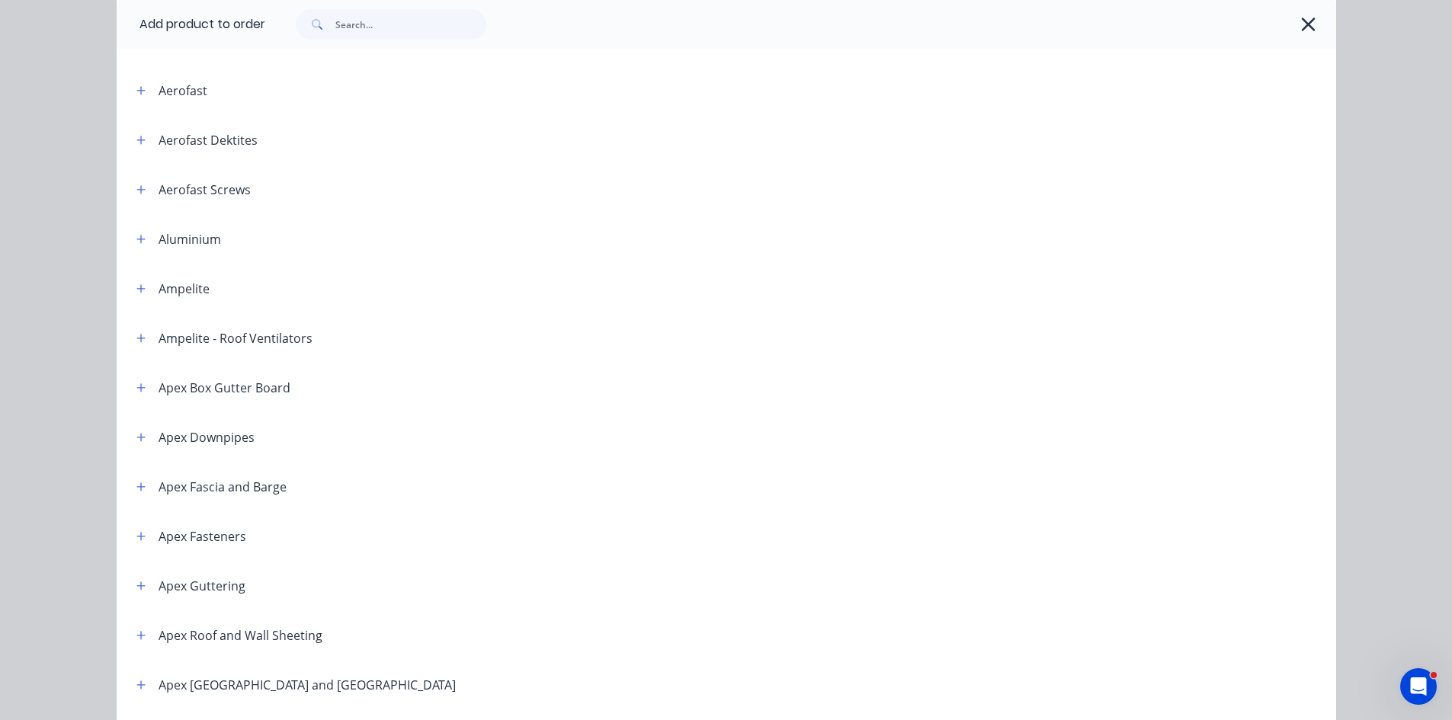
scroll to position [0, 0]
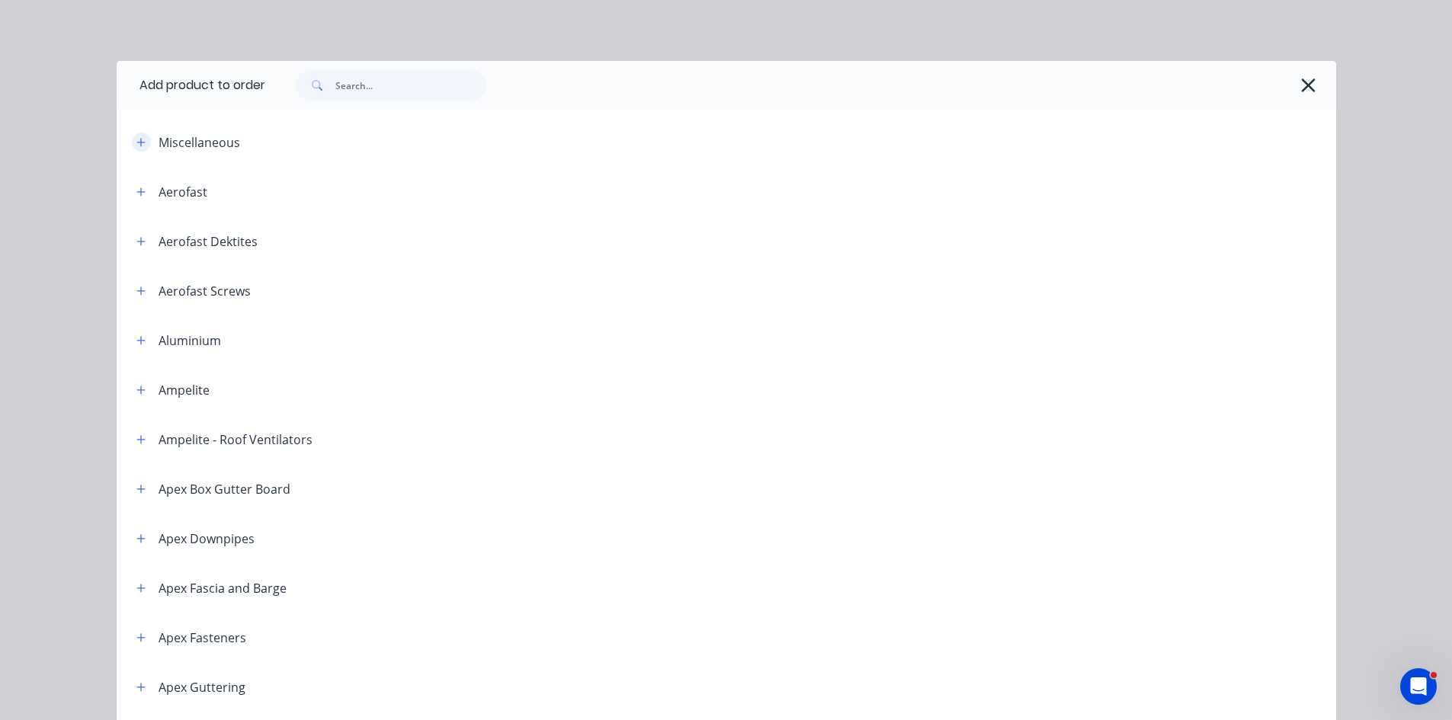
click at [136, 143] on icon "button" at bounding box center [140, 142] width 8 height 8
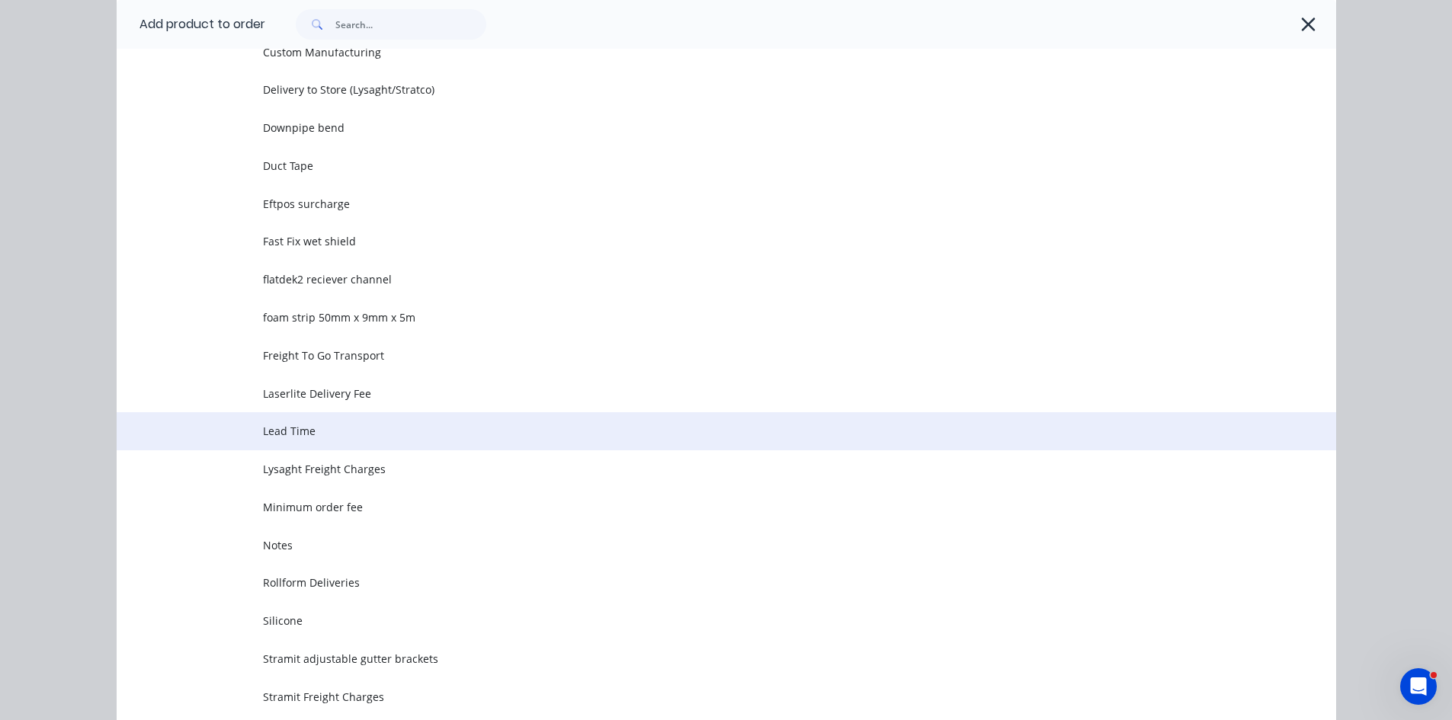
scroll to position [305, 0]
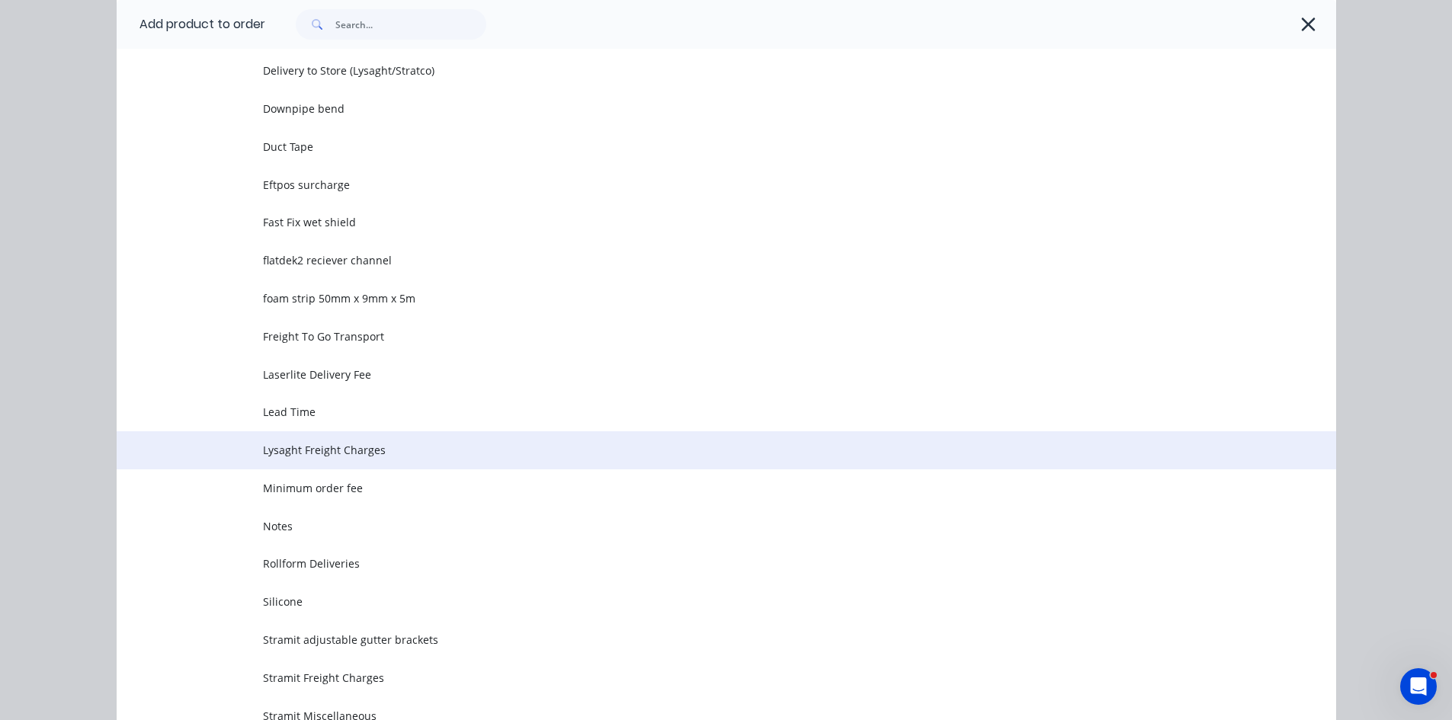
click at [279, 459] on td "Lysaght Freight Charges" at bounding box center [799, 450] width 1073 height 38
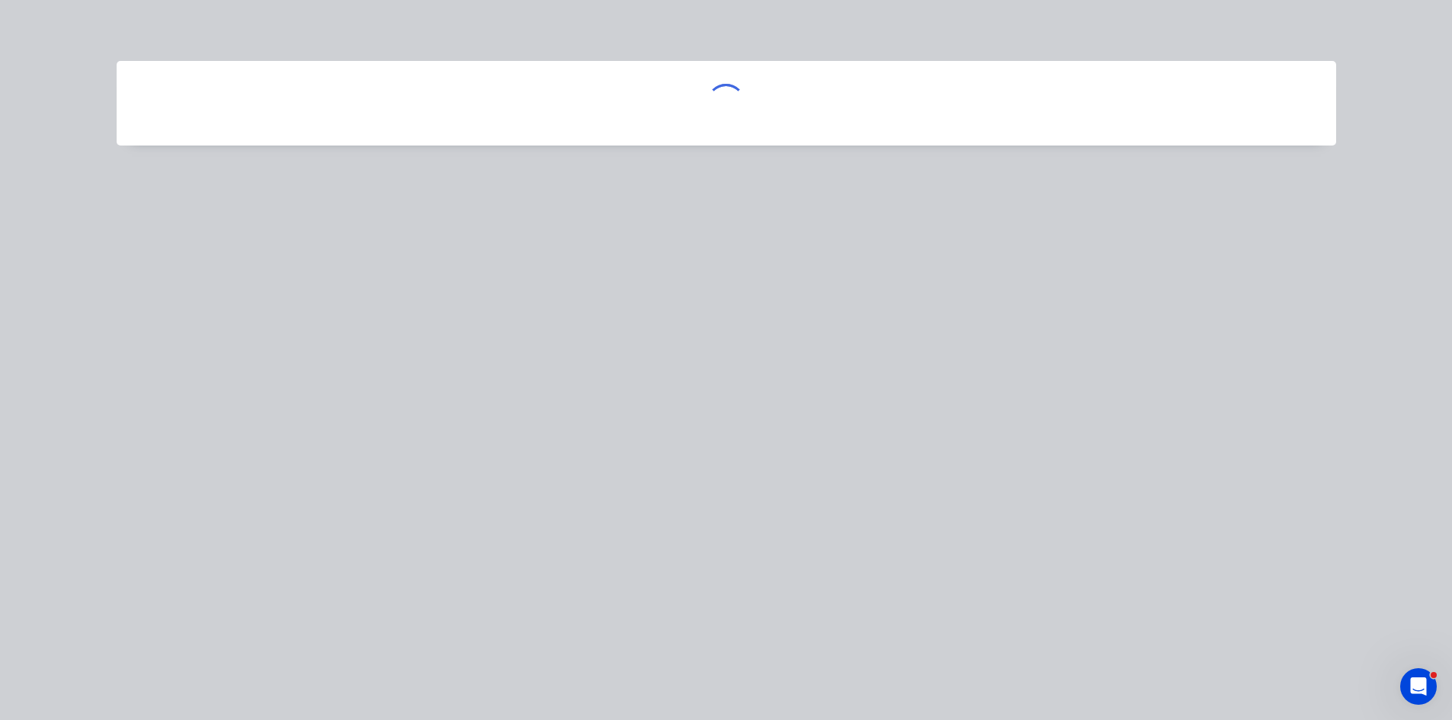
scroll to position [0, 0]
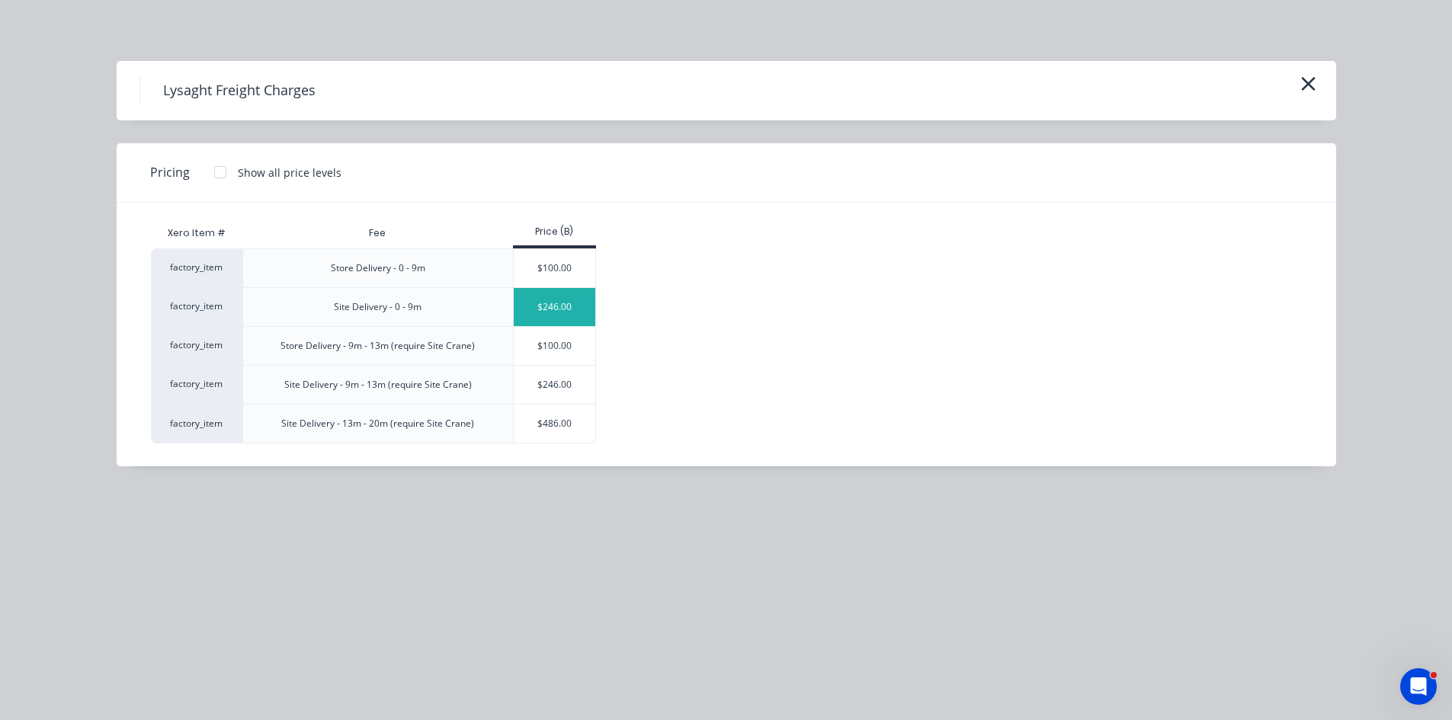
click at [565, 300] on div "$246.00" at bounding box center [555, 307] width 82 height 38
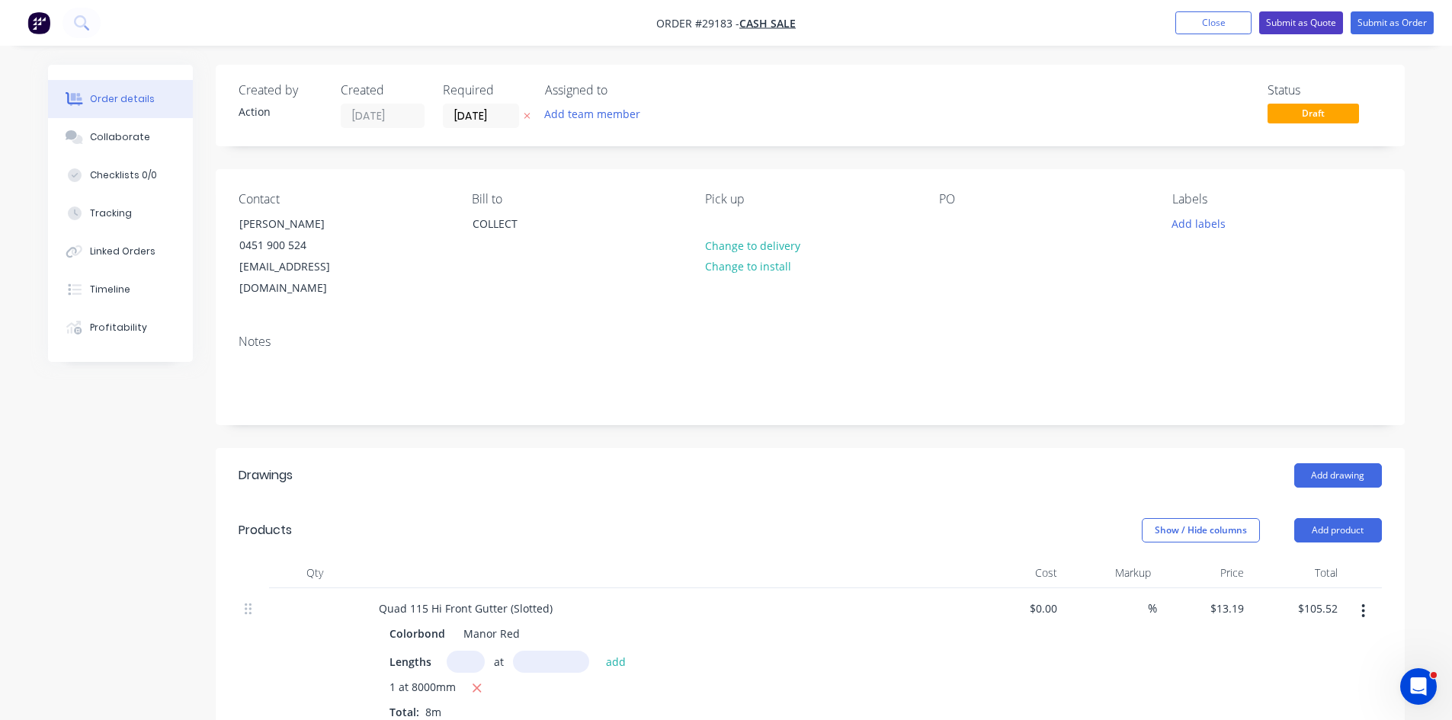
click at [1288, 22] on button "Submit as Quote" at bounding box center [1301, 22] width 84 height 23
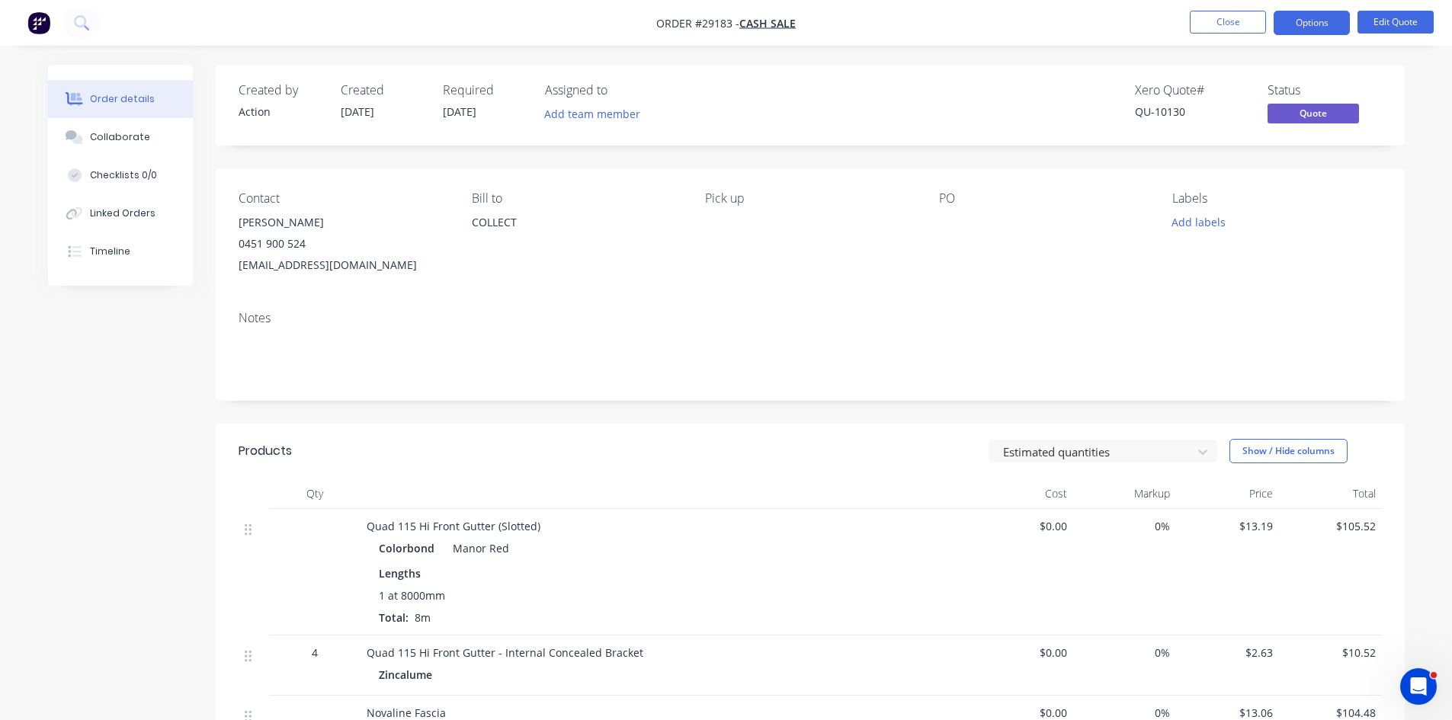
click at [1294, 25] on button "Options" at bounding box center [1311, 23] width 76 height 24
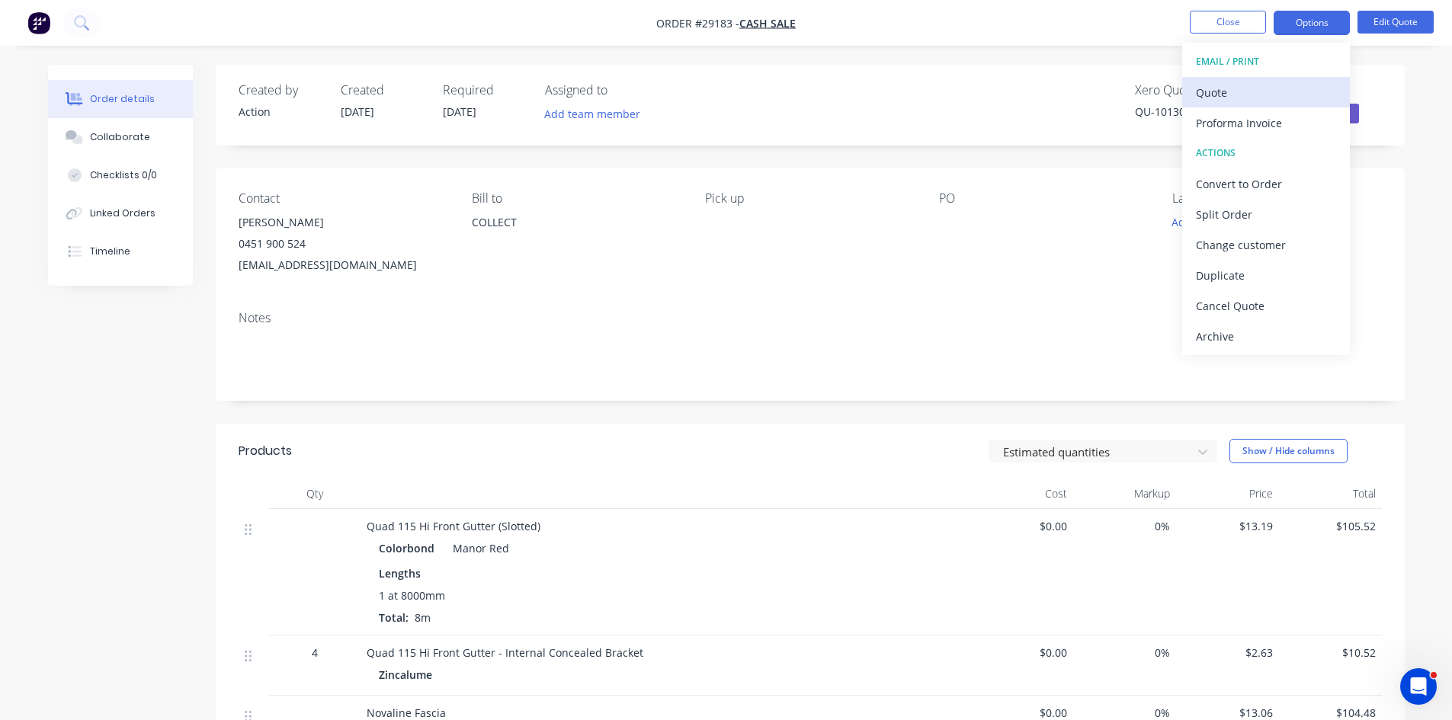
click at [1220, 92] on div "Quote" at bounding box center [1266, 93] width 140 height 22
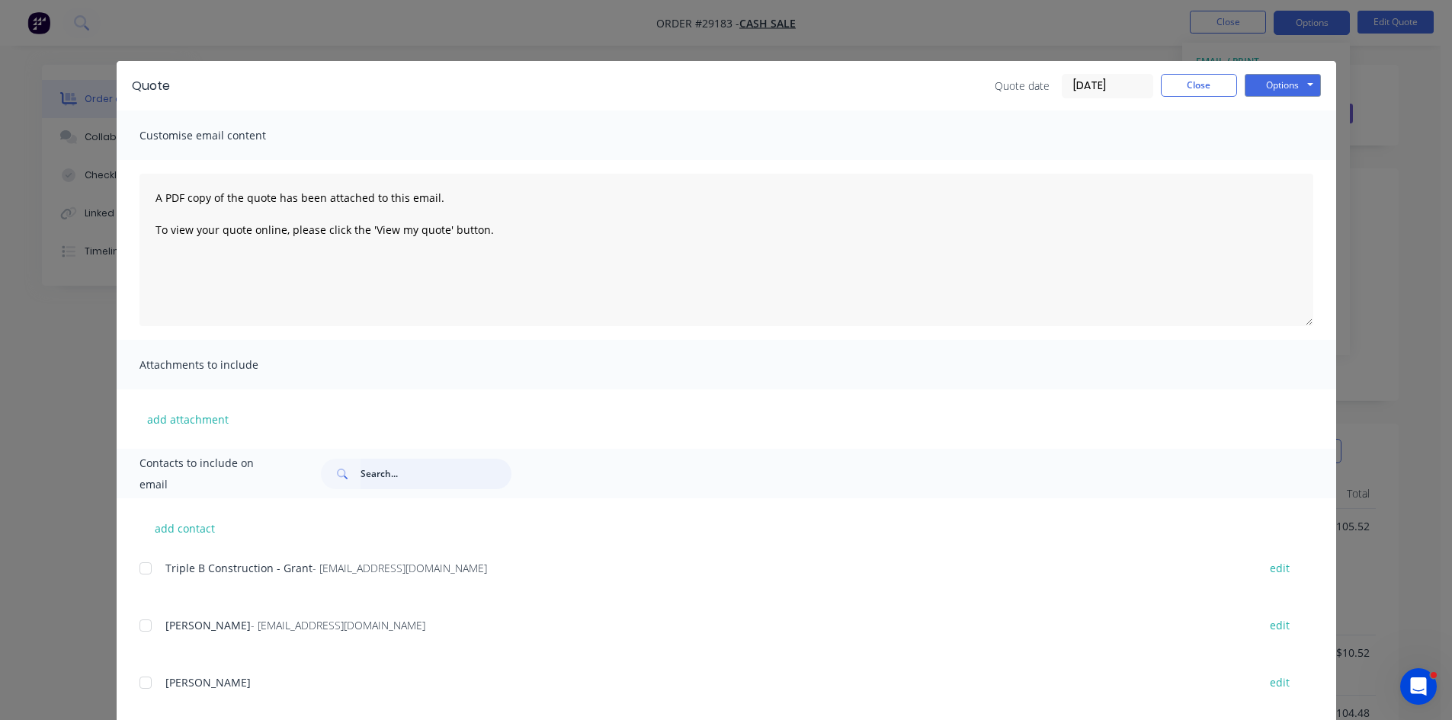
click at [405, 473] on input "text" at bounding box center [435, 474] width 151 height 30
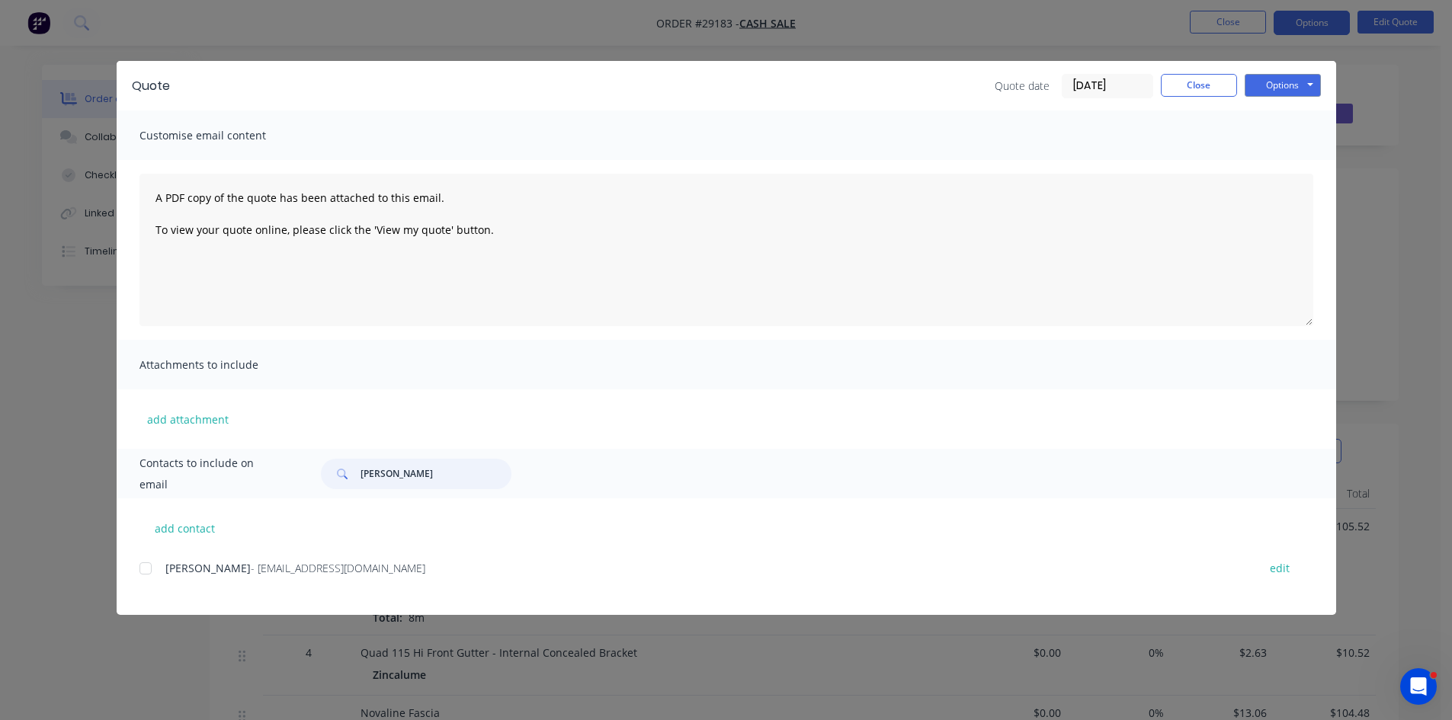
click at [140, 567] on div at bounding box center [145, 568] width 30 height 30
type input "robert murph"
click at [1280, 87] on button "Options" at bounding box center [1283, 85] width 76 height 23
click at [1267, 168] on button "Email" at bounding box center [1294, 162] width 98 height 25
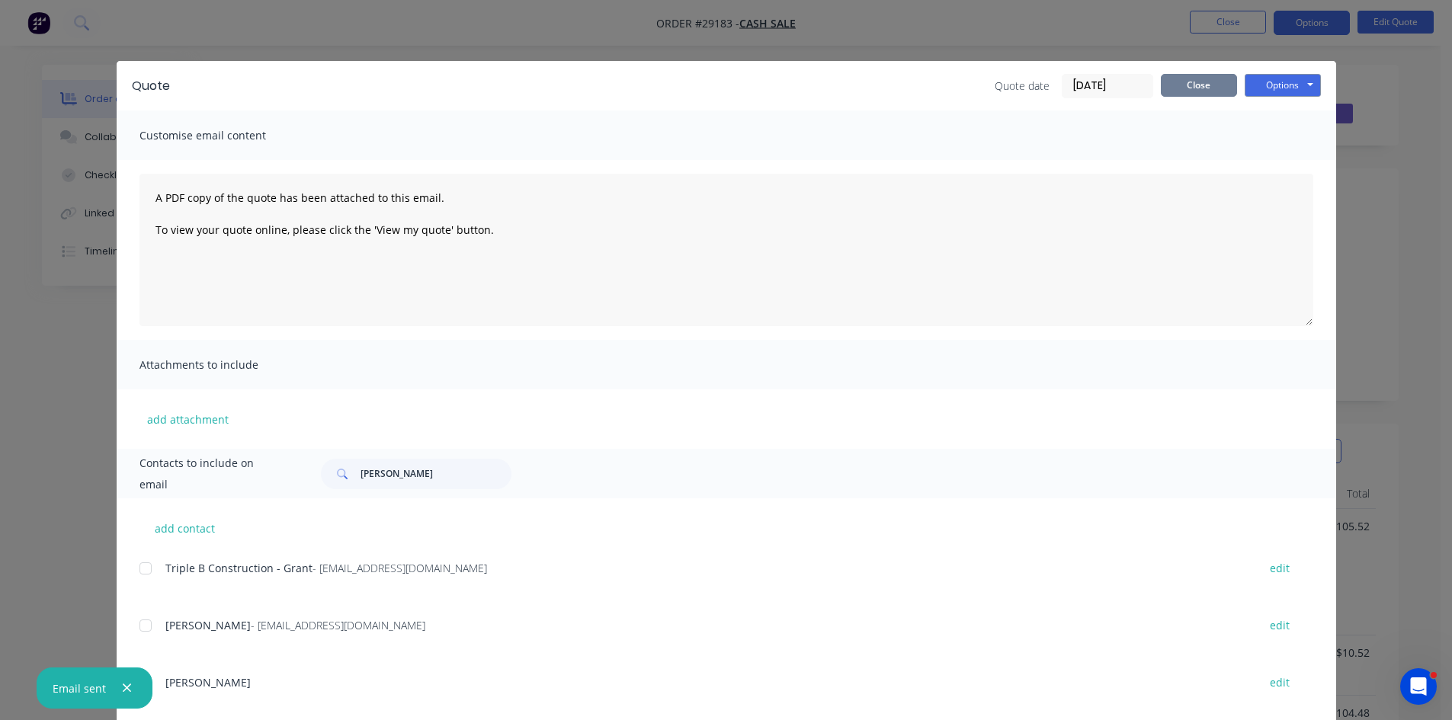
click at [1173, 91] on button "Close" at bounding box center [1199, 85] width 76 height 23
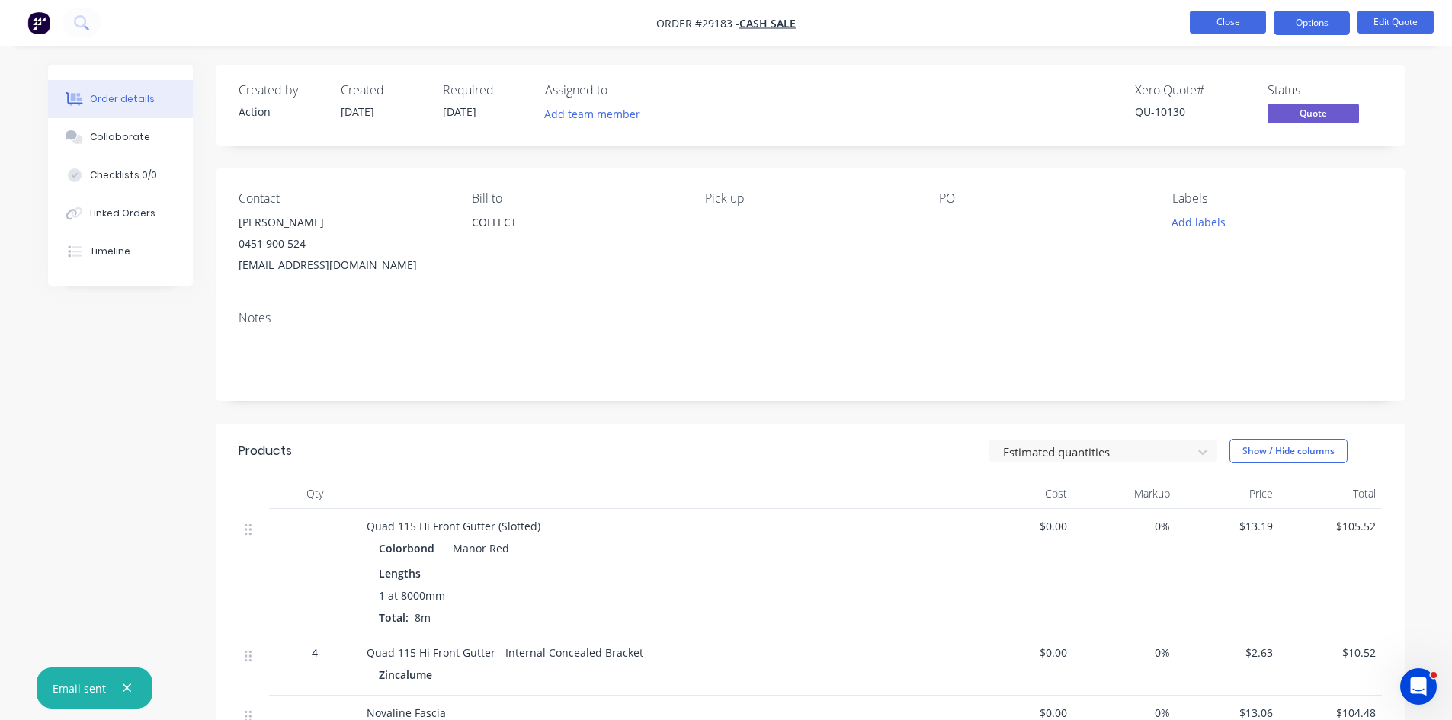
click at [1243, 24] on button "Close" at bounding box center [1228, 22] width 76 height 23
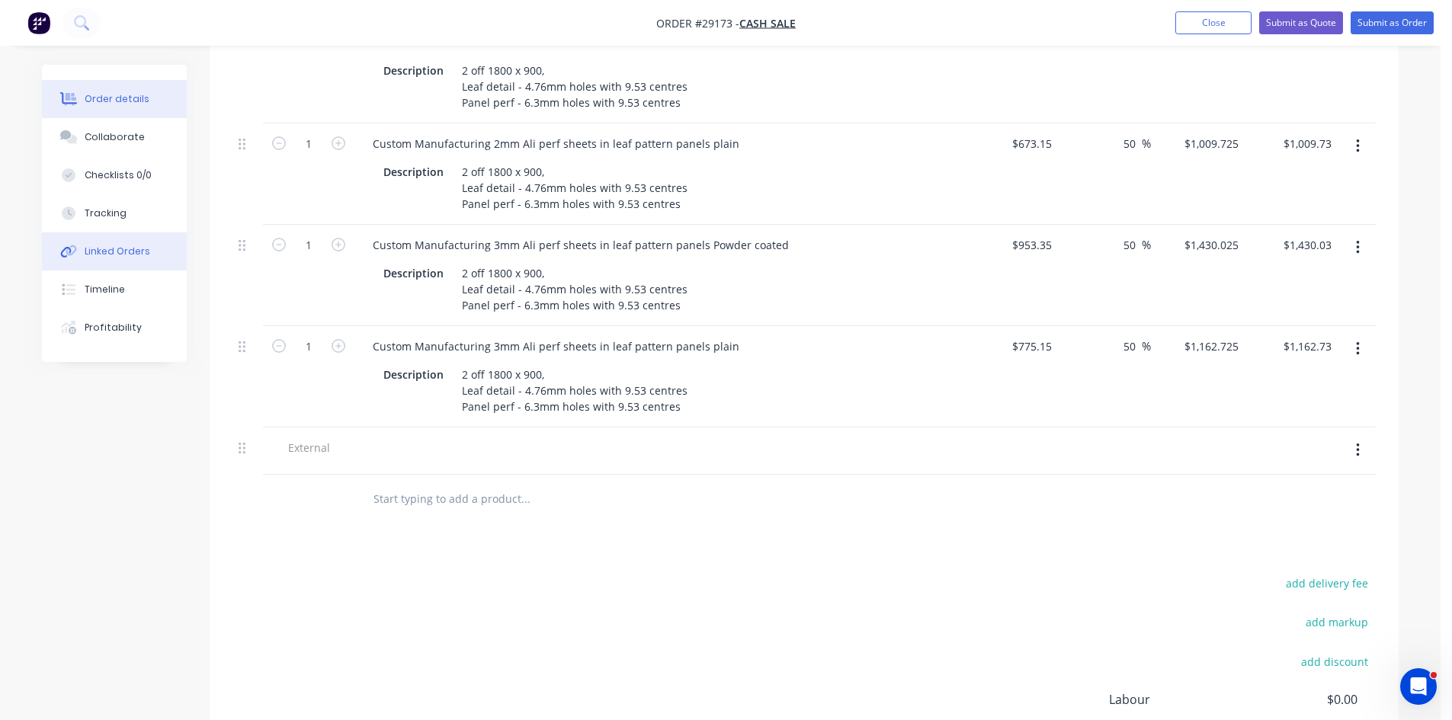
scroll to position [610, 0]
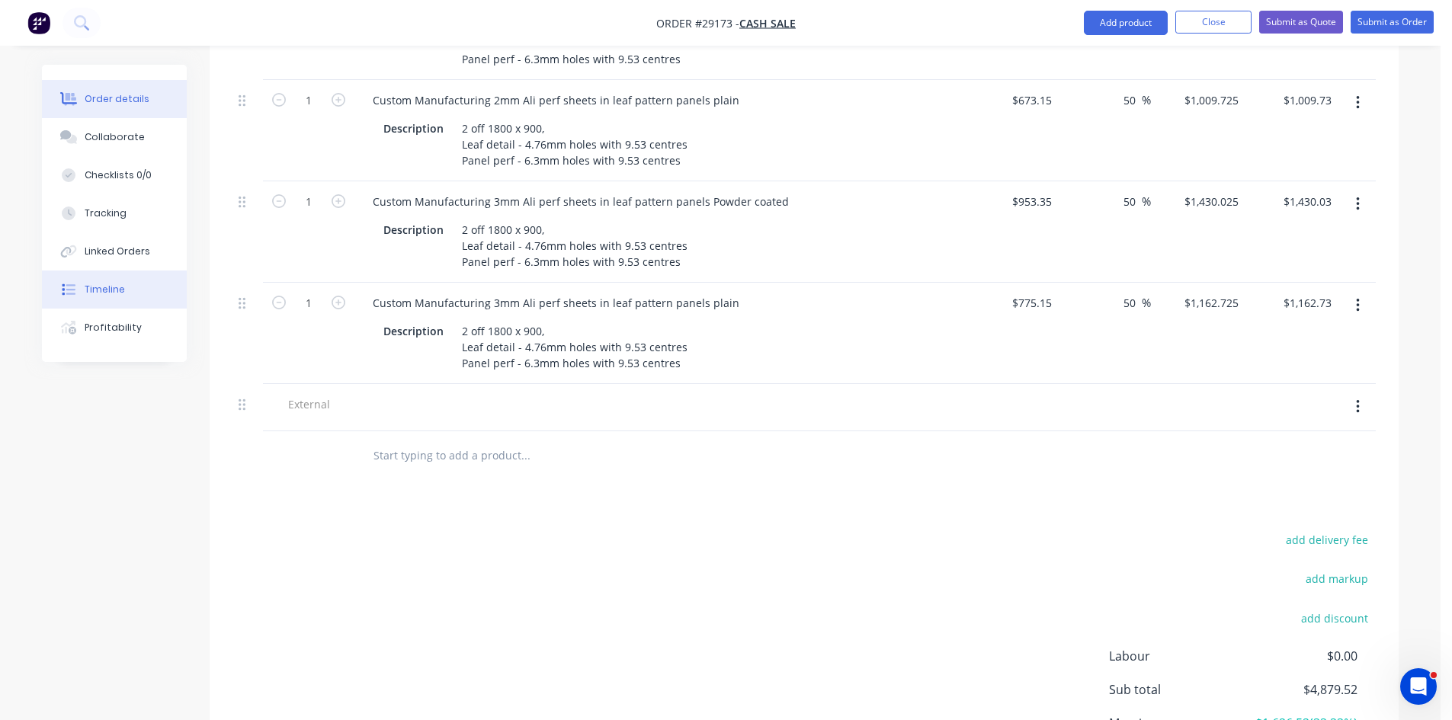
click at [111, 285] on div "Timeline" at bounding box center [105, 290] width 40 height 14
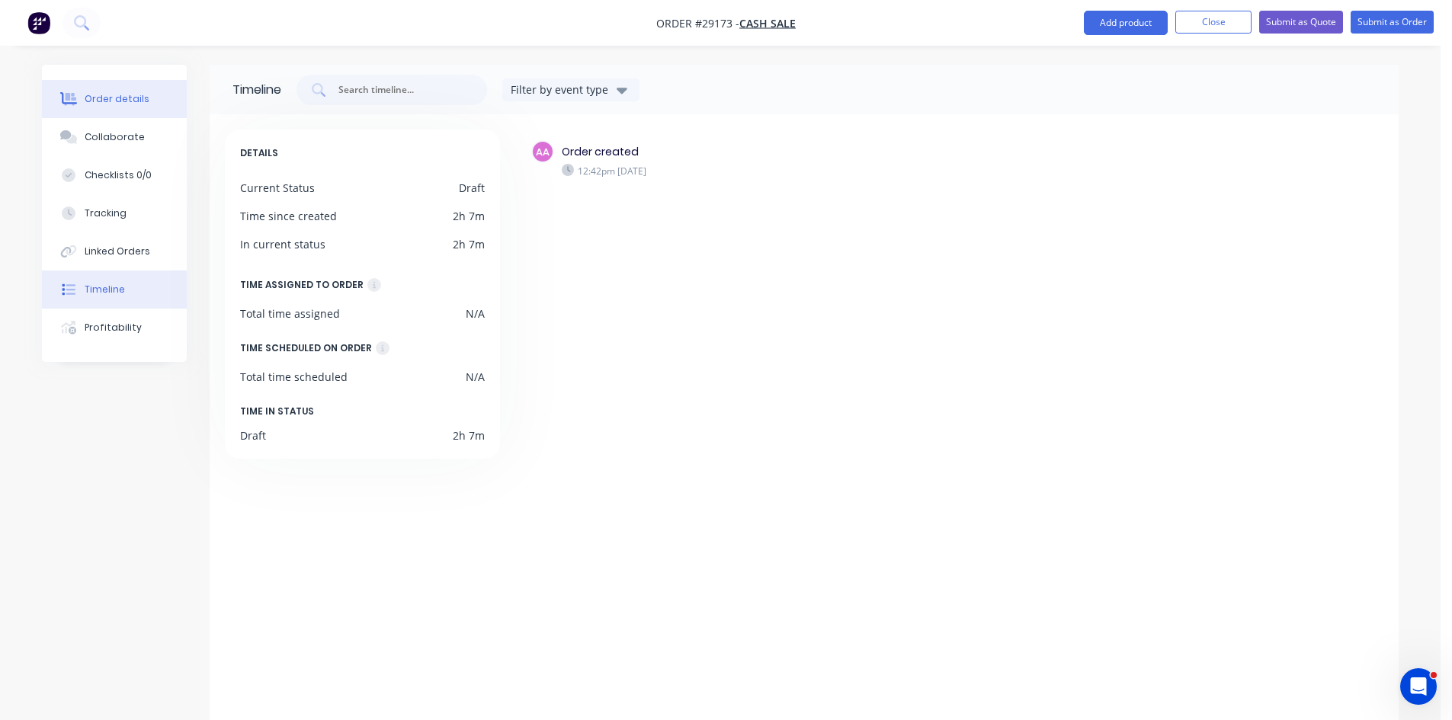
click at [122, 105] on div "Order details" at bounding box center [117, 99] width 65 height 14
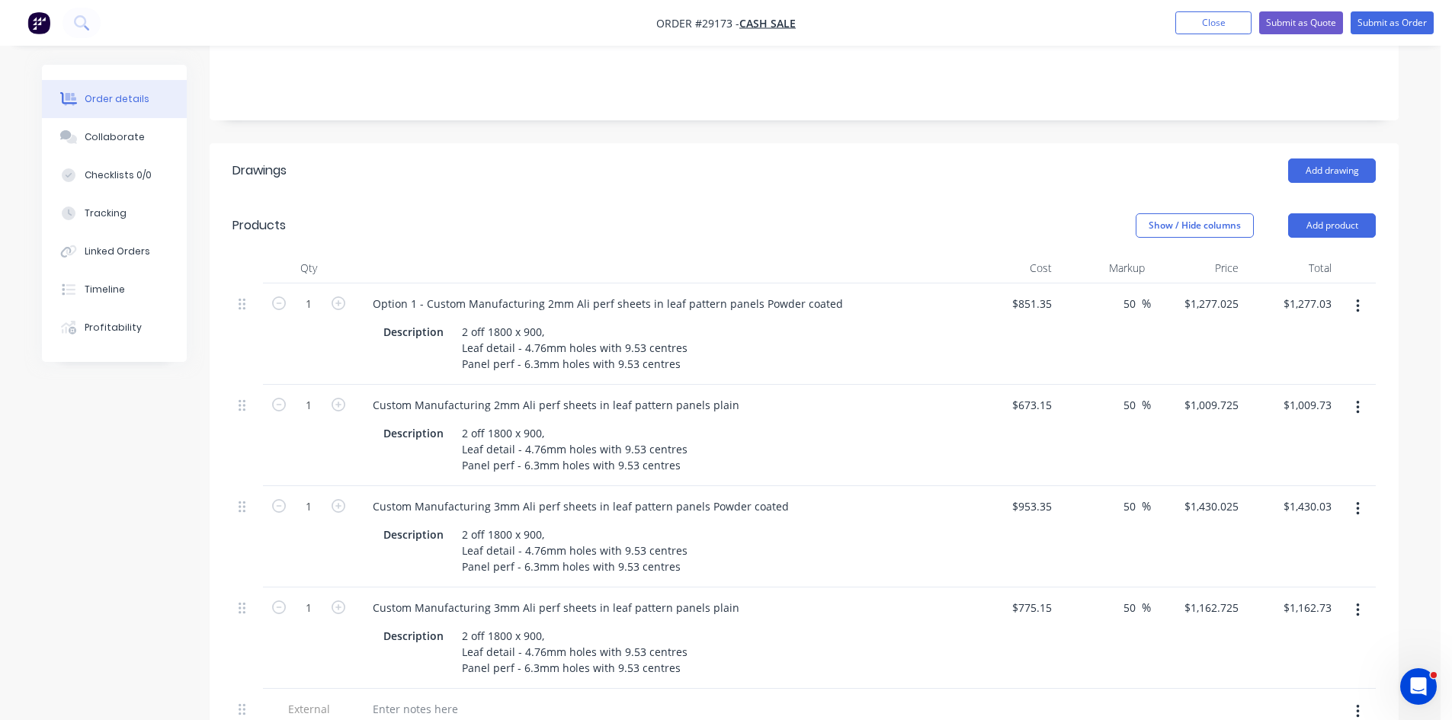
scroll to position [610, 0]
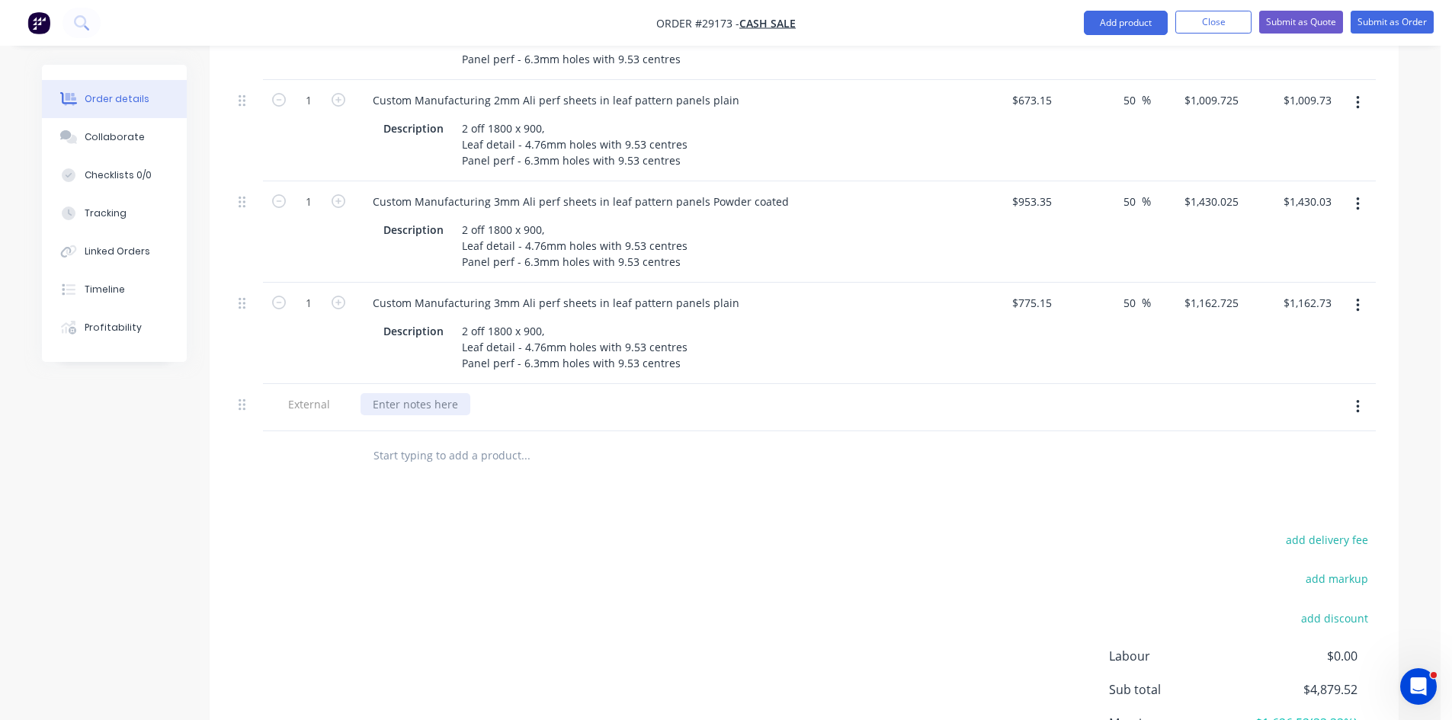
click at [402, 393] on div at bounding box center [415, 404] width 110 height 22
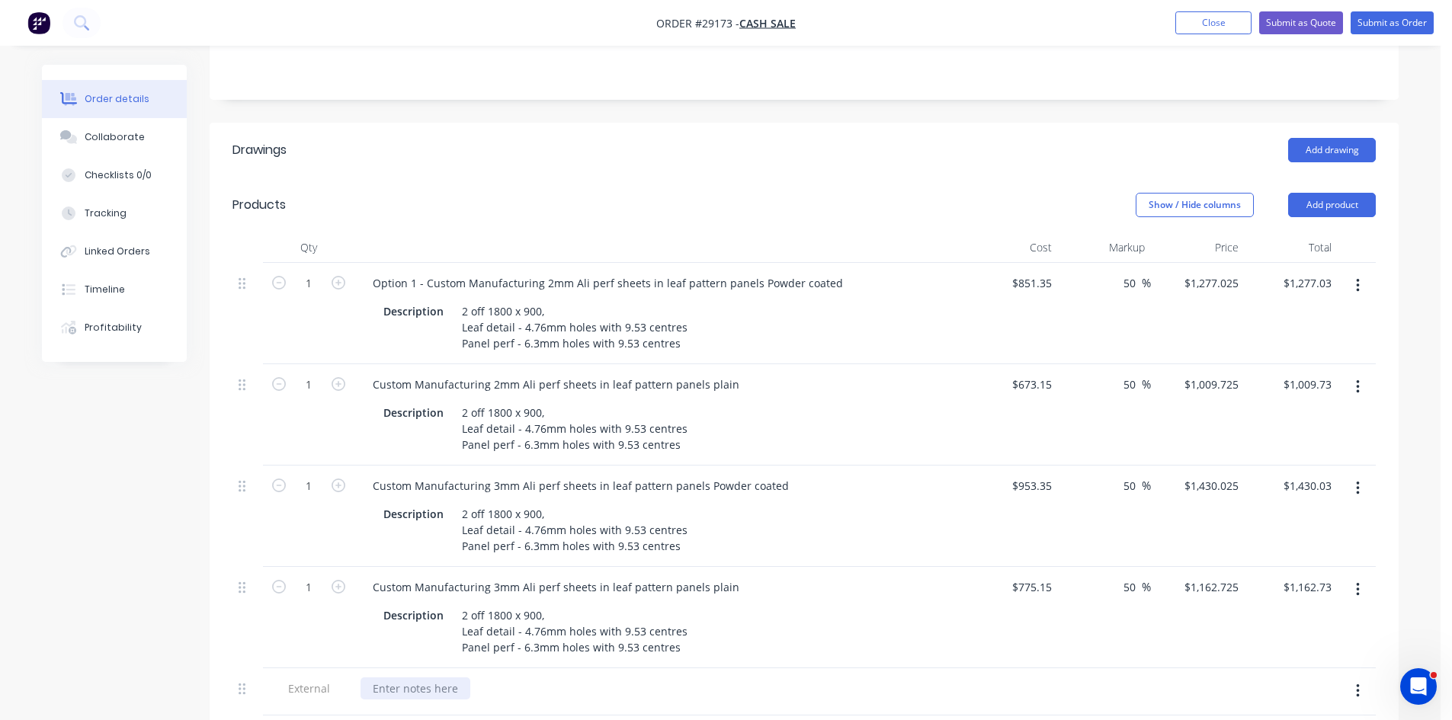
scroll to position [305, 0]
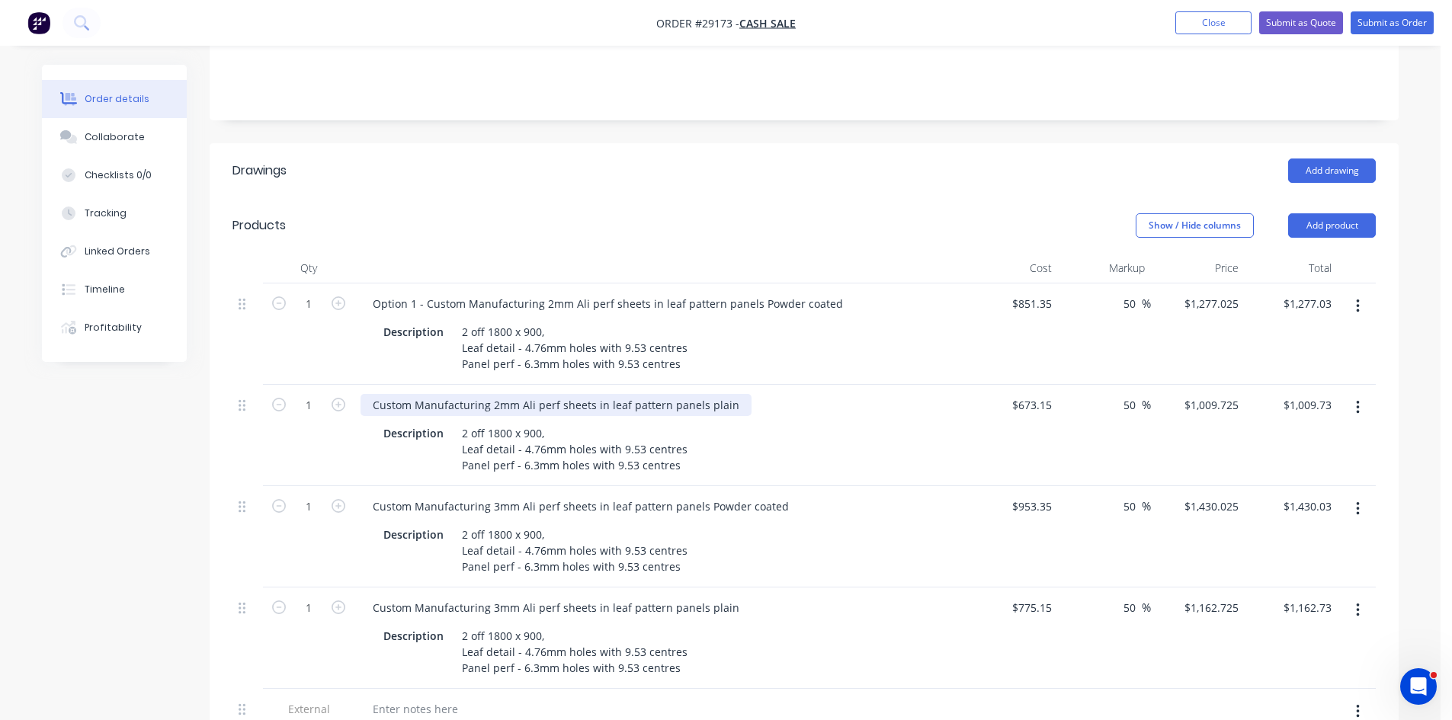
click at [373, 394] on div "Custom Manufacturing 2mm Ali perf sheets in leaf pattern panels plain" at bounding box center [555, 405] width 391 height 22
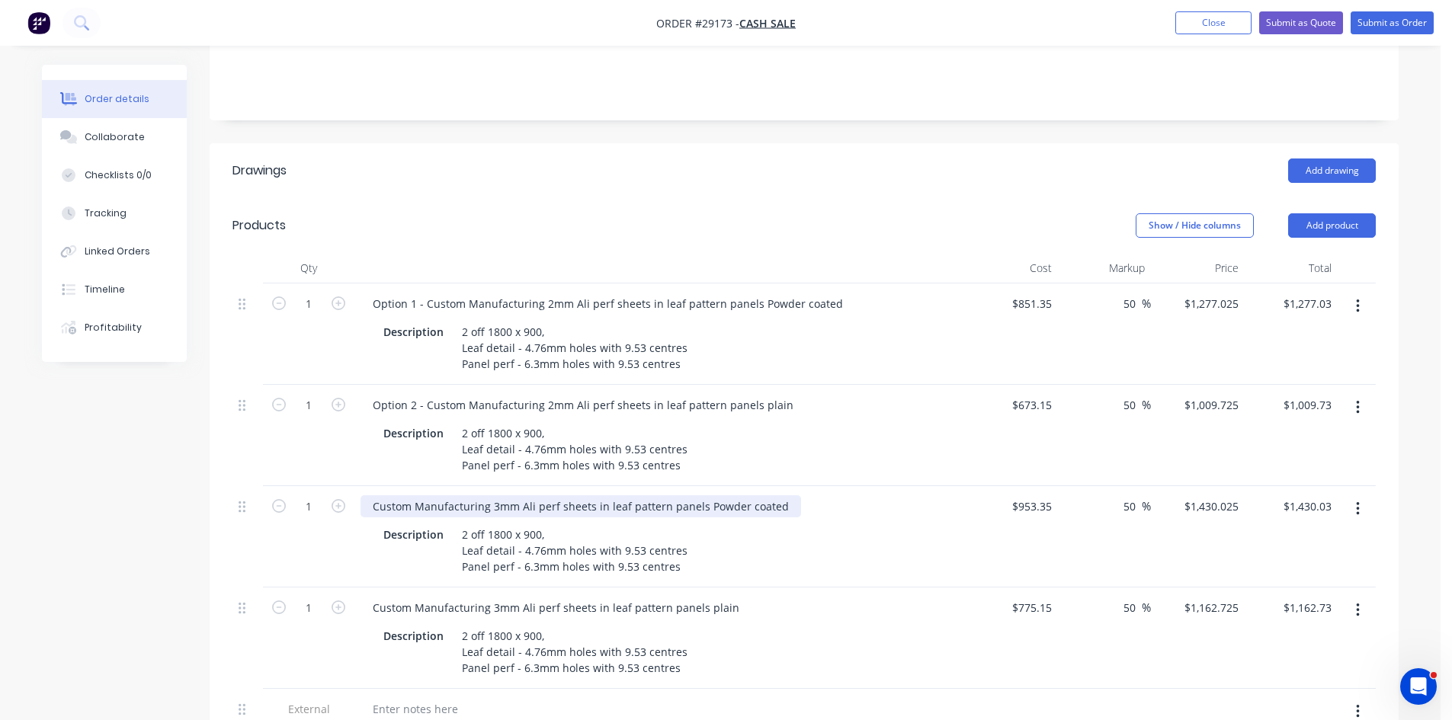
click at [373, 495] on div "Custom Manufacturing 3mm Ali perf sheets in leaf pattern panels Powder coated" at bounding box center [580, 506] width 440 height 22
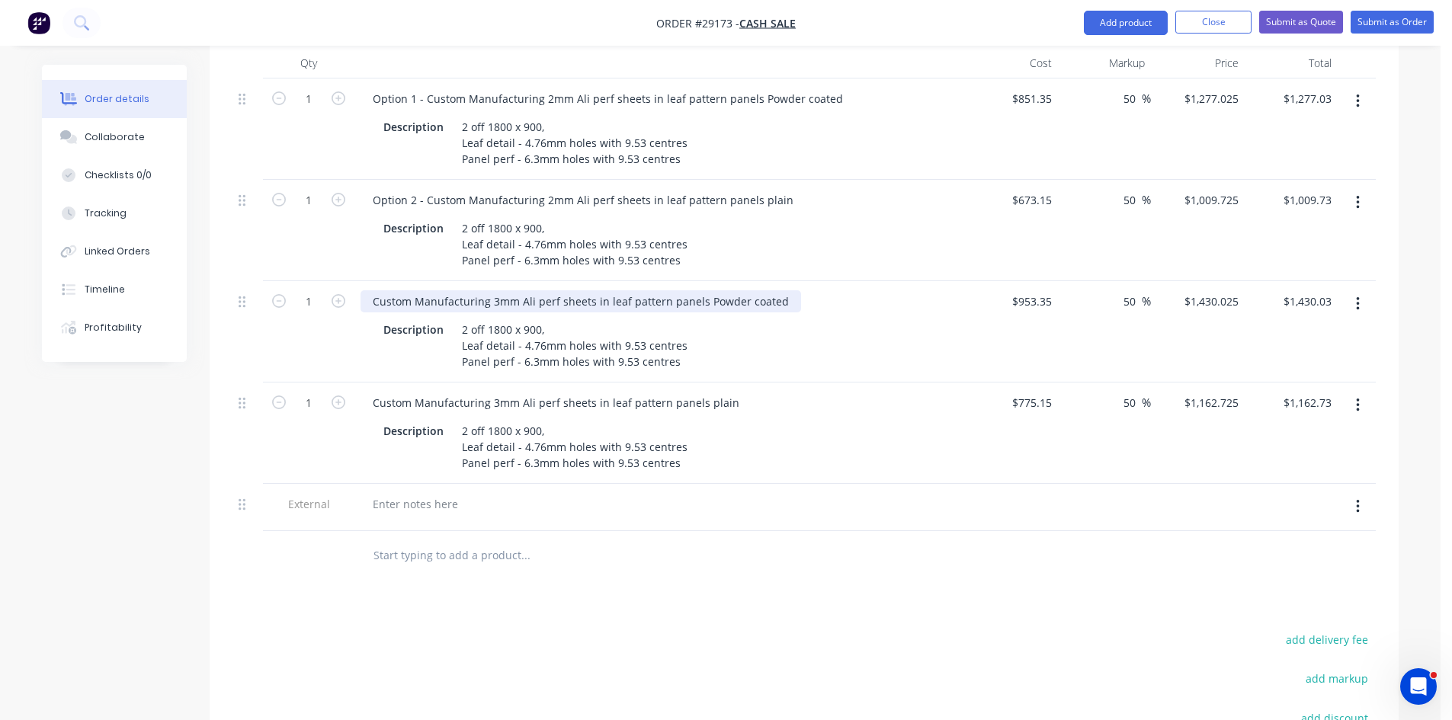
scroll to position [509, 0]
click at [370, 291] on div "Custom Manufacturing 3mm Ali perf sheets in leaf pattern panels Powder coated" at bounding box center [580, 302] width 440 height 22
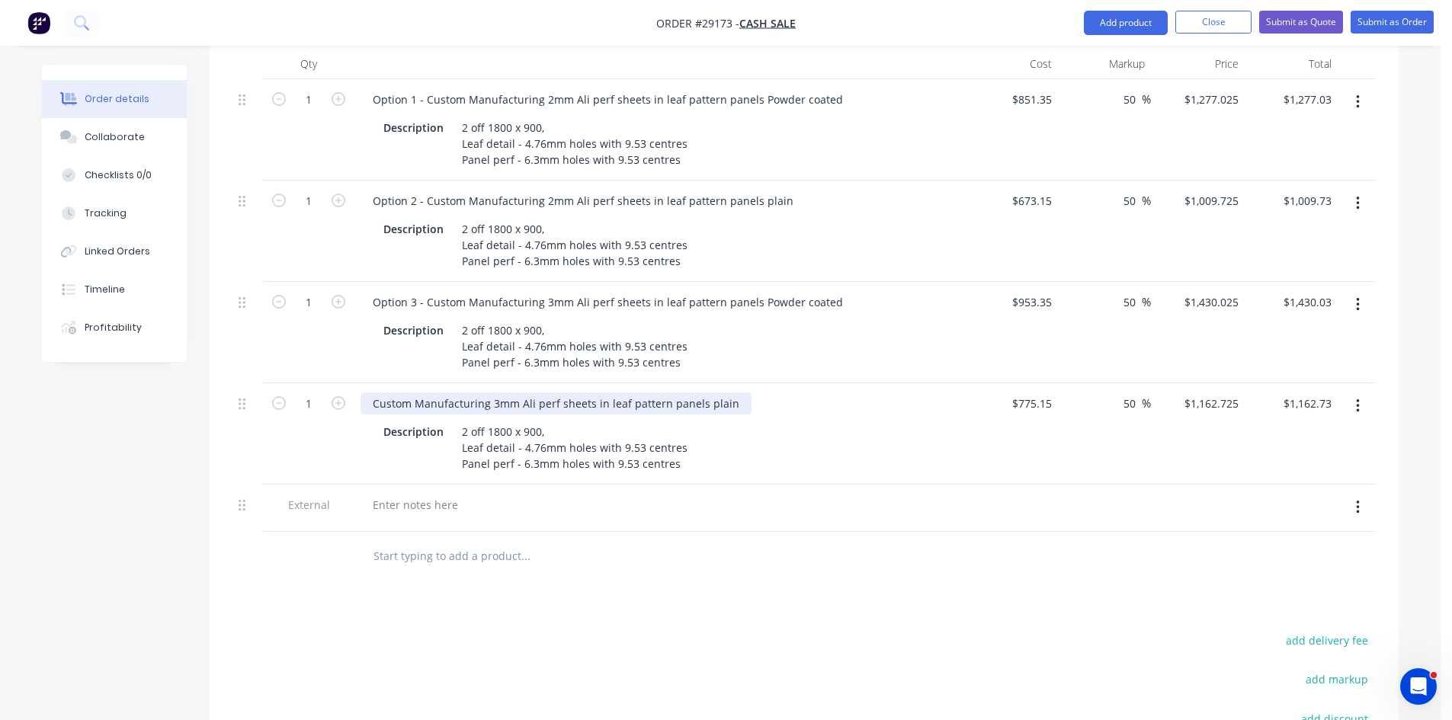
click at [364, 392] on div "Custom Manufacturing 3mm Ali perf sheets in leaf pattern panels plain" at bounding box center [555, 403] width 391 height 22
click at [363, 392] on div "Custom Manufacturing 3mm Ali perf sheets in leaf pattern panels plain" at bounding box center [555, 403] width 391 height 22
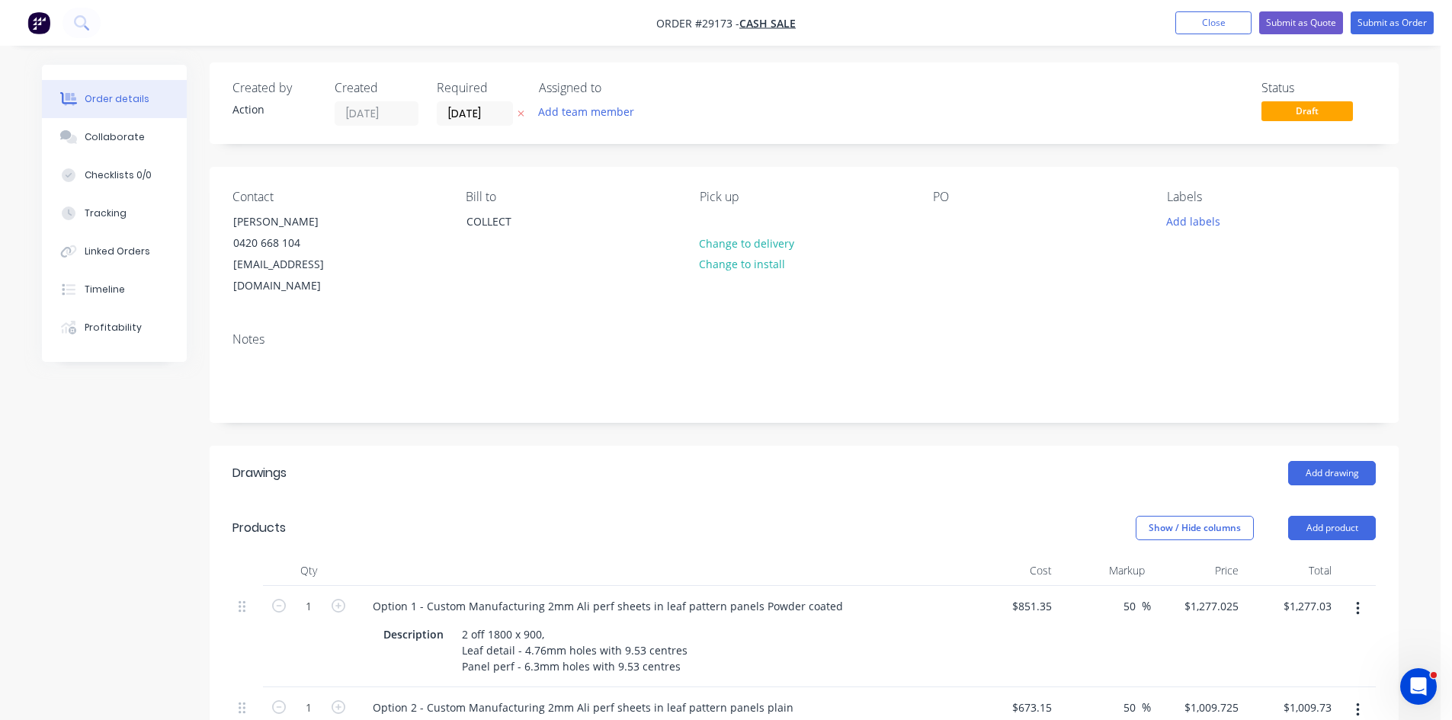
scroll to position [0, 0]
click at [1296, 18] on button "Submit as Quote" at bounding box center [1301, 22] width 84 height 23
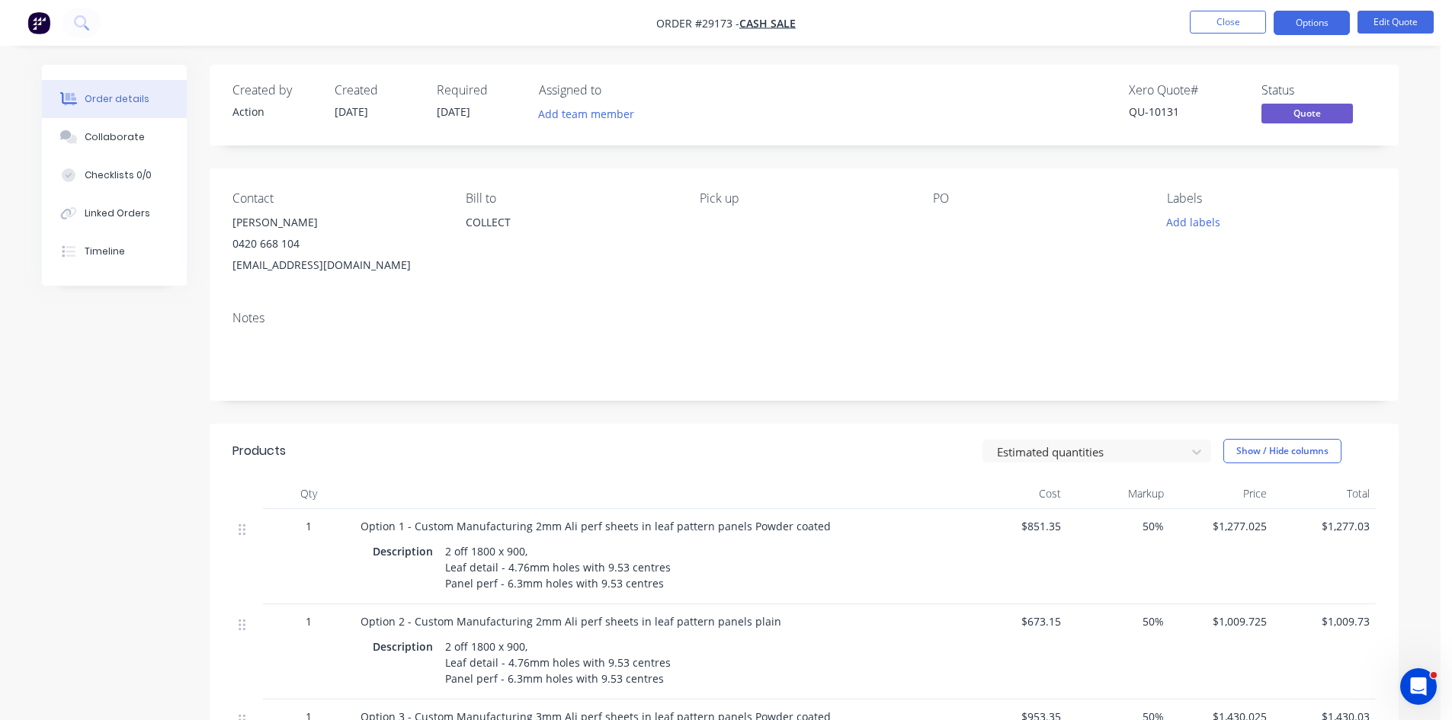
click at [1296, 18] on button "Options" at bounding box center [1311, 23] width 76 height 24
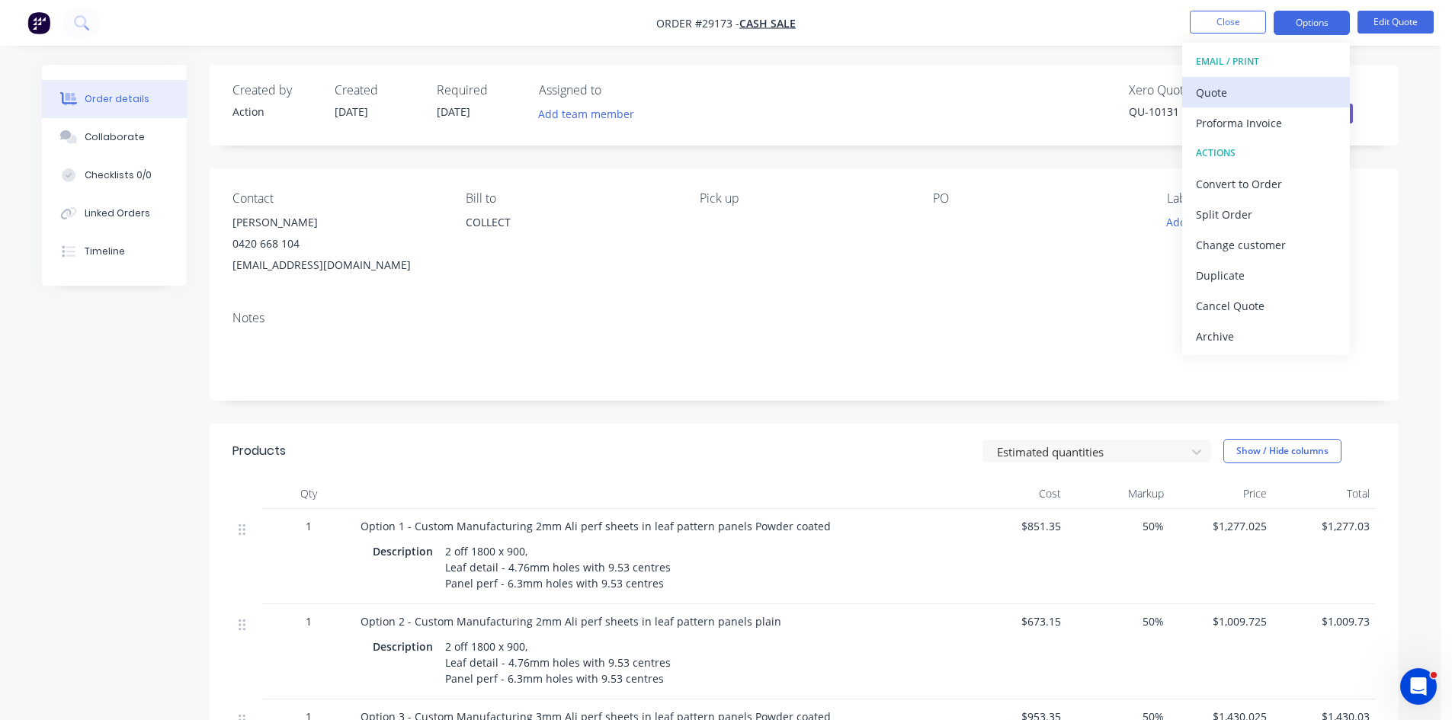
click at [1227, 95] on div "Quote" at bounding box center [1266, 93] width 140 height 22
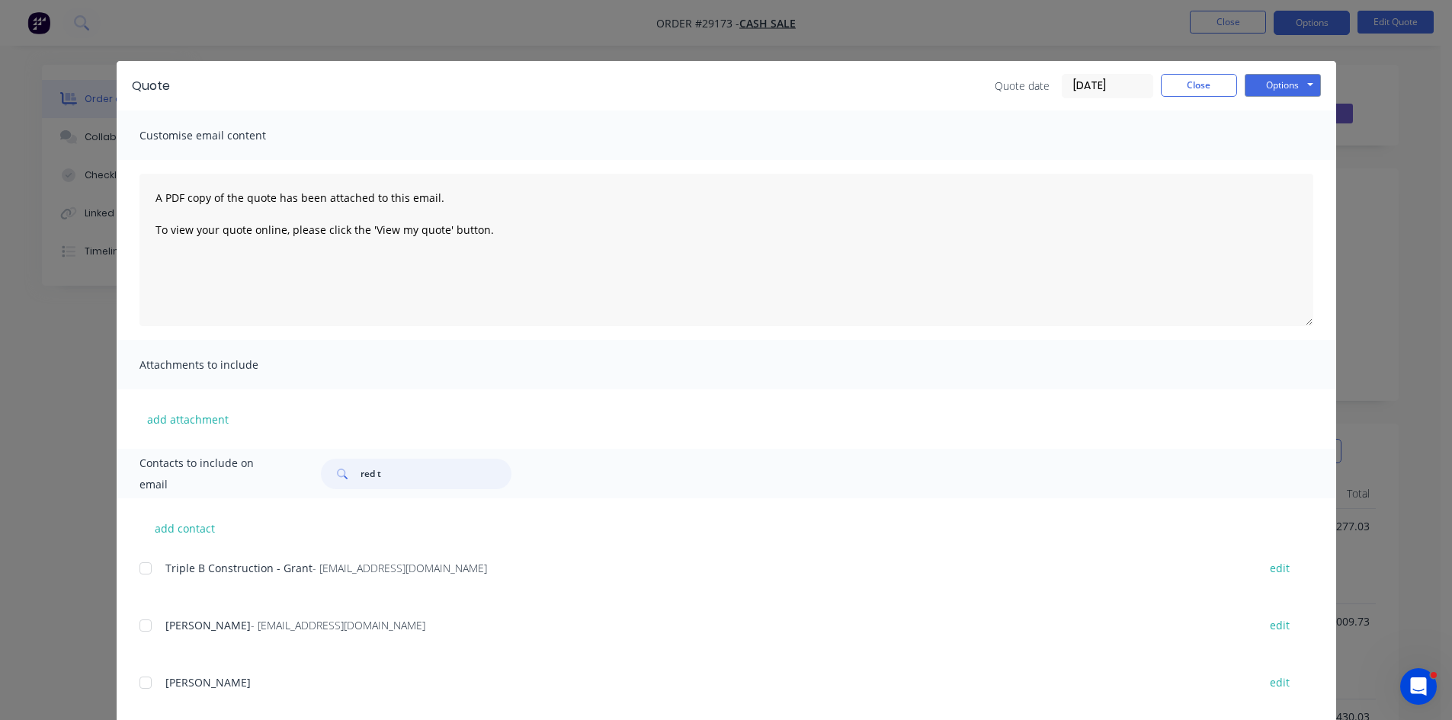
drag, startPoint x: 422, startPoint y: 478, endPoint x: 300, endPoint y: 485, distance: 122.1
click at [306, 485] on div "red t" at bounding box center [809, 474] width 1007 height 30
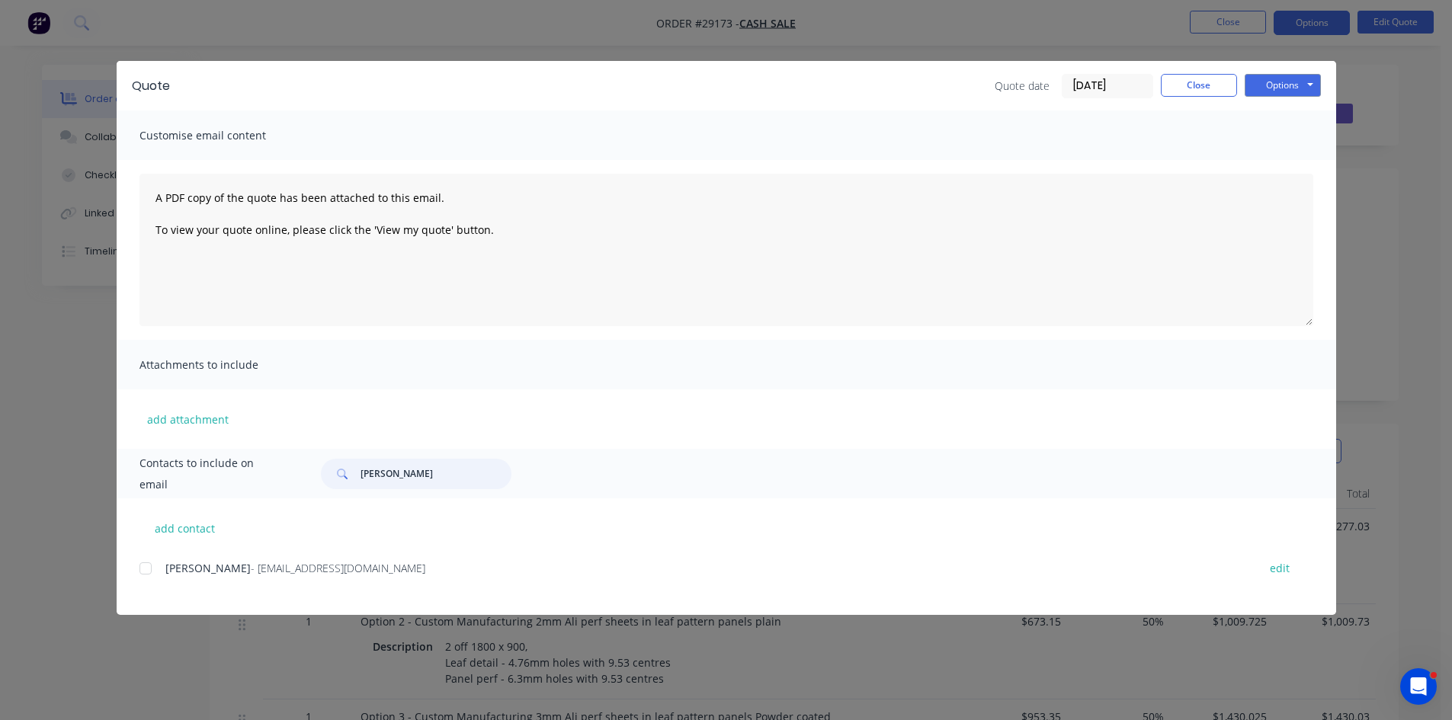
click at [147, 569] on div at bounding box center [145, 568] width 30 height 30
type input "[PERSON_NAME]"
click at [1310, 88] on button "Options" at bounding box center [1283, 85] width 76 height 23
click at [1267, 165] on button "Email" at bounding box center [1294, 162] width 98 height 25
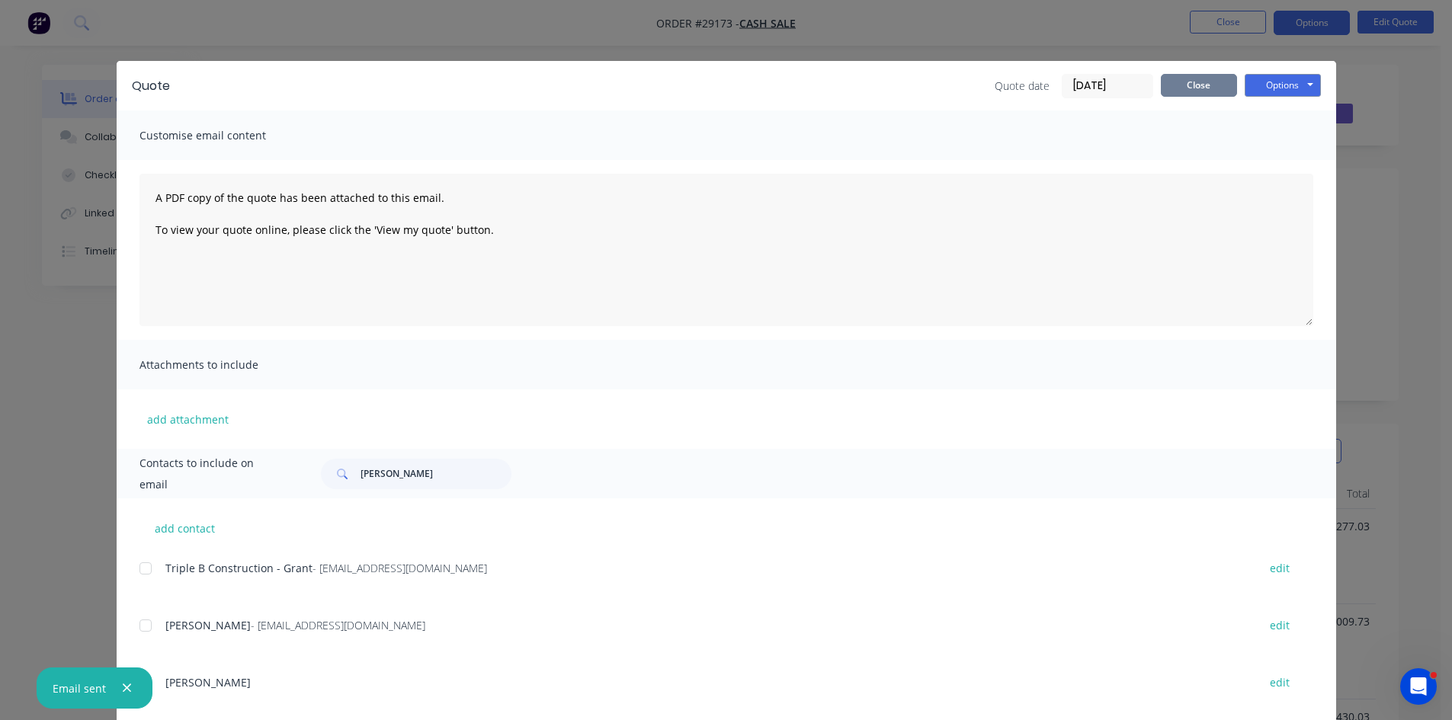
click at [1199, 81] on button "Close" at bounding box center [1199, 85] width 76 height 23
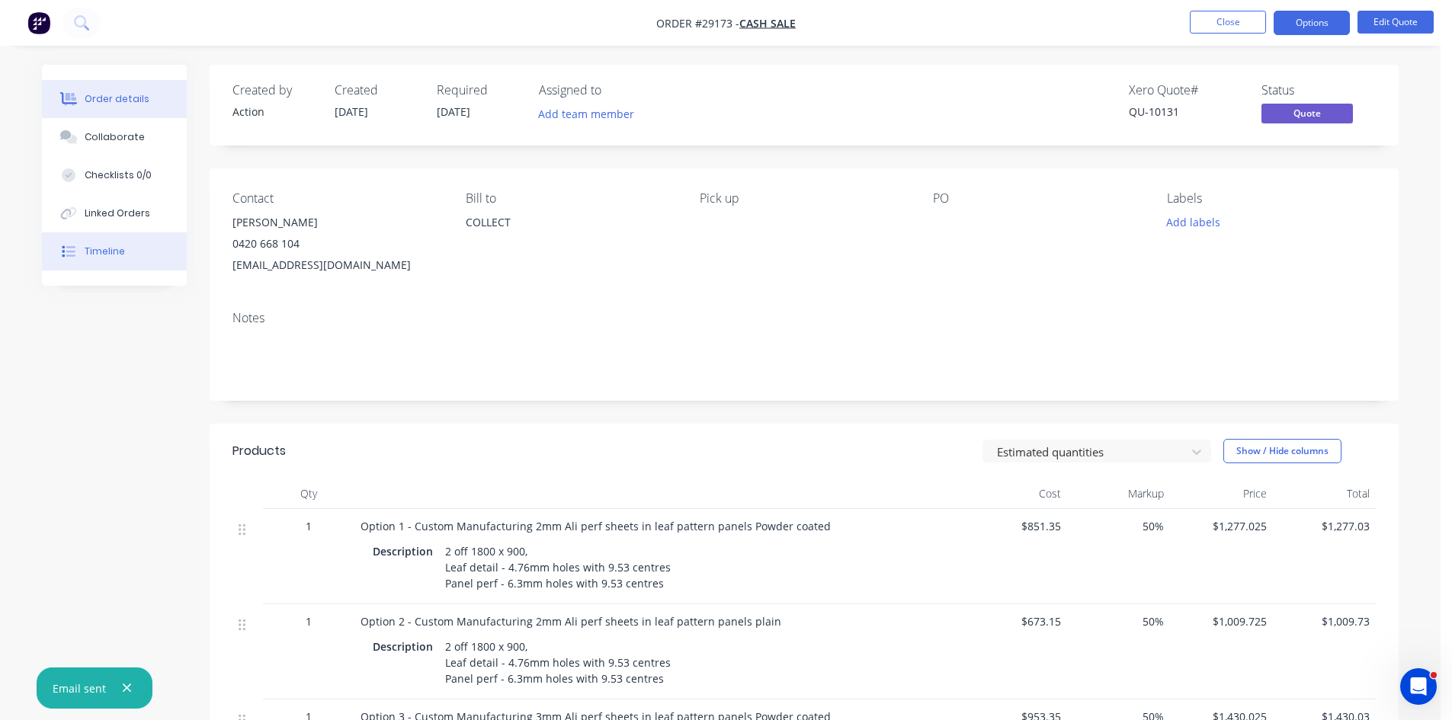
click at [124, 243] on button "Timeline" at bounding box center [114, 251] width 145 height 38
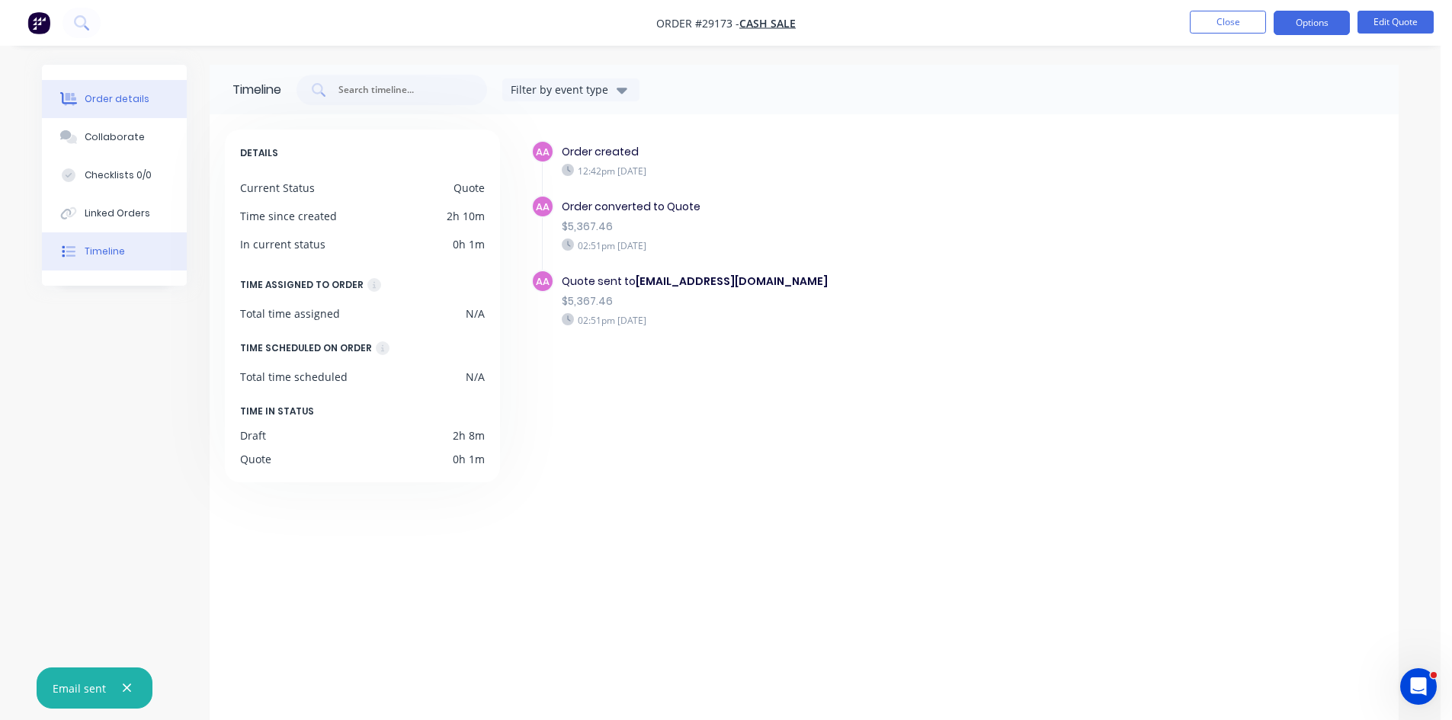
click at [130, 91] on button "Order details" at bounding box center [114, 99] width 145 height 38
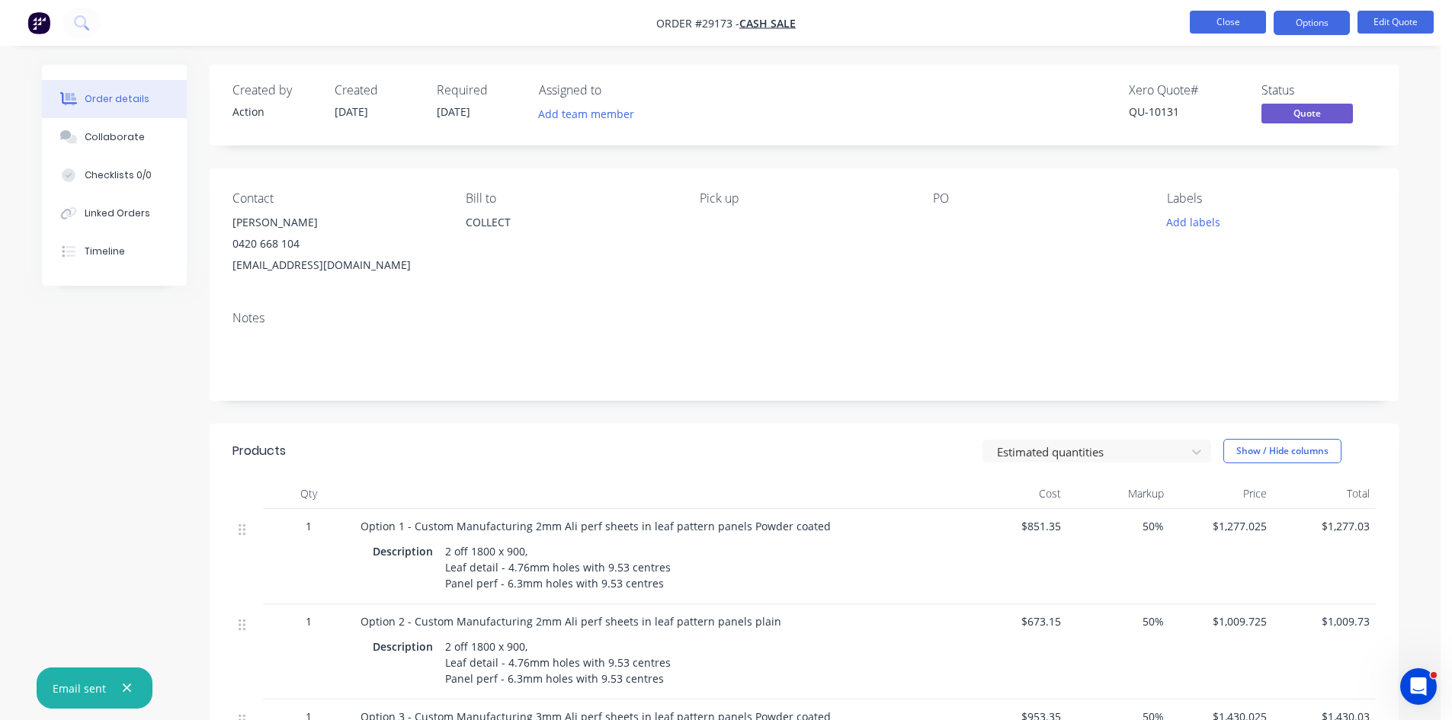
click at [1235, 17] on button "Close" at bounding box center [1228, 22] width 76 height 23
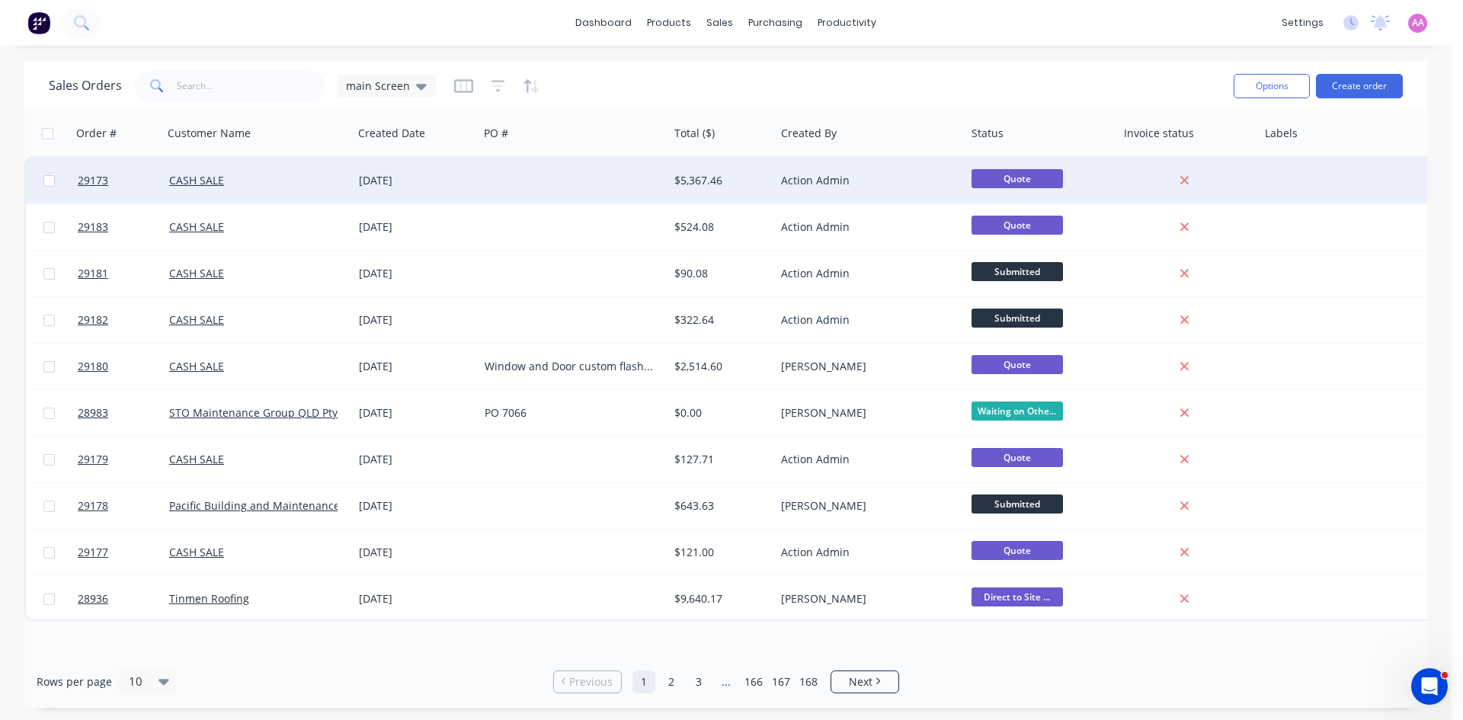
click at [591, 176] on div at bounding box center [574, 181] width 190 height 46
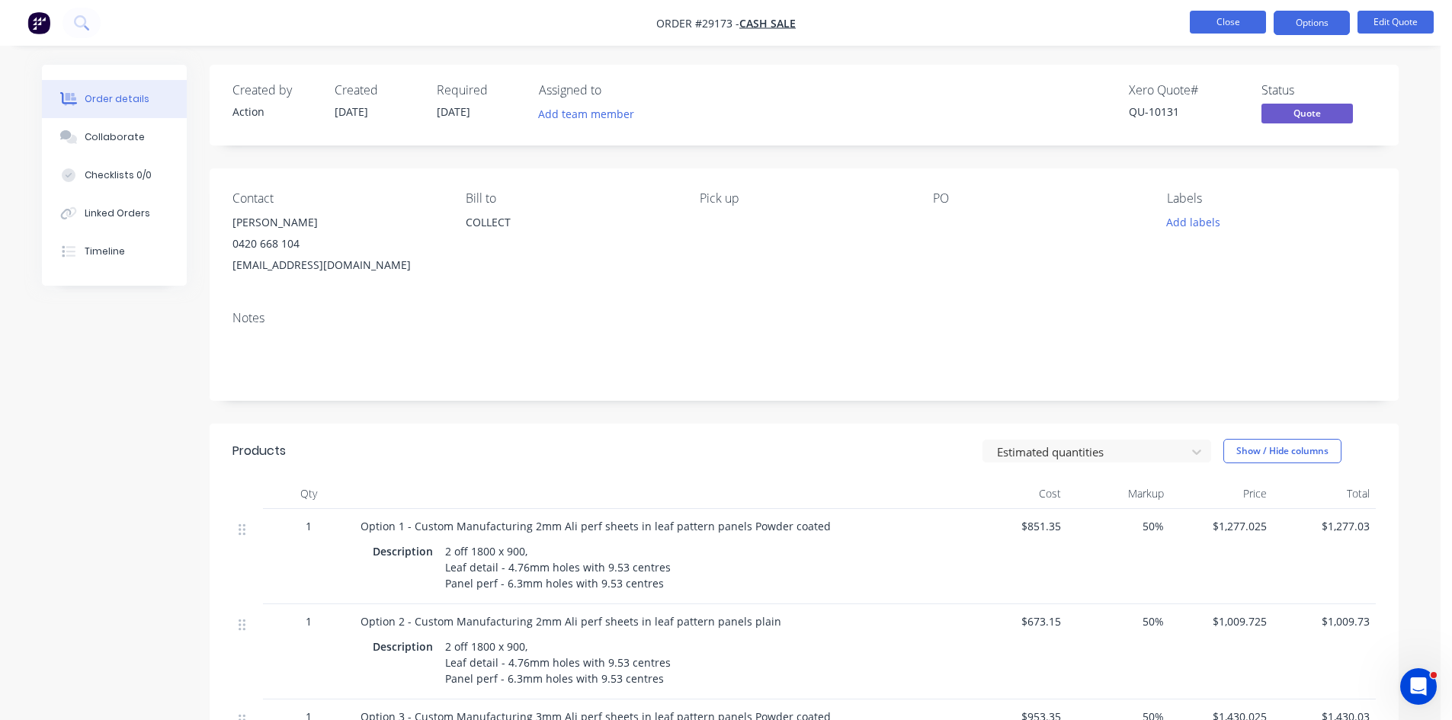
click at [1219, 11] on button "Close" at bounding box center [1228, 22] width 76 height 23
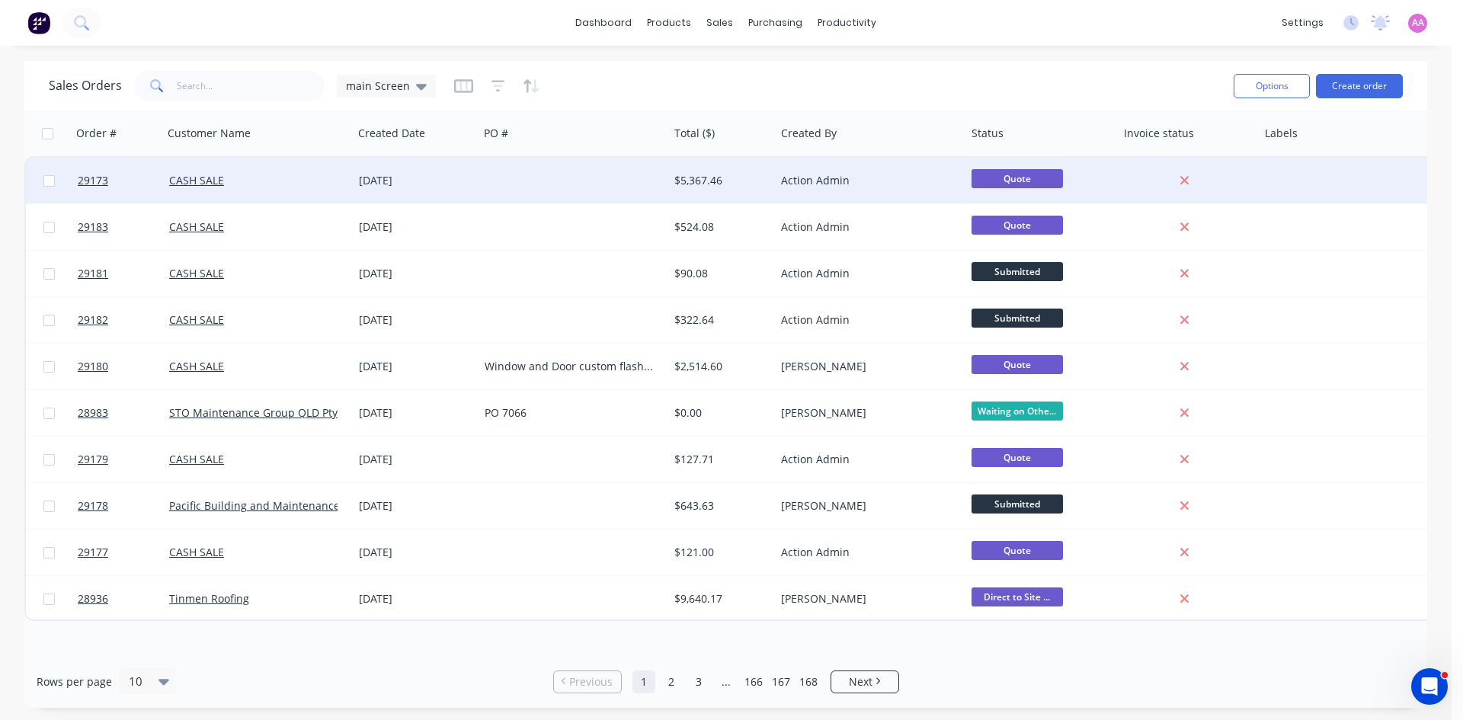
click at [552, 197] on div at bounding box center [574, 181] width 190 height 46
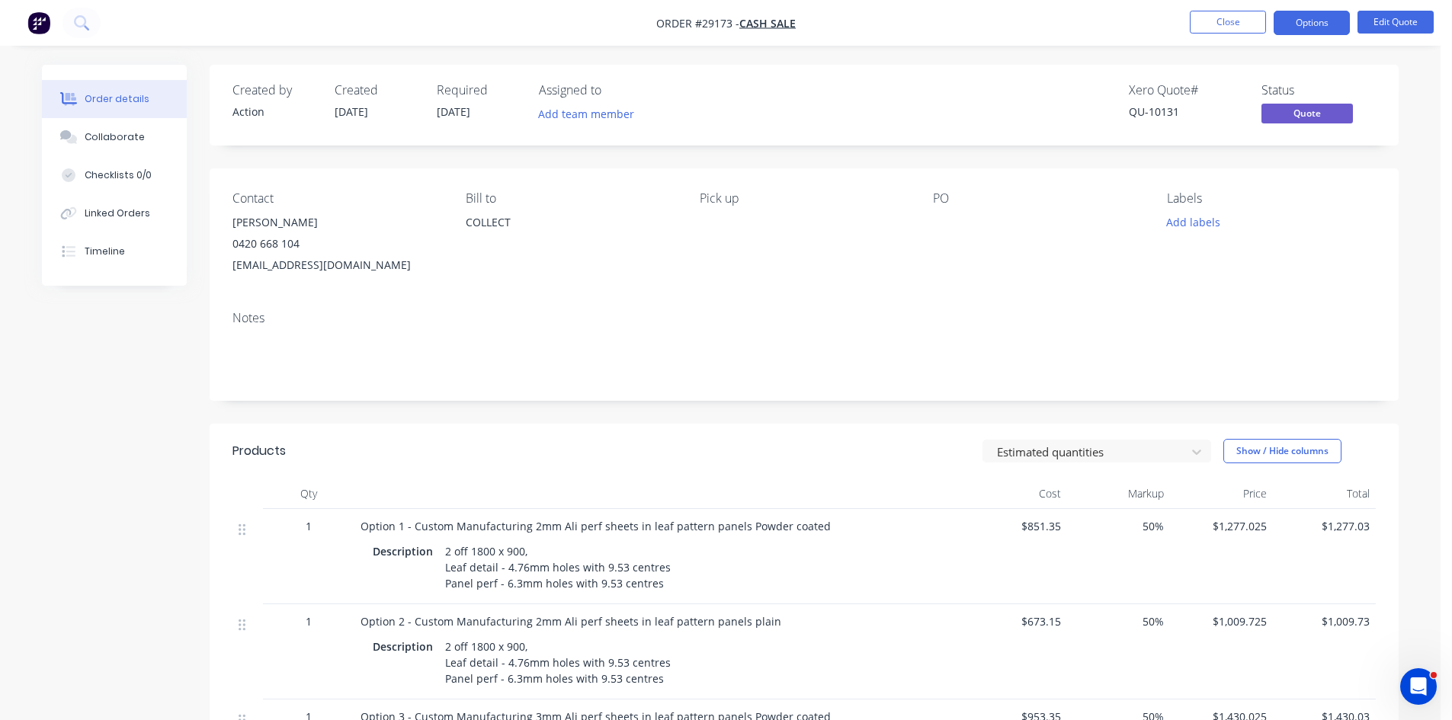
click at [223, 123] on div "Created by Action Created [DATE] Required [DATE] Assigned to Add team member Xe…" at bounding box center [804, 105] width 1189 height 81
click at [90, 143] on div "Collaborate" at bounding box center [115, 137] width 60 height 14
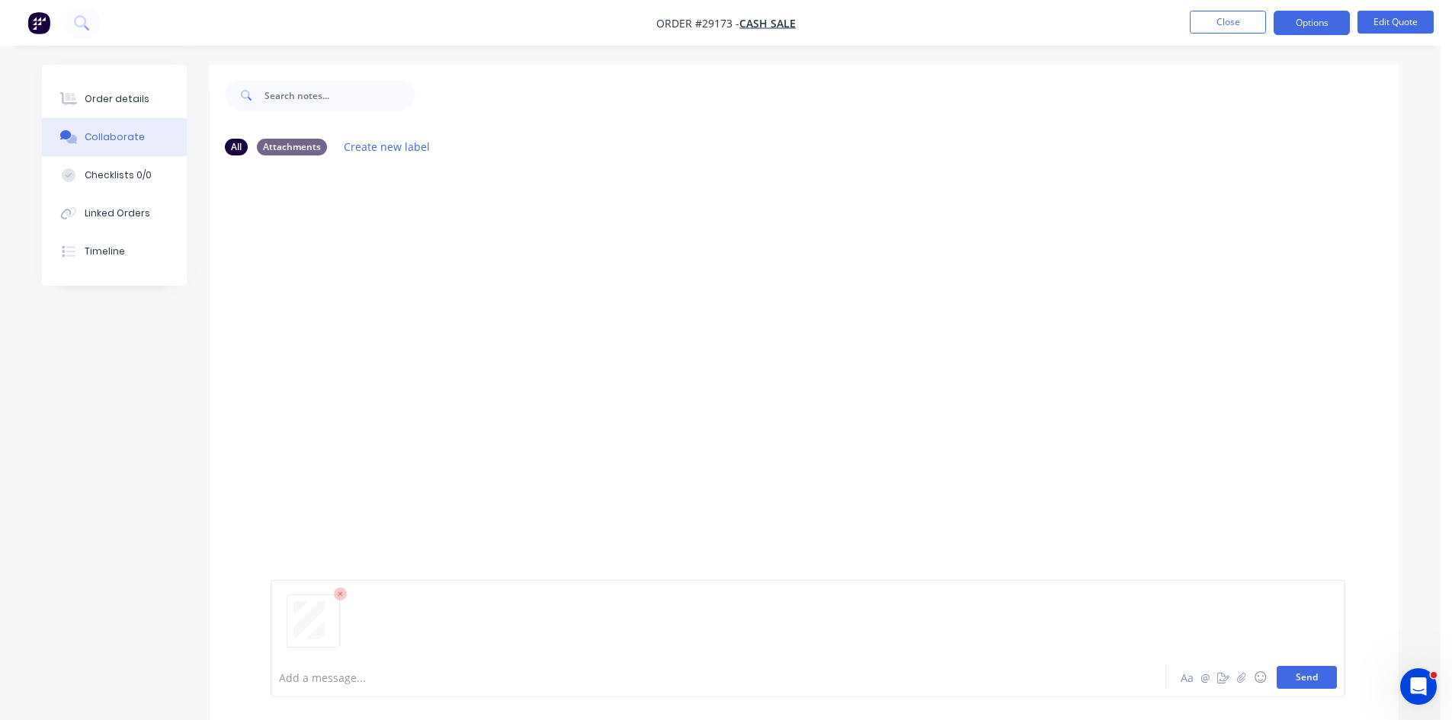
click at [1310, 677] on button "Send" at bounding box center [1307, 677] width 60 height 23
click at [101, 101] on div "Order details" at bounding box center [117, 99] width 65 height 14
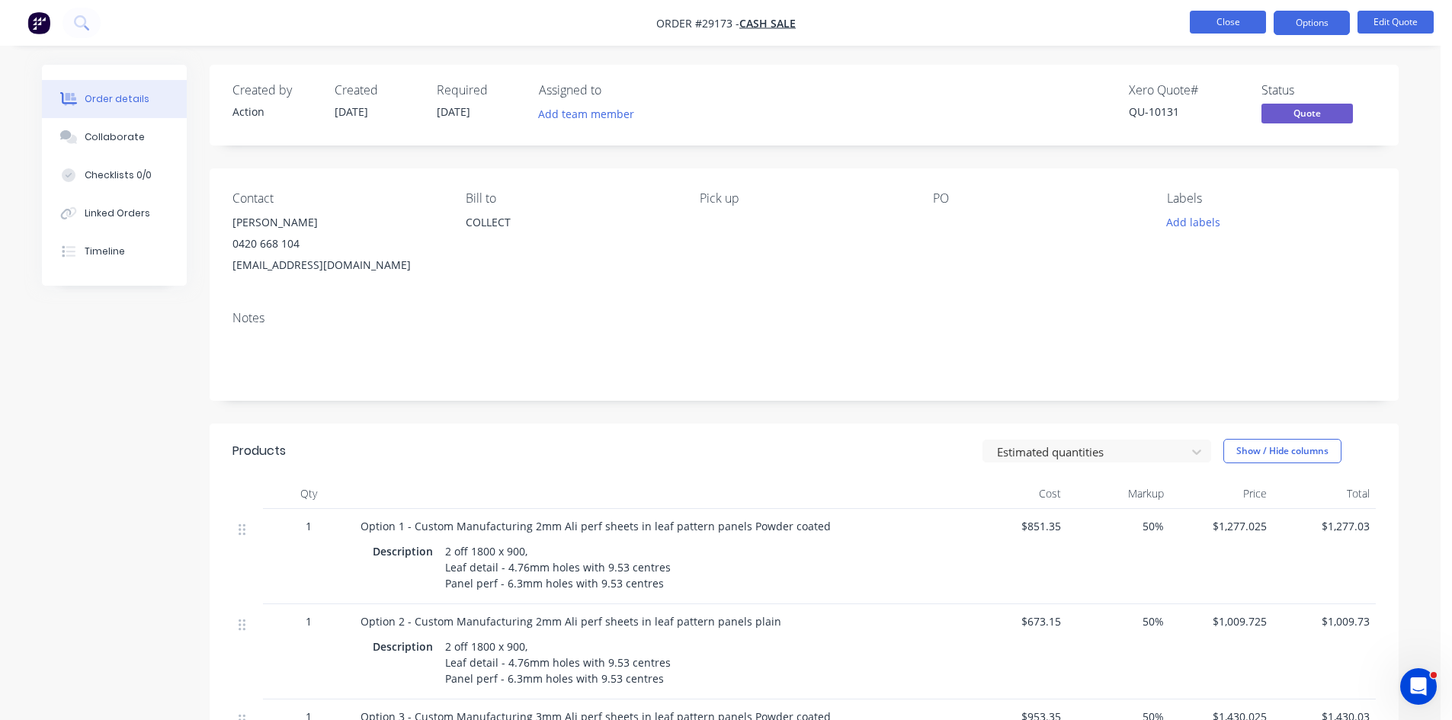
click at [1235, 27] on button "Close" at bounding box center [1228, 22] width 76 height 23
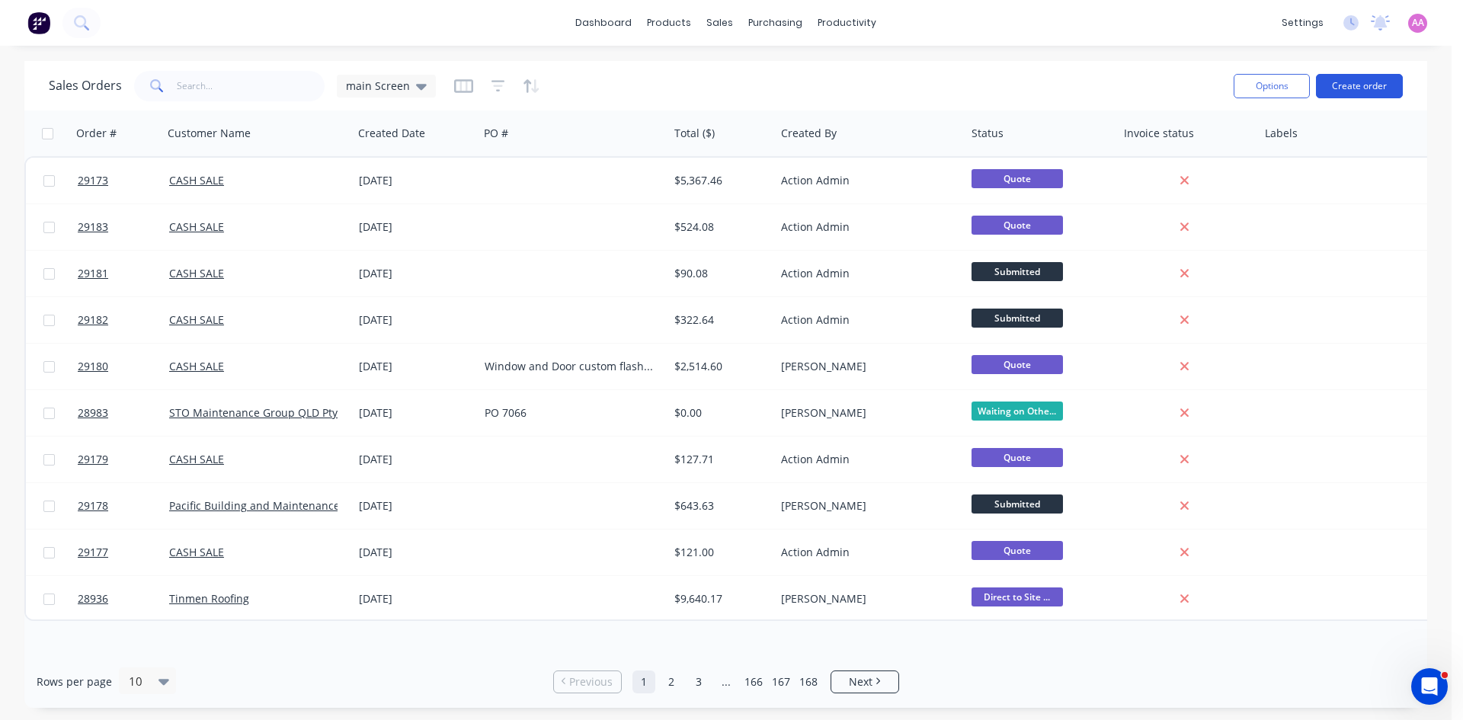
click at [1373, 89] on button "Create order" at bounding box center [1359, 86] width 87 height 24
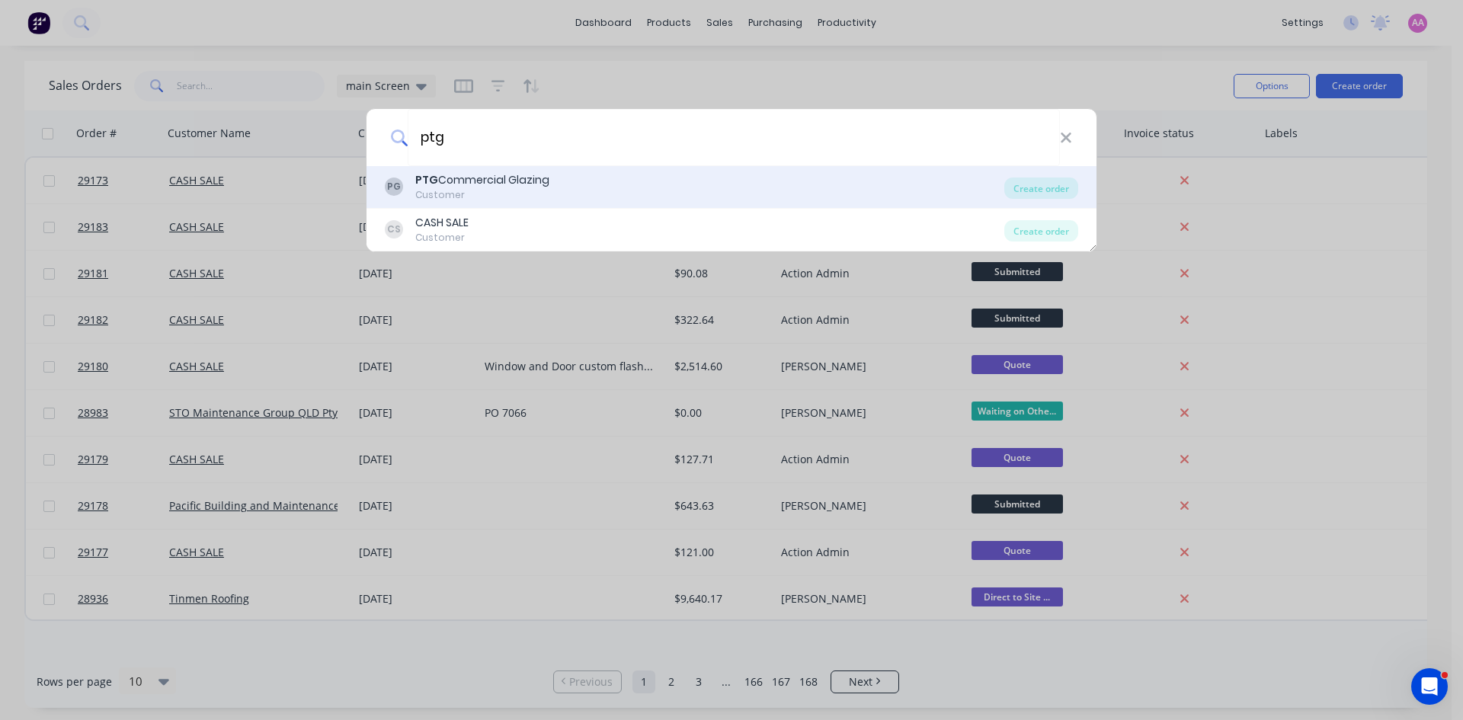
type input "ptg"
click at [460, 178] on div "PTG Commercial Glazing" at bounding box center [482, 180] width 134 height 16
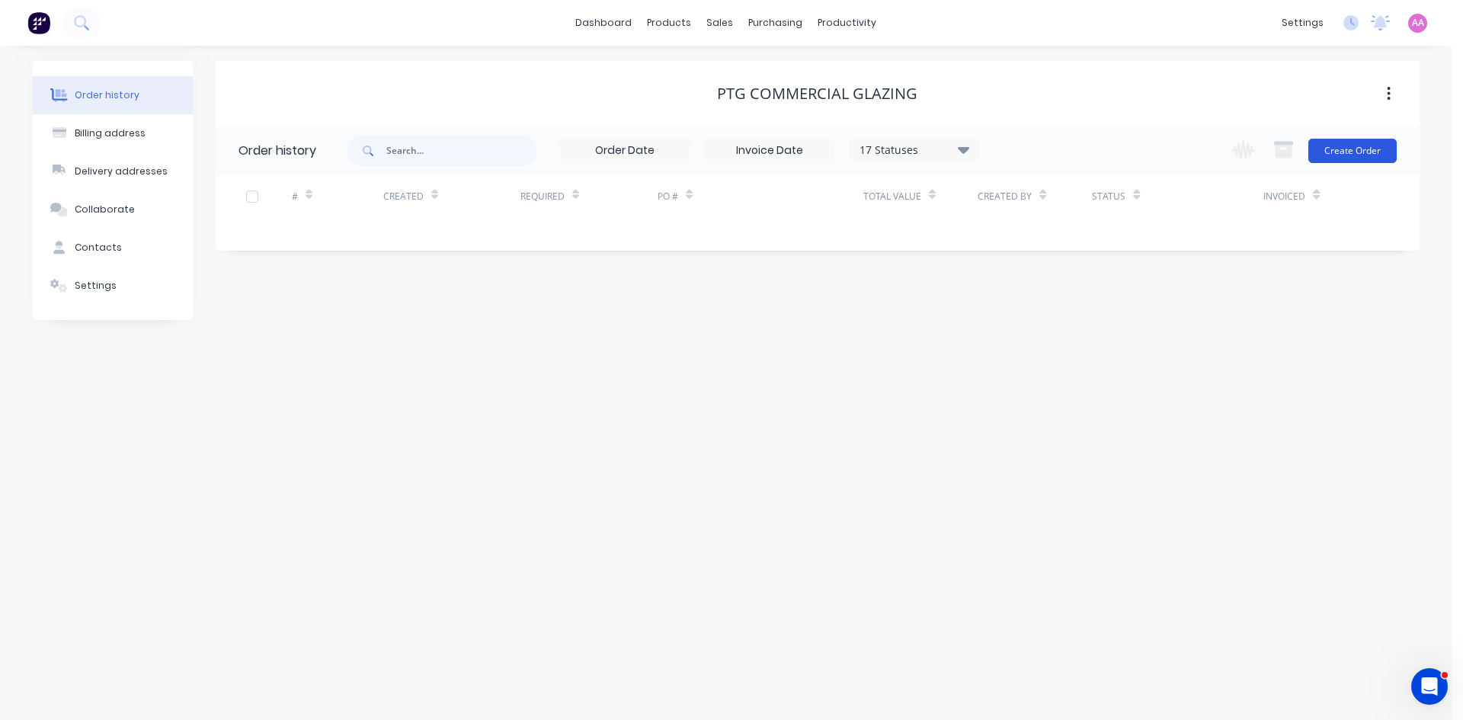
click at [1366, 151] on button "Create Order" at bounding box center [1353, 151] width 88 height 24
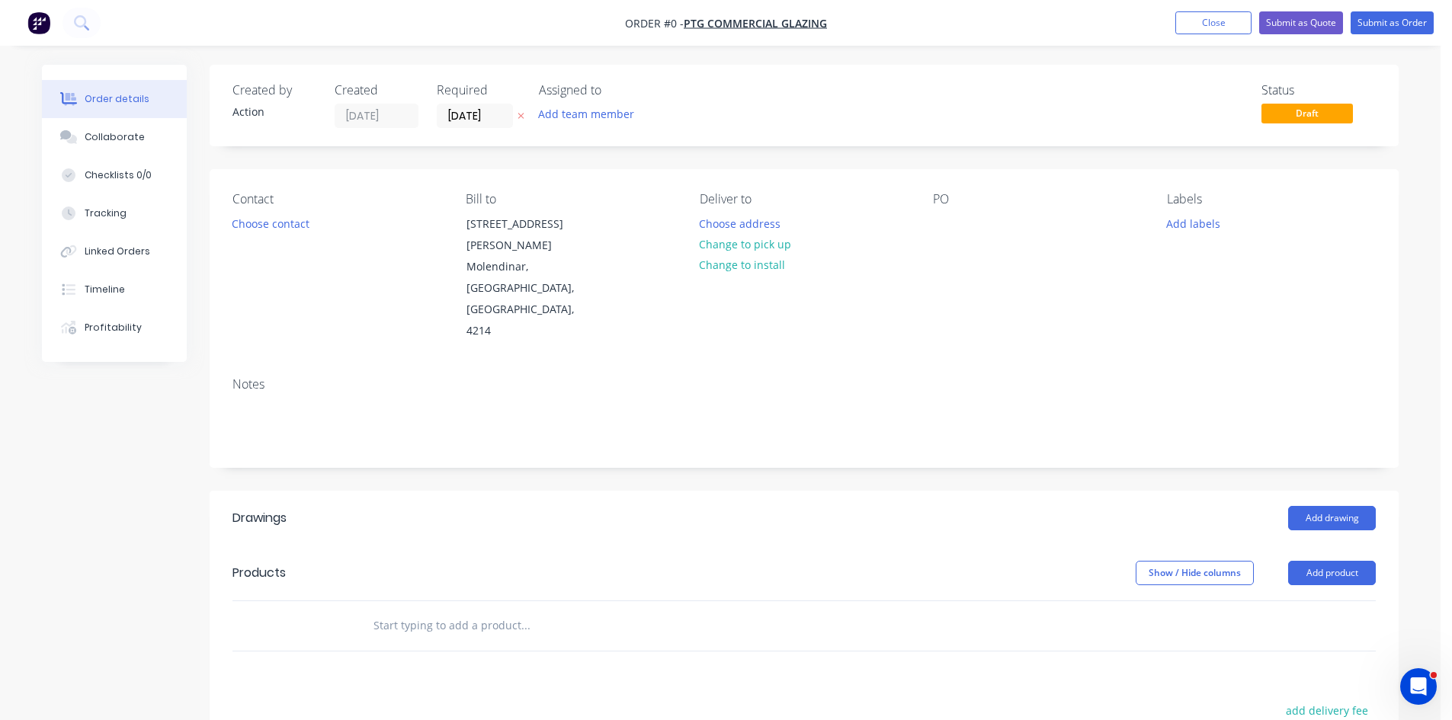
click at [297, 231] on button "Choose contact" at bounding box center [271, 223] width 94 height 21
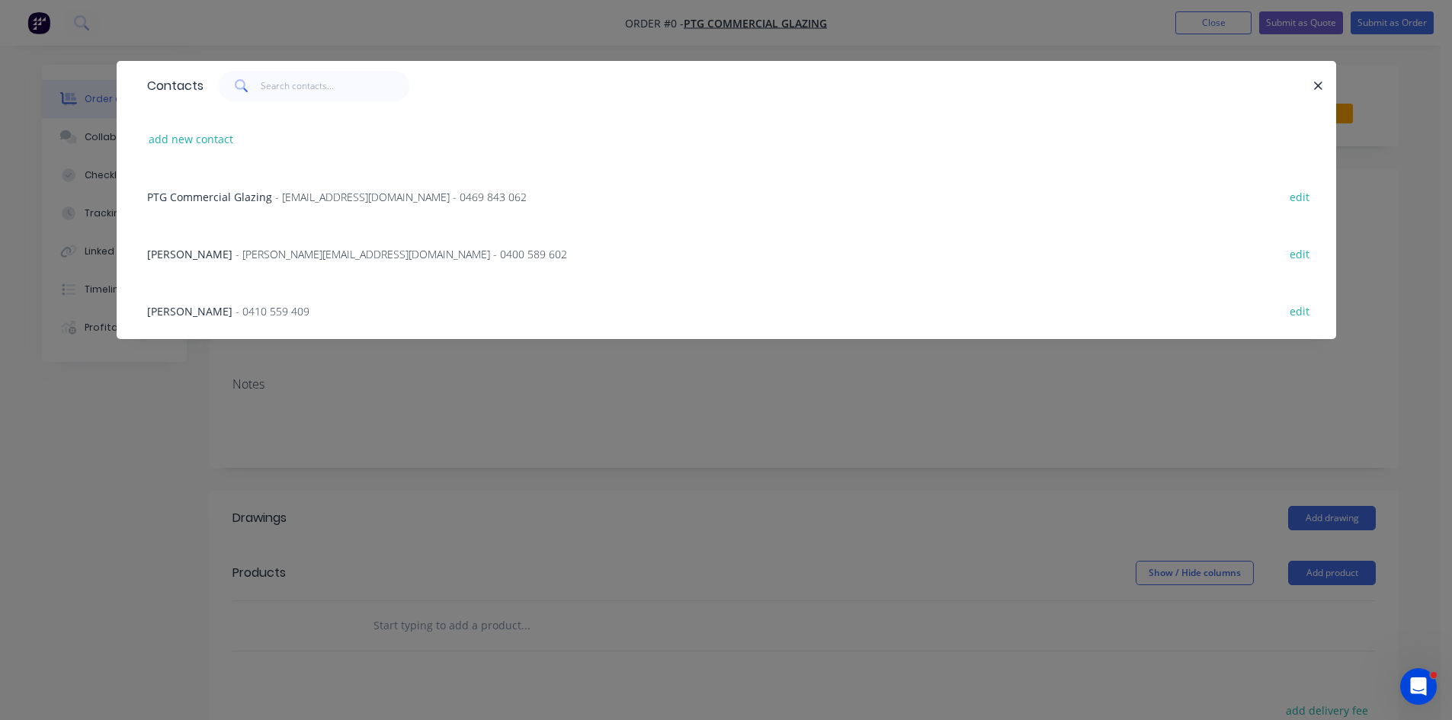
click at [262, 201] on span "PTG Commercial Glazing" at bounding box center [209, 197] width 125 height 14
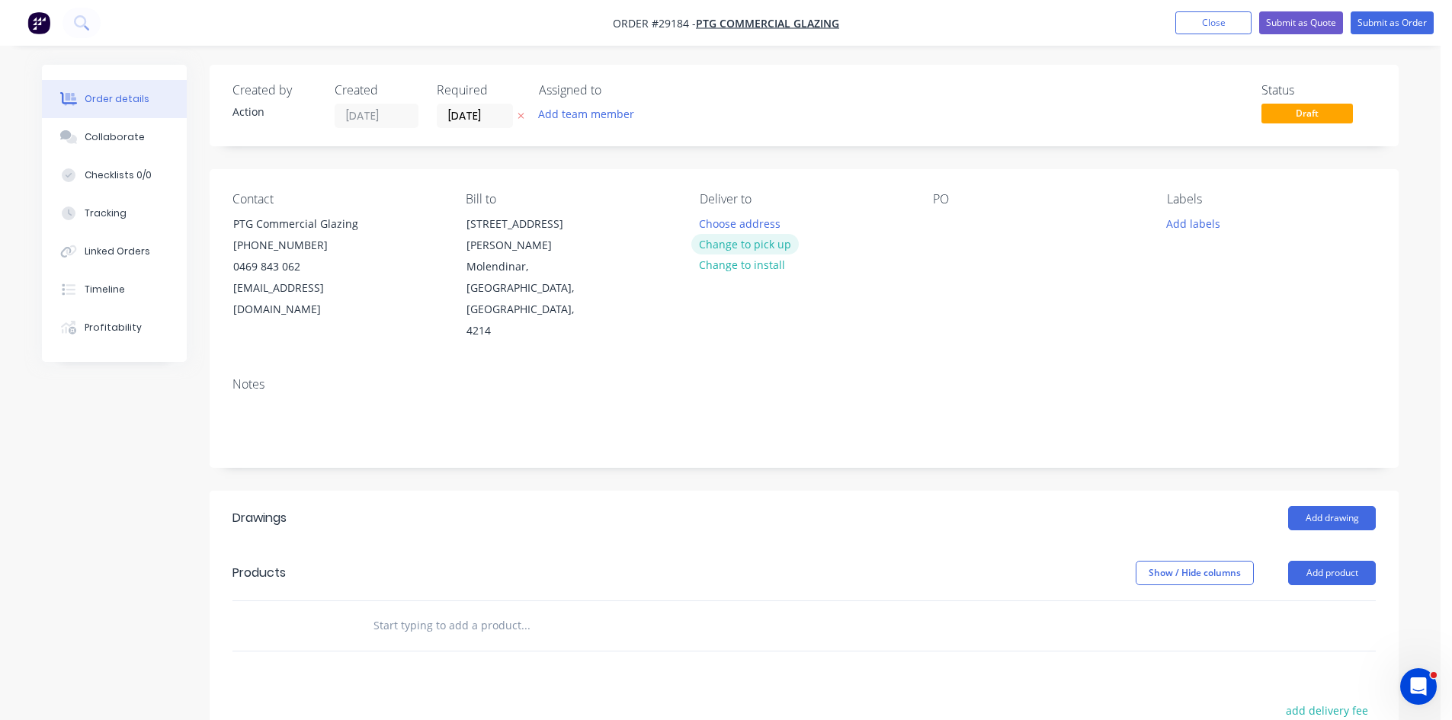
click at [749, 242] on button "Change to pick up" at bounding box center [745, 244] width 108 height 21
click at [1321, 506] on button "Add drawing" at bounding box center [1332, 518] width 88 height 24
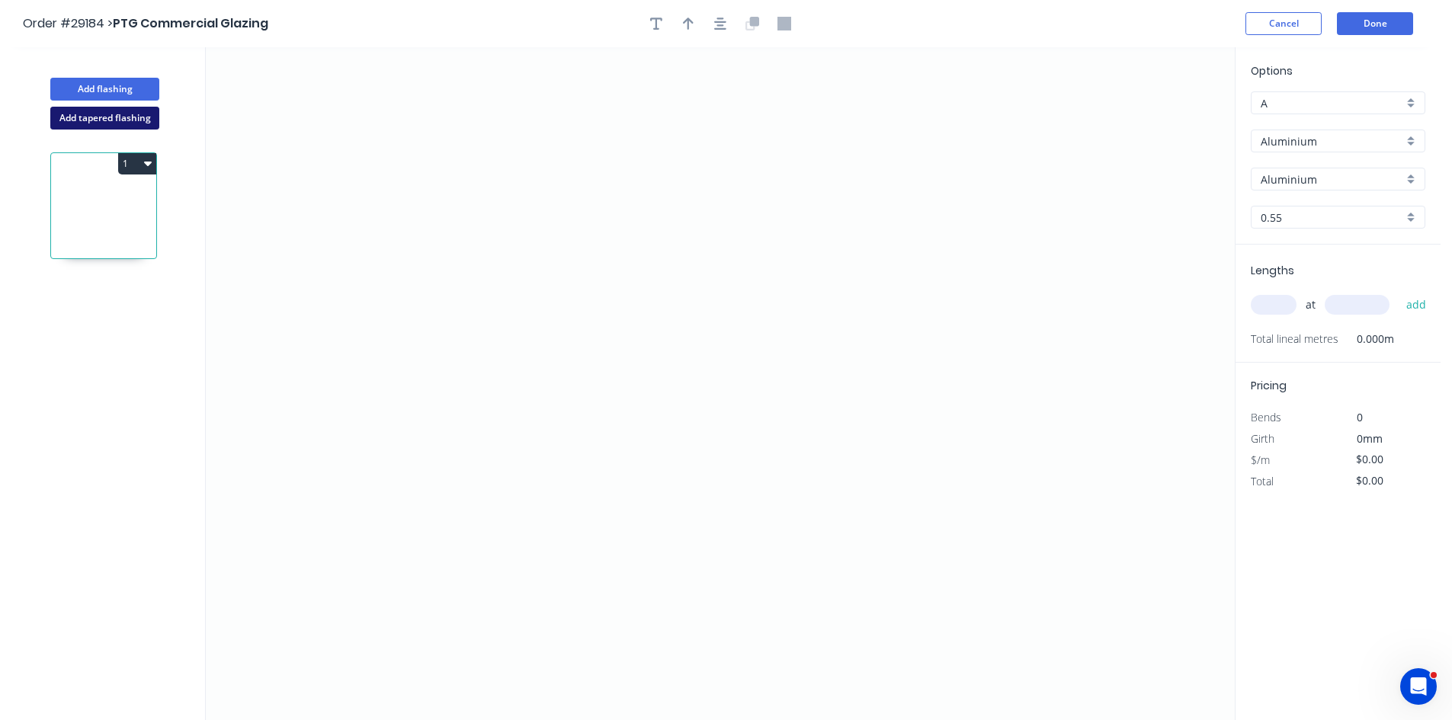
click at [134, 121] on button "Add tapered flashing" at bounding box center [104, 118] width 109 height 23
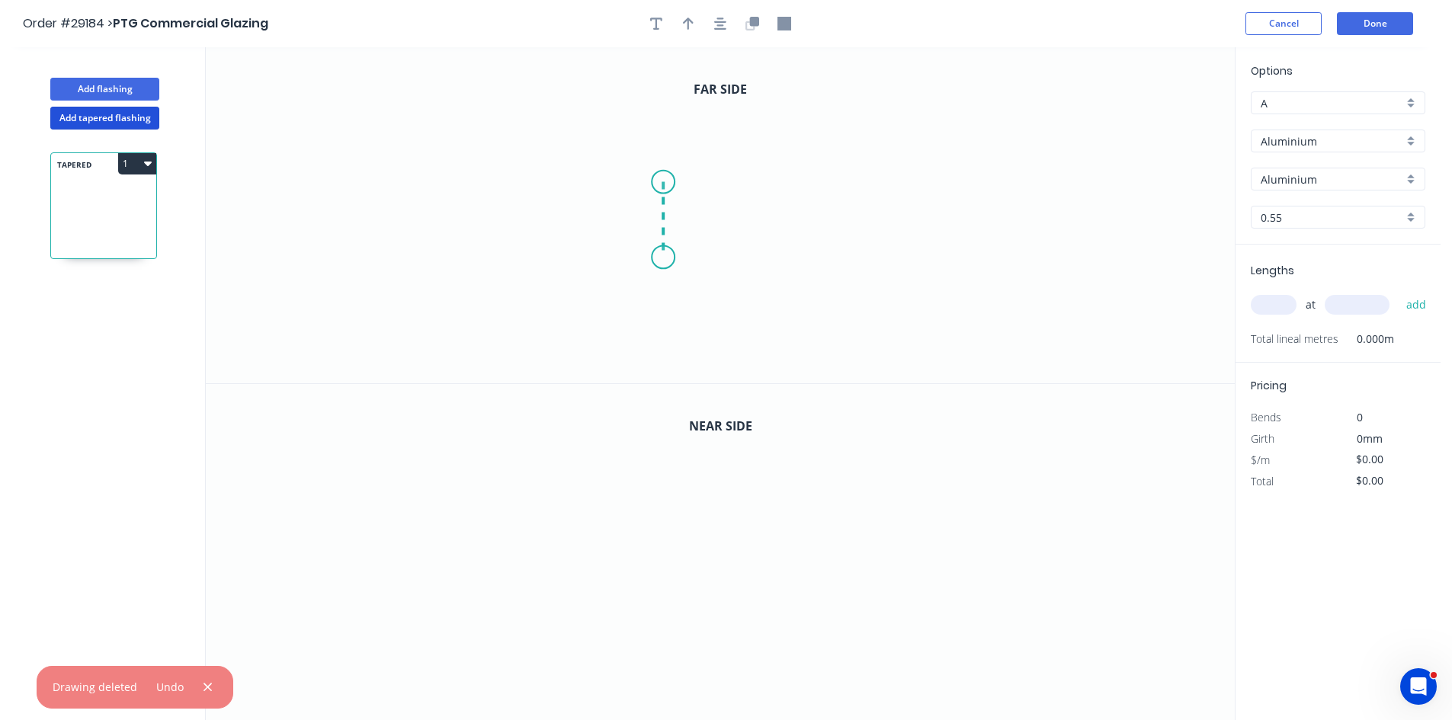
drag, startPoint x: 663, startPoint y: 182, endPoint x: 665, endPoint y: 258, distance: 75.5
click at [665, 258] on icon "0" at bounding box center [720, 215] width 1029 height 336
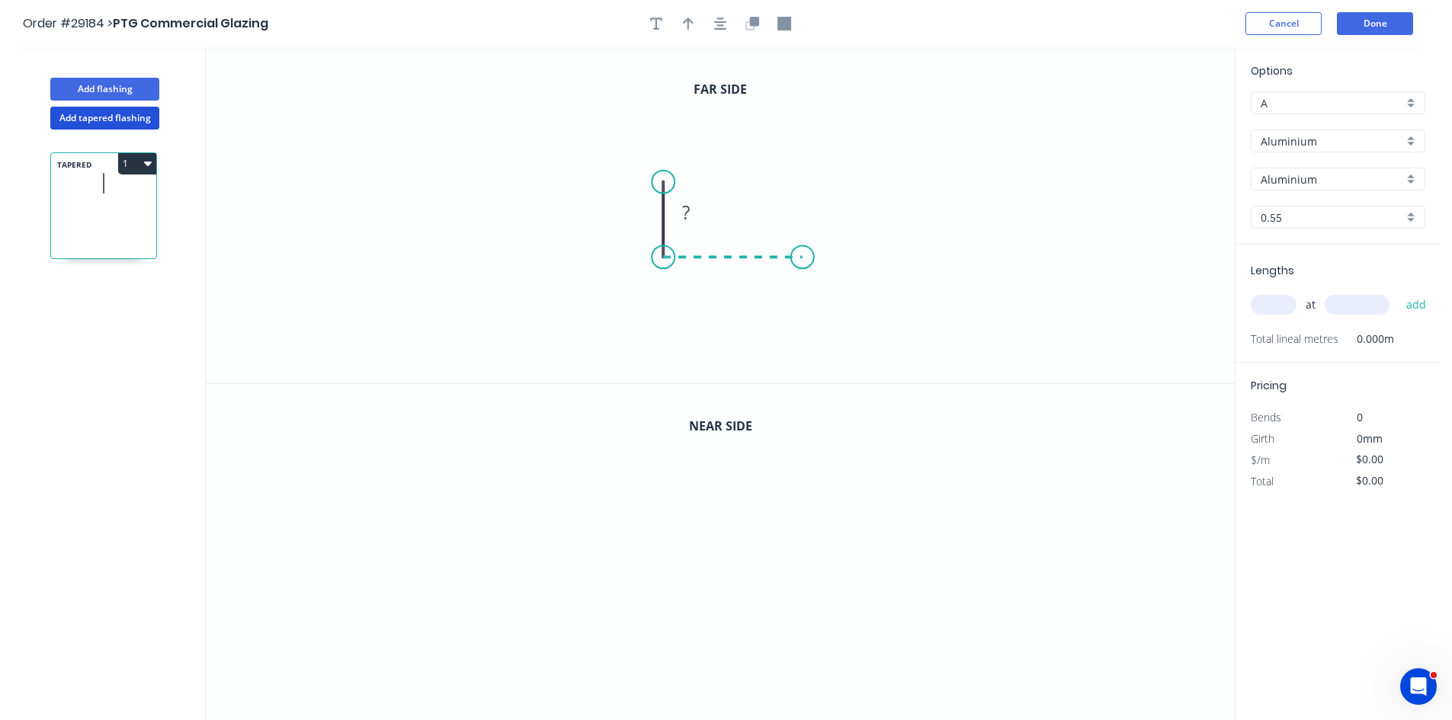
click at [802, 256] on icon "0 ?" at bounding box center [720, 215] width 1029 height 336
click at [750, 25] on icon "button" at bounding box center [754, 21] width 9 height 9
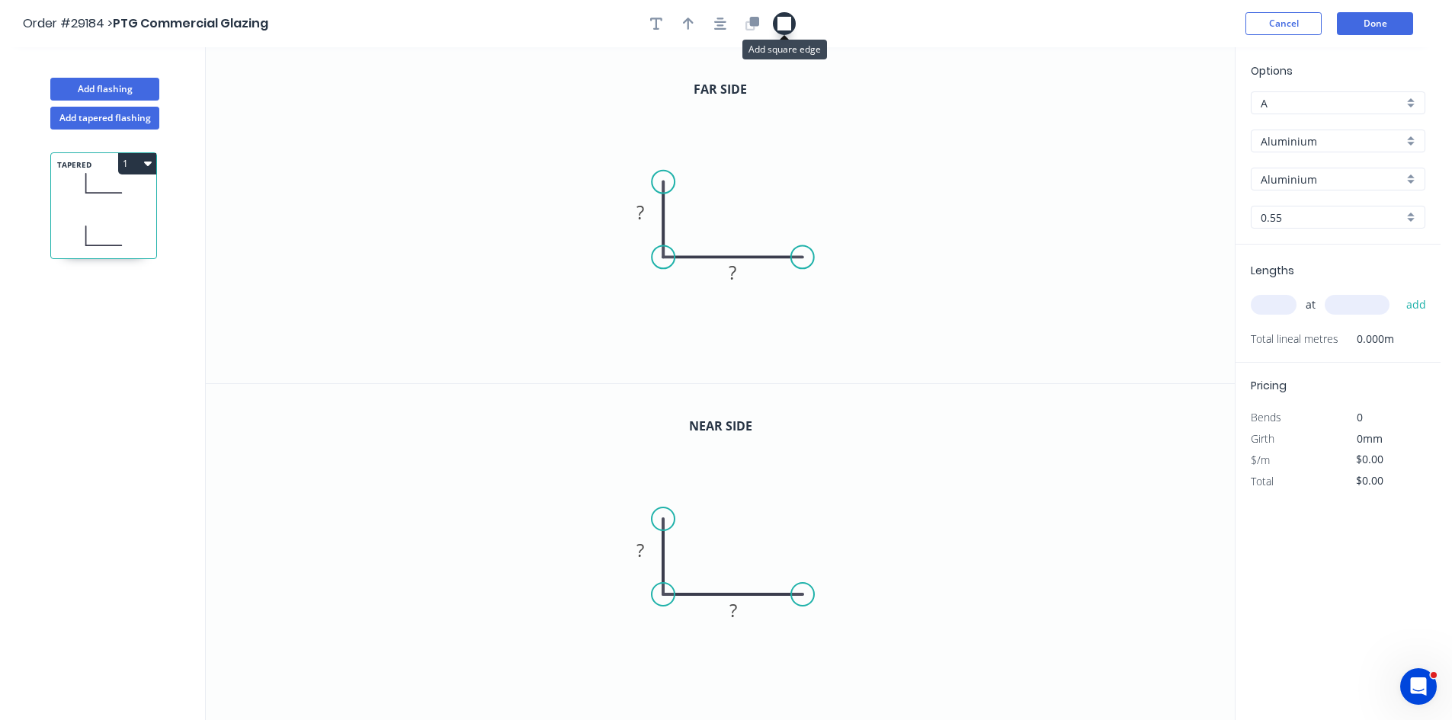
click at [775, 27] on button "button" at bounding box center [784, 23] width 23 height 23
drag, startPoint x: 1154, startPoint y: 142, endPoint x: 800, endPoint y: 251, distance: 370.0
click at [800, 251] on icon "0 ? ?" at bounding box center [720, 215] width 1029 height 336
click at [652, 213] on rect at bounding box center [640, 213] width 30 height 21
click at [648, 216] on tspan "31" at bounding box center [639, 212] width 21 height 25
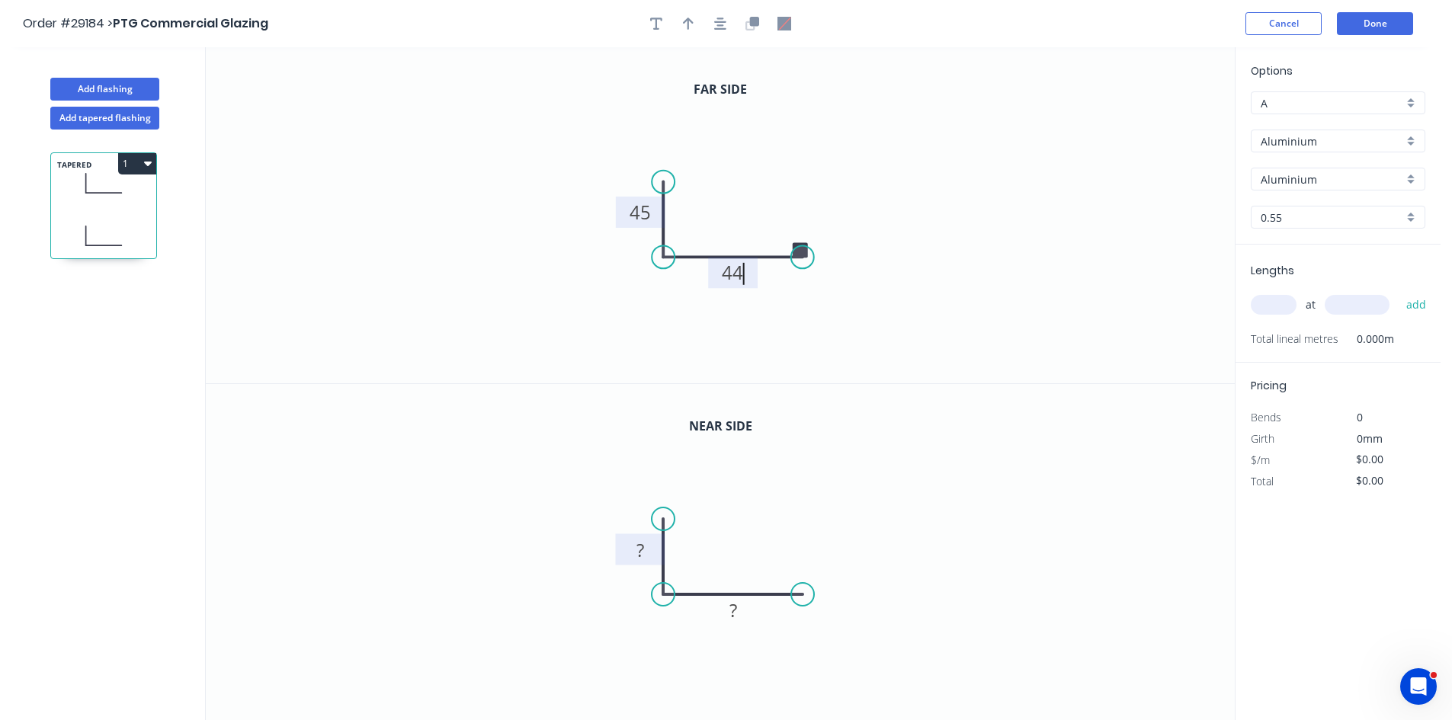
click at [650, 553] on rect at bounding box center [640, 550] width 30 height 21
type input "$7.40"
click at [685, 17] on icon "button" at bounding box center [688, 24] width 11 height 14
drag, startPoint x: 1160, startPoint y: 123, endPoint x: 591, endPoint y: 241, distance: 580.7
click at [591, 241] on icon at bounding box center [592, 223] width 14 height 49
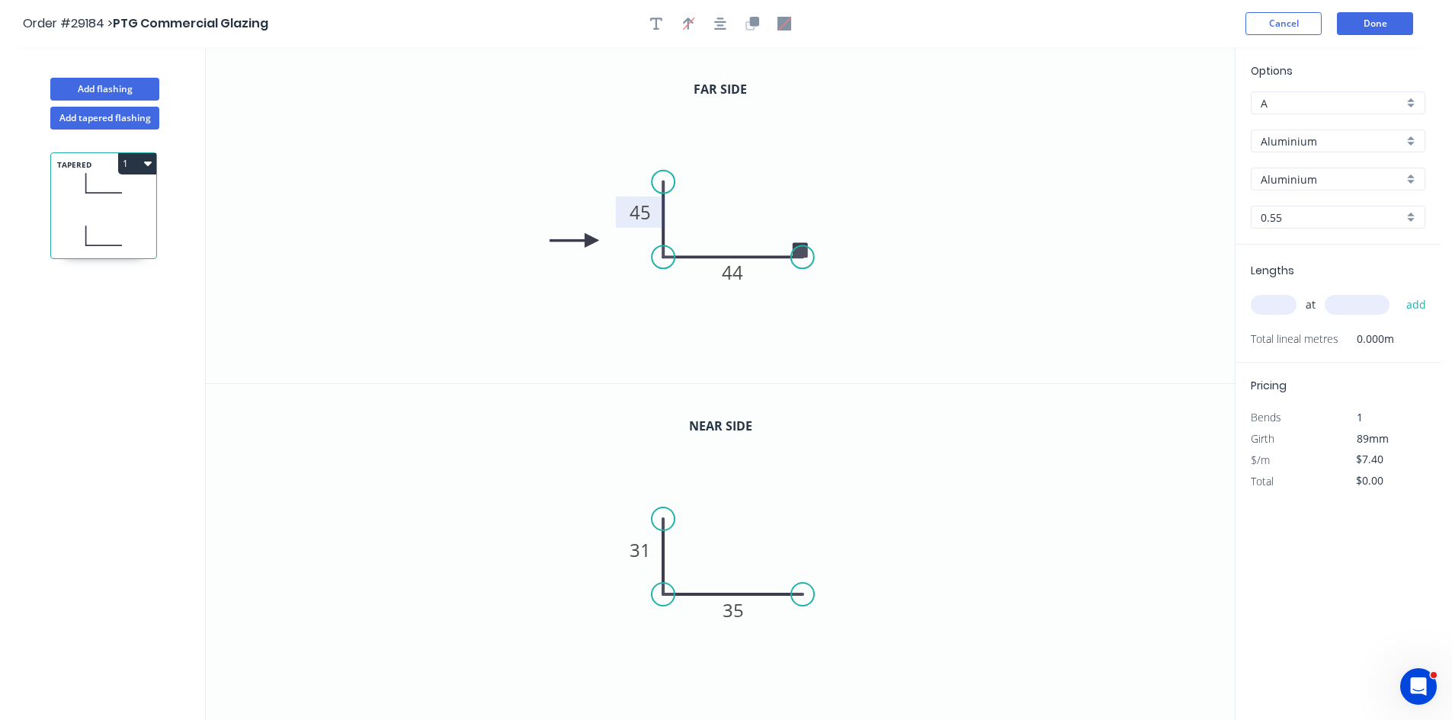
click at [1356, 141] on input "Aluminium" at bounding box center [1332, 141] width 143 height 16
click at [1317, 174] on div "Aluminium" at bounding box center [1337, 170] width 173 height 27
type input "Aluminium"
click at [1302, 178] on input "Aluminium" at bounding box center [1332, 179] width 143 height 16
click at [1312, 259] on div "Clear Anodised" at bounding box center [1337, 261] width 173 height 27
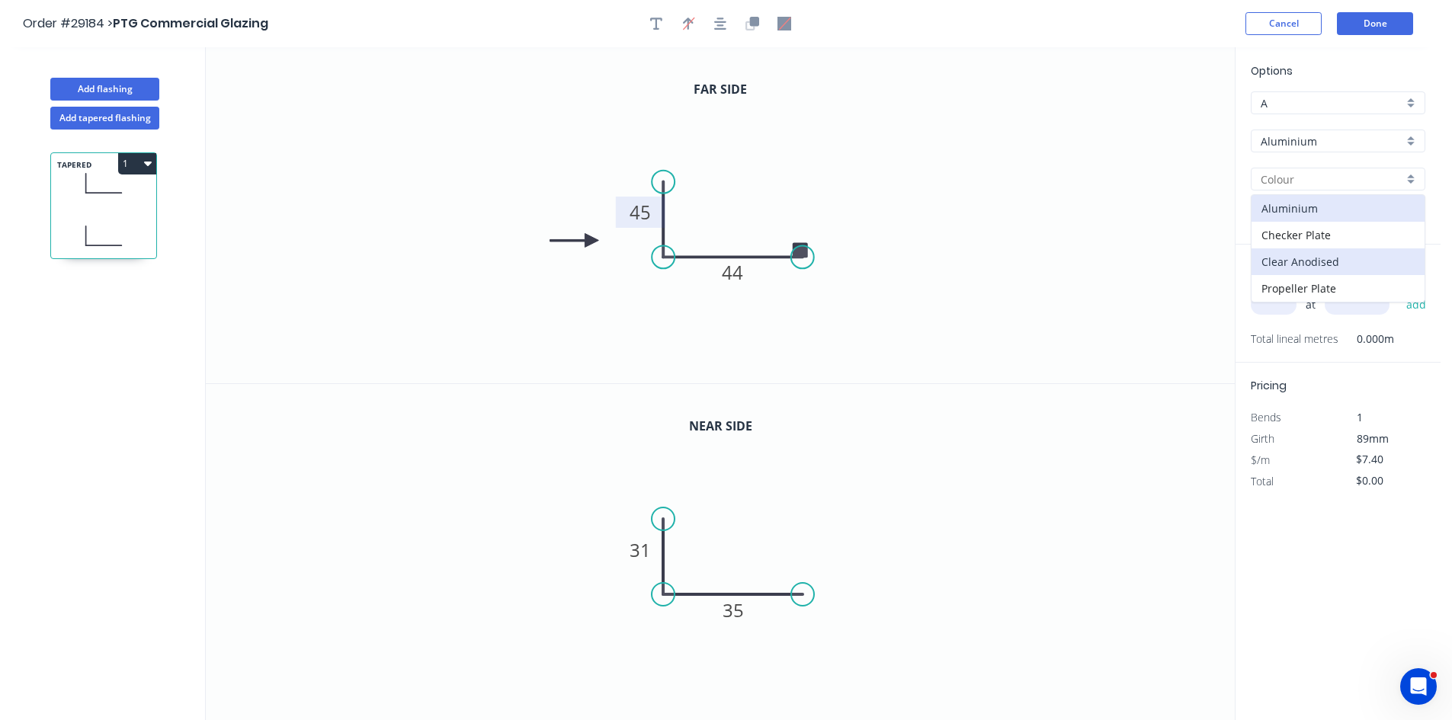
type input "Clear Anodised"
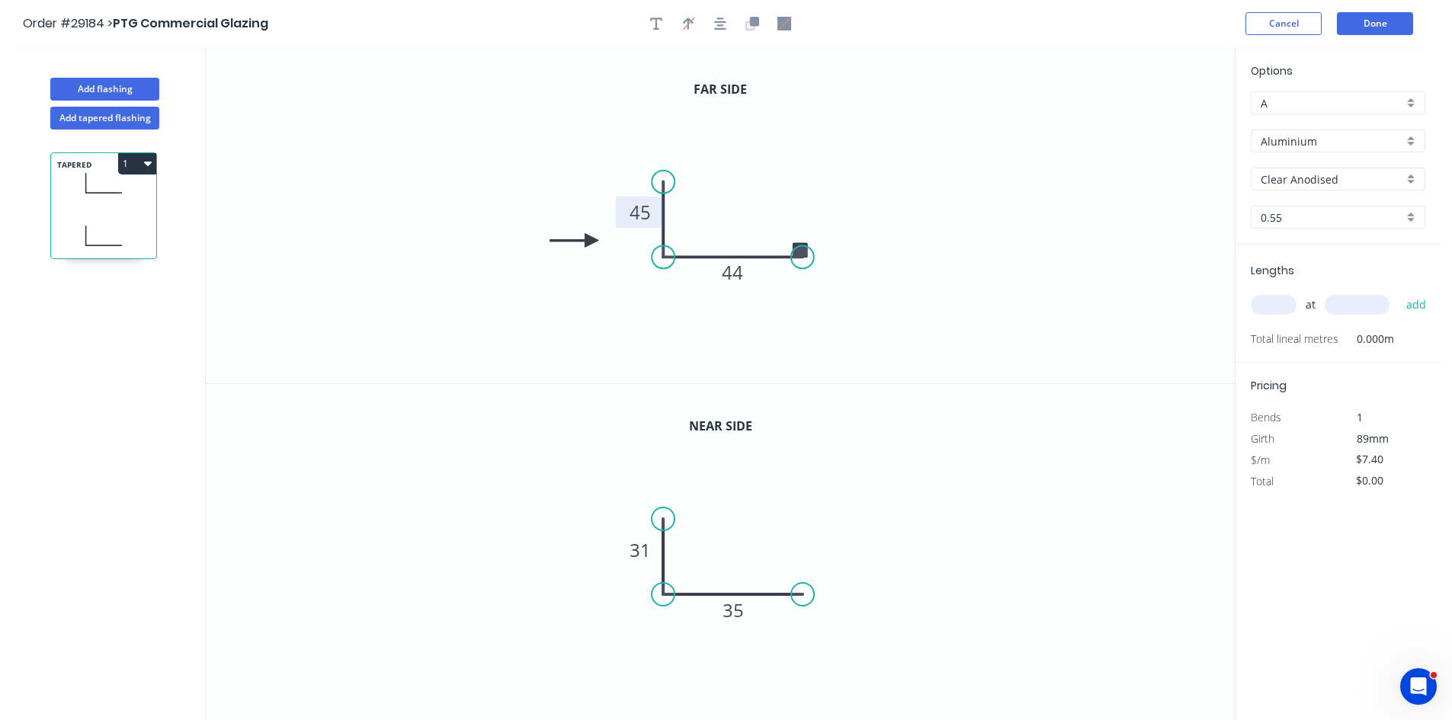
click at [1270, 218] on input "0.55" at bounding box center [1332, 218] width 143 height 16
click at [1274, 379] on div "1.6" at bounding box center [1337, 380] width 173 height 27
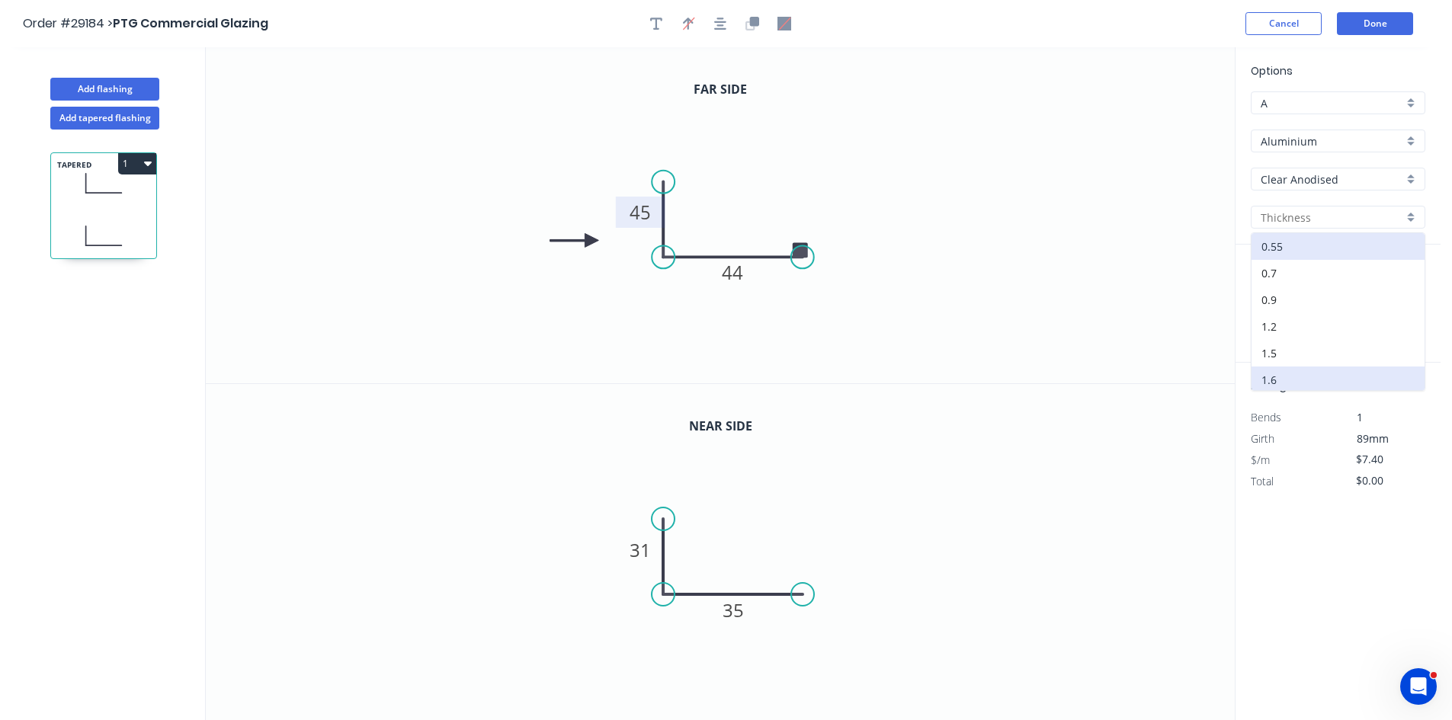
type input "1.6"
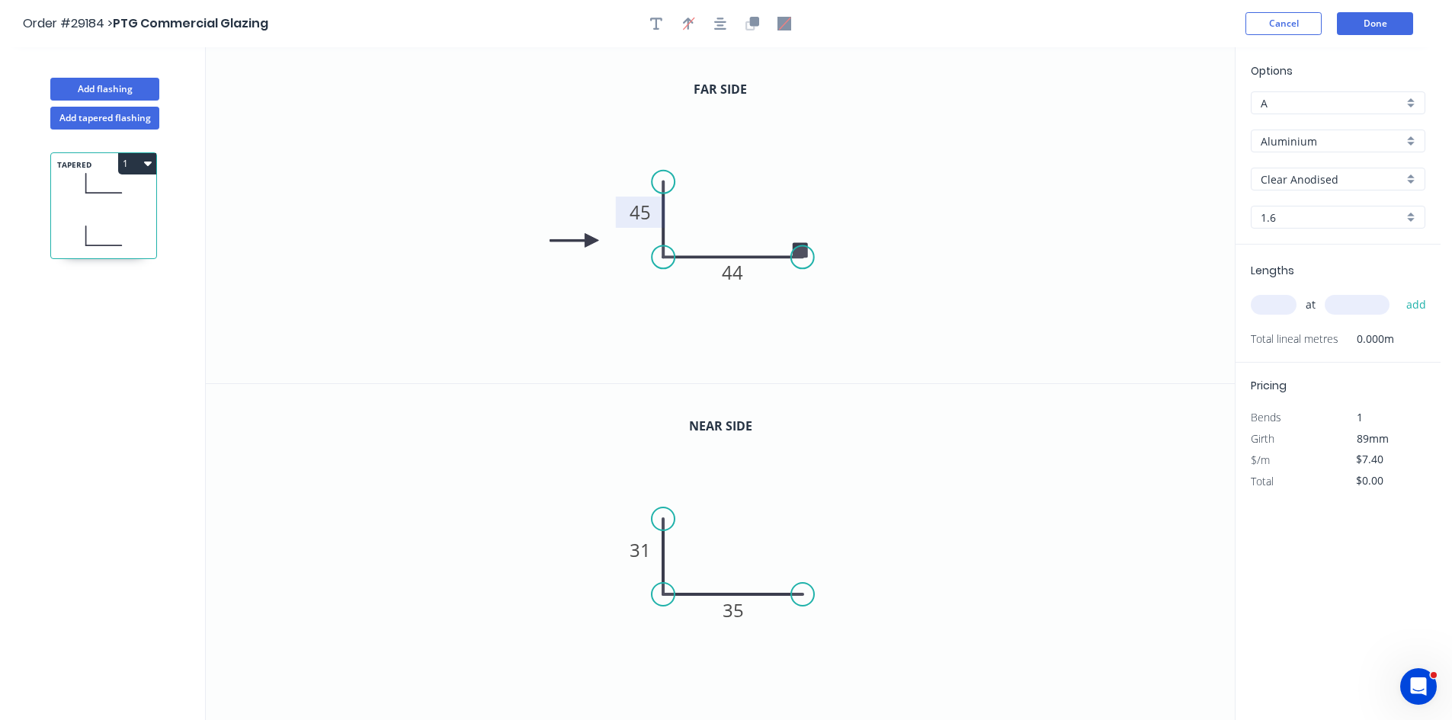
type input "$1.00"
click at [1281, 299] on input "text" at bounding box center [1274, 305] width 46 height 20
type input "1"
type input "2400"
click at [1398, 292] on button "add" at bounding box center [1416, 305] width 36 height 26
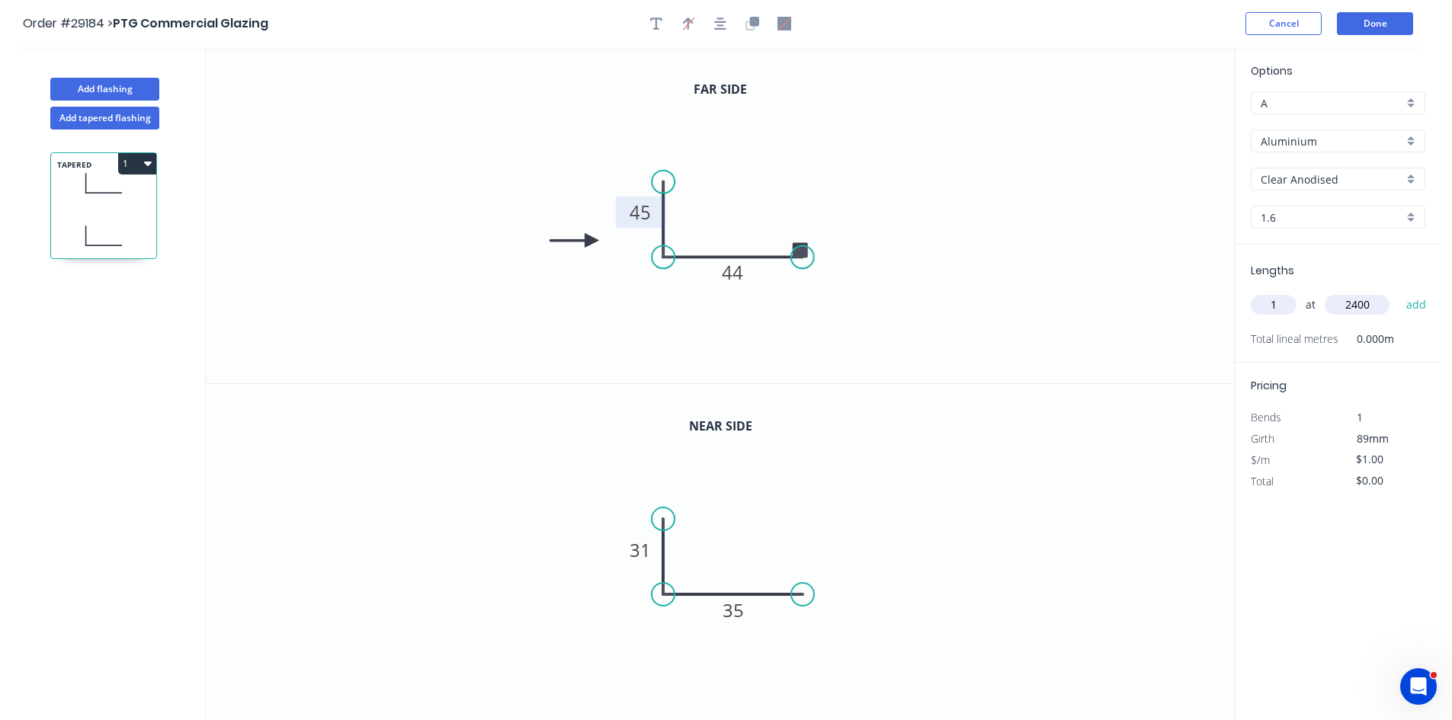
type input "$2.40"
click at [132, 164] on button "1" at bounding box center [137, 163] width 38 height 21
click at [430, 204] on icon "0 45 44" at bounding box center [720, 215] width 1029 height 336
click at [105, 120] on button "Add tapered flashing" at bounding box center [104, 118] width 109 height 23
type input "$0.00"
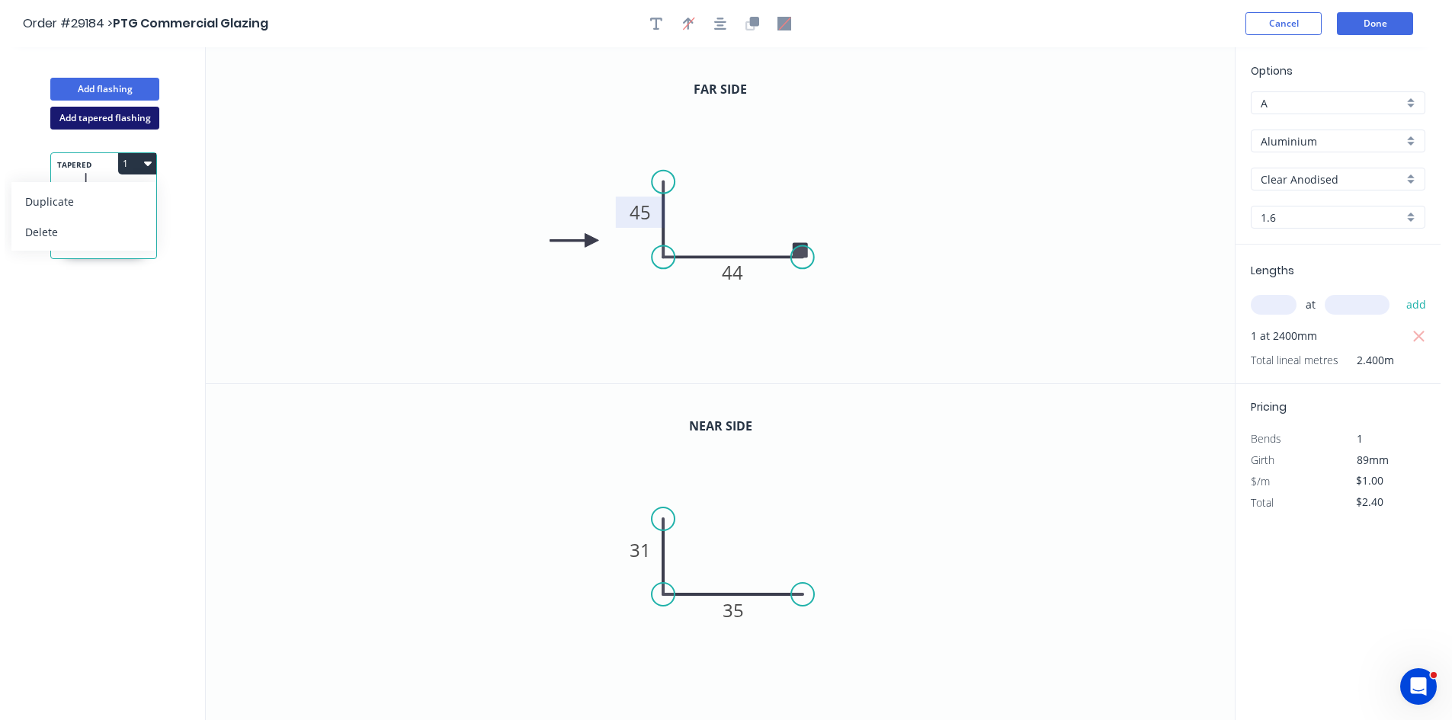
type input "$0.00"
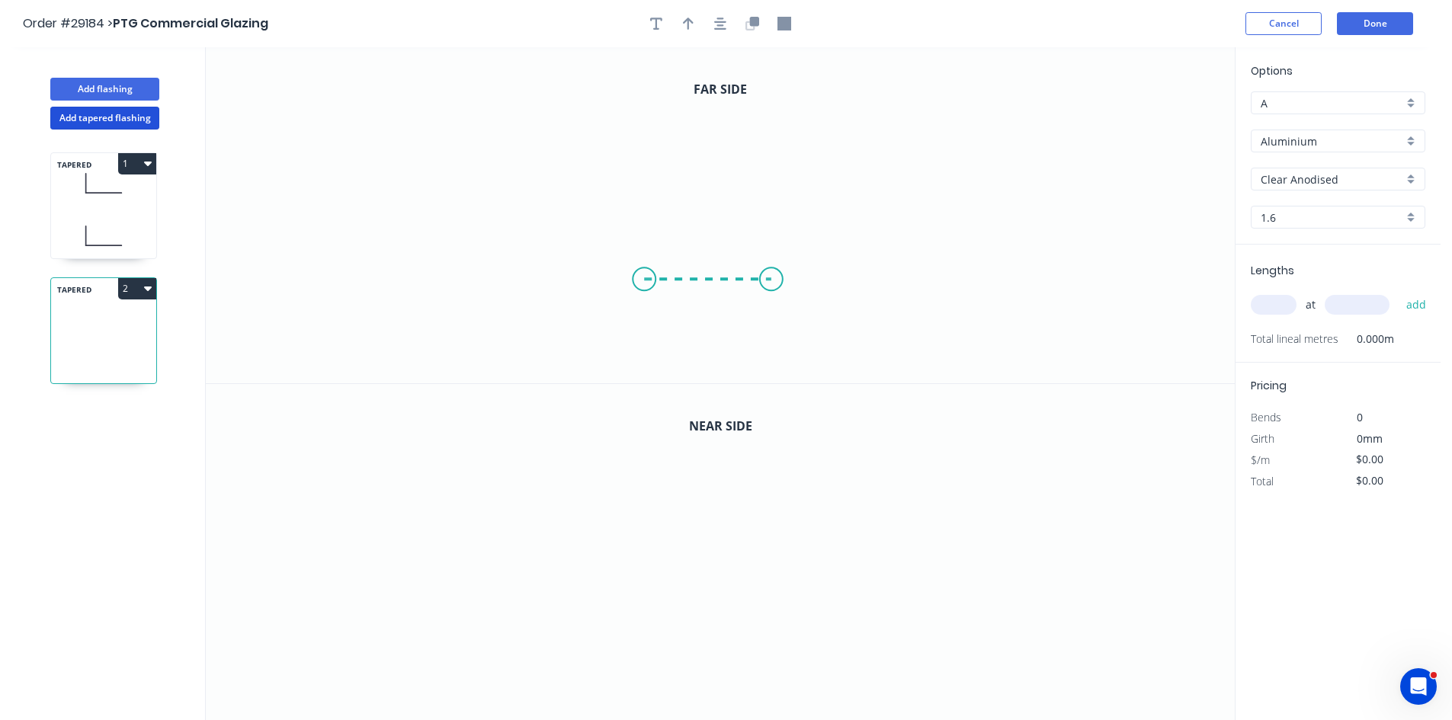
drag, startPoint x: 644, startPoint y: 280, endPoint x: 771, endPoint y: 280, distance: 127.3
click at [771, 280] on icon "0" at bounding box center [720, 215] width 1029 height 336
click at [769, 225] on icon "0 ?" at bounding box center [720, 215] width 1029 height 336
click at [789, 19] on icon "button" at bounding box center [784, 24] width 14 height 14
drag, startPoint x: 1162, startPoint y: 141, endPoint x: 650, endPoint y: 273, distance: 528.8
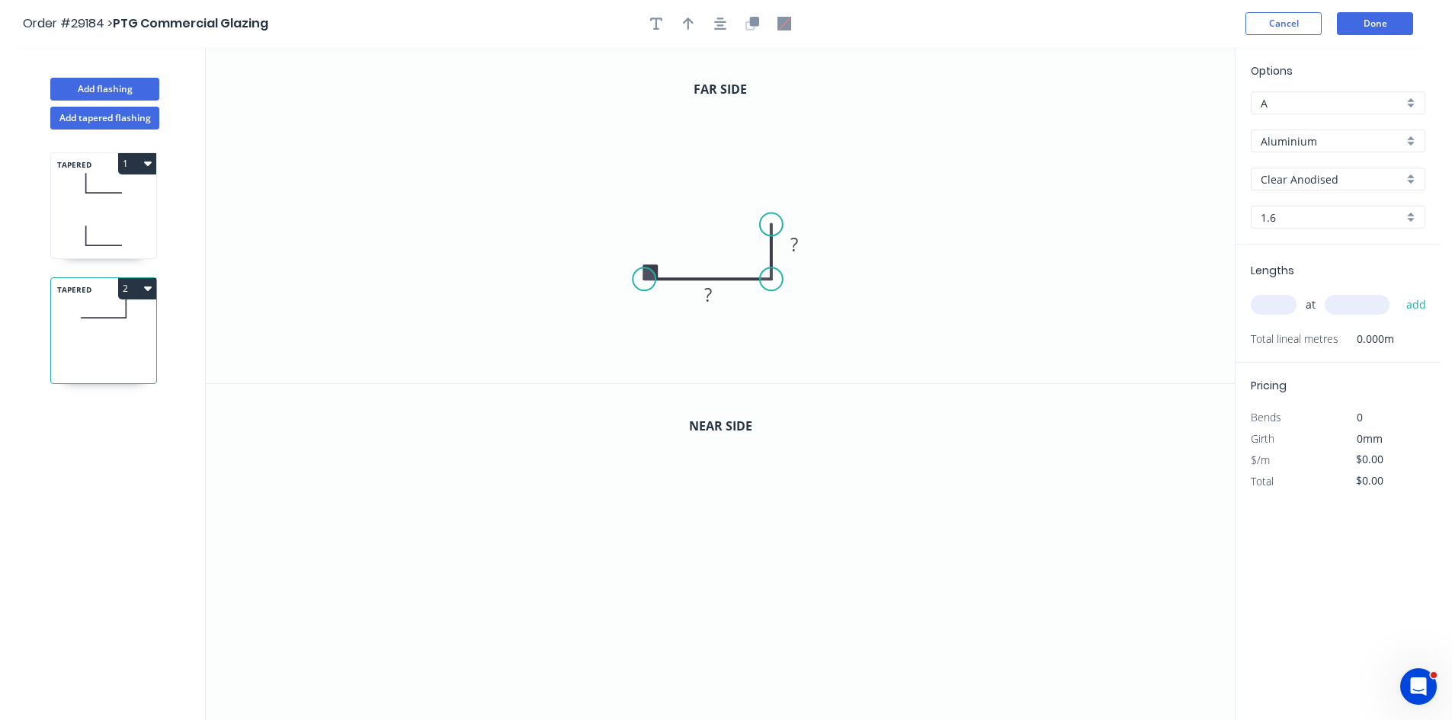
click at [650, 273] on icon "0 ? ?" at bounding box center [720, 215] width 1029 height 336
click at [710, 299] on tspan "?" at bounding box center [708, 294] width 8 height 25
click at [680, 30] on button "button" at bounding box center [688, 23] width 23 height 23
type input "$1.00"
drag, startPoint x: 1158, startPoint y: 124, endPoint x: 827, endPoint y: 269, distance: 361.8
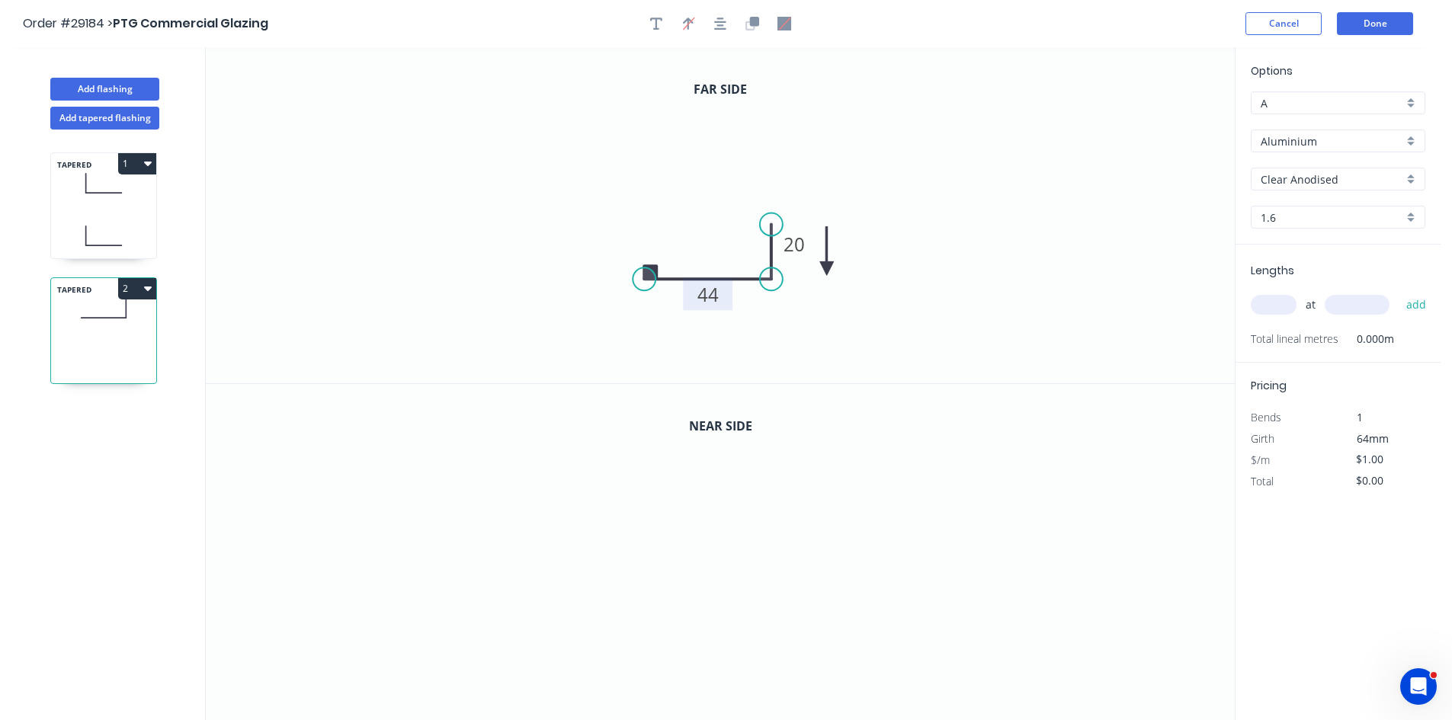
click at [827, 269] on icon at bounding box center [827, 250] width 14 height 49
click at [827, 269] on icon at bounding box center [839, 256] width 44 height 44
click at [1264, 219] on input "1.6" at bounding box center [1332, 218] width 143 height 16
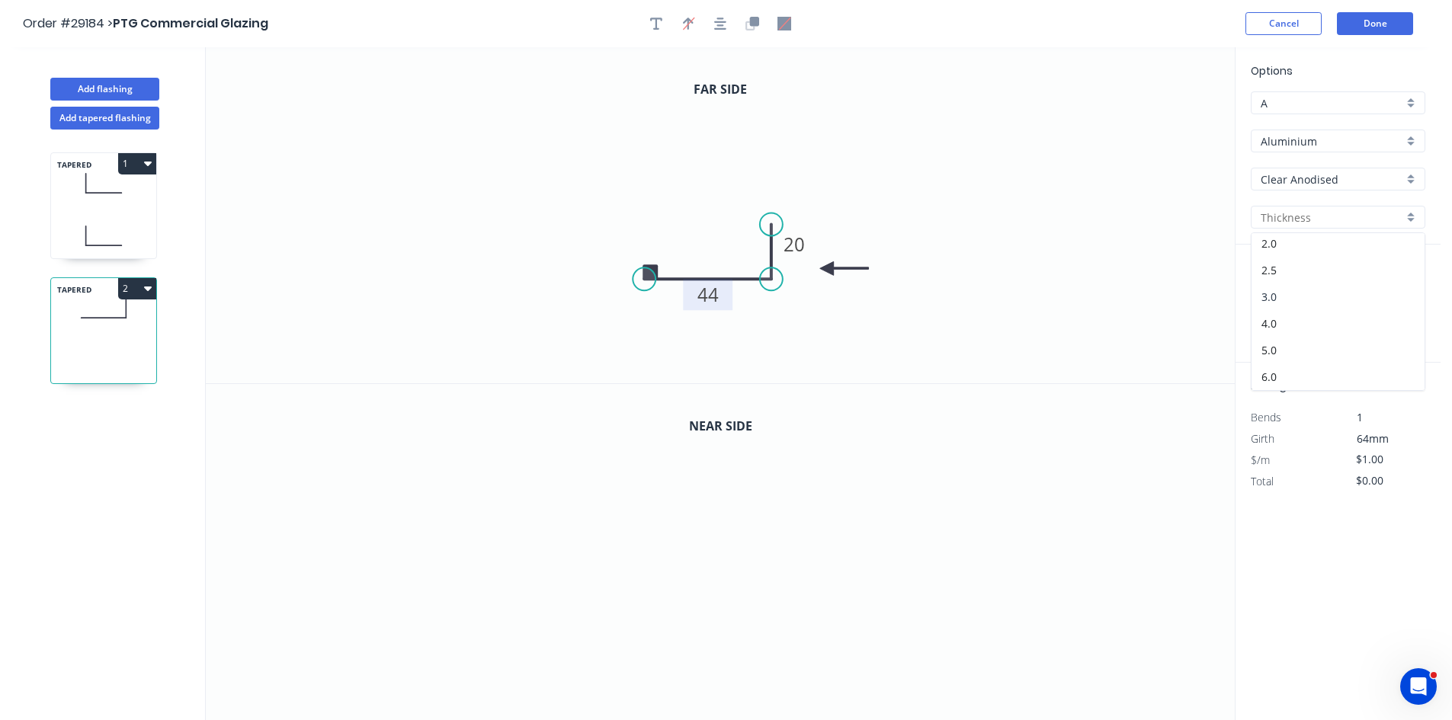
click at [1278, 293] on div "3.0" at bounding box center [1337, 297] width 173 height 27
type input "3.0"
click at [1280, 306] on input "text" at bounding box center [1274, 305] width 46 height 20
type input "1"
type input "2400"
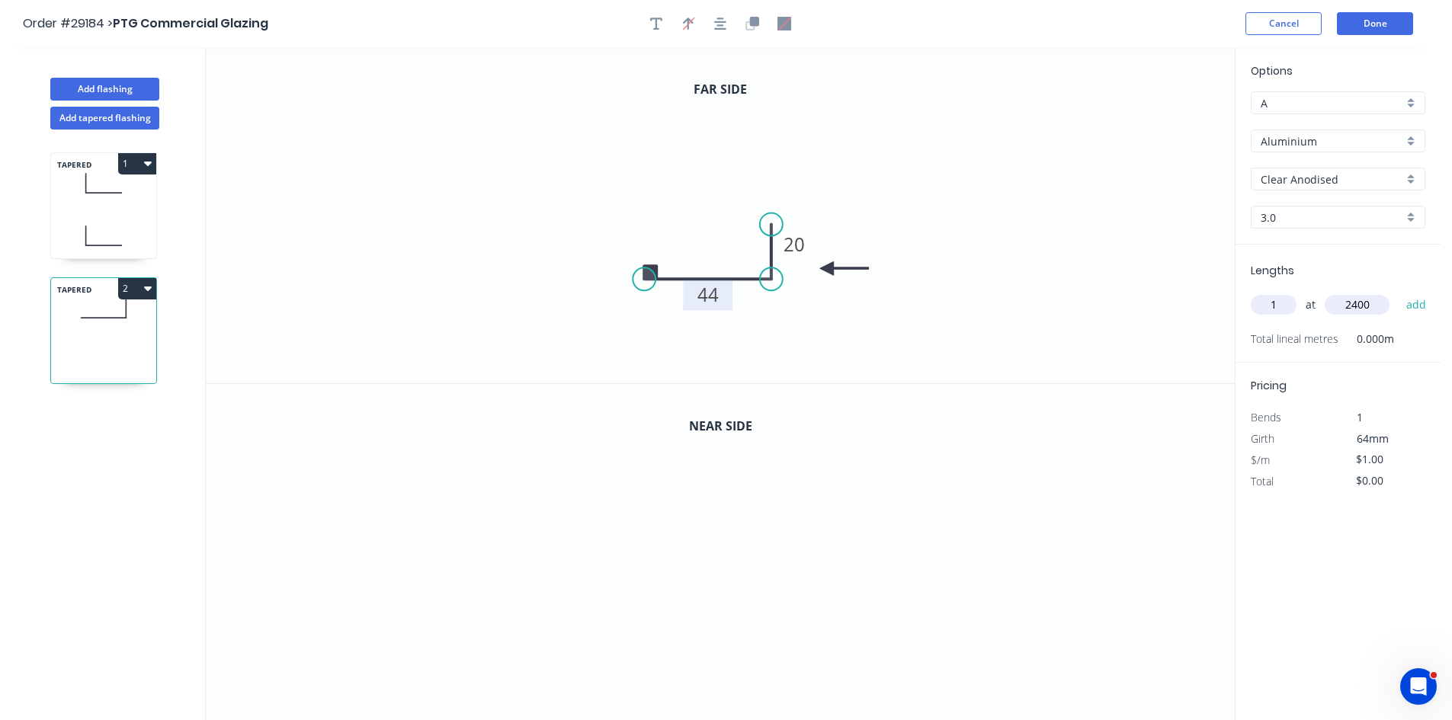
click at [1398, 292] on button "add" at bounding box center [1416, 305] width 36 height 26
type input "$2.40"
click at [758, 29] on icon "button" at bounding box center [752, 24] width 14 height 14
click at [710, 637] on tspan "44" at bounding box center [707, 632] width 21 height 25
click at [443, 453] on icon "0 35 33" at bounding box center [720, 552] width 1029 height 337
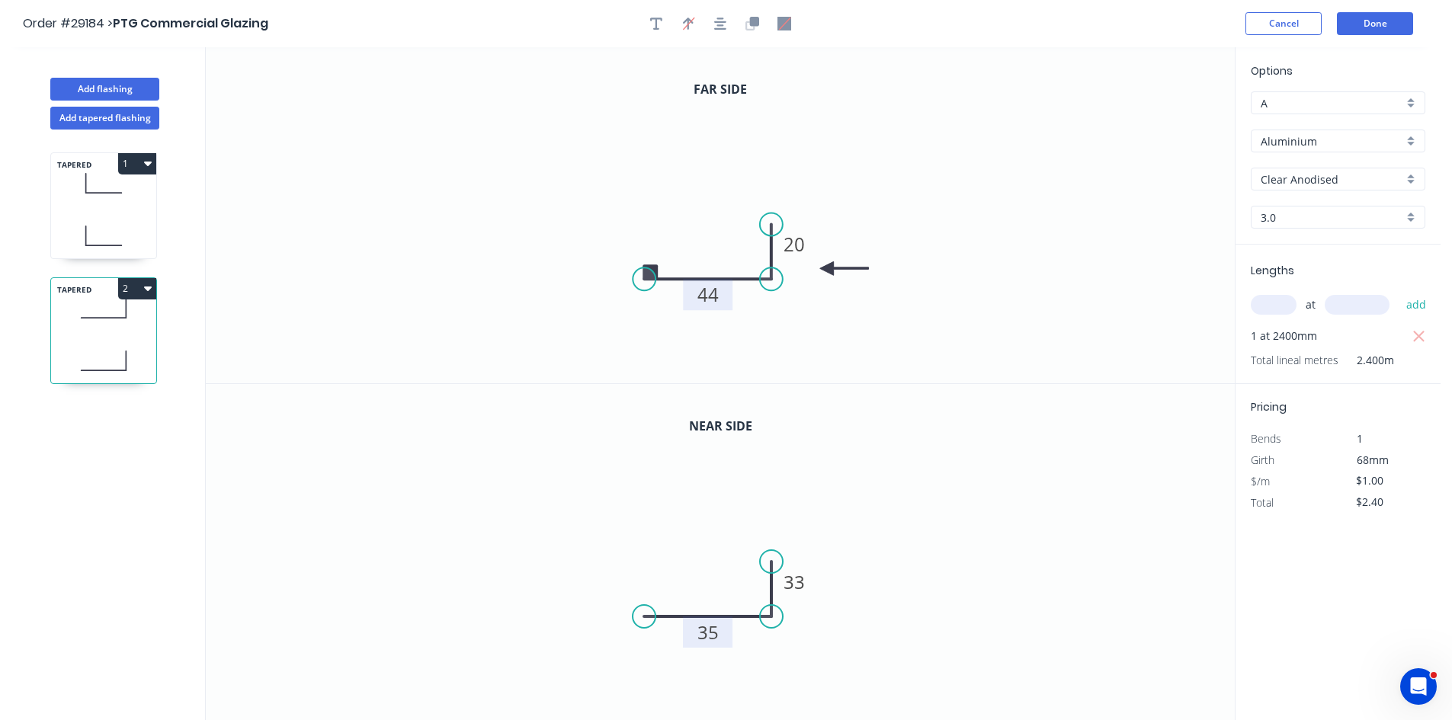
click at [136, 158] on button "1" at bounding box center [137, 163] width 38 height 21
click at [91, 203] on div "Duplicate" at bounding box center [83, 202] width 117 height 22
type input "1.6"
type input "$0.00"
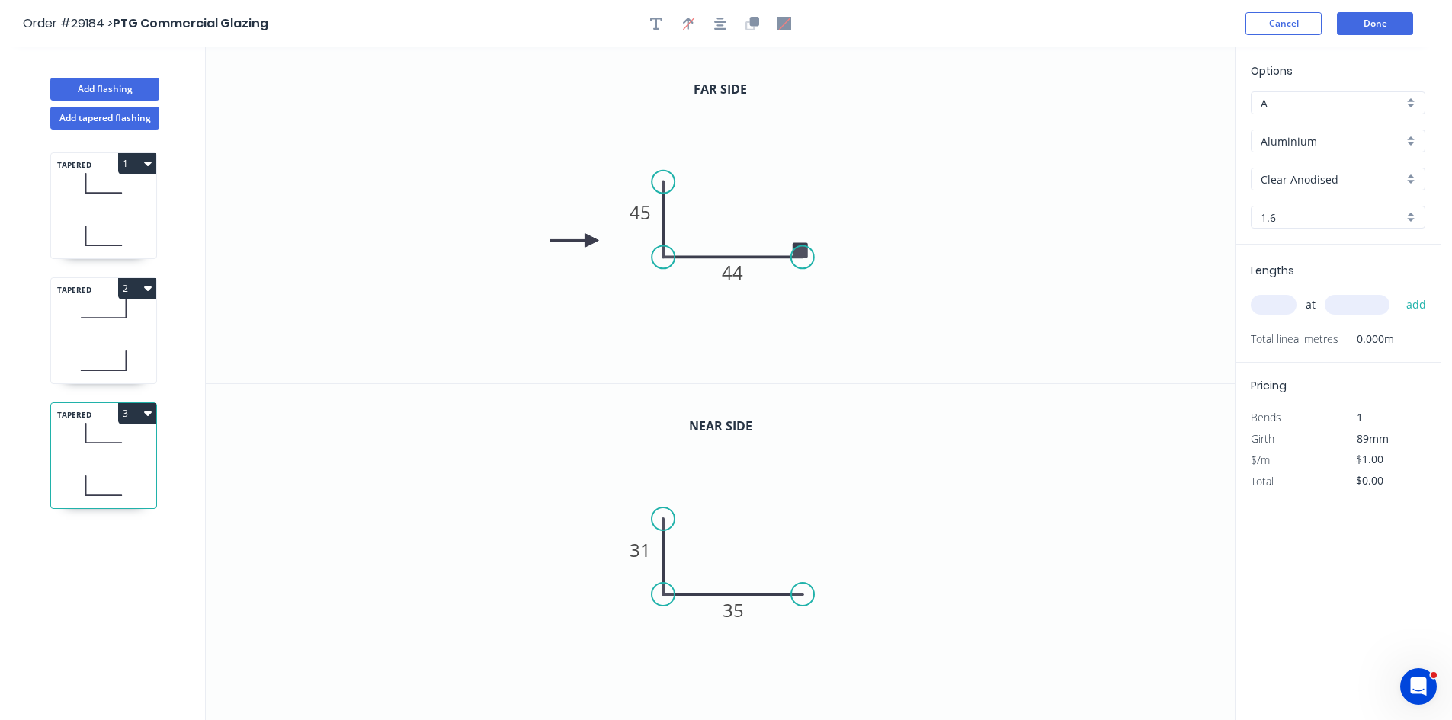
click at [1312, 213] on input "1.6" at bounding box center [1332, 218] width 143 height 16
click at [1274, 287] on div "3.0" at bounding box center [1337, 297] width 173 height 27
type input "3.0"
click at [1282, 307] on input "text" at bounding box center [1274, 305] width 46 height 20
type input "1"
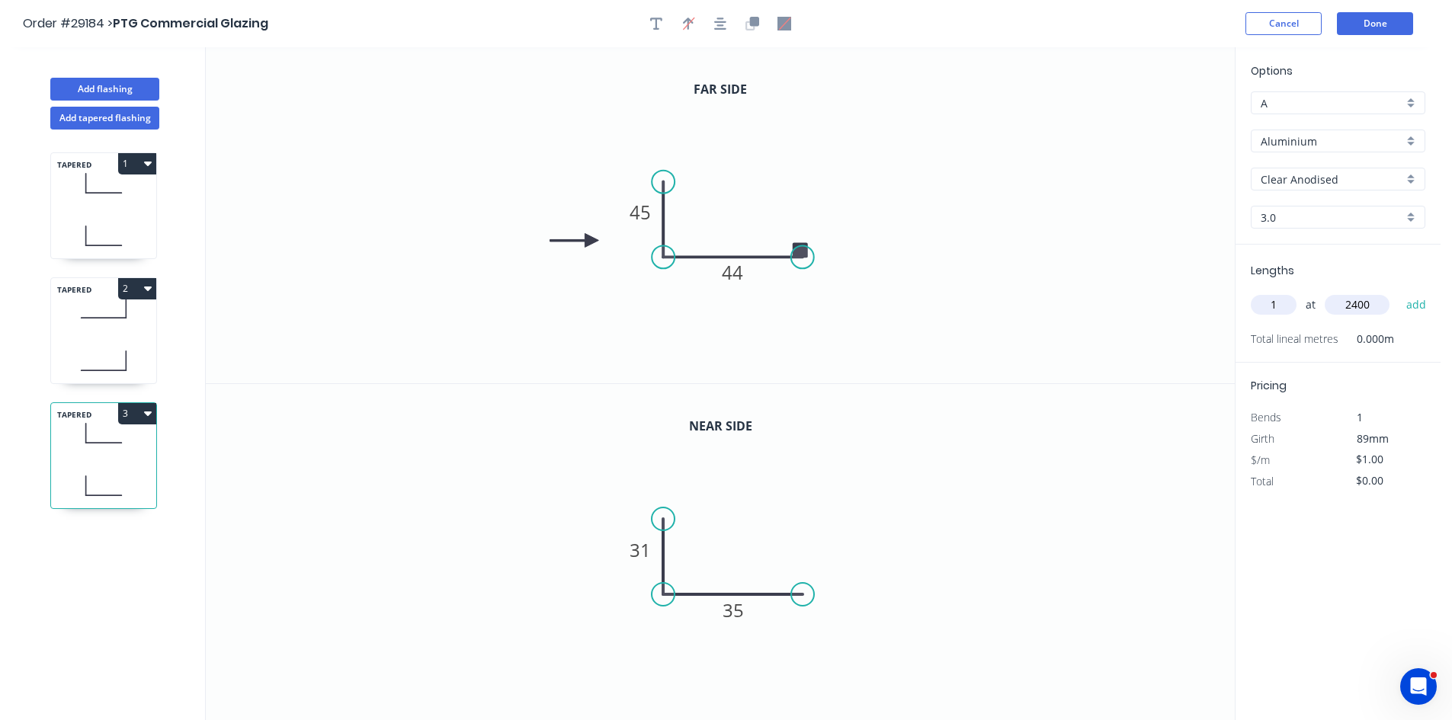
type input "2400"
click at [1398, 292] on button "add" at bounding box center [1416, 305] width 36 height 26
click at [642, 213] on tspan "45" at bounding box center [639, 212] width 21 height 25
click at [648, 548] on tspan "31" at bounding box center [639, 549] width 21 height 25
click at [1007, 496] on icon "0 33 48" at bounding box center [720, 552] width 1029 height 337
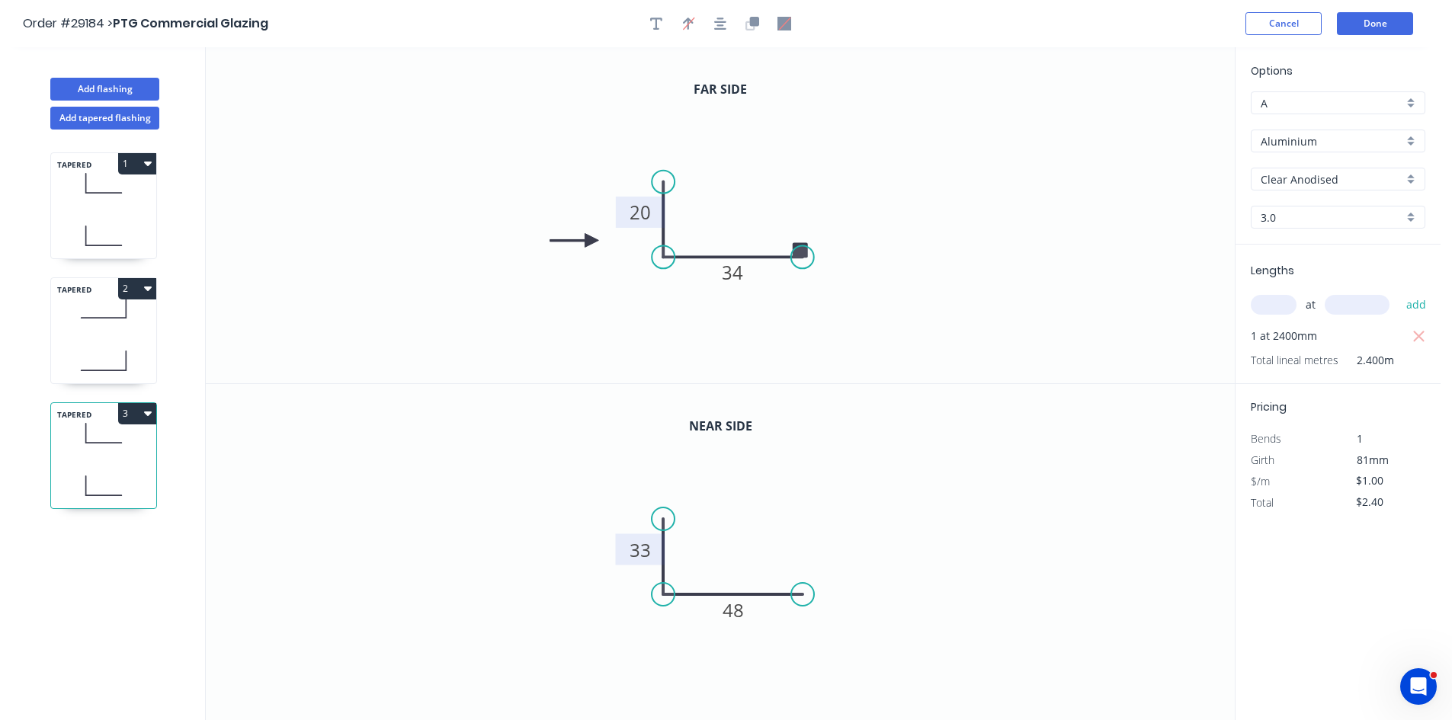
click at [88, 319] on icon at bounding box center [103, 308] width 105 height 45
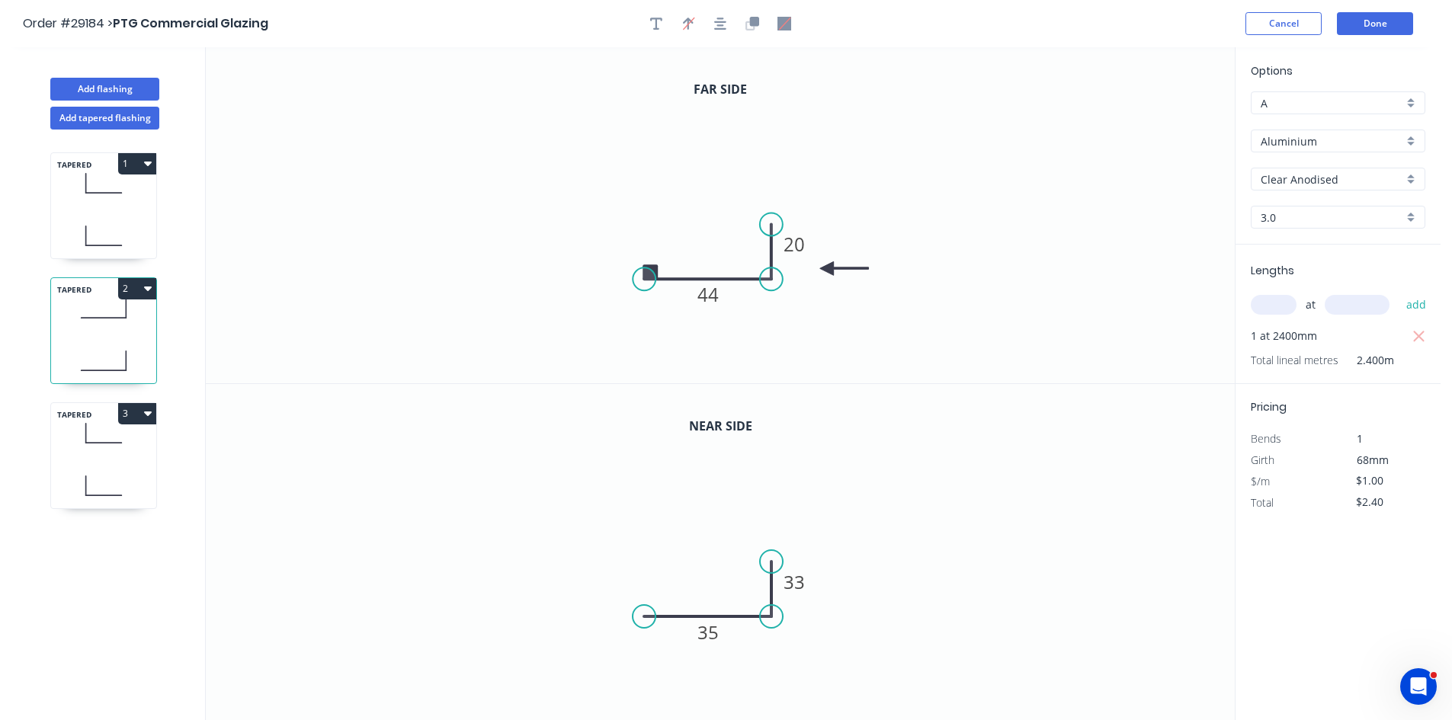
click at [130, 452] on icon at bounding box center [103, 433] width 105 height 45
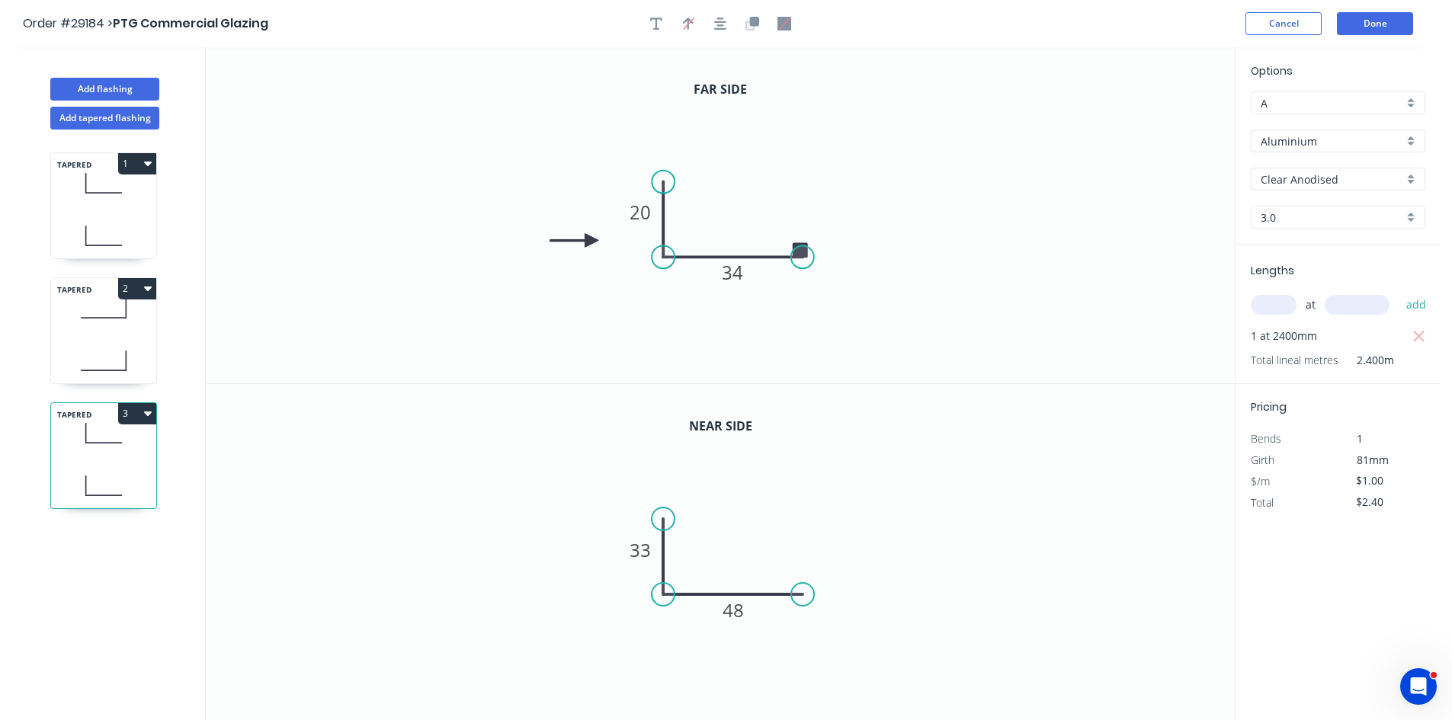
click at [129, 281] on button "2" at bounding box center [137, 288] width 38 height 21
click at [99, 321] on div "Duplicate" at bounding box center [83, 327] width 117 height 22
type input "$0.00"
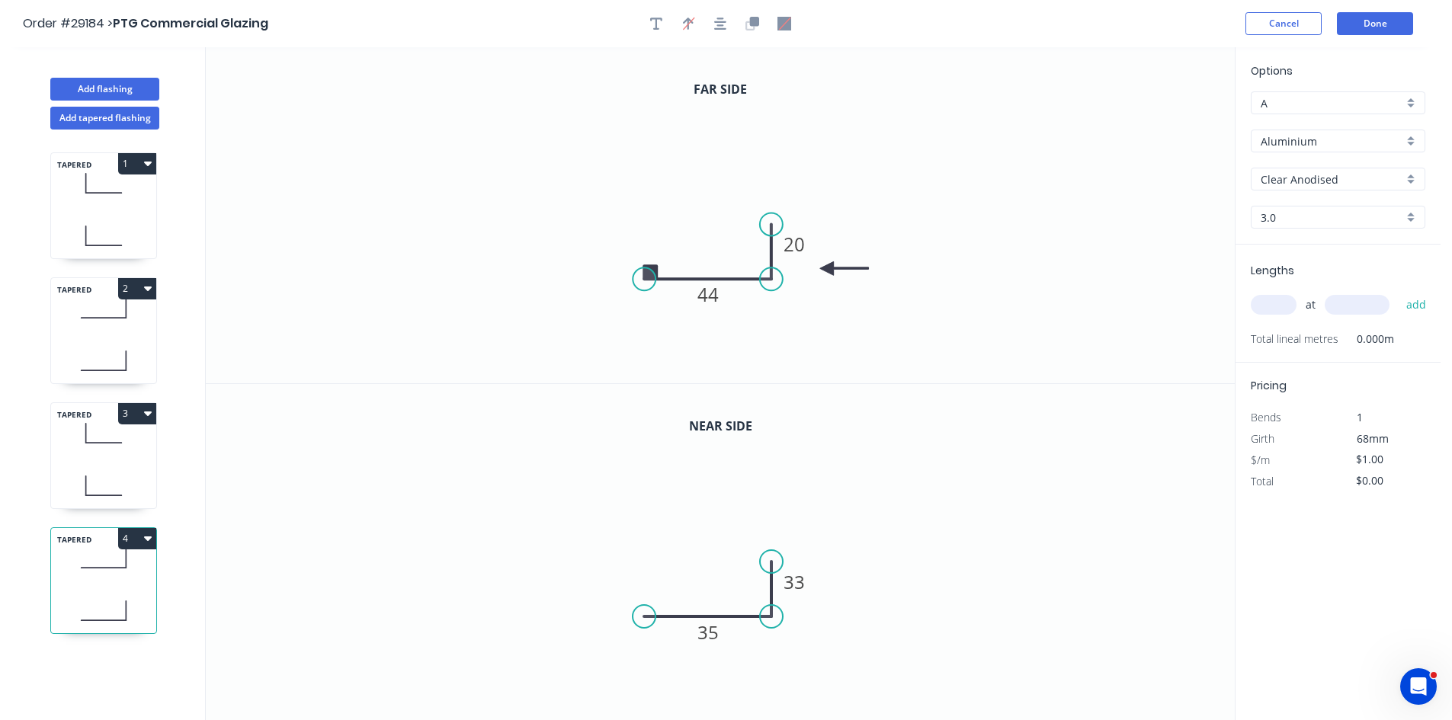
click at [1292, 219] on input "3.0" at bounding box center [1332, 218] width 143 height 16
click at [1273, 300] on div "1.6" at bounding box center [1337, 303] width 173 height 27
type input "1.6"
click at [720, 291] on rect at bounding box center [708, 295] width 30 height 21
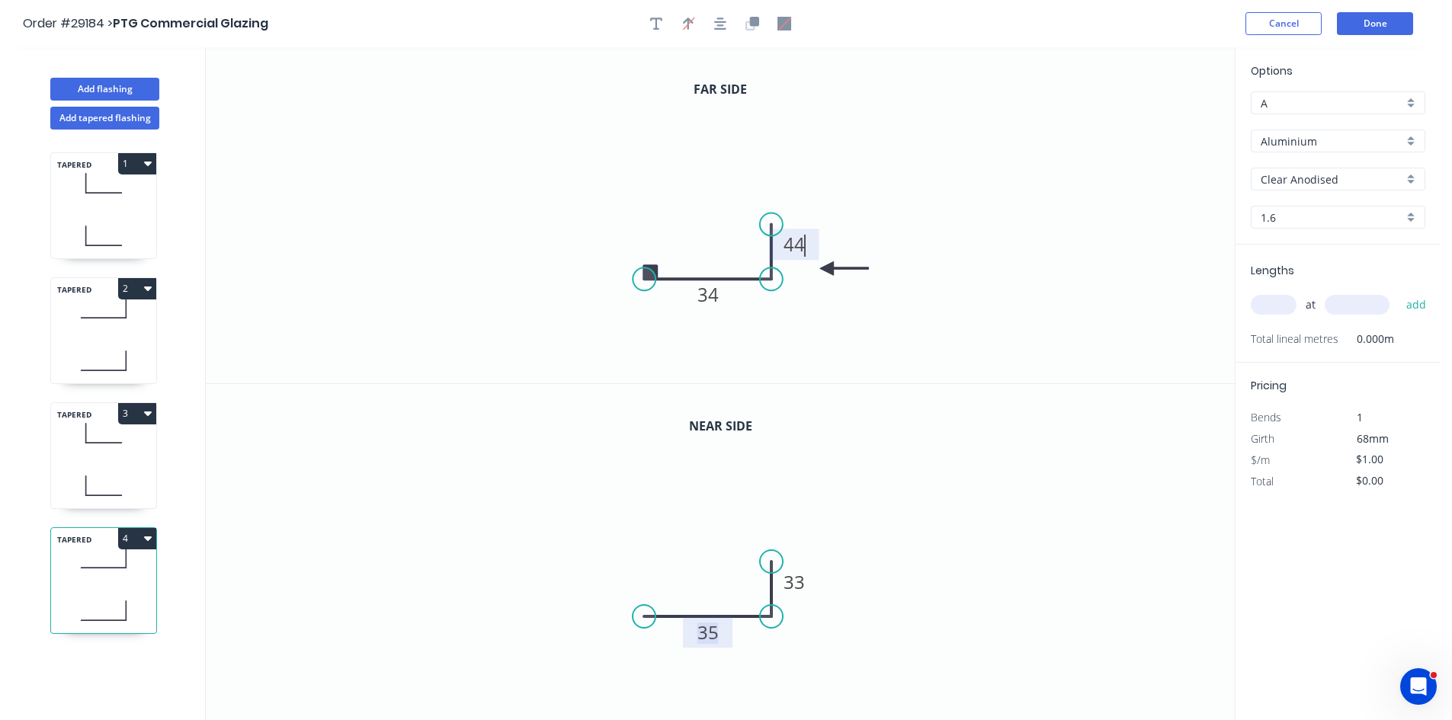
click at [716, 633] on tspan "35" at bounding box center [707, 632] width 21 height 25
click at [933, 551] on icon "0 48 31" at bounding box center [720, 552] width 1029 height 337
click at [1274, 309] on input "text" at bounding box center [1274, 305] width 46 height 20
type input "1"
type input "2400"
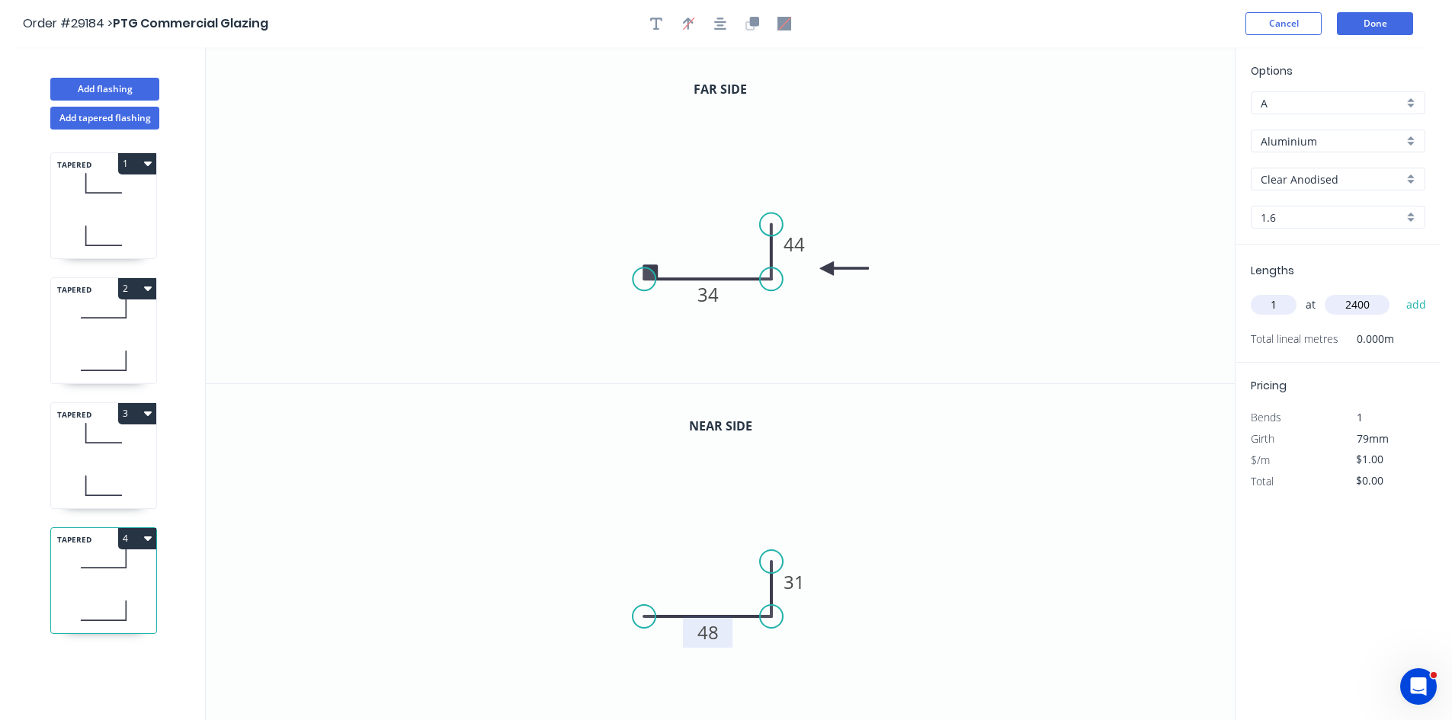
click at [1398, 292] on button "add" at bounding box center [1416, 305] width 36 height 26
type input "$2.40"
click at [1384, 23] on button "Done" at bounding box center [1375, 23] width 76 height 23
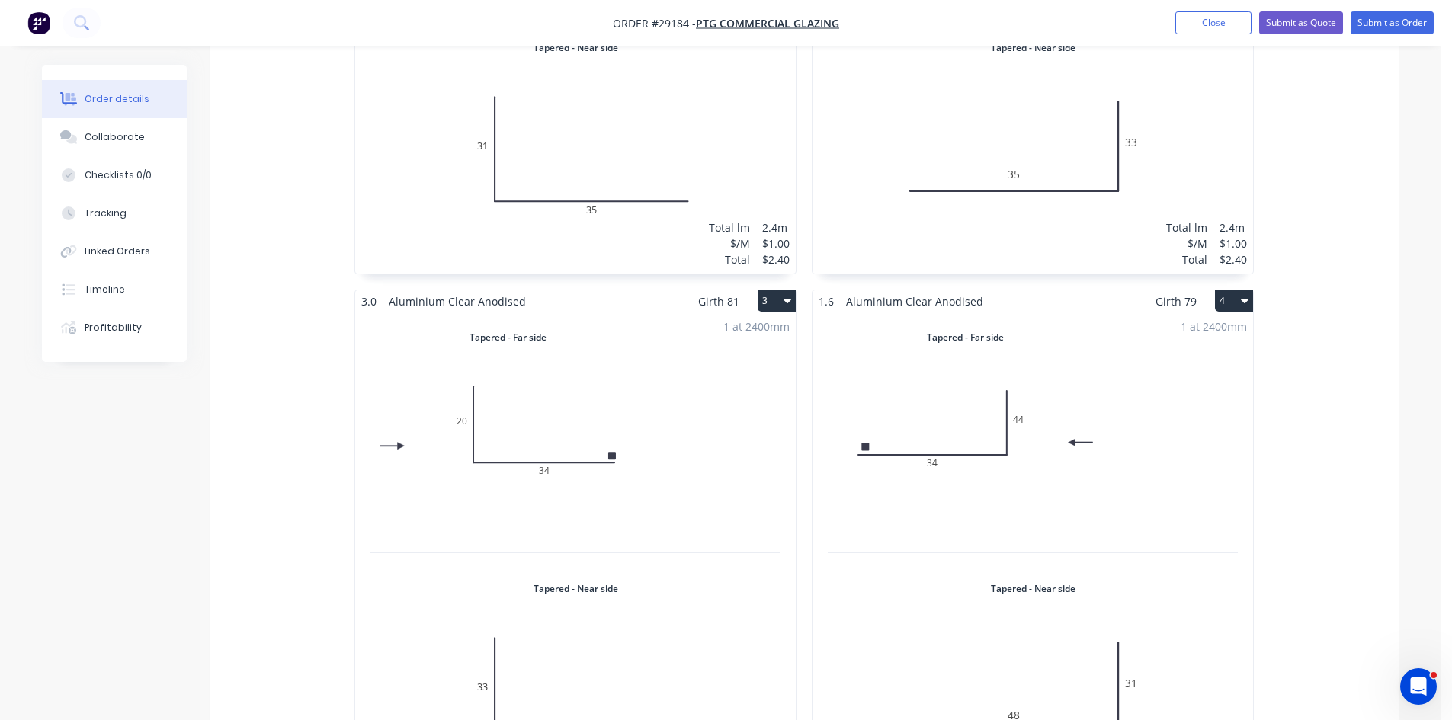
scroll to position [610, 0]
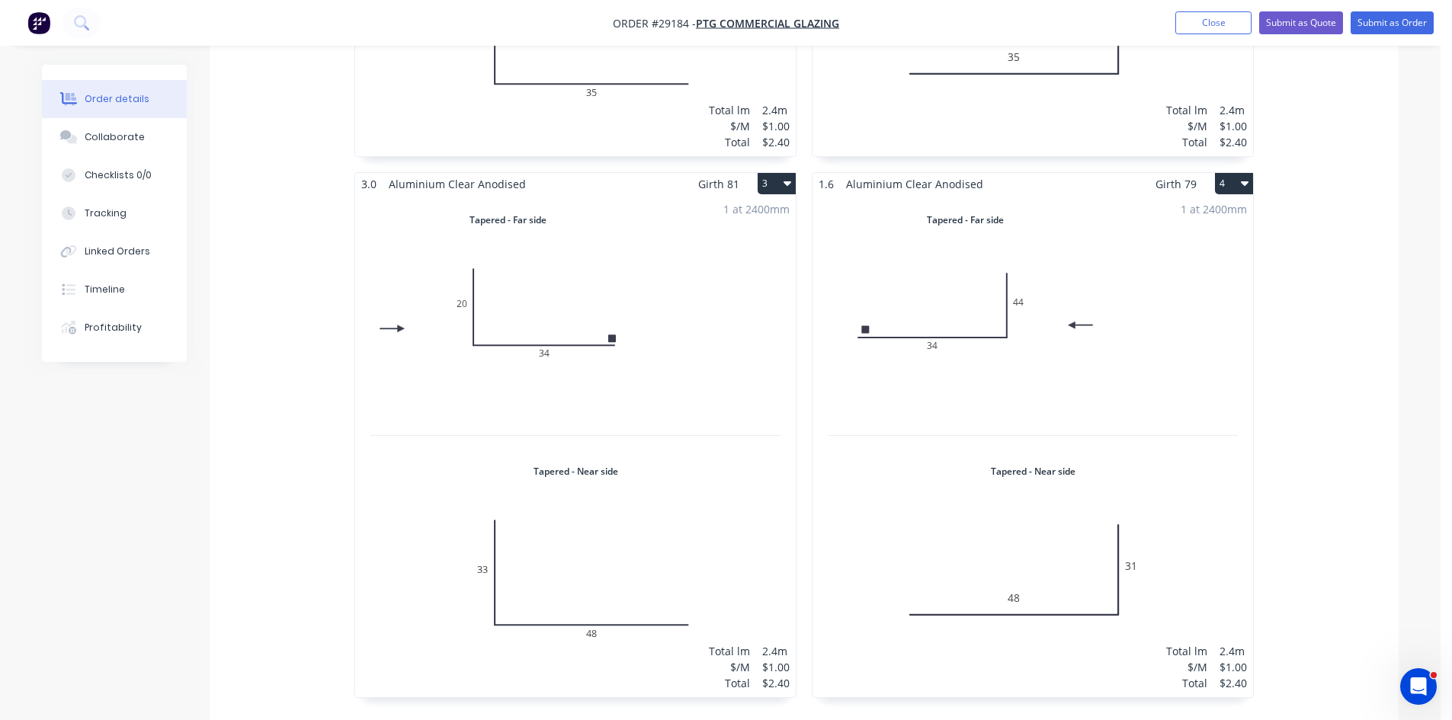
click at [1184, 254] on div "1 at 2400mm Total lm $/M Total 2.4m $1.00 $2.40" at bounding box center [1032, 446] width 440 height 502
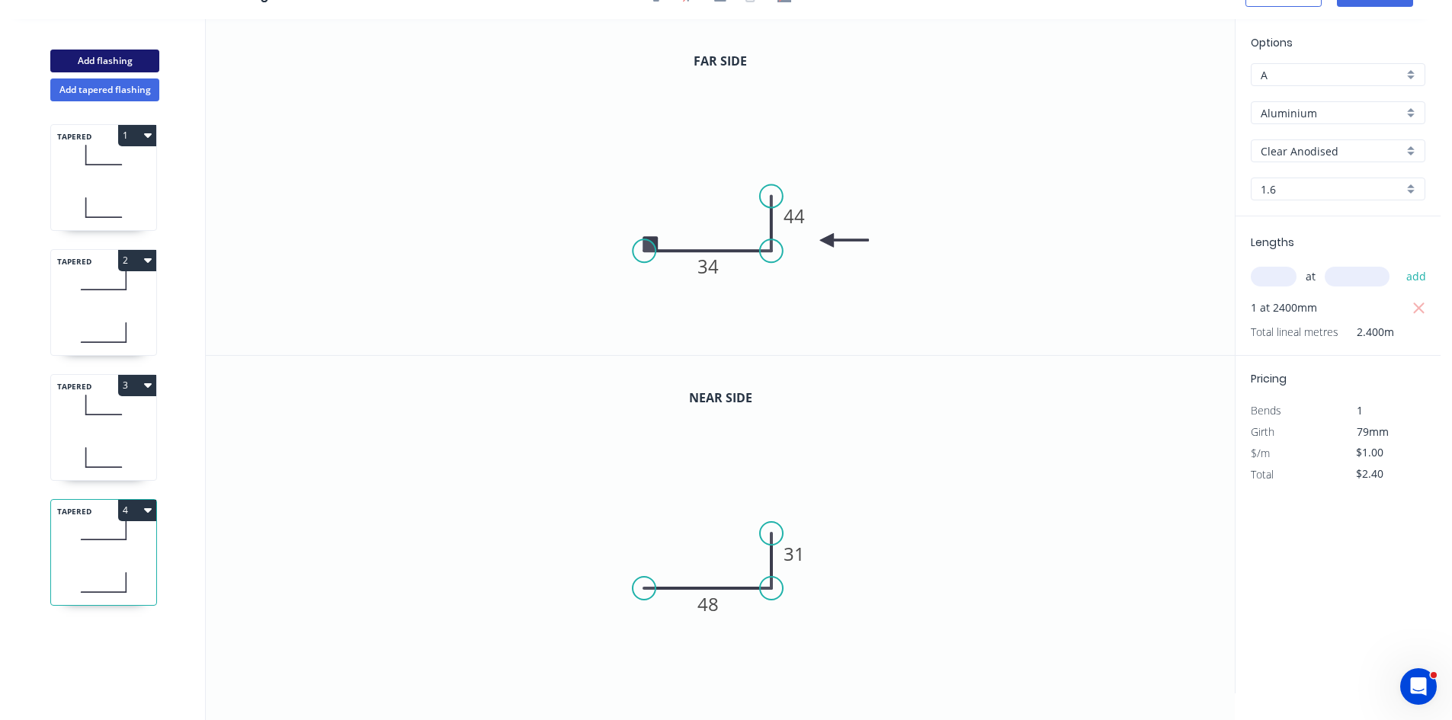
click at [100, 65] on button "Add flashing" at bounding box center [104, 61] width 109 height 23
type input "$0.00"
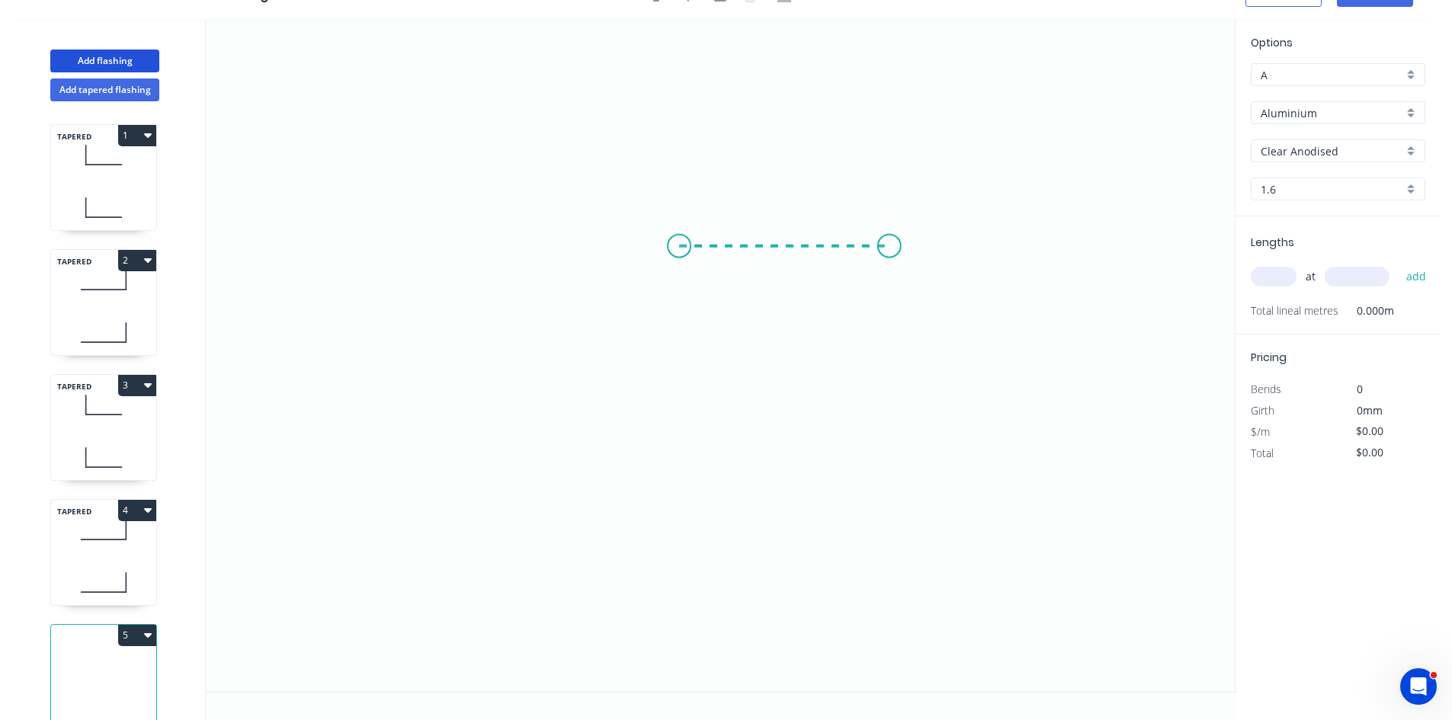
drag, startPoint x: 679, startPoint y: 246, endPoint x: 889, endPoint y: 254, distance: 210.5
click at [889, 254] on icon "0" at bounding box center [720, 355] width 1029 height 673
click at [1273, 274] on input "text" at bounding box center [1274, 277] width 46 height 20
type input "1"
type input "240"
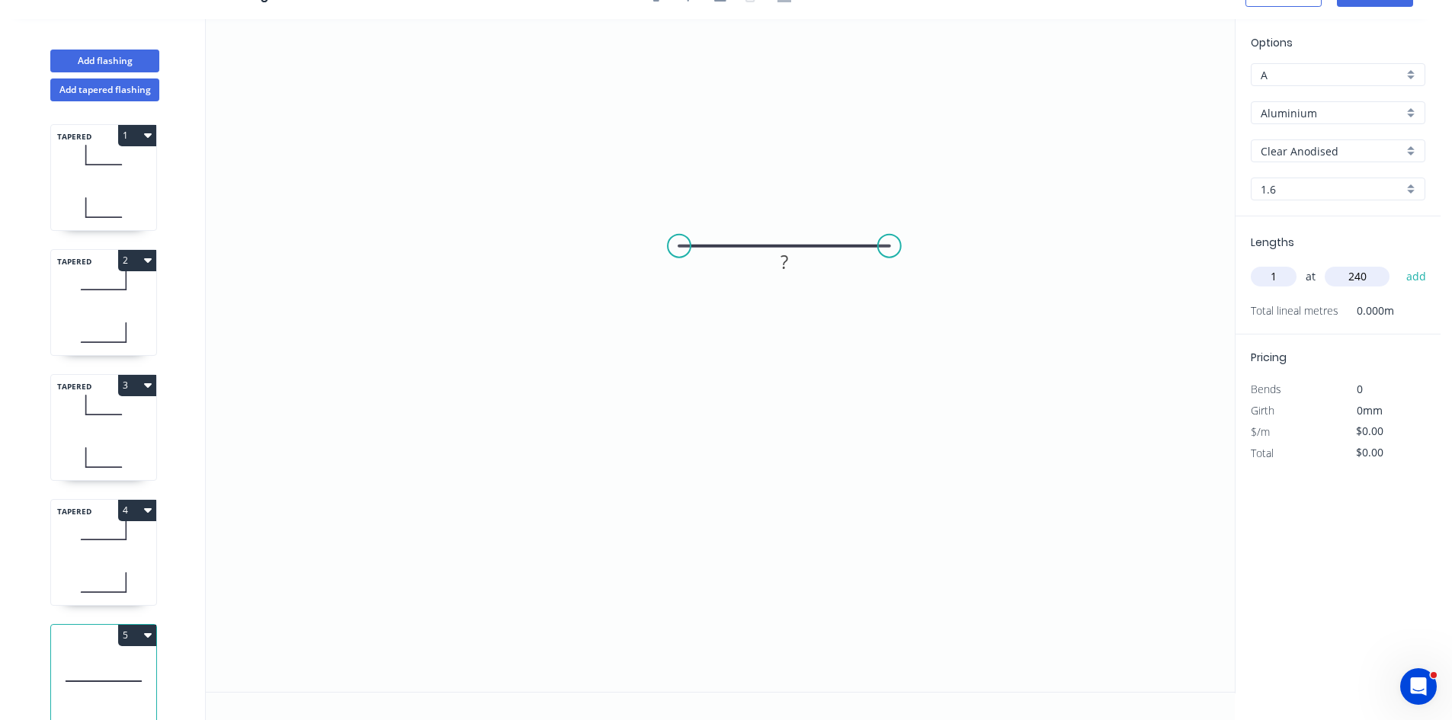
click at [1398, 264] on button "add" at bounding box center [1416, 277] width 36 height 26
click at [1277, 190] on input "1.6" at bounding box center [1332, 189] width 143 height 16
click at [1284, 268] on div "3.0" at bounding box center [1337, 268] width 173 height 27
type input "3.0"
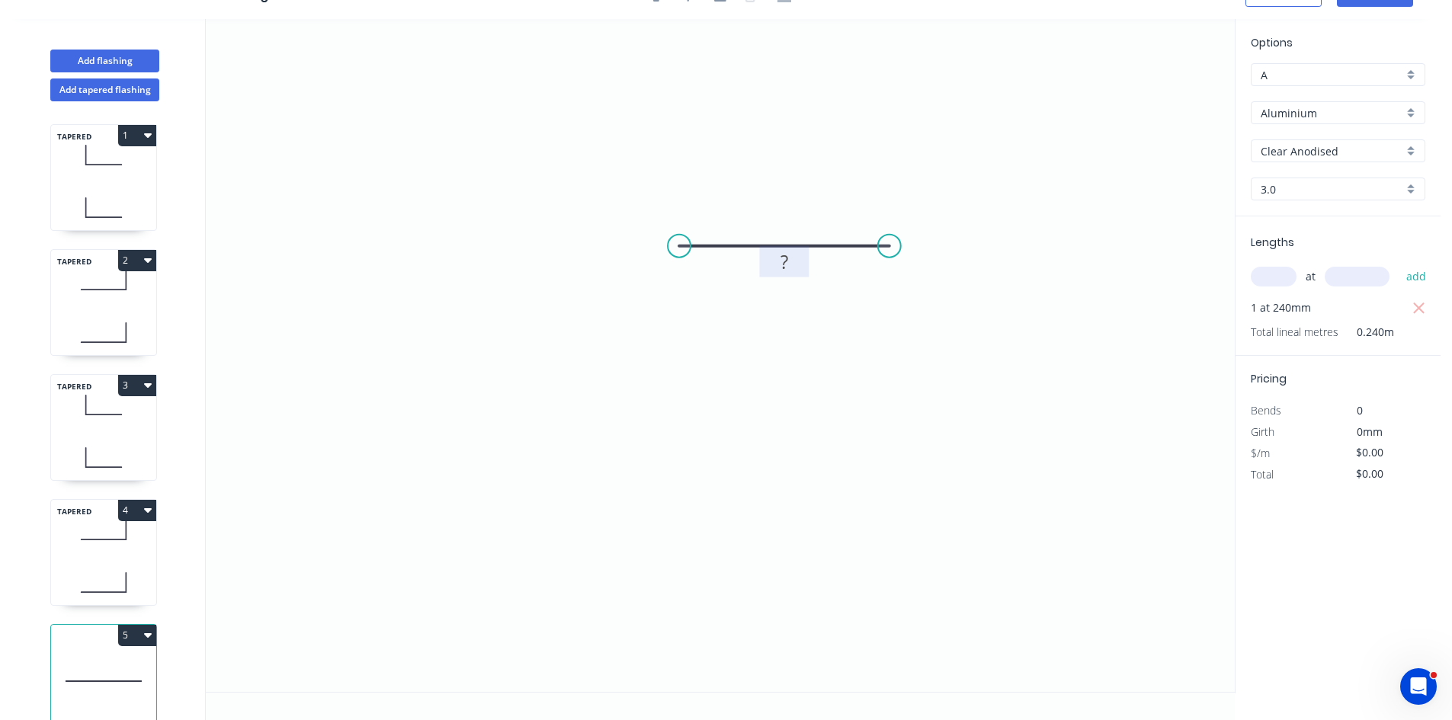
click at [780, 262] on tspan "?" at bounding box center [784, 261] width 8 height 25
type input "$1.00"
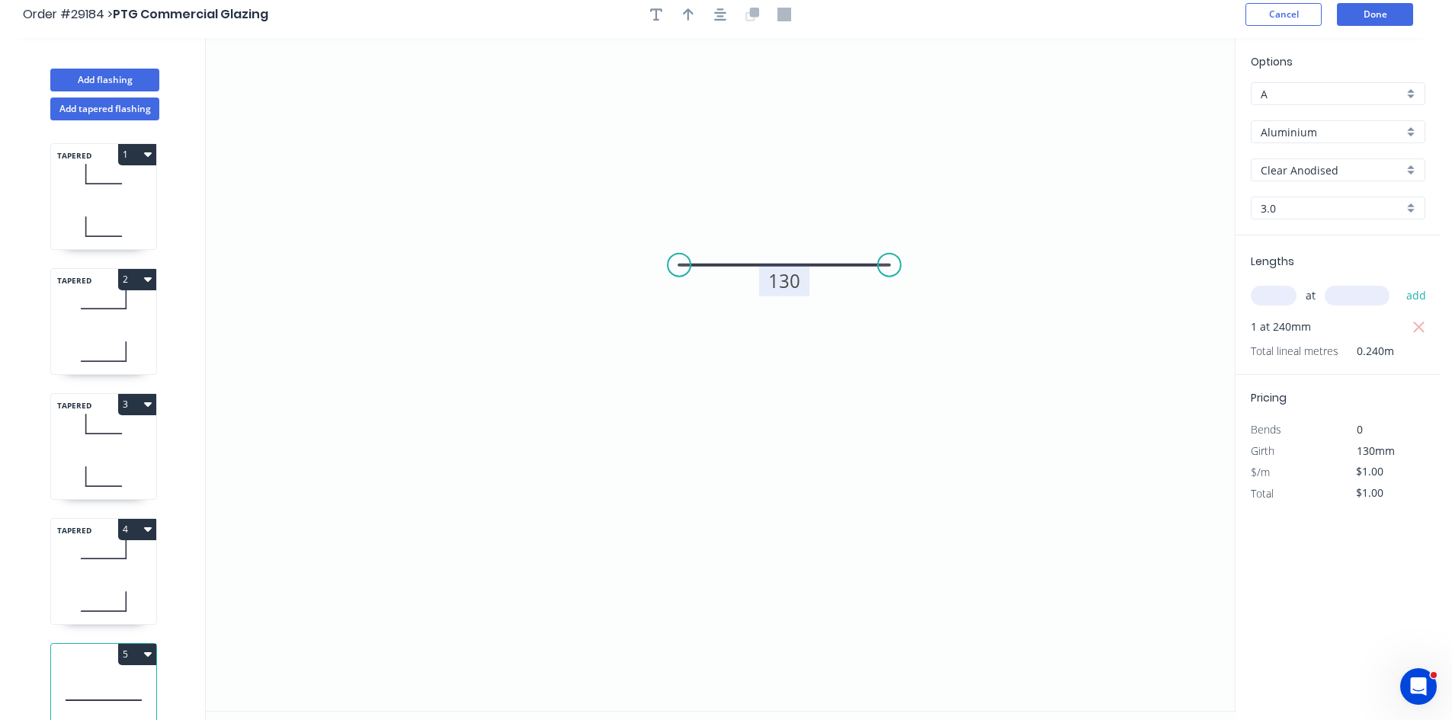
scroll to position [0, 0]
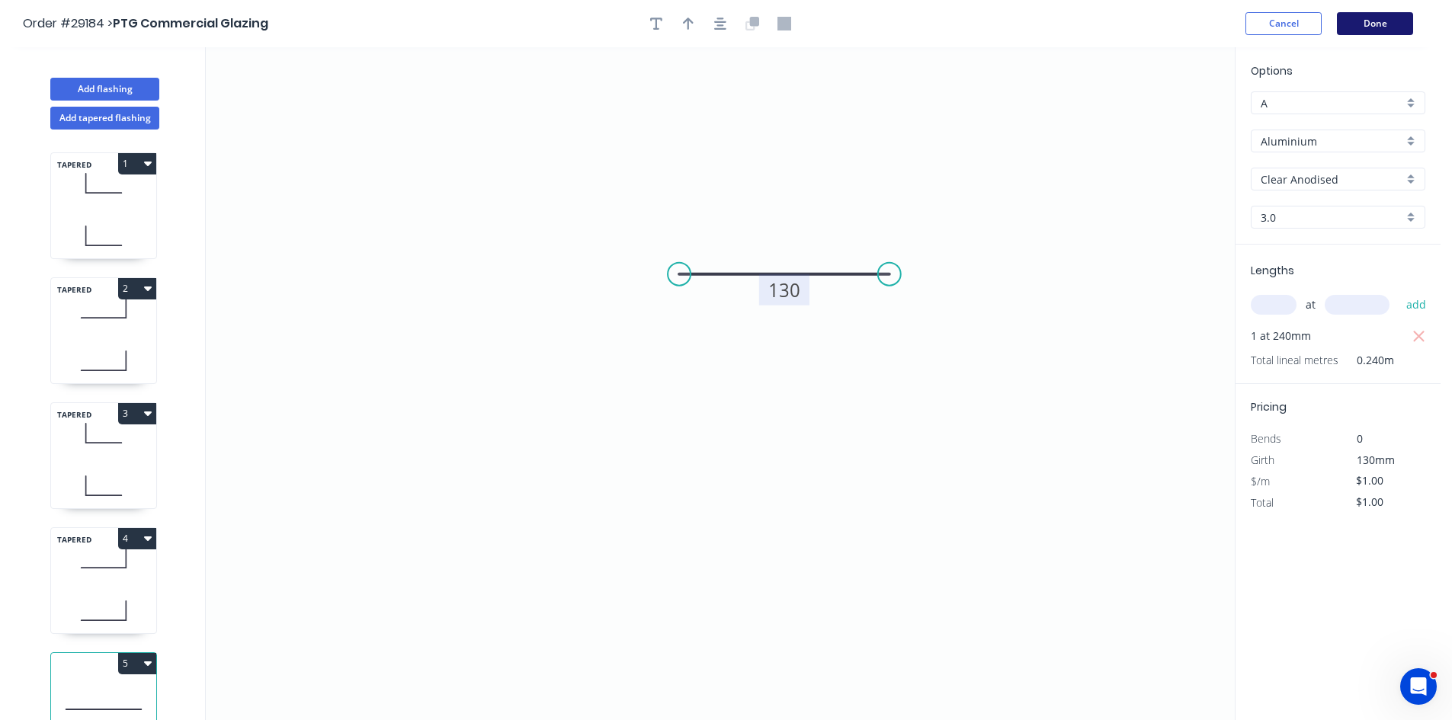
click at [1378, 23] on button "Done" at bounding box center [1375, 23] width 76 height 23
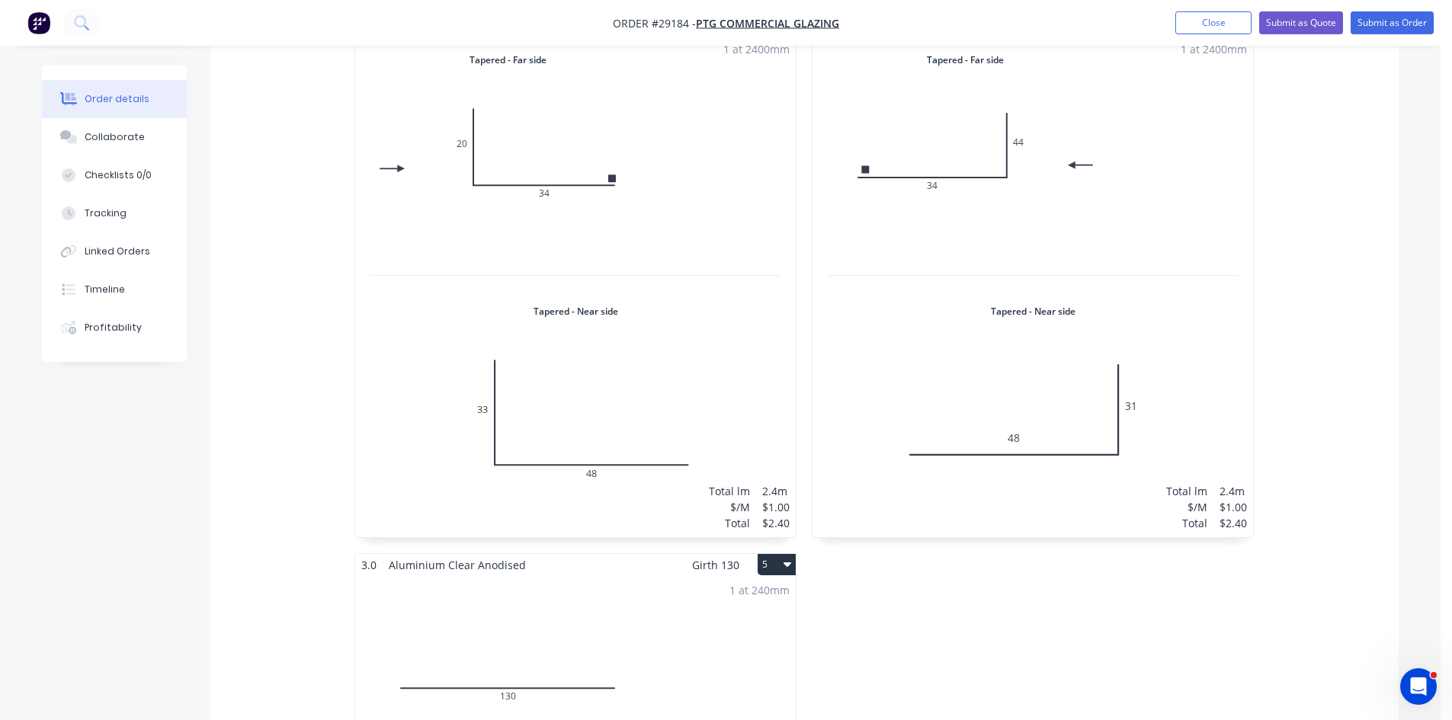
scroll to position [1067, 0]
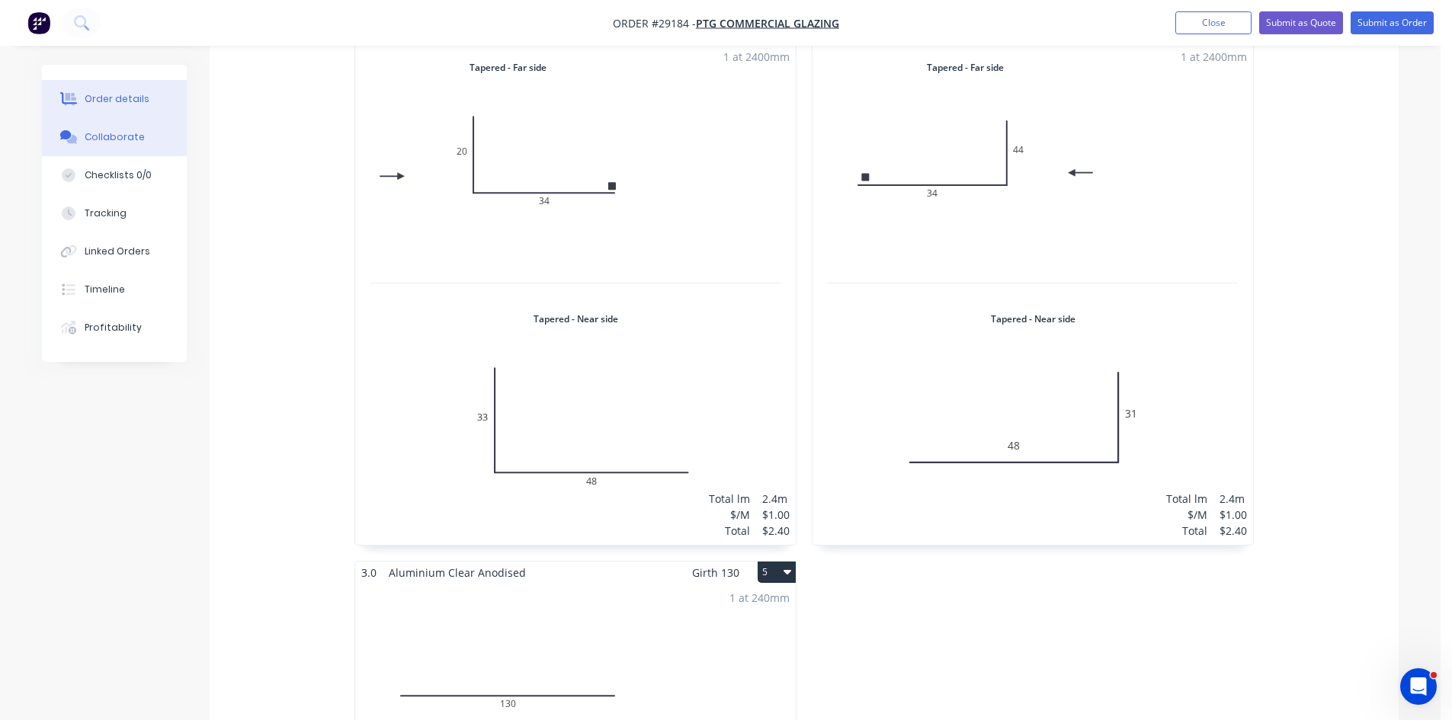
click at [113, 136] on div "Collaborate" at bounding box center [115, 137] width 60 height 14
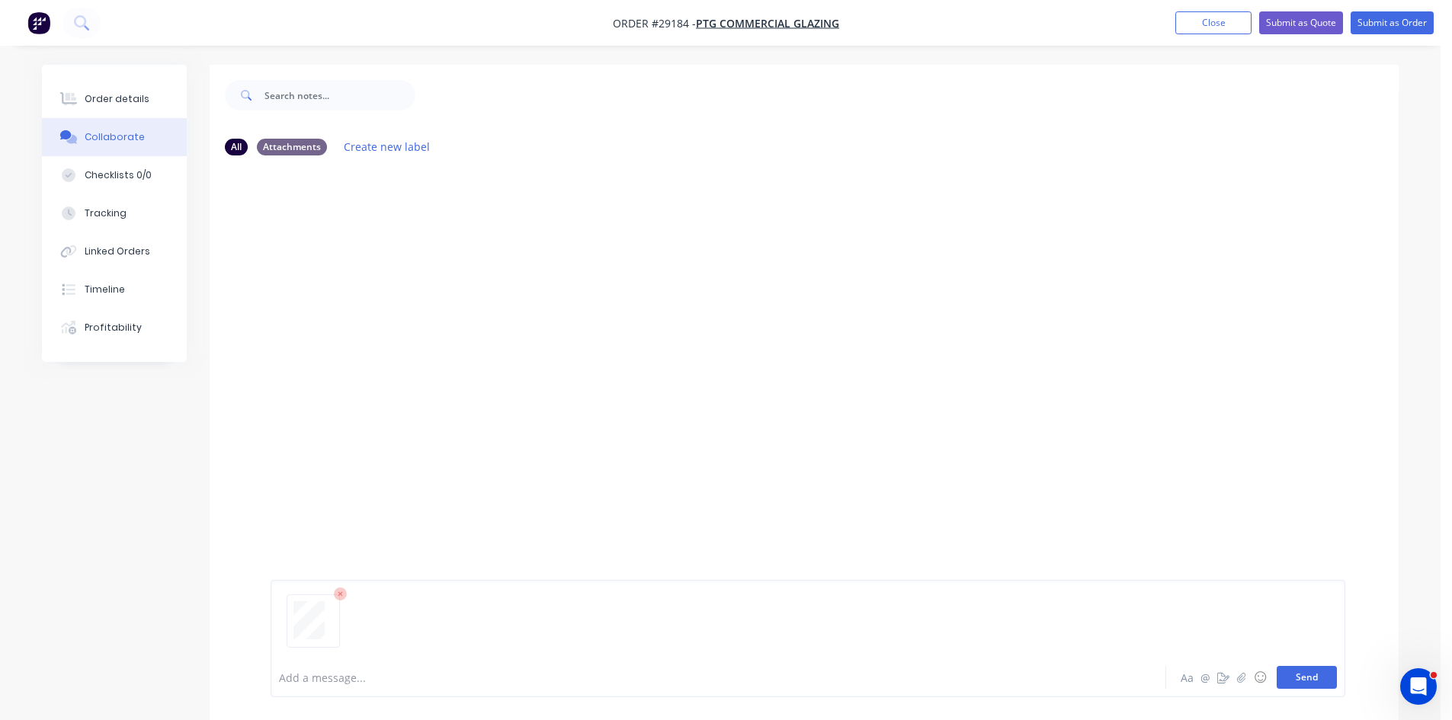
click at [1312, 684] on button "Send" at bounding box center [1307, 677] width 60 height 23
click at [105, 107] on button "Order details" at bounding box center [114, 99] width 145 height 38
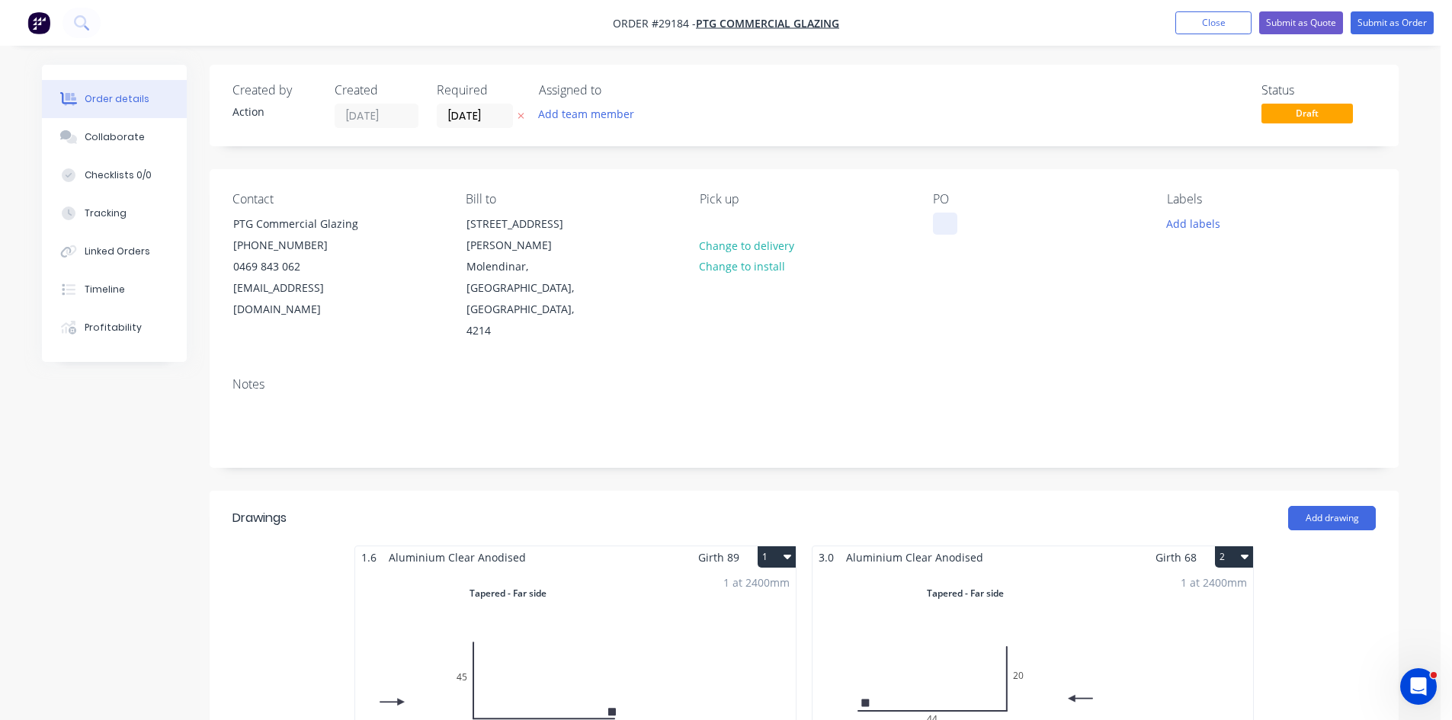
click at [941, 220] on div at bounding box center [945, 224] width 24 height 22
paste div
click at [471, 121] on input "[DATE]" at bounding box center [474, 115] width 75 height 23
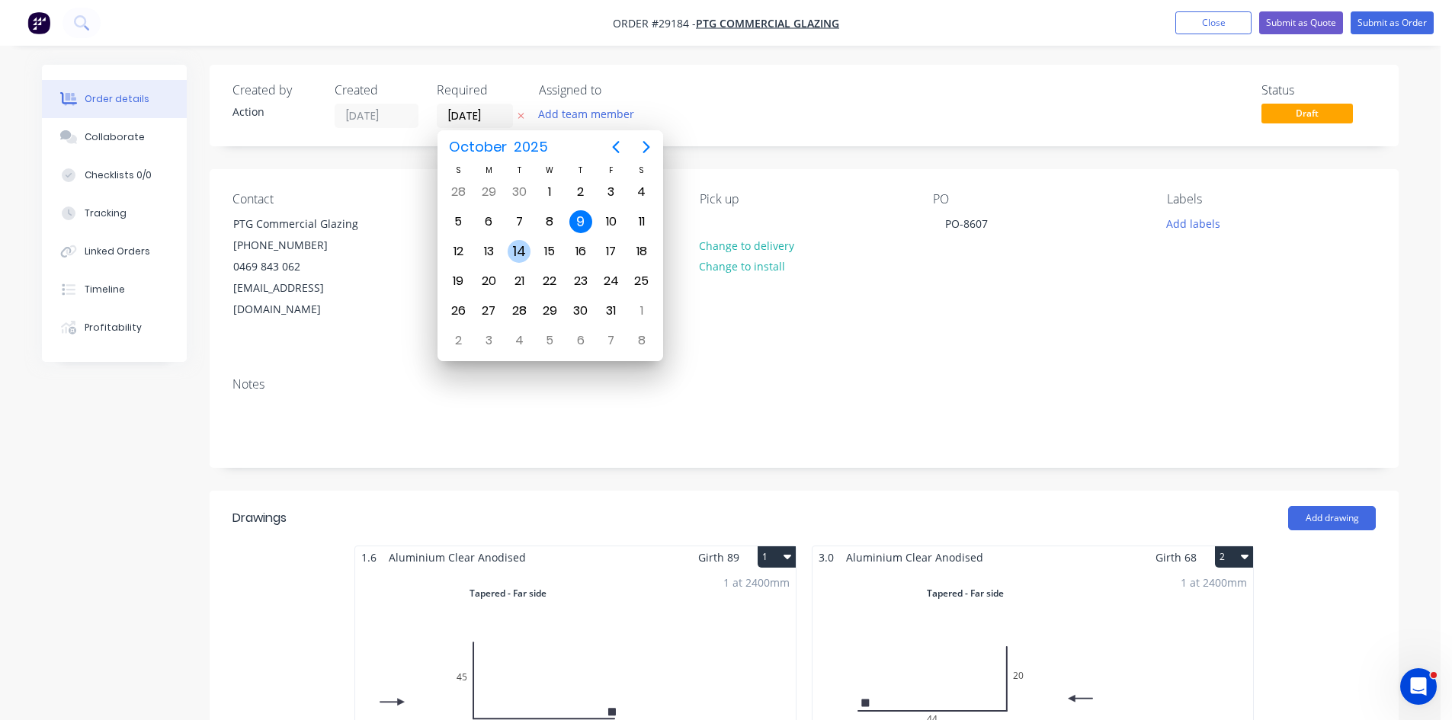
click at [517, 254] on div "14" at bounding box center [519, 251] width 23 height 23
type input "[DATE]"
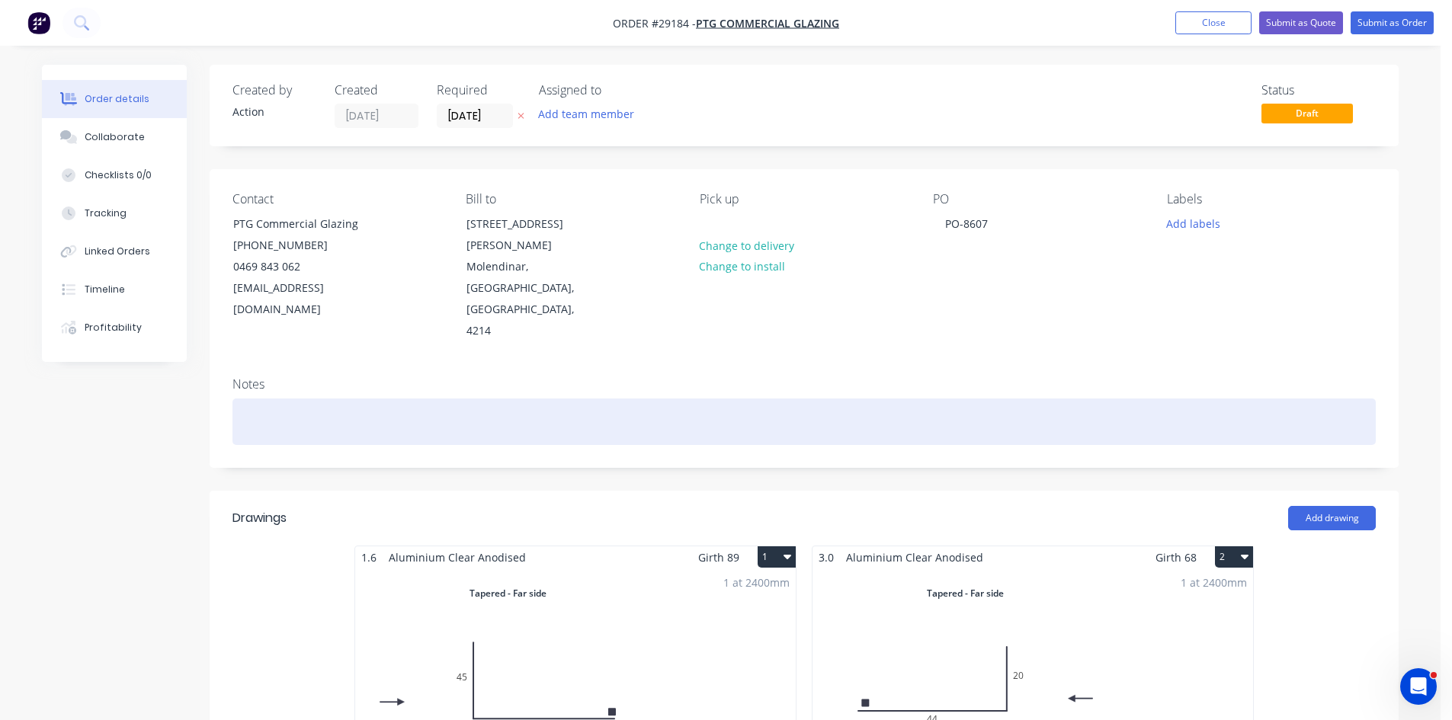
click at [407, 399] on div at bounding box center [803, 422] width 1143 height 46
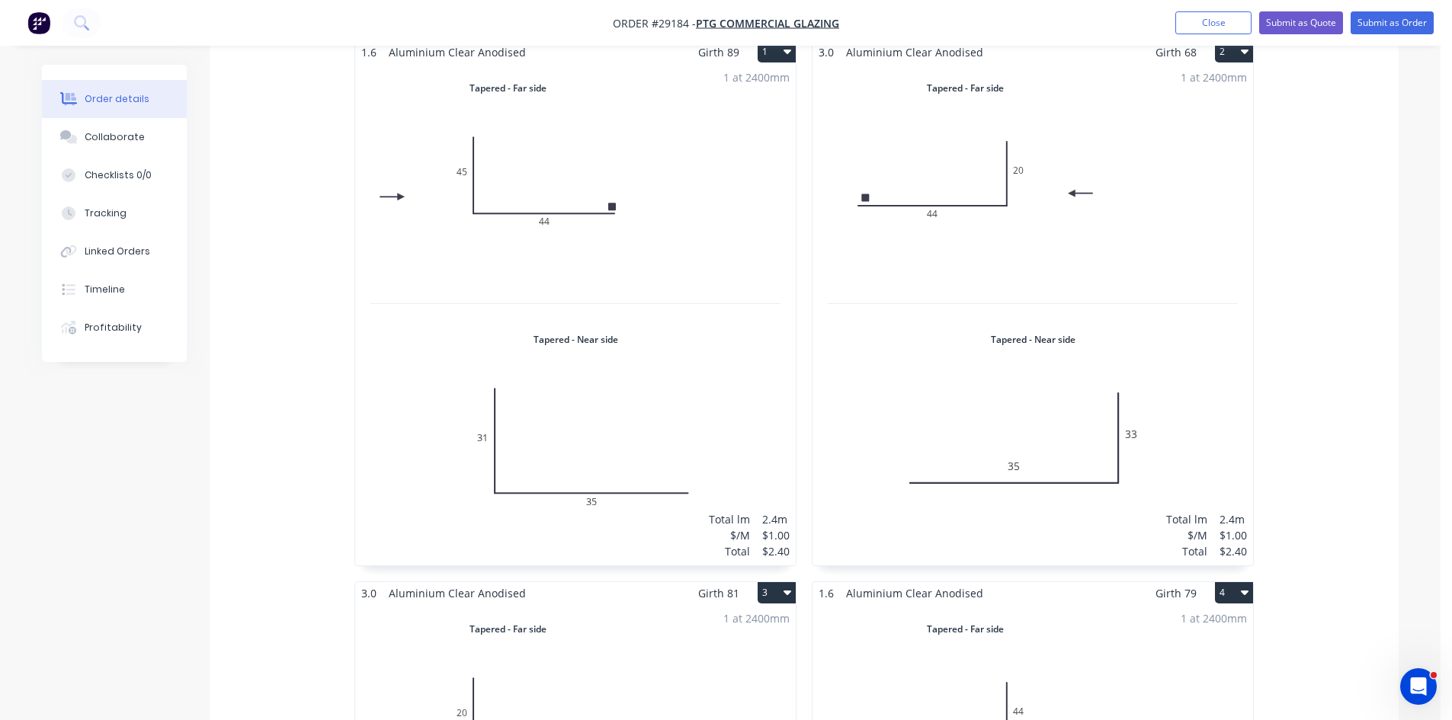
scroll to position [457, 0]
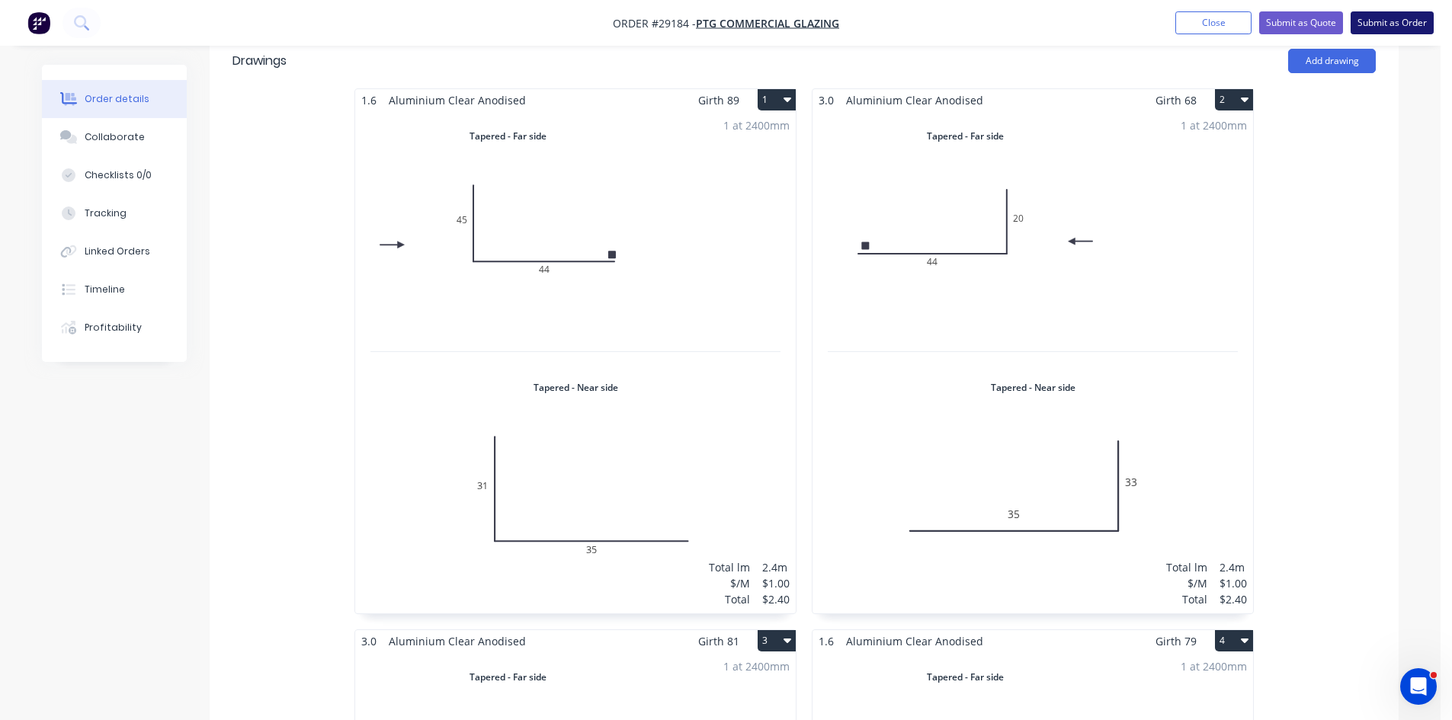
click at [1417, 18] on button "Submit as Order" at bounding box center [1391, 22] width 83 height 23
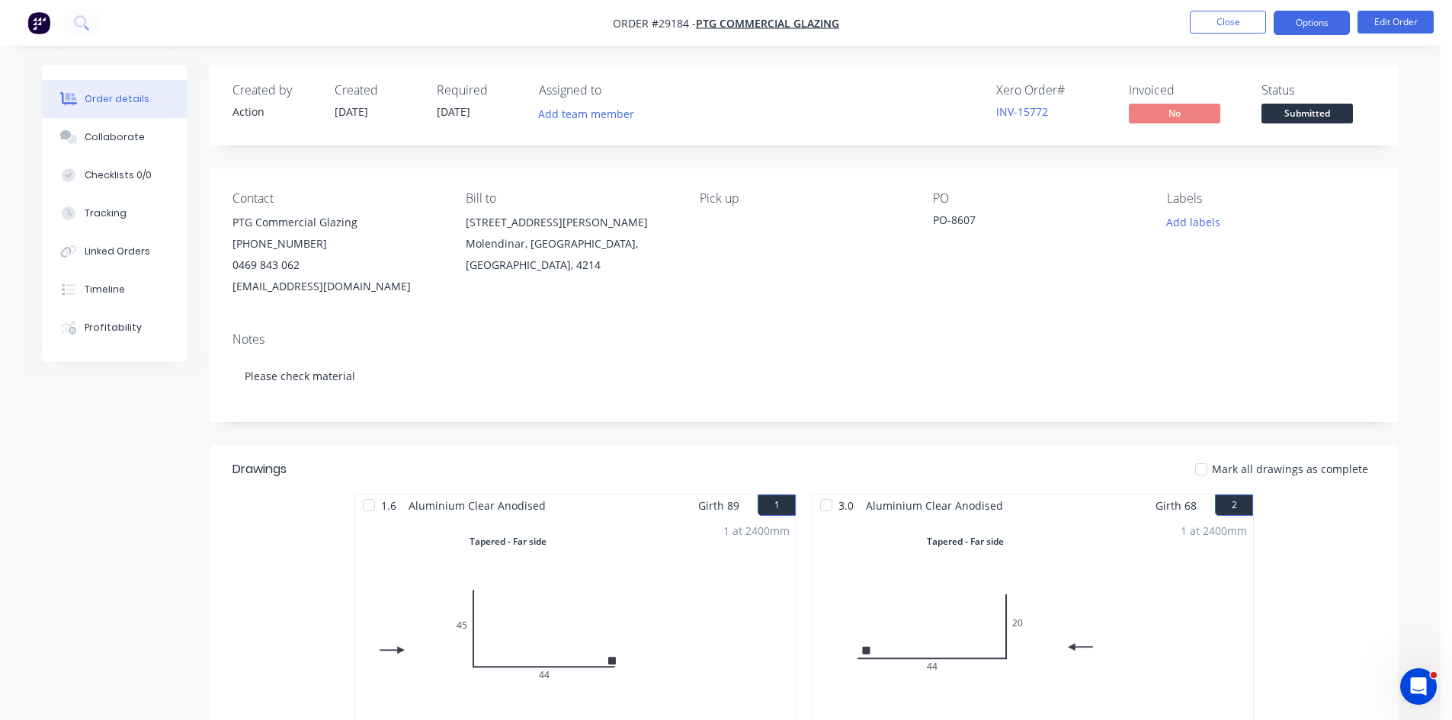
click at [1315, 23] on button "Options" at bounding box center [1311, 23] width 76 height 24
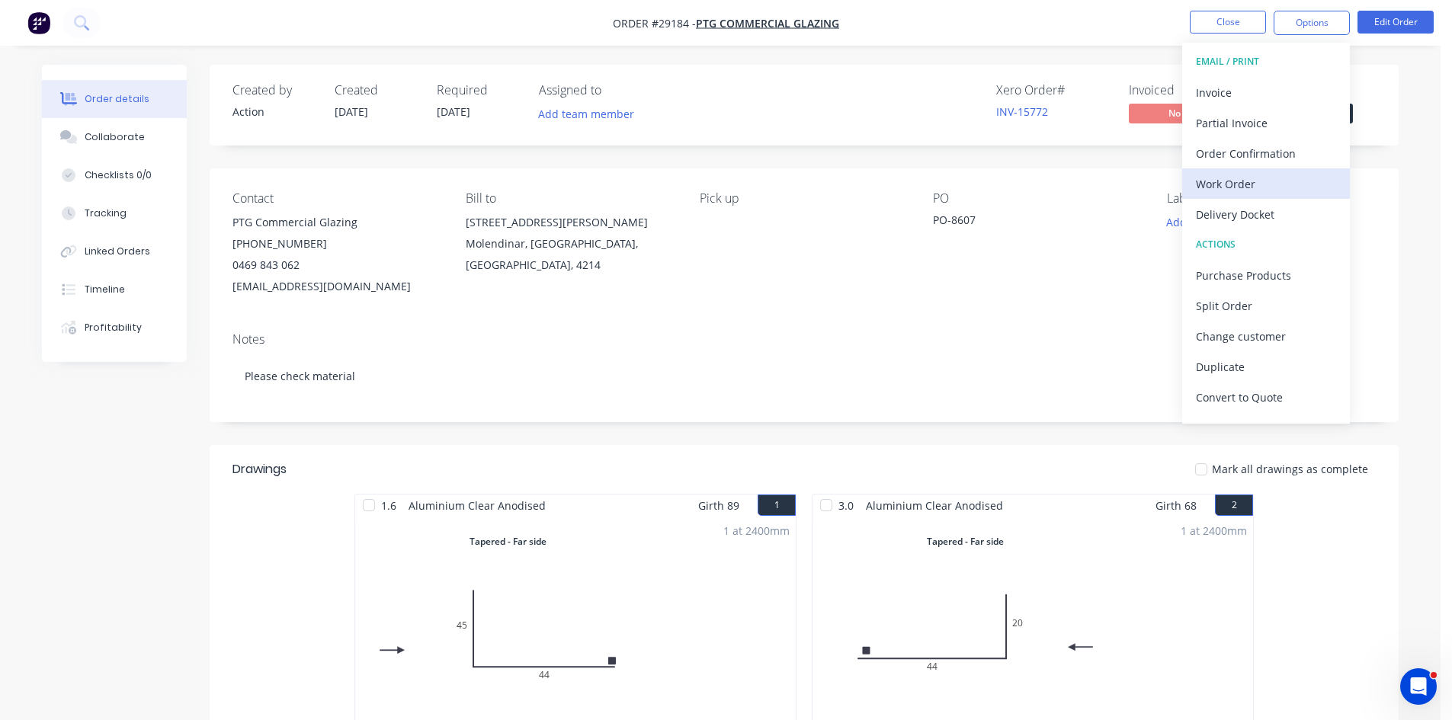
click at [1247, 191] on div "Work Order" at bounding box center [1266, 184] width 140 height 22
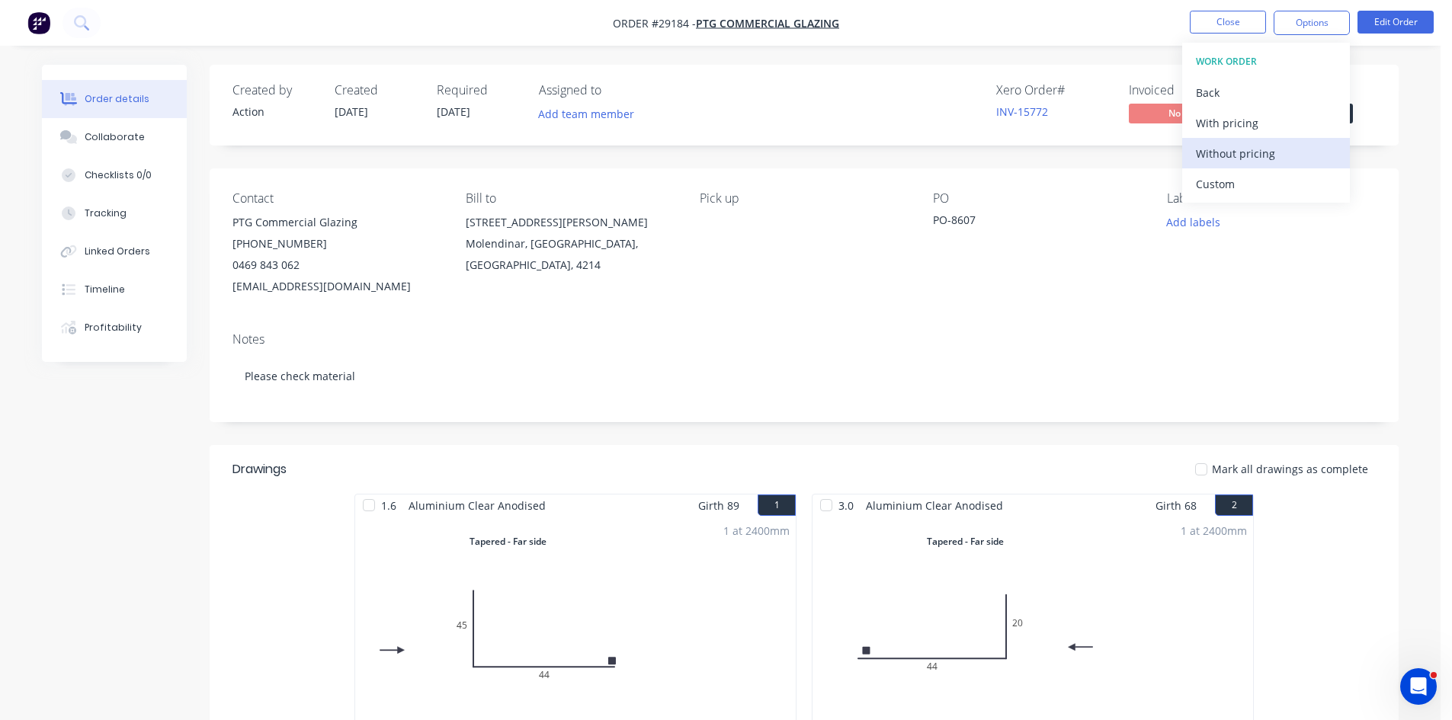
click at [1261, 154] on div "Without pricing" at bounding box center [1266, 154] width 140 height 22
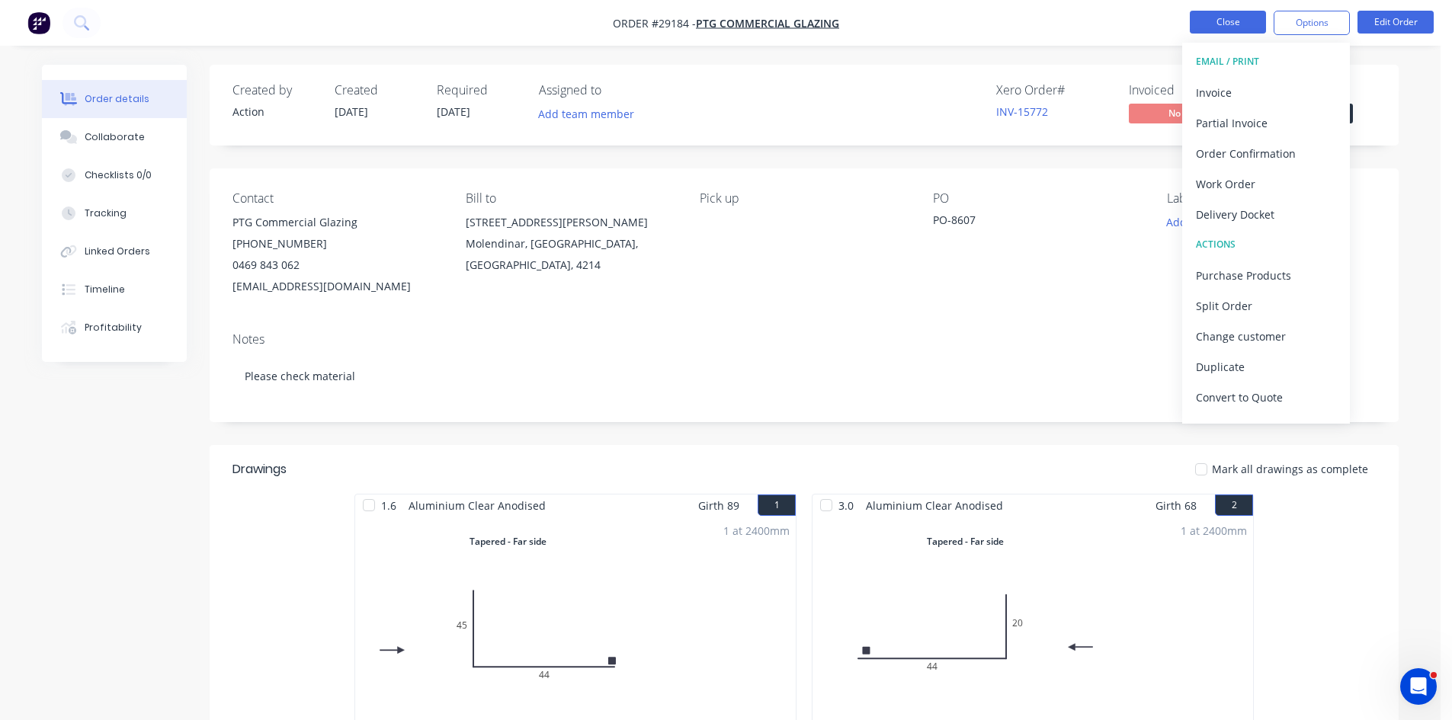
click at [1234, 18] on button "Close" at bounding box center [1228, 22] width 76 height 23
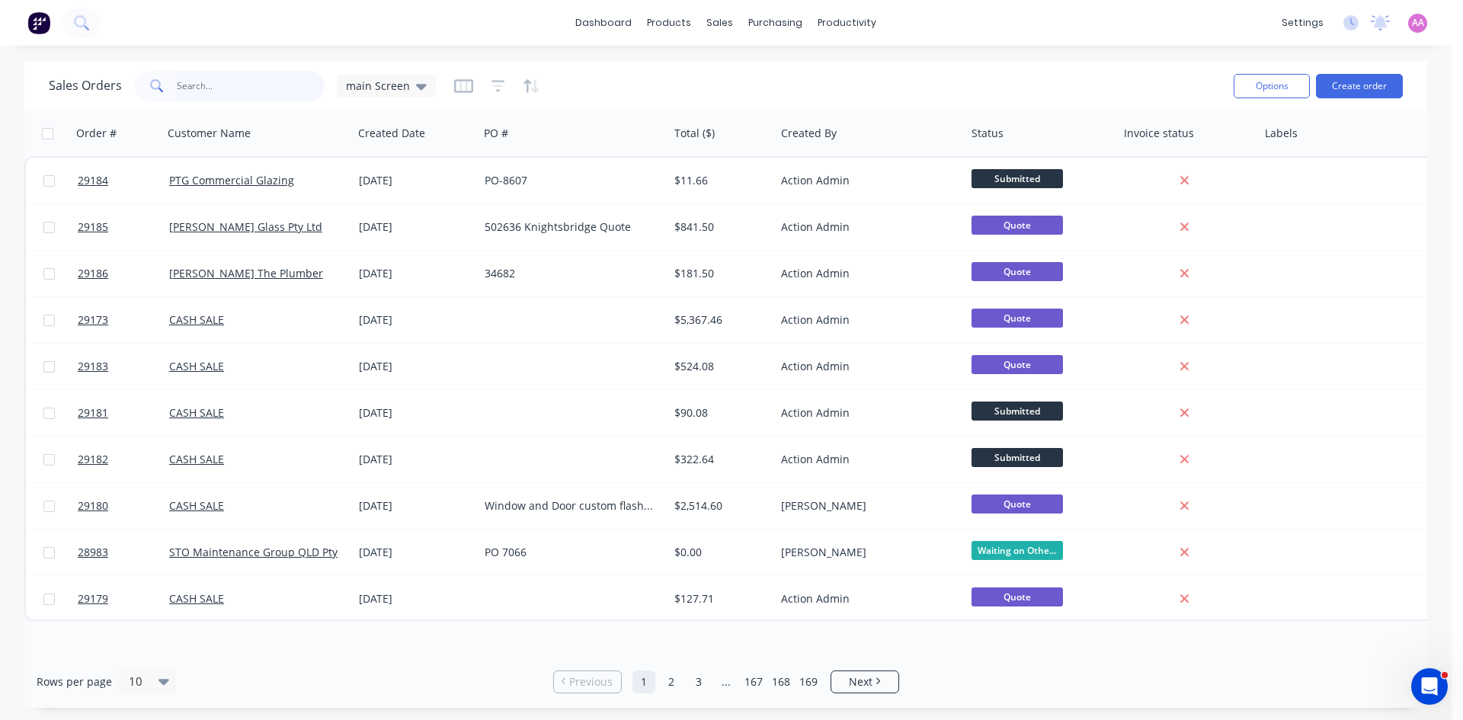
click at [224, 90] on input "text" at bounding box center [251, 86] width 149 height 30
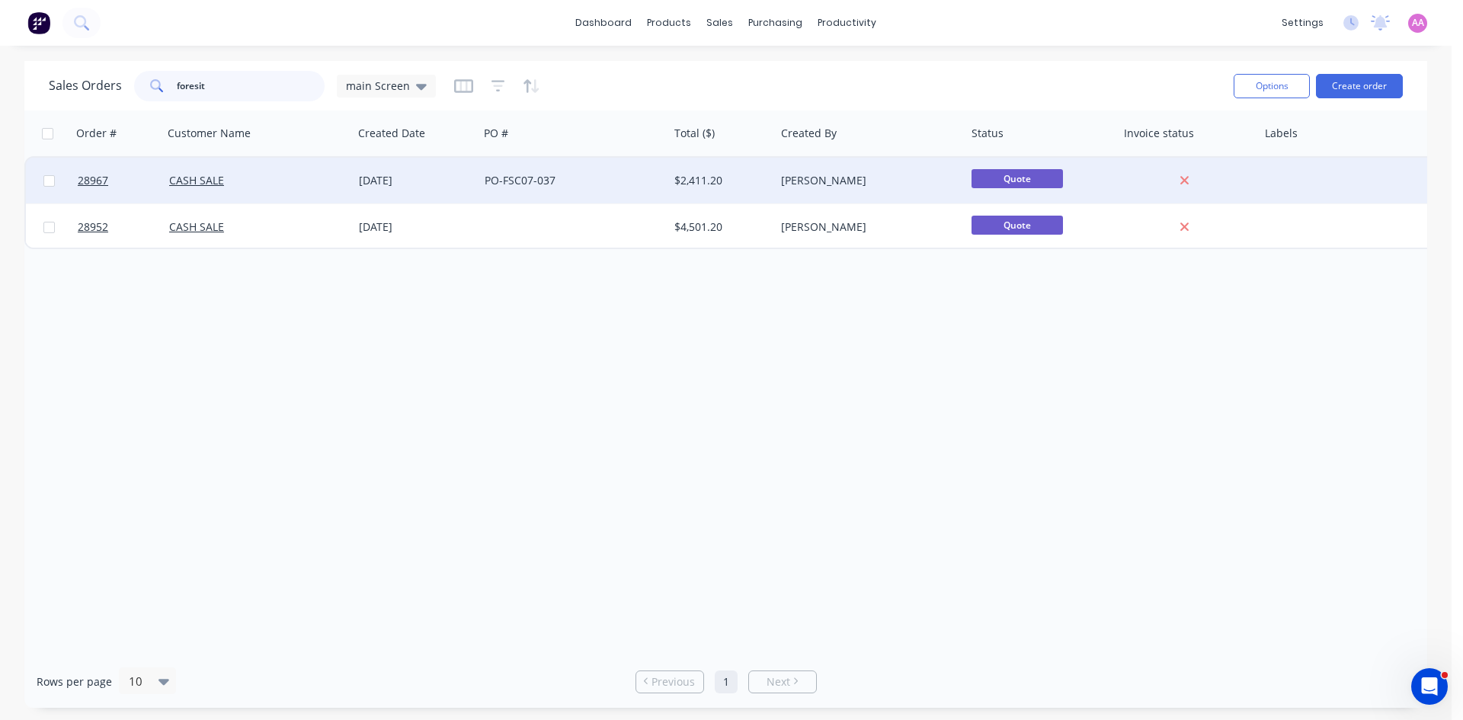
type input "foresit"
click at [618, 194] on div "PO-FSC07-037" at bounding box center [574, 181] width 190 height 46
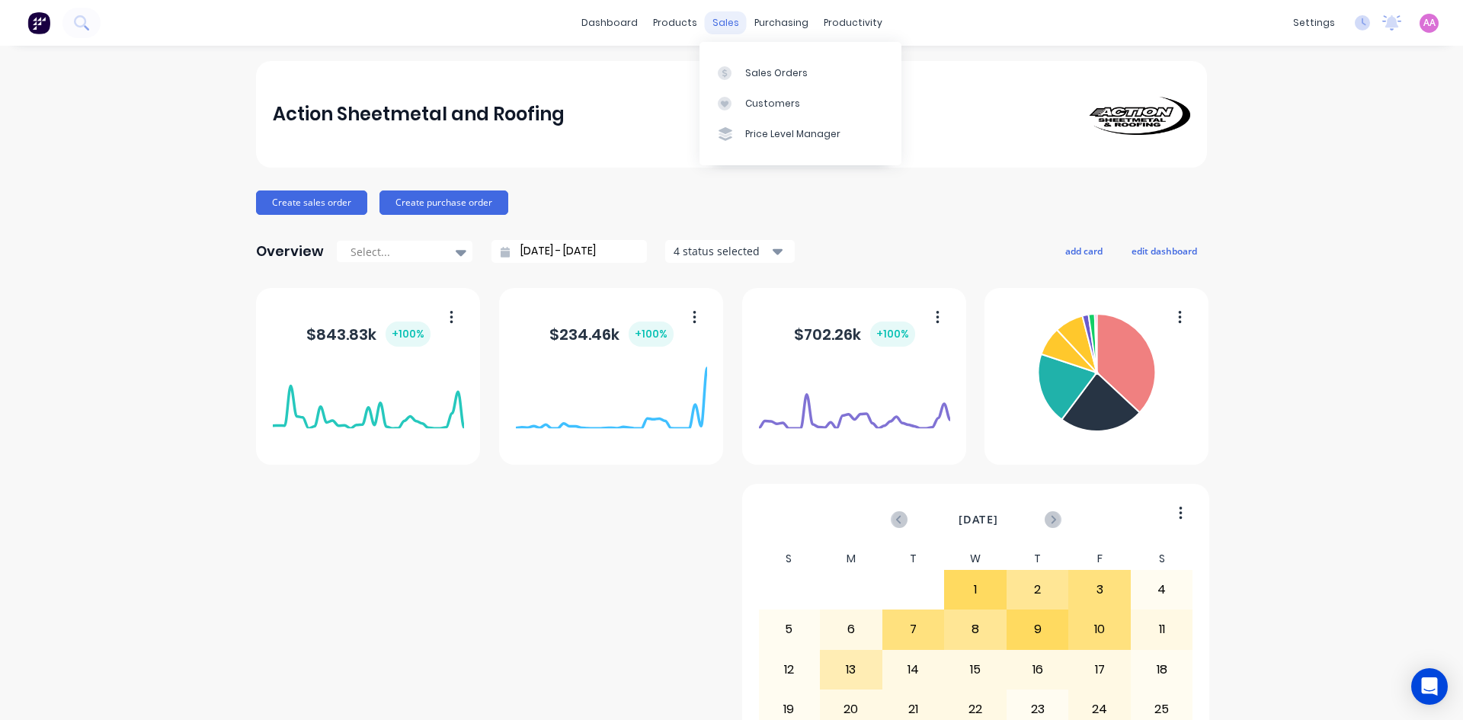
click at [719, 21] on div "sales" at bounding box center [726, 22] width 42 height 23
click at [748, 85] on link "Sales Orders" at bounding box center [801, 72] width 202 height 30
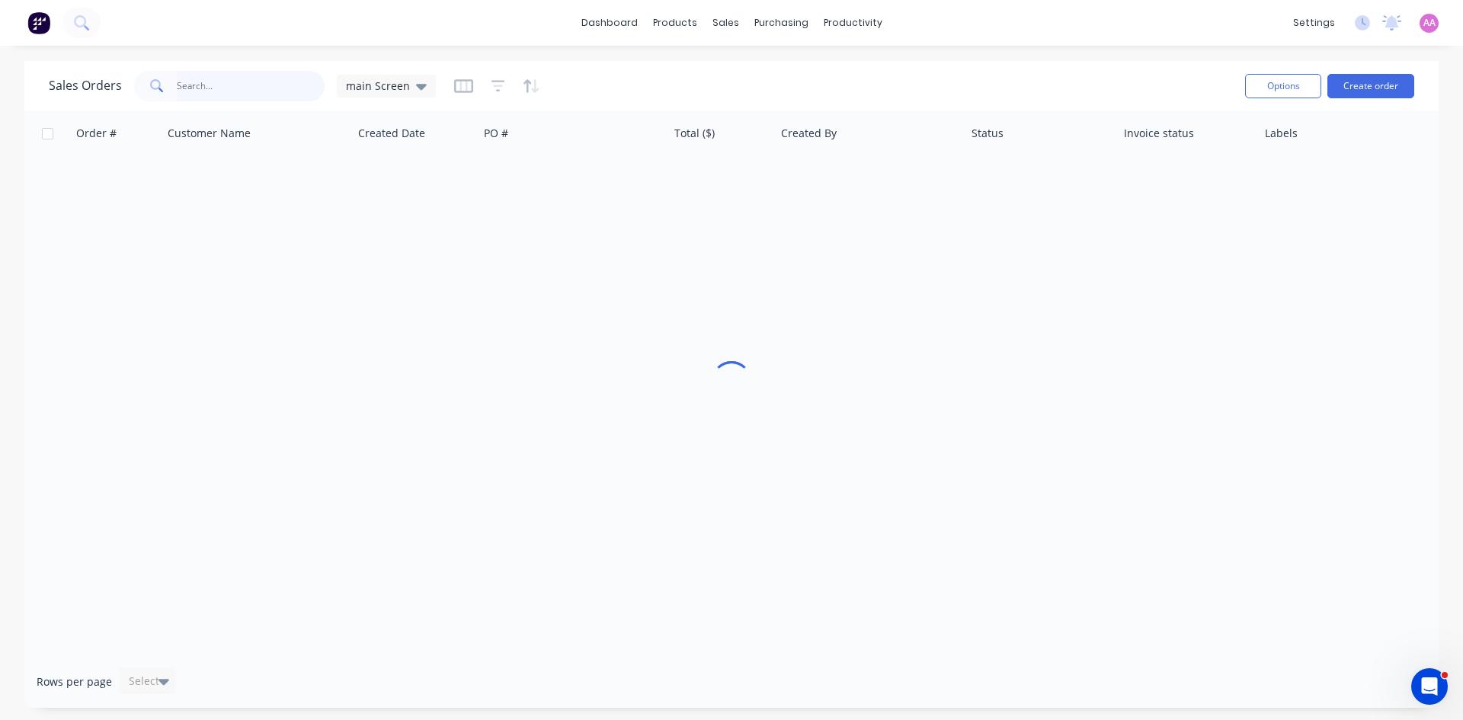
click at [238, 98] on input "text" at bounding box center [251, 86] width 149 height 30
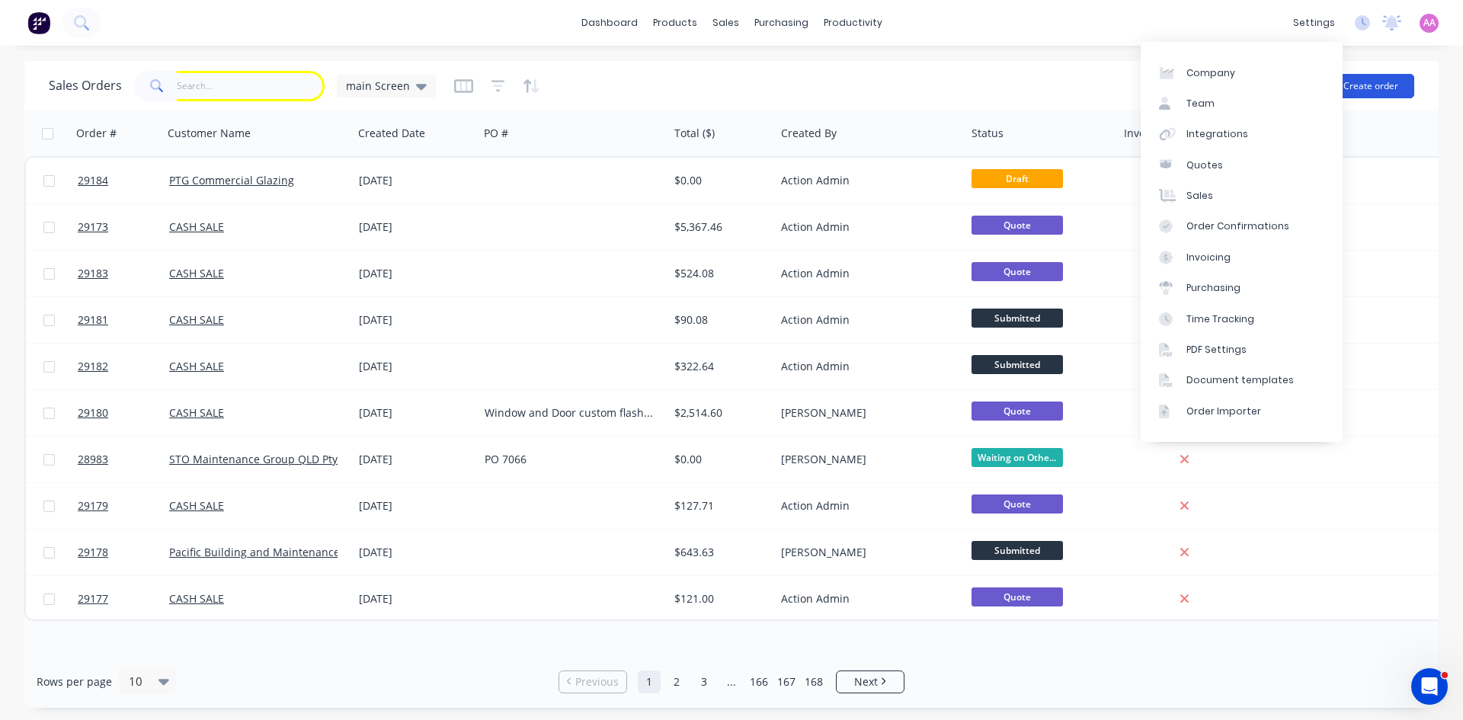
click at [1383, 82] on button "Create order" at bounding box center [1371, 86] width 87 height 24
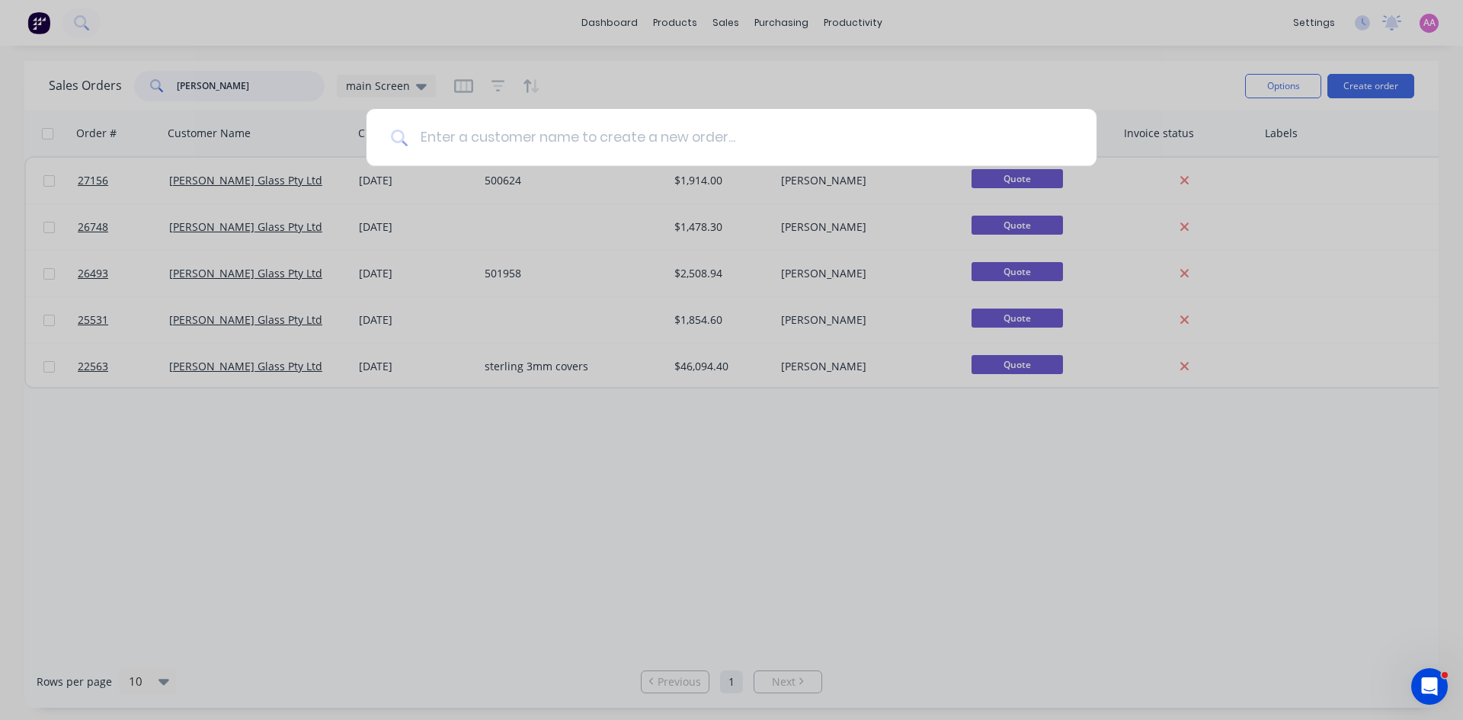
type input "[PERSON_NAME]"
click at [521, 142] on input at bounding box center [740, 137] width 665 height 57
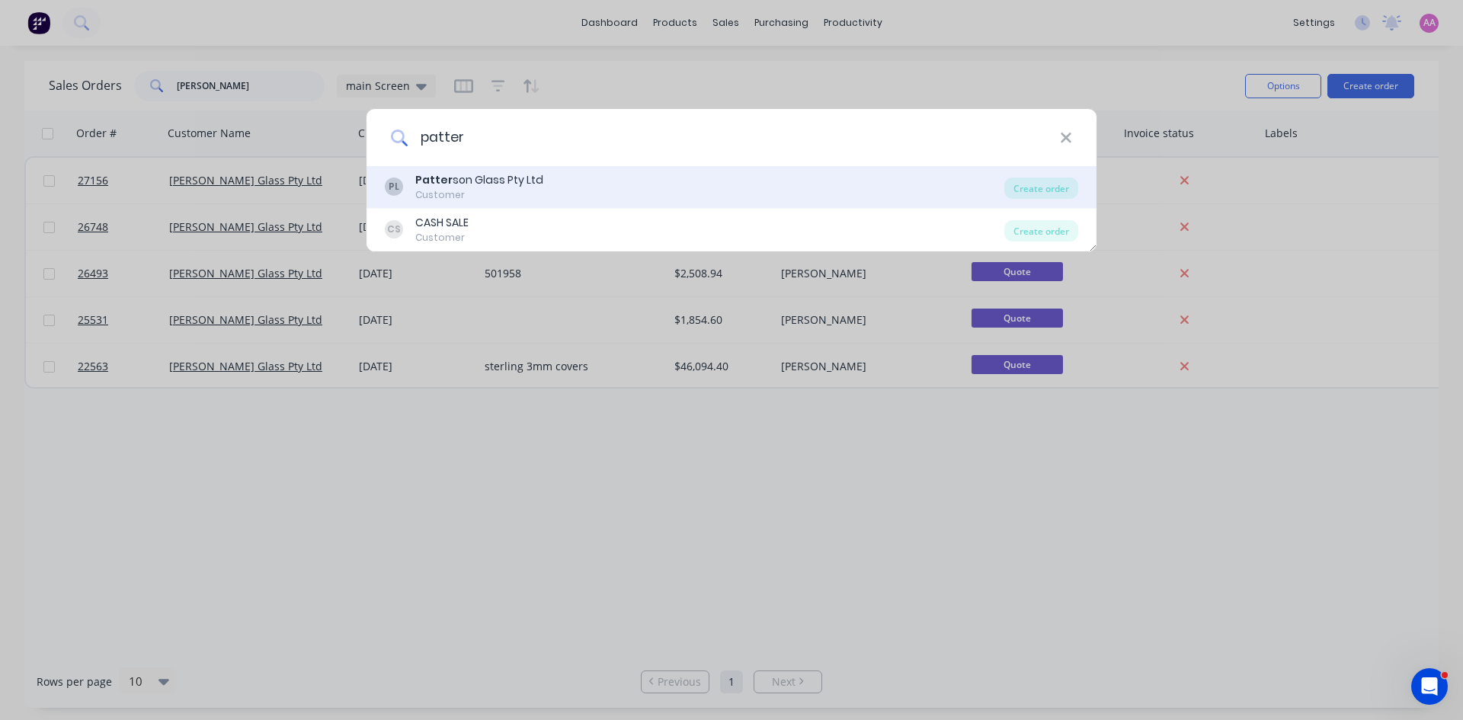
type input "patter"
click at [490, 181] on div "Patter son Glass Pty Ltd" at bounding box center [479, 180] width 128 height 16
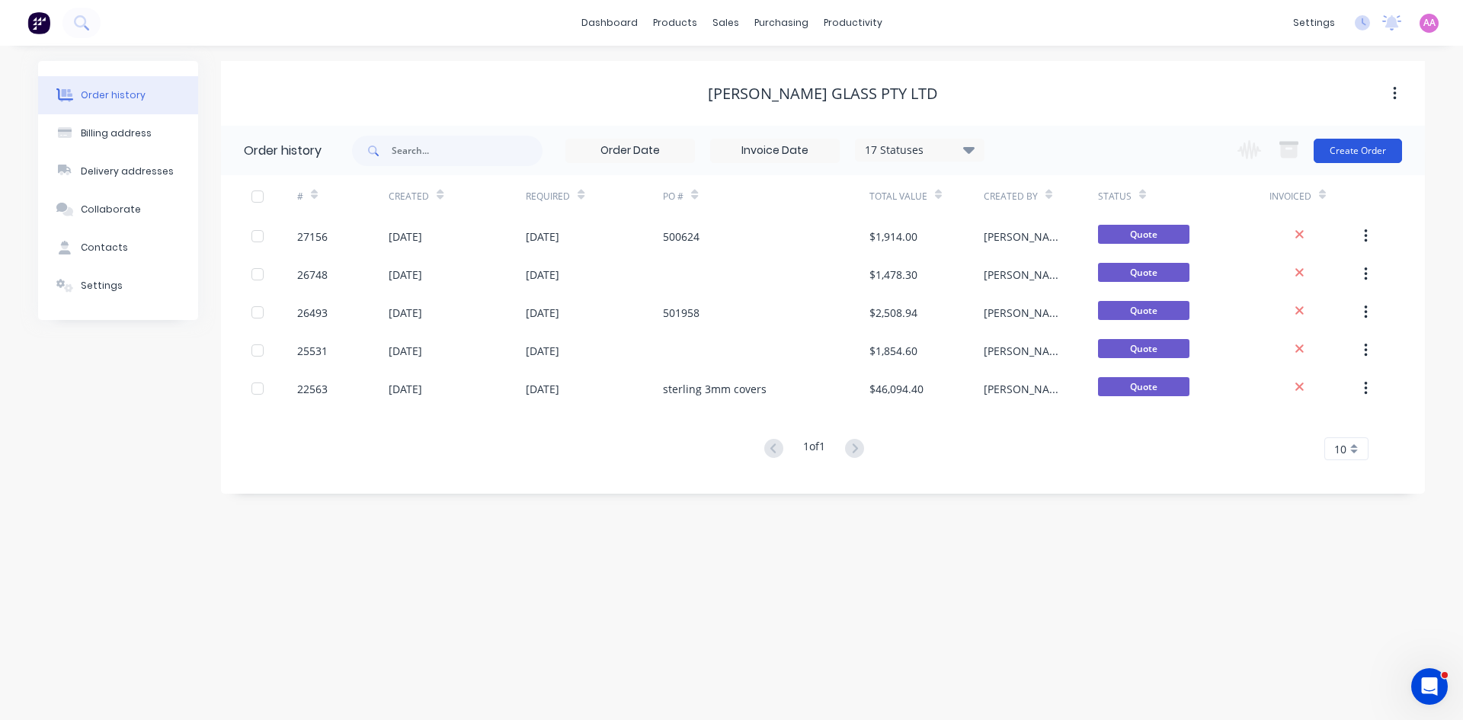
click at [1342, 155] on button "Create Order" at bounding box center [1358, 151] width 88 height 24
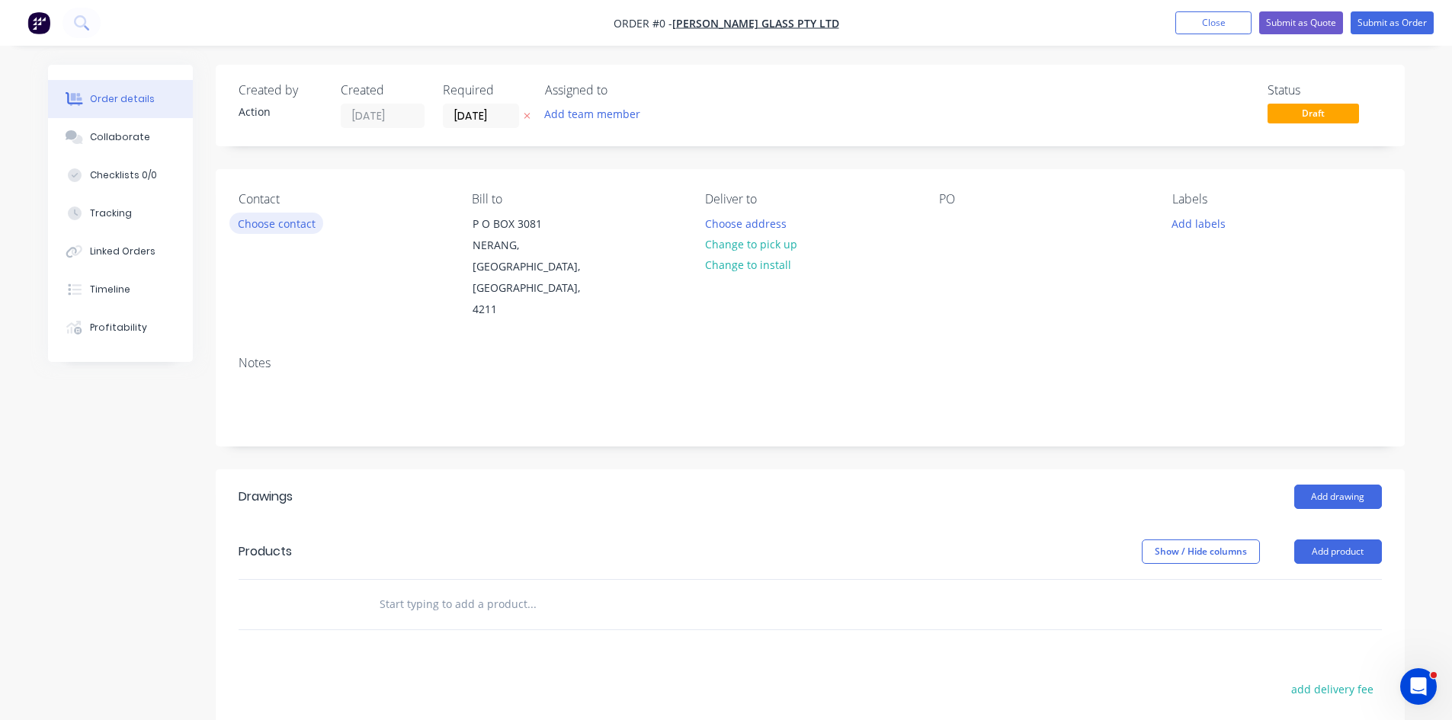
click at [277, 224] on button "Choose contact" at bounding box center [276, 223] width 94 height 21
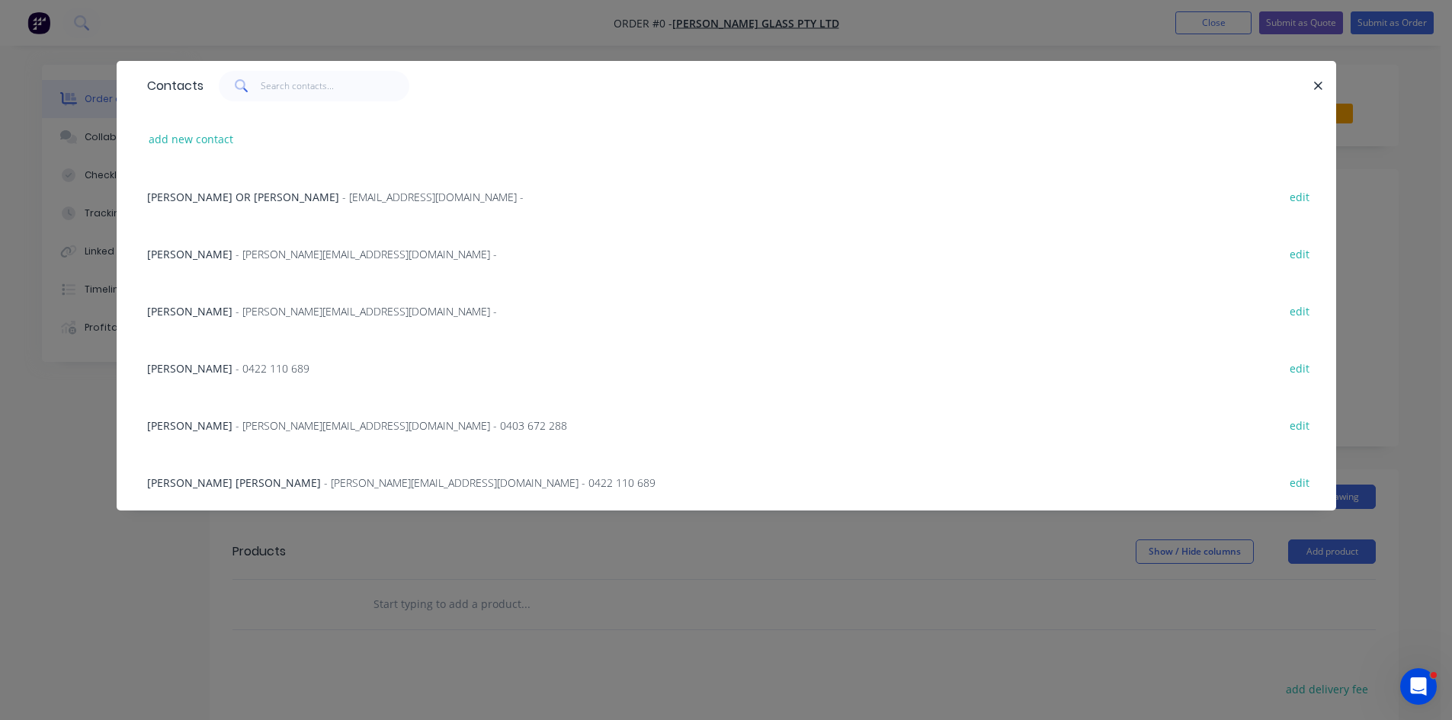
click at [257, 423] on span "- [PERSON_NAME][EMAIL_ADDRESS][DOMAIN_NAME] - 0403 672 288" at bounding box center [401, 425] width 332 height 14
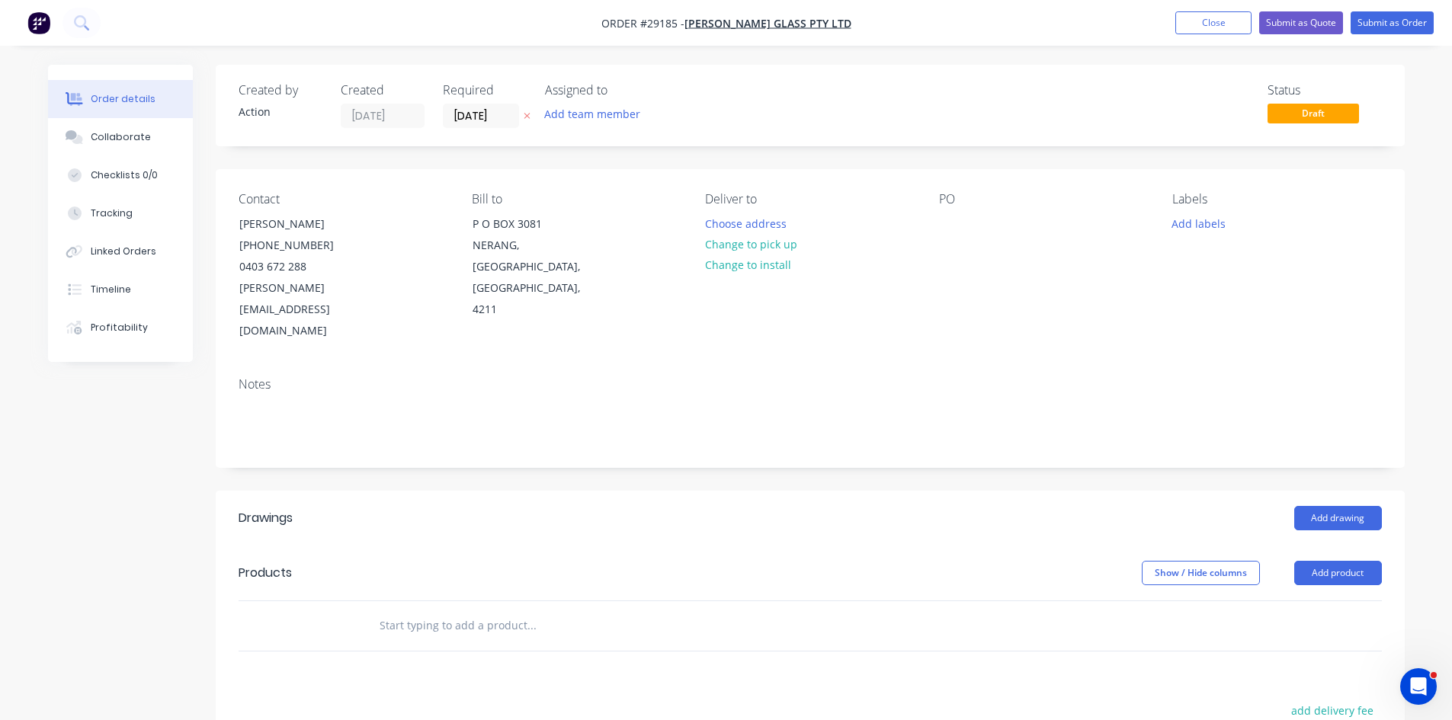
click at [751, 251] on button "Change to pick up" at bounding box center [751, 244] width 108 height 21
click at [943, 222] on div at bounding box center [951, 224] width 24 height 22
click at [952, 220] on div at bounding box center [951, 224] width 24 height 22
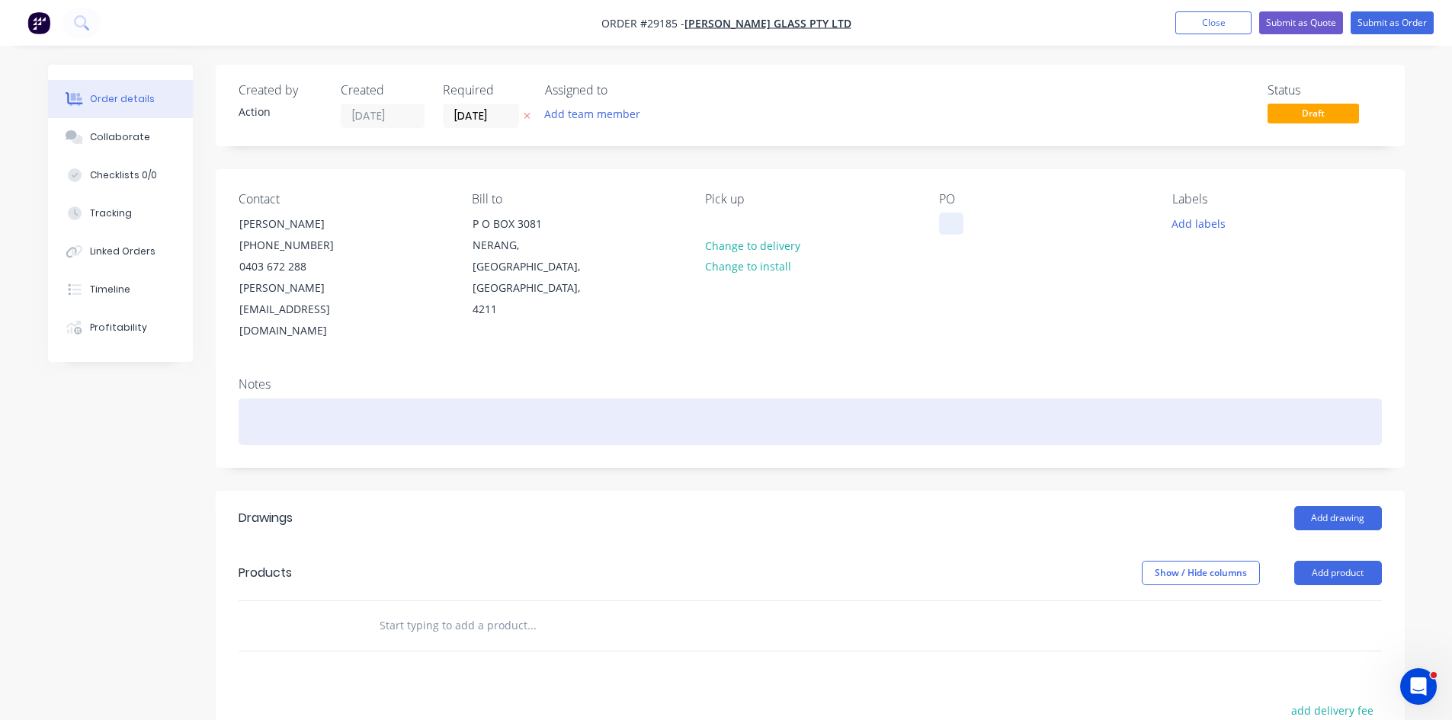
paste div
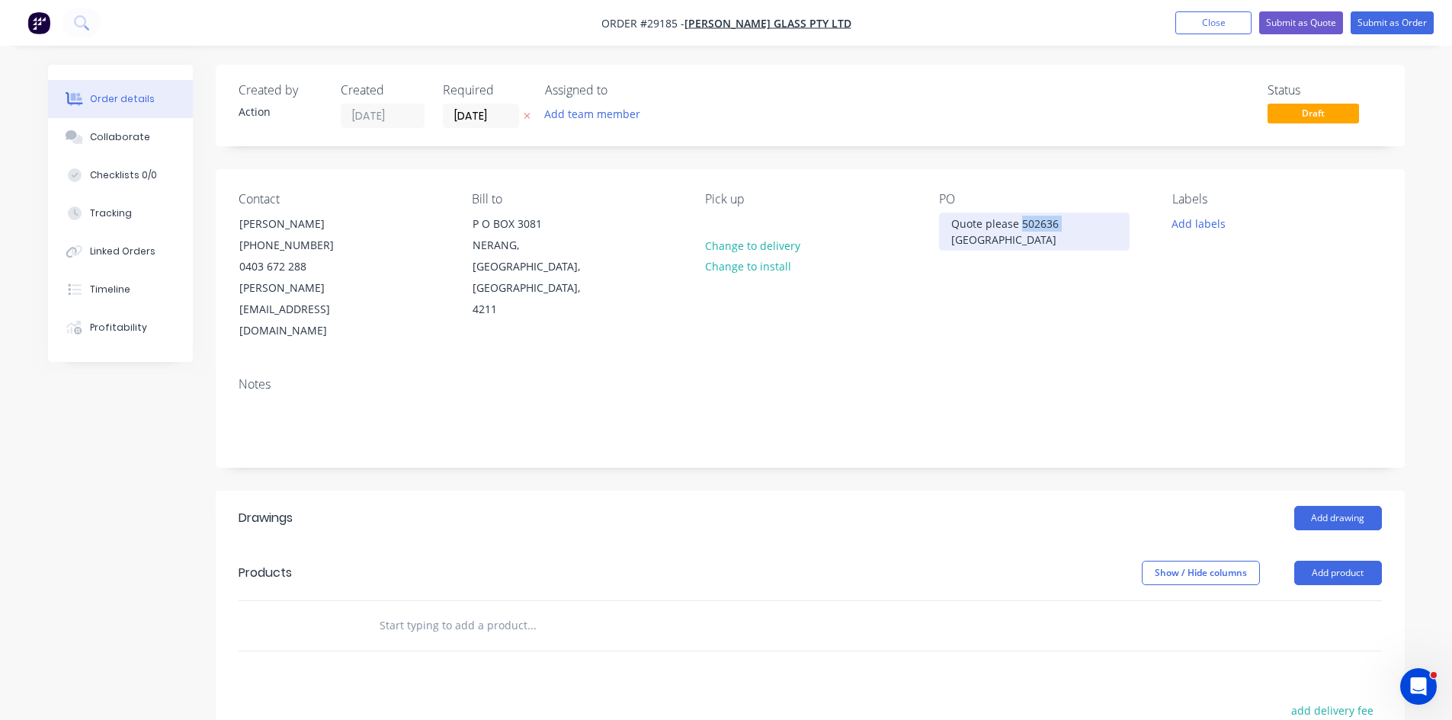
drag, startPoint x: 1020, startPoint y: 223, endPoint x: 926, endPoint y: 234, distance: 95.1
click at [926, 234] on div "Contact [PERSON_NAME] [PHONE_NUMBER] [PERSON_NAME][EMAIL_ADDRESS][DOMAIN_NAME] …" at bounding box center [810, 267] width 1189 height 196
click at [1064, 224] on div "502636 [GEOGRAPHIC_DATA]" at bounding box center [1023, 224] width 169 height 22
click at [1336, 506] on button "Add drawing" at bounding box center [1338, 518] width 88 height 24
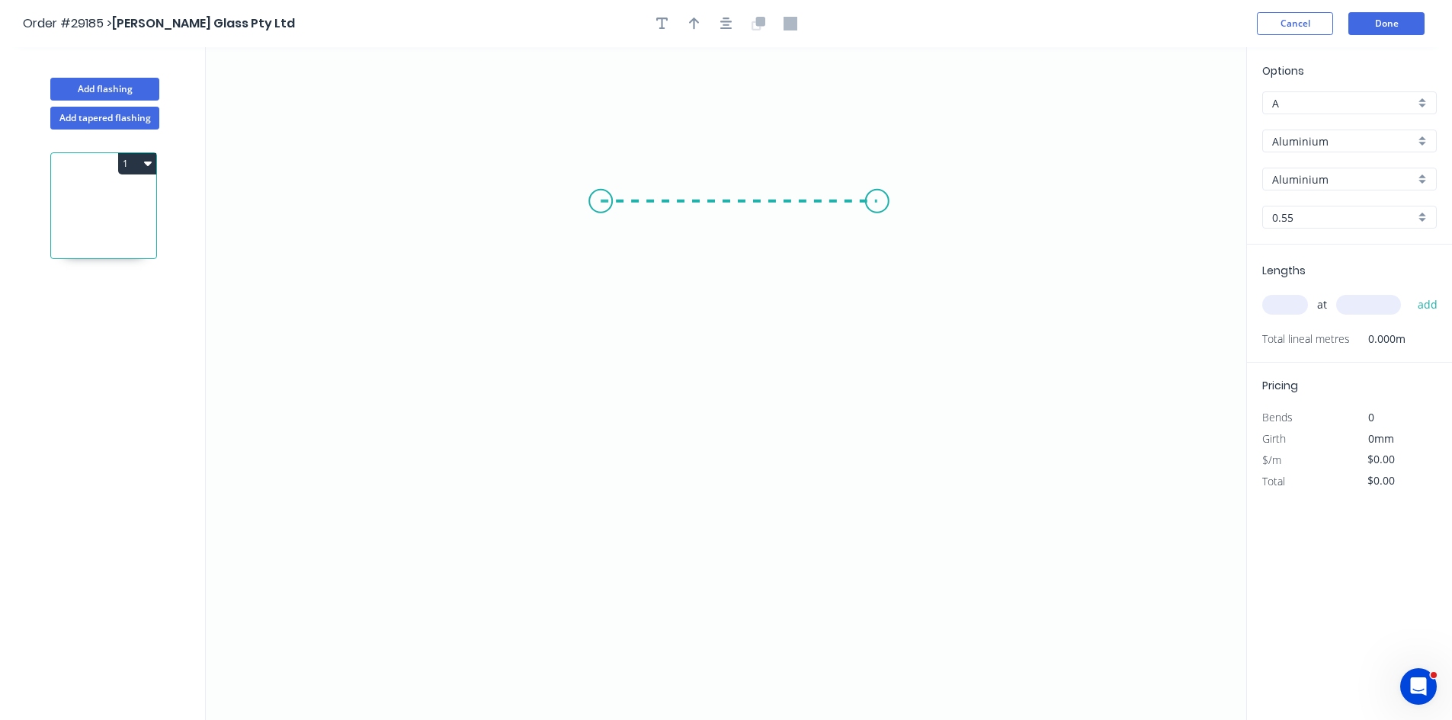
drag, startPoint x: 601, startPoint y: 201, endPoint x: 871, endPoint y: 201, distance: 270.5
click at [871, 201] on icon "0" at bounding box center [726, 383] width 1040 height 673
click at [883, 420] on icon "0 ?" at bounding box center [726, 383] width 1040 height 673
click at [1296, 144] on input "Aluminium" at bounding box center [1343, 141] width 143 height 16
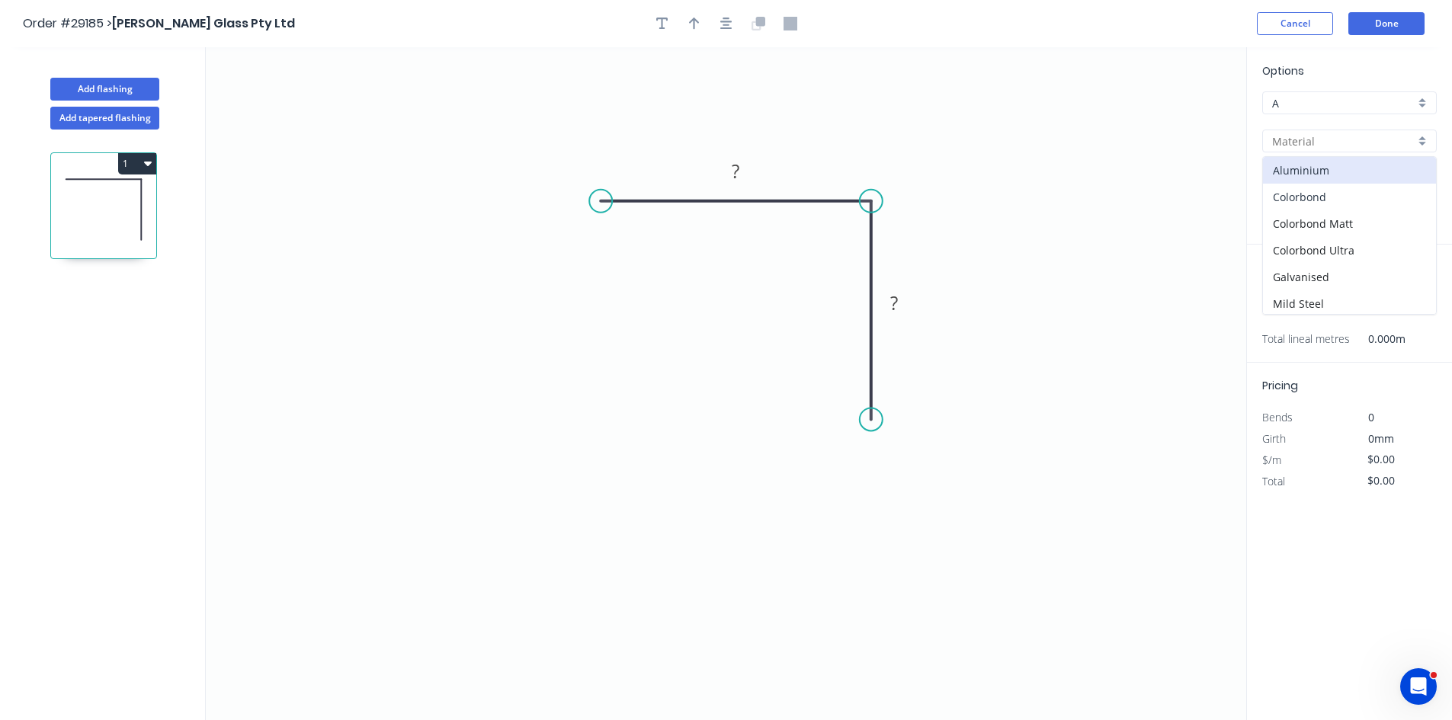
click at [1291, 200] on div "Colorbond" at bounding box center [1349, 197] width 173 height 27
type input "Colorbond"
type input "Basalt"
click at [1295, 140] on input "Colorbond" at bounding box center [1343, 141] width 143 height 16
click at [1294, 163] on div "Aluminium" at bounding box center [1349, 170] width 173 height 27
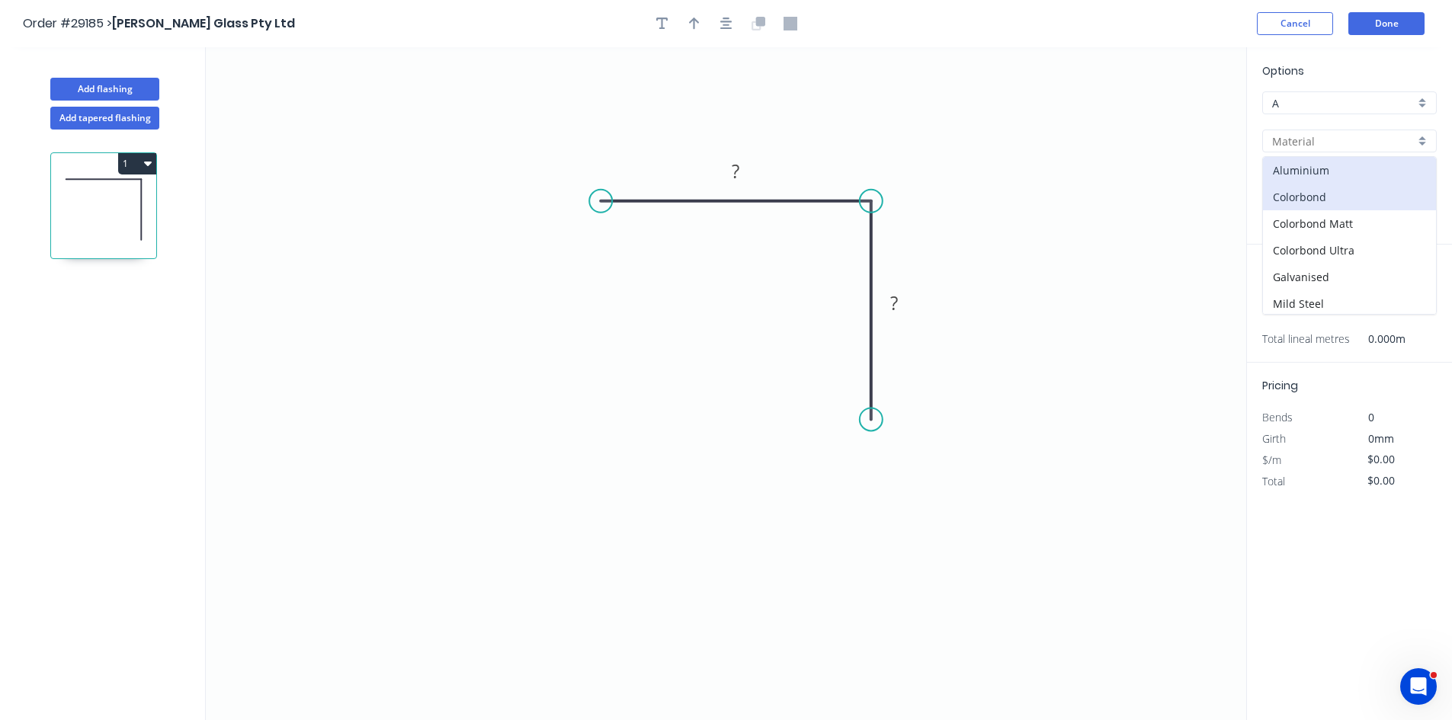
type input "Aluminium"
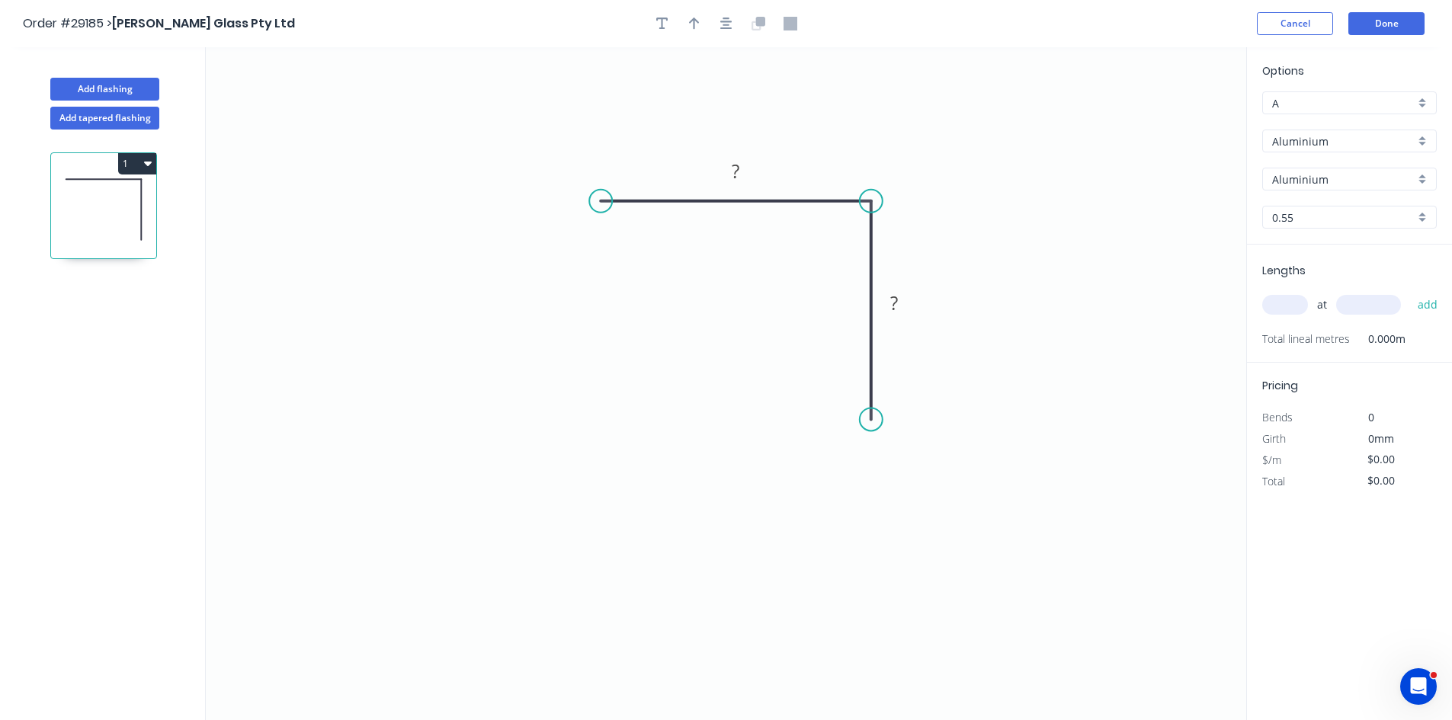
click at [1301, 165] on div "Options A A Aluminium Aluminium Aluminium Aluminium 0.55 0.55" at bounding box center [1349, 153] width 205 height 182
click at [1302, 181] on input "Aluminium" at bounding box center [1343, 179] width 143 height 16
click at [1294, 202] on div "Aluminium" at bounding box center [1349, 208] width 173 height 27
type input "Aluminium"
click at [748, 174] on rect at bounding box center [736, 172] width 30 height 21
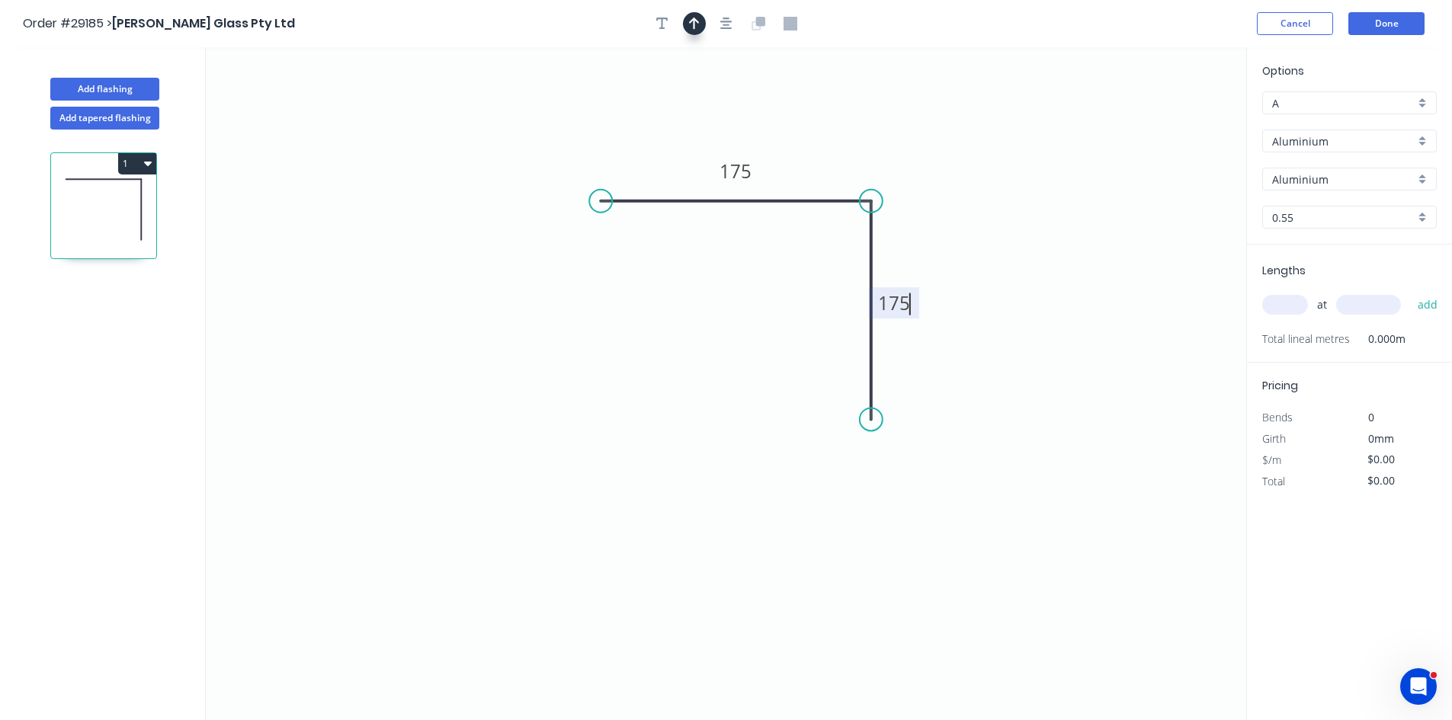
drag, startPoint x: 689, startPoint y: 24, endPoint x: 858, endPoint y: 59, distance: 172.8
click at [691, 24] on icon "button" at bounding box center [694, 24] width 11 height 14
type input "$1.00"
drag, startPoint x: 1168, startPoint y: 125, endPoint x: 833, endPoint y: 171, distance: 338.4
click at [833, 171] on icon at bounding box center [833, 153] width 14 height 49
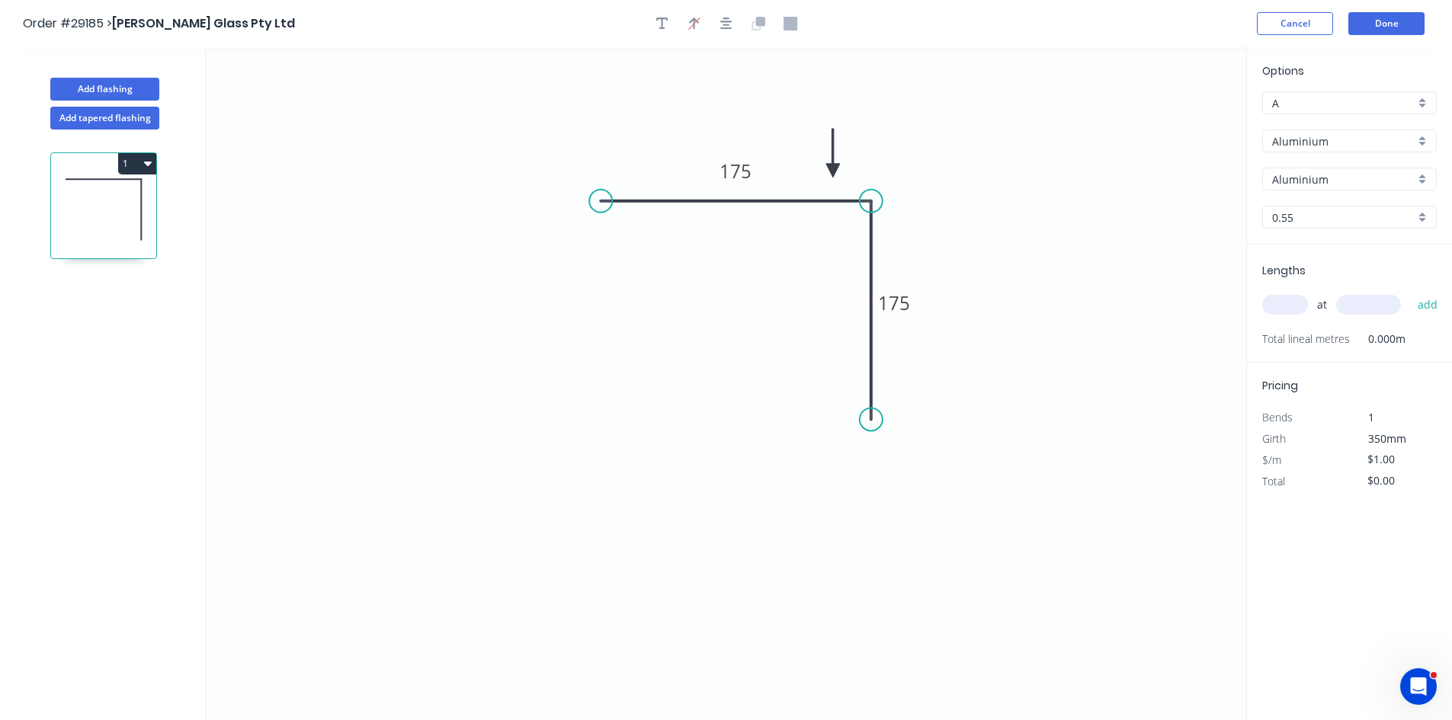
click at [1307, 173] on input "Aluminium" at bounding box center [1343, 179] width 143 height 16
click at [1289, 207] on div "Aluminium" at bounding box center [1349, 208] width 173 height 27
type input "Aluminium"
click at [1305, 214] on input "0.55" at bounding box center [1343, 218] width 143 height 16
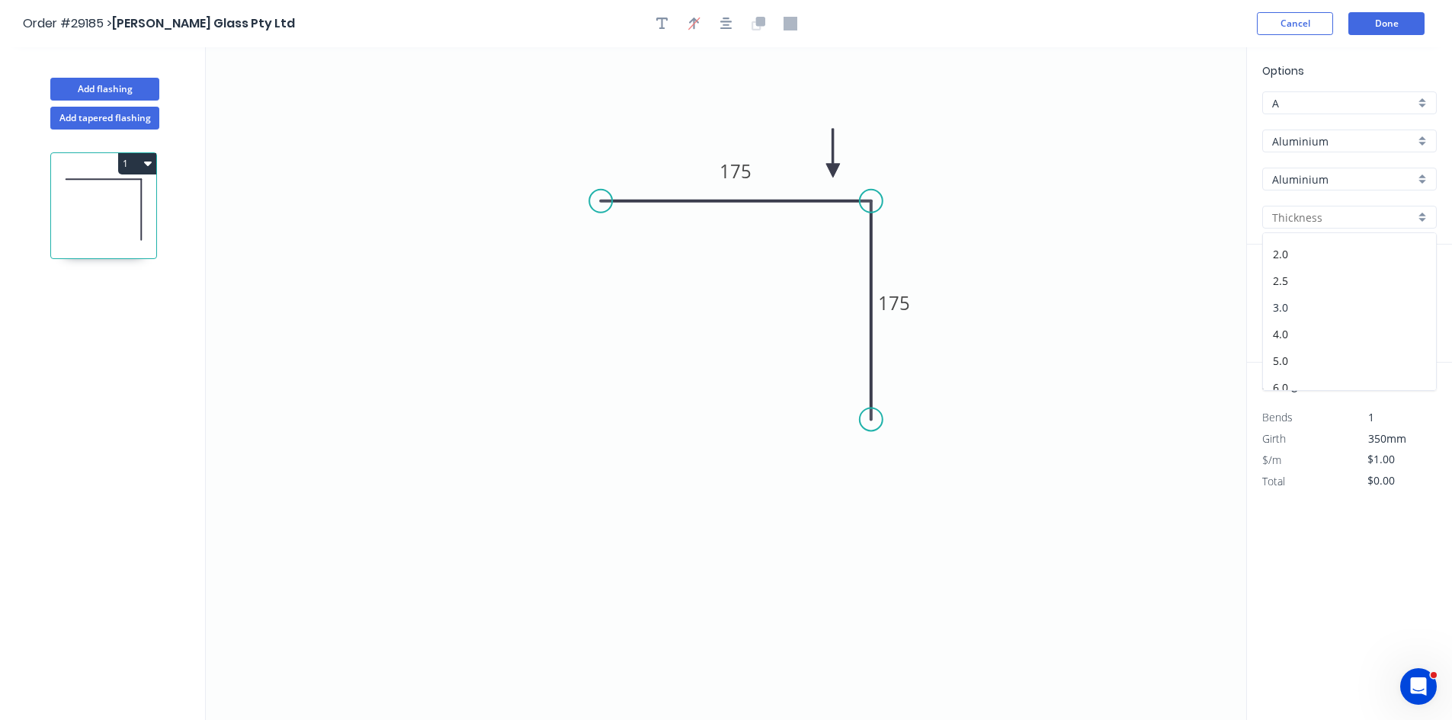
click at [1289, 308] on div "3.0" at bounding box center [1349, 307] width 173 height 27
type input "3.0"
click at [1289, 305] on input "text" at bounding box center [1285, 305] width 46 height 20
type input "3"
type input "3150"
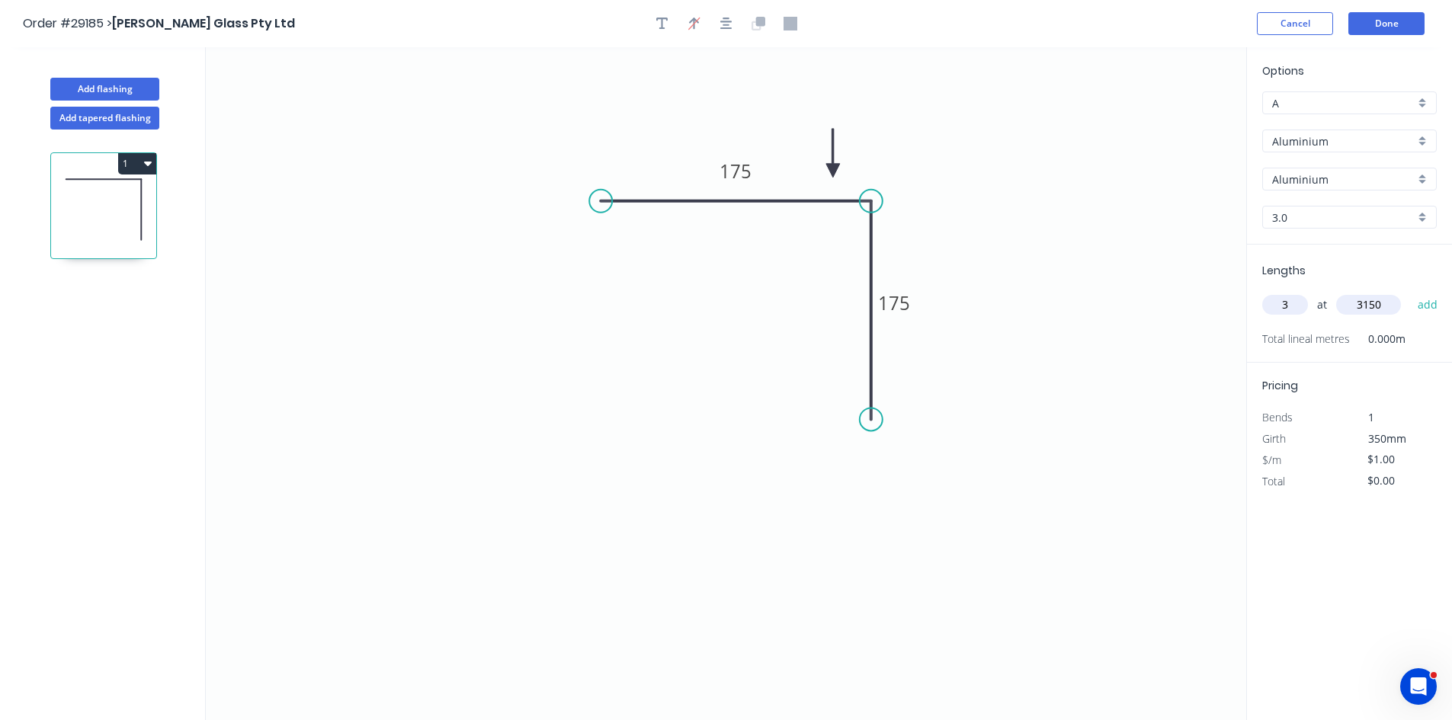
click at [1410, 292] on button "add" at bounding box center [1428, 305] width 36 height 26
type input "$9.45"
click at [106, 82] on button "Add flashing" at bounding box center [104, 89] width 109 height 23
type input "$0.00"
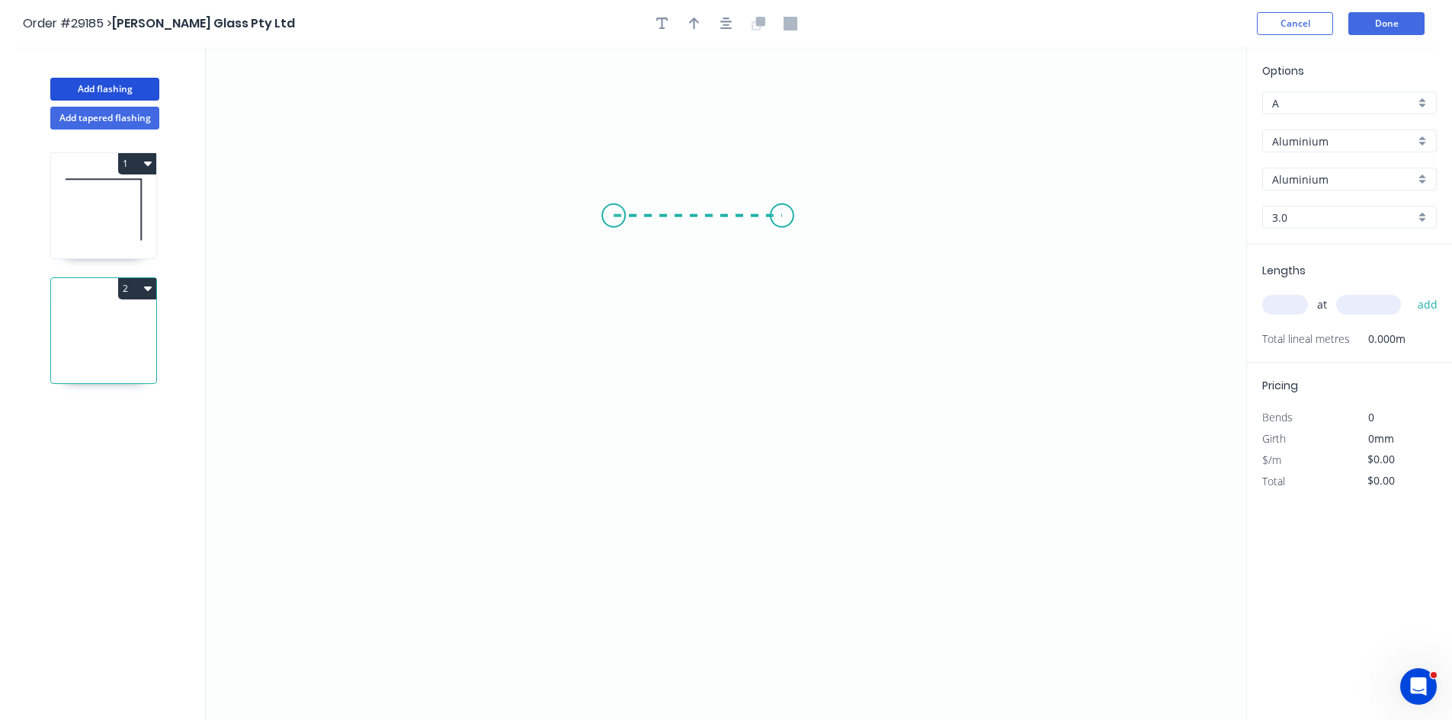
drag, startPoint x: 622, startPoint y: 216, endPoint x: 836, endPoint y: 219, distance: 214.2
click at [836, 219] on icon "0" at bounding box center [726, 383] width 1040 height 673
click at [731, 226] on rect at bounding box center [725, 232] width 30 height 21
click at [1283, 300] on input "text" at bounding box center [1285, 305] width 46 height 20
type input "$1.00"
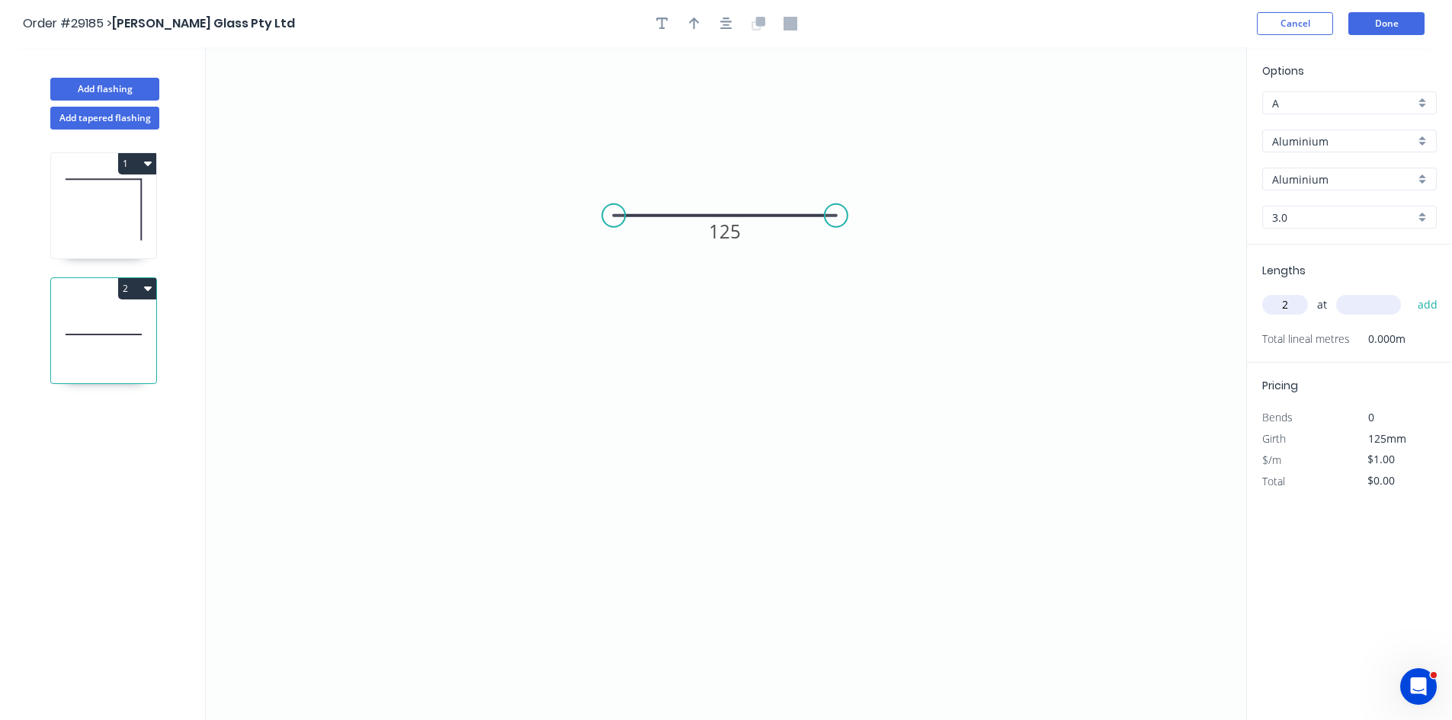
type input "2"
type input "3150"
click at [1410, 292] on button "add" at bounding box center [1428, 305] width 36 height 26
type input "$6.30"
click at [1400, 486] on input "$1.00" at bounding box center [1393, 480] width 52 height 21
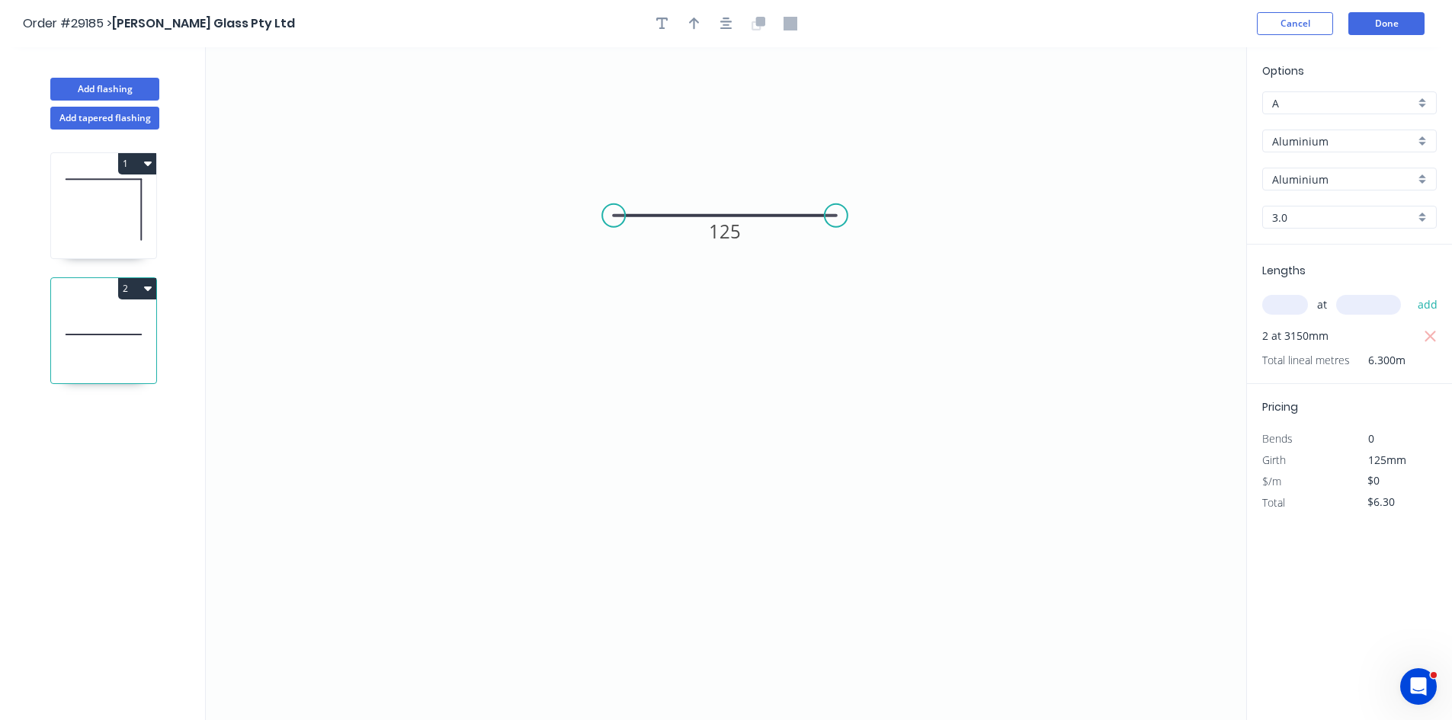
type input "$0.00"
click at [1402, 453] on span "125mm" at bounding box center [1387, 460] width 38 height 14
drag, startPoint x: 101, startPoint y: 194, endPoint x: 154, endPoint y: 211, distance: 55.2
click at [101, 195] on icon at bounding box center [103, 210] width 105 height 98
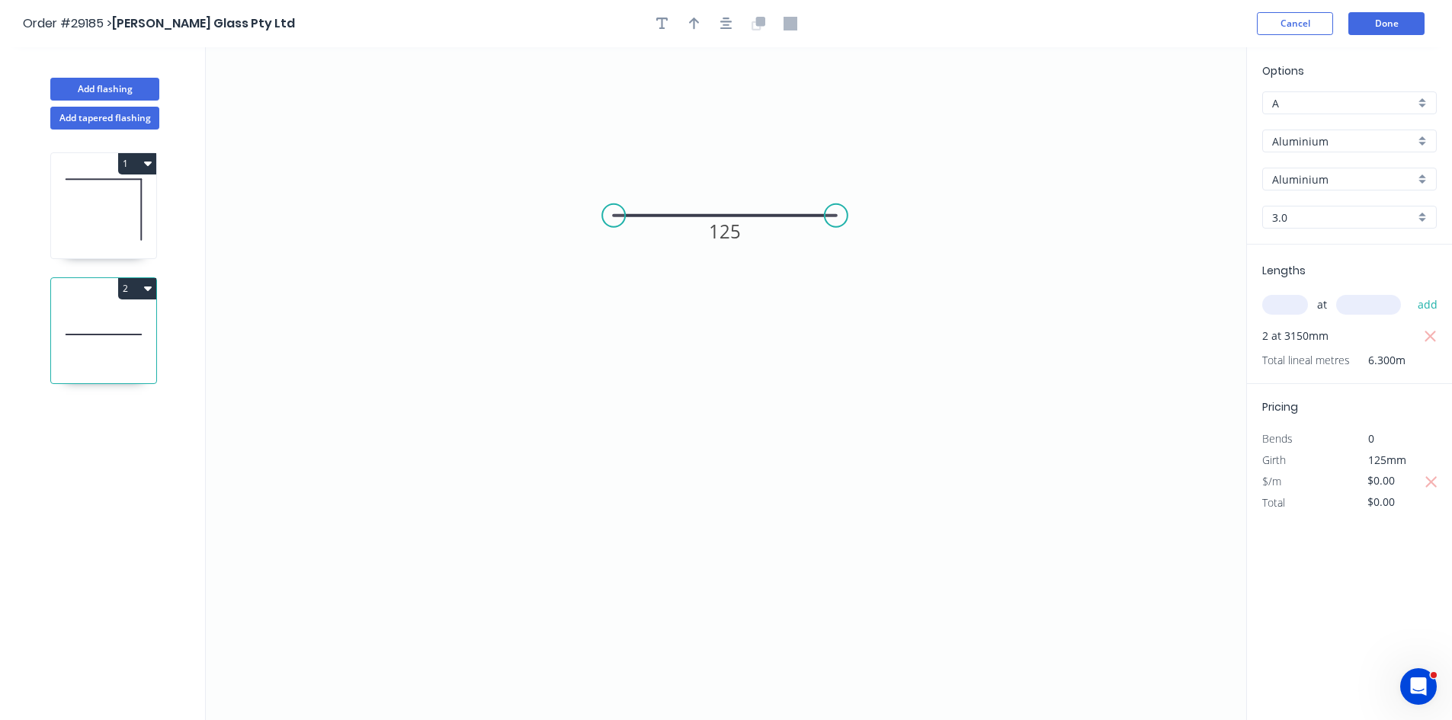
type input "$1.00"
type input "$9.45"
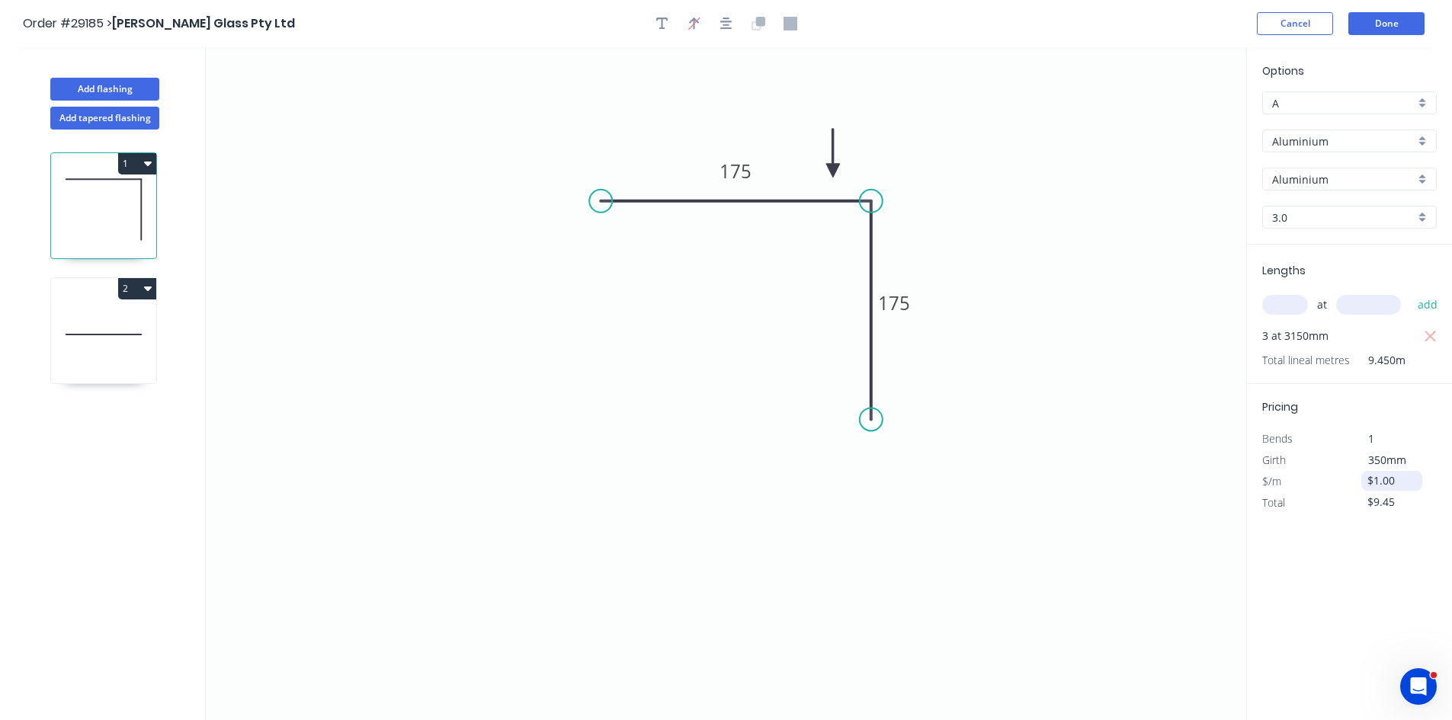
click at [1408, 488] on input "$1.00" at bounding box center [1393, 480] width 52 height 21
type input "$0.00"
click at [1418, 428] on div "1" at bounding box center [1391, 438] width 82 height 21
click at [133, 85] on button "Add flashing" at bounding box center [104, 89] width 109 height 23
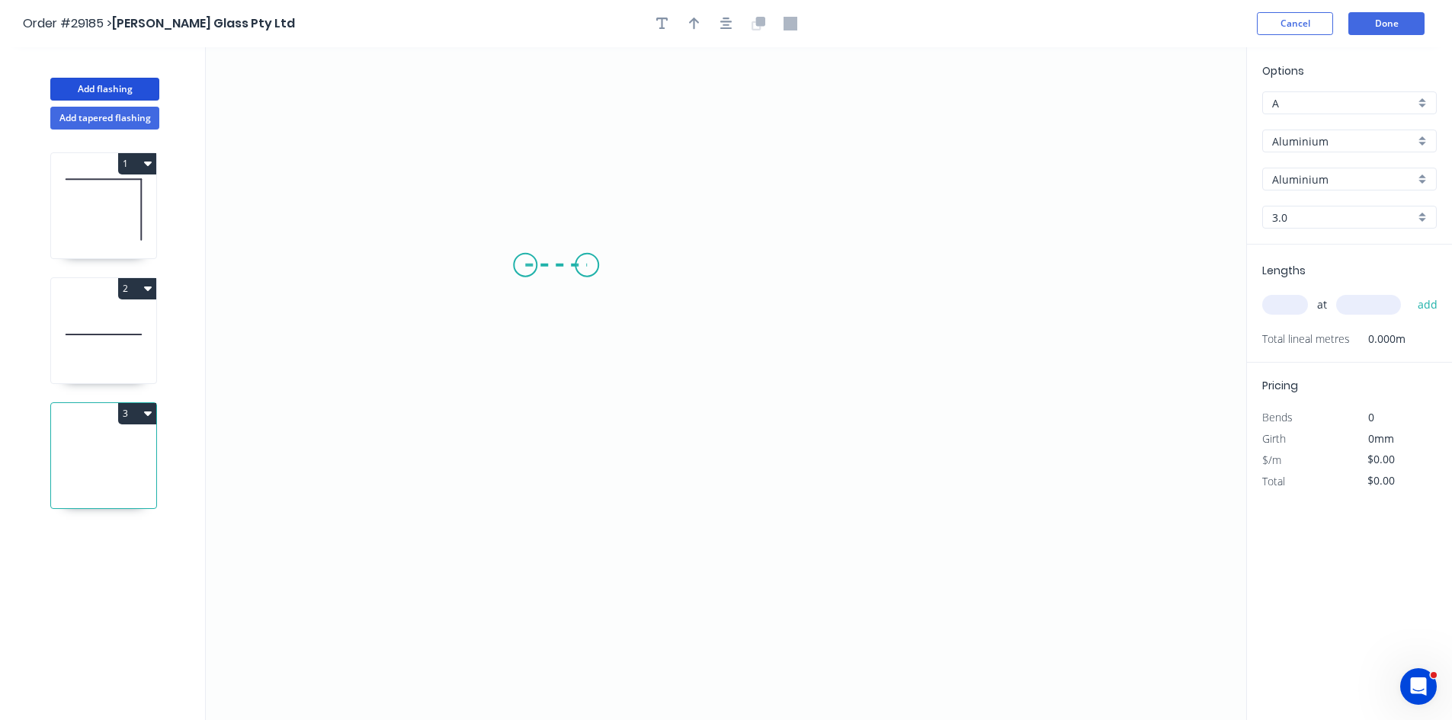
drag, startPoint x: 525, startPoint y: 265, endPoint x: 587, endPoint y: 267, distance: 61.7
click at [587, 267] on icon "0" at bounding box center [726, 383] width 1040 height 673
click at [588, 377] on icon "0 ?" at bounding box center [726, 383] width 1040 height 673
click at [865, 386] on icon "0 ? ?" at bounding box center [726, 383] width 1040 height 673
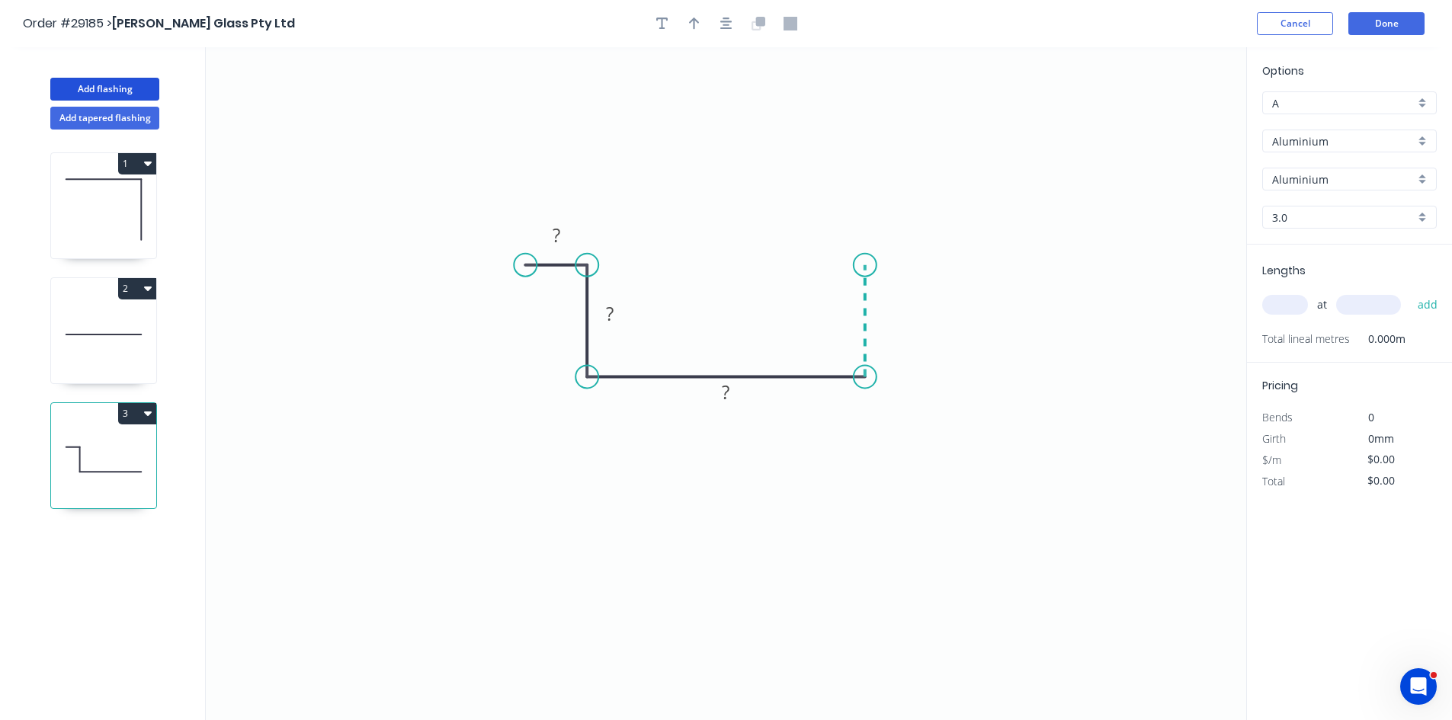
click at [863, 265] on icon "0 ? ? ?" at bounding box center [726, 383] width 1040 height 673
click at [926, 268] on icon "0 ? ? ? ?" at bounding box center [726, 383] width 1040 height 673
click at [569, 236] on rect at bounding box center [556, 236] width 30 height 21
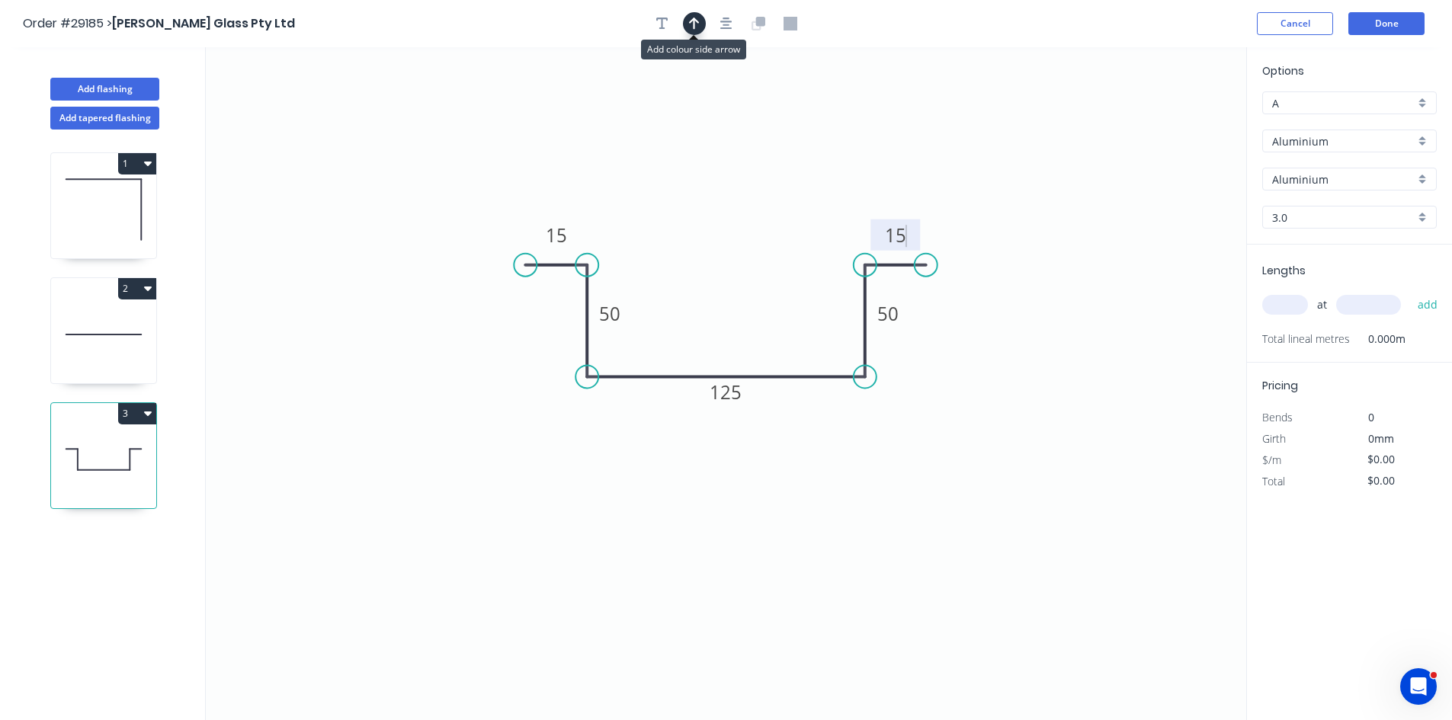
click at [700, 24] on button "button" at bounding box center [694, 23] width 23 height 23
type input "$1.00"
drag, startPoint x: 1169, startPoint y: 120, endPoint x: 533, endPoint y: 335, distance: 671.9
click at [530, 344] on icon at bounding box center [530, 326] width 14 height 49
click at [1288, 306] on input "text" at bounding box center [1285, 305] width 46 height 20
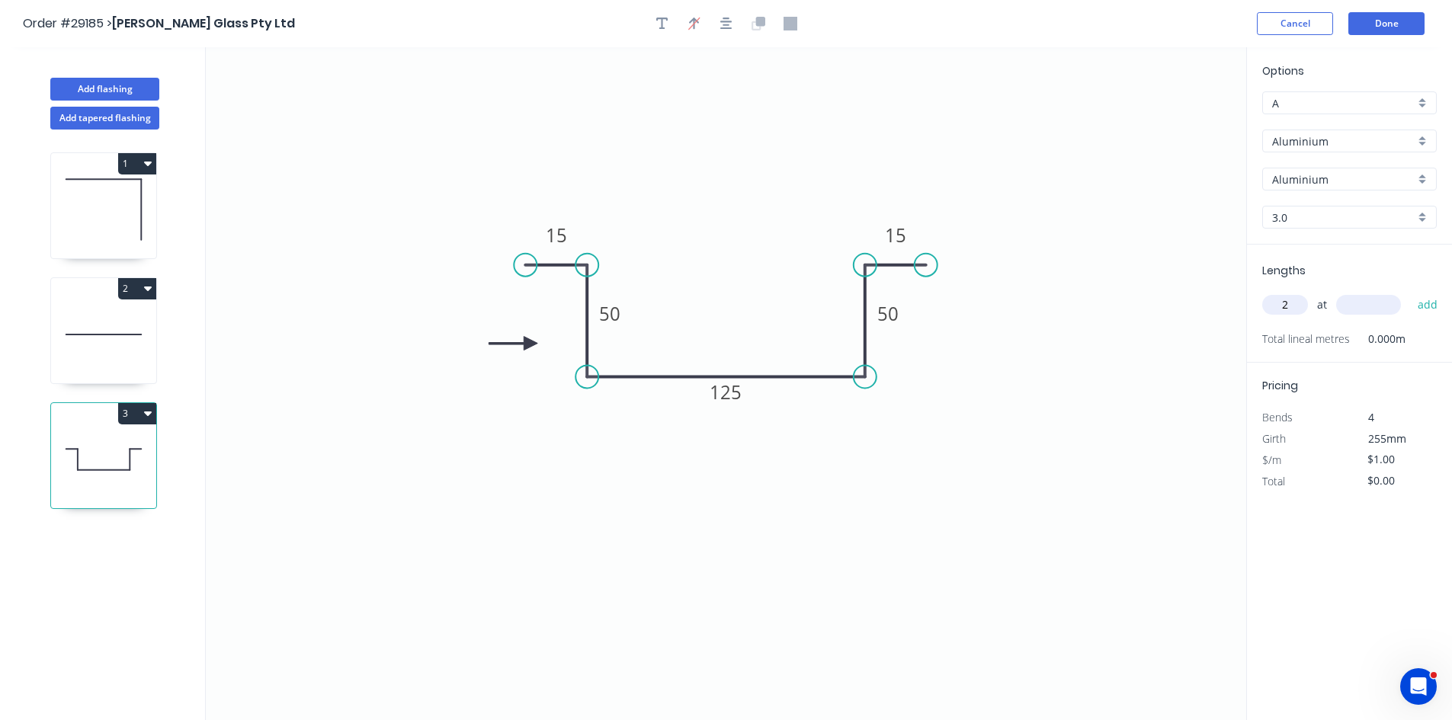
type input "2"
type input "3150"
click at [1410, 292] on button "add" at bounding box center [1428, 305] width 36 height 26
type input "$6.30"
drag, startPoint x: 1405, startPoint y: 479, endPoint x: 1376, endPoint y: 478, distance: 29.8
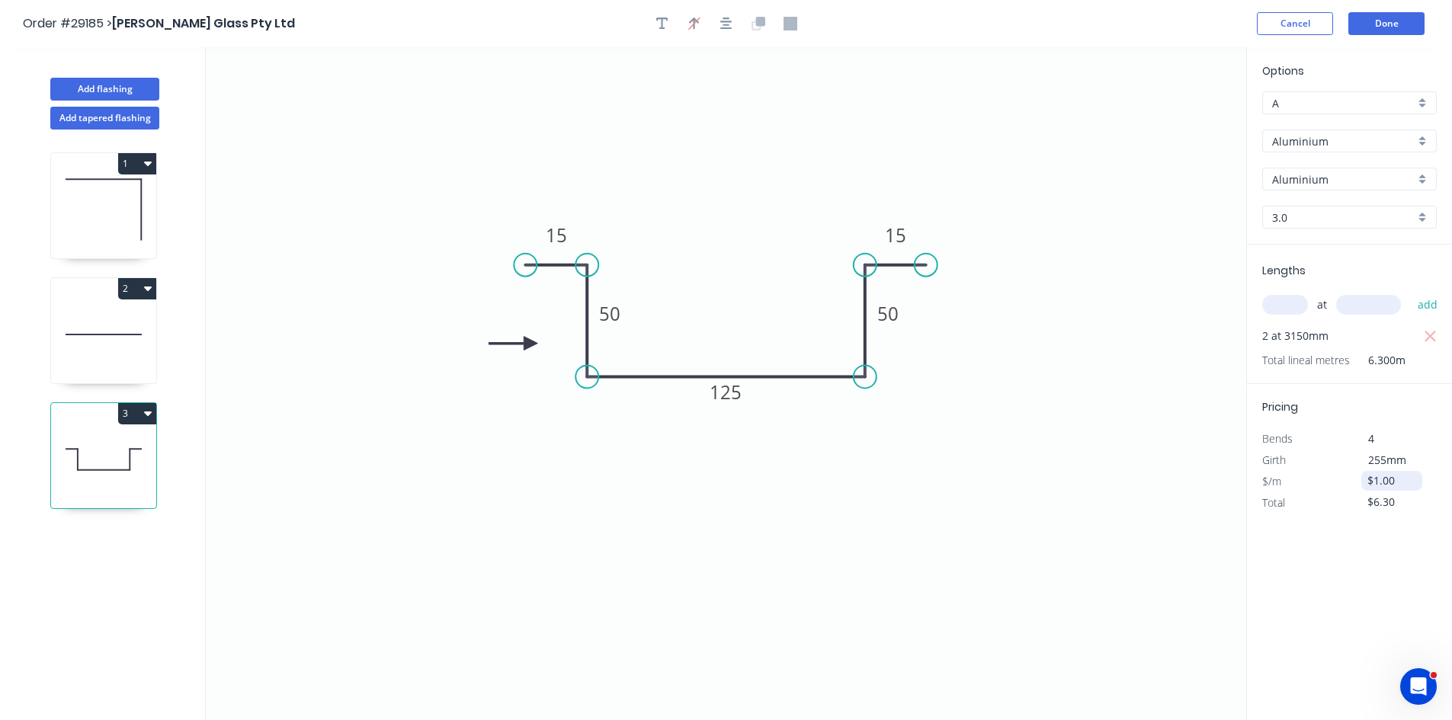
click at [1376, 478] on input "$1.00" at bounding box center [1393, 480] width 52 height 21
type input "$0.00"
drag, startPoint x: 1390, startPoint y: 421, endPoint x: 1385, endPoint y: 430, distance: 9.5
click at [1390, 421] on div "Pricing Bends 4 Girth 255mm $/m $0.00 Total $0.00" at bounding box center [1349, 449] width 205 height 130
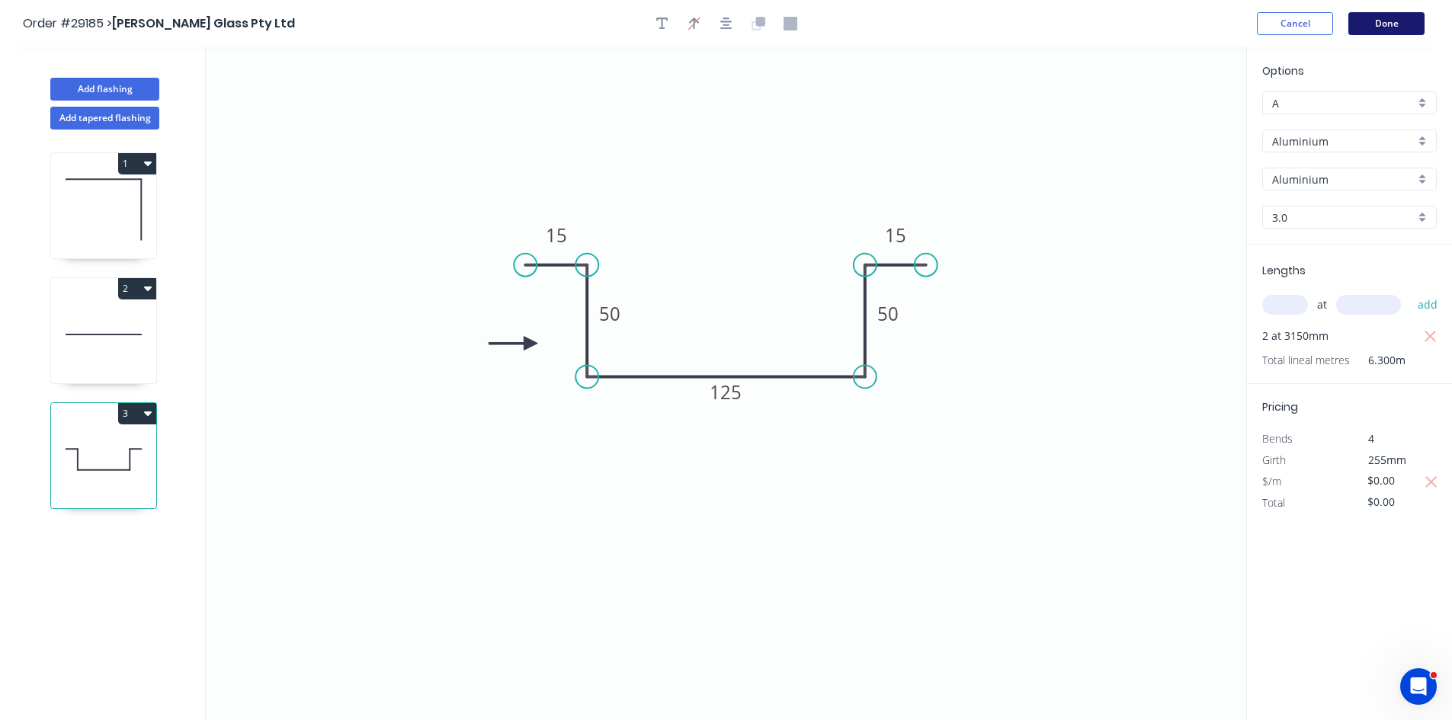
click at [1376, 18] on button "Done" at bounding box center [1386, 23] width 76 height 23
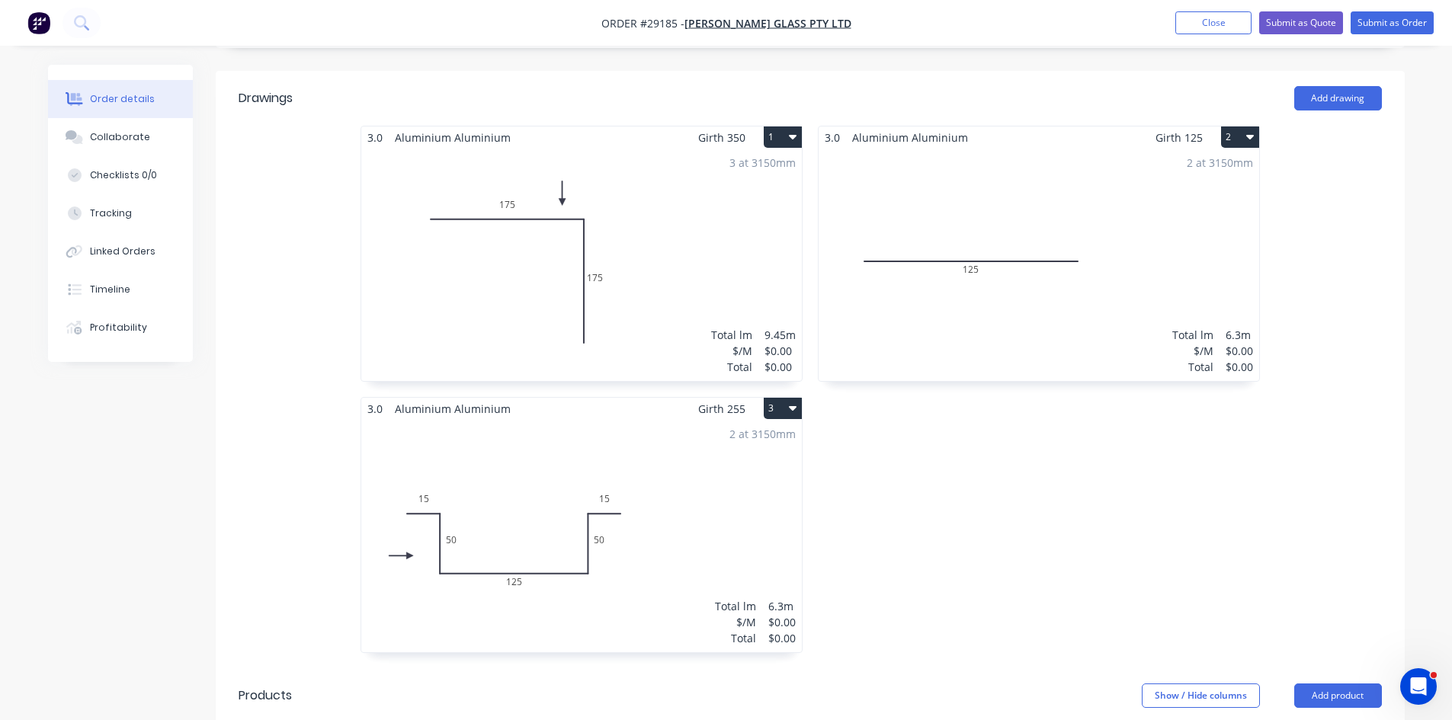
scroll to position [457, 0]
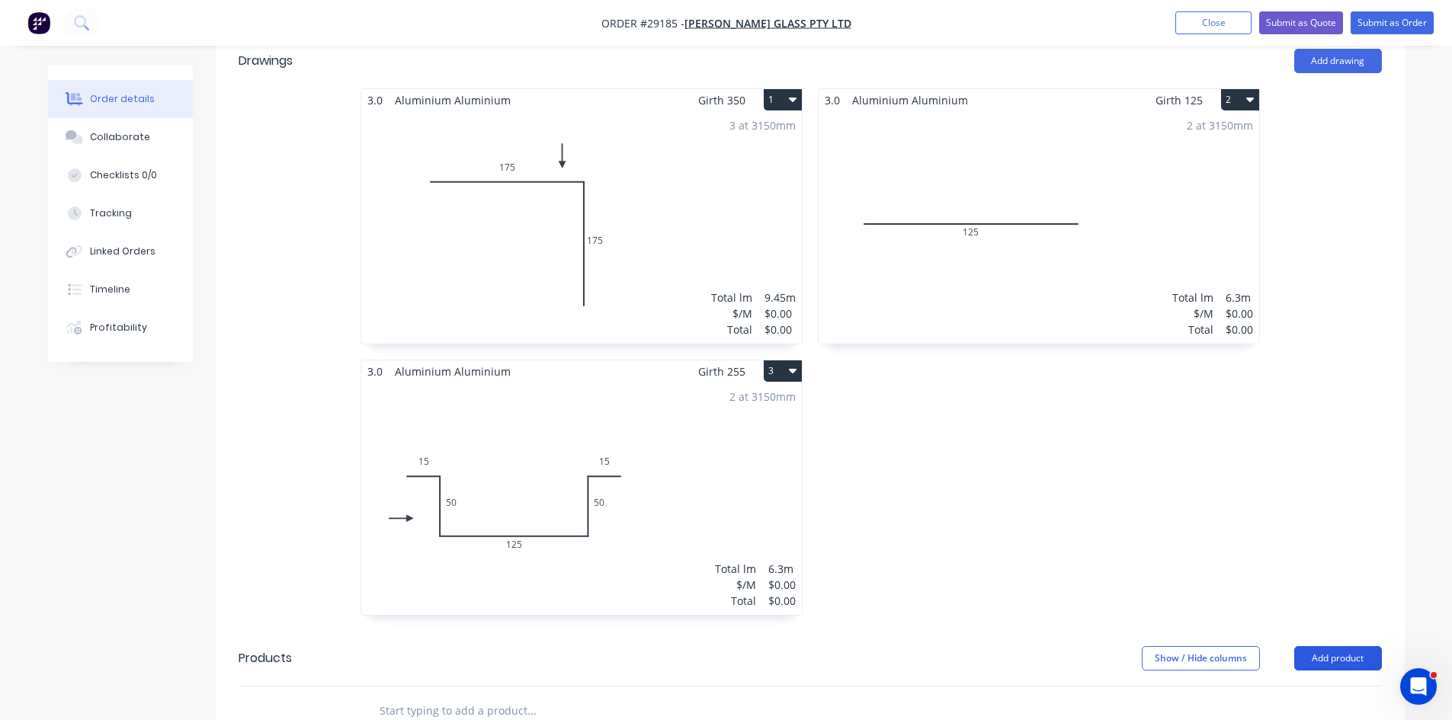
click at [1327, 646] on button "Add product" at bounding box center [1338, 658] width 88 height 24
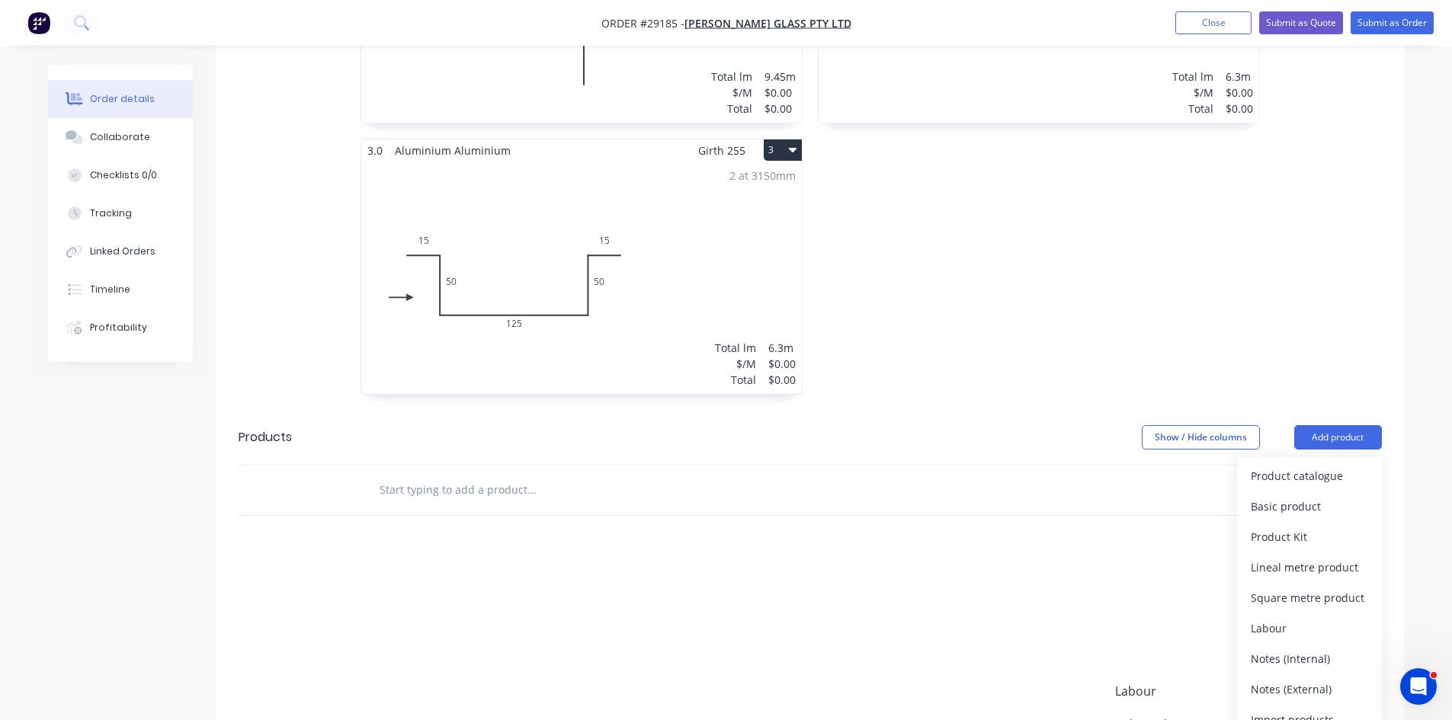
scroll to position [686, 0]
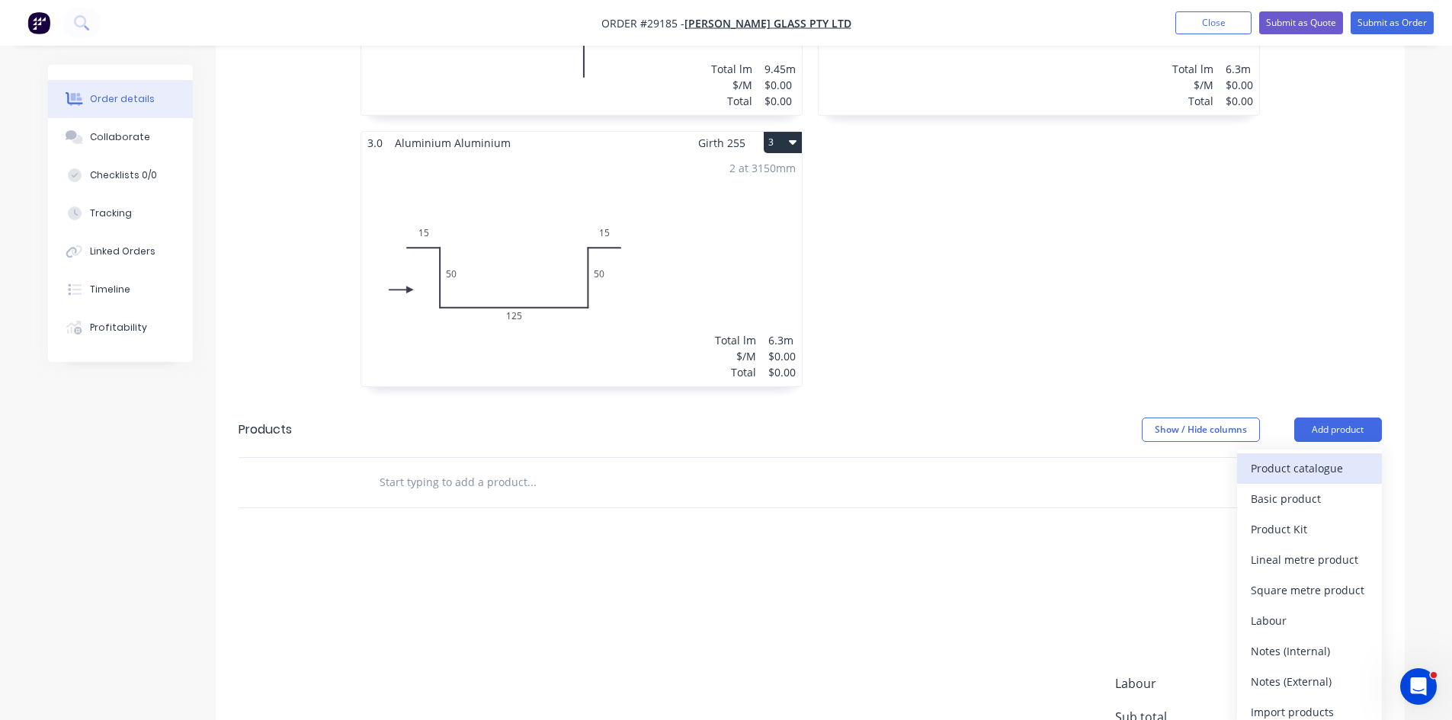
click at [1301, 457] on div "Product catalogue" at bounding box center [1309, 468] width 117 height 22
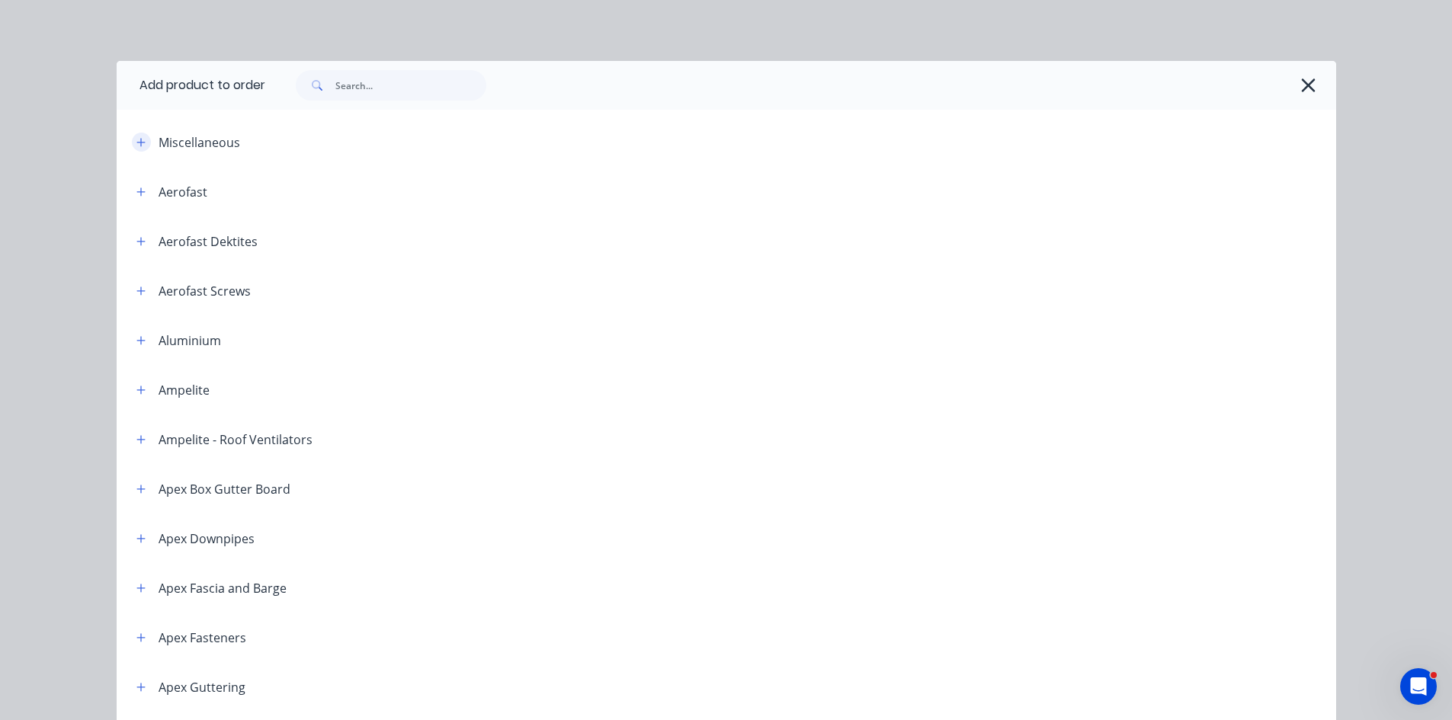
click at [136, 143] on icon "button" at bounding box center [140, 142] width 8 height 8
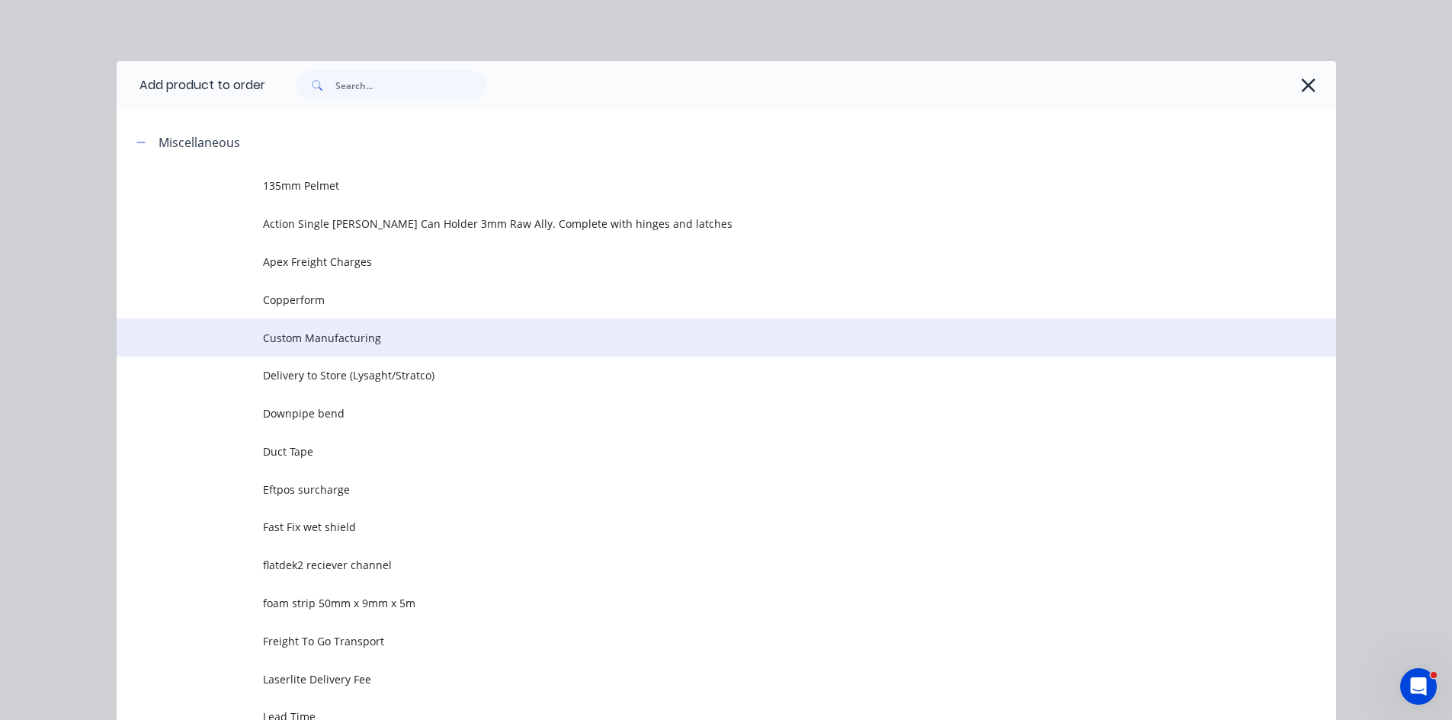
click at [320, 336] on span "Custom Manufacturing" at bounding box center [692, 338] width 858 height 16
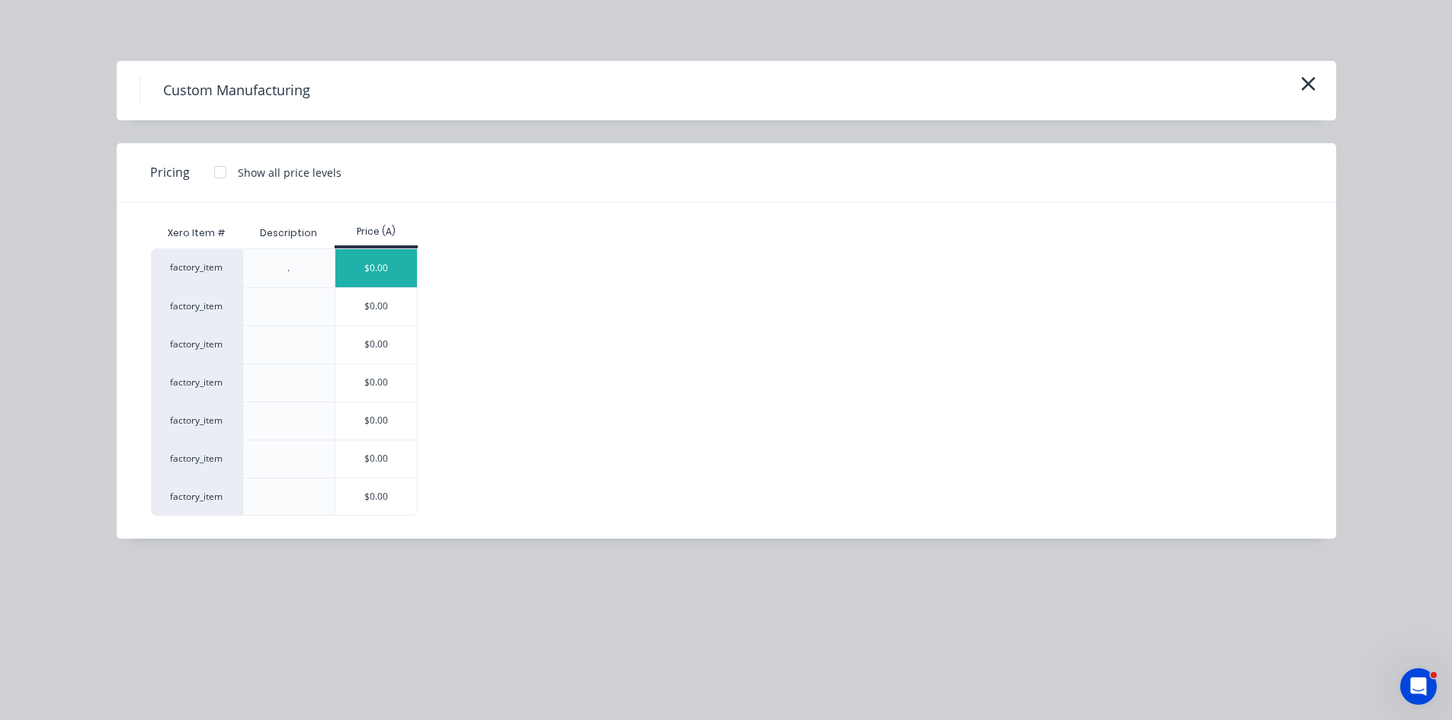
click at [368, 269] on div "$0.00" at bounding box center [376, 268] width 82 height 38
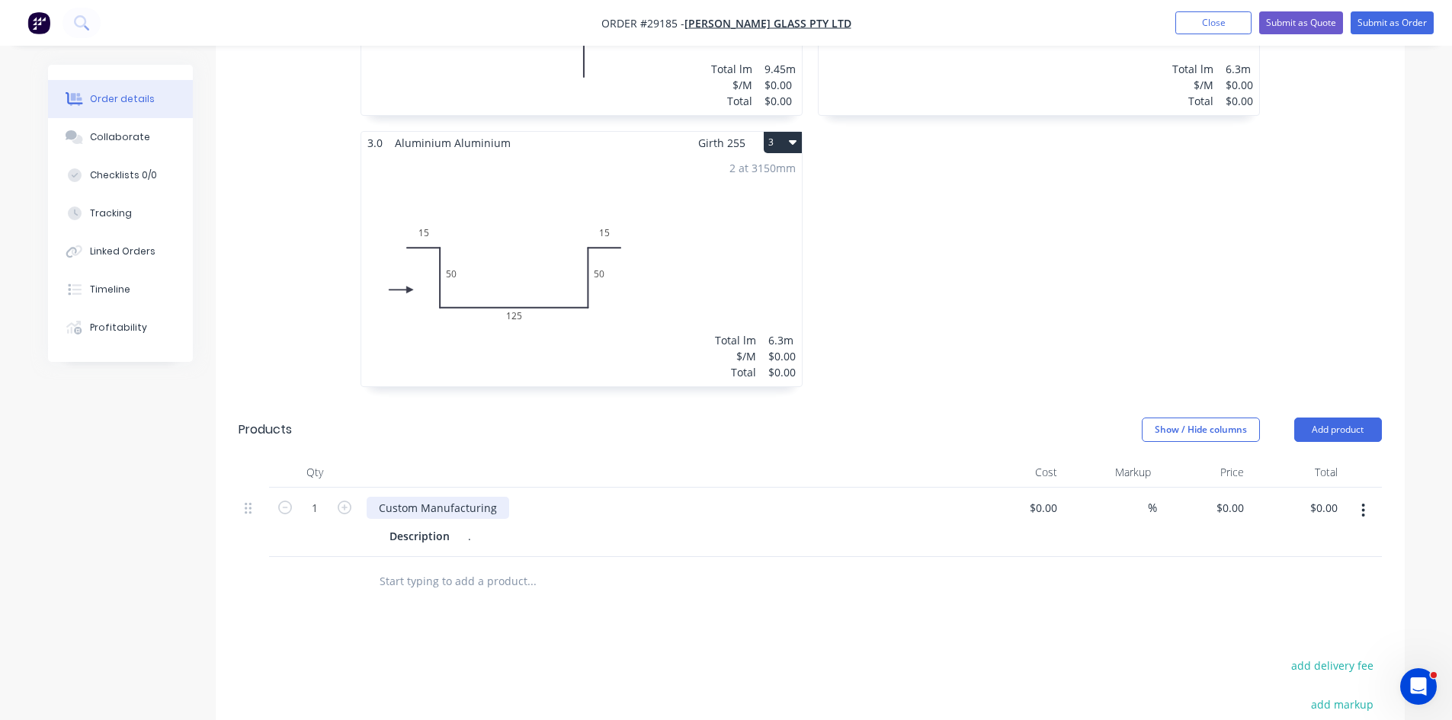
click at [503, 497] on div "Custom Manufacturing" at bounding box center [438, 508] width 143 height 22
click at [473, 525] on div "." at bounding box center [473, 536] width 23 height 22
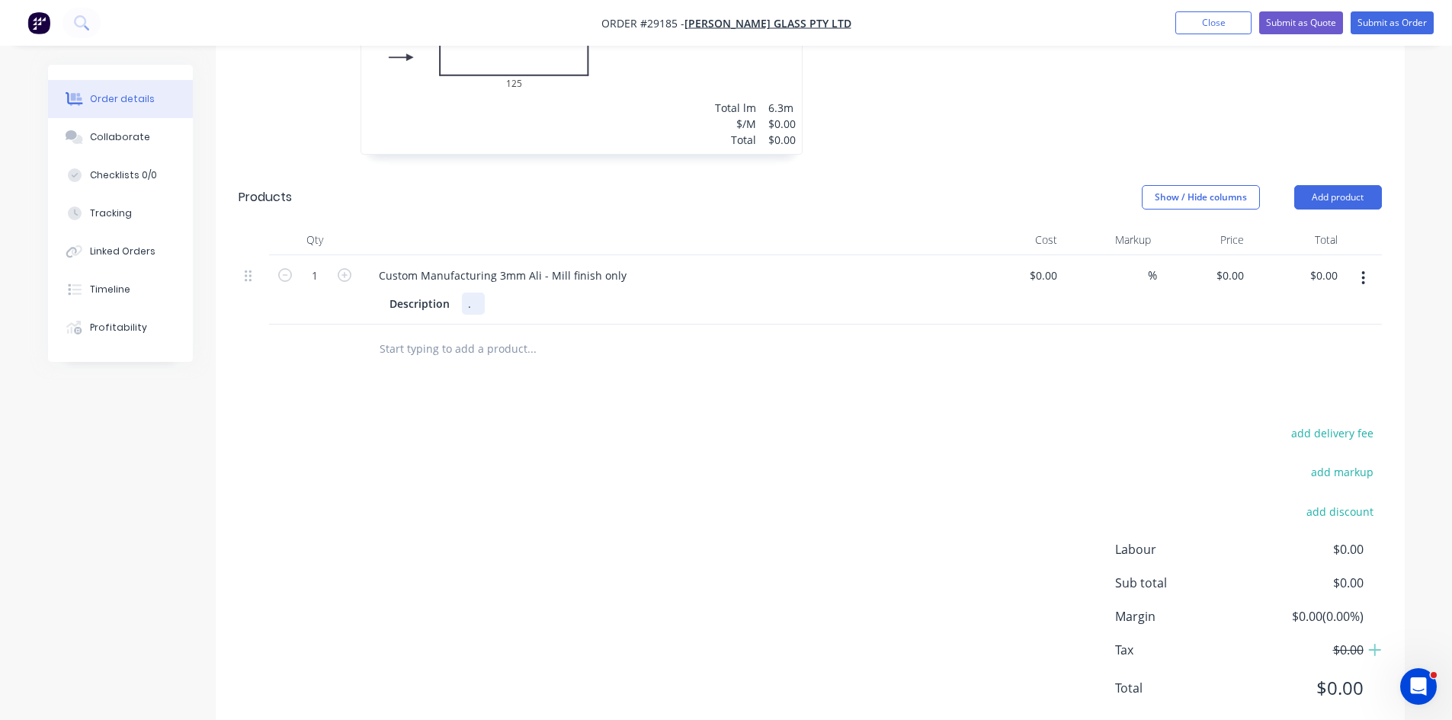
click at [472, 293] on div "." at bounding box center [473, 304] width 23 height 22
click at [1231, 264] on div "0 $0.00" at bounding box center [1229, 275] width 41 height 22
type input "$765.00"
click at [1130, 376] on div "Drawings Add drawing 3.0 Aluminium Aluminium Girth 350 1 0 175 175 0 175 175 3 …" at bounding box center [810, 156] width 1189 height 1168
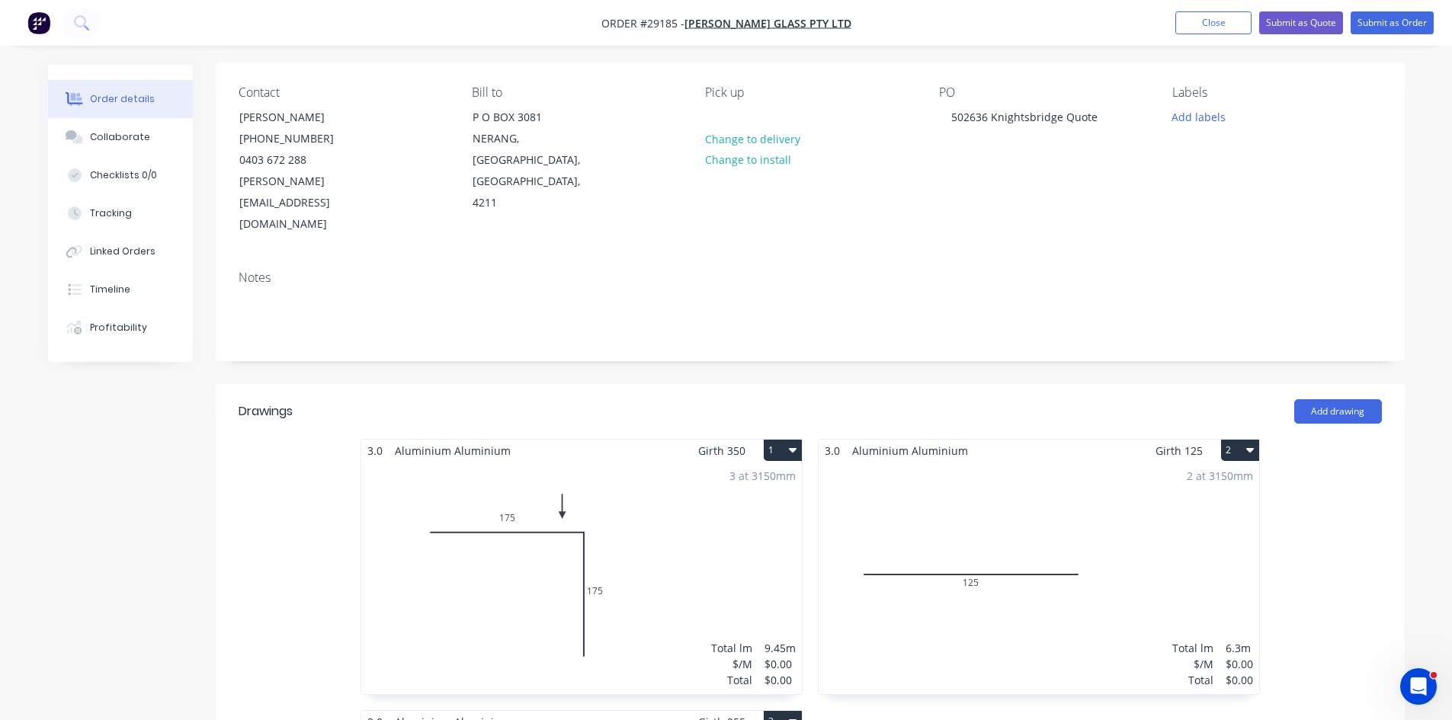
scroll to position [0, 0]
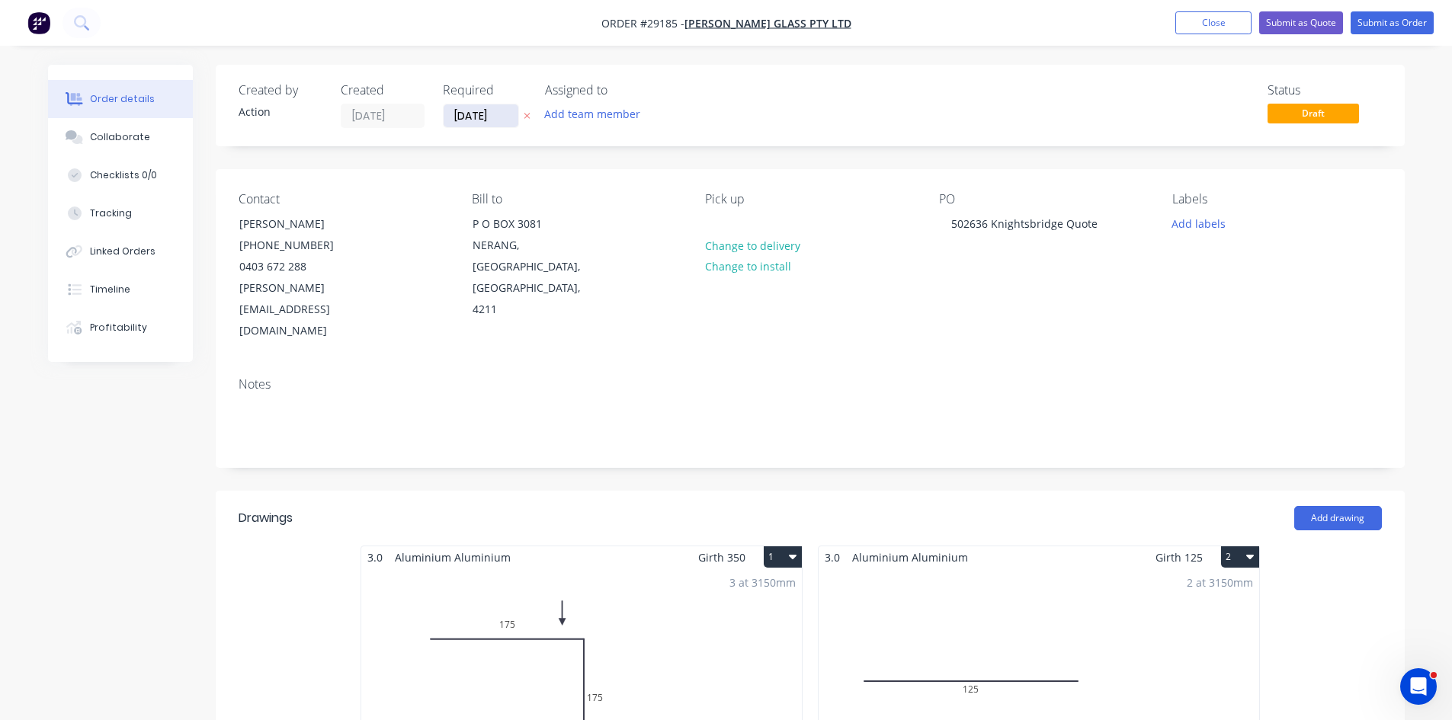
click at [479, 117] on input "[DATE]" at bounding box center [481, 115] width 75 height 23
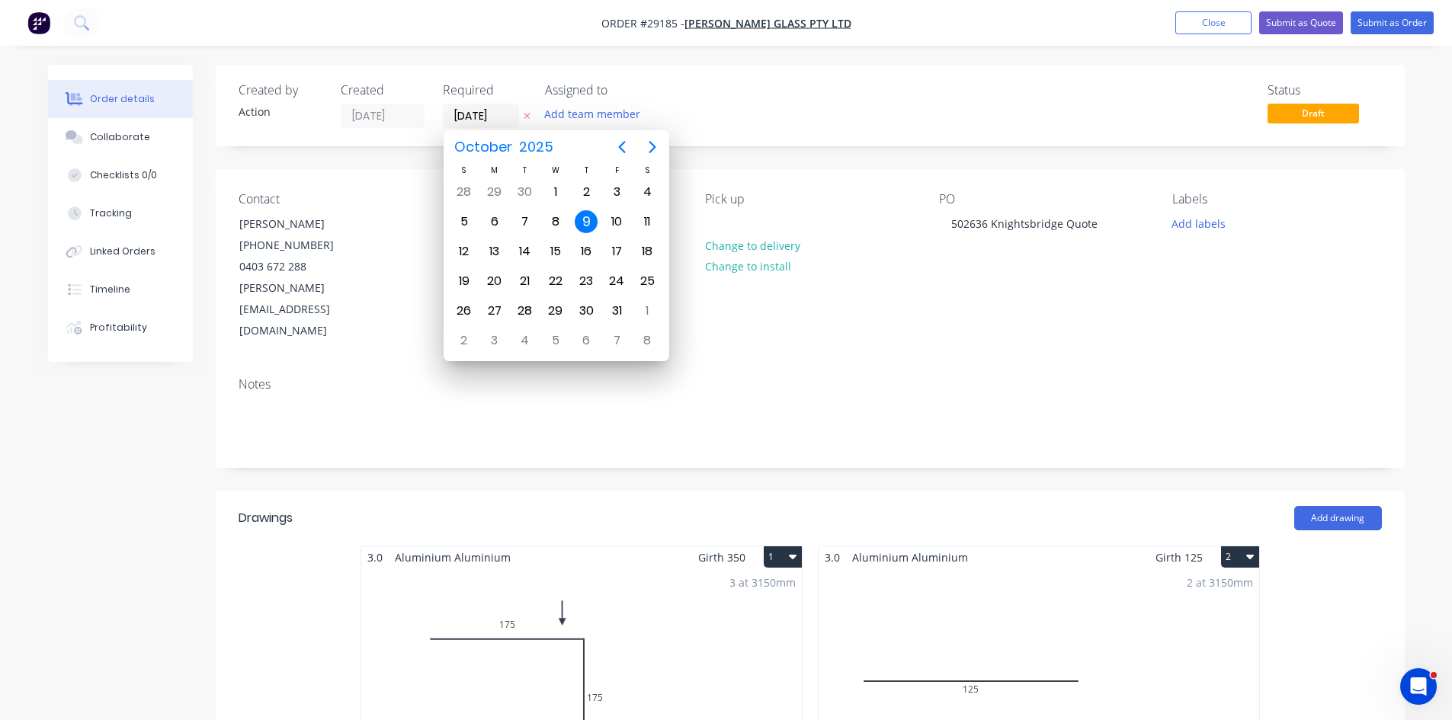
click at [590, 222] on div "9" at bounding box center [586, 221] width 23 height 23
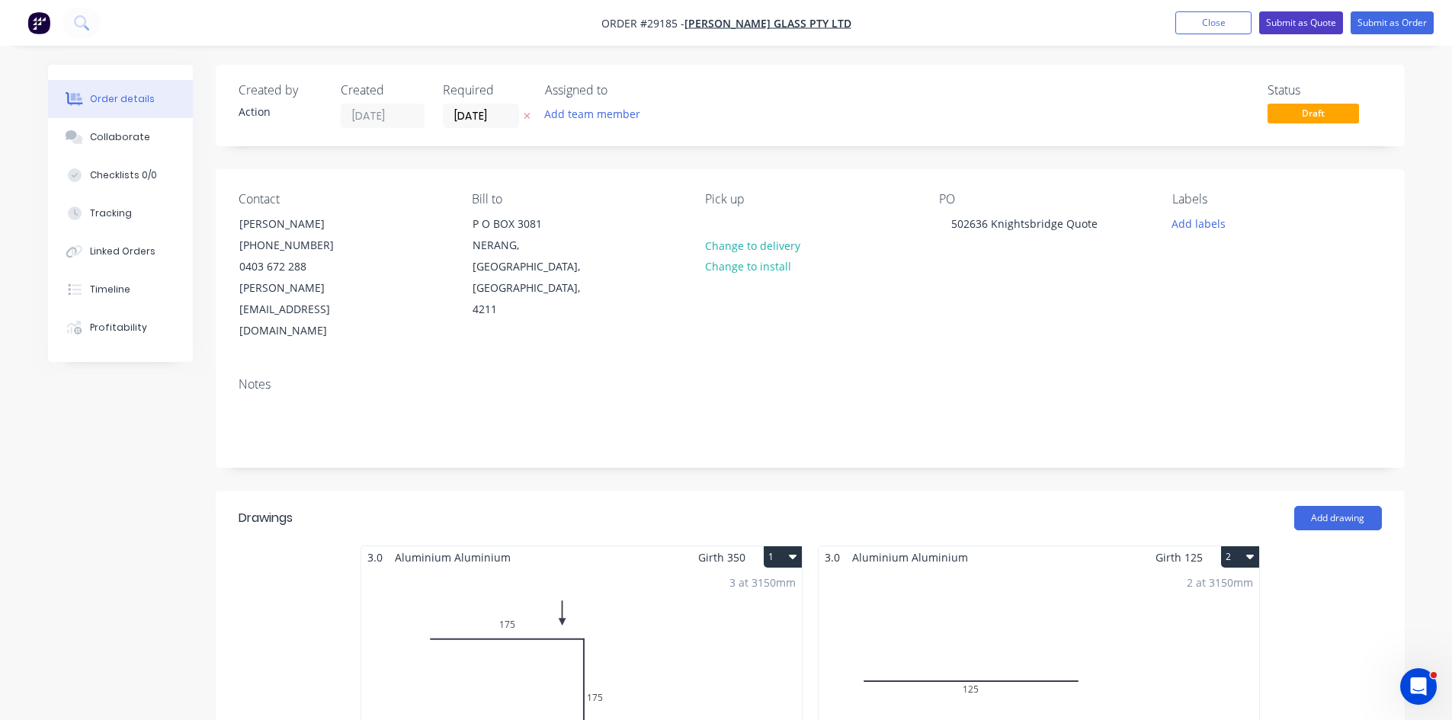
click at [1303, 21] on button "Submit as Quote" at bounding box center [1301, 22] width 84 height 23
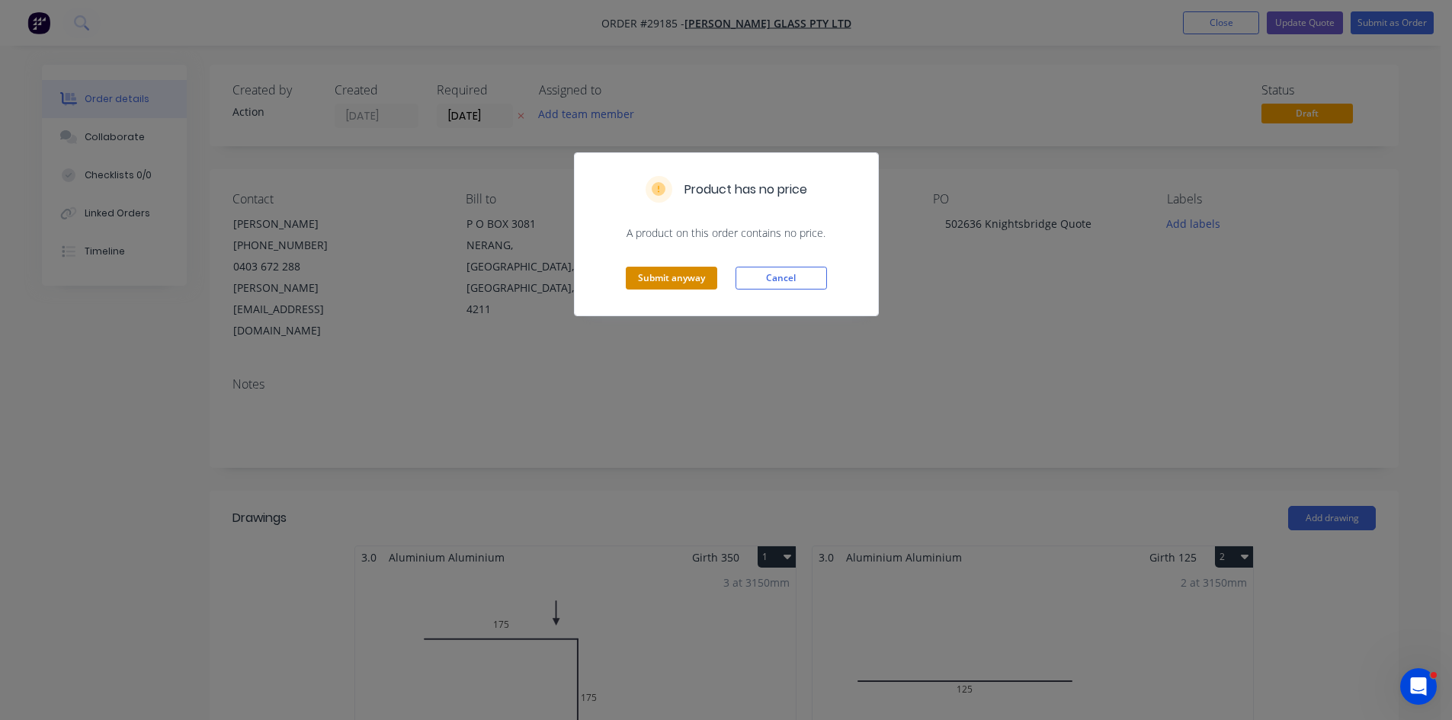
click at [670, 277] on button "Submit anyway" at bounding box center [671, 278] width 91 height 23
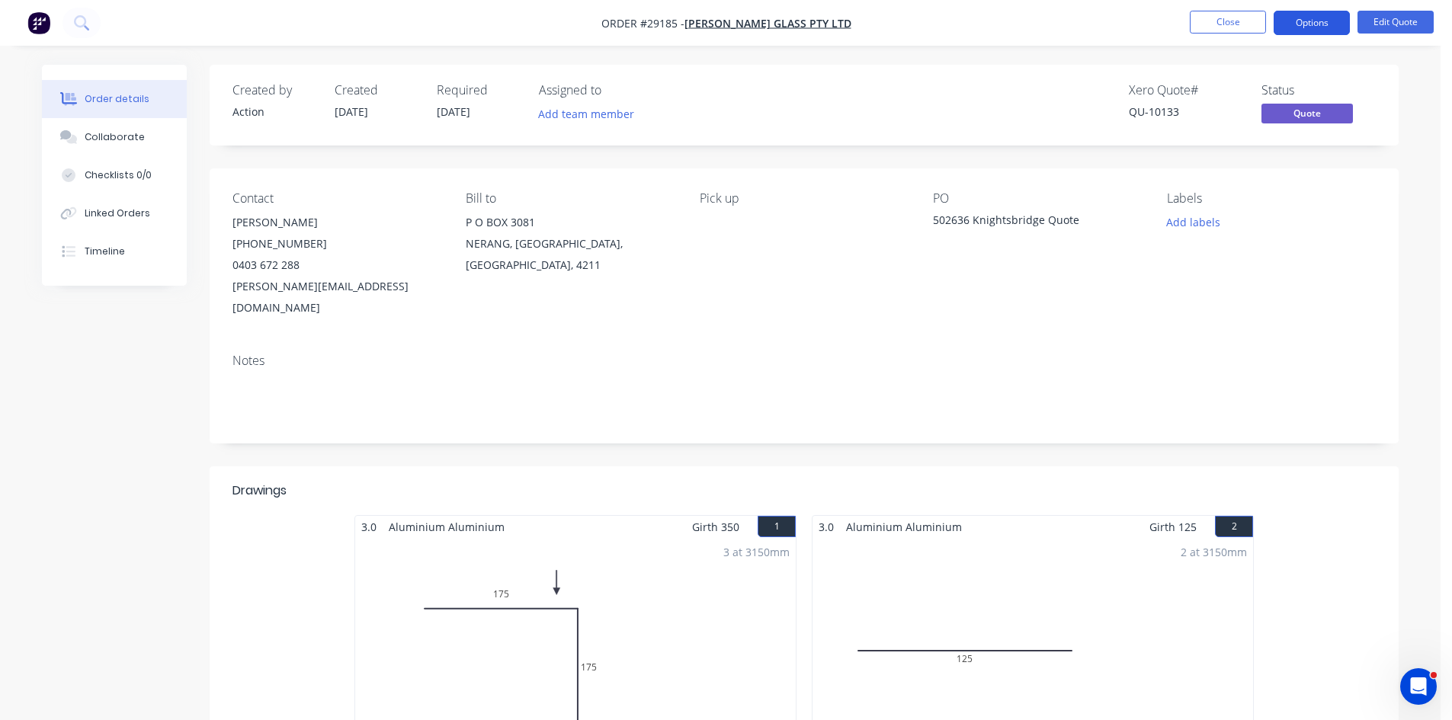
click at [1296, 25] on button "Options" at bounding box center [1311, 23] width 76 height 24
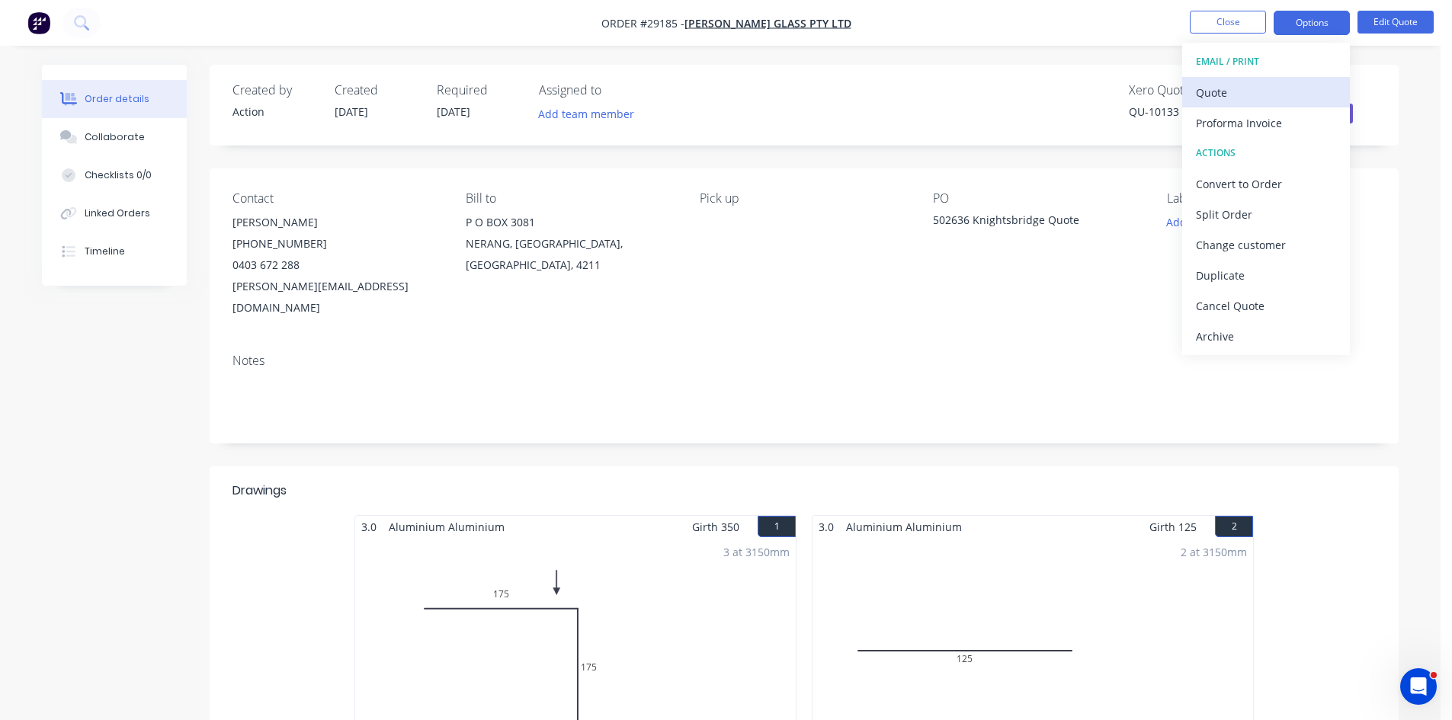
click at [1248, 91] on div "Quote" at bounding box center [1266, 93] width 140 height 22
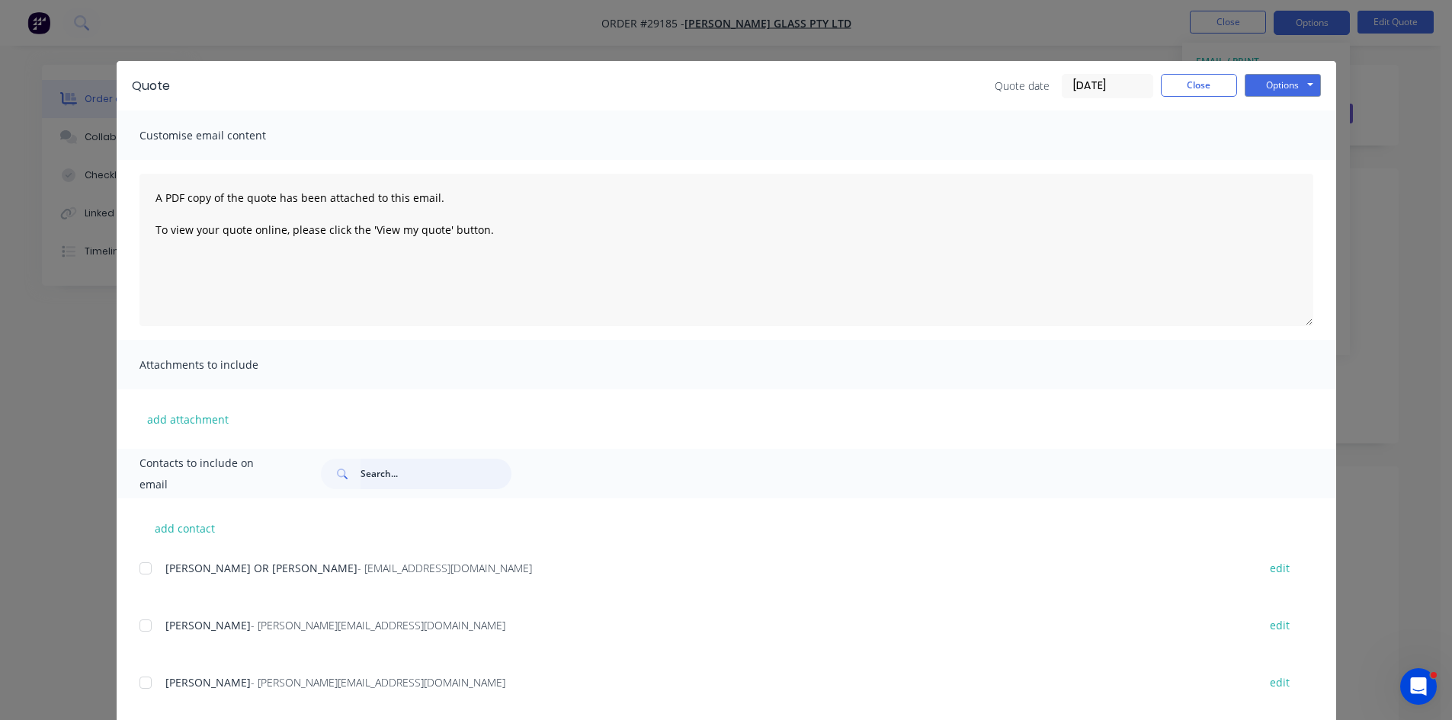
click at [388, 476] on input "text" at bounding box center [435, 474] width 151 height 30
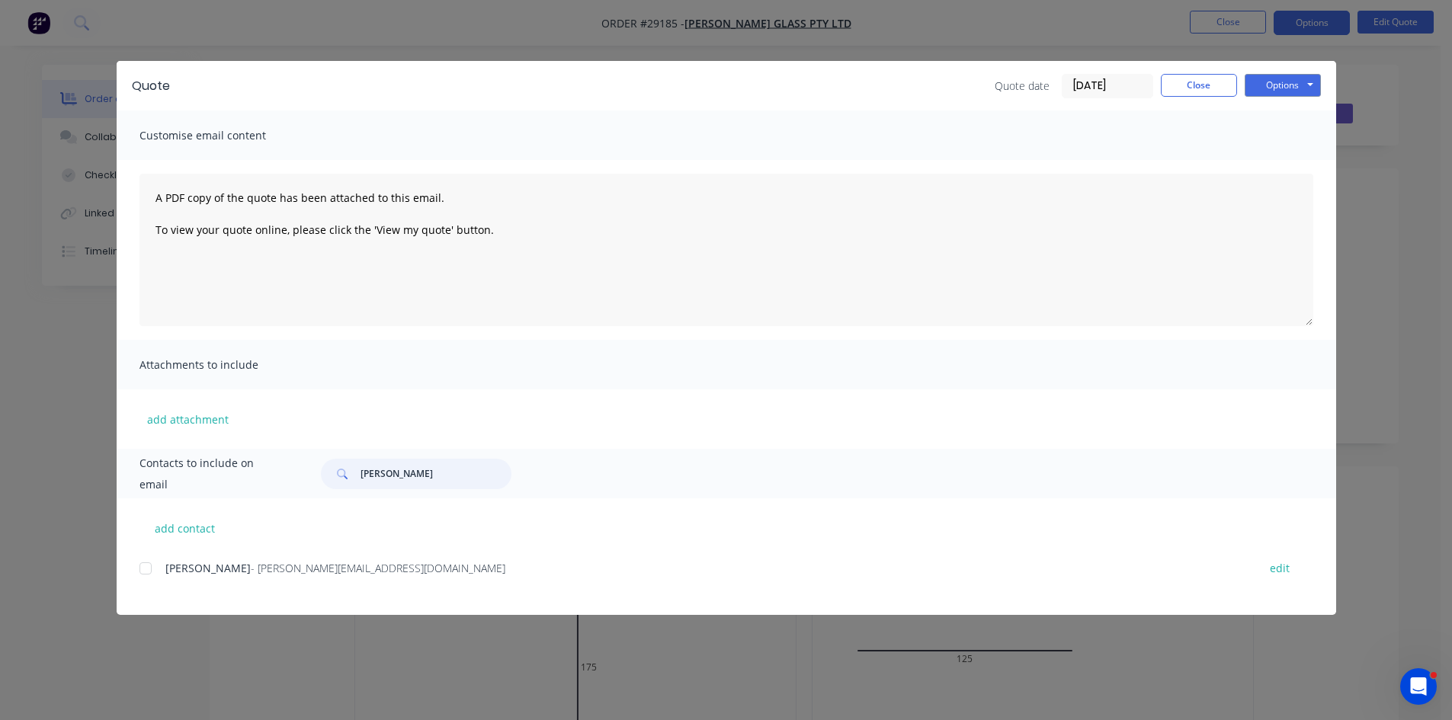
drag, startPoint x: 142, startPoint y: 572, endPoint x: 754, endPoint y: 418, distance: 631.8
click at [143, 570] on div at bounding box center [145, 568] width 30 height 30
type input "[PERSON_NAME]"
click at [1297, 88] on button "Options" at bounding box center [1283, 85] width 76 height 23
click at [1309, 156] on button "Email" at bounding box center [1294, 162] width 98 height 25
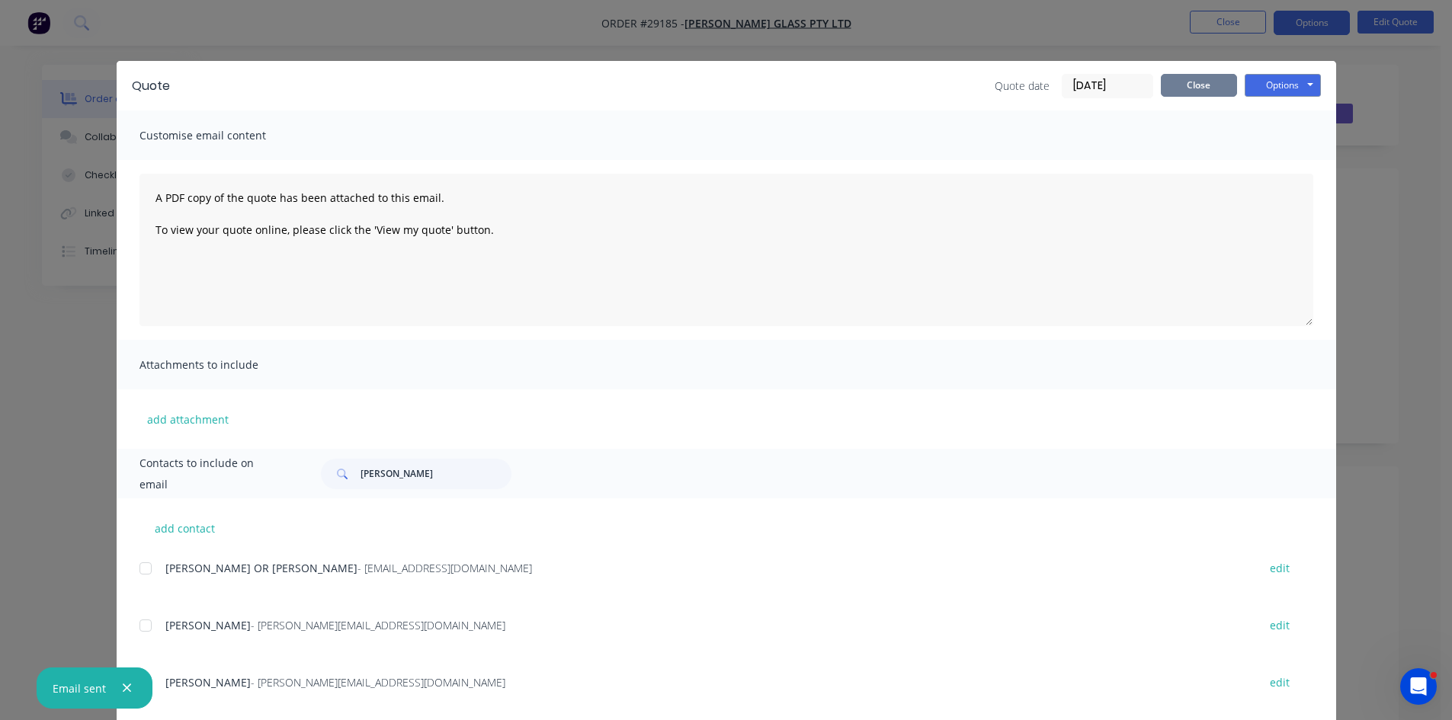
click at [1201, 91] on button "Close" at bounding box center [1199, 85] width 76 height 23
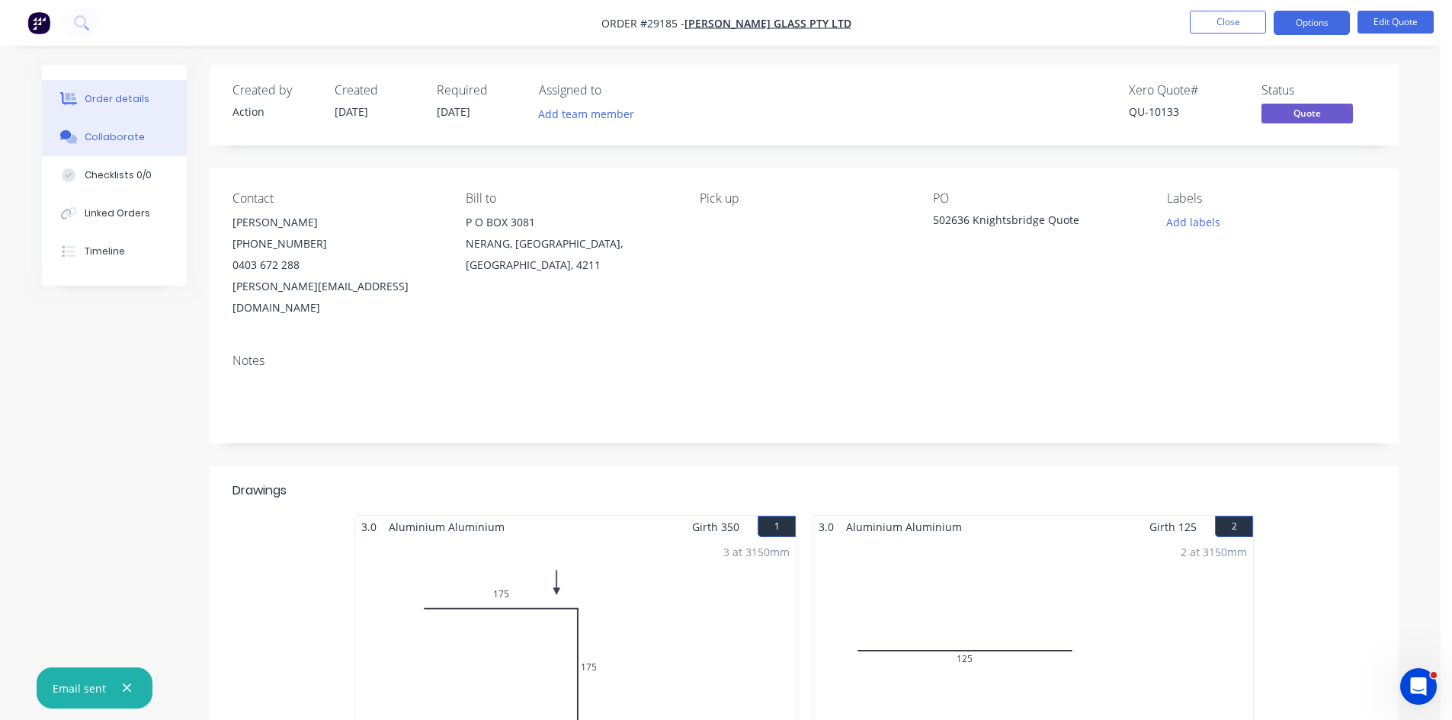
click at [166, 128] on button "Collaborate" at bounding box center [114, 137] width 145 height 38
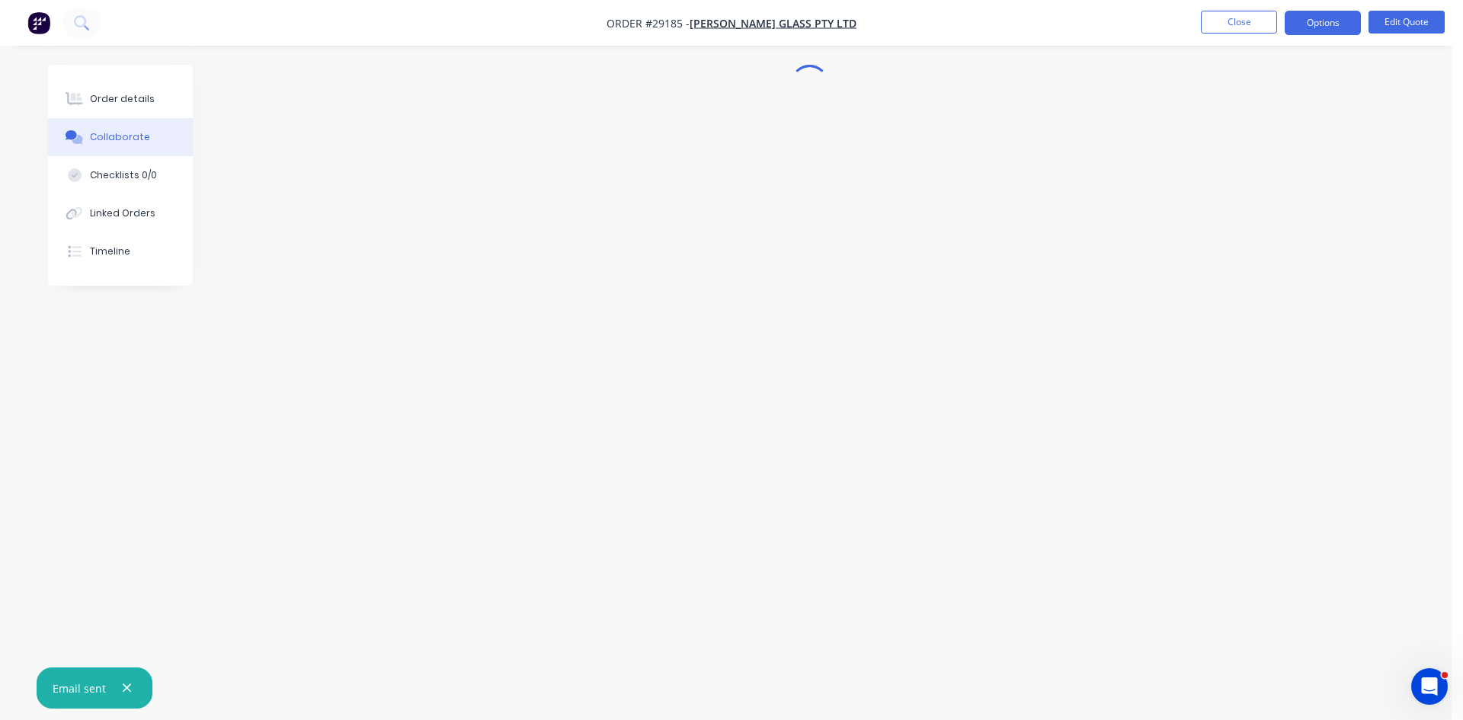
click at [111, 133] on div "Collaborate" at bounding box center [120, 137] width 60 height 14
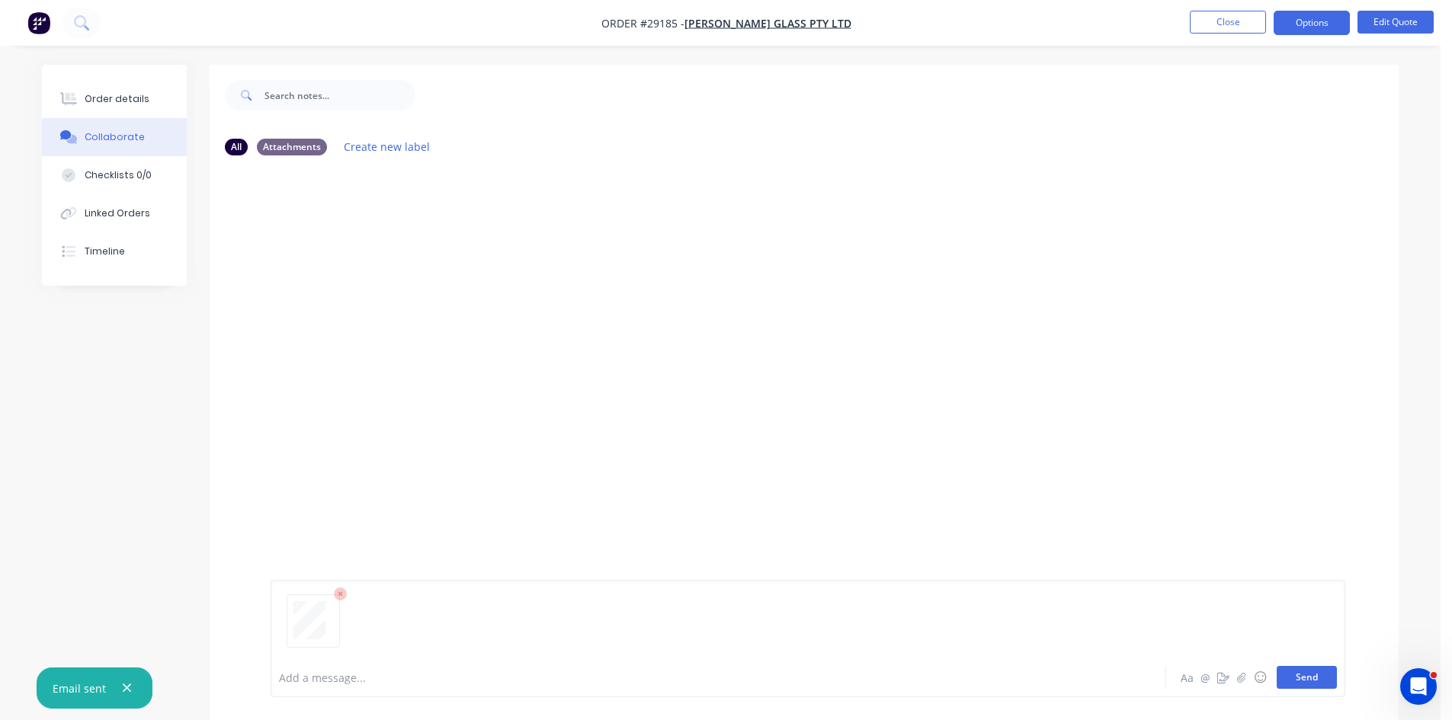
click at [1282, 668] on button "Send" at bounding box center [1307, 677] width 60 height 23
click at [120, 103] on div "Order details" at bounding box center [117, 99] width 65 height 14
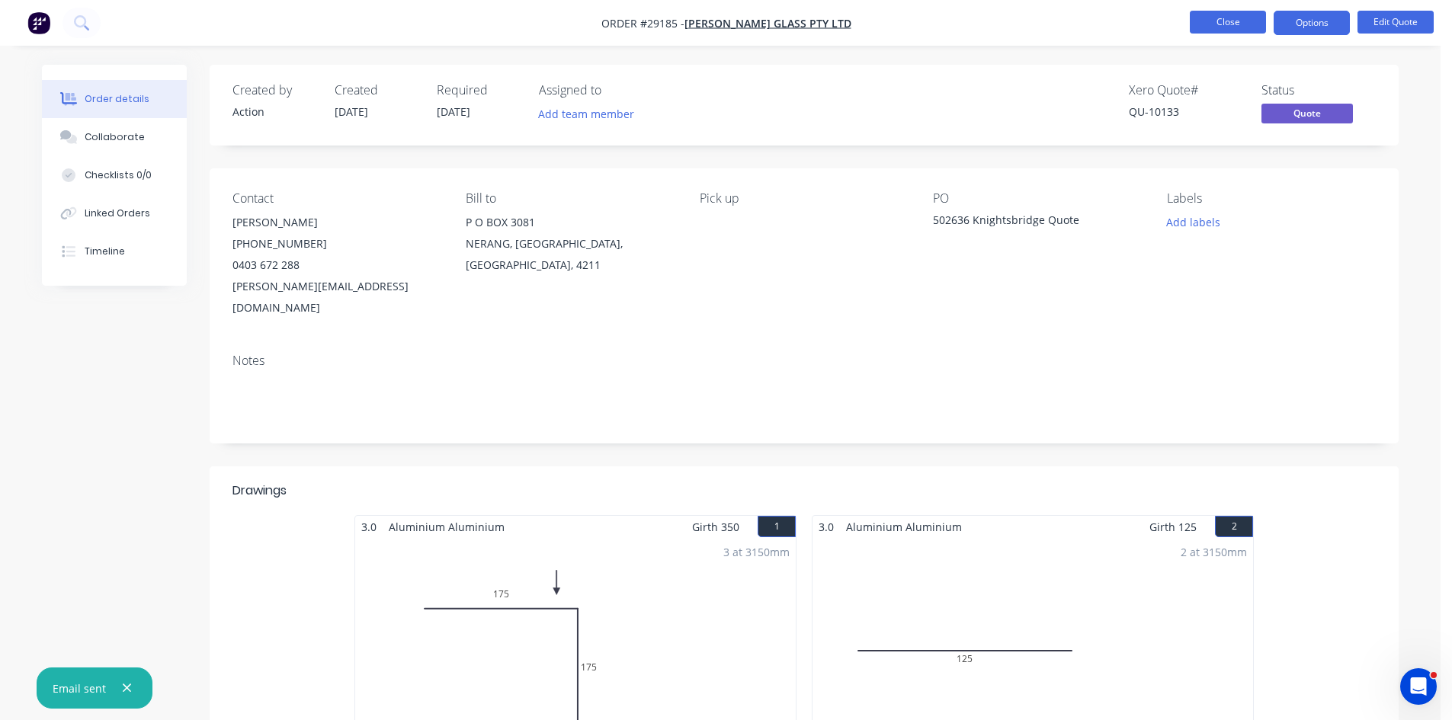
click at [1235, 18] on button "Close" at bounding box center [1228, 22] width 76 height 23
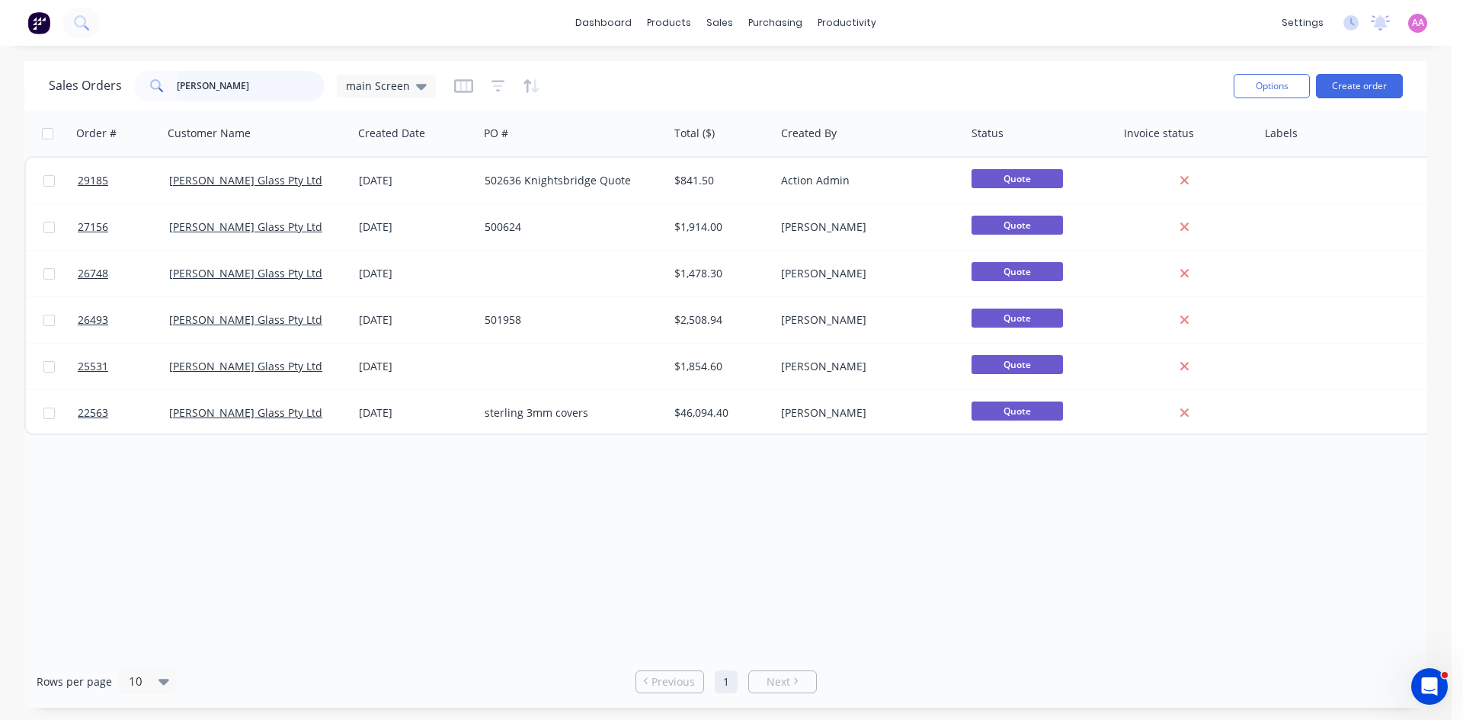
drag, startPoint x: 275, startPoint y: 85, endPoint x: 0, endPoint y: 95, distance: 275.3
click at [0, 95] on div "Sales Orders [PERSON_NAME] main Screen Options Create order Order # Customer Na…" at bounding box center [726, 384] width 1452 height 647
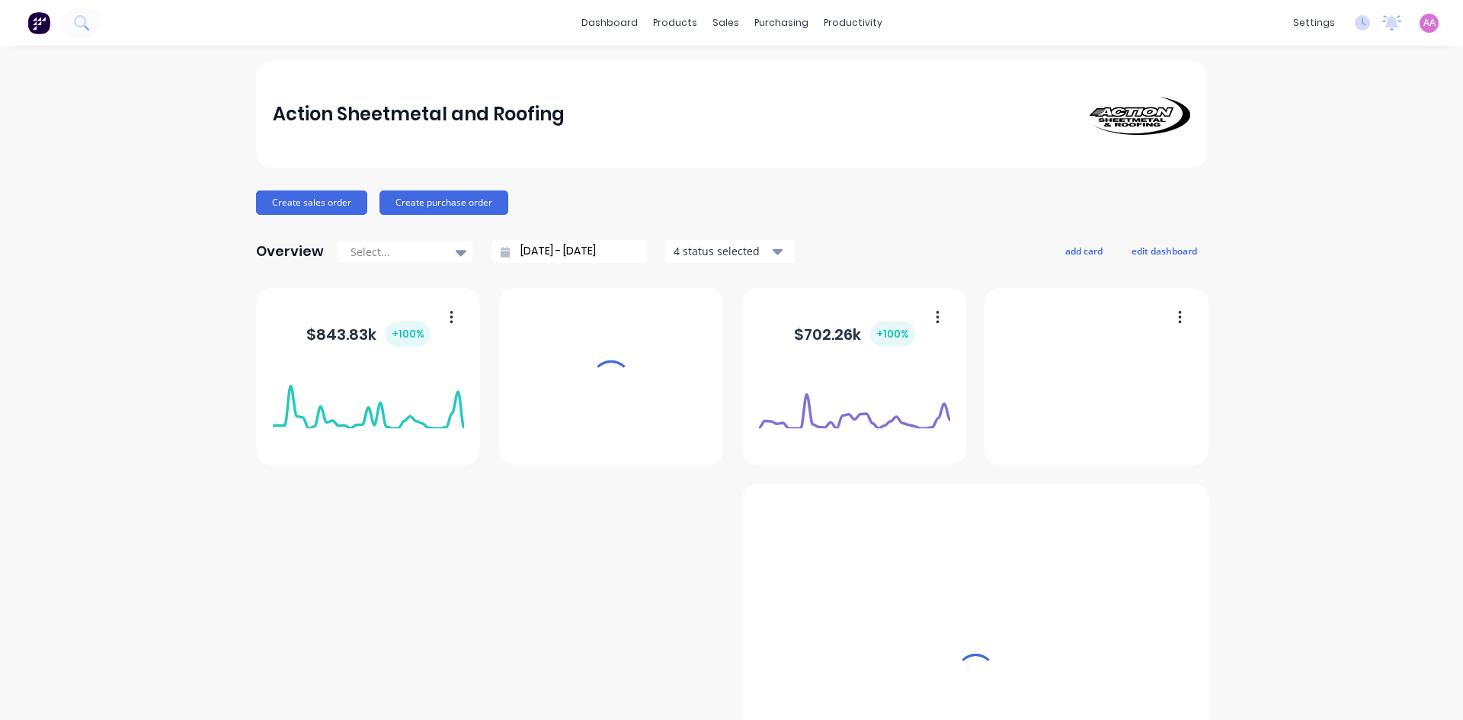
click at [717, 23] on div "sales" at bounding box center [726, 22] width 42 height 23
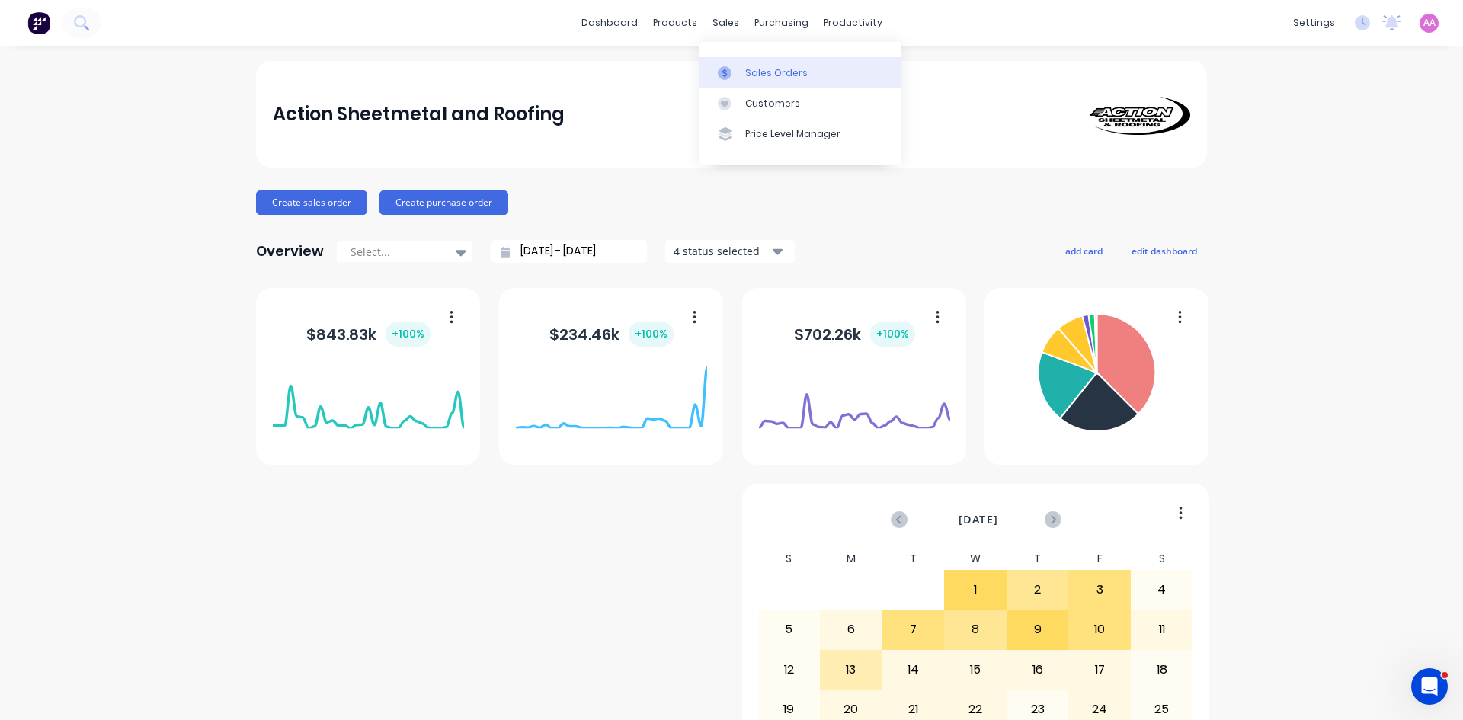
click at [756, 71] on div "Sales Orders" at bounding box center [776, 73] width 62 height 14
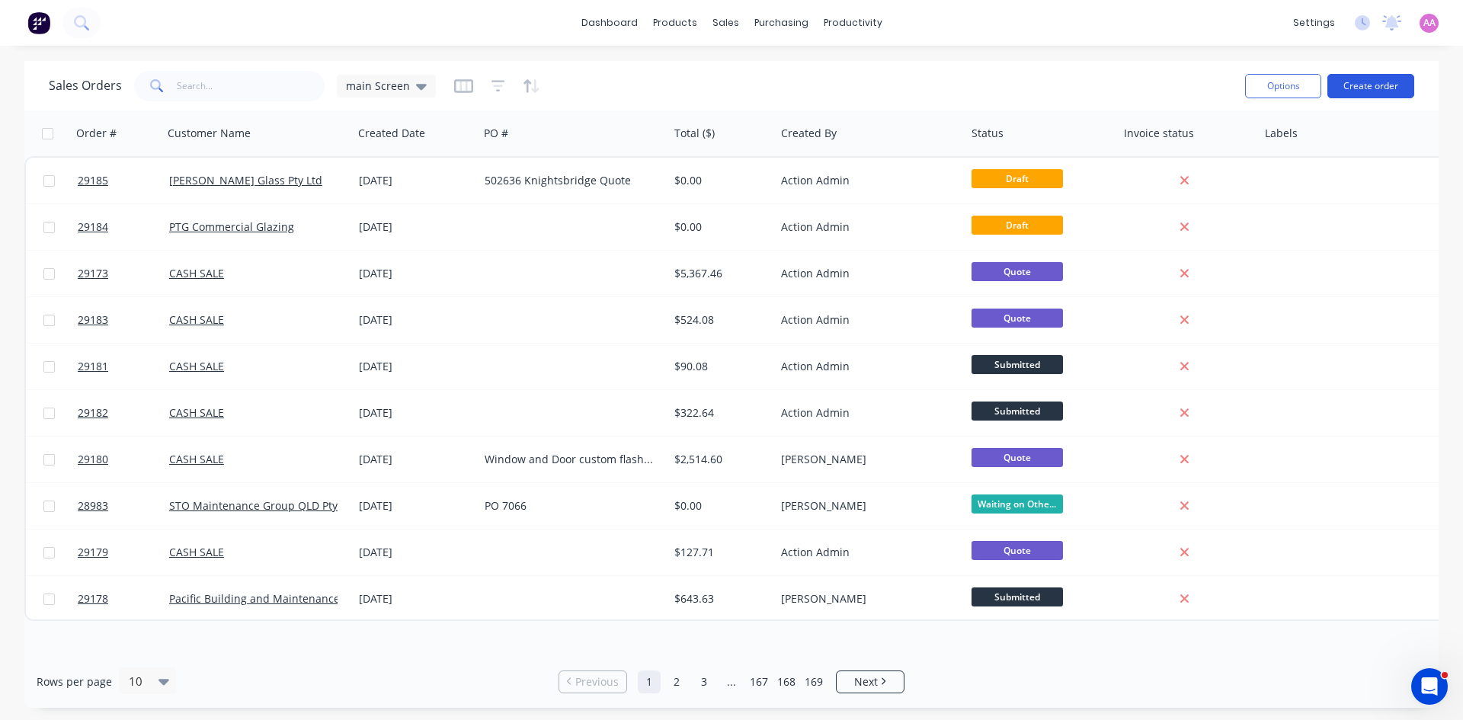
click at [1359, 79] on button "Create order" at bounding box center [1371, 86] width 87 height 24
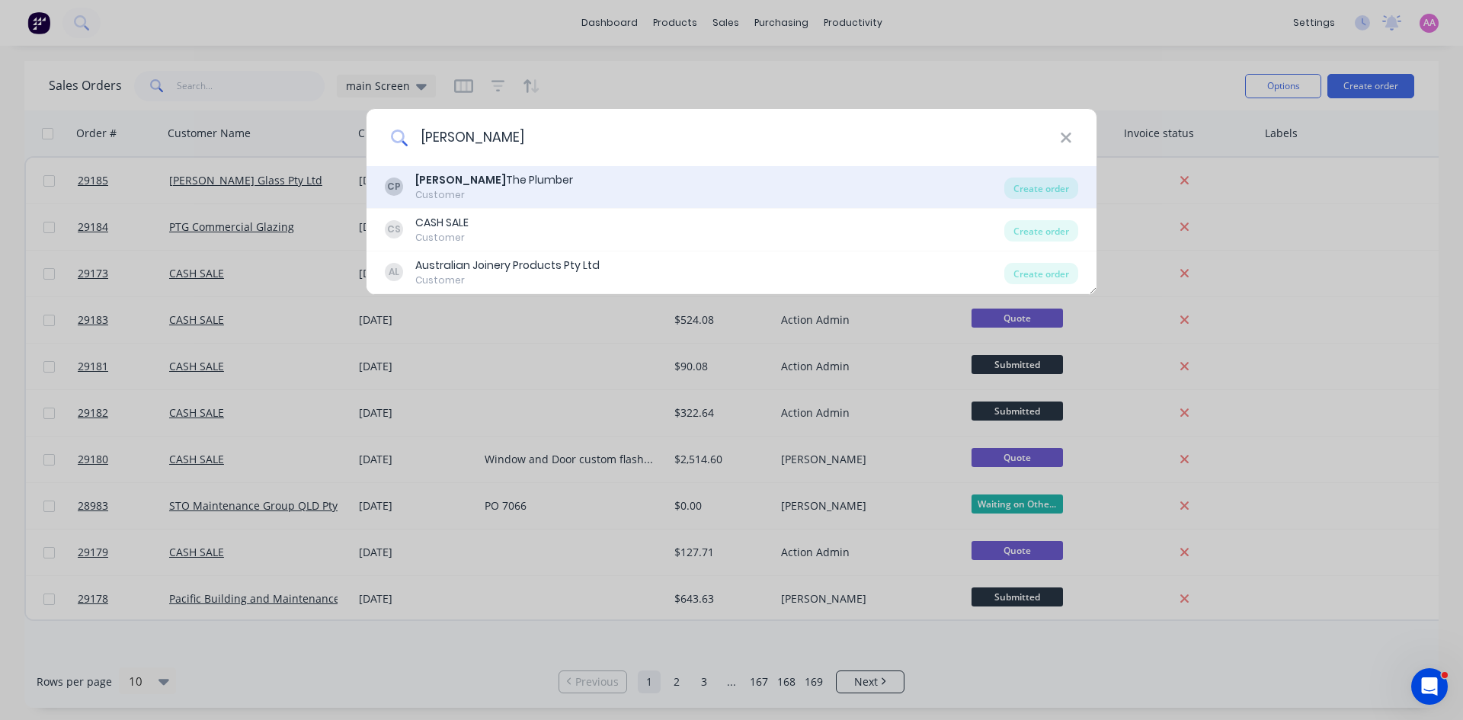
type input "[PERSON_NAME]"
click at [477, 187] on div "[PERSON_NAME] The Plumber" at bounding box center [494, 180] width 158 height 16
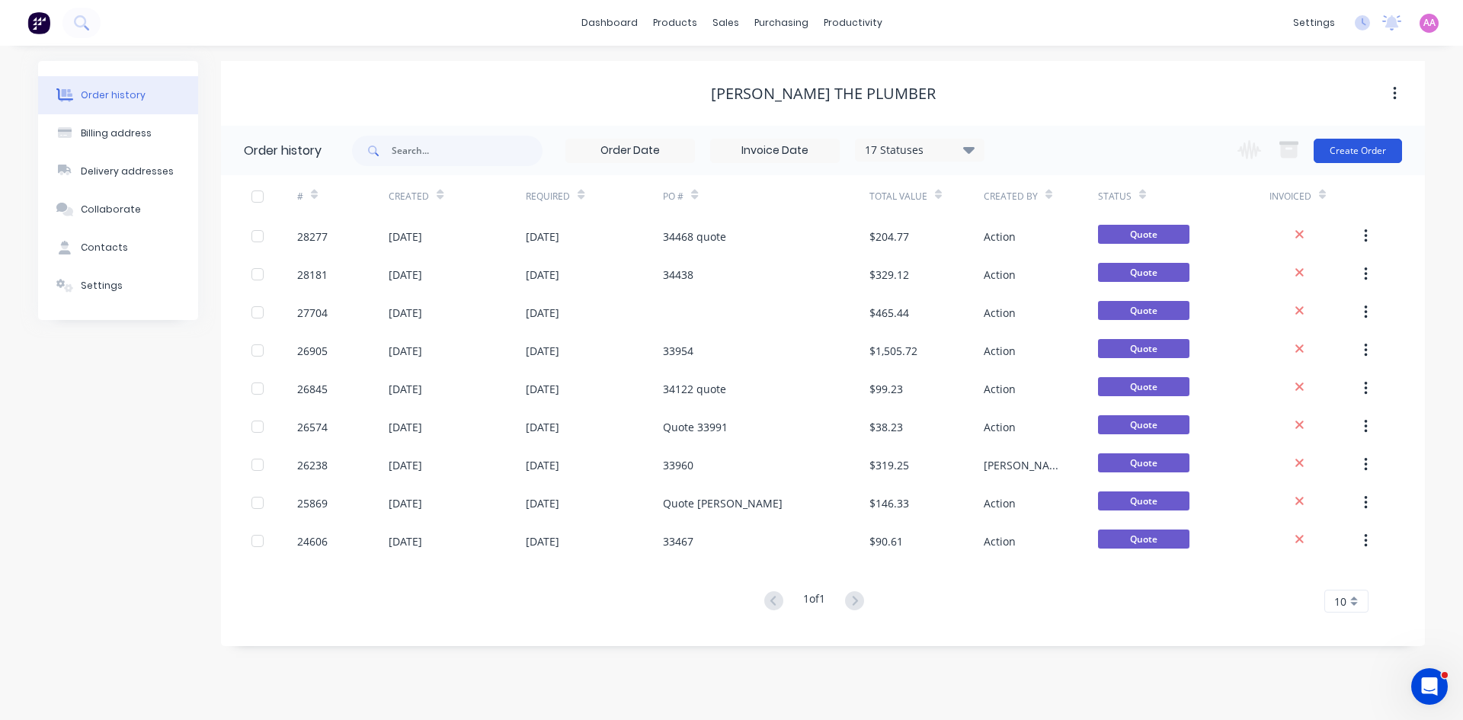
click at [1370, 142] on button "Create Order" at bounding box center [1358, 151] width 88 height 24
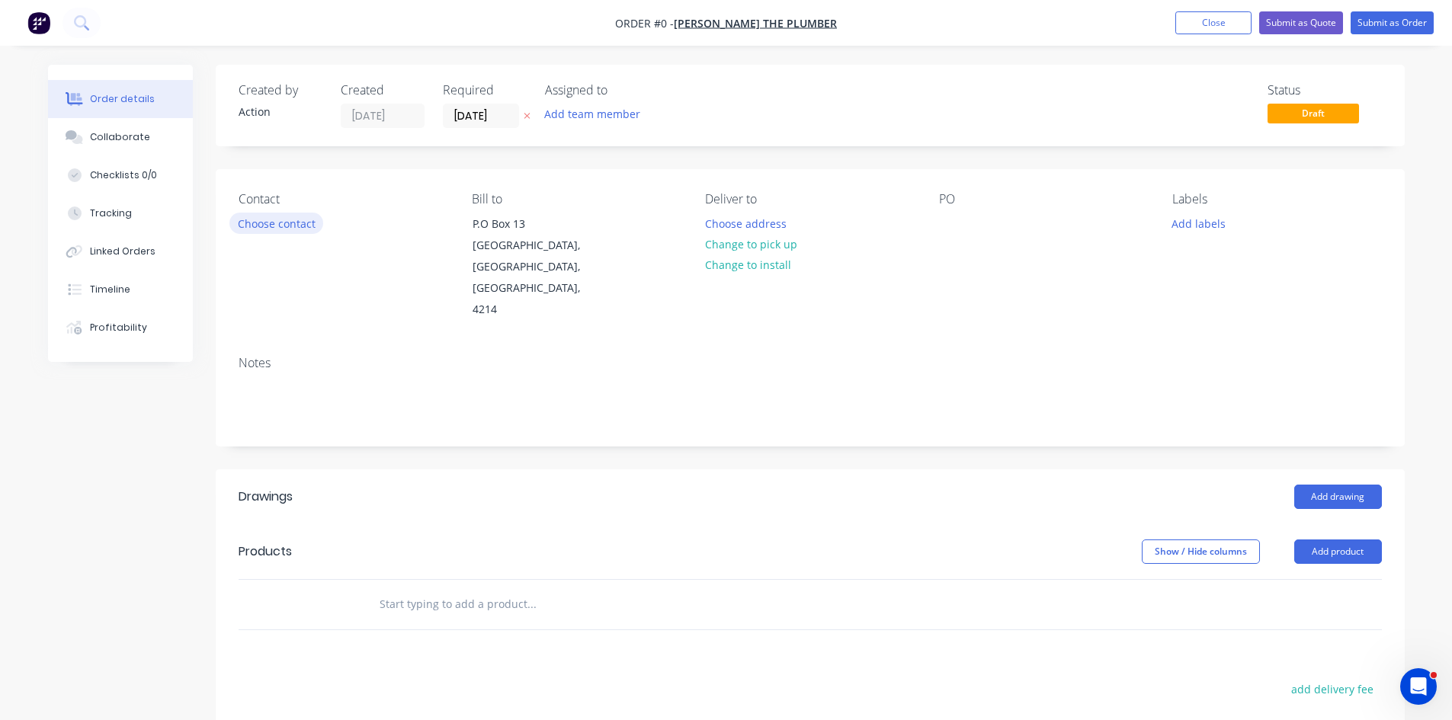
click at [290, 227] on button "Choose contact" at bounding box center [276, 223] width 94 height 21
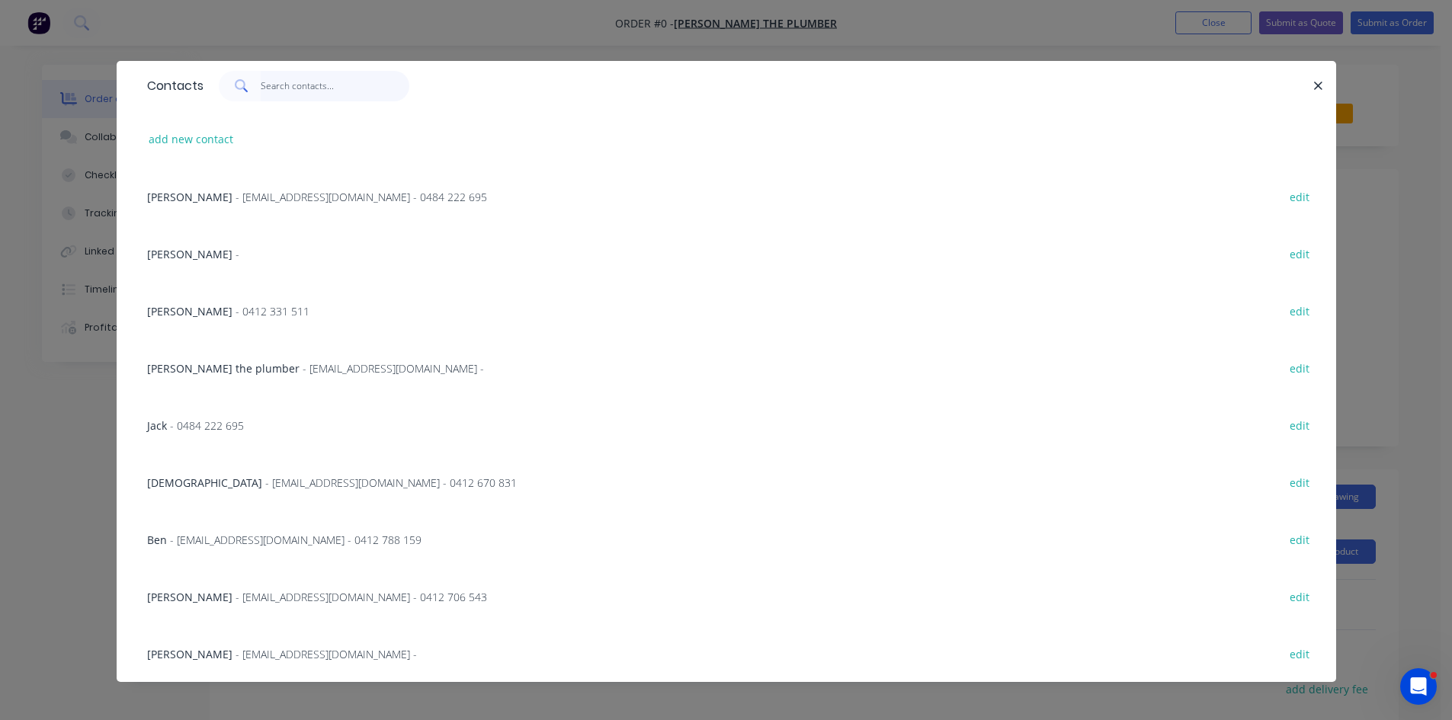
click at [311, 89] on input "text" at bounding box center [335, 86] width 149 height 30
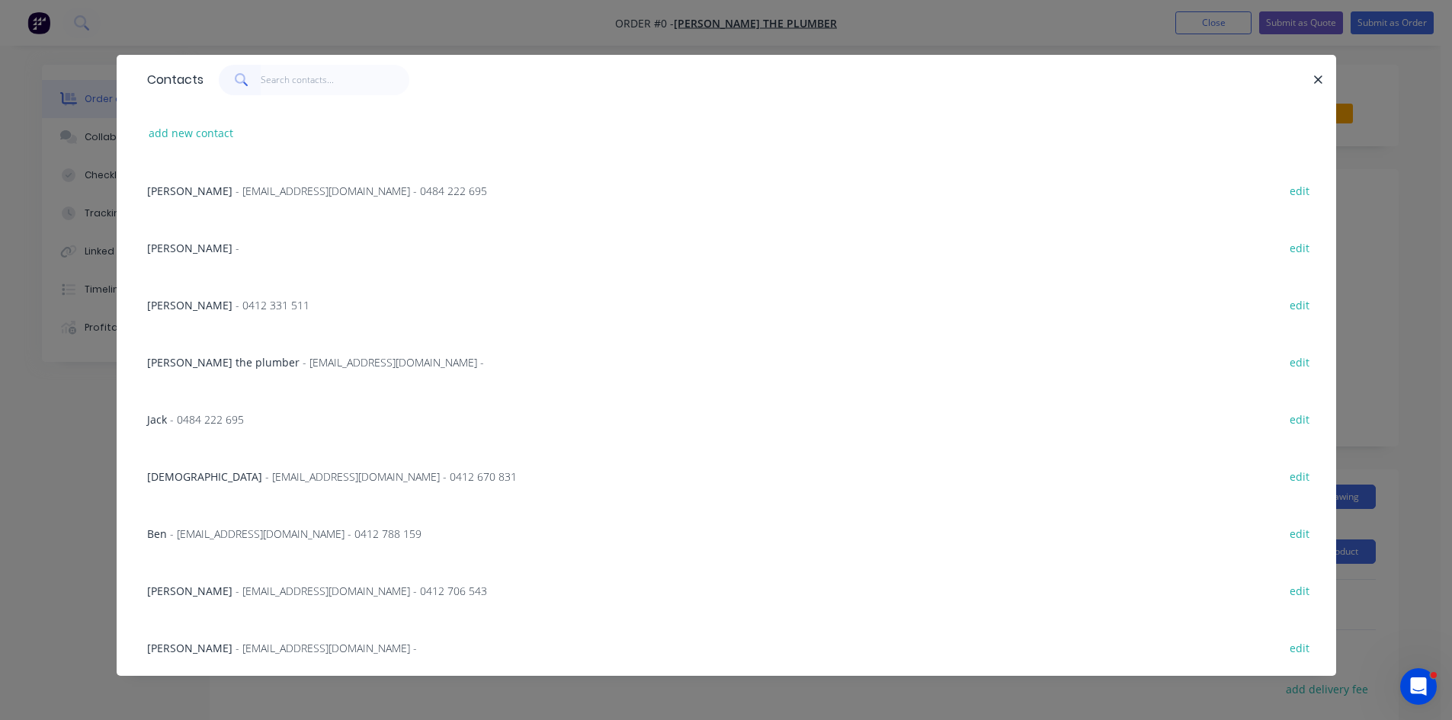
click at [222, 362] on span "[PERSON_NAME] the plumber" at bounding box center [223, 362] width 152 height 14
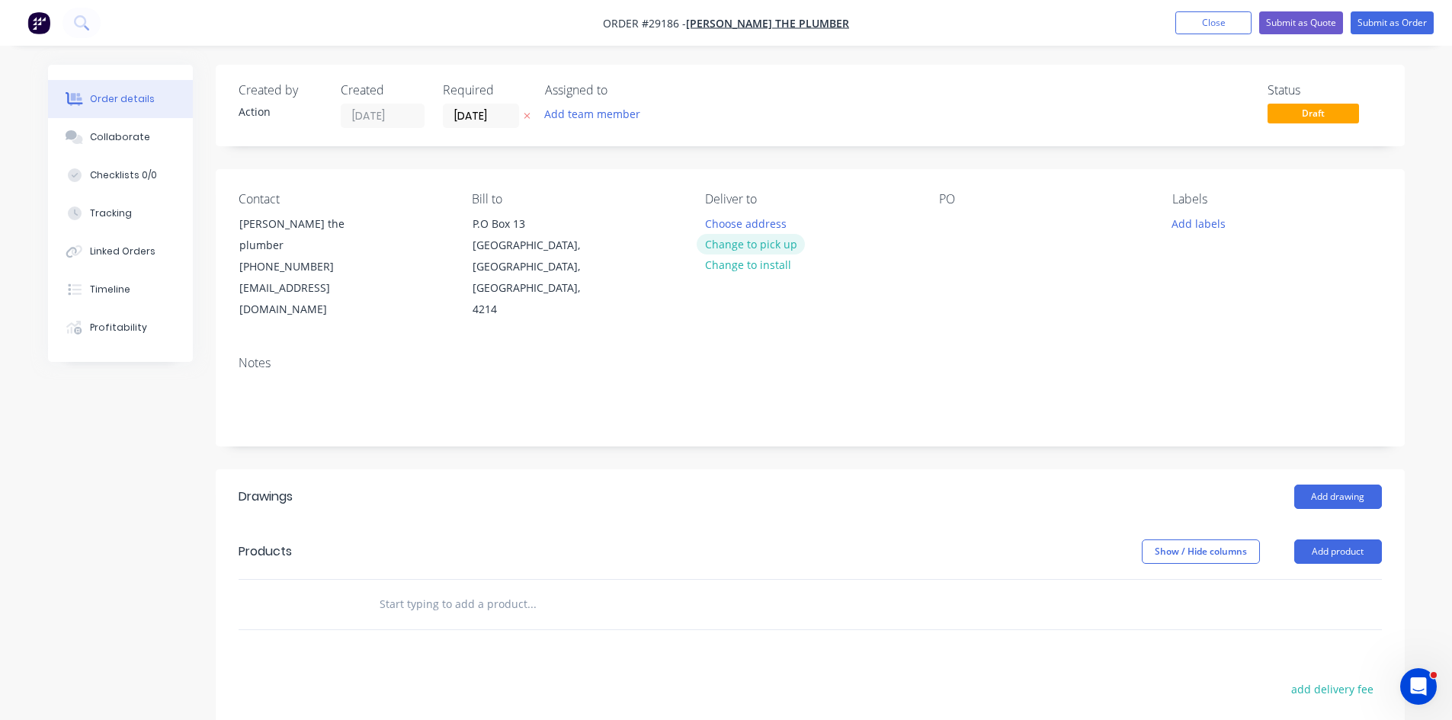
click at [740, 248] on button "Change to pick up" at bounding box center [751, 244] width 108 height 21
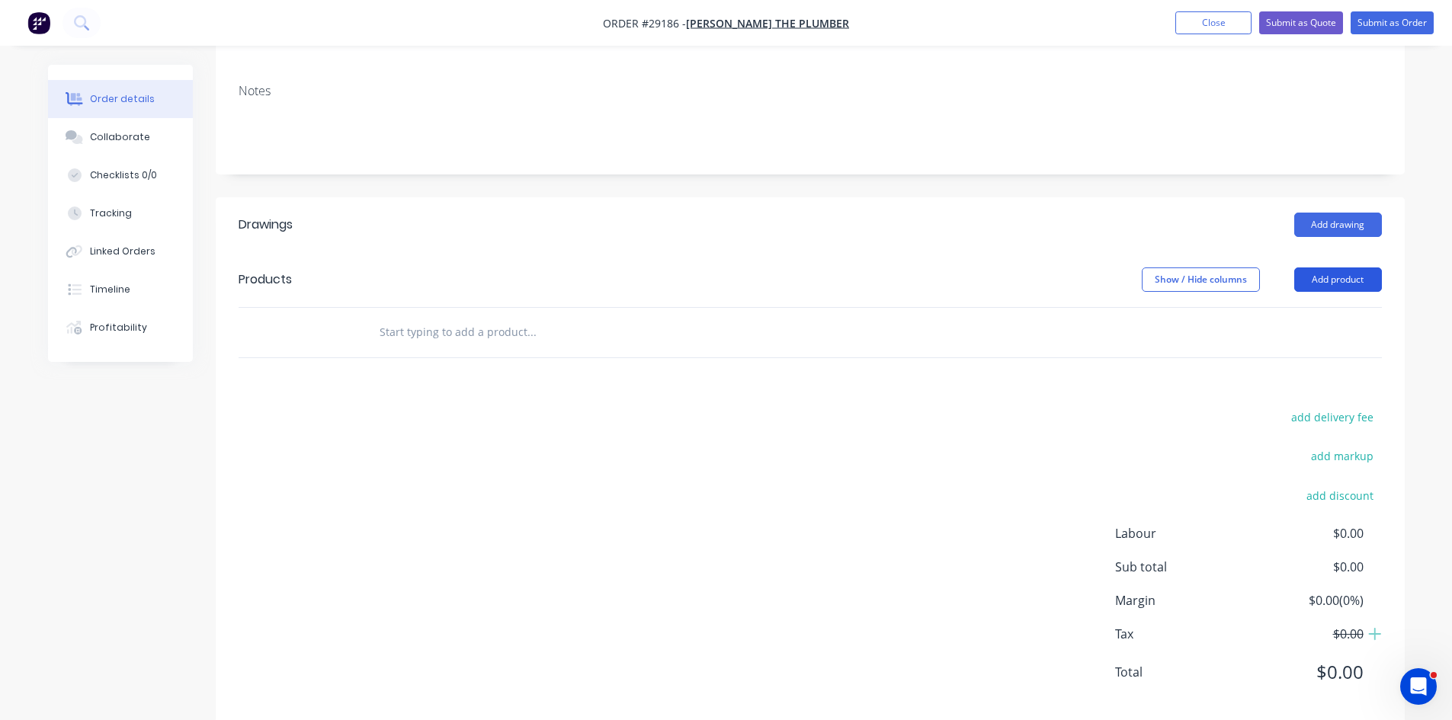
scroll to position [277, 0]
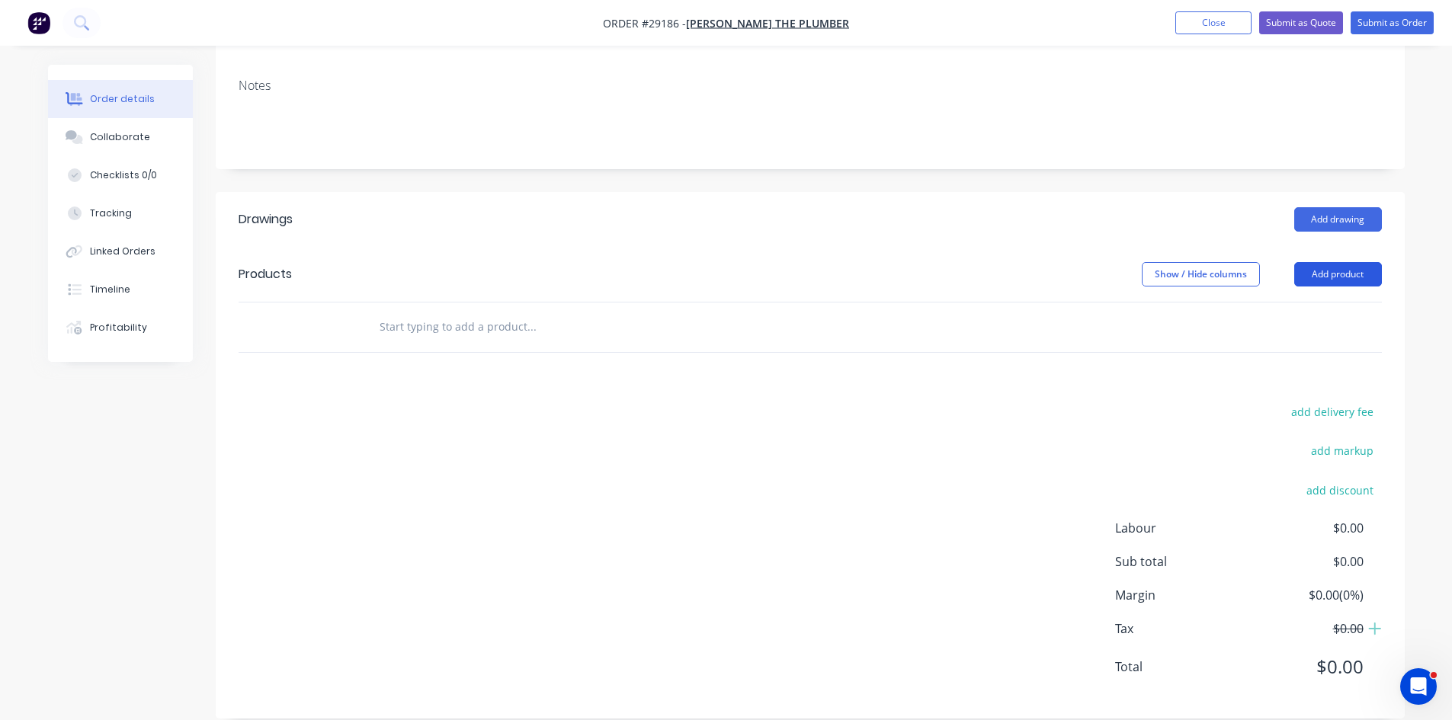
click at [1319, 262] on button "Add product" at bounding box center [1338, 274] width 88 height 24
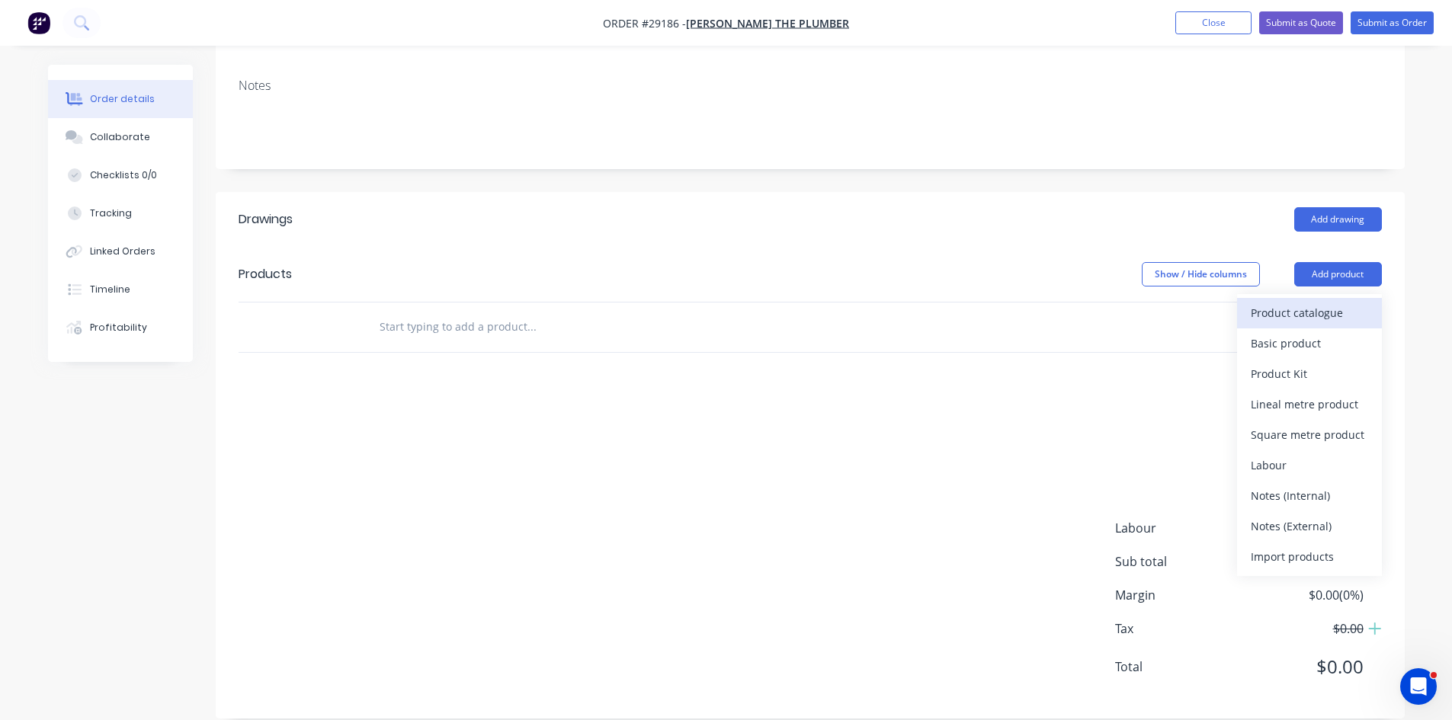
click at [1321, 302] on div "Product catalogue" at bounding box center [1309, 313] width 117 height 22
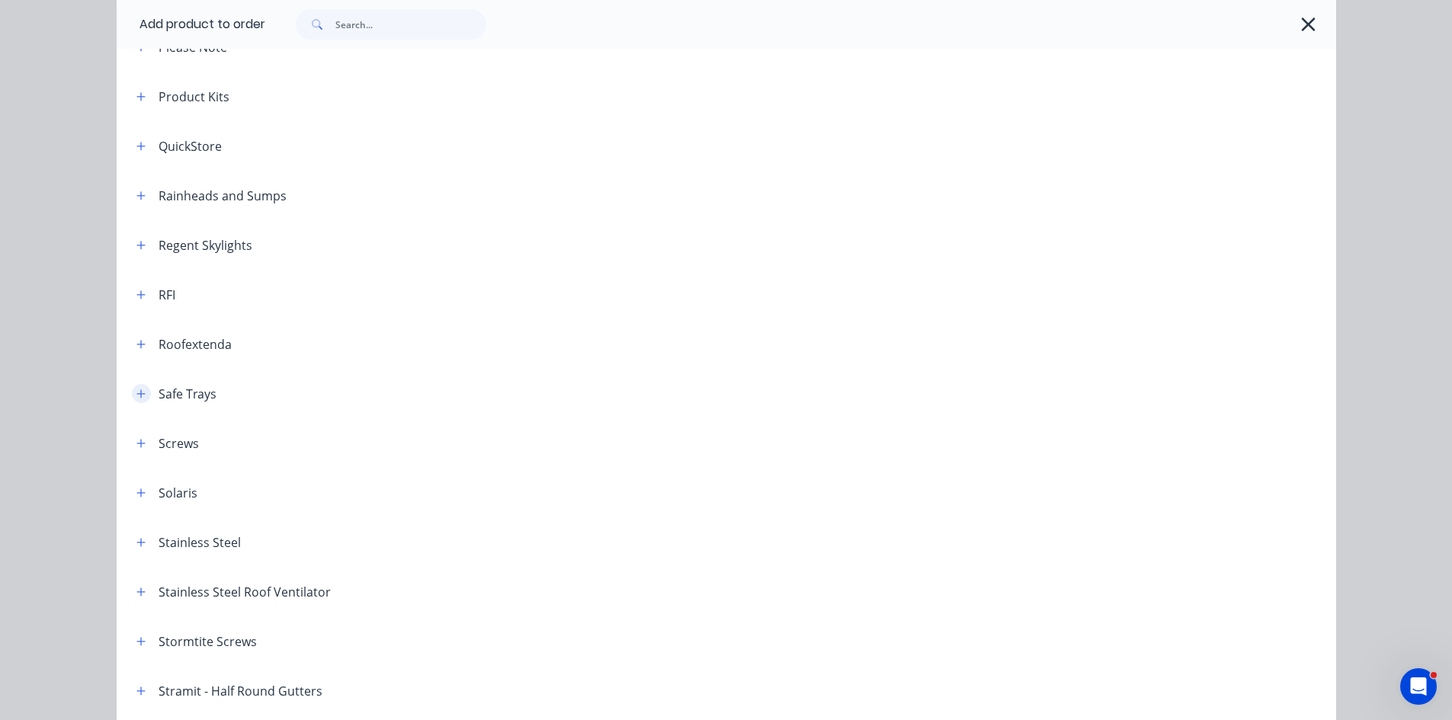
click at [136, 393] on icon "button" at bounding box center [140, 394] width 9 height 11
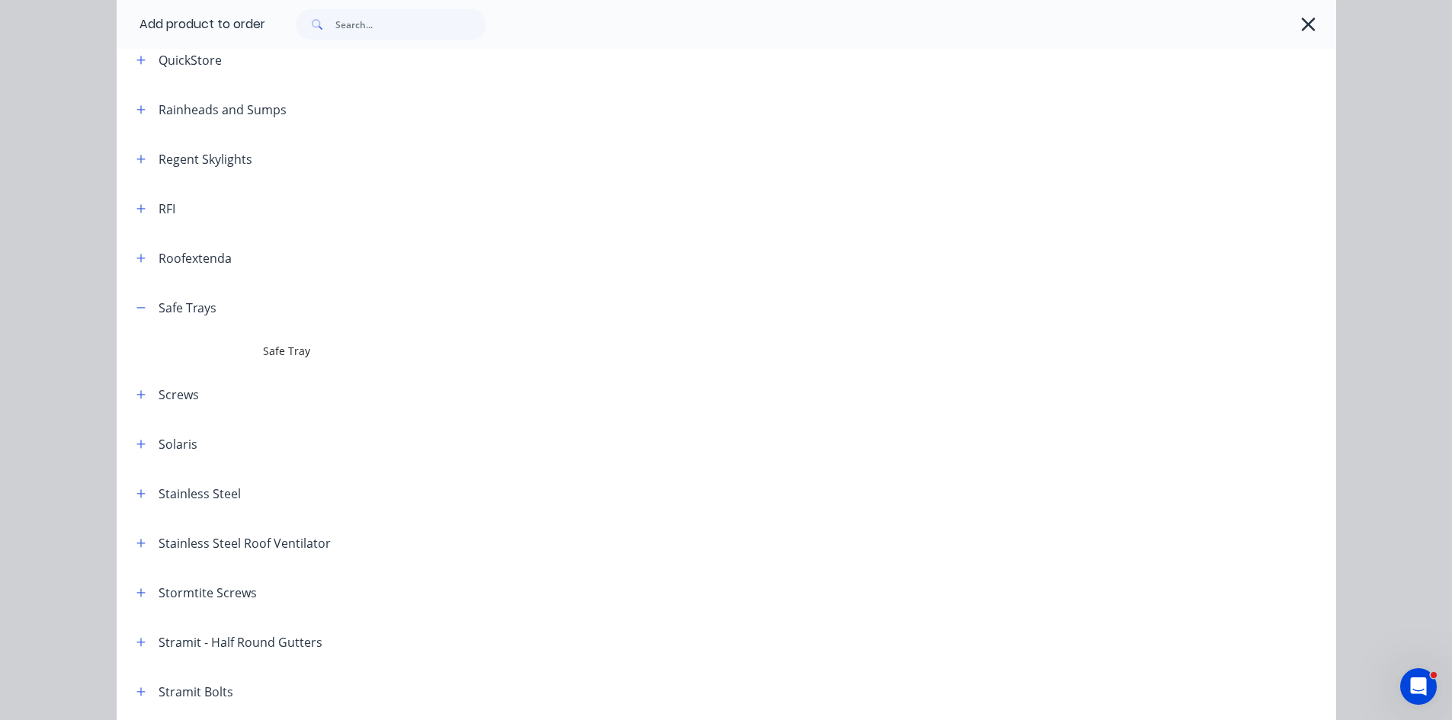
scroll to position [2134, 0]
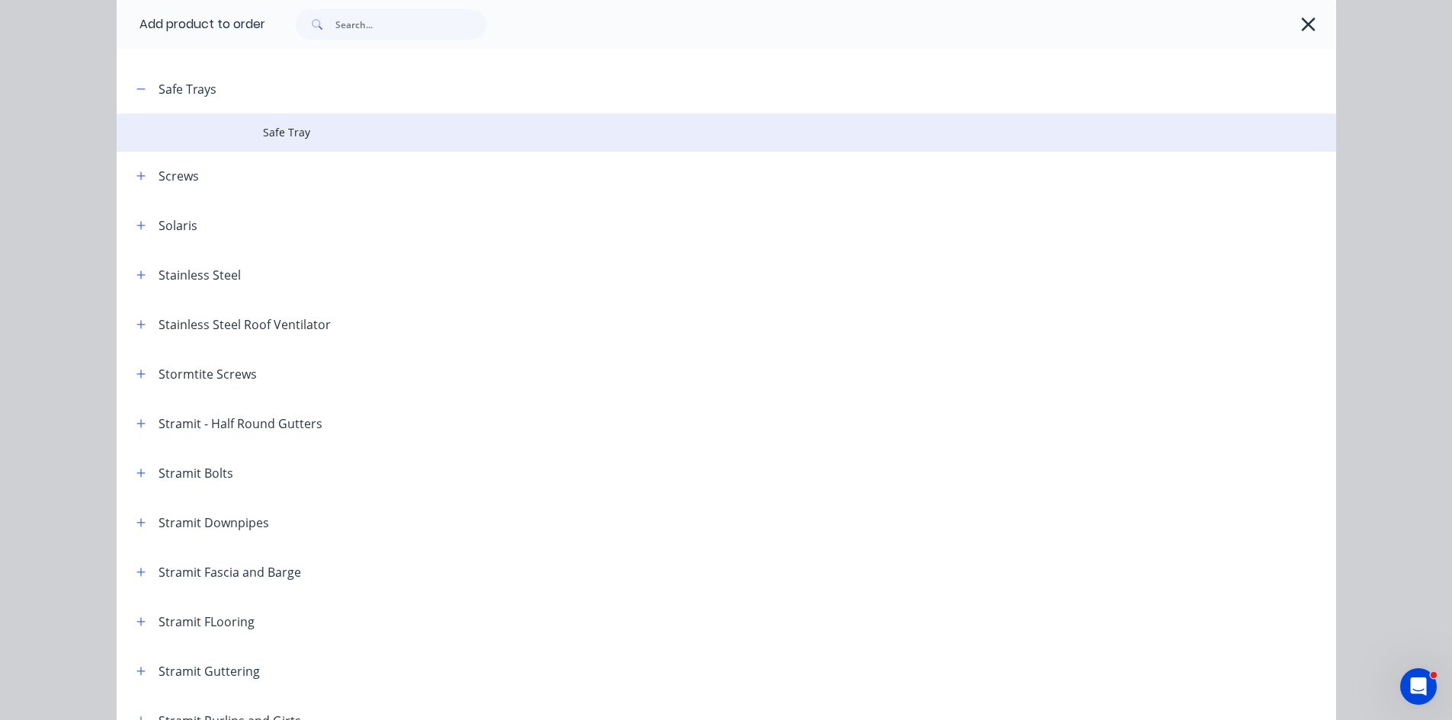
click at [267, 126] on span "Safe Tray" at bounding box center [692, 132] width 858 height 16
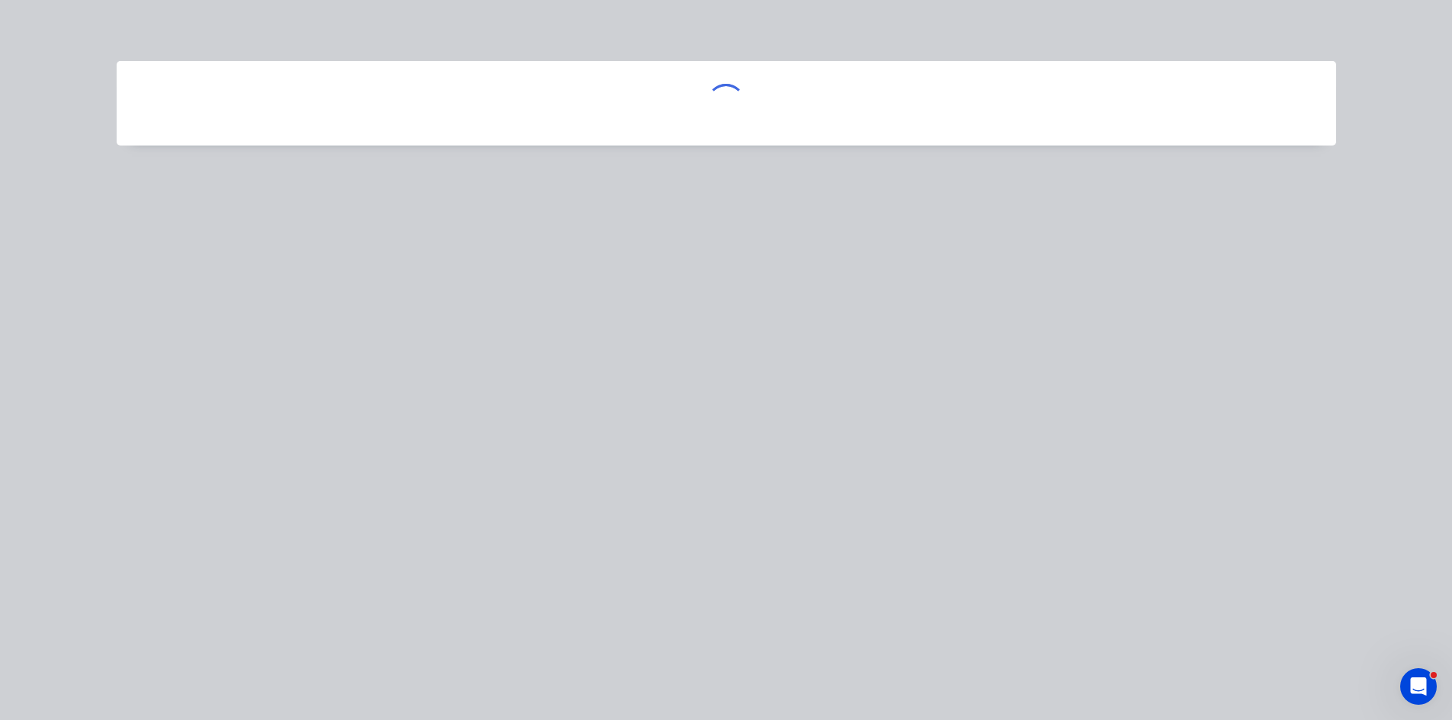
scroll to position [0, 0]
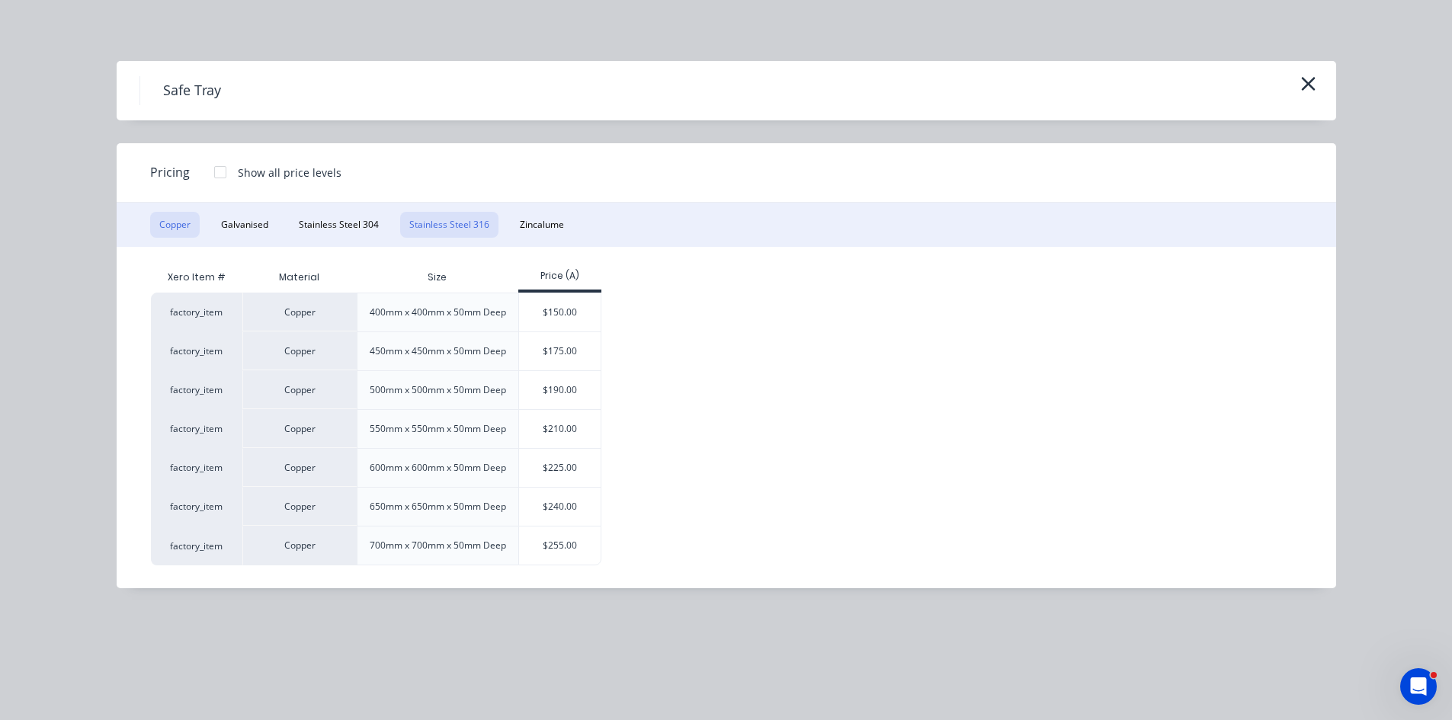
click at [454, 226] on button "Stainless Steel 316" at bounding box center [449, 225] width 98 height 26
click at [572, 565] on div "$134.20" at bounding box center [562, 546] width 86 height 38
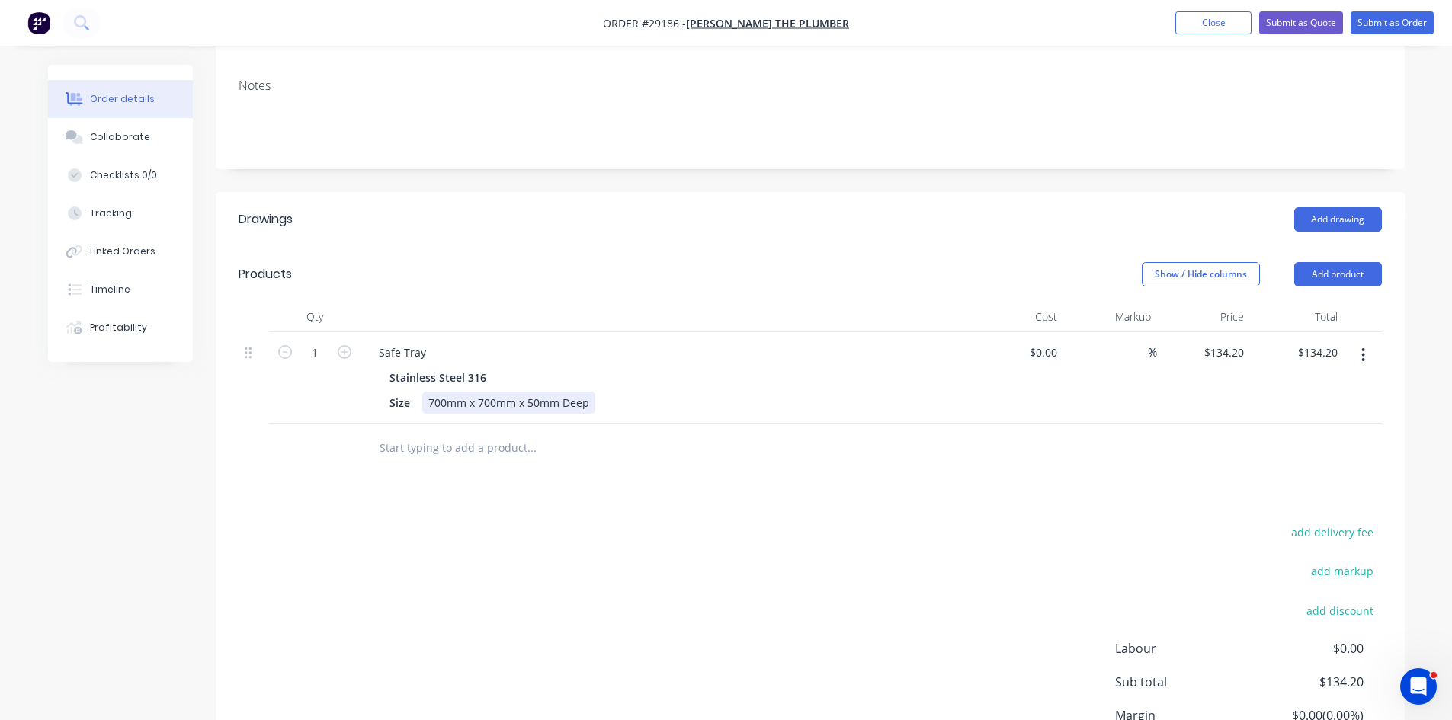
click at [431, 392] on div "700mm x 700mm x 50mm Deep" at bounding box center [508, 403] width 173 height 22
click at [485, 392] on div "1300mm x 700mm x 50mm Deep" at bounding box center [511, 403] width 179 height 22
click at [543, 392] on div "1300mm x 500mm x 50mm Deep" at bounding box center [511, 403] width 179 height 22
click at [599, 306] on div at bounding box center [665, 317] width 610 height 30
click at [1231, 341] on input "134.2" at bounding box center [1226, 352] width 47 height 22
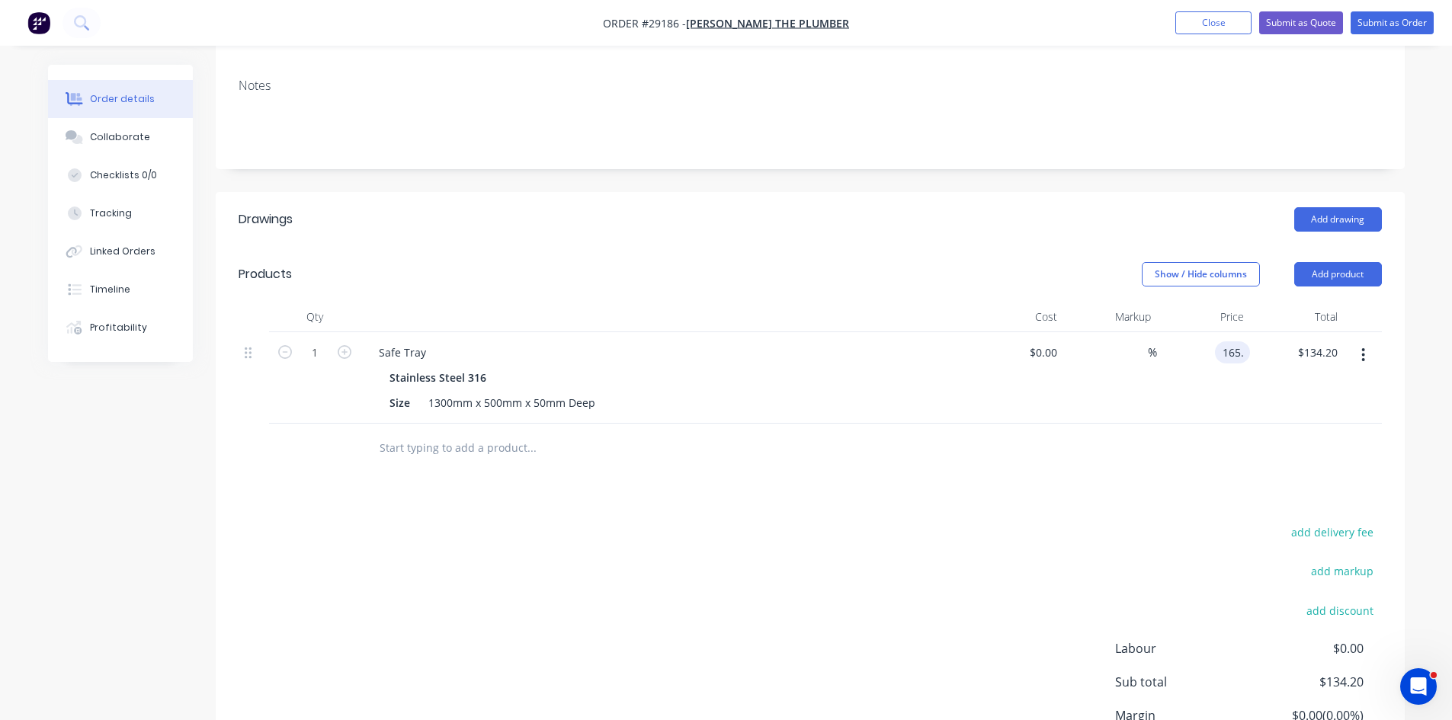
type input "$165.00"
click at [1259, 433] on div at bounding box center [810, 449] width 1143 height 50
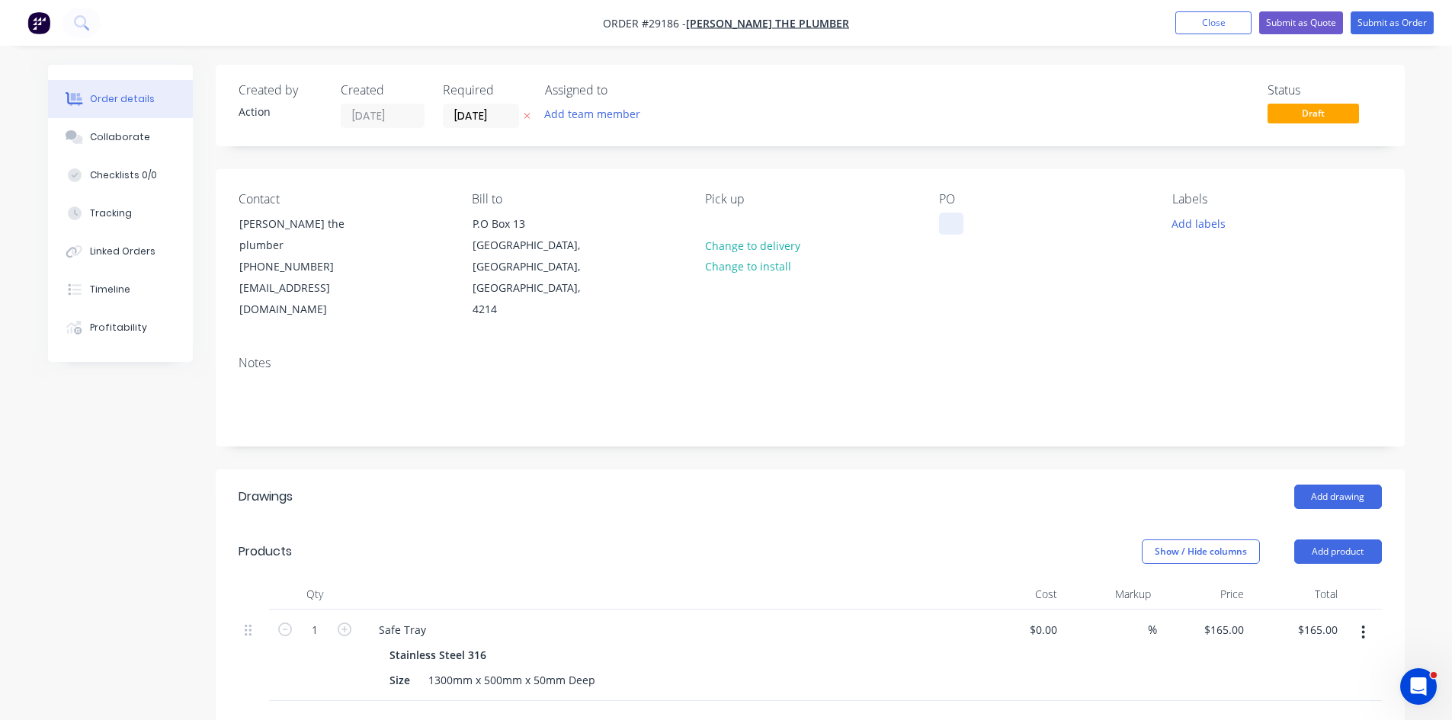
click at [945, 225] on div at bounding box center [951, 224] width 24 height 22
click at [1303, 21] on button "Submit as Quote" at bounding box center [1301, 22] width 84 height 23
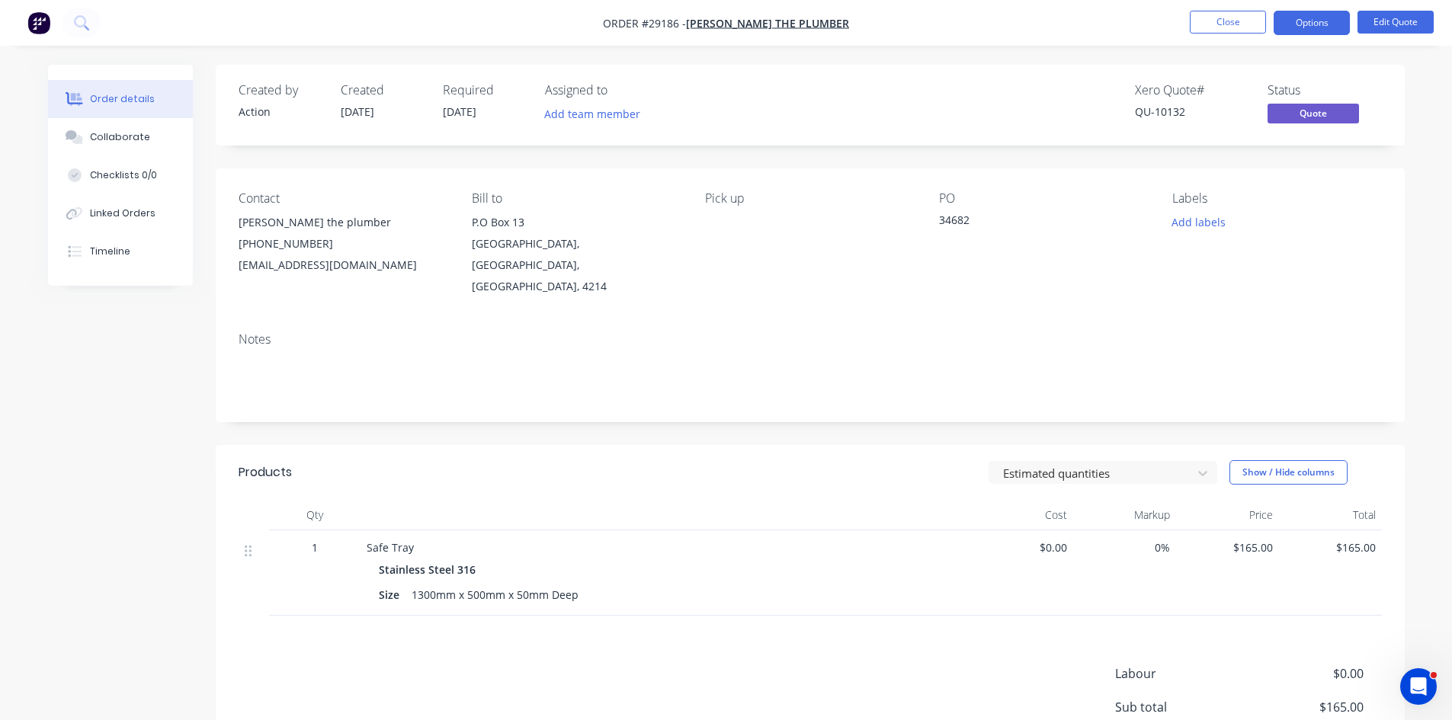
click at [1303, 21] on button "Options" at bounding box center [1311, 23] width 76 height 24
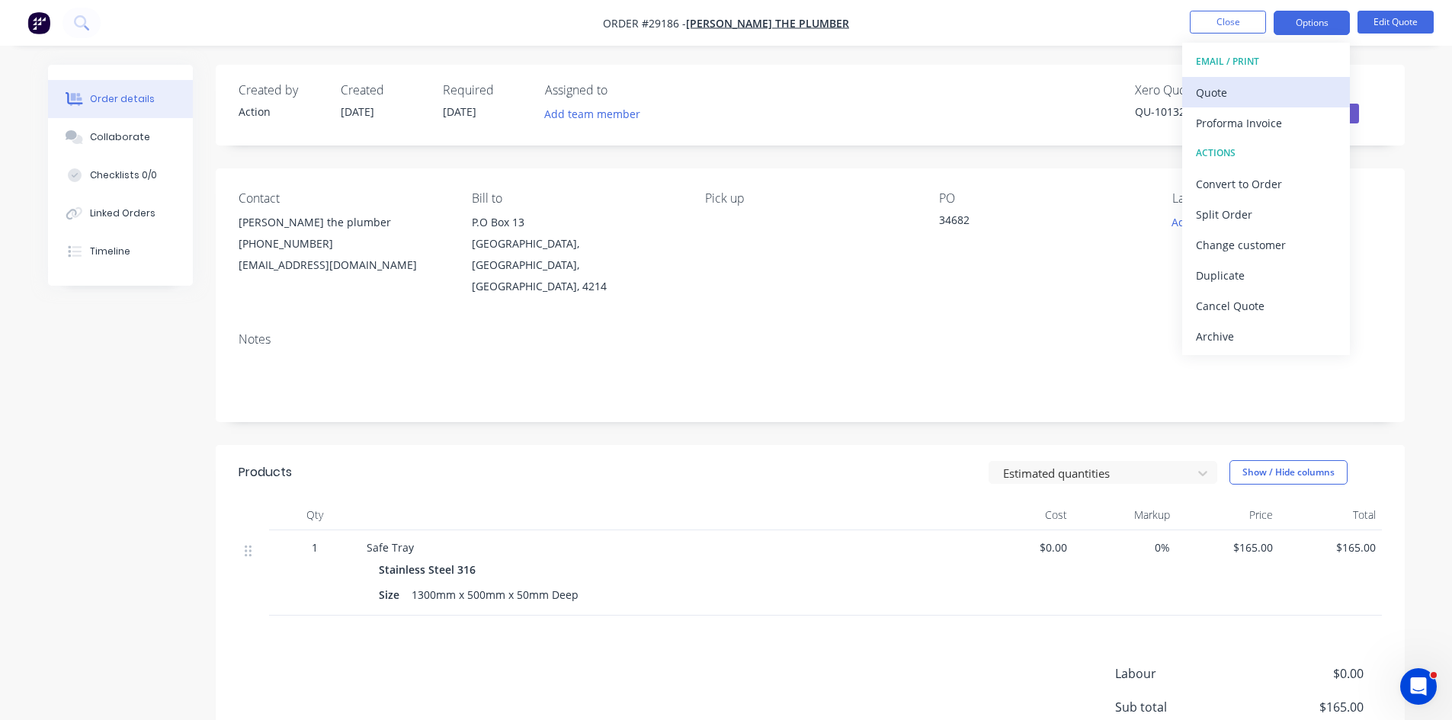
click at [1245, 85] on div "Quote" at bounding box center [1266, 93] width 140 height 22
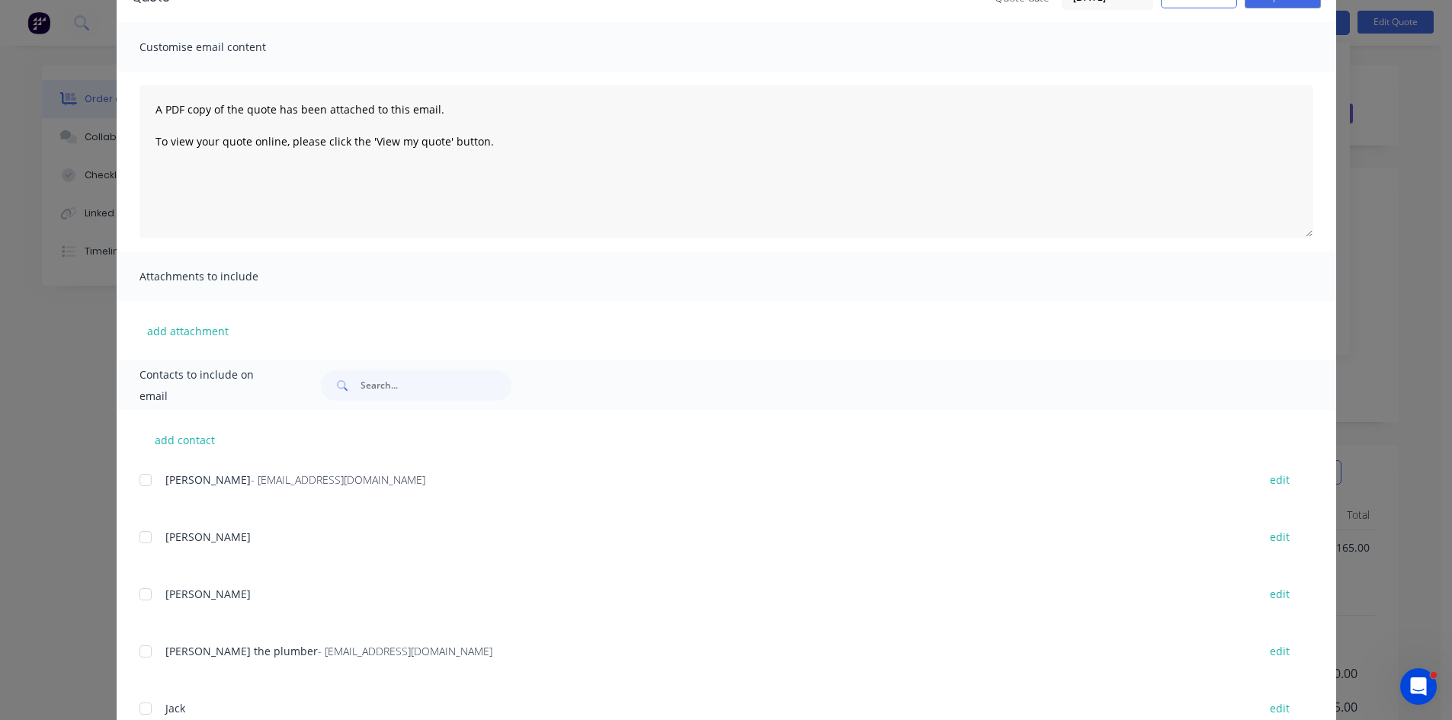
scroll to position [305, 0]
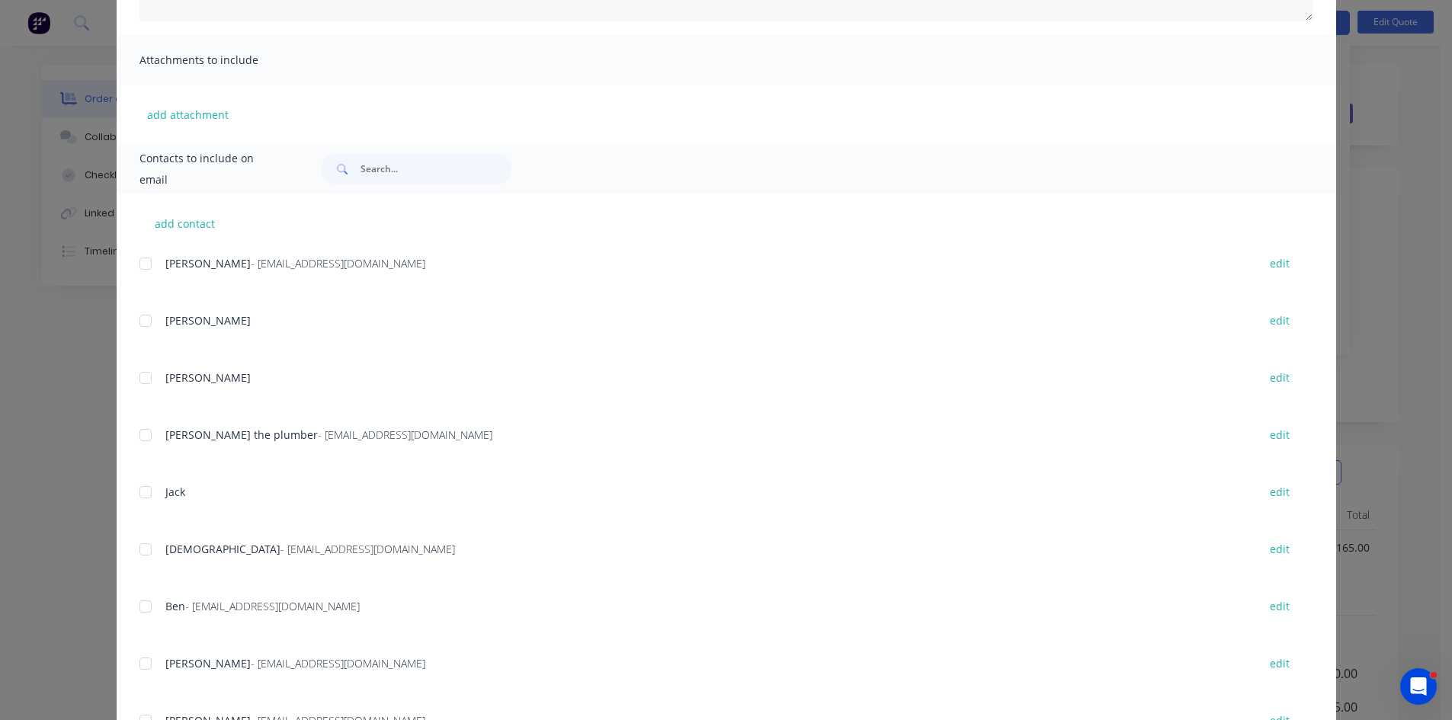
click at [135, 437] on div at bounding box center [145, 435] width 30 height 30
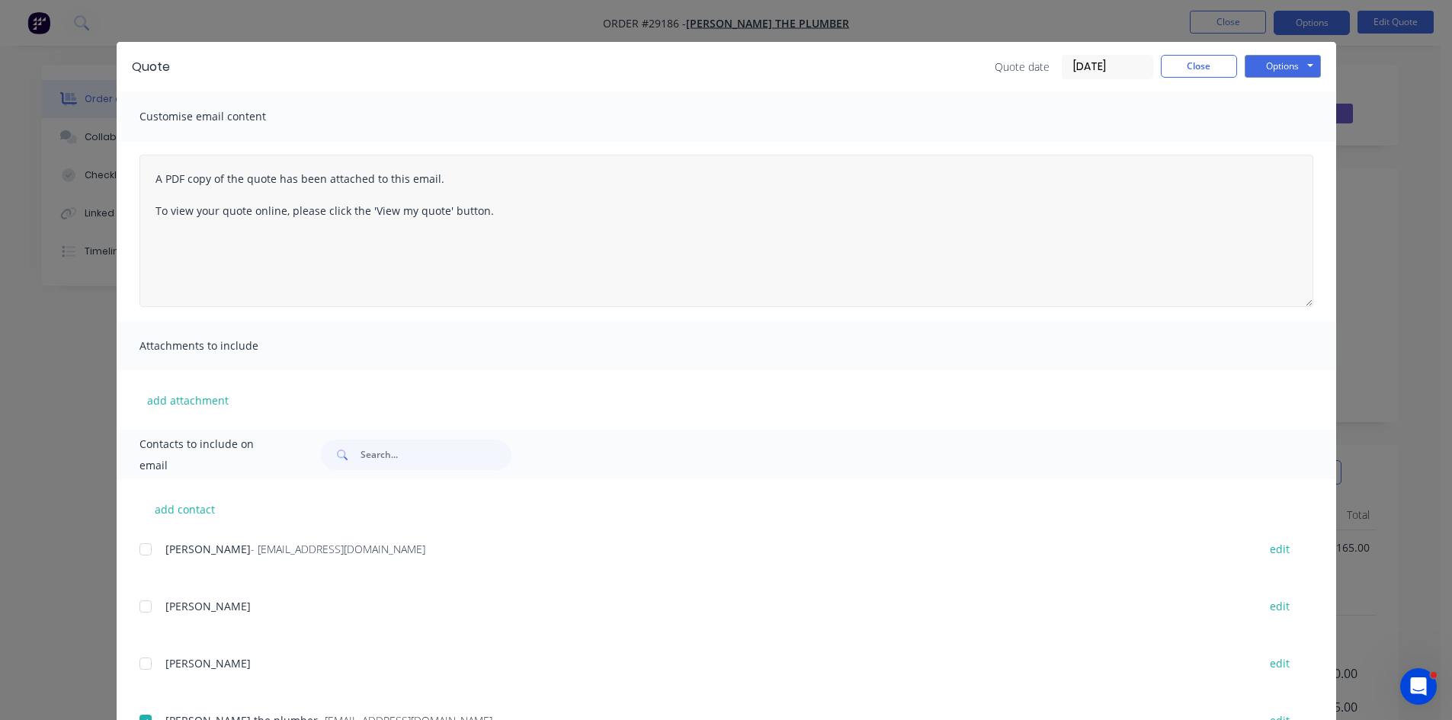
scroll to position [0, 0]
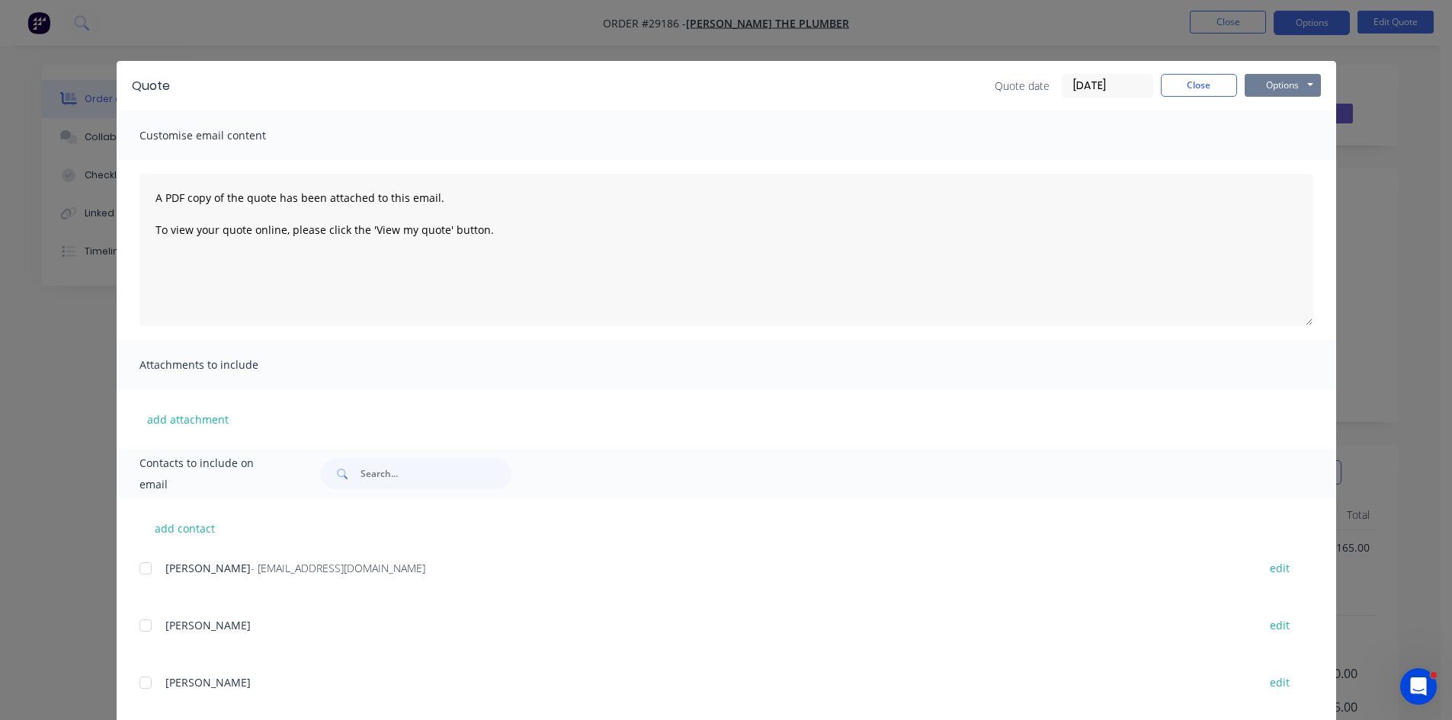
click at [1272, 93] on button "Options" at bounding box center [1283, 85] width 76 height 23
click at [1278, 165] on button "Email" at bounding box center [1294, 162] width 98 height 25
click at [1196, 85] on button "Close" at bounding box center [1199, 85] width 76 height 23
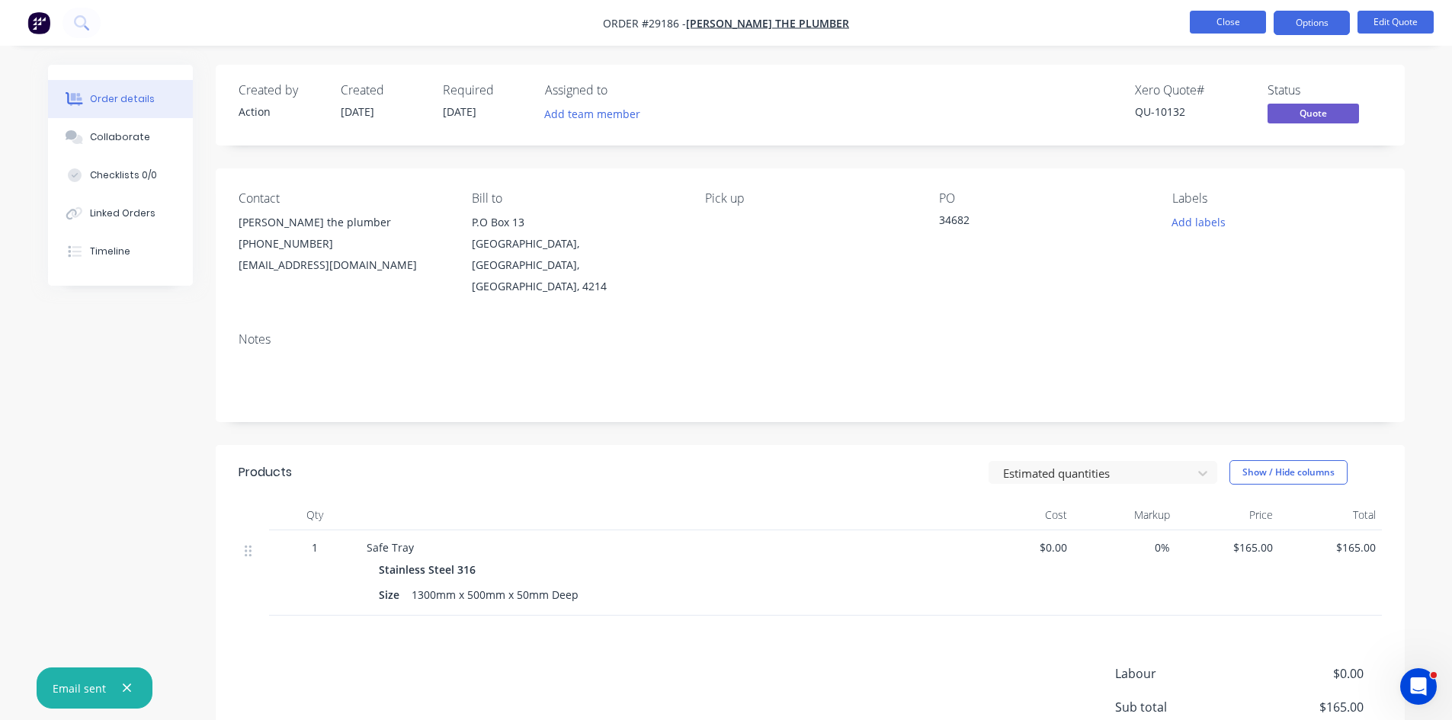
click at [1222, 23] on button "Close" at bounding box center [1228, 22] width 76 height 23
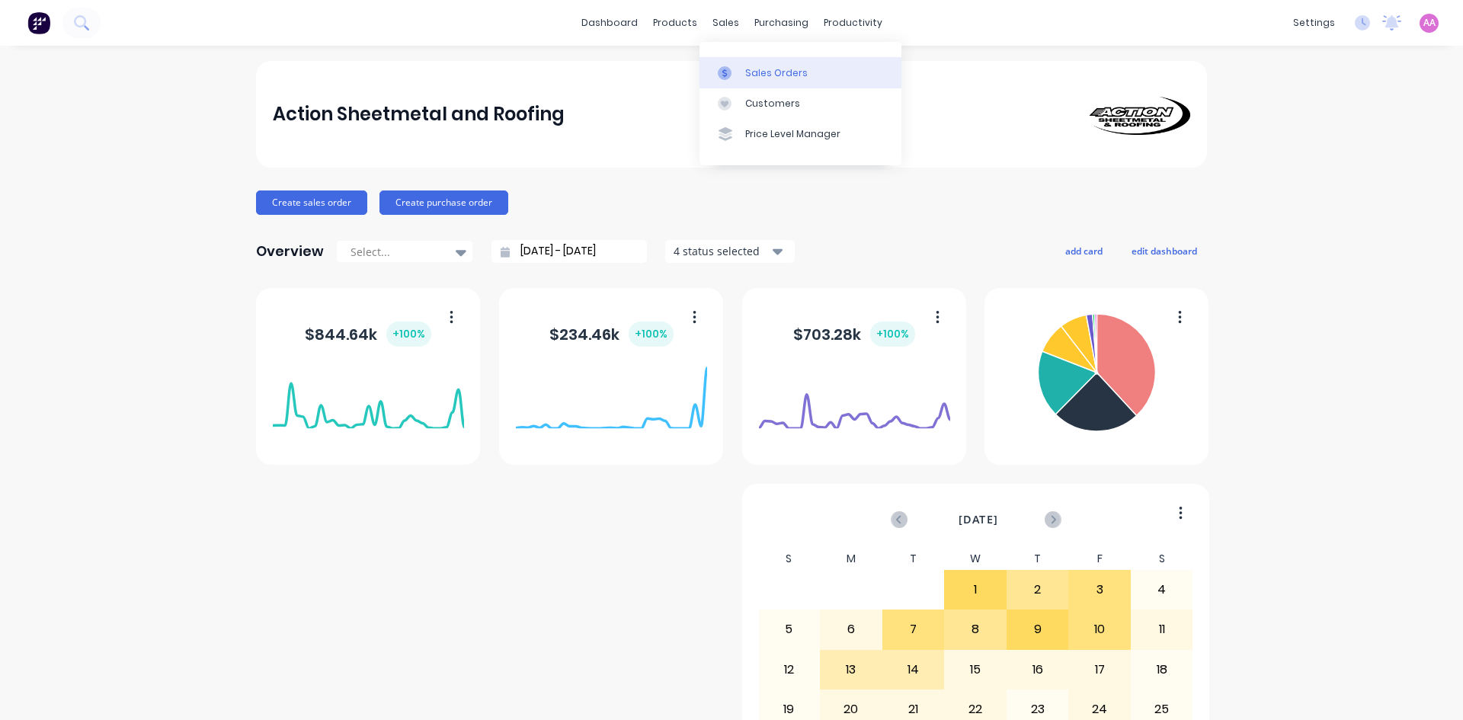
click at [776, 66] on div "Sales Orders" at bounding box center [776, 73] width 62 height 14
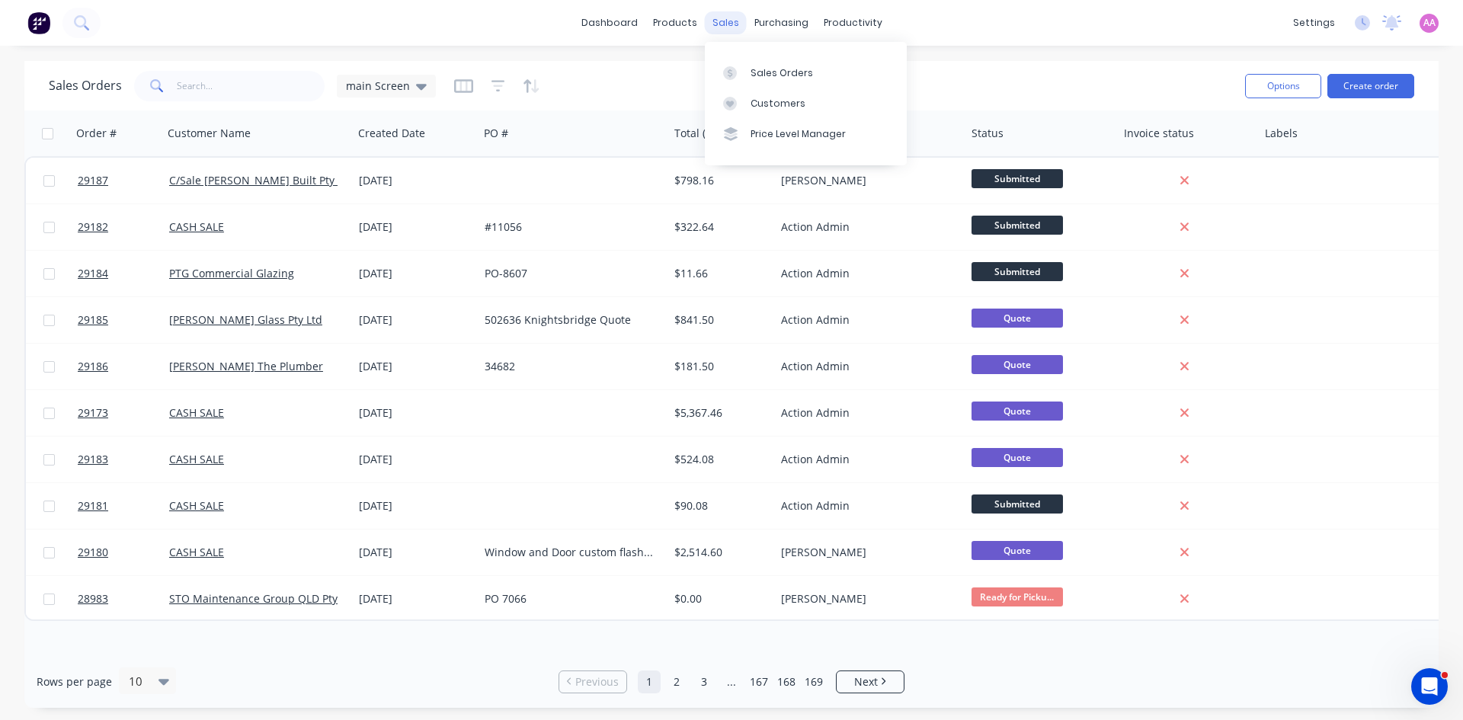
click at [717, 25] on div "sales" at bounding box center [726, 22] width 42 height 23
click at [793, 76] on div "Sales Orders" at bounding box center [782, 73] width 62 height 14
click at [246, 83] on input "text" at bounding box center [251, 86] width 149 height 30
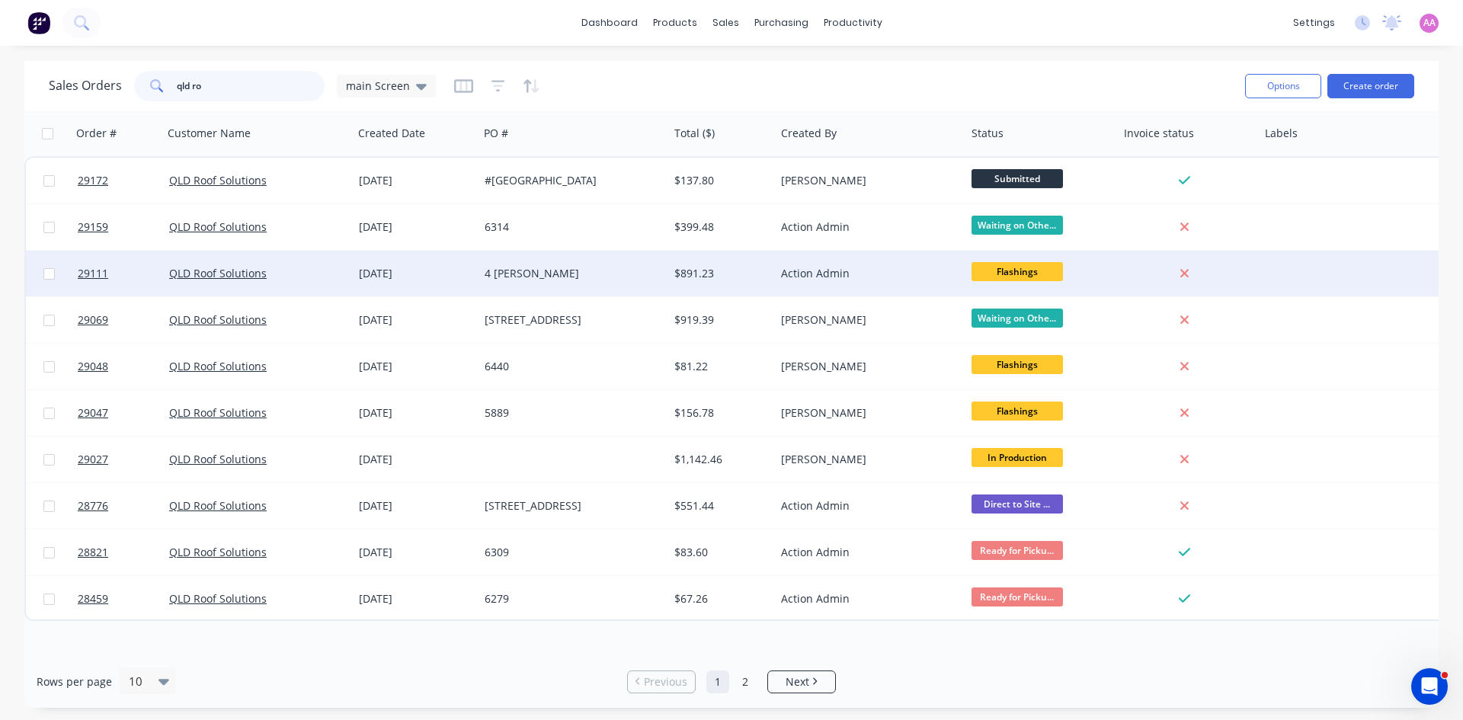
type input "qld ro"
click at [521, 274] on div "4 [PERSON_NAME]" at bounding box center [569, 273] width 169 height 15
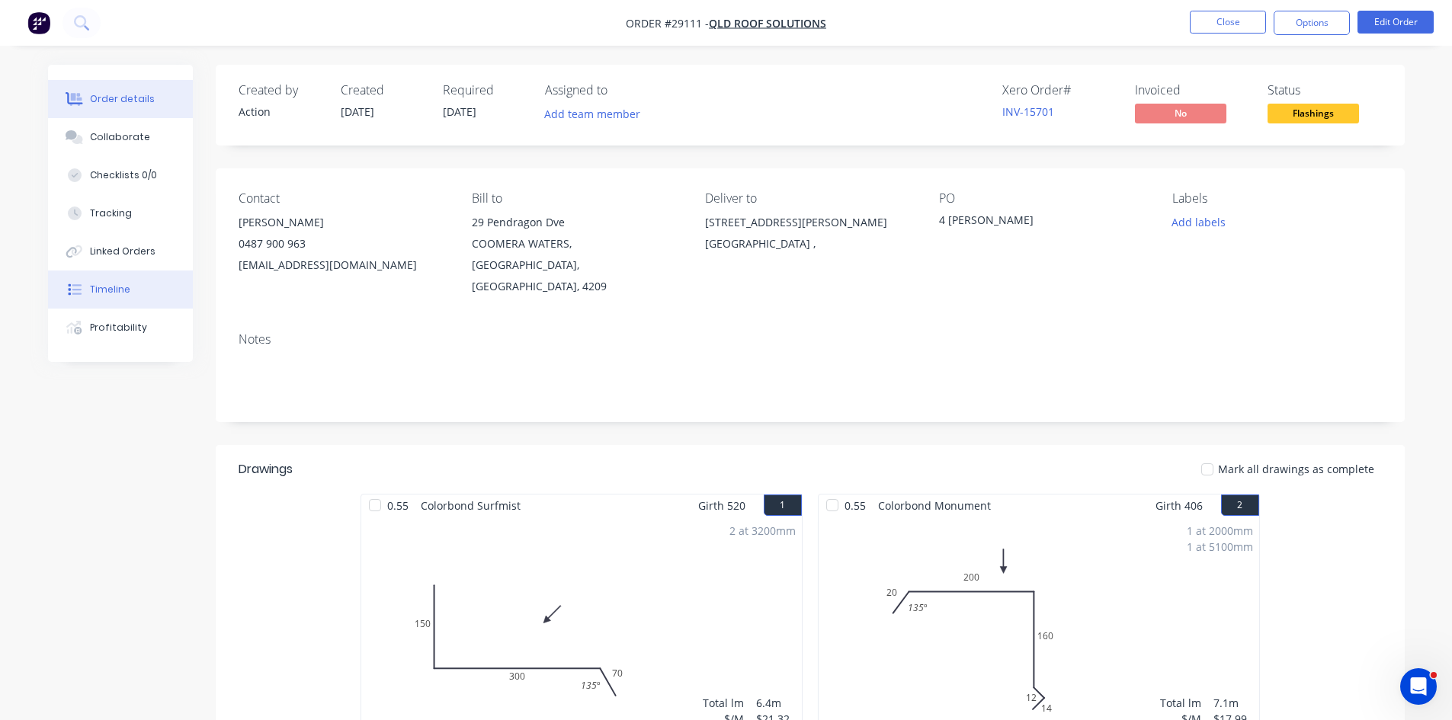
click at [127, 293] on div "Timeline" at bounding box center [110, 290] width 40 height 14
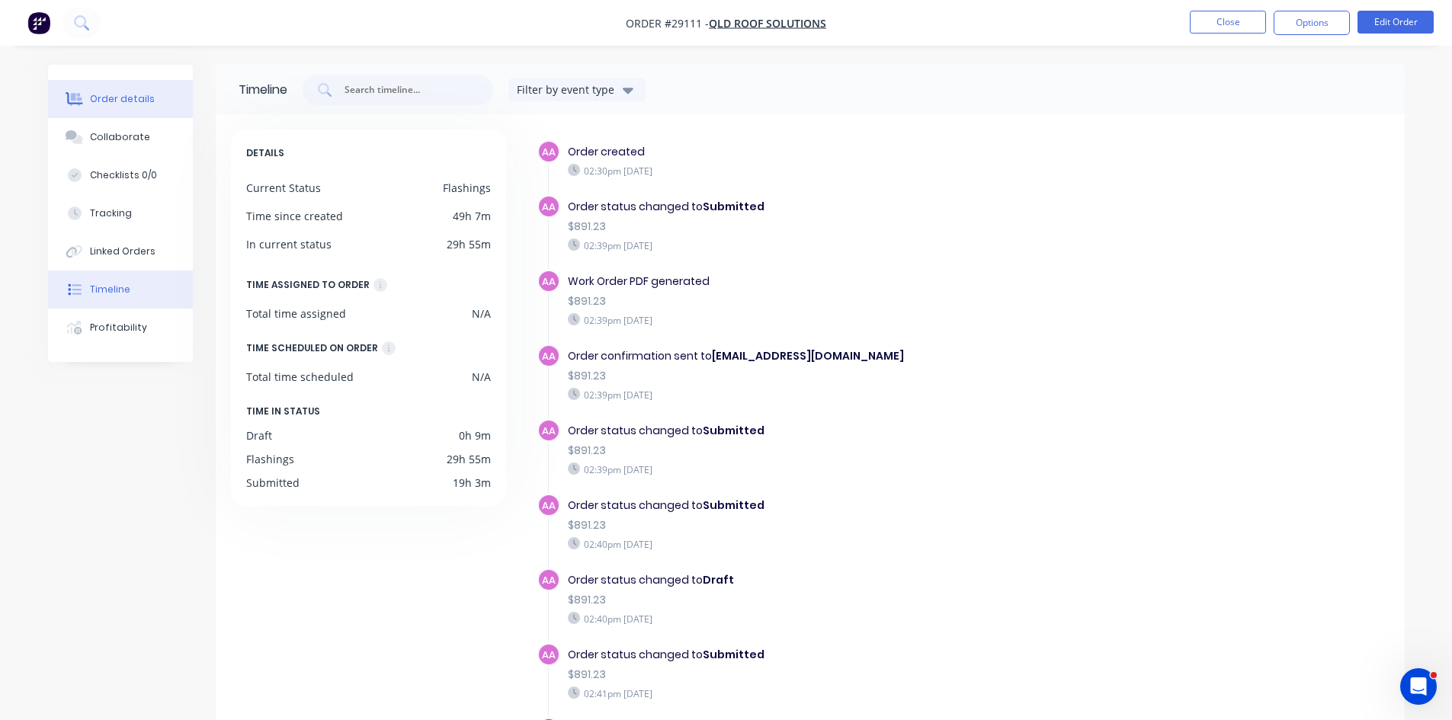
click at [112, 110] on button "Order details" at bounding box center [120, 99] width 145 height 38
